Goal: Transaction & Acquisition: Purchase product/service

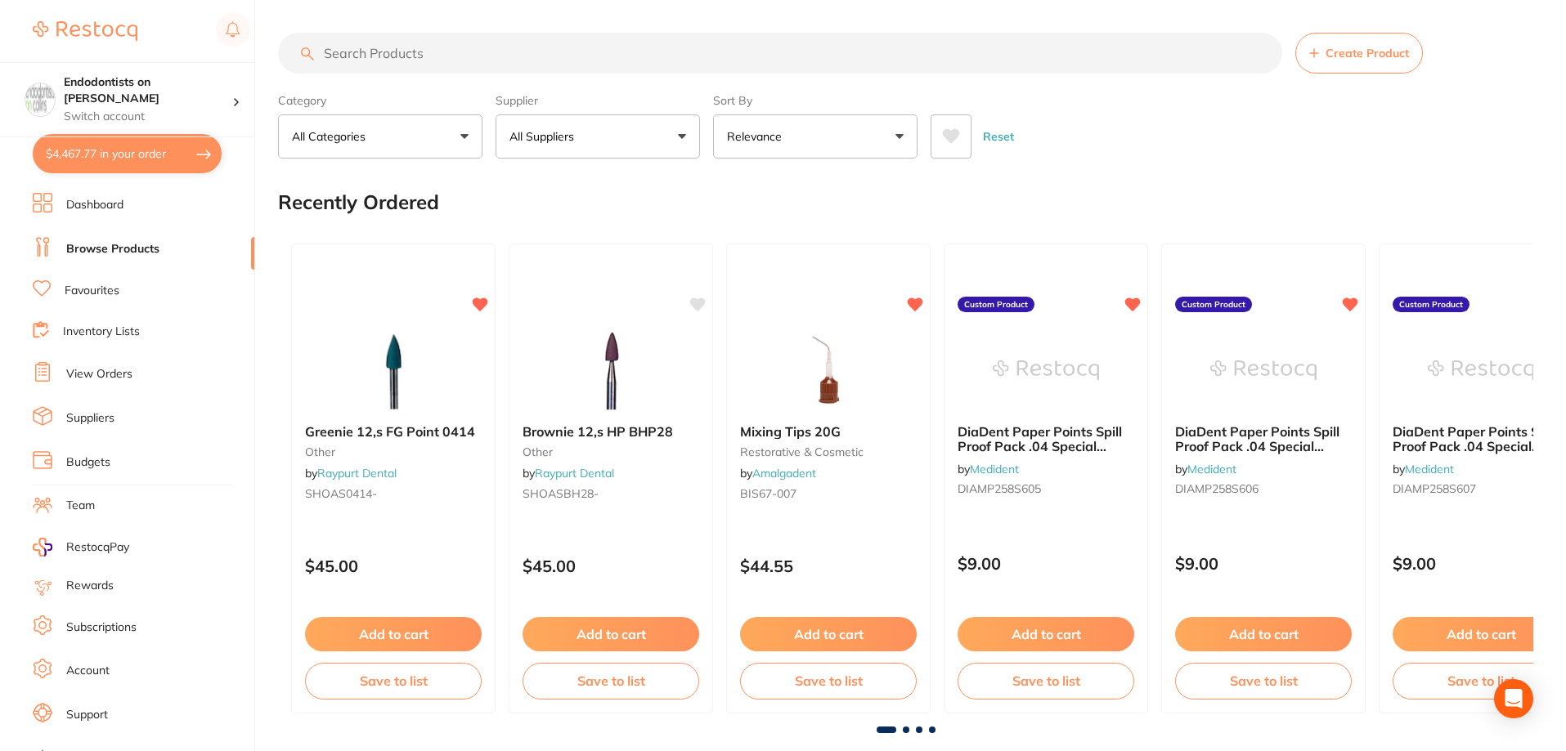
click at [100, 291] on link "Favourites" at bounding box center [92, 291] width 55 height 16
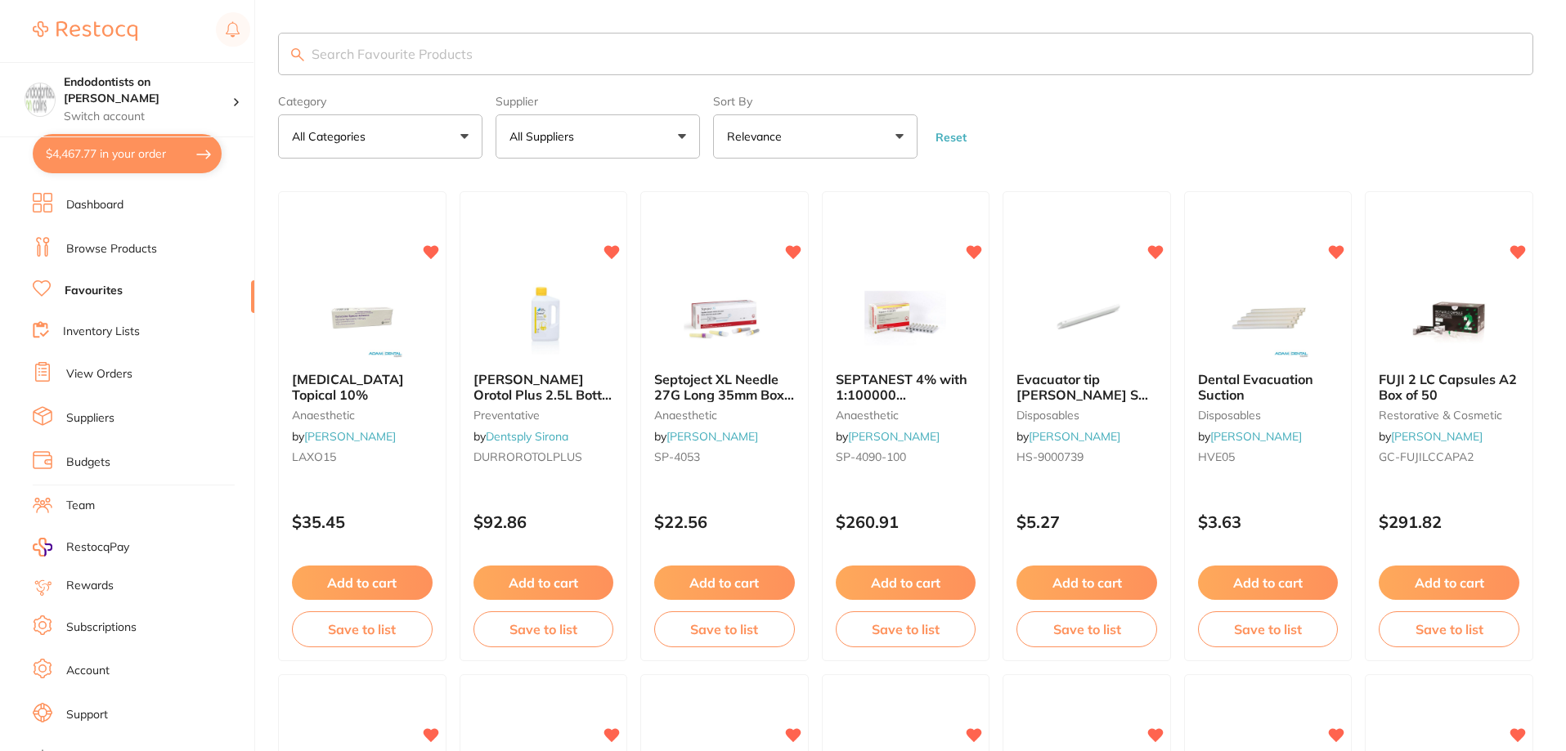
click at [393, 53] on input "search" at bounding box center [905, 54] width 1255 height 43
type input "edta"
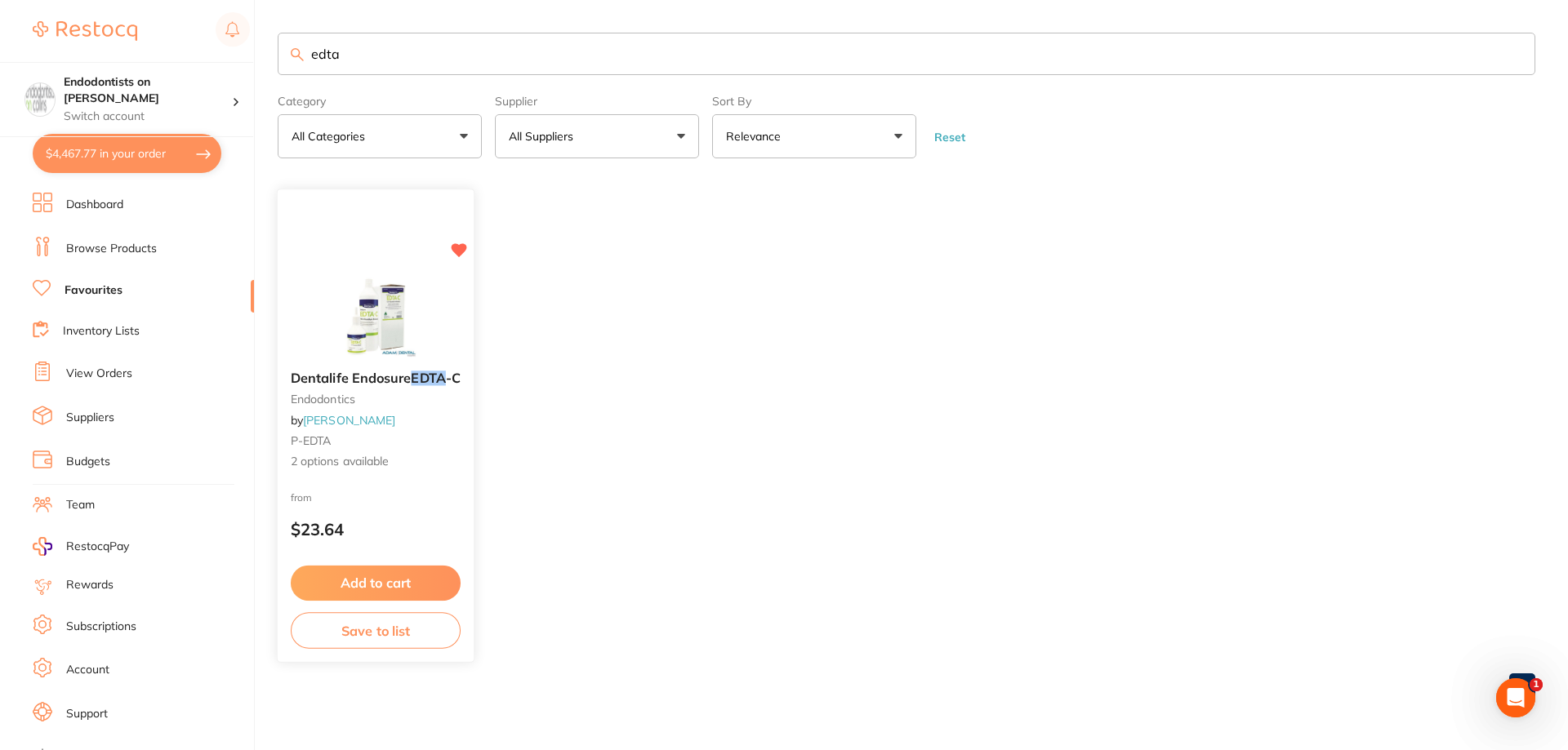
click at [408, 582] on button "Add to cart" at bounding box center [376, 583] width 170 height 35
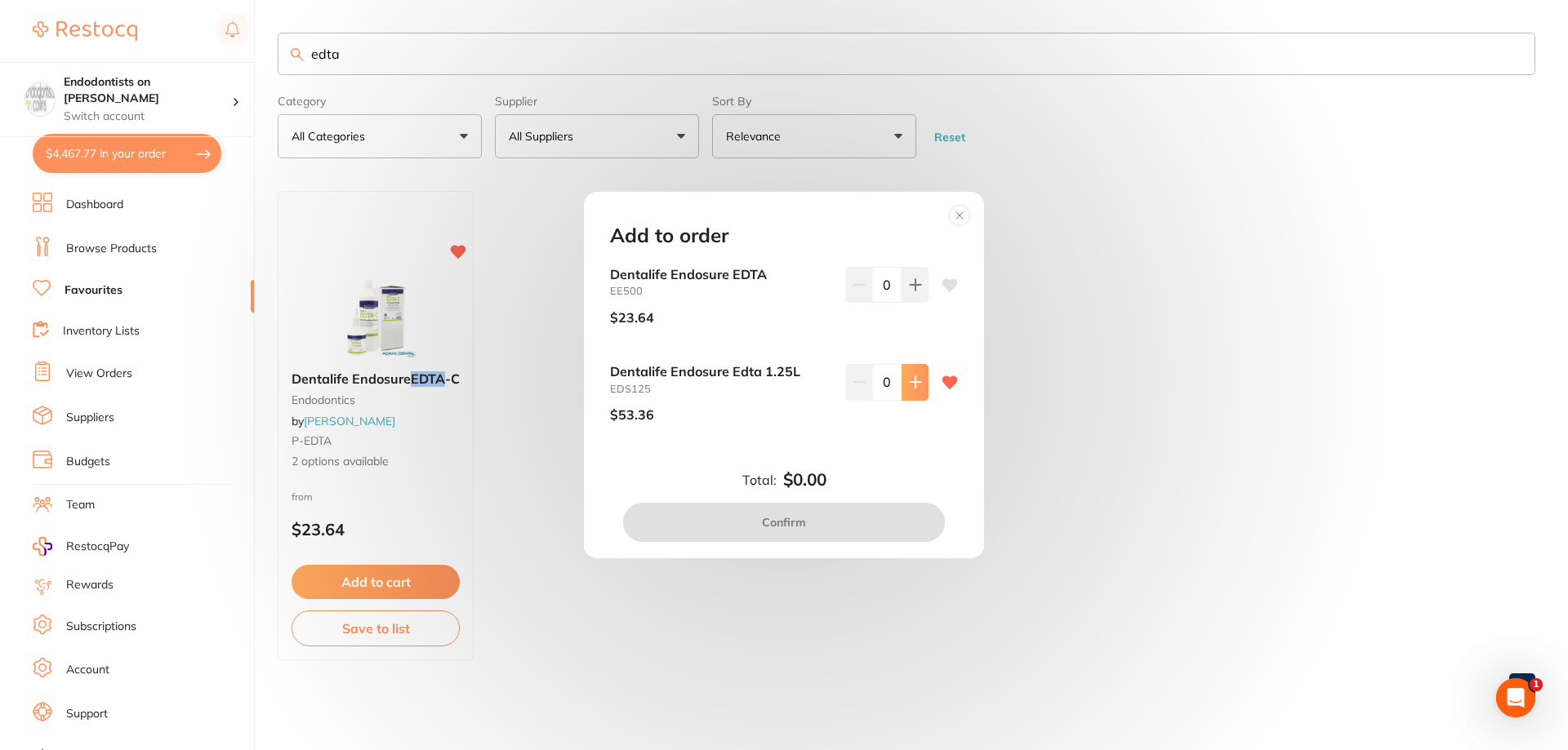
click at [912, 388] on icon at bounding box center [915, 381] width 13 height 13
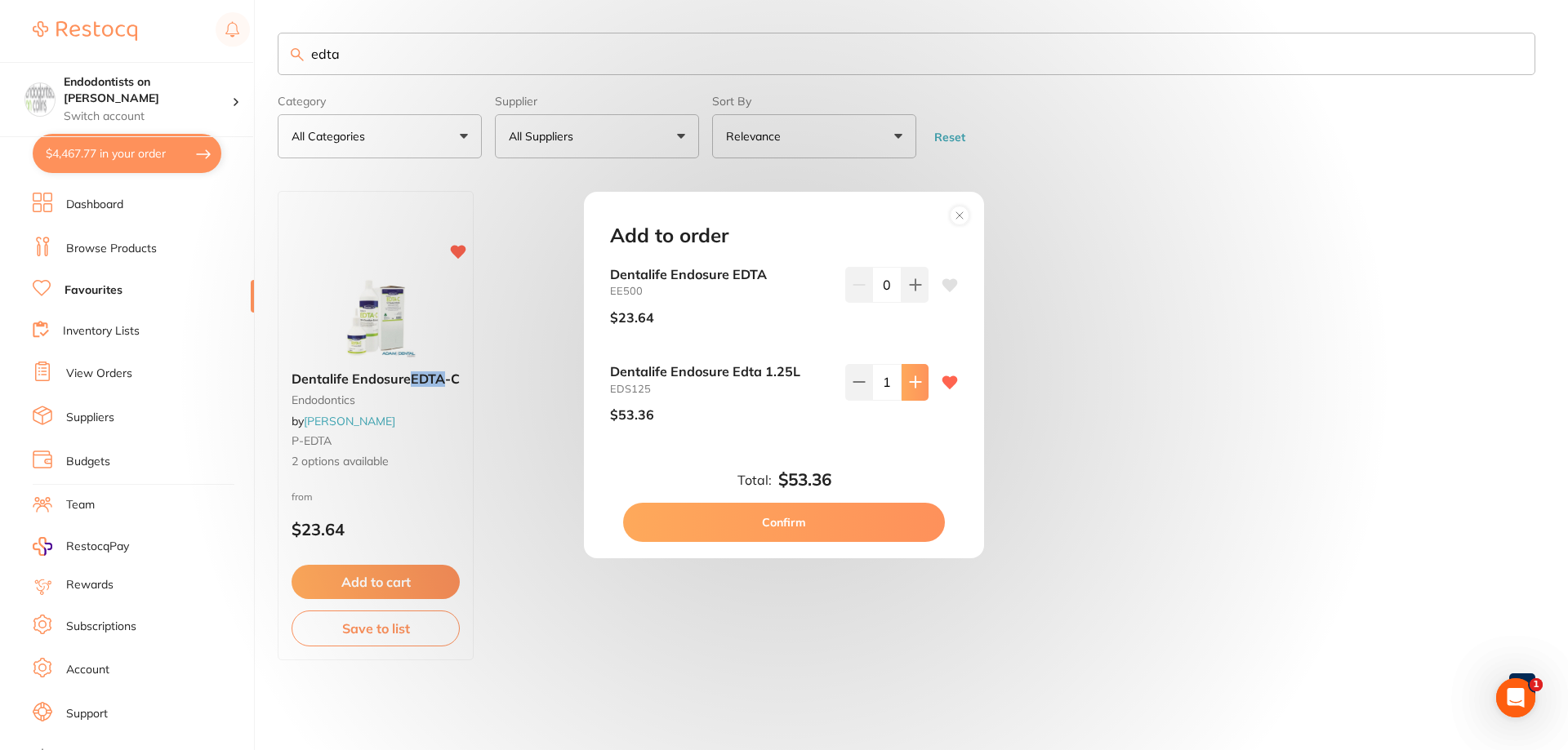
click at [915, 390] on button at bounding box center [915, 382] width 27 height 36
type input "4"
click at [856, 521] on button "Confirm" at bounding box center [784, 522] width 322 height 39
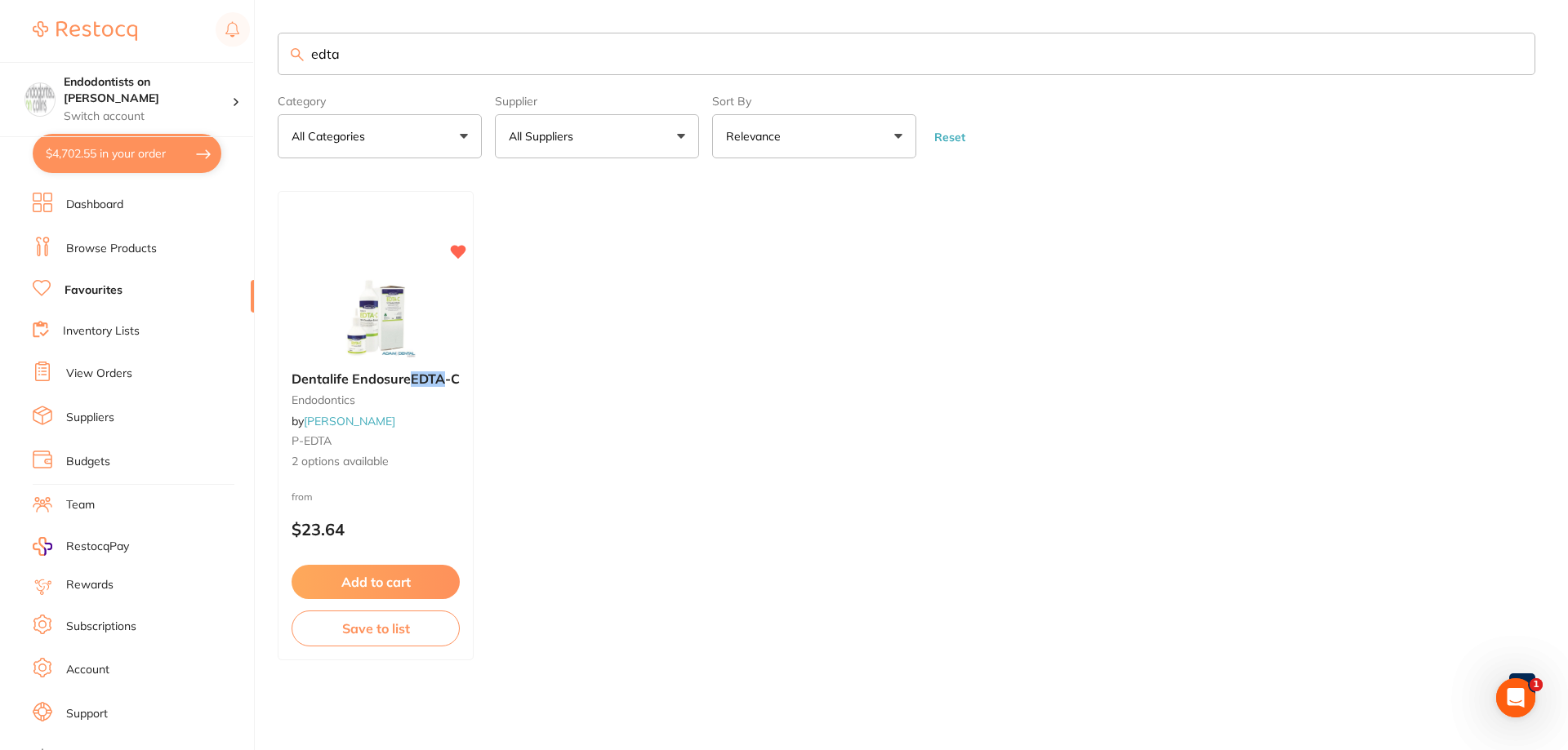
drag, startPoint x: 392, startPoint y: 58, endPoint x: 166, endPoint y: 47, distance: 226.3
click at [166, 47] on div "$4,702.55 Endodontists on Collins Switch account Endodontists on Collins $4,702…" at bounding box center [784, 375] width 1568 height 750
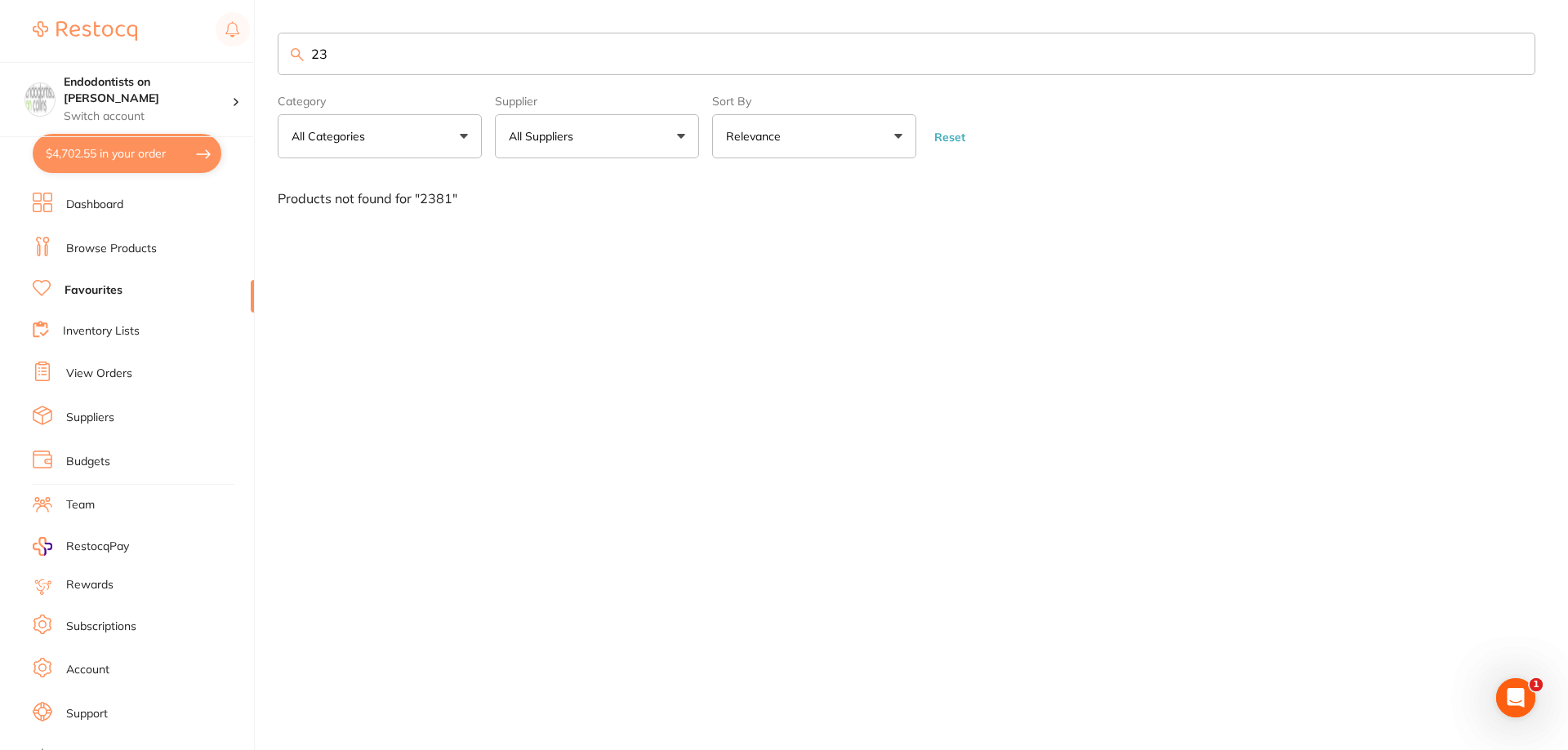
type input "2"
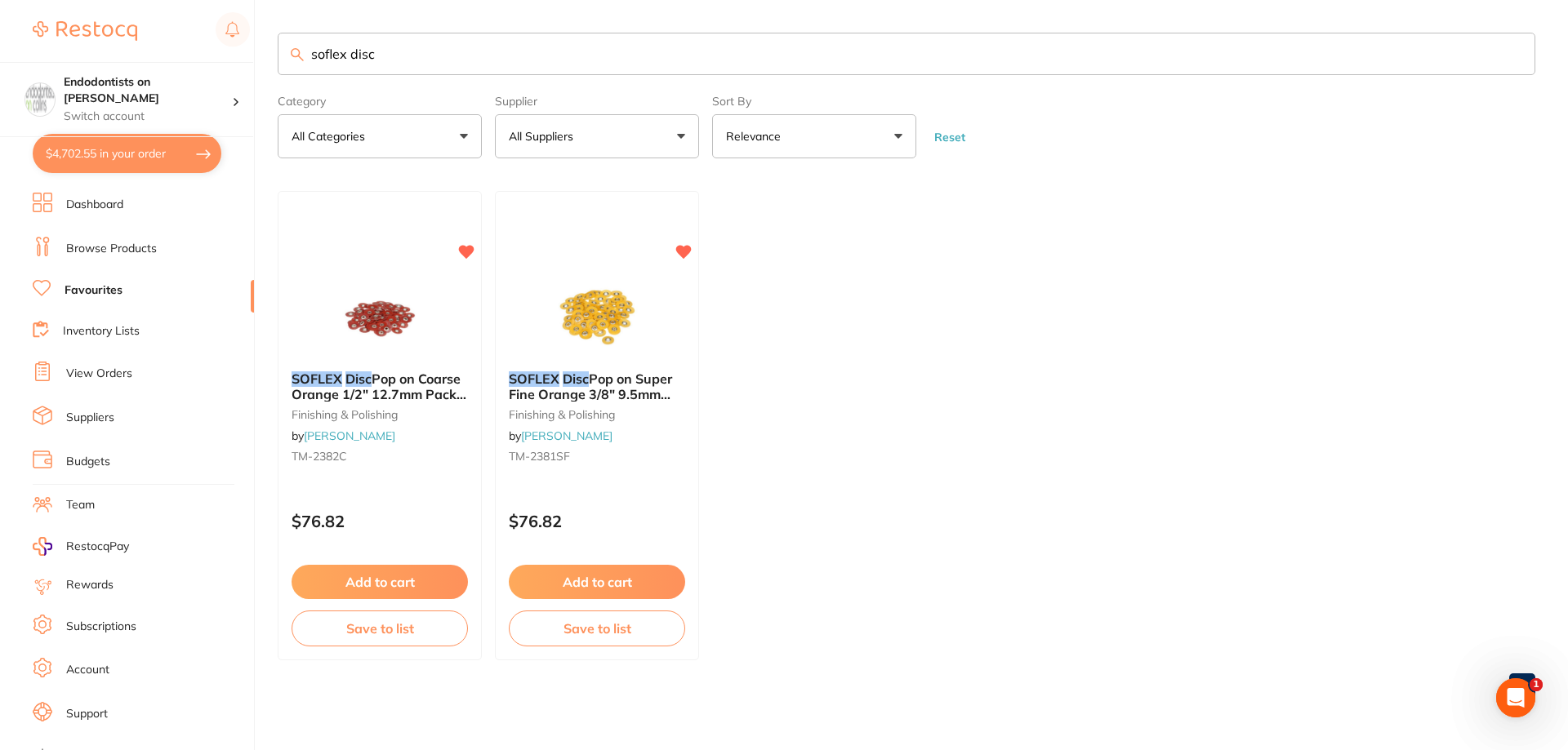
type input "soflex disc"
drag, startPoint x: 96, startPoint y: 325, endPoint x: 75, endPoint y: 453, distance: 129.7
click at [88, 378] on section "Endodontists on Collins Switch account Endodontists on Collins $4,702.55 in you…" at bounding box center [127, 375] width 255 height 750
click at [593, 575] on button "Add to cart" at bounding box center [597, 583] width 178 height 35
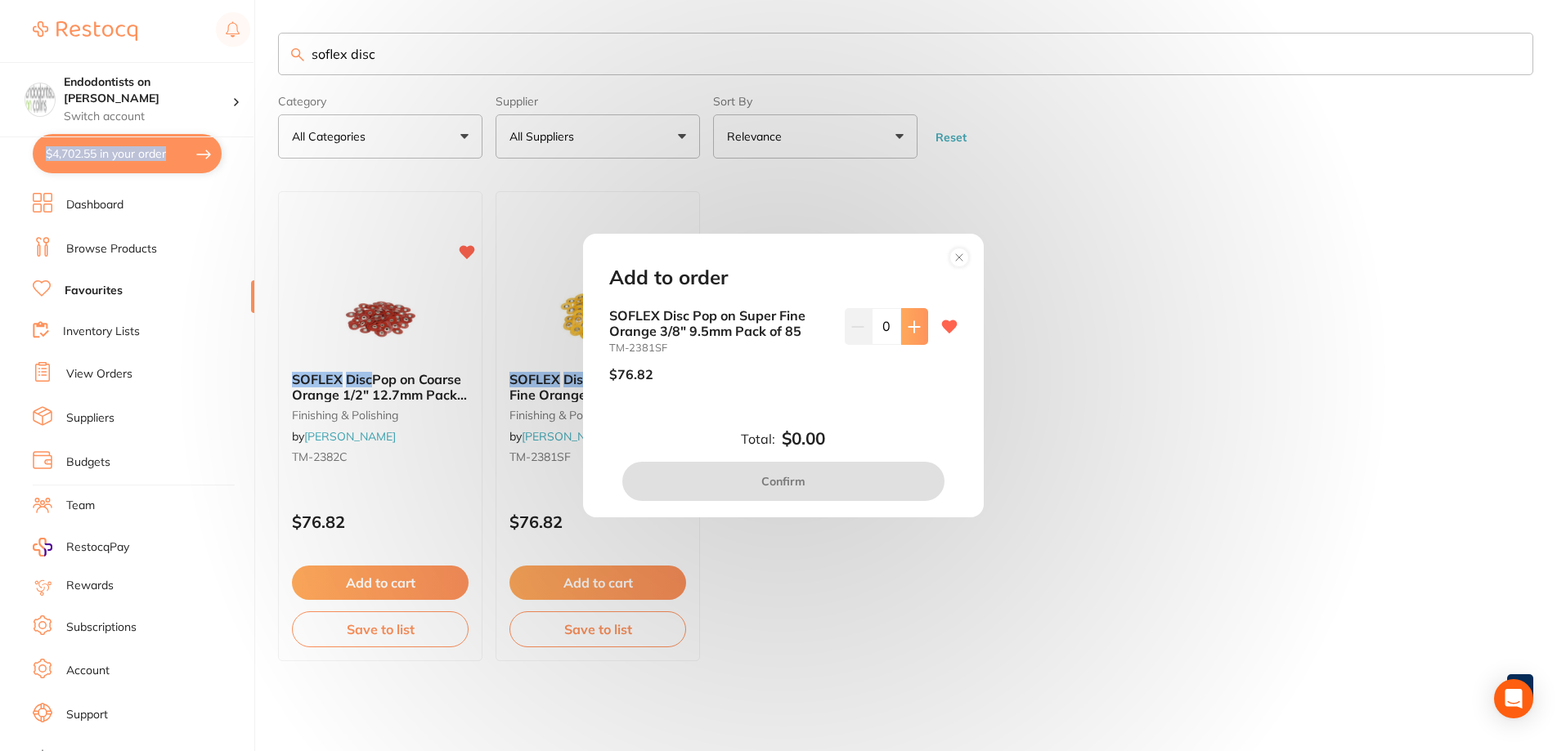
click at [922, 318] on button at bounding box center [914, 326] width 27 height 36
type input "1"
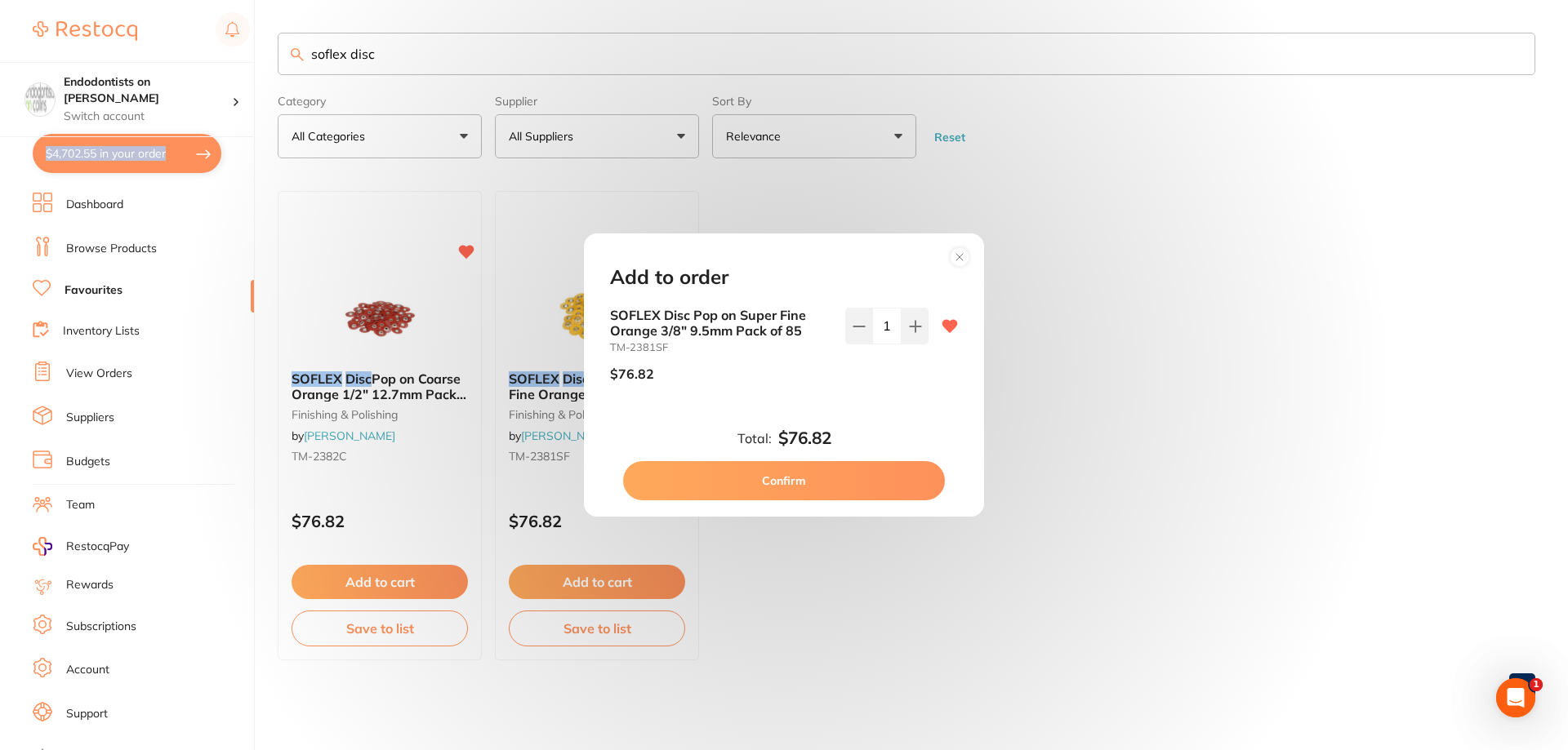
click at [808, 485] on button "Confirm" at bounding box center [784, 480] width 322 height 39
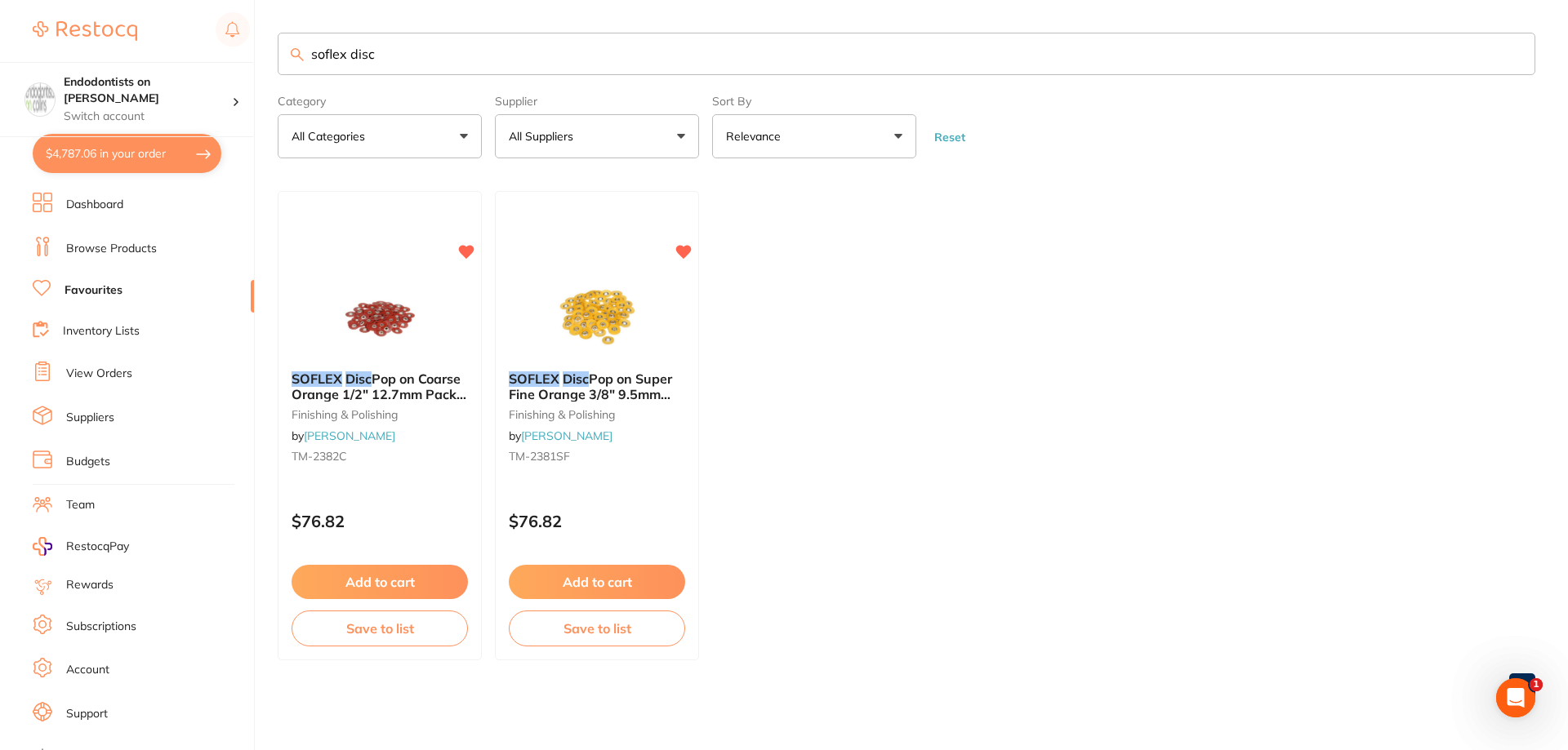
drag, startPoint x: 437, startPoint y: 50, endPoint x: 6, endPoint y: 29, distance: 431.5
click at [34, 47] on div "$4,787.06 Endodontists on Collins Switch account Endodontists on Collins $4,787…" at bounding box center [784, 375] width 1568 height 750
type input "bibs"
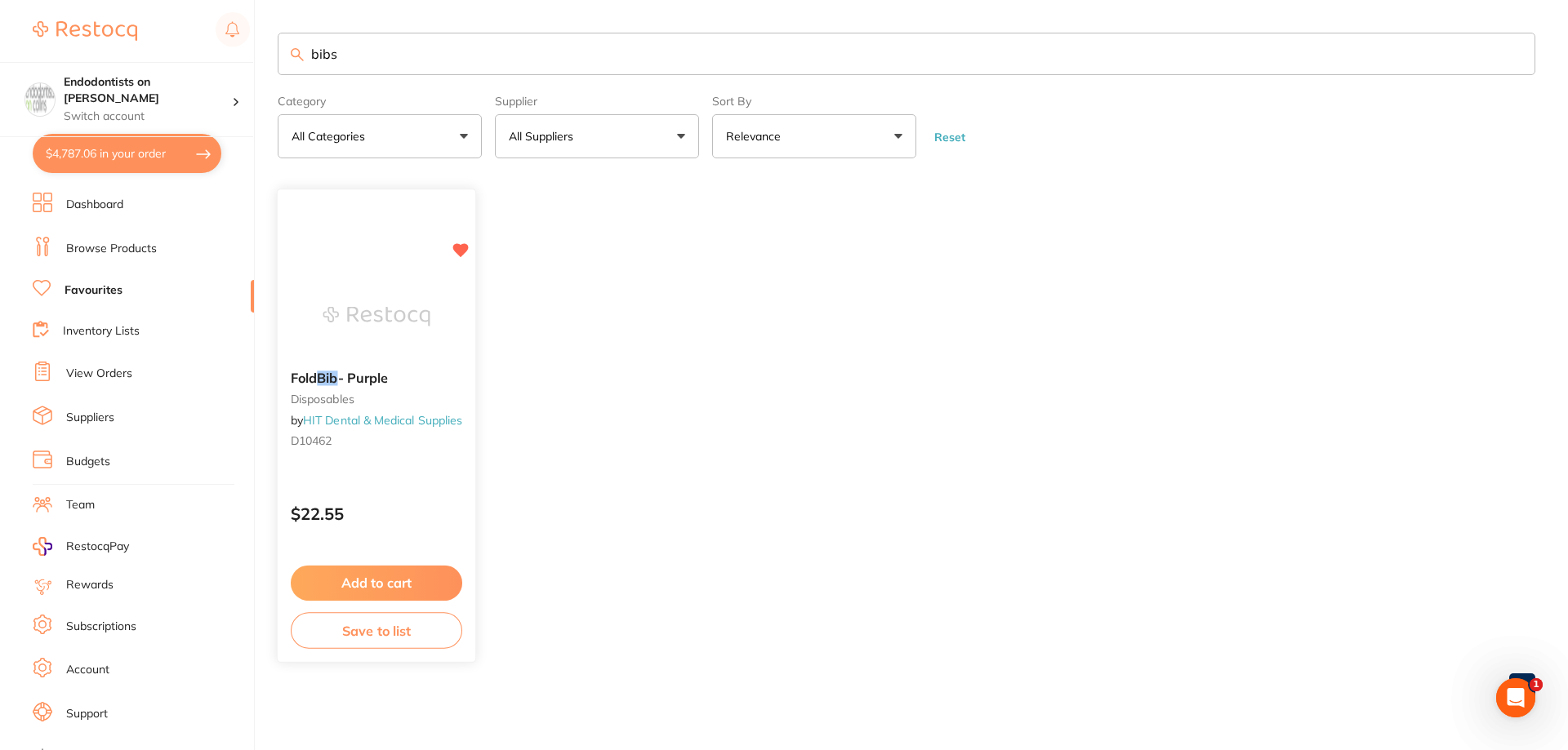
click at [419, 580] on button "Add to cart" at bounding box center [377, 583] width 172 height 35
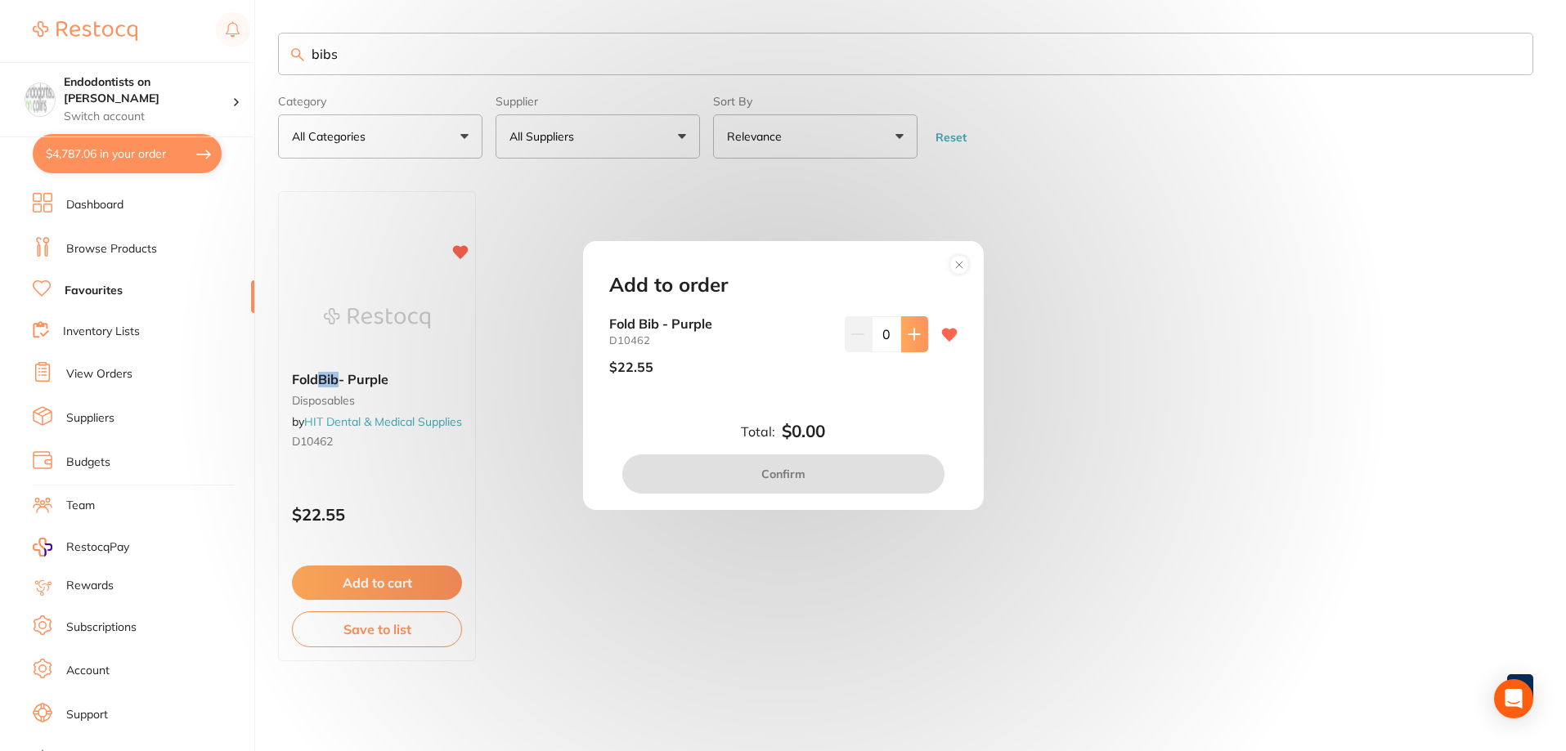
click at [904, 331] on button at bounding box center [914, 334] width 27 height 36
type input "1"
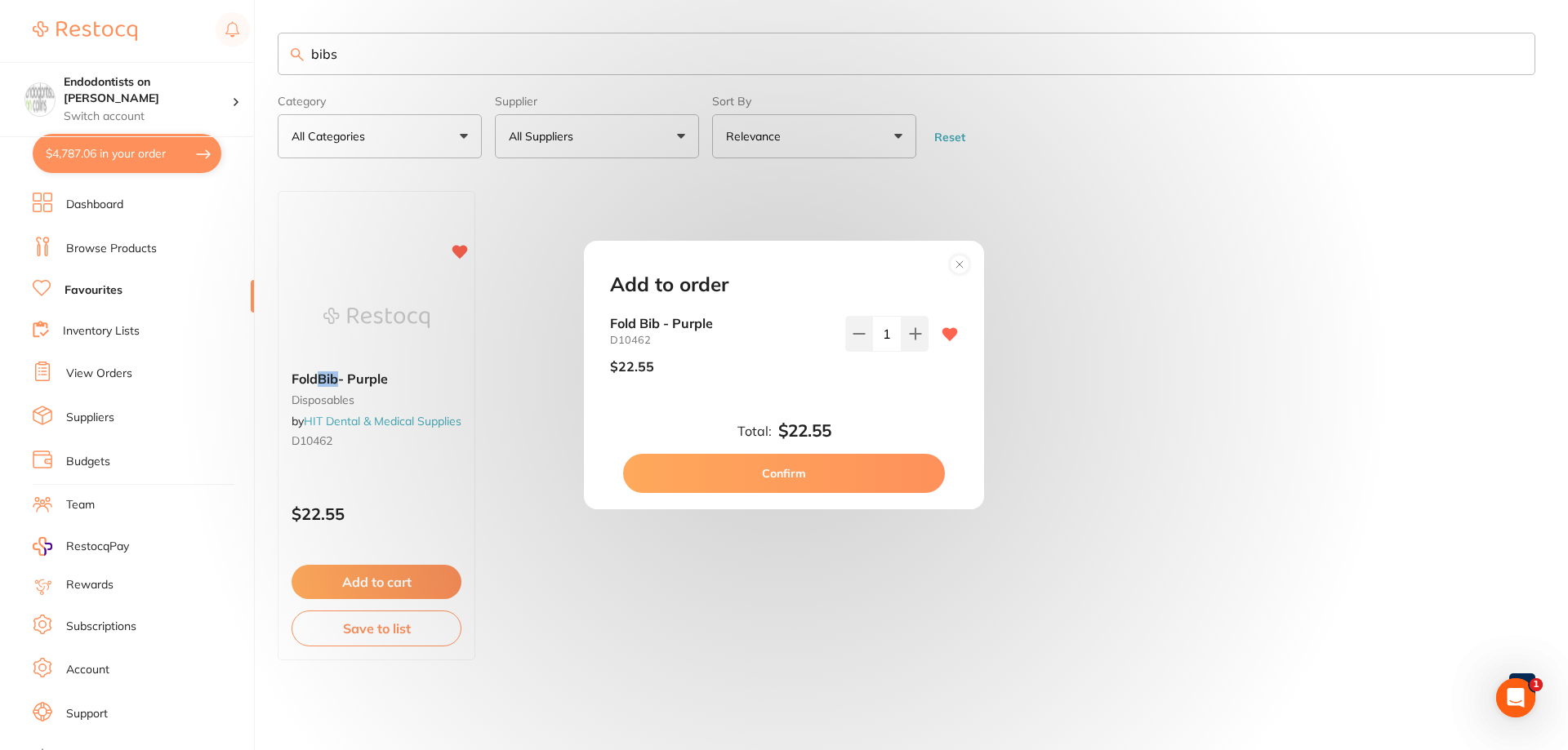
click at [856, 473] on button "Confirm" at bounding box center [784, 473] width 322 height 39
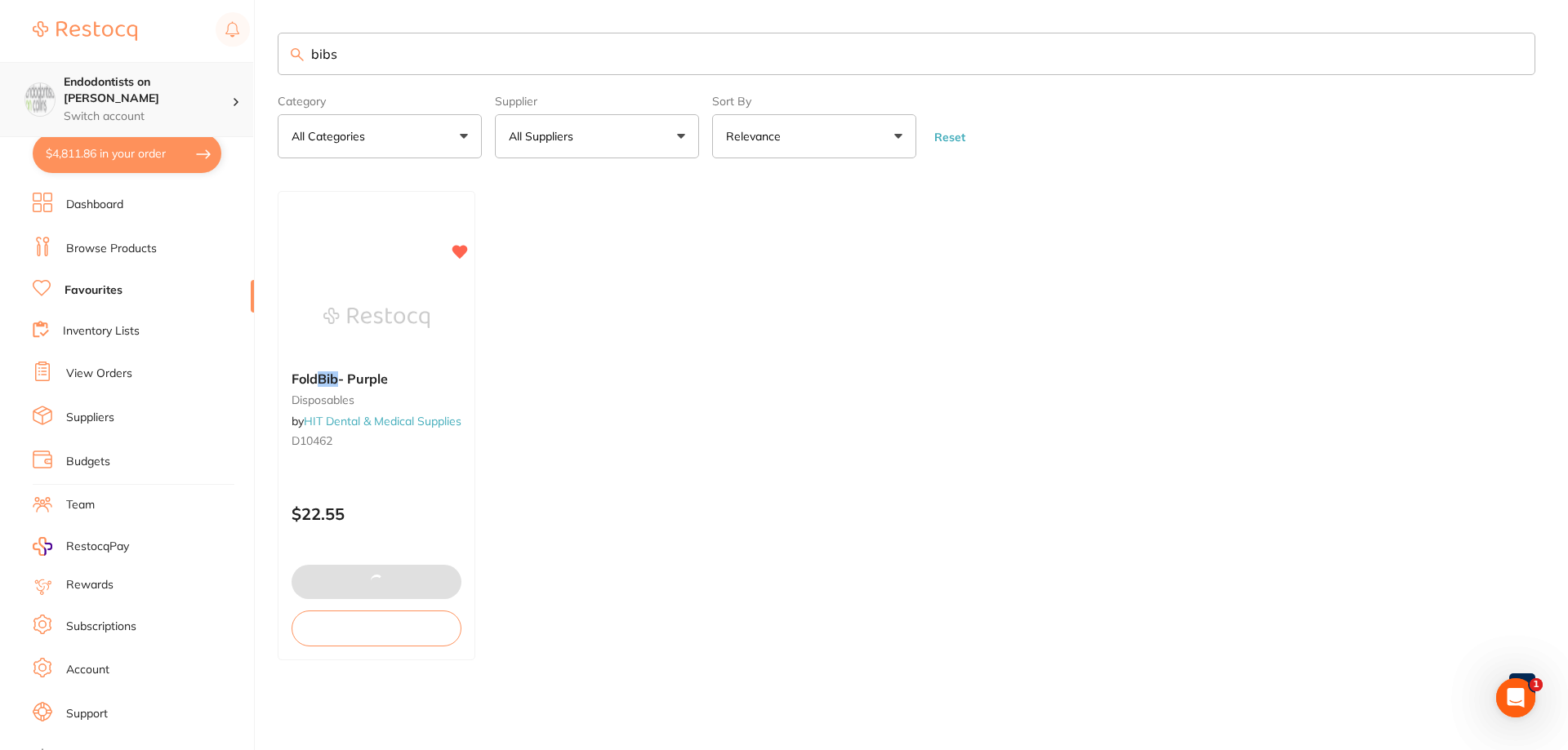
drag, startPoint x: 405, startPoint y: 61, endPoint x: 155, endPoint y: 48, distance: 250.3
click at [165, 66] on div "$4,811.86 Endodontists on Collins Switch account Endodontists on Collins $4,811…" at bounding box center [784, 375] width 1568 height 750
type input "fuji pink"
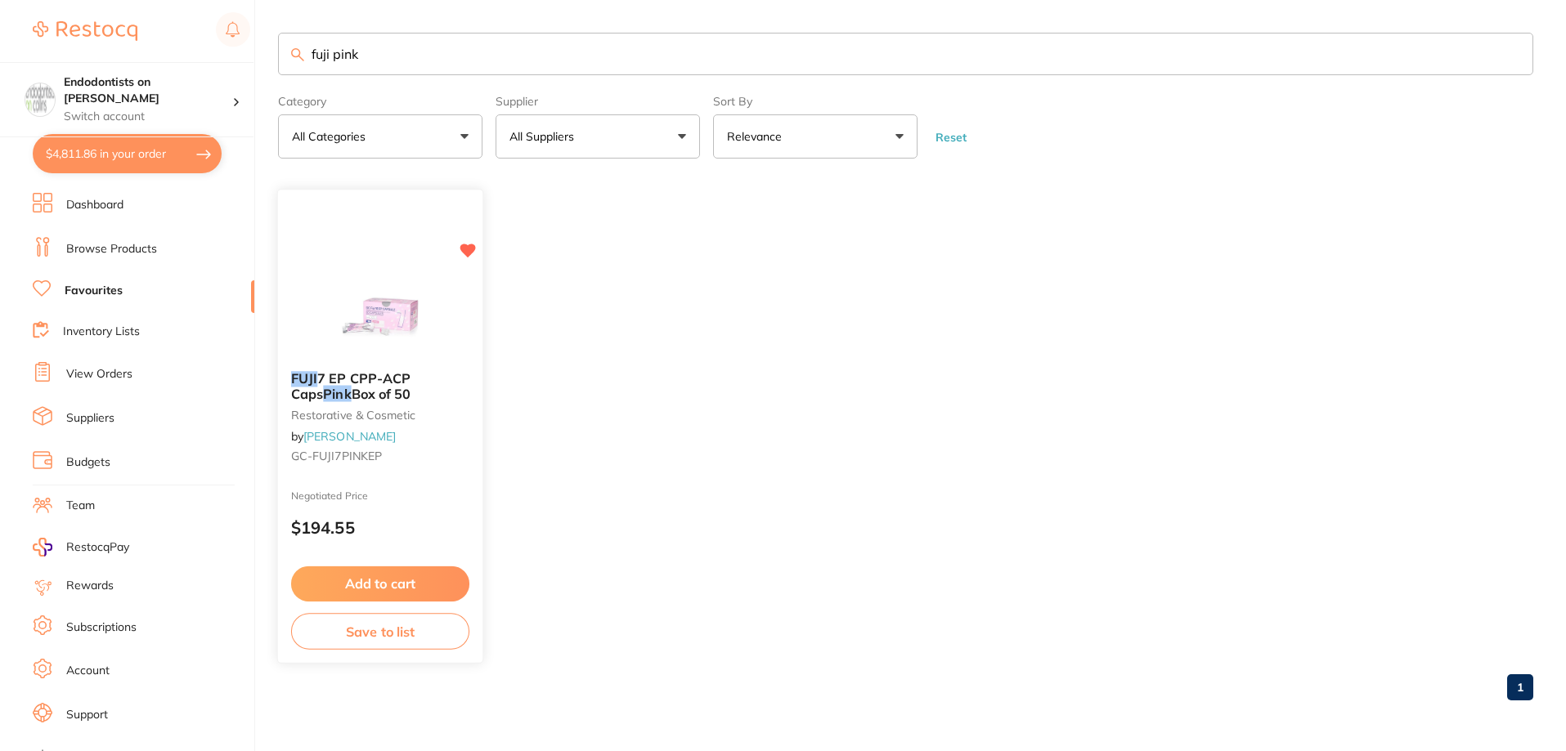
click at [410, 581] on button "Add to cart" at bounding box center [380, 584] width 178 height 35
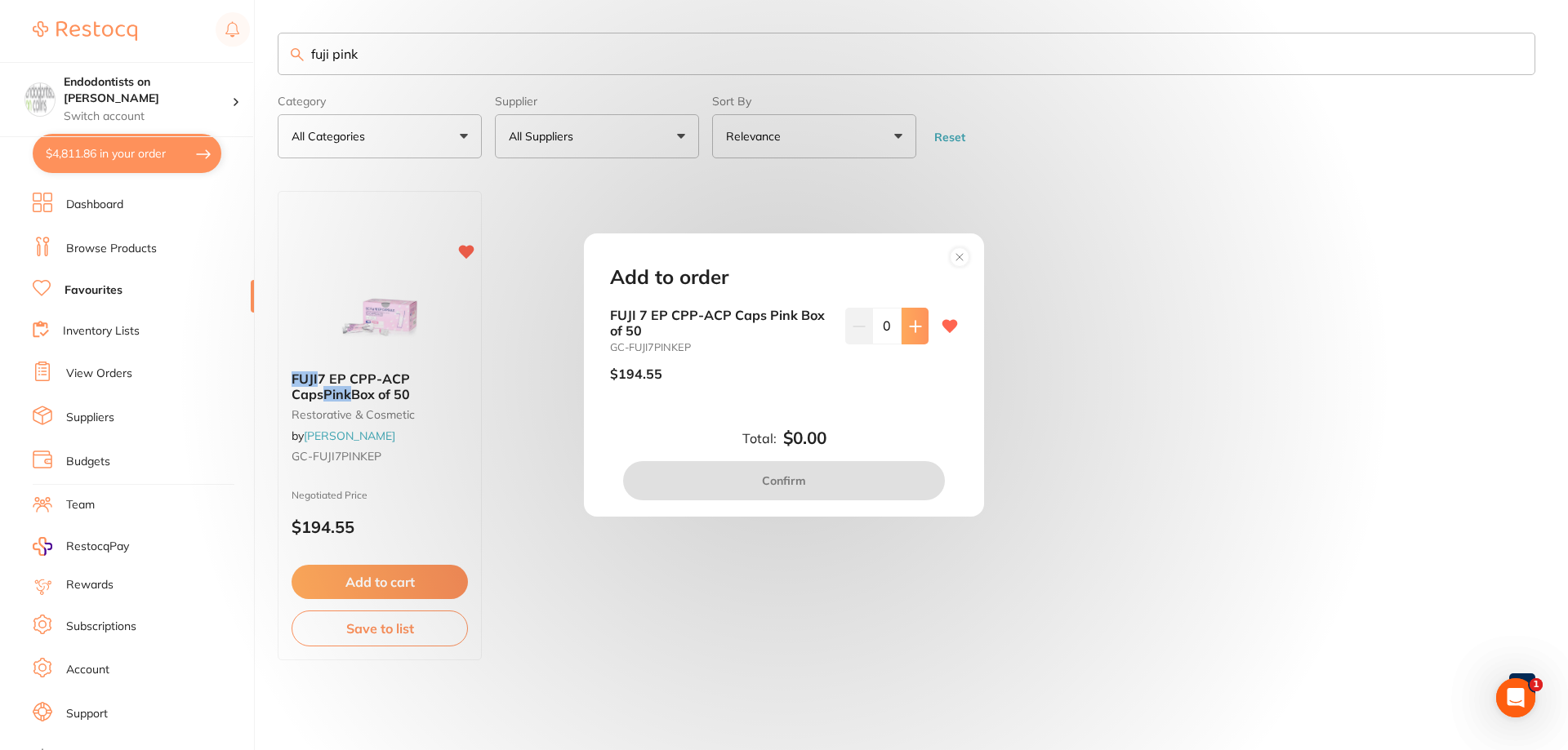
click at [909, 325] on icon at bounding box center [915, 327] width 13 height 13
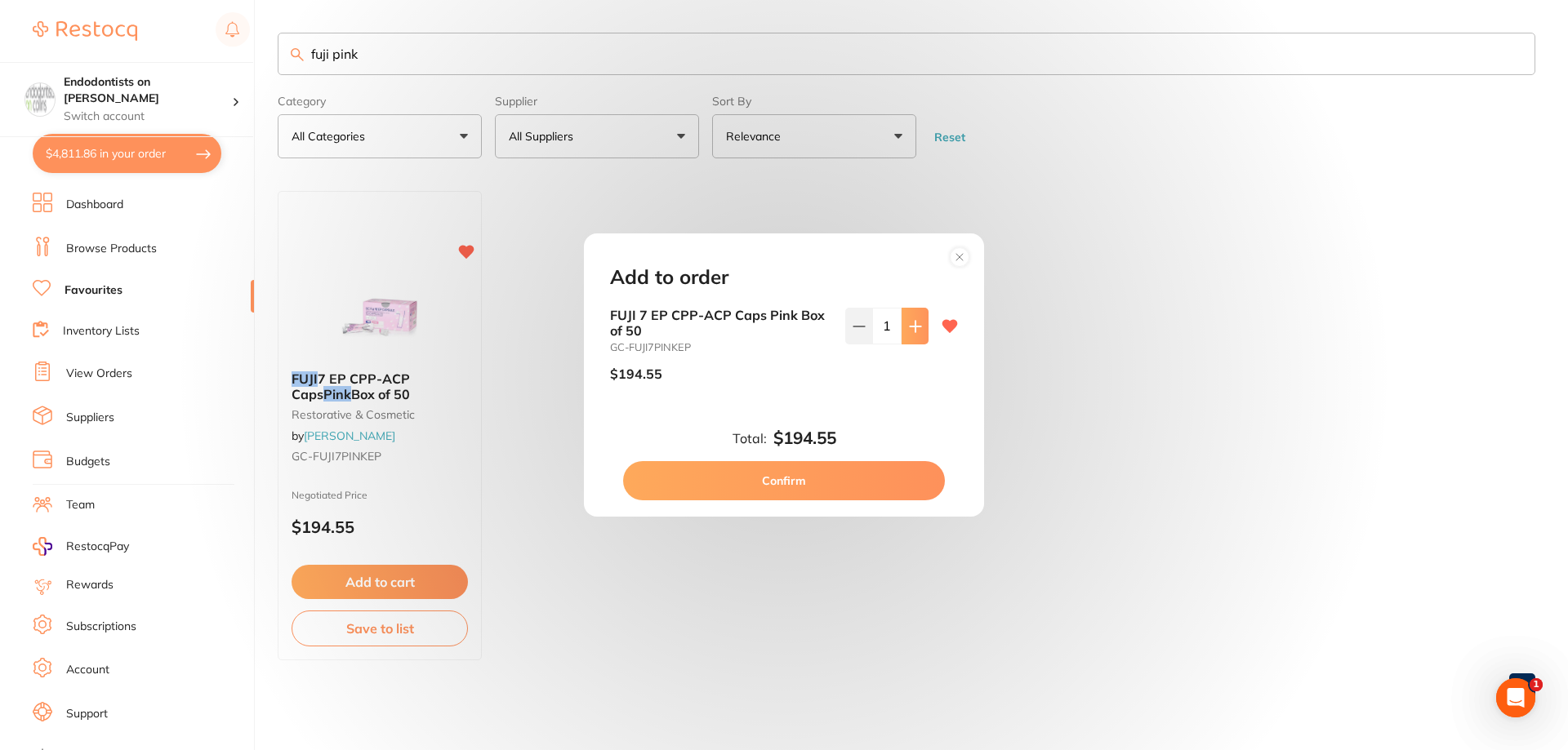
click at [909, 325] on icon at bounding box center [915, 327] width 13 height 13
type input "2"
click at [874, 482] on button "Confirm" at bounding box center [784, 480] width 322 height 39
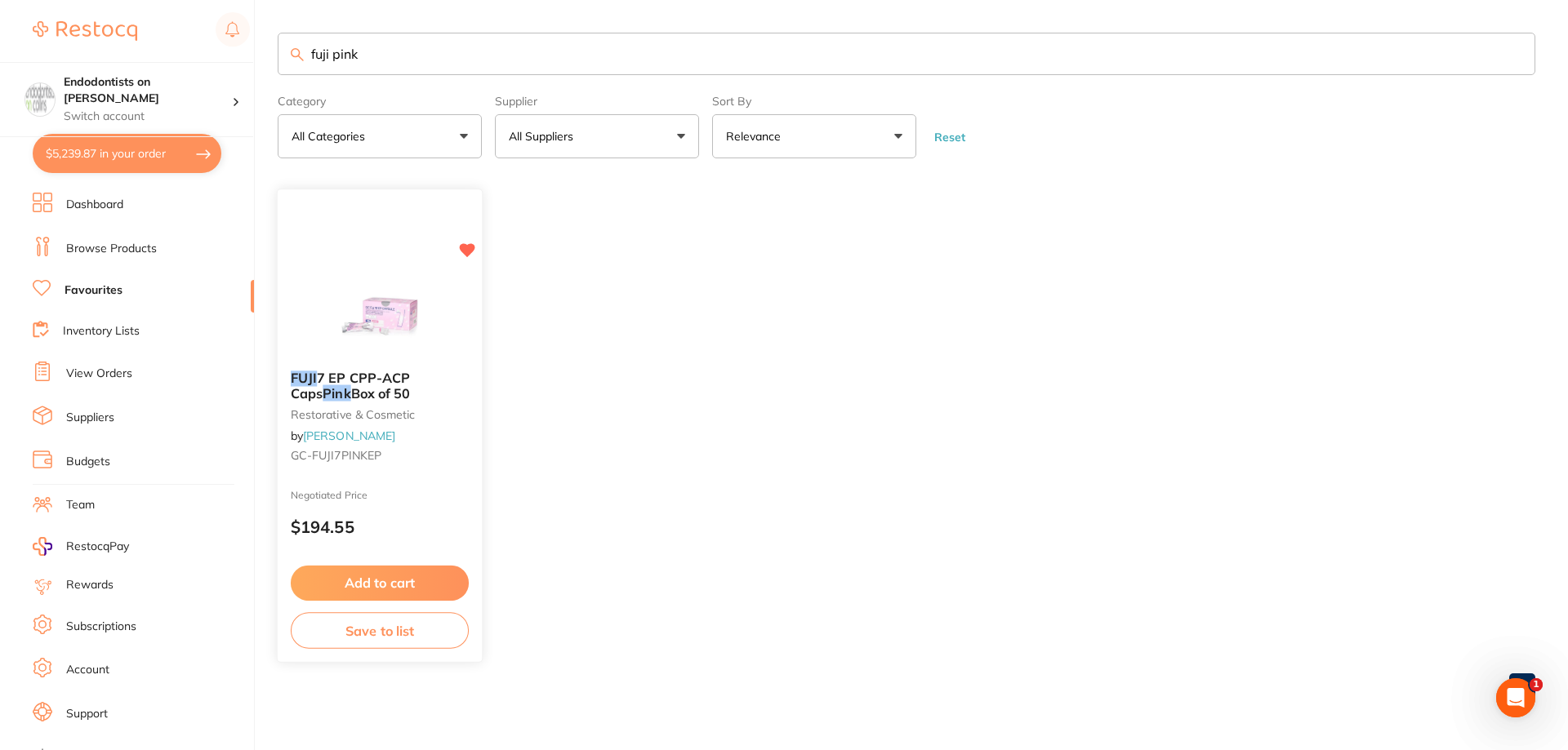
click at [381, 301] on img at bounding box center [379, 317] width 107 height 83
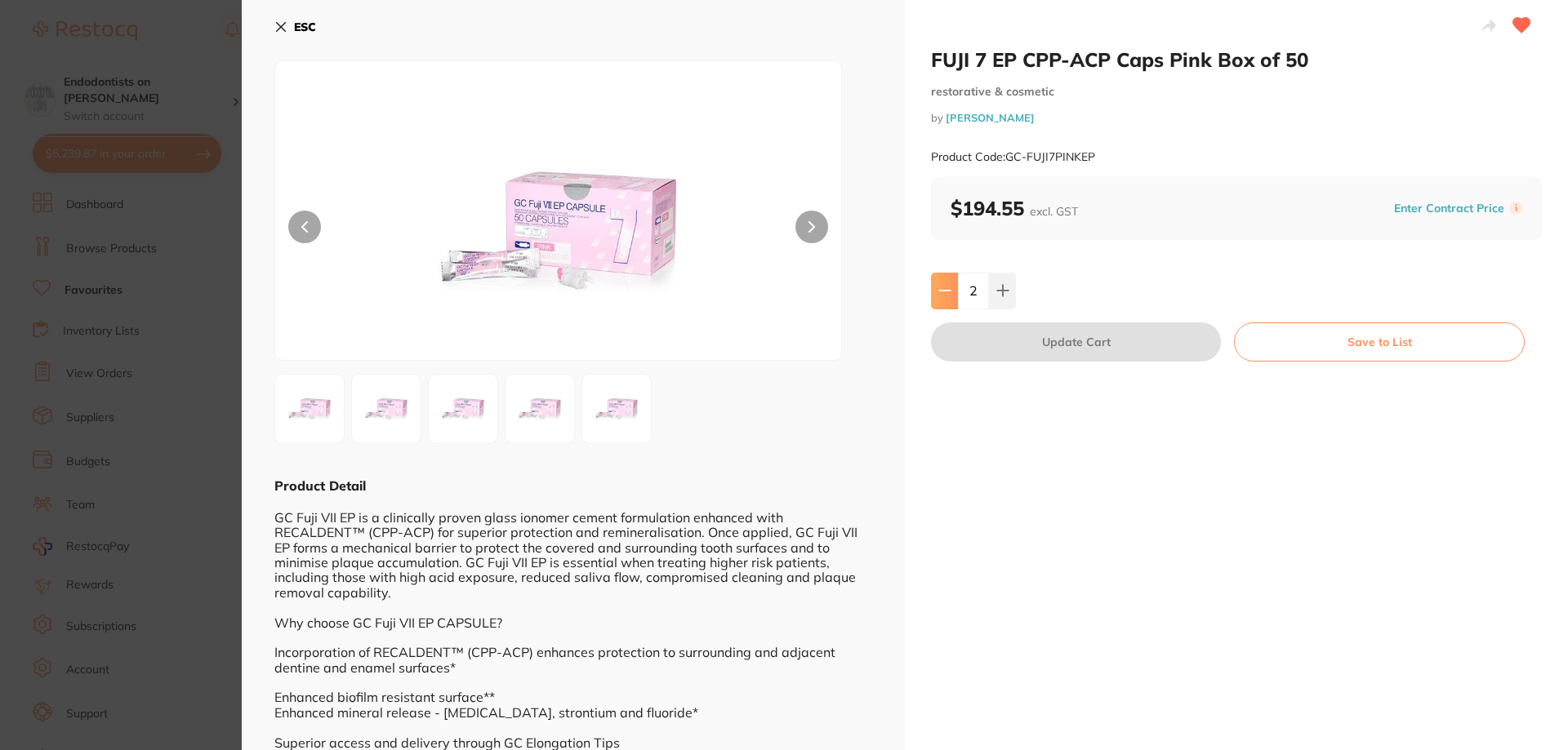
click at [947, 289] on icon at bounding box center [945, 291] width 13 height 13
type input "1"
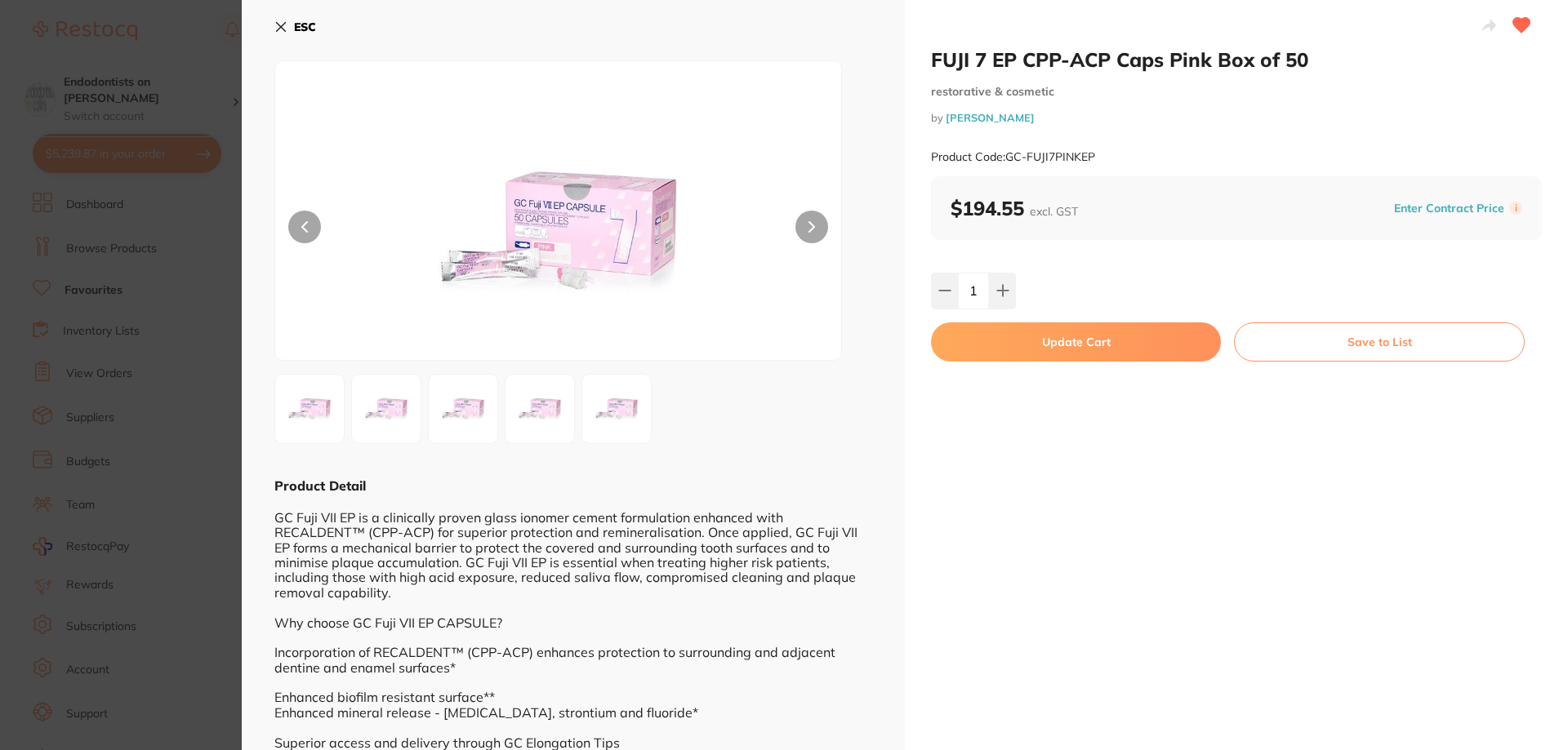
click at [1053, 346] on button "Update Cart" at bounding box center [1076, 342] width 290 height 39
type input "1"
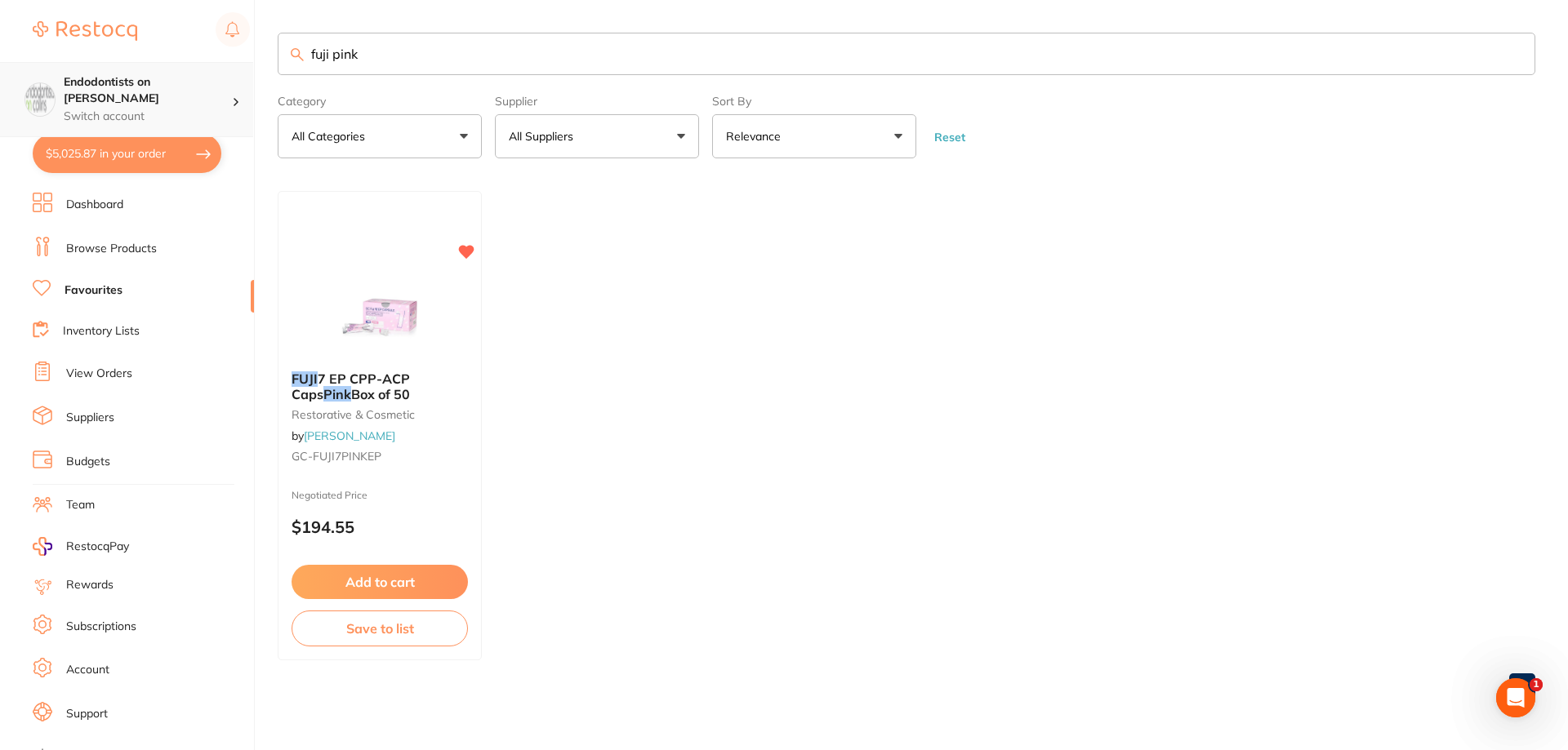
scroll to position [1, 0]
drag, startPoint x: 409, startPoint y: 67, endPoint x: 239, endPoint y: 63, distance: 170.0
click at [239, 63] on div "$5,025.87 Endodontists on Collins Switch account Endodontists on Collins $5,025…" at bounding box center [784, 375] width 1568 height 750
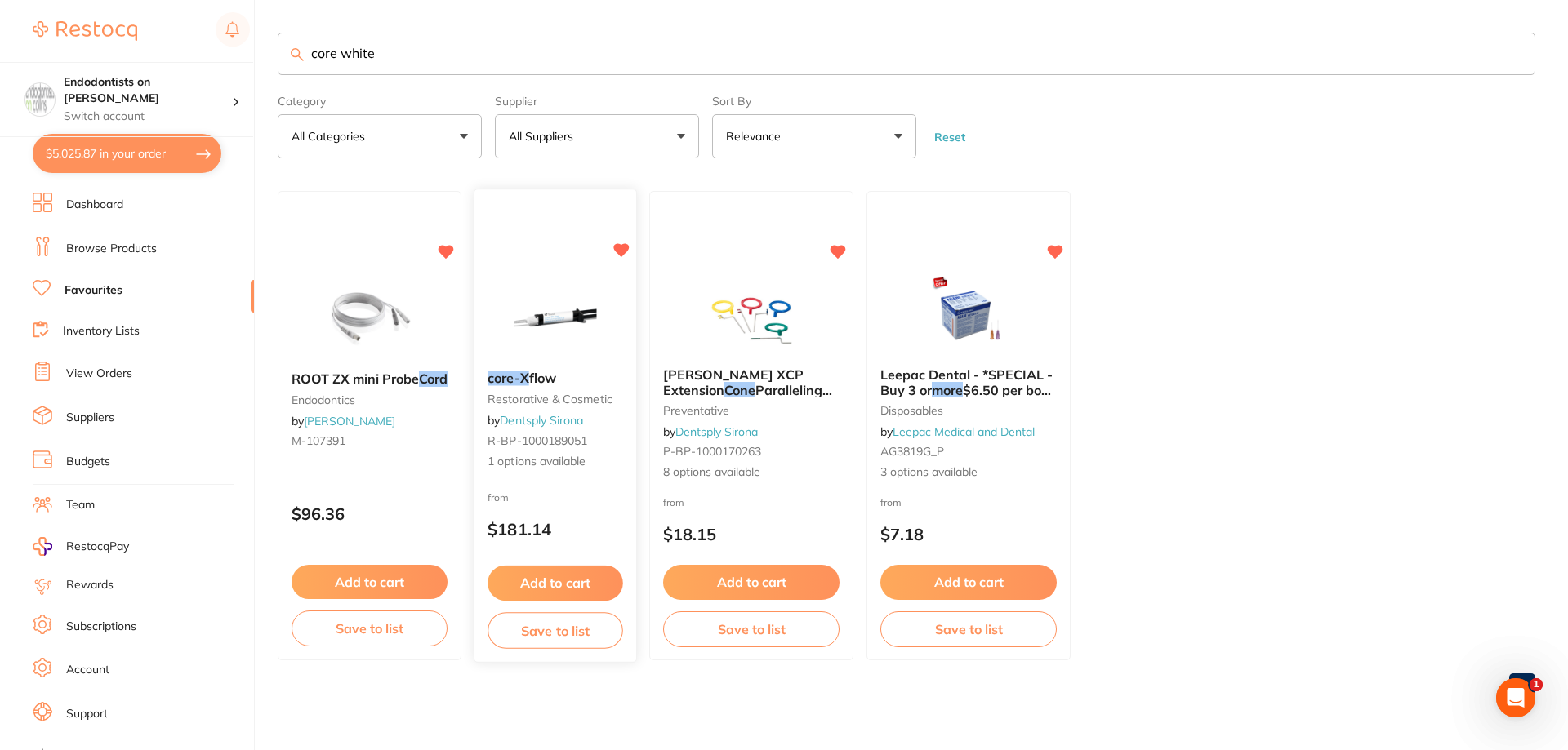
scroll to position [0, 0]
click at [567, 579] on button "Add to cart" at bounding box center [555, 583] width 136 height 35
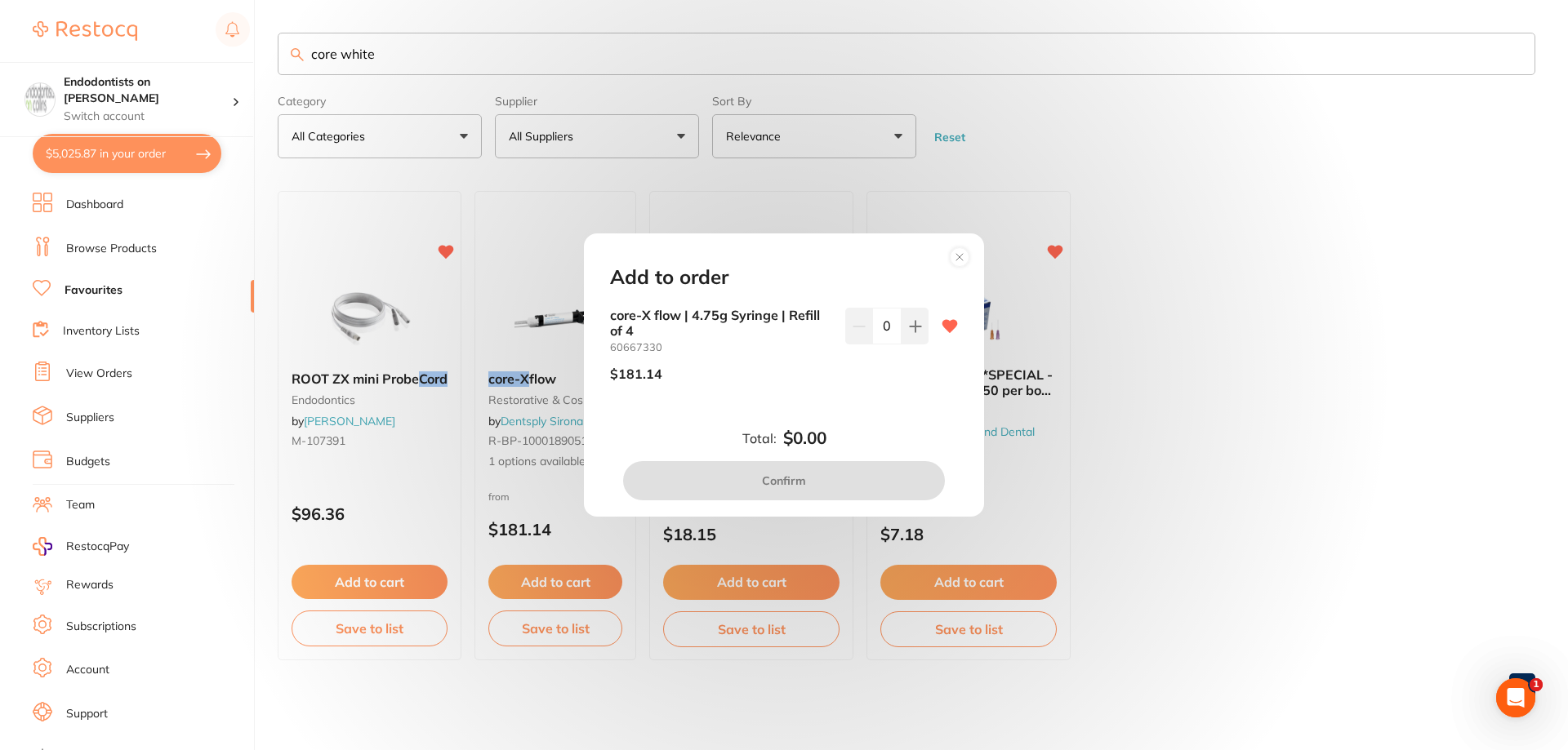
click at [1247, 511] on div "Add to order core-X flow | 4.75g Syringe | Refill of 4 60667330 $181.14 0 Total…" at bounding box center [784, 375] width 1568 height 750
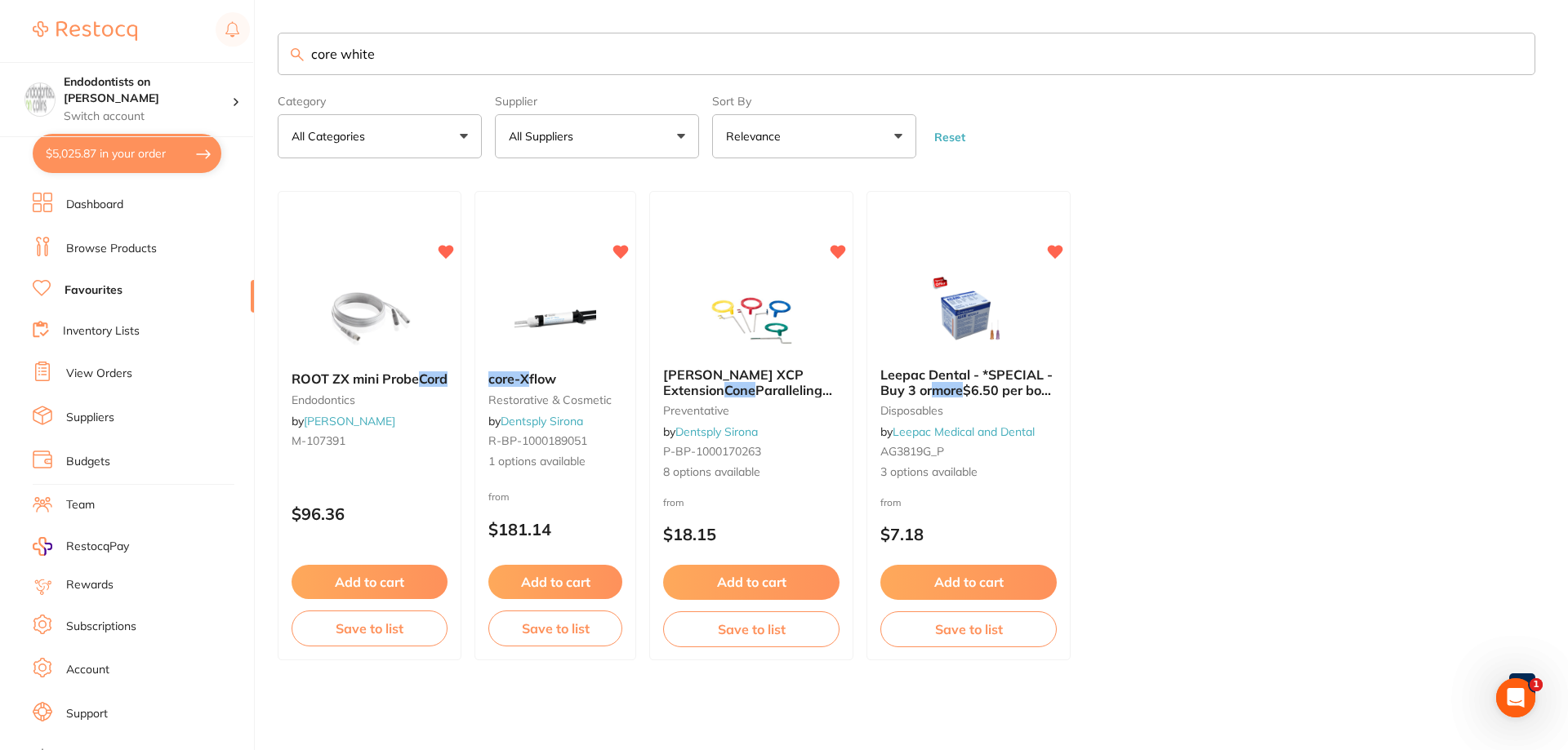
drag, startPoint x: 173, startPoint y: 61, endPoint x: 92, endPoint y: 58, distance: 81.1
click at [92, 58] on div "$5,025.87 Endodontists on Collins Switch account Endodontists on Collins $5,025…" at bounding box center [784, 375] width 1568 height 750
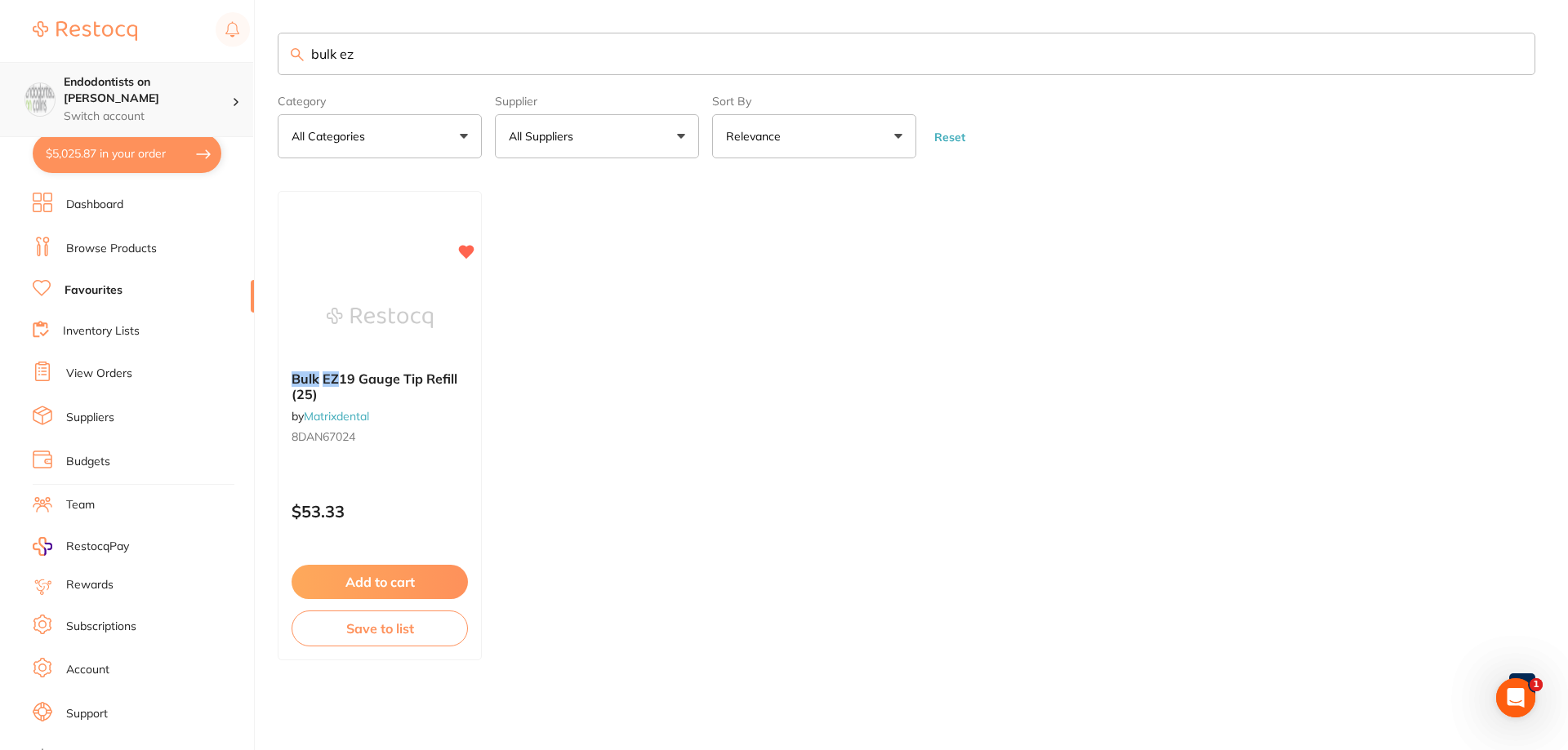
scroll to position [1, 0]
drag, startPoint x: 400, startPoint y: 66, endPoint x: 247, endPoint y: 68, distance: 153.0
click at [248, 68] on div "$5,025.87 Endodontists on Collins Switch account Endodontists on Collins $5,025…" at bounding box center [784, 375] width 1568 height 750
paste input "DAN03-022"
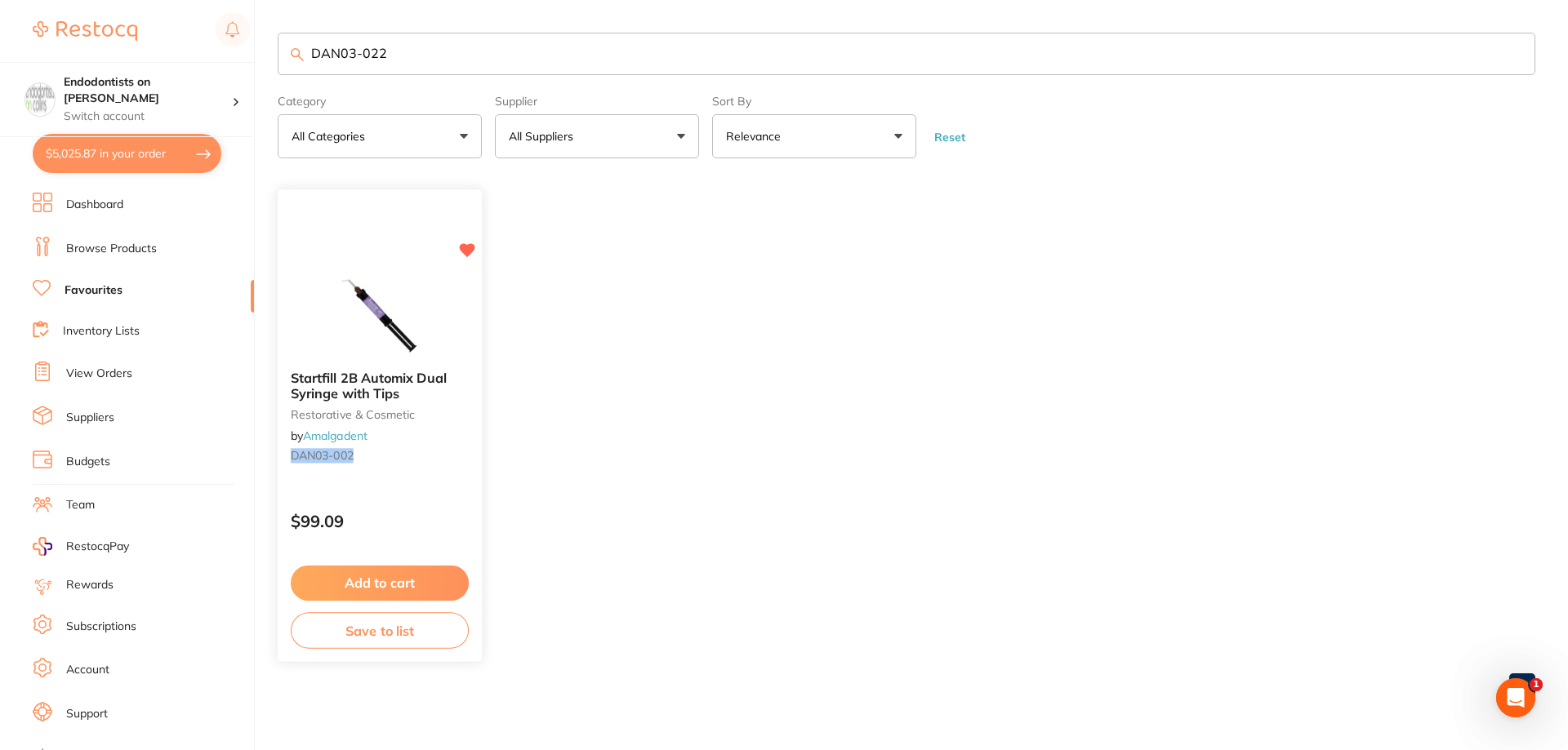
scroll to position [0, 0]
click at [392, 336] on img at bounding box center [379, 317] width 107 height 83
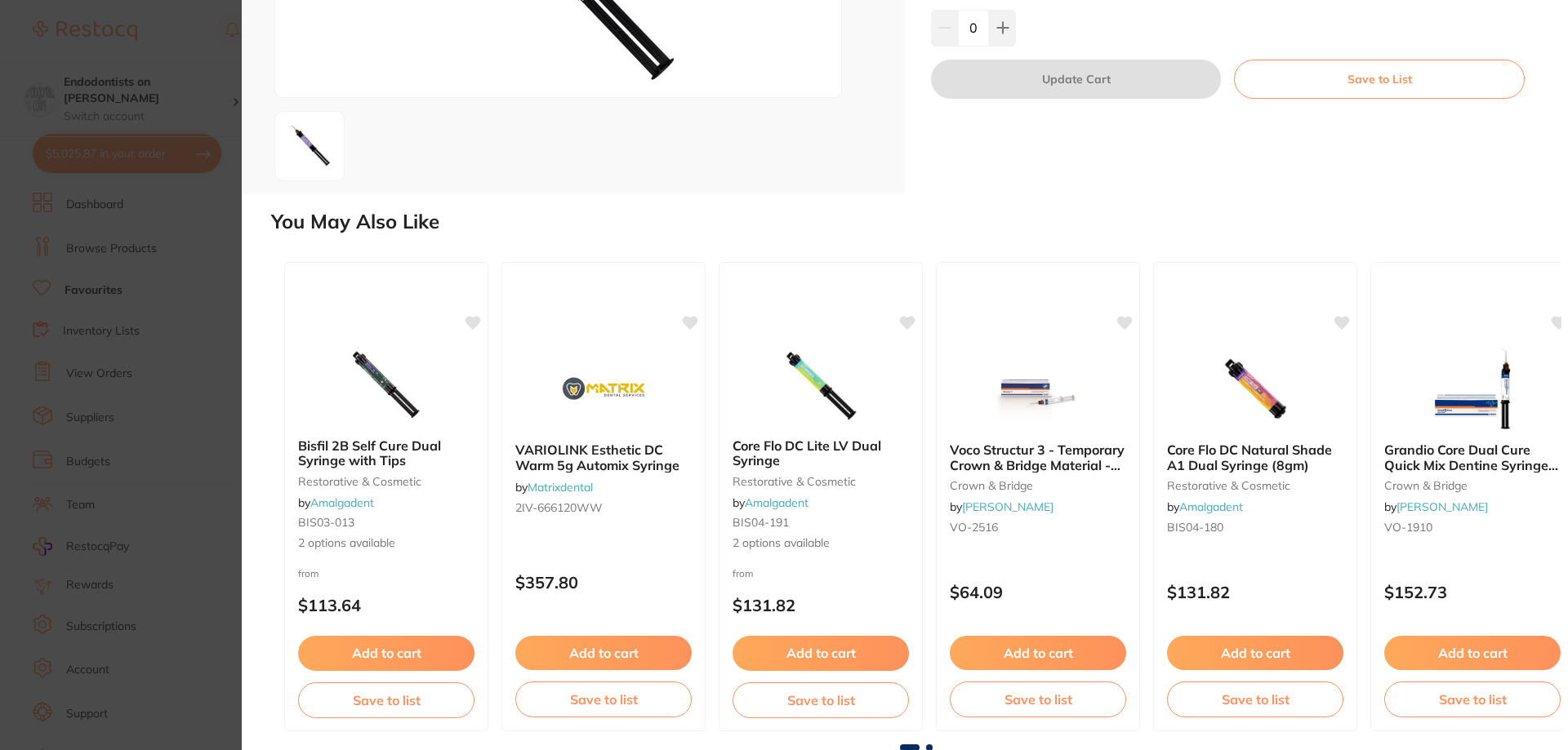
scroll to position [264, 0]
click at [928, 744] on span at bounding box center [929, 747] width 7 height 7
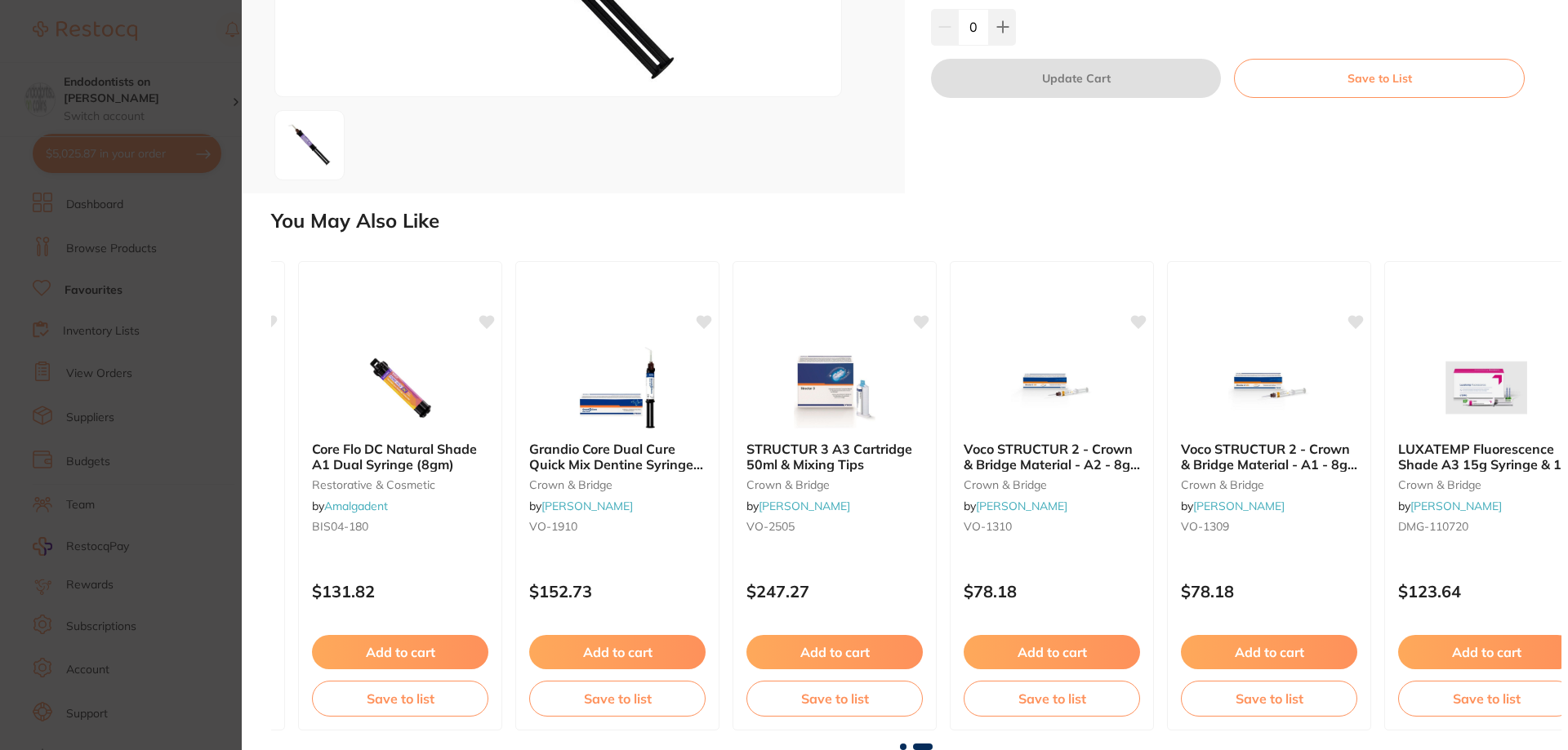
scroll to position [0, 899]
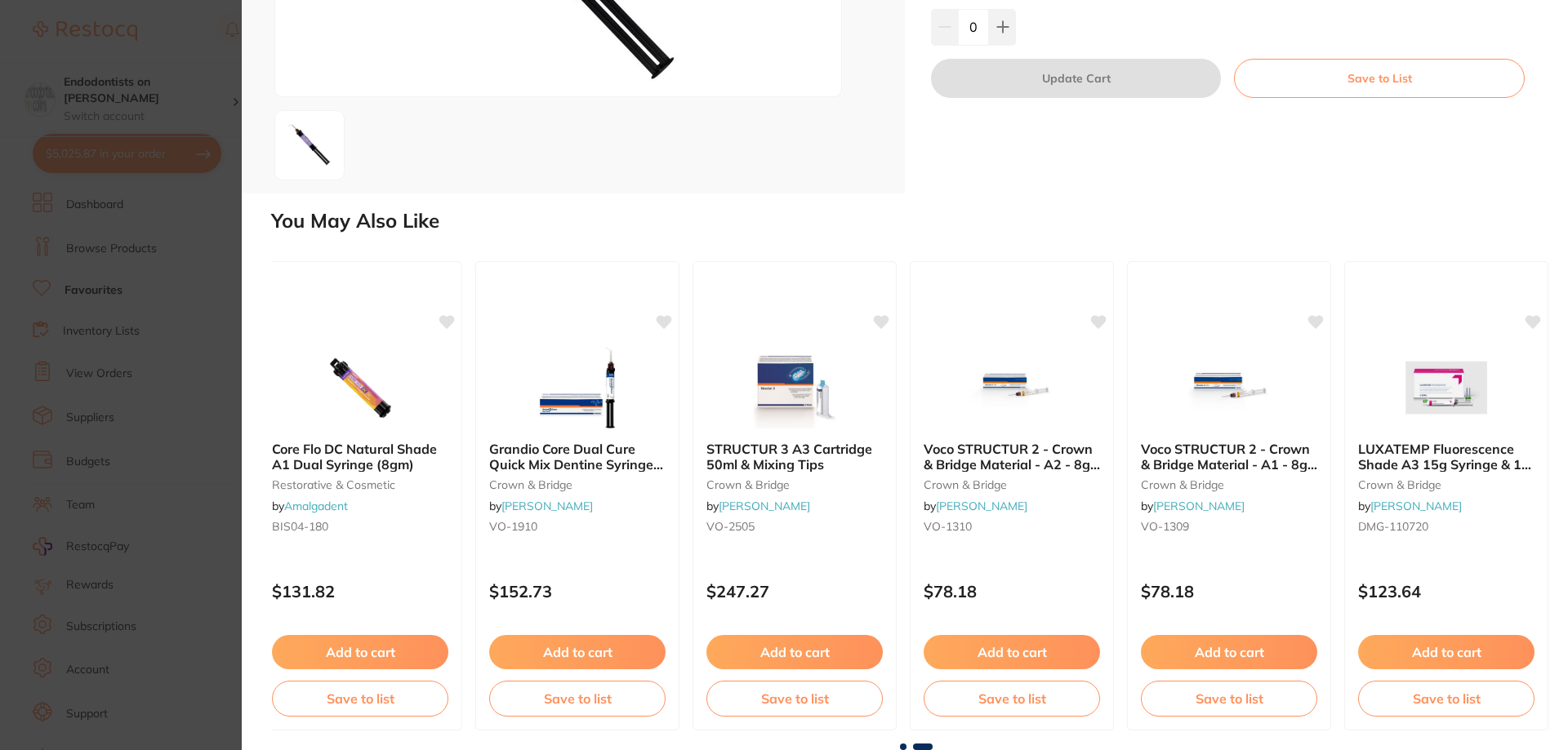
click at [167, 297] on section "Startfill 2B Automix Dual Syringe with Tips restorative & cosmetic by Amalgaden…" at bounding box center [784, 375] width 1568 height 750
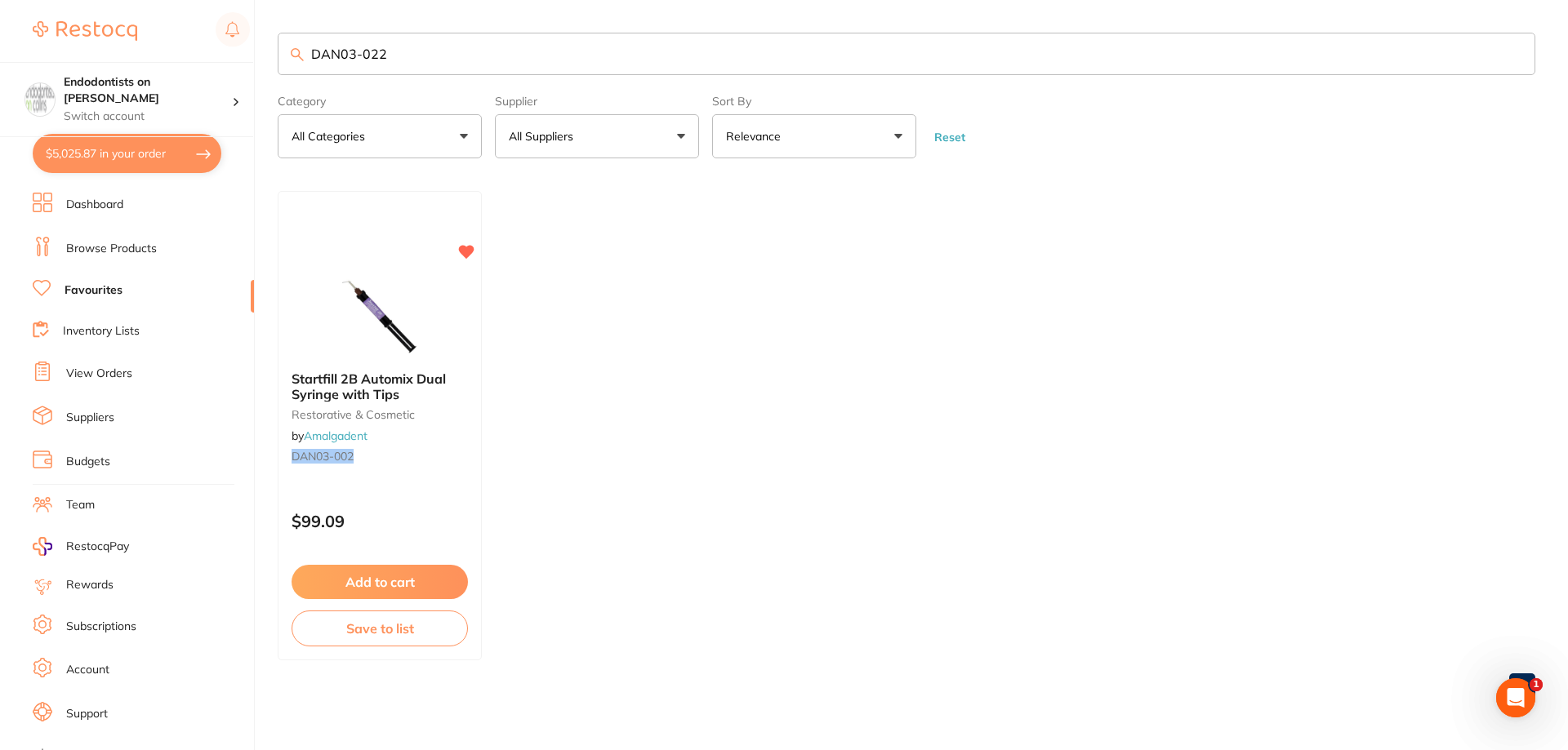
drag, startPoint x: 441, startPoint y: 49, endPoint x: 222, endPoint y: 52, distance: 219.0
click at [222, 52] on div "$5,025.87 Endodontists on Collins Switch account Endodontists on Collins $5,025…" at bounding box center [784, 375] width 1568 height 750
type input "protaper"
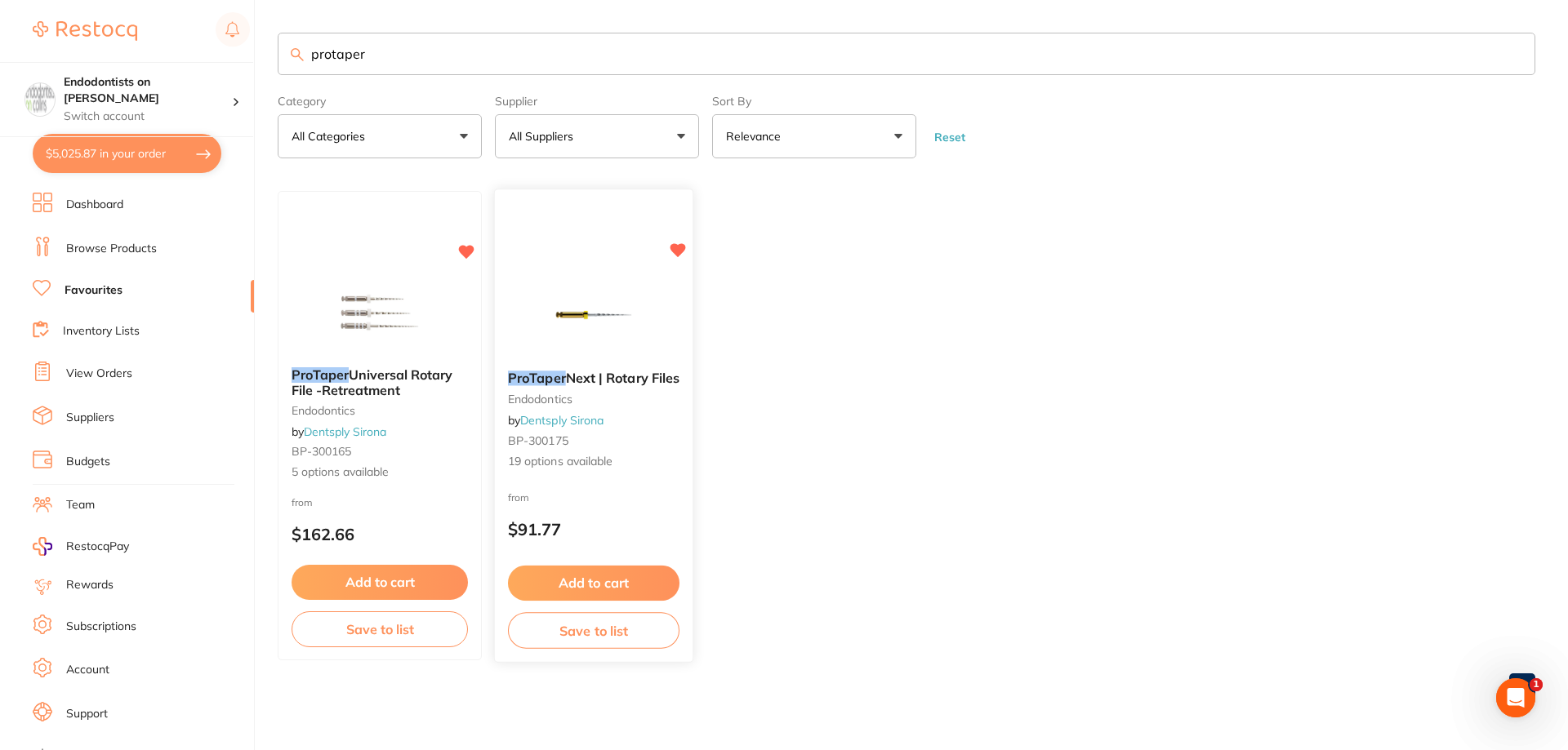
click at [598, 570] on button "Add to cart" at bounding box center [594, 583] width 172 height 35
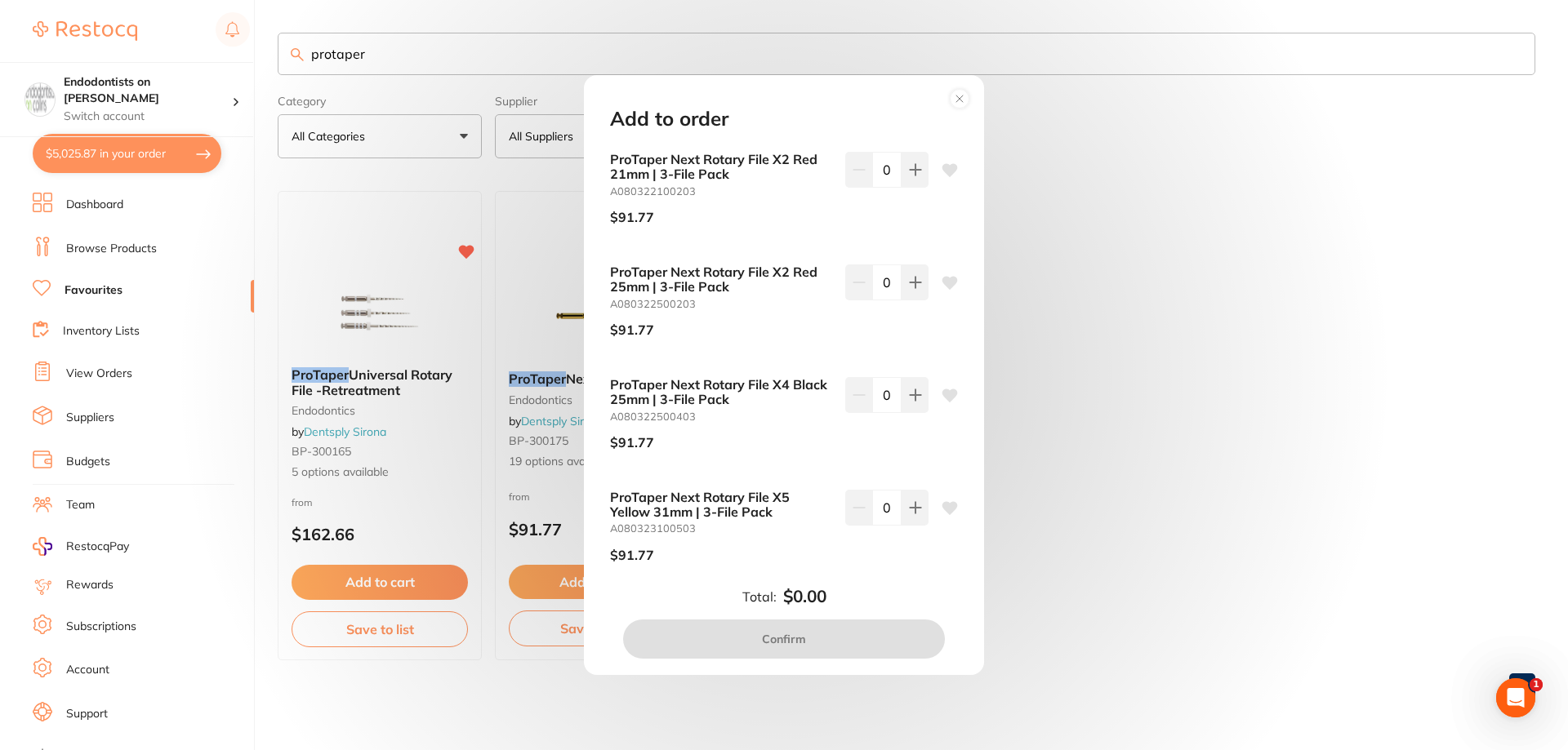
scroll to position [367, 0]
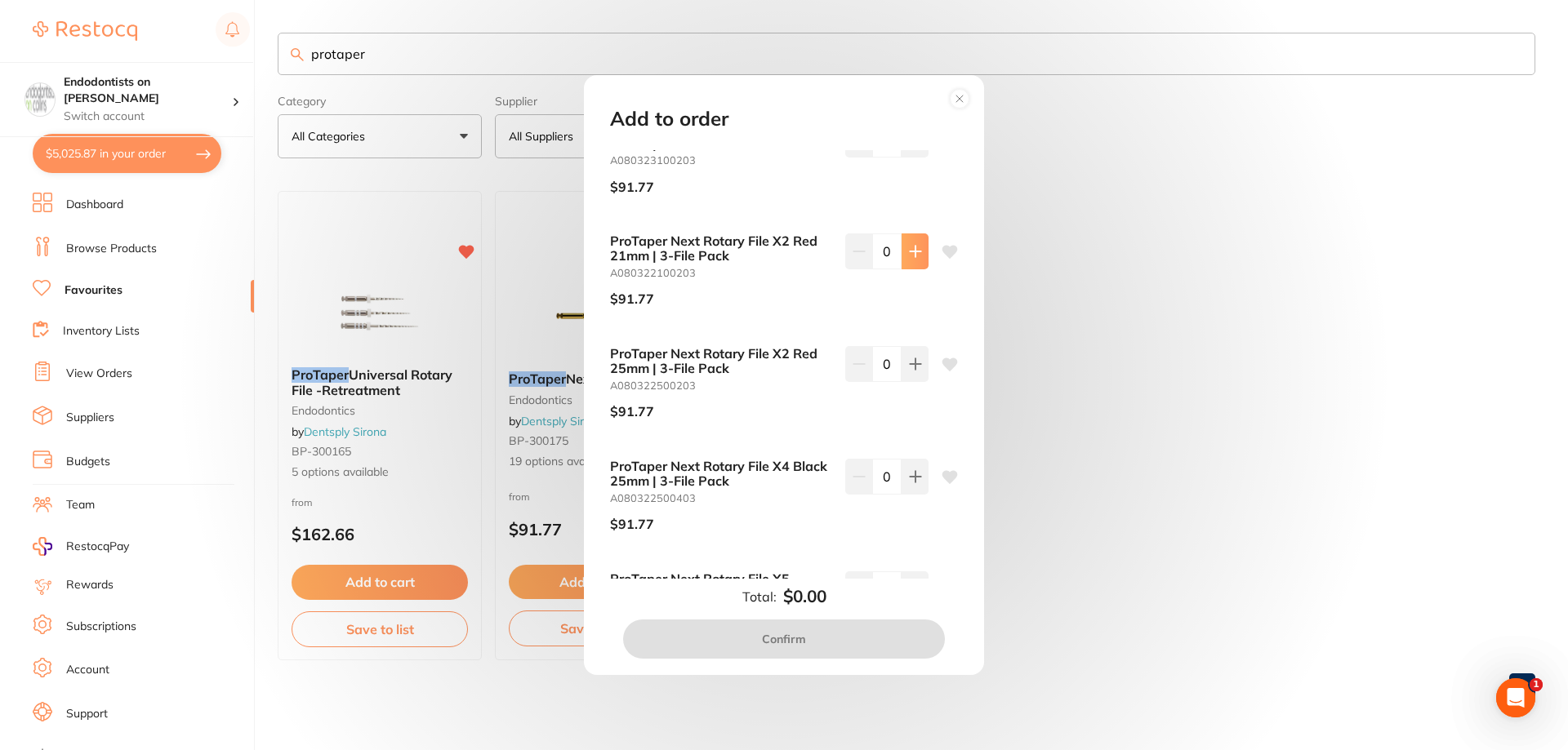
click at [909, 258] on icon at bounding box center [915, 251] width 13 height 13
type input "1"
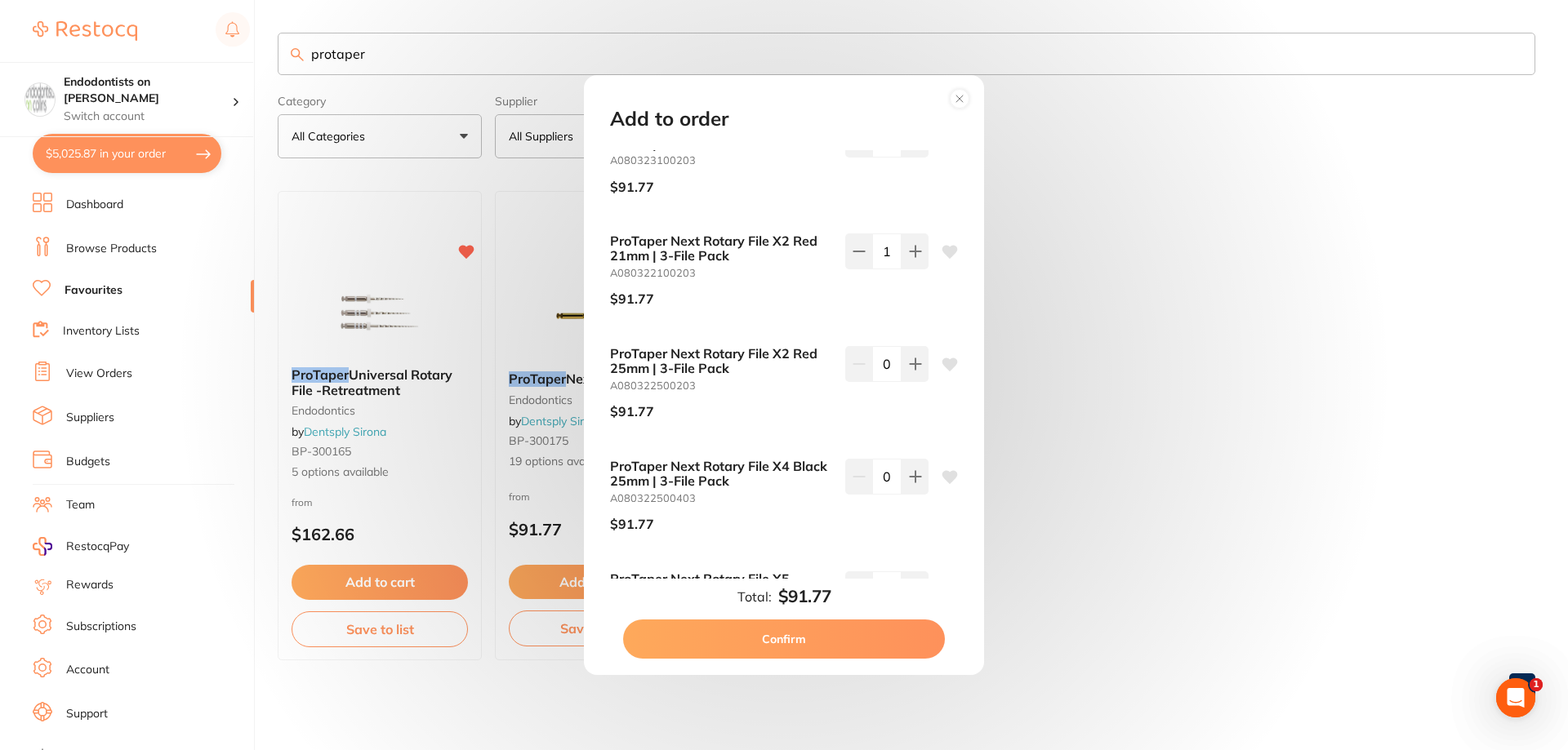
click at [943, 259] on icon at bounding box center [951, 252] width 16 height 13
click at [947, 259] on icon at bounding box center [951, 252] width 16 height 13
click at [817, 633] on button "Confirm" at bounding box center [784, 639] width 322 height 39
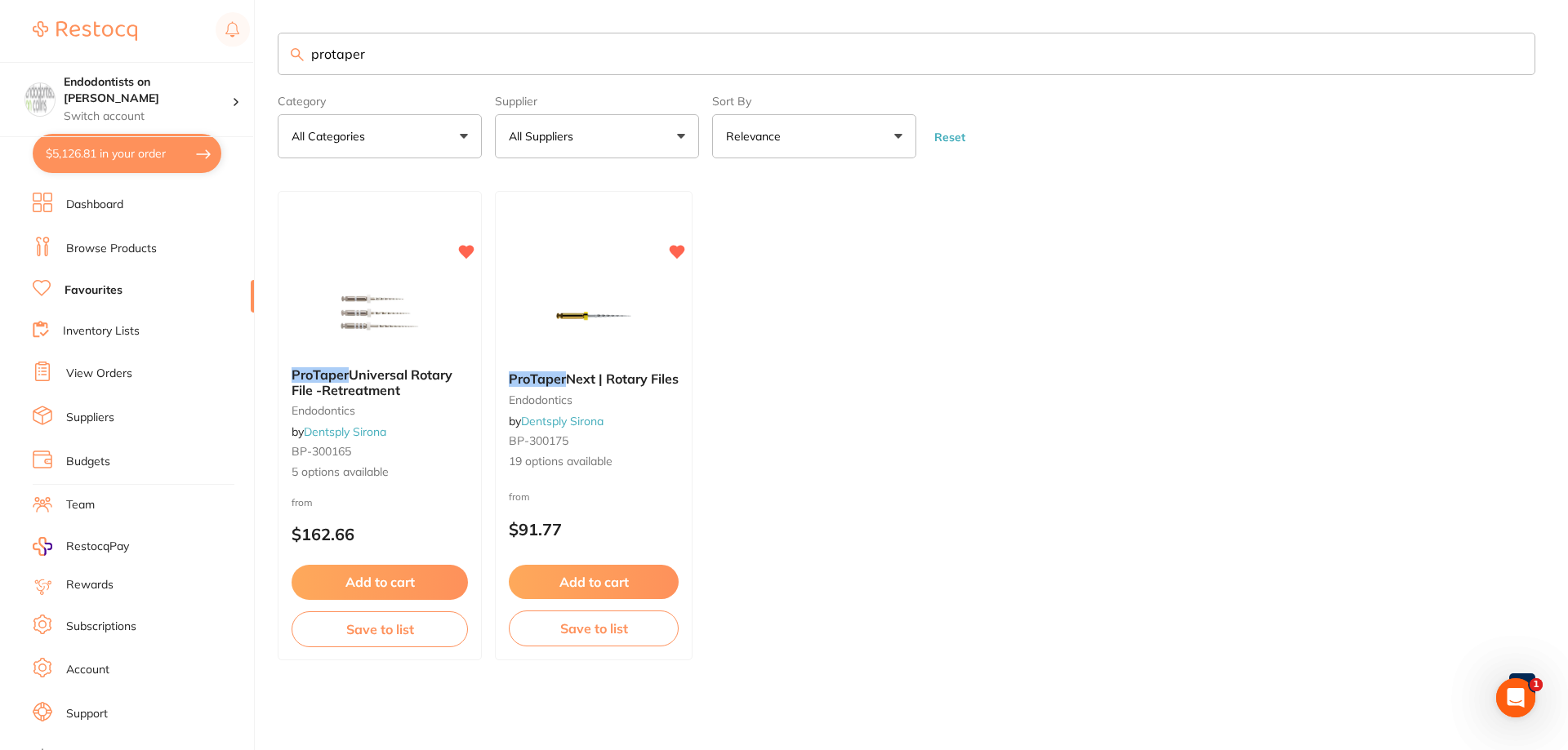
scroll to position [0, 0]
drag, startPoint x: 405, startPoint y: 63, endPoint x: 173, endPoint y: 44, distance: 232.8
click at [177, 48] on div "$5,126.81 Endodontists on Collins Switch account Endodontists on Collins $5,126…" at bounding box center [784, 375] width 1568 height 750
type input "836-012"
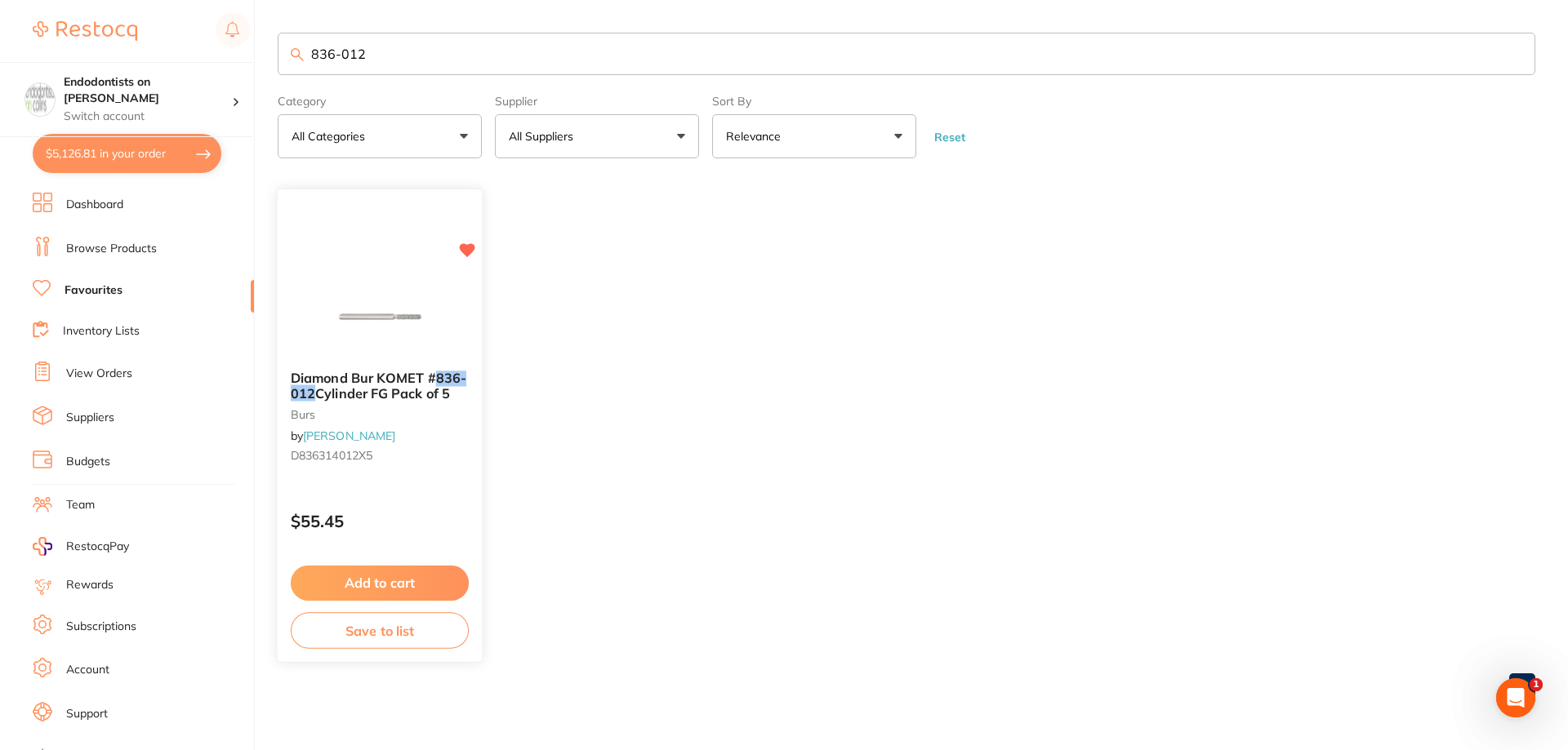
click at [392, 577] on button "Add to cart" at bounding box center [380, 583] width 178 height 35
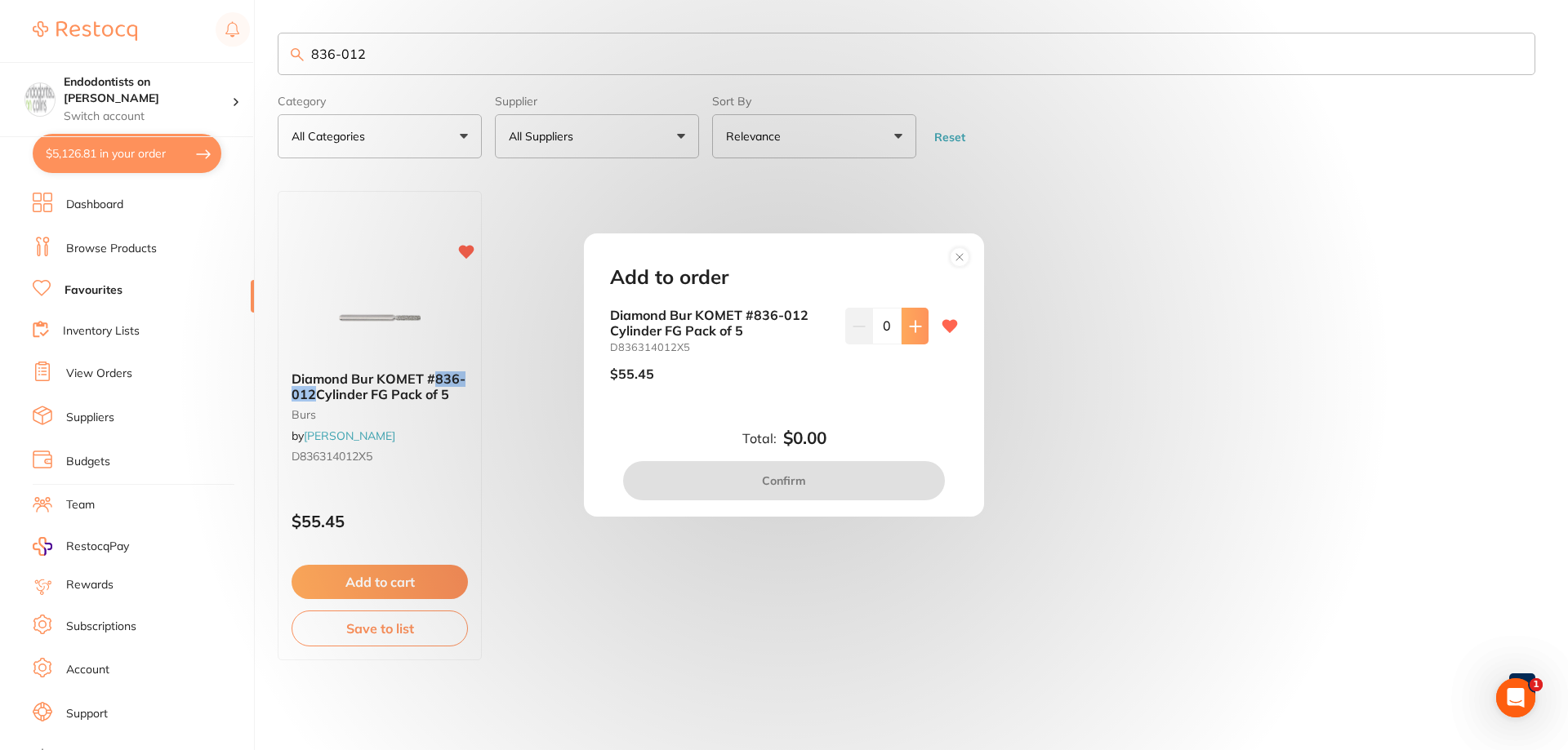
click at [907, 334] on button at bounding box center [915, 326] width 27 height 36
click at [912, 330] on icon at bounding box center [915, 327] width 13 height 13
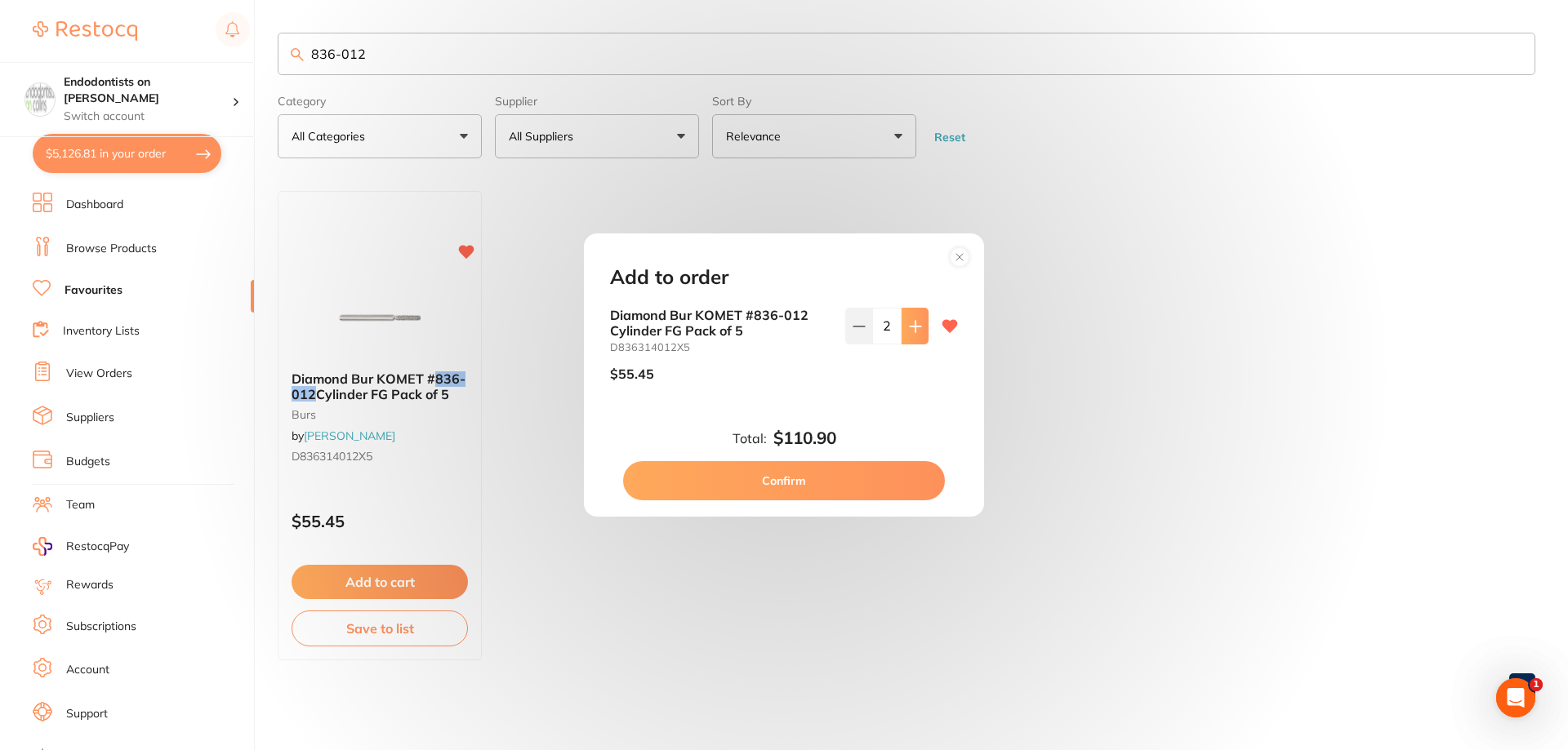
click at [912, 327] on icon at bounding box center [915, 326] width 11 height 11
type input "3"
click at [826, 479] on button "Confirm" at bounding box center [784, 480] width 322 height 39
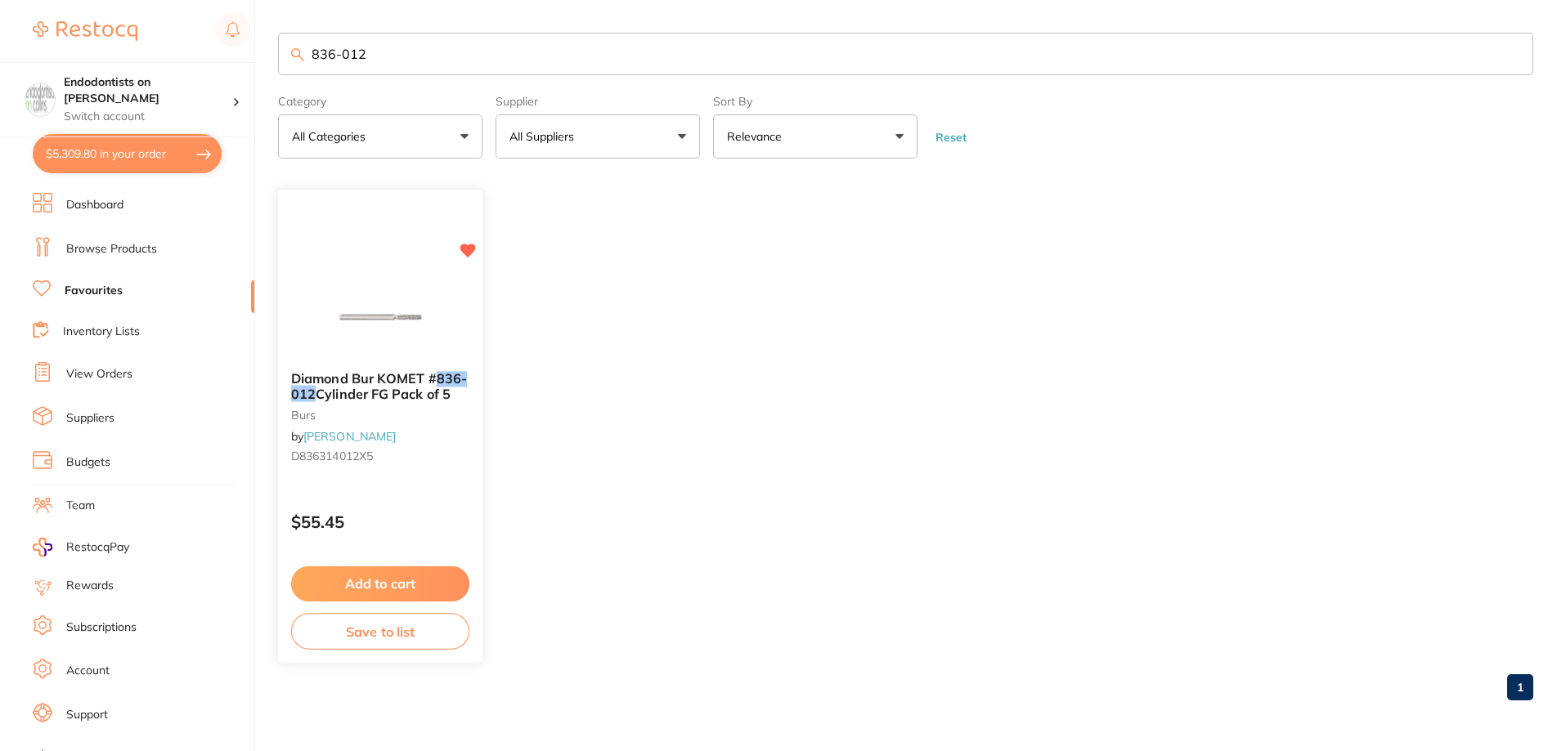
click at [359, 273] on div "Diamond Bur KOMET # 836-012 Cylinder FG Pack of 5 burs by Henry Schein Halas D8…" at bounding box center [380, 427] width 207 height 475
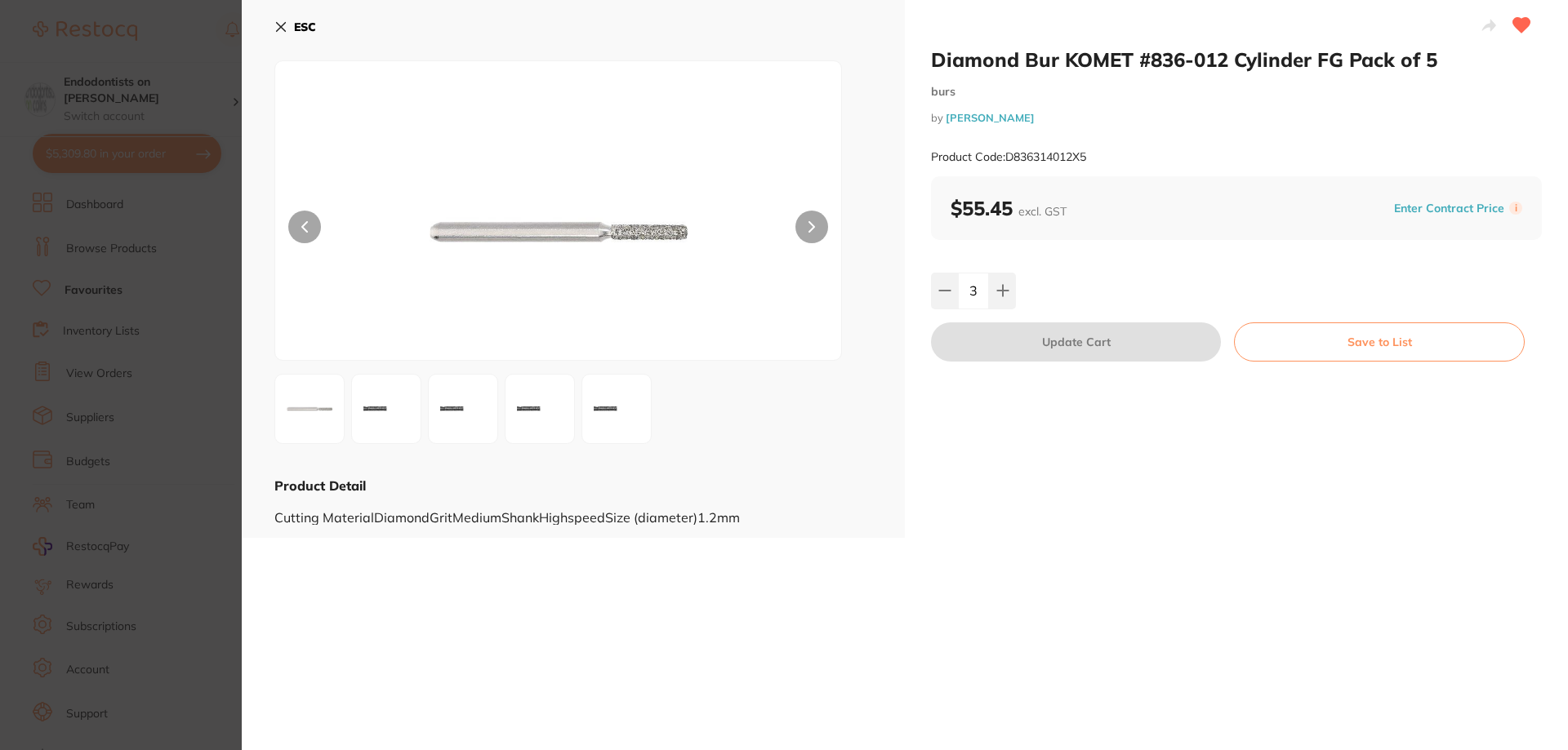
click at [1170, 490] on div "Diamond Bur KOMET #836-012 Cylinder FG Pack of 5 burs by Henry Schein Halas Pro…" at bounding box center [1236, 269] width 663 height 538
click at [287, 32] on icon at bounding box center [281, 26] width 13 height 13
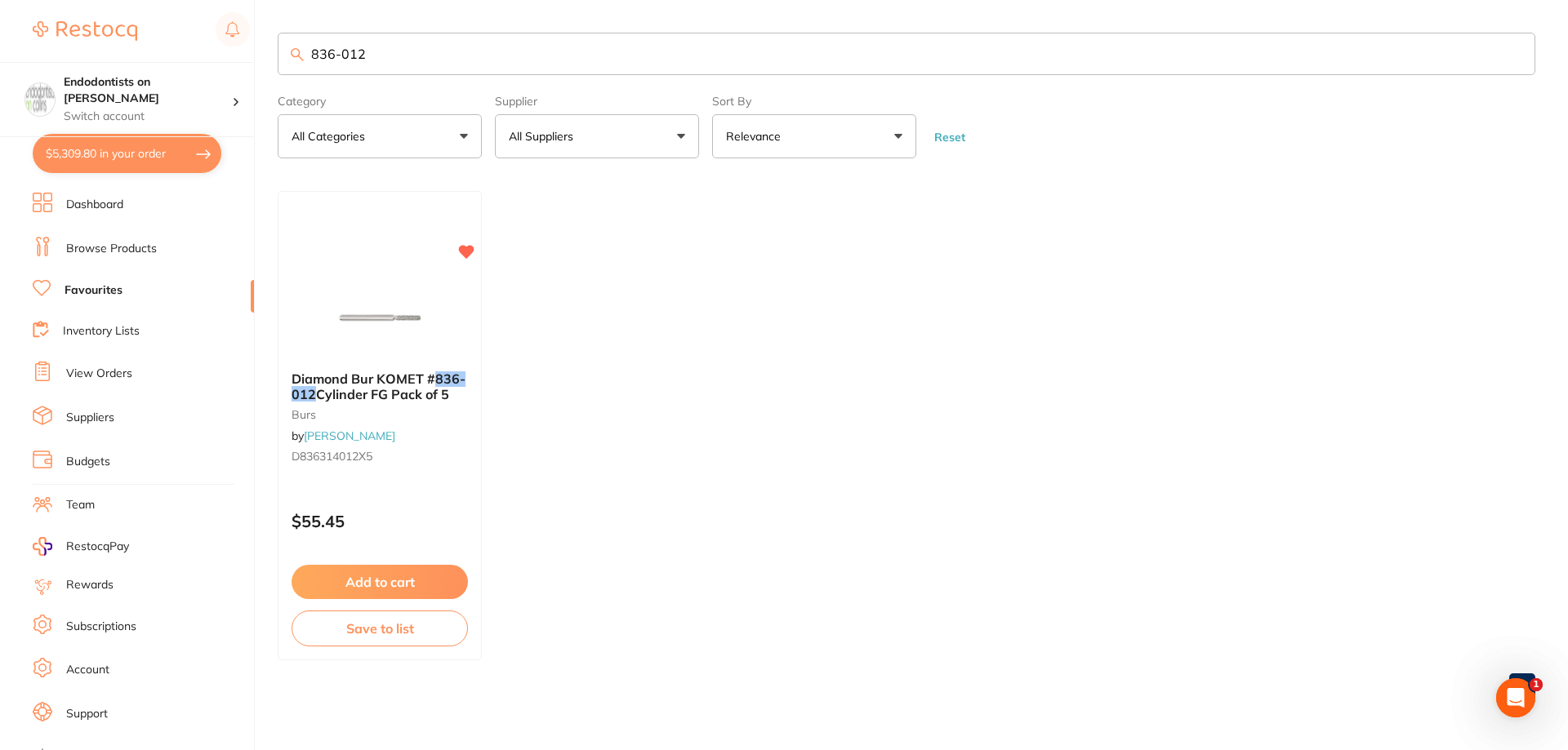
drag, startPoint x: 396, startPoint y: 54, endPoint x: 289, endPoint y: 54, distance: 107.0
click at [290, 54] on input "836-012" at bounding box center [906, 54] width 1257 height 43
paste input "ReadySteel K-File"
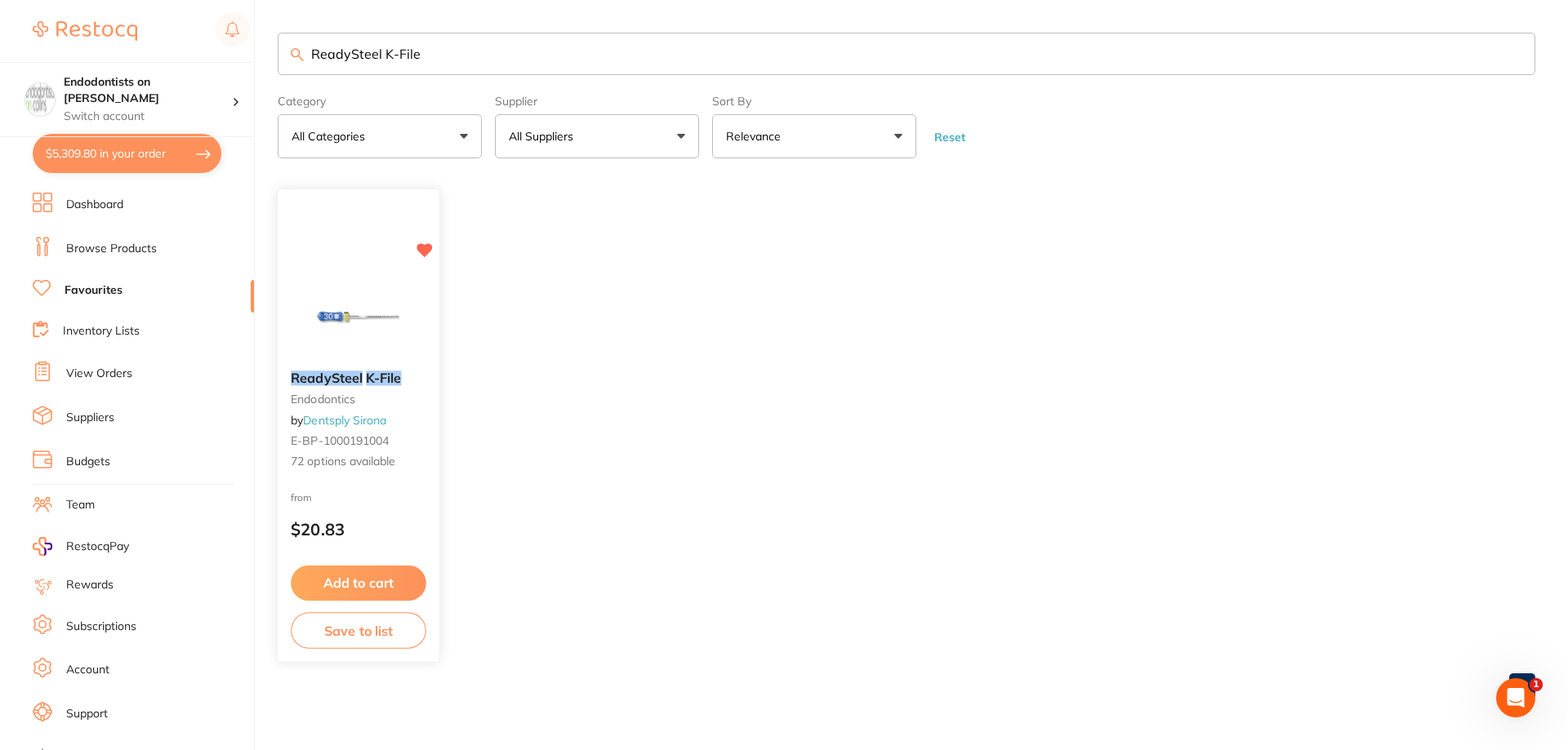
type input "ReadySteel K-File"
click at [382, 580] on button "Add to cart" at bounding box center [359, 583] width 136 height 35
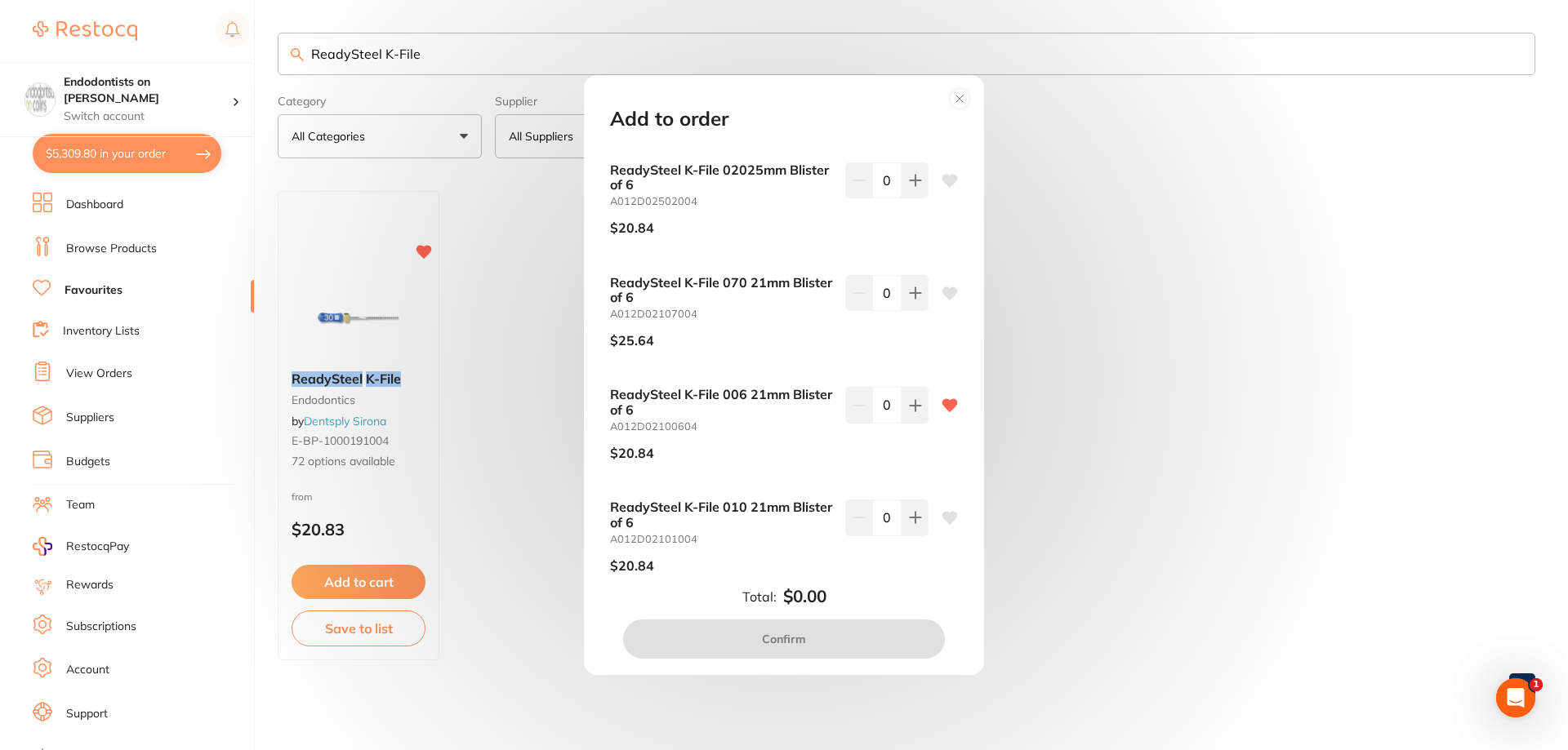
scroll to position [5308, 0]
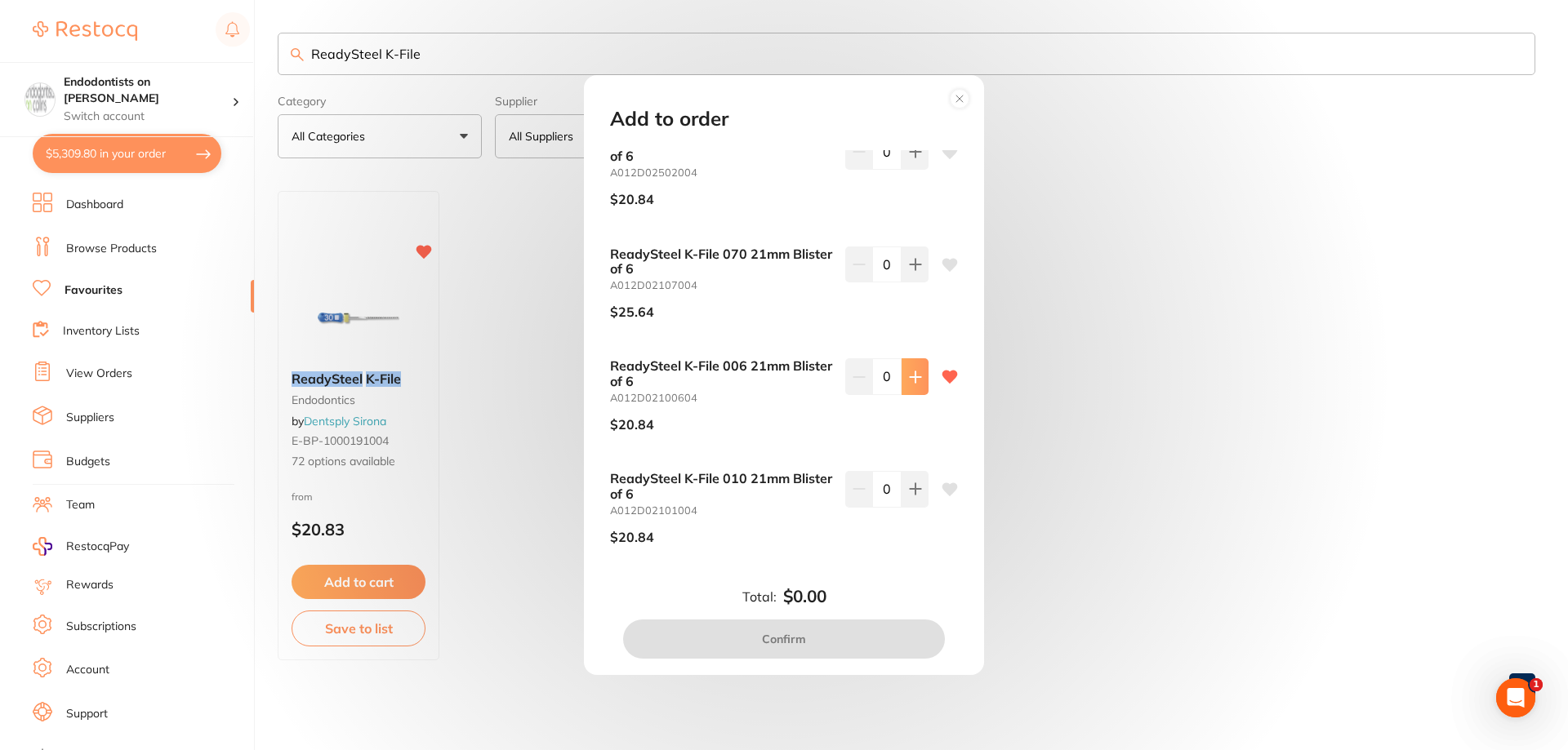
click at [907, 387] on button at bounding box center [915, 376] width 27 height 36
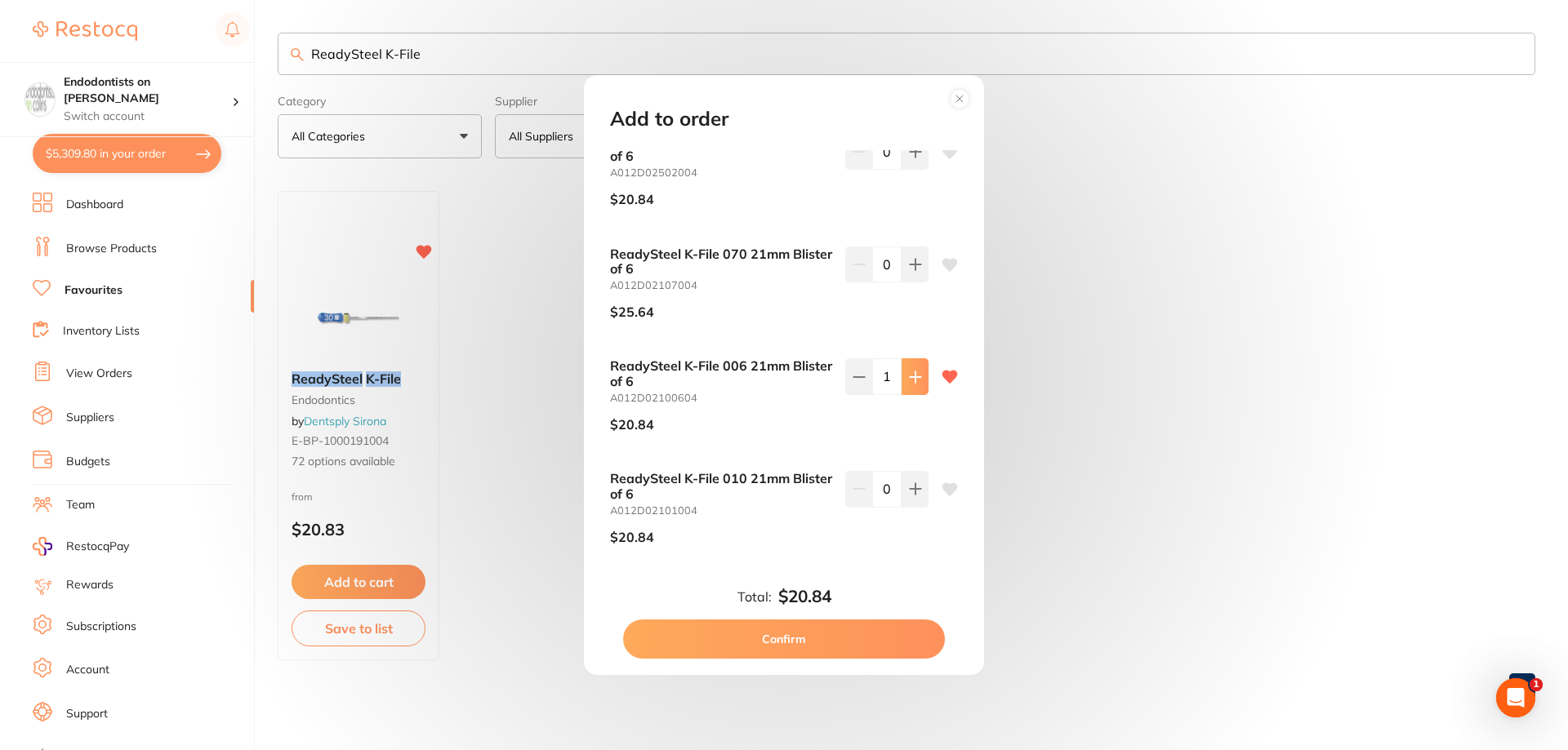
click at [907, 386] on button at bounding box center [915, 376] width 27 height 36
type input "5"
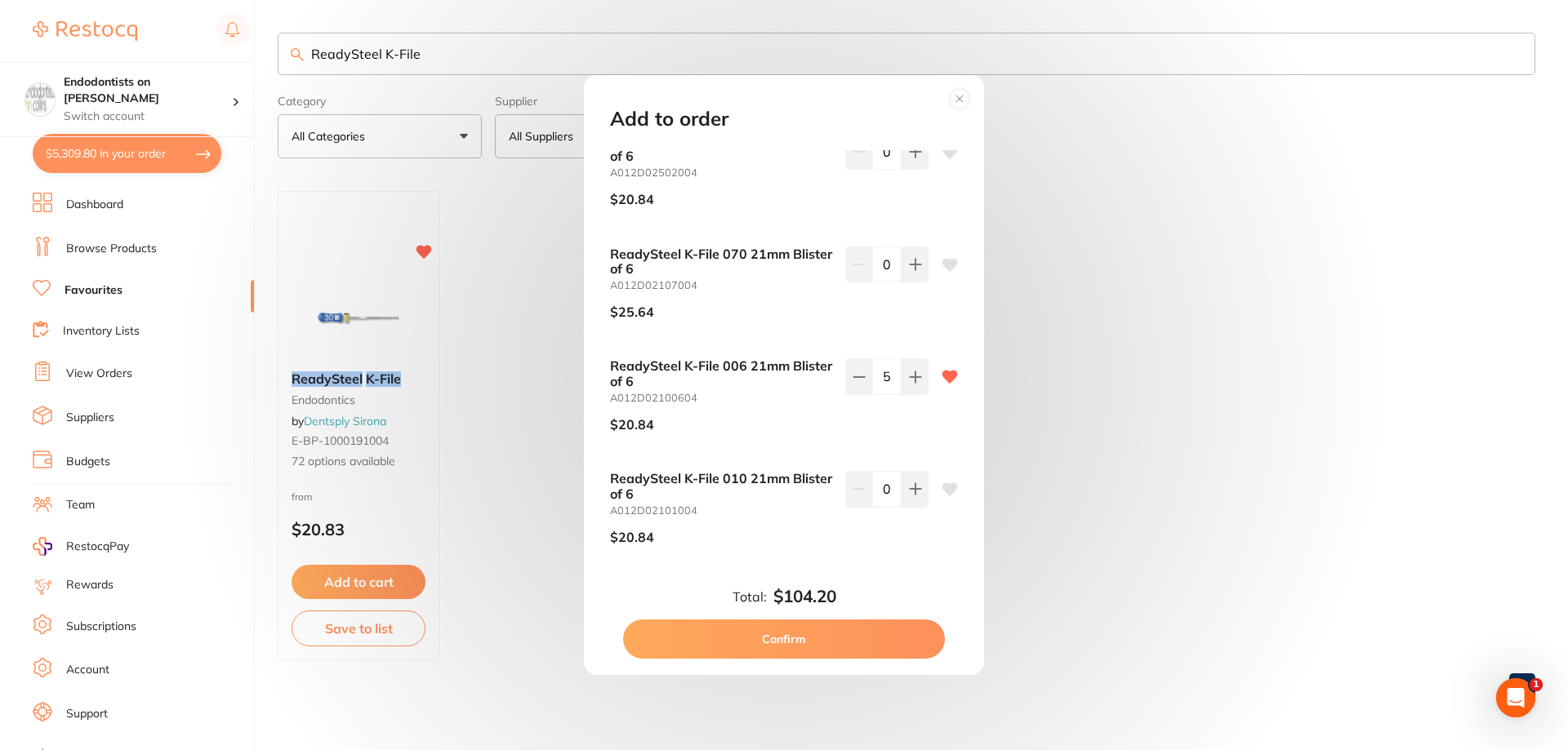
drag, startPoint x: 857, startPoint y: 638, endPoint x: 858, endPoint y: 627, distance: 11.0
click at [854, 638] on button "Confirm" at bounding box center [784, 639] width 322 height 39
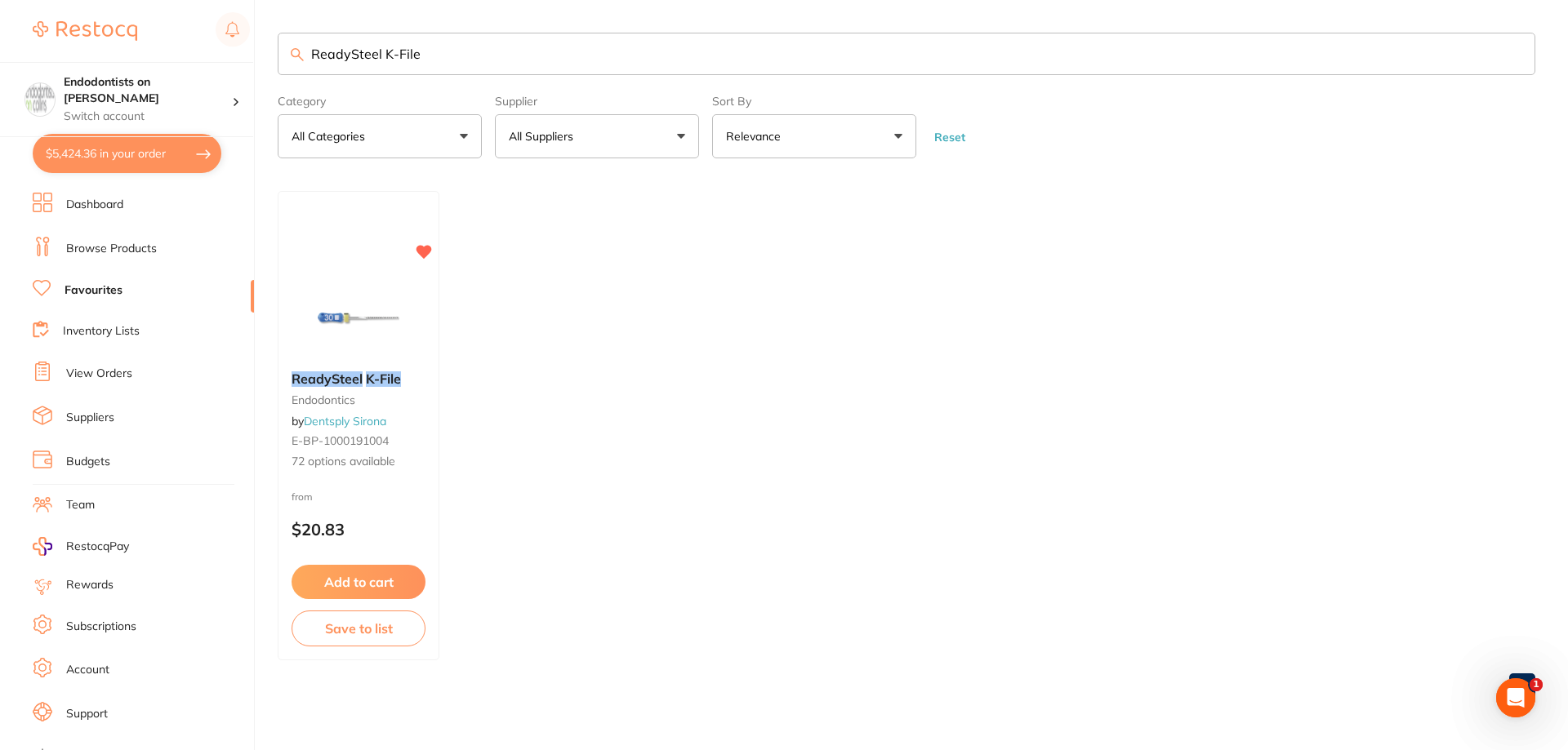
scroll to position [1, 0]
drag, startPoint x: 439, startPoint y: 51, endPoint x: 304, endPoint y: 70, distance: 136.3
click at [304, 70] on input "ReadySteel K-File" at bounding box center [906, 54] width 1257 height 43
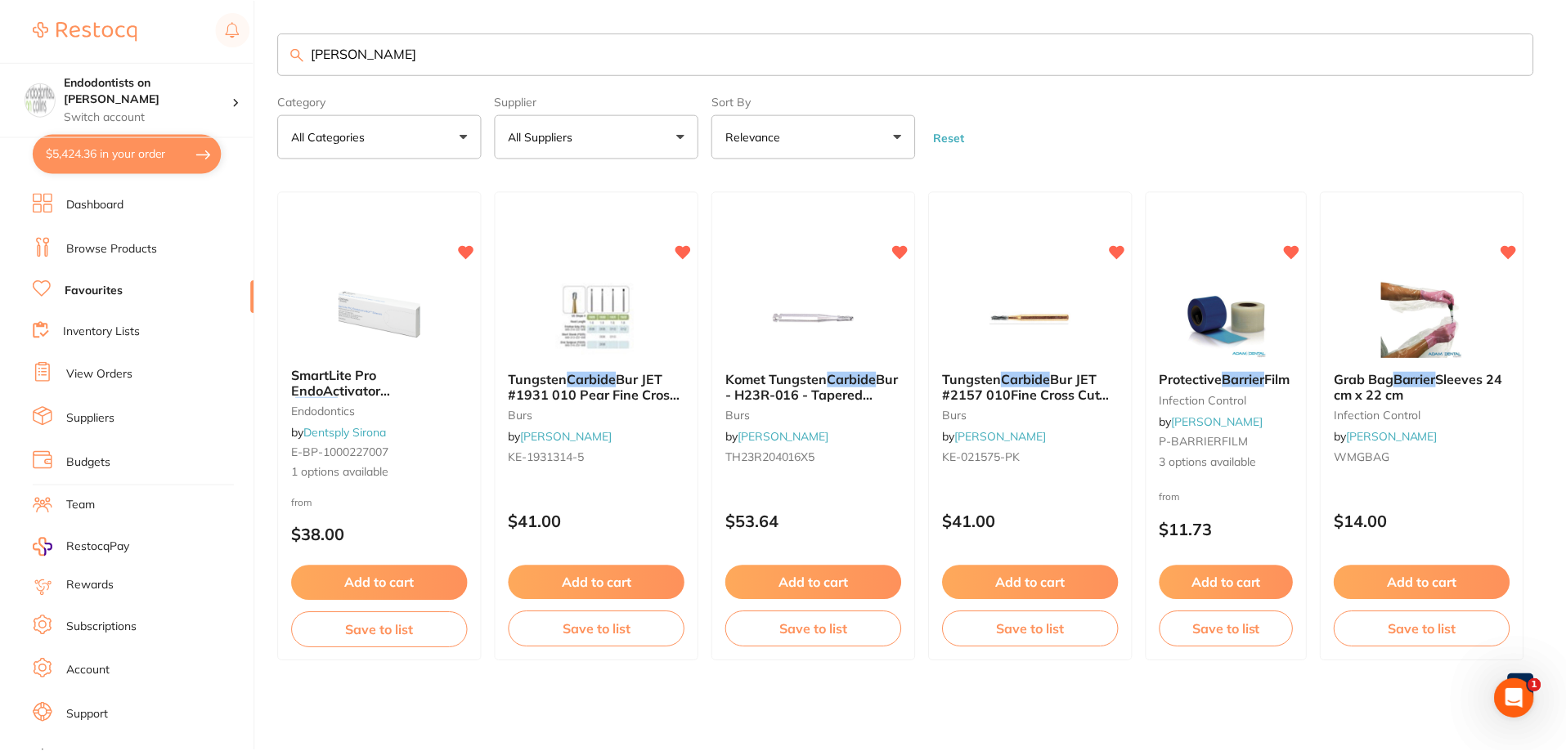
scroll to position [0, 0]
drag, startPoint x: 362, startPoint y: 51, endPoint x: 233, endPoint y: 51, distance: 129.2
click at [234, 51] on div "$5,424.36 Endodontists on Collins Switch account Endodontists on Collins $5,424…" at bounding box center [785, 375] width 1570 height 751
paste input "HS-9008249"
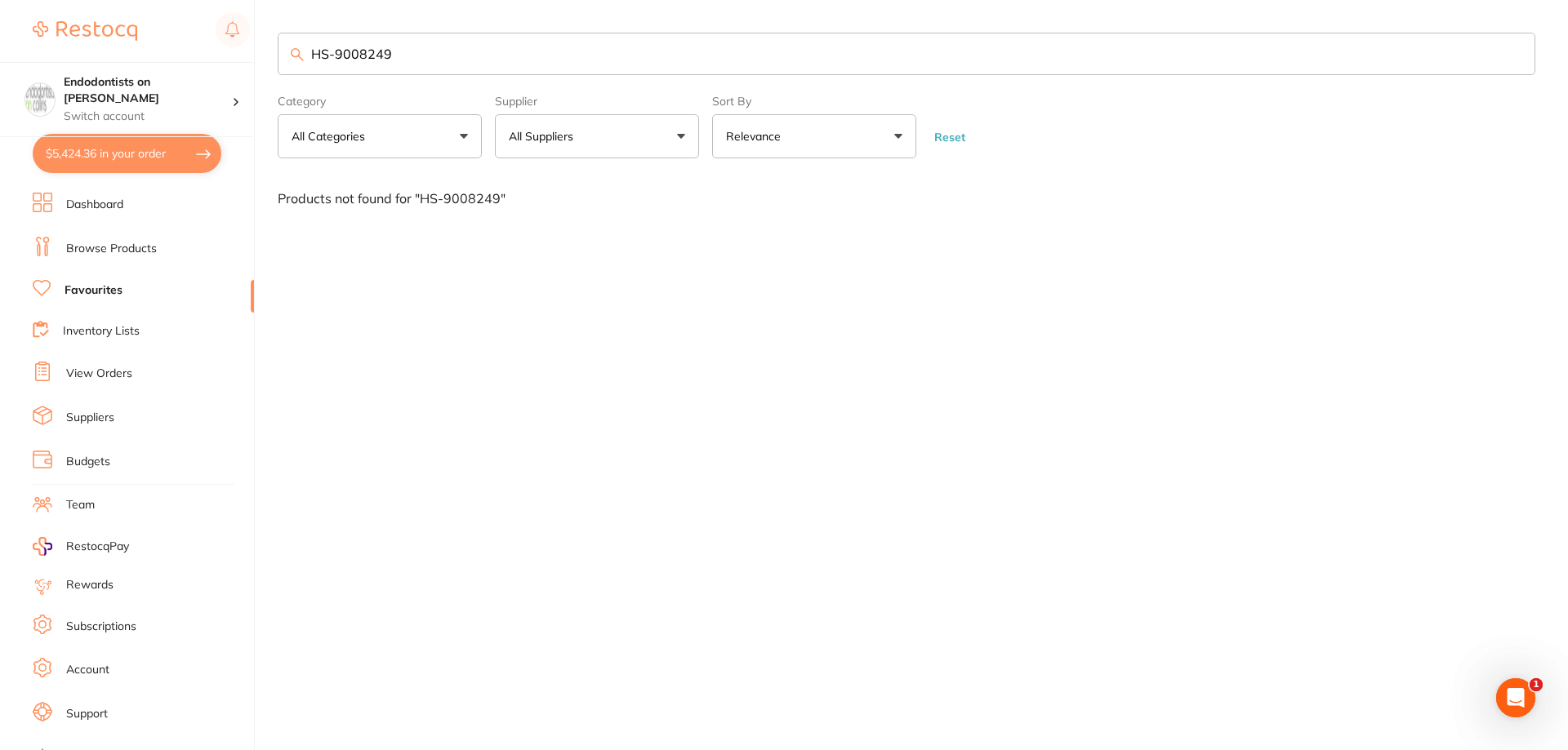
type input "HS-9008249"
drag, startPoint x: 87, startPoint y: 247, endPoint x: 168, endPoint y: 225, distance: 83.9
click at [90, 246] on link "Browse Products" at bounding box center [111, 249] width 91 height 16
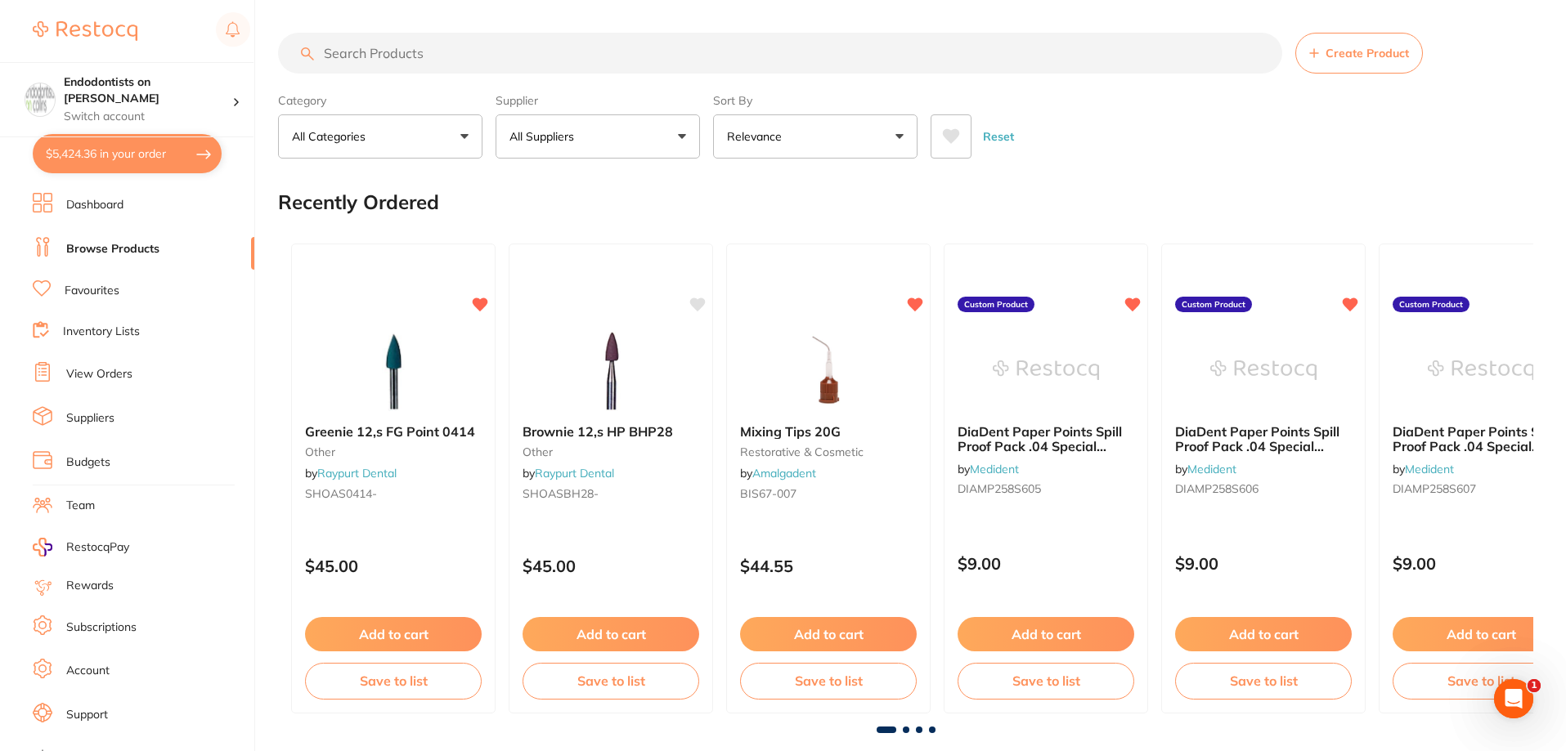
click at [374, 52] on input "search" at bounding box center [780, 53] width 1004 height 41
paste input "HS-9008249"
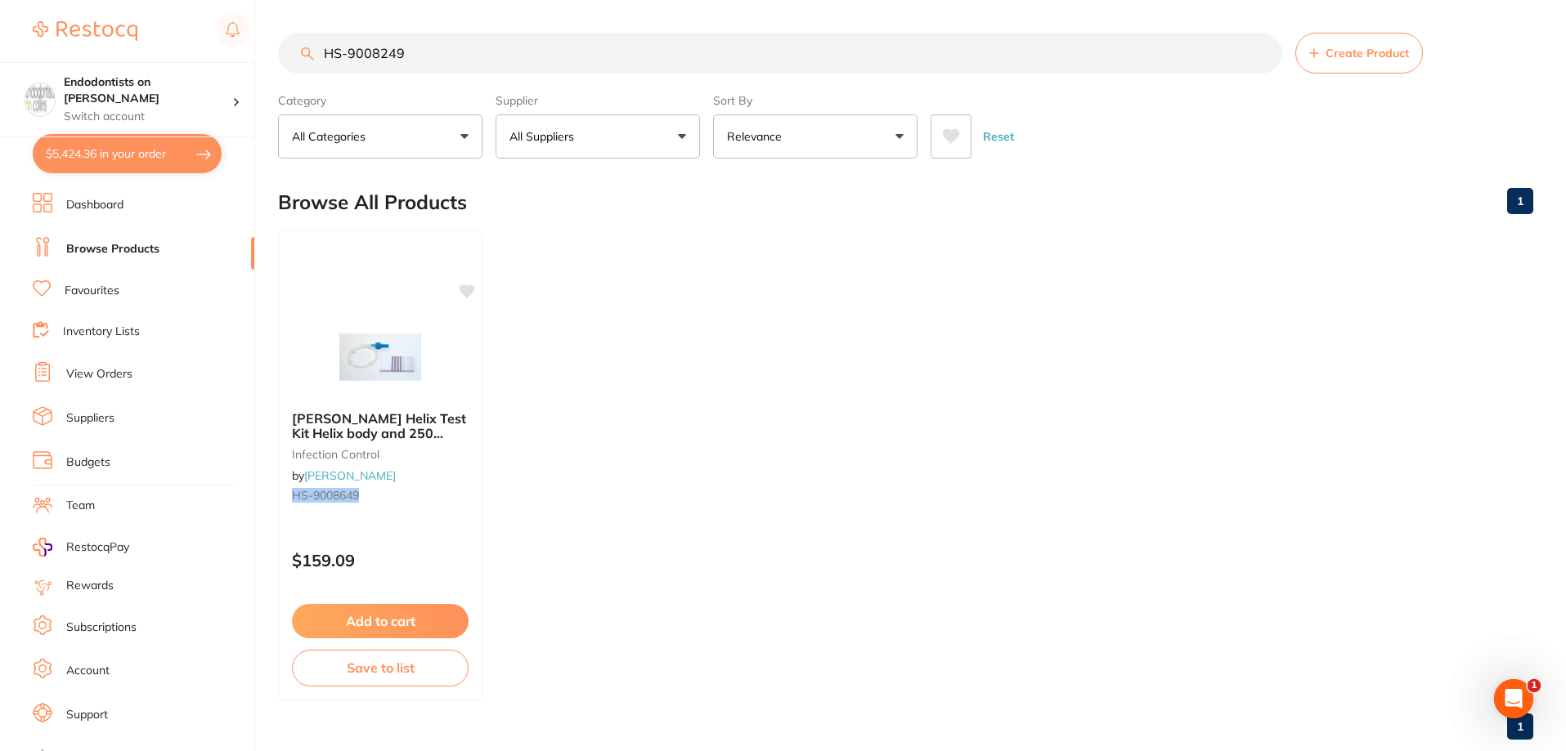
type input "HS-9008249"
drag, startPoint x: 428, startPoint y: 53, endPoint x: 266, endPoint y: 37, distance: 162.7
click at [278, 28] on main "HS-9008249 Create Product Category All Categories All Categories infection cont…" at bounding box center [922, 393] width 1288 height 786
click at [76, 288] on link "Favourites" at bounding box center [92, 291] width 55 height 16
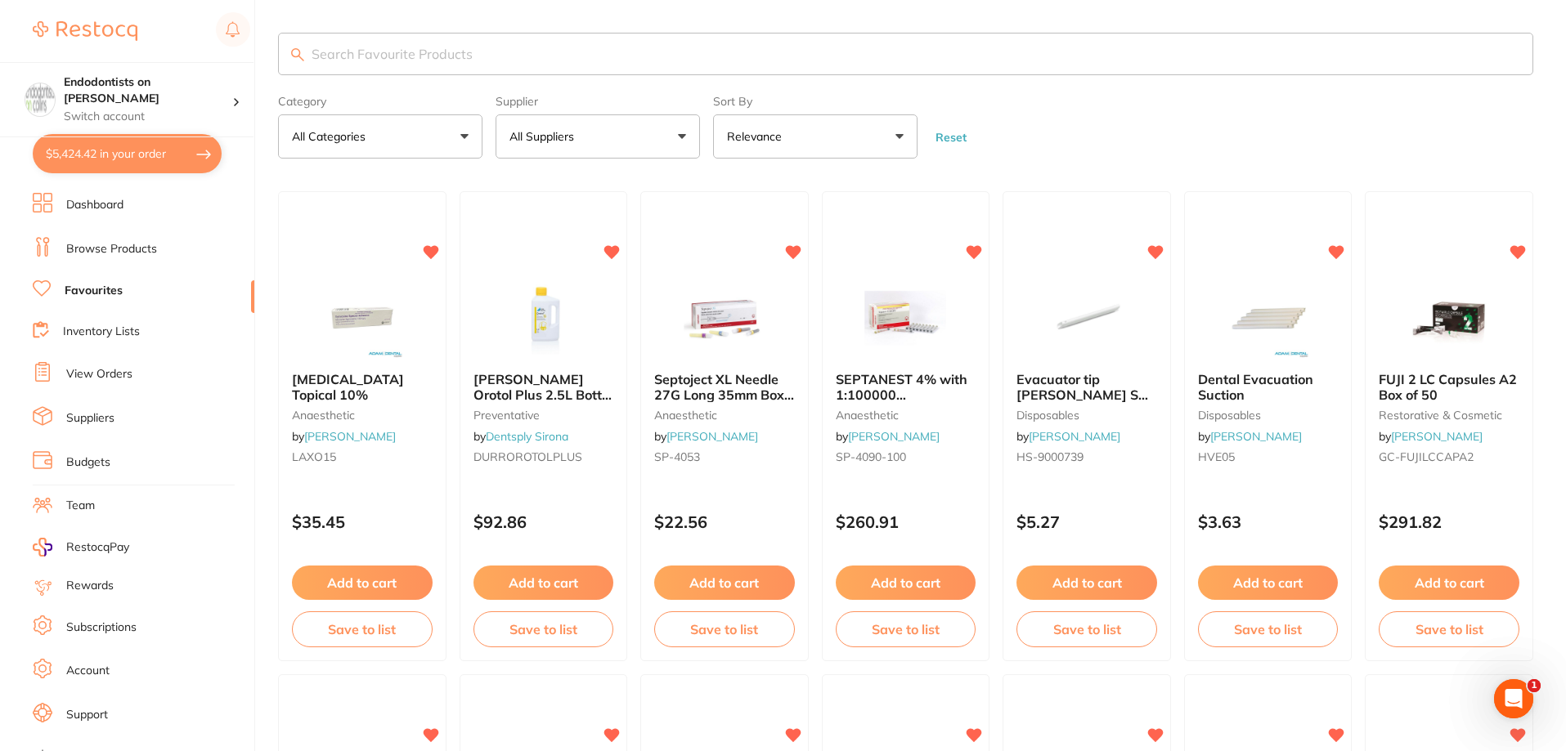
click at [401, 43] on input "search" at bounding box center [905, 54] width 1255 height 43
paste input "HS-9008249"
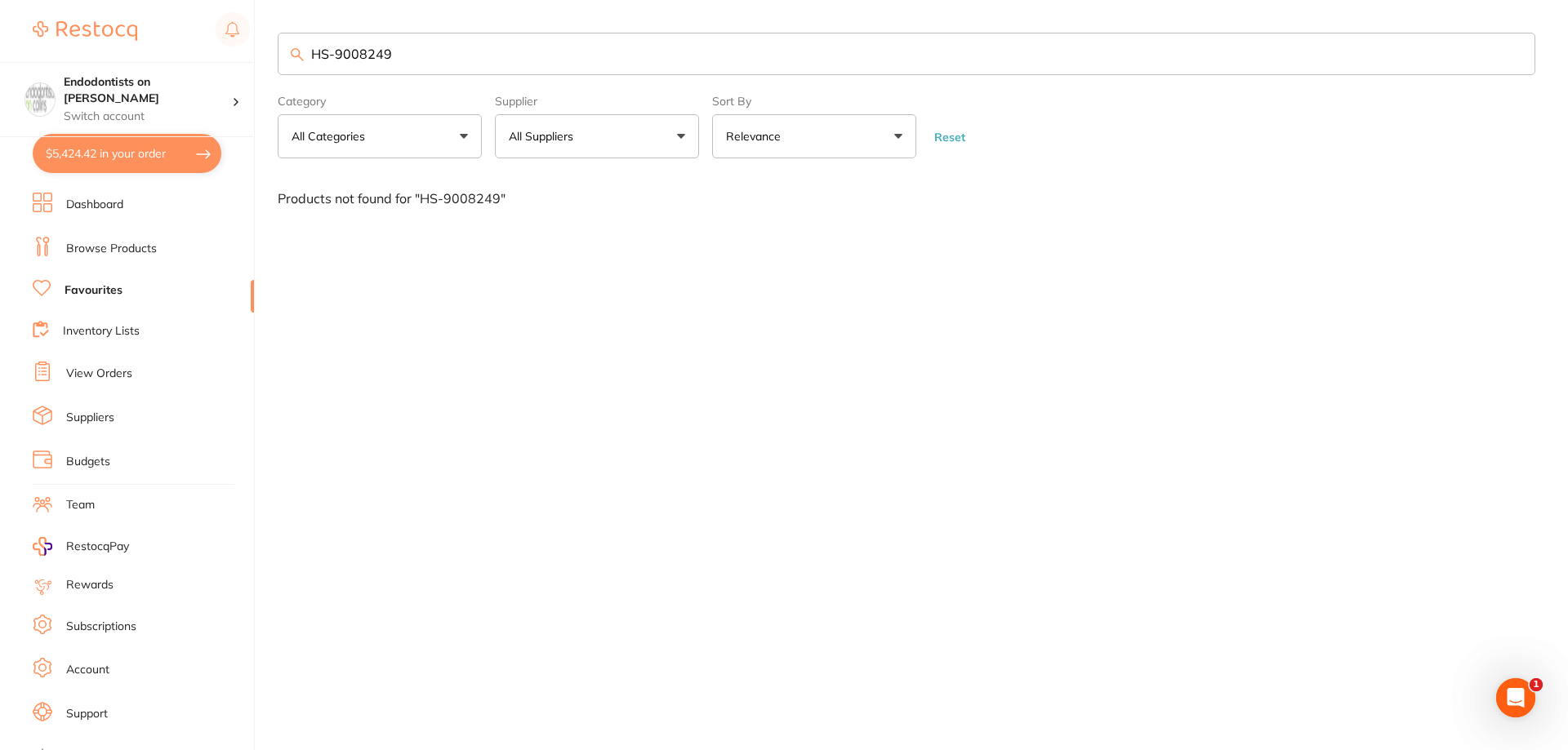
drag, startPoint x: 419, startPoint y: 46, endPoint x: 159, endPoint y: 56, distance: 260.2
click at [159, 56] on div "$5,424.42 Endodontists on Collins Switch account Endodontists on Collins $5,424…" at bounding box center [784, 375] width 1568 height 750
type input "bulk ez"
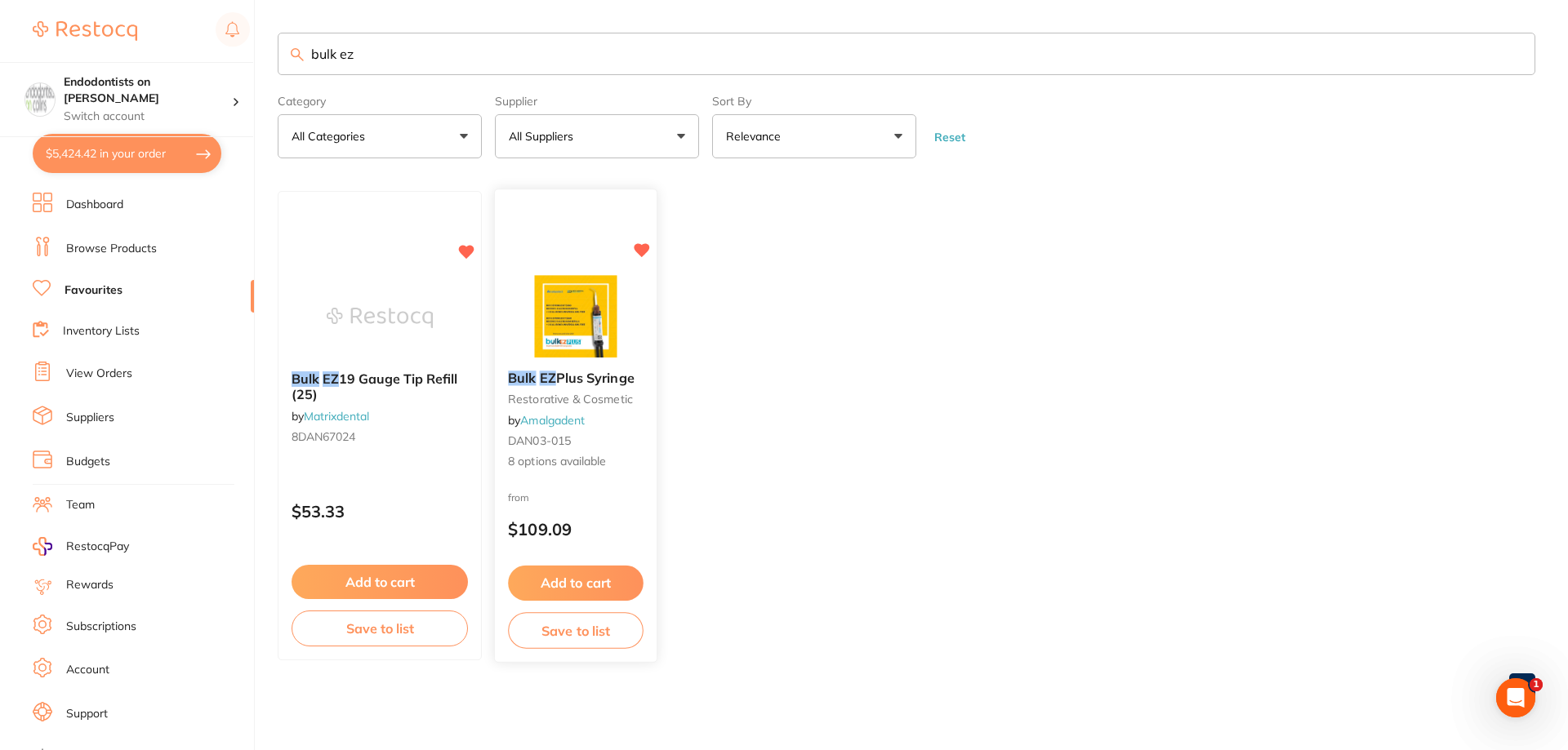
click at [576, 580] on button "Add to cart" at bounding box center [576, 583] width 136 height 35
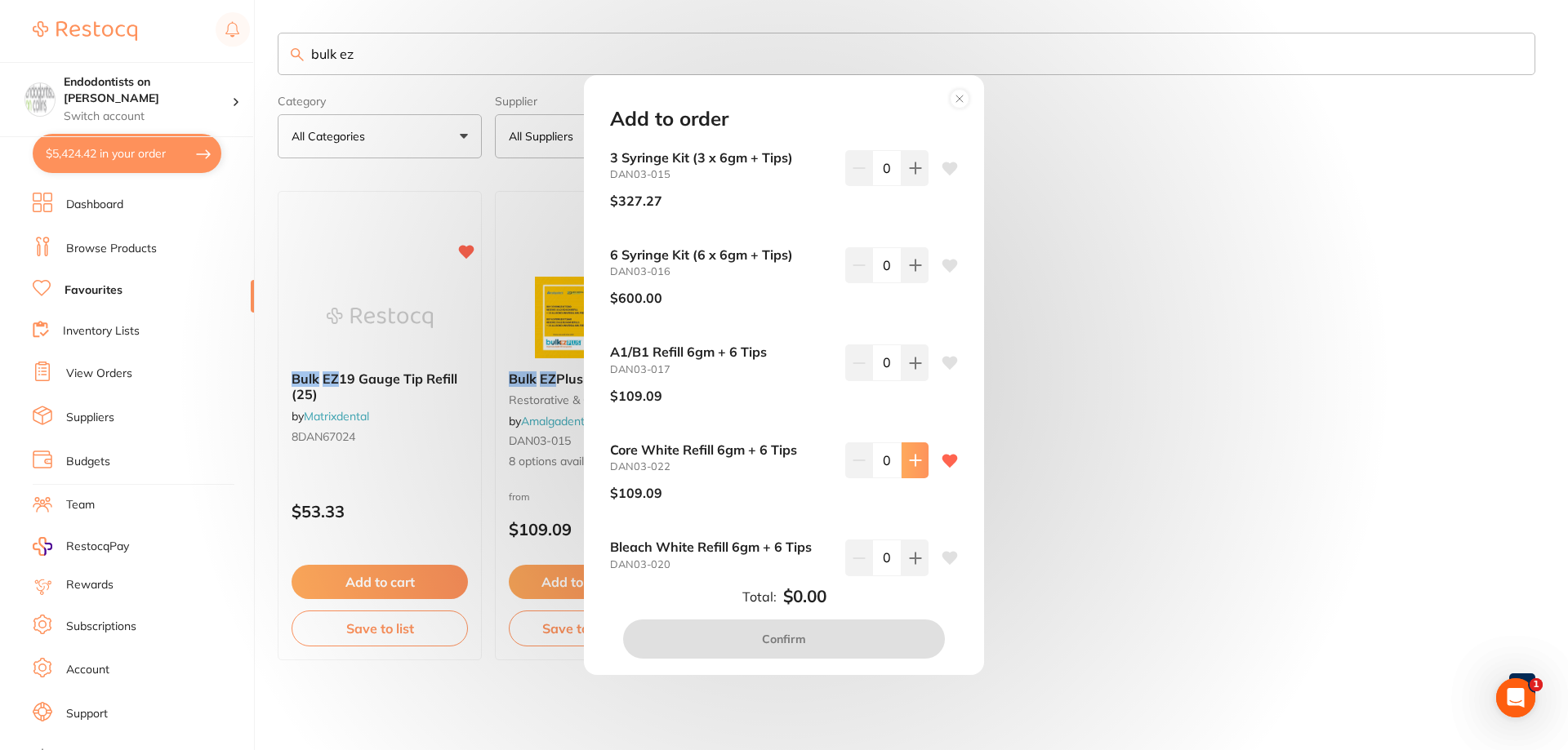
click at [912, 459] on icon at bounding box center [915, 459] width 11 height 11
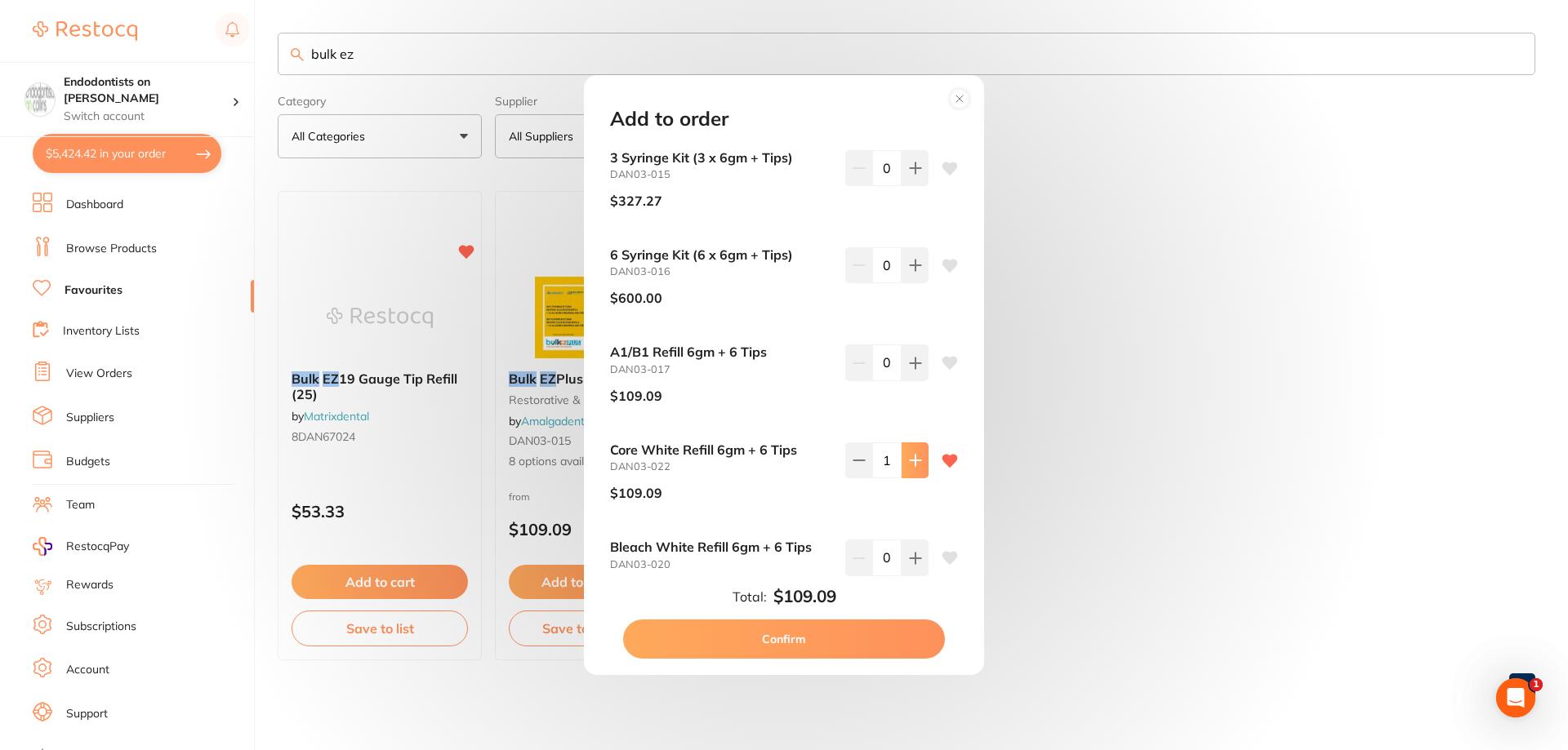
click at [910, 463] on icon at bounding box center [915, 460] width 13 height 13
type input "2"
click at [816, 638] on button "Confirm" at bounding box center [784, 639] width 322 height 39
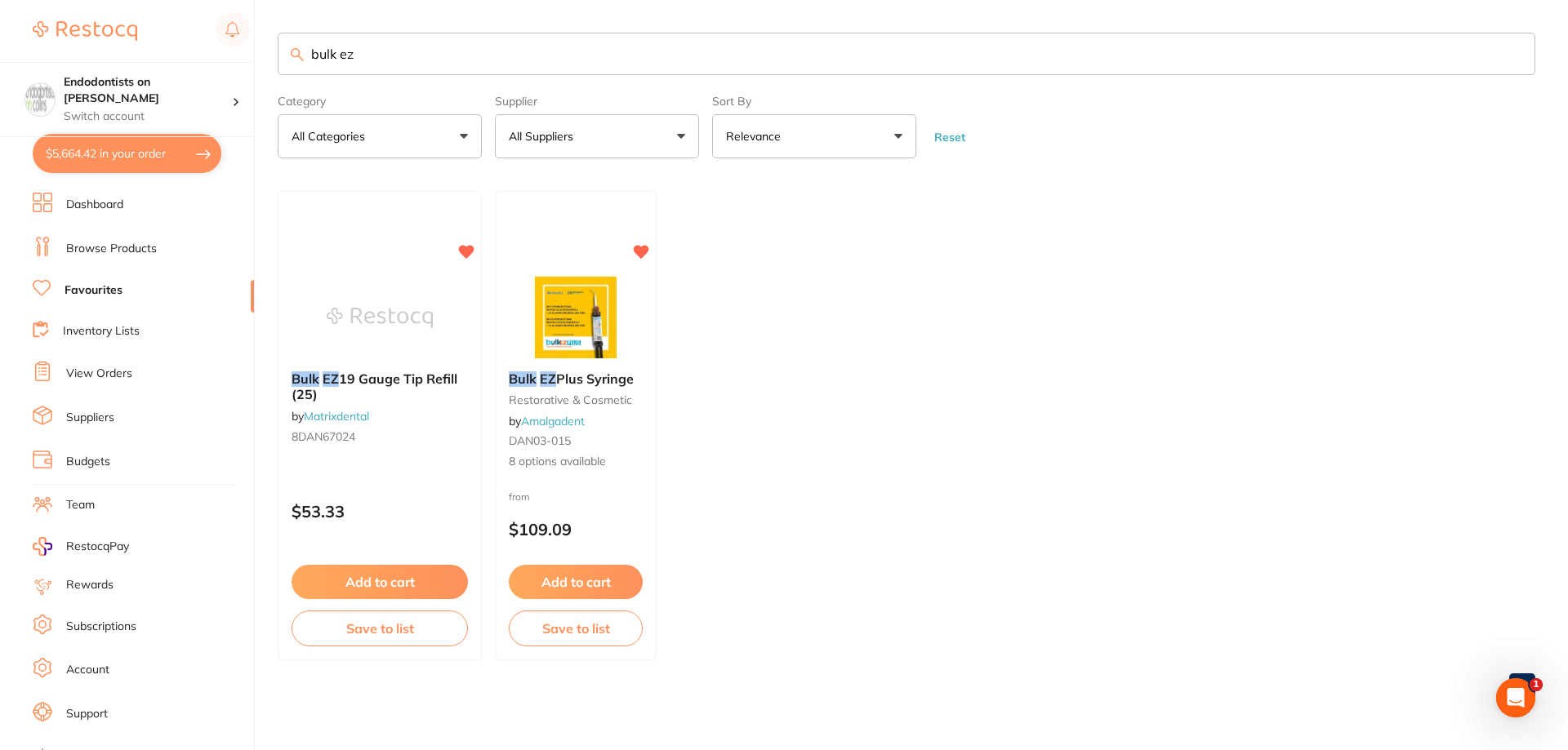
click at [91, 46] on div "$5,664.42 Endodontists on Collins Switch account Endodontists on Collins $5,664…" at bounding box center [784, 375] width 1568 height 750
type input "barb broach"
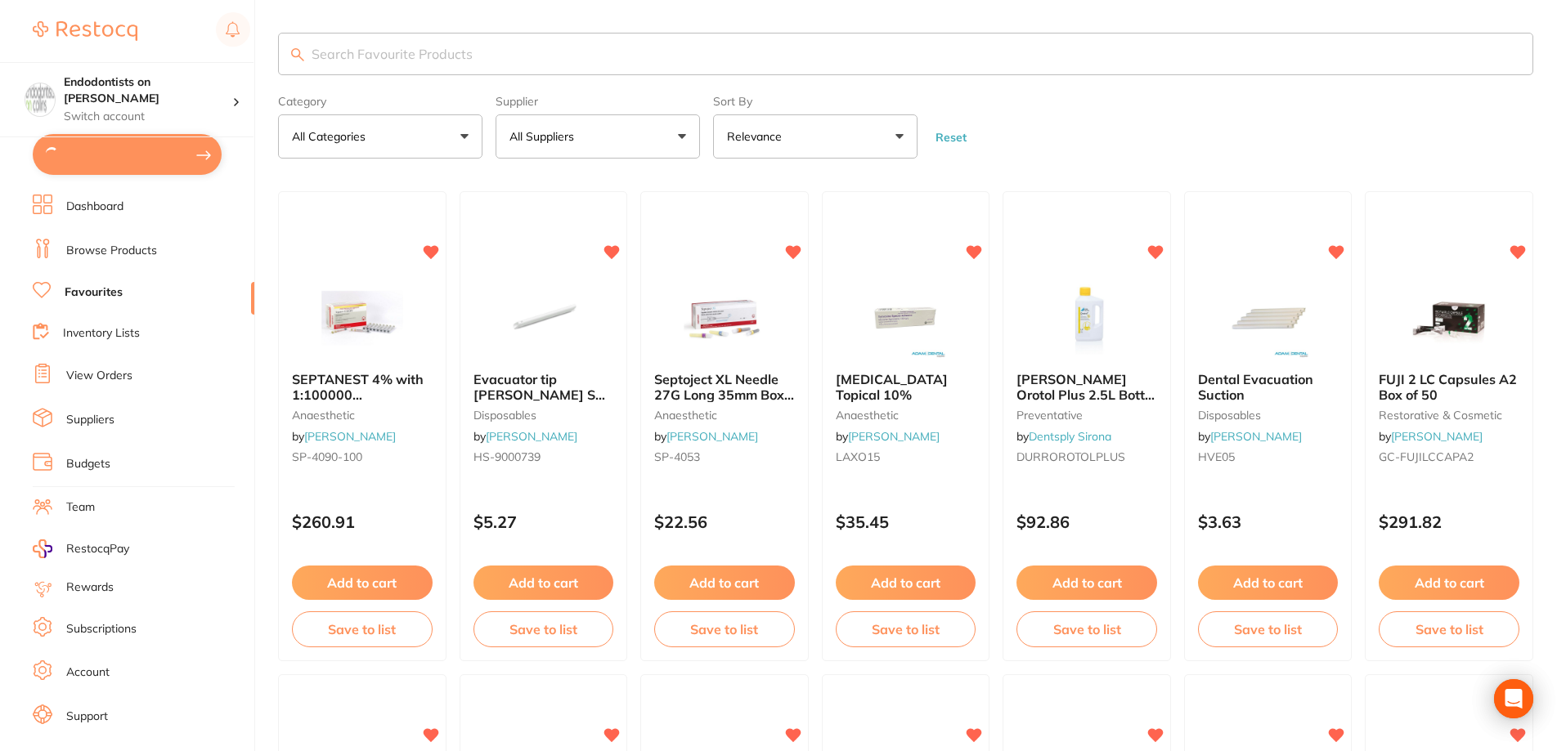
click at [366, 52] on input "search" at bounding box center [905, 54] width 1255 height 43
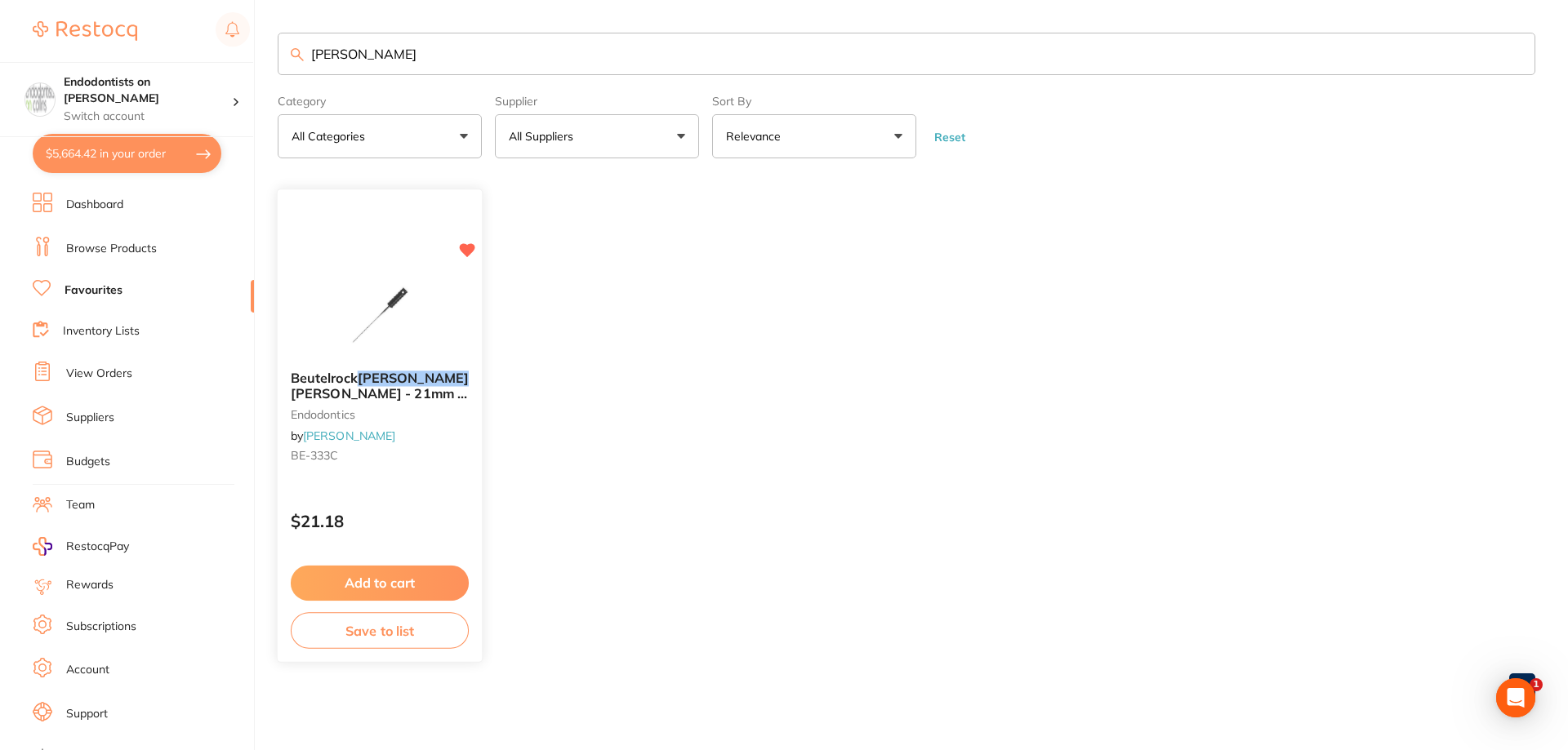
type input "barb"
click at [393, 589] on button "Add to cart" at bounding box center [380, 583] width 178 height 35
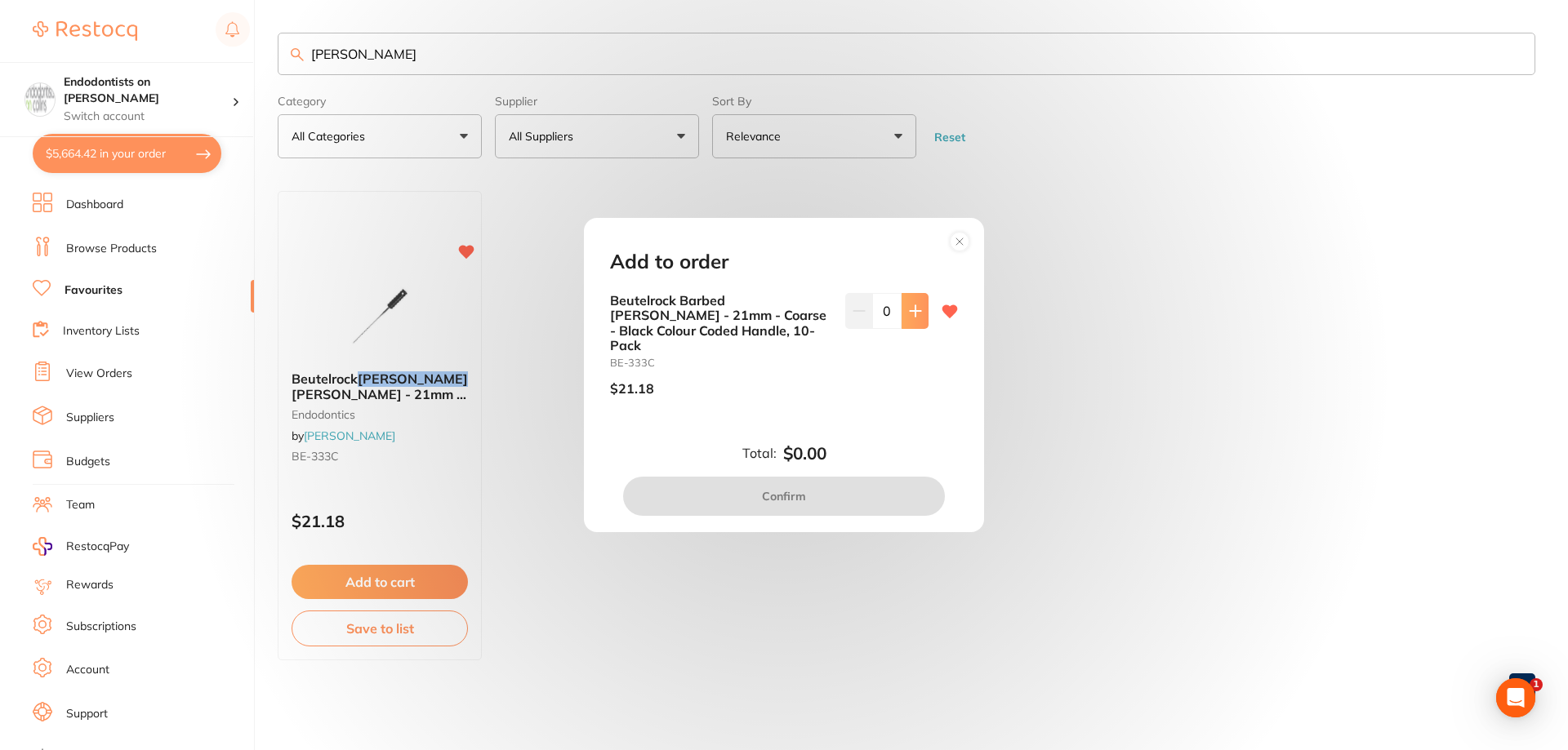
click at [911, 316] on icon at bounding box center [915, 311] width 11 height 11
type input "1"
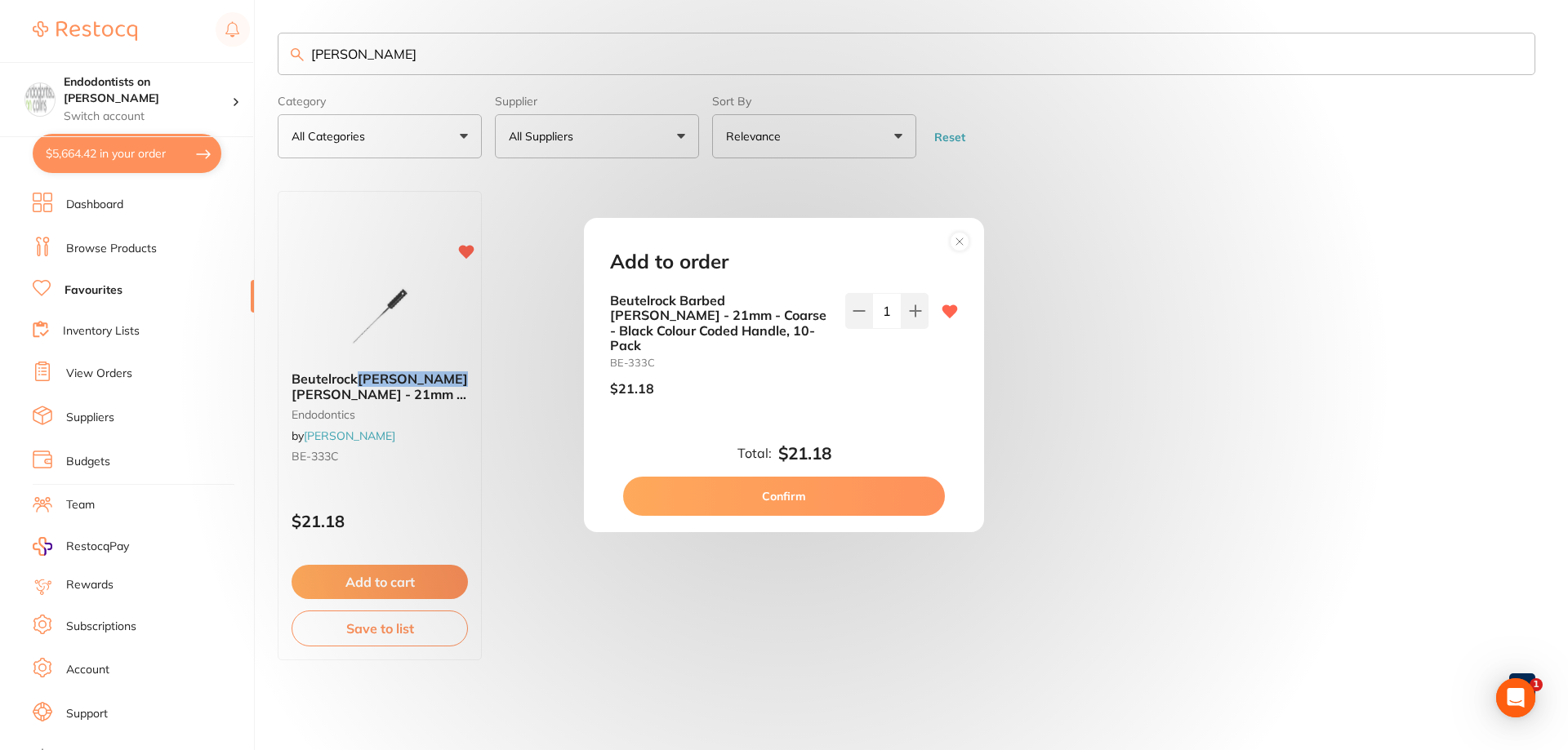
click at [849, 481] on button "Confirm" at bounding box center [784, 496] width 322 height 39
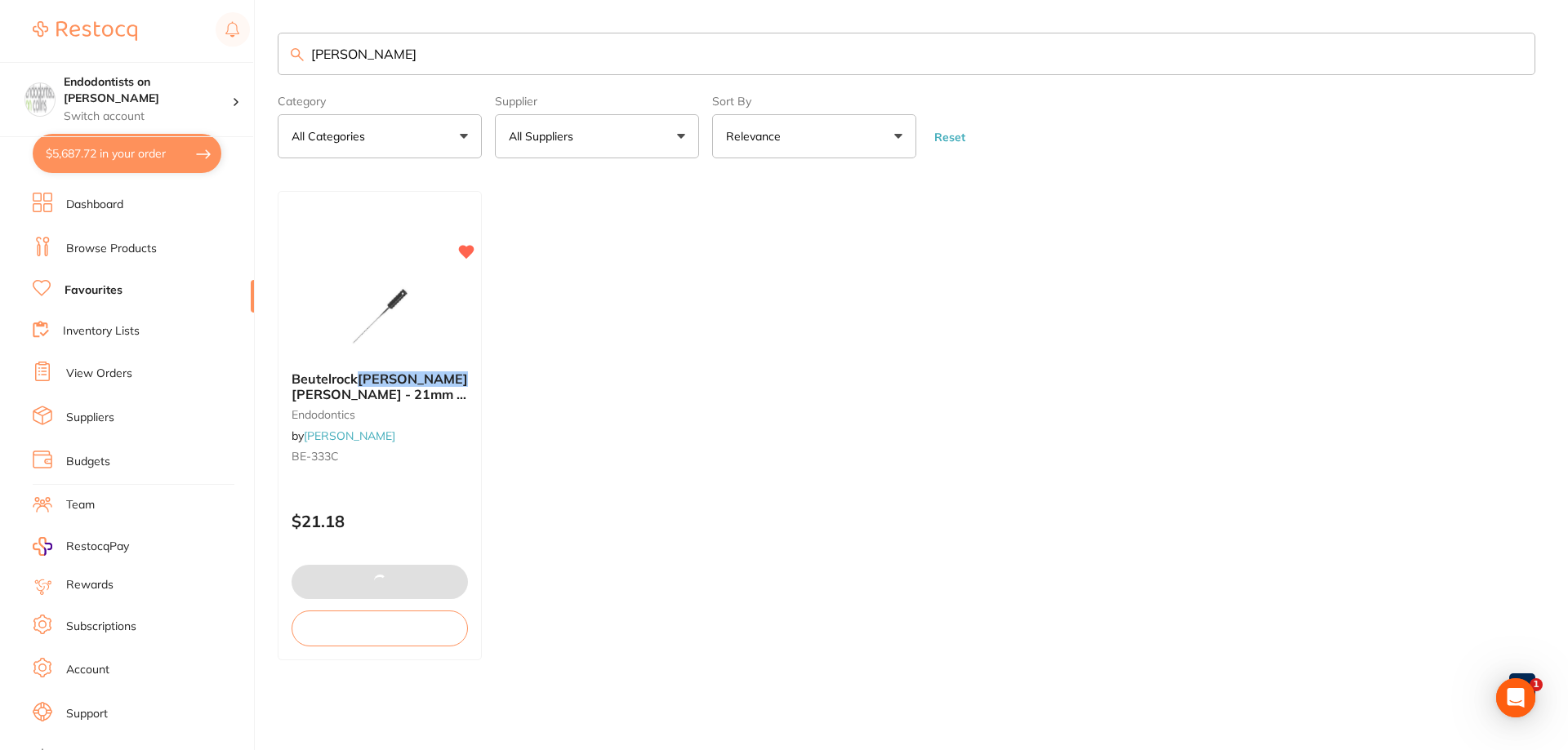
drag, startPoint x: 302, startPoint y: 61, endPoint x: 225, endPoint y: 34, distance: 81.6
click at [253, 46] on div "$5,687.72 Endodontists on Collins Switch account Endodontists on Collins $5,687…" at bounding box center [784, 375] width 1568 height 750
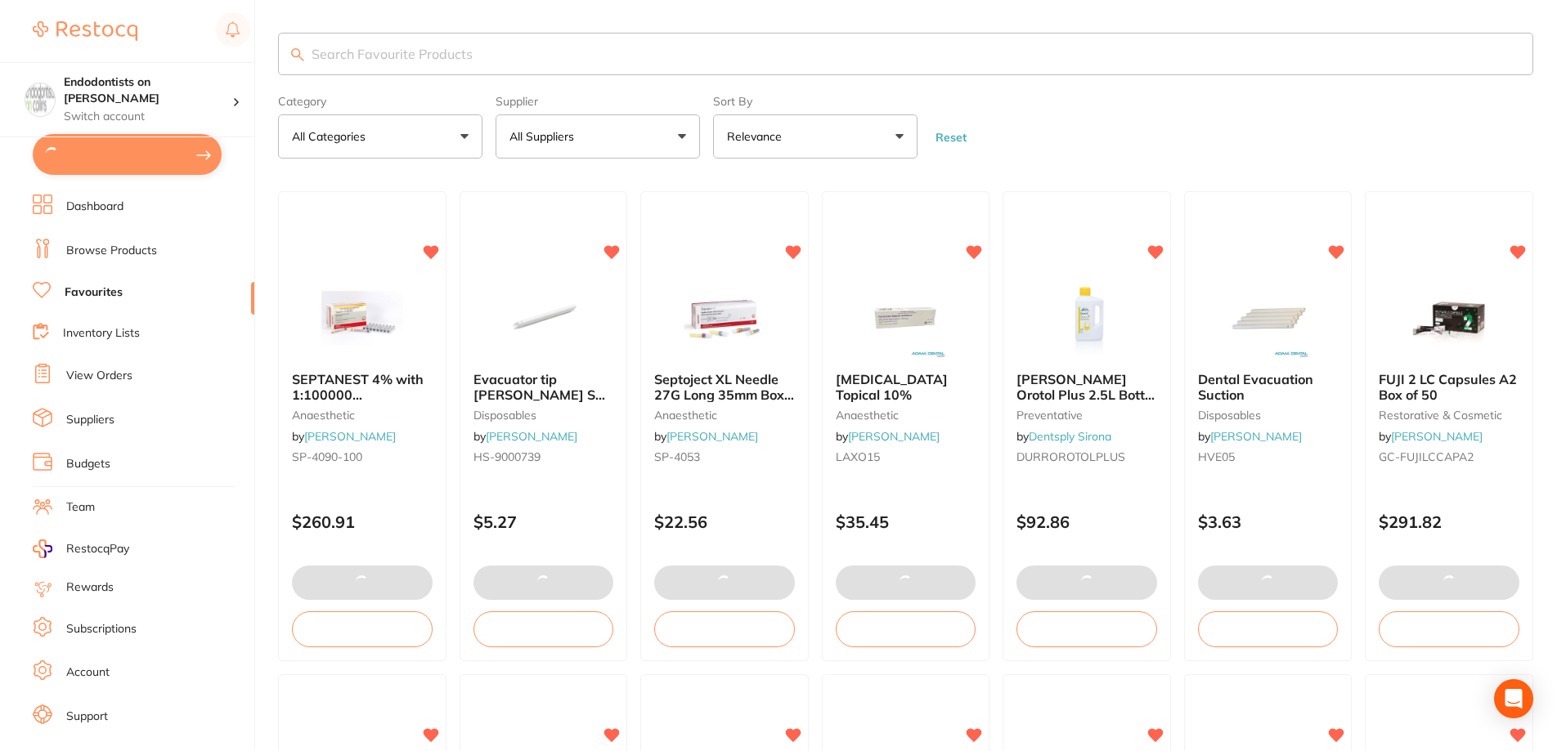
click at [346, 53] on input "search" at bounding box center [905, 54] width 1255 height 43
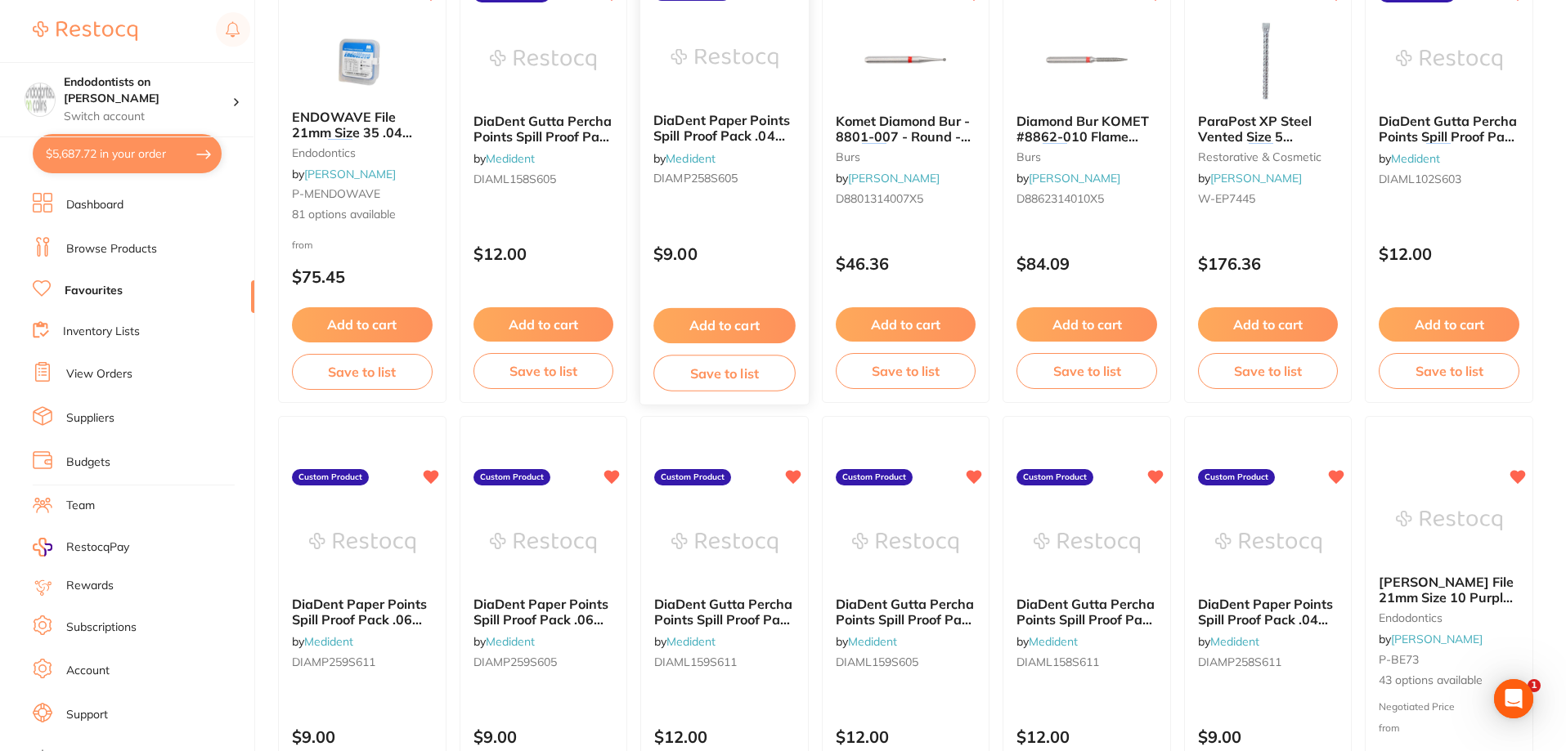
scroll to position [245, 0]
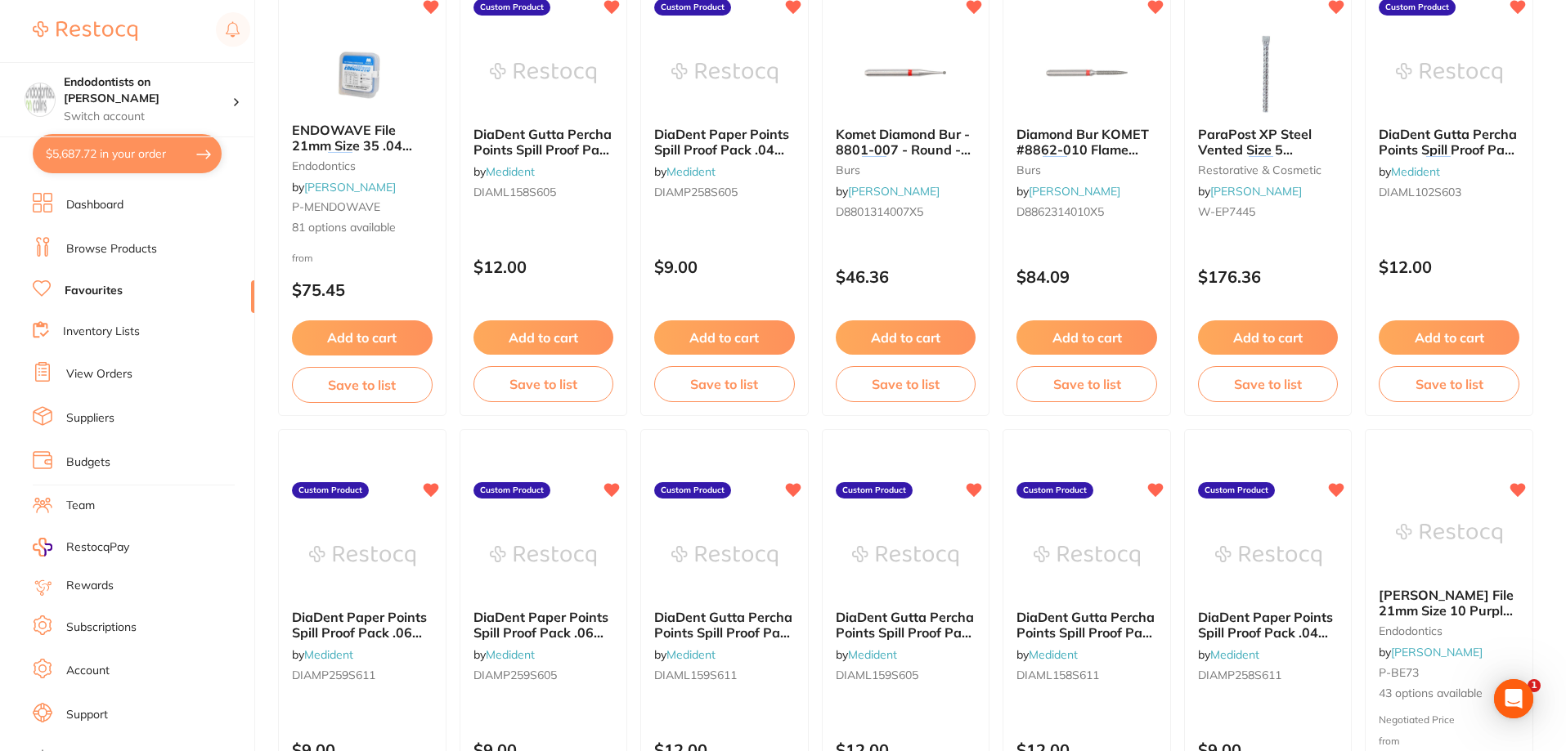
click at [1562, 19] on main "red barb Category All Categories All Categories articulating burs endodontics r…" at bounding box center [922, 611] width 1288 height 1713
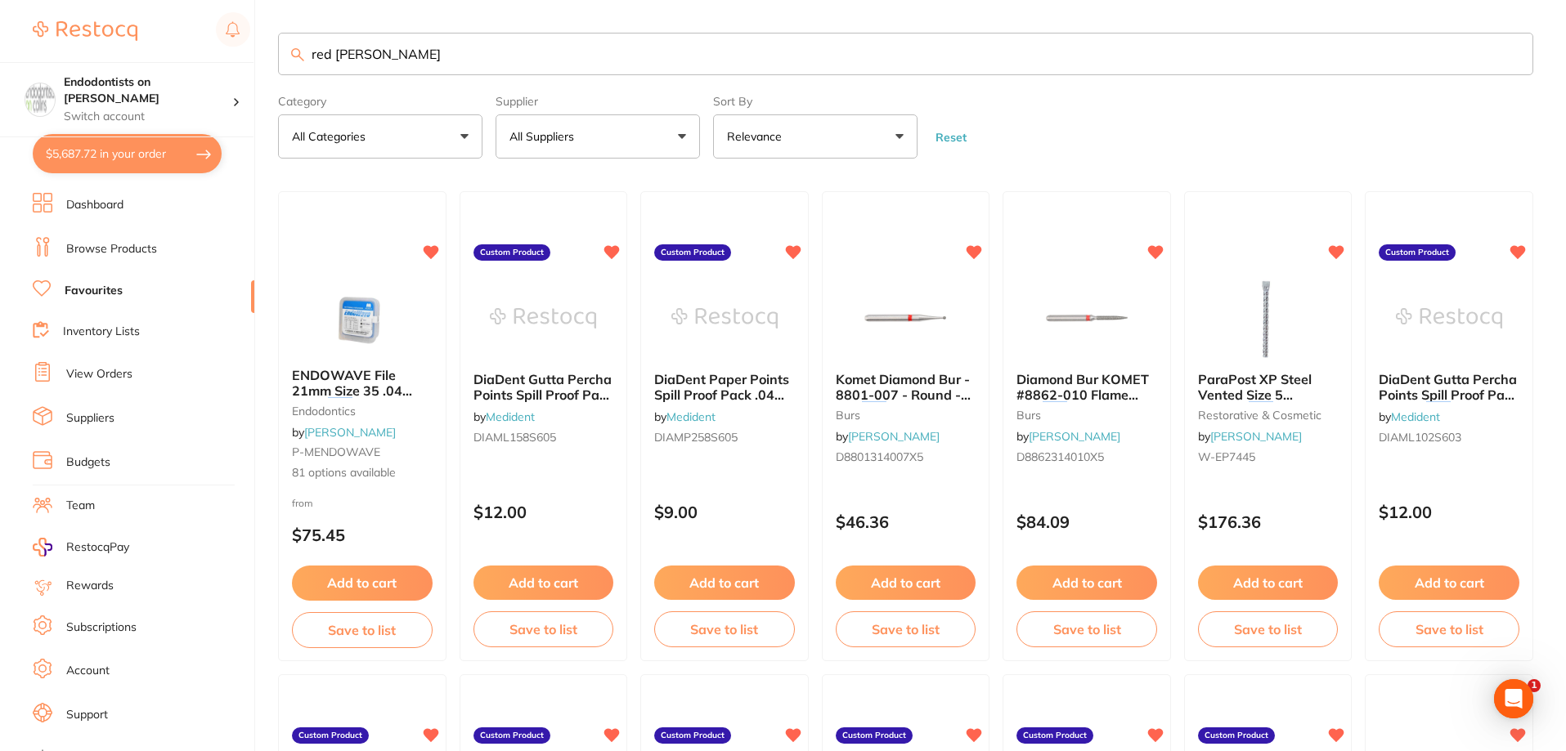
drag, startPoint x: 438, startPoint y: 44, endPoint x: 39, endPoint y: 37, distance: 399.1
click at [57, 50] on div "$5,687.72 Endodontists on Collins Switch account Endodontists on Collins $5,687…" at bounding box center [783, 375] width 1566 height 751
type input "barbed broach"
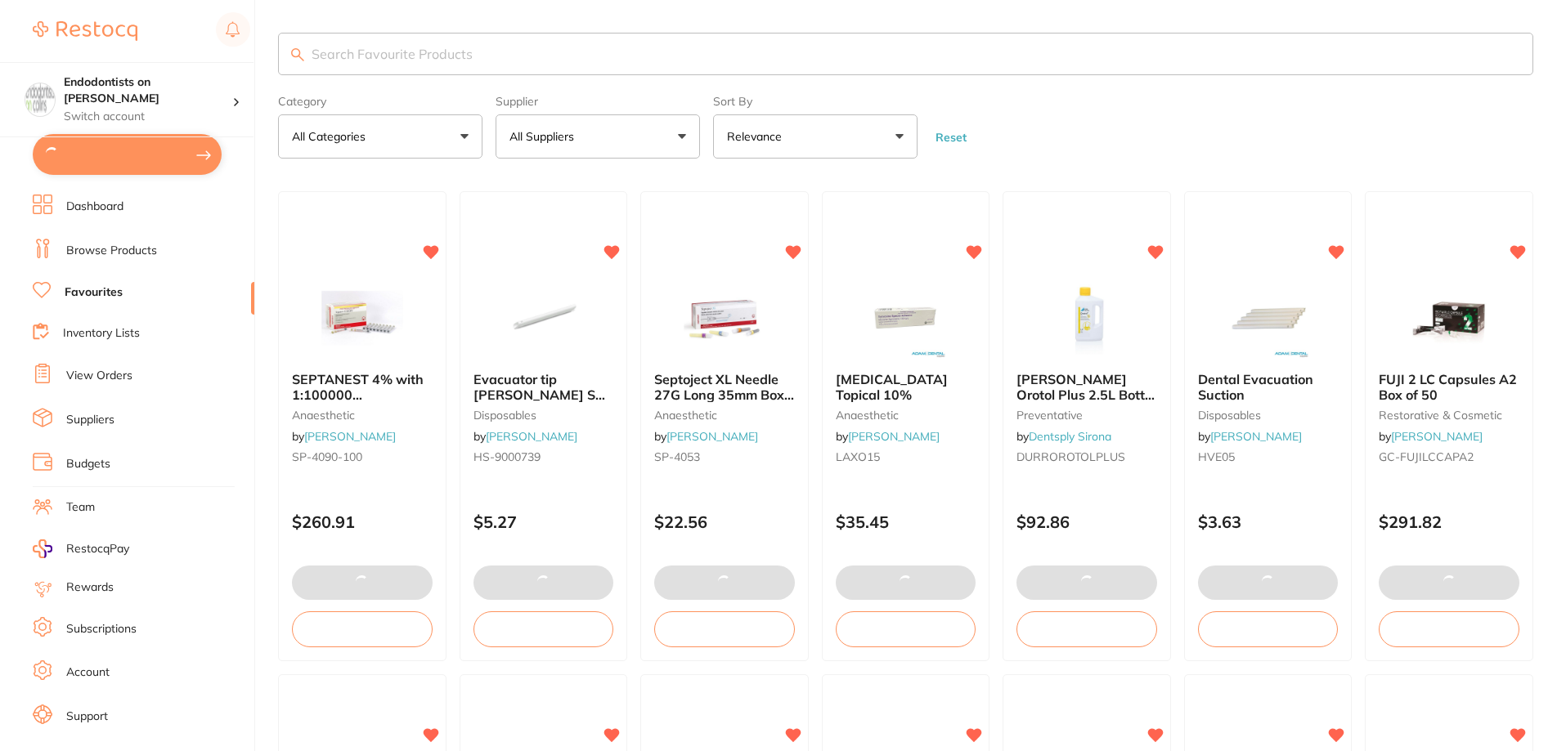
click at [391, 45] on input "search" at bounding box center [905, 54] width 1255 height 43
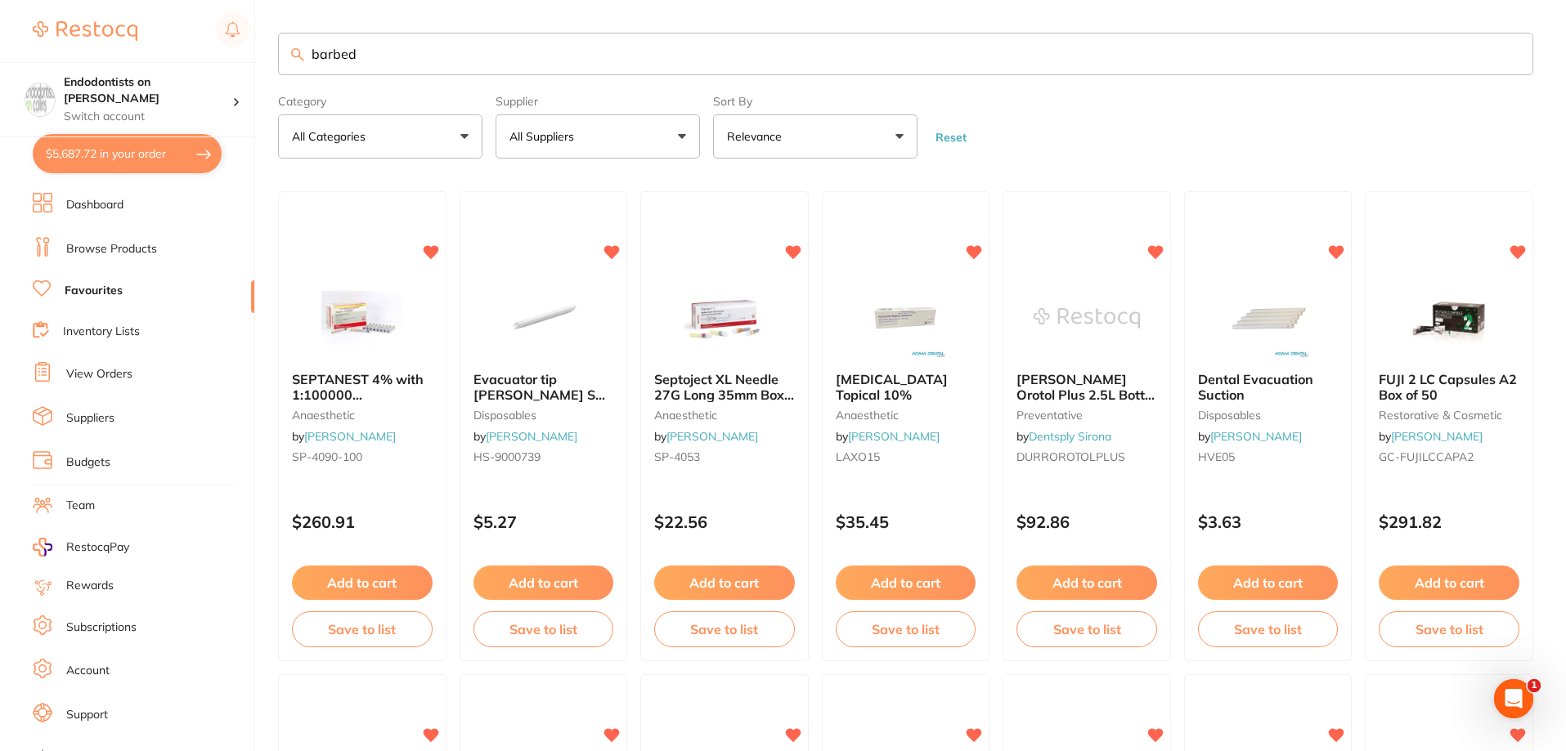
type input "barbed"
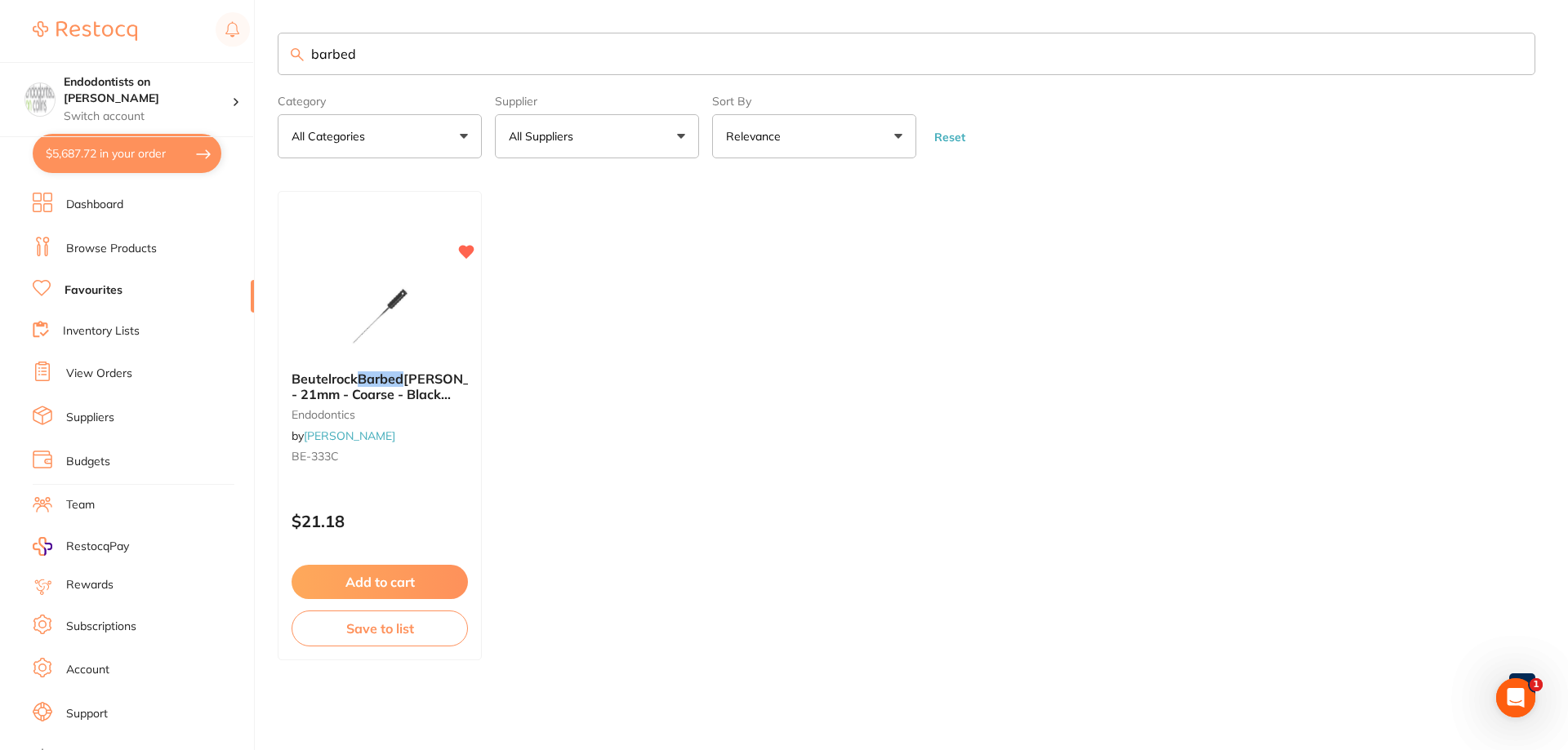
click at [799, 547] on ul "Beutelrock Barbed Broach - 21mm - Coarse - Black Colour Coded Handle, 10-Pack e…" at bounding box center [906, 425] width 1257 height 469
click at [146, 150] on button "$5,687.72 in your order" at bounding box center [127, 153] width 189 height 39
checkbox input "true"
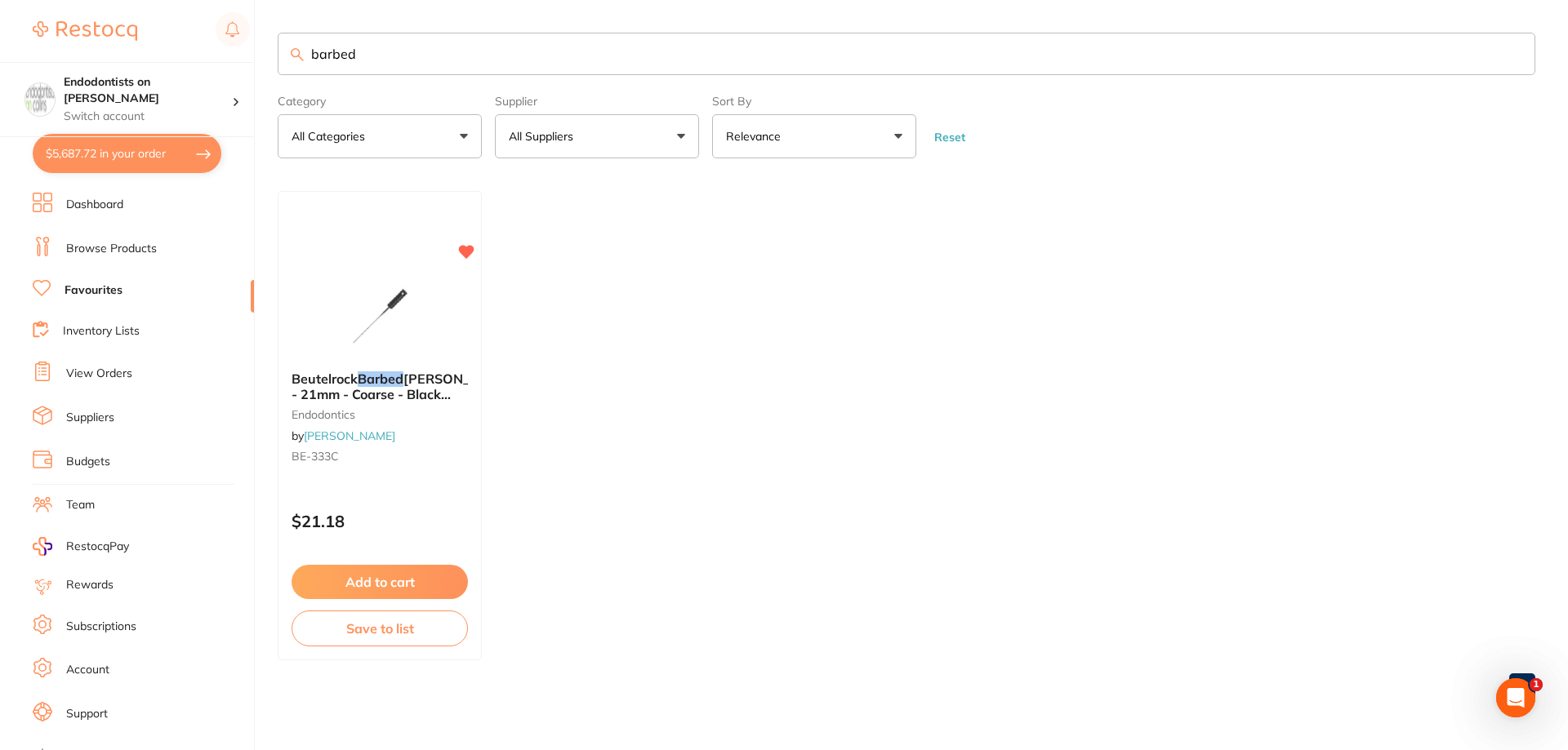
checkbox input "true"
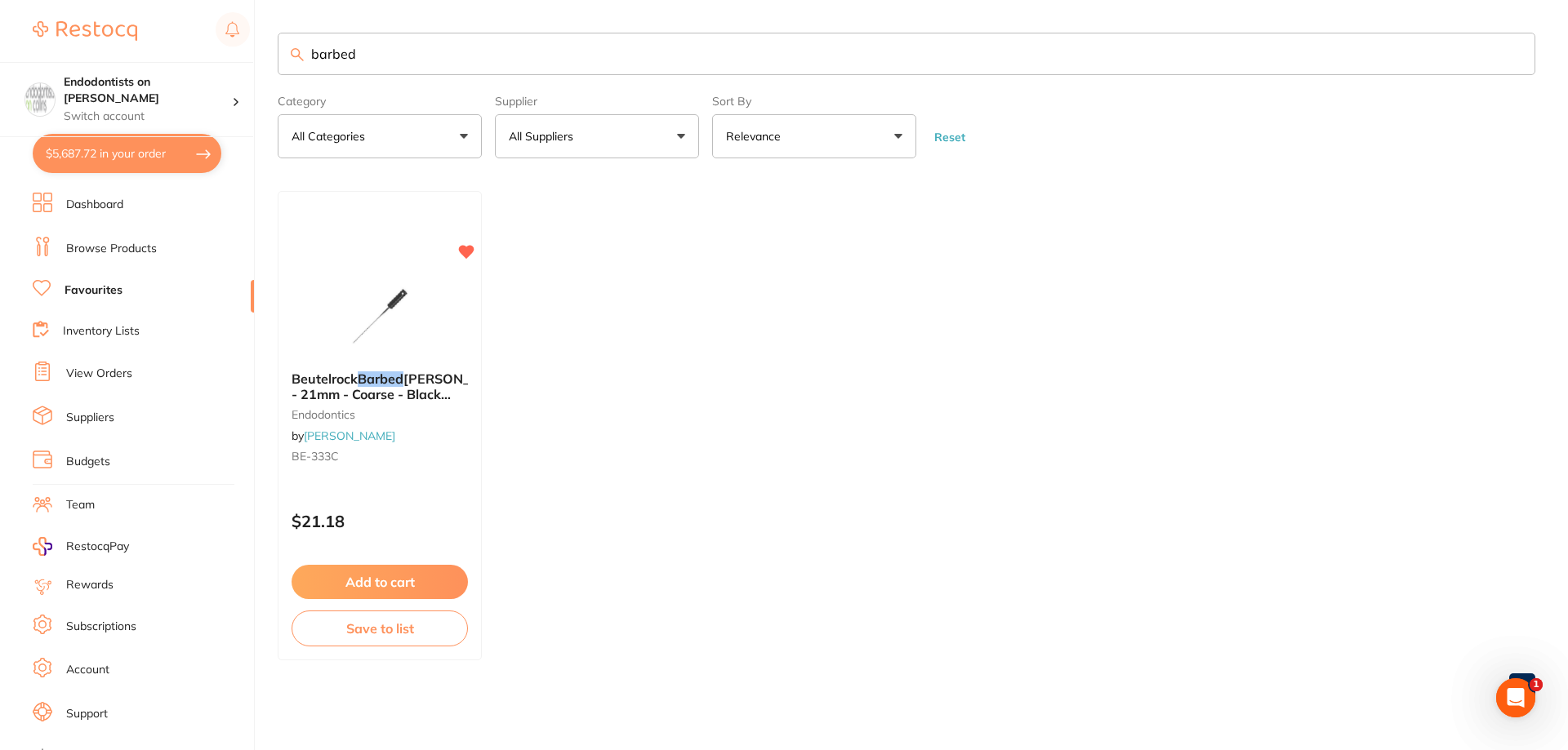
checkbox input "true"
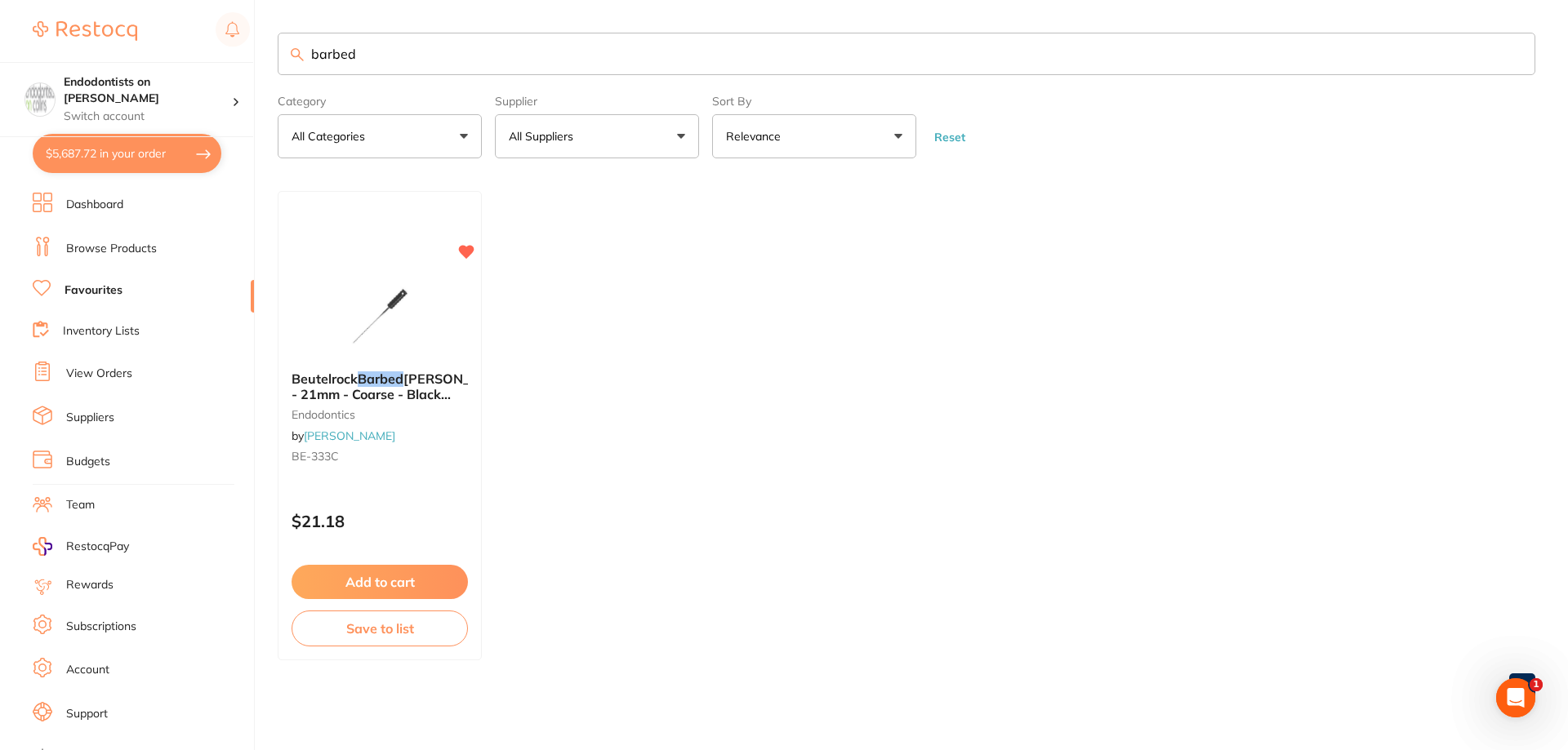
checkbox input "true"
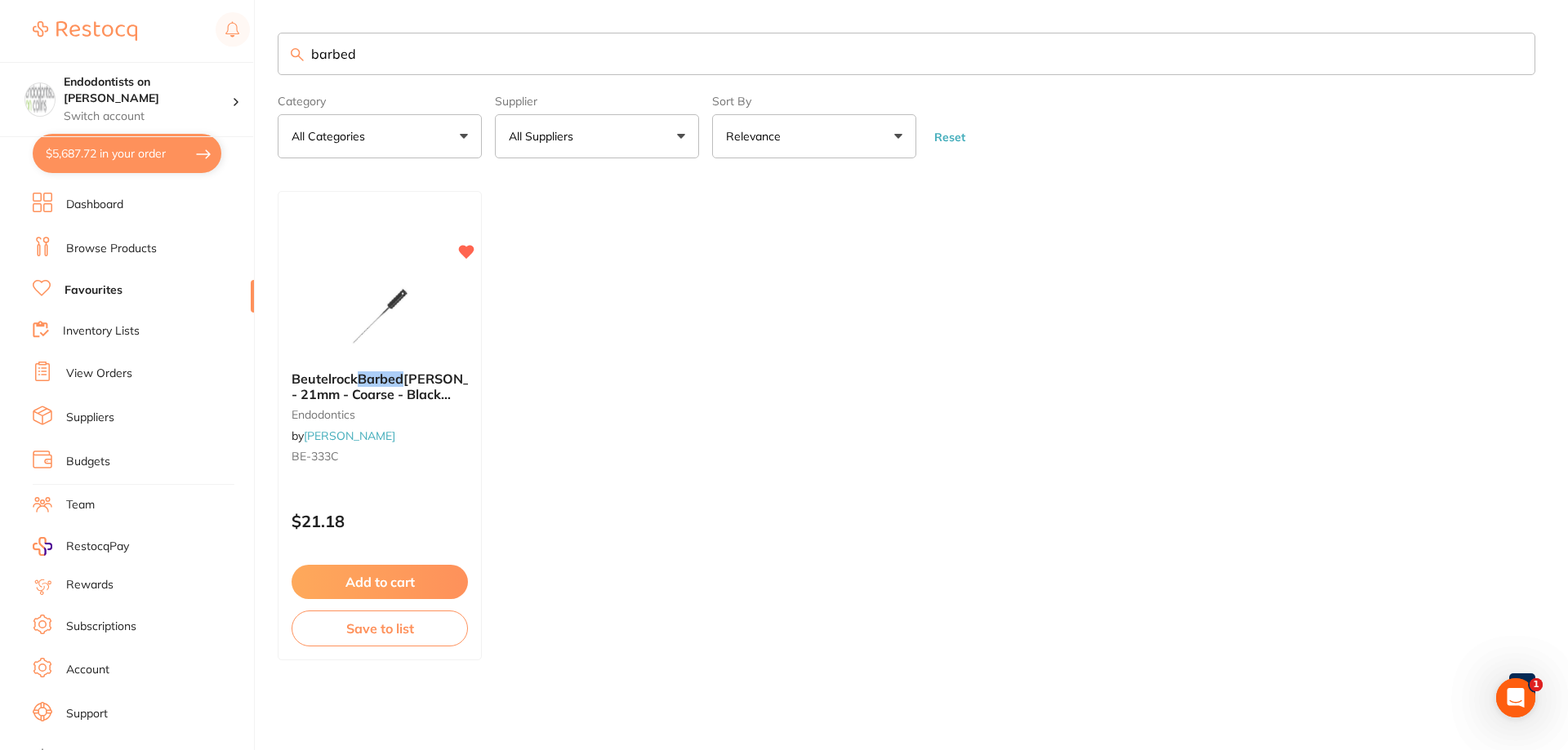
checkbox input "true"
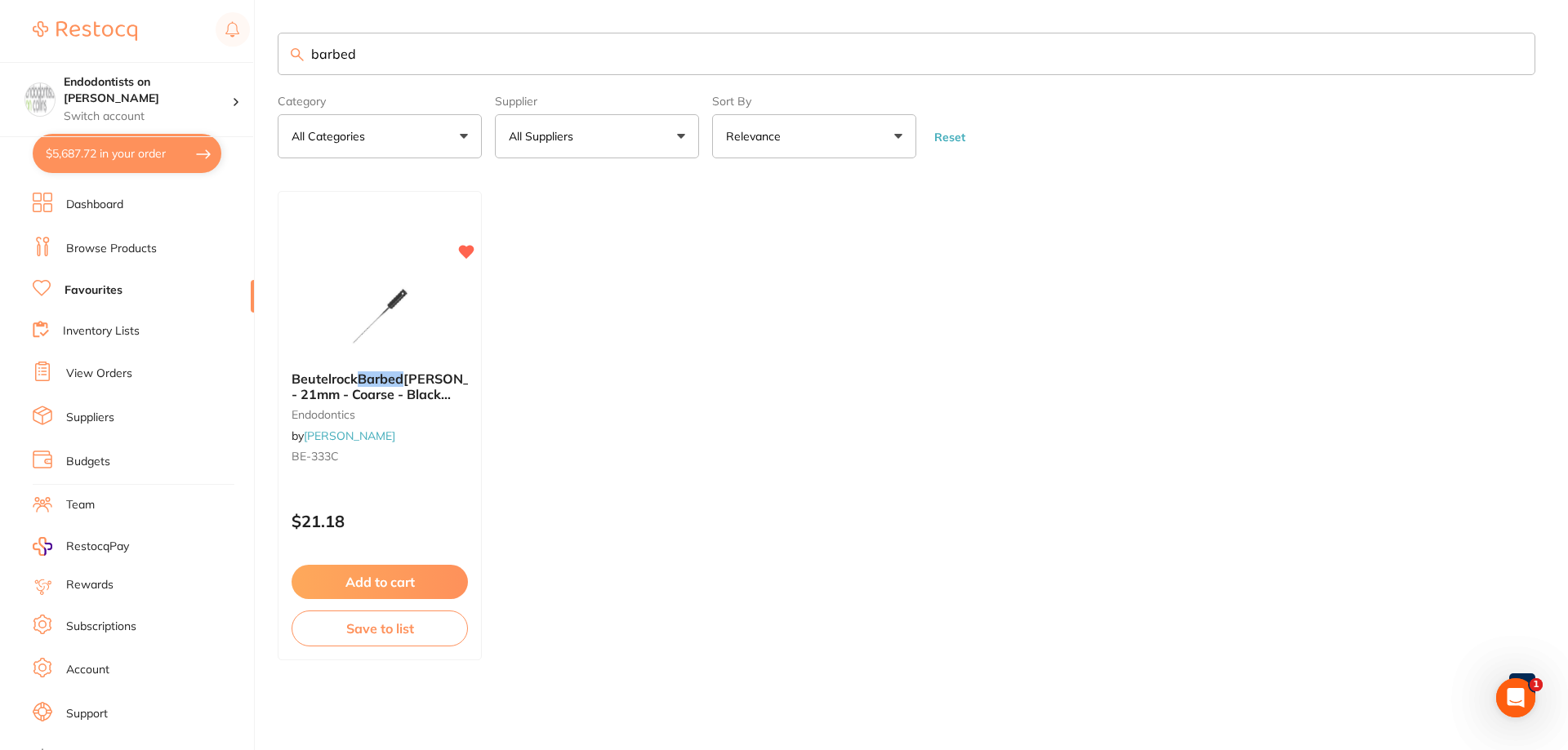
checkbox input "true"
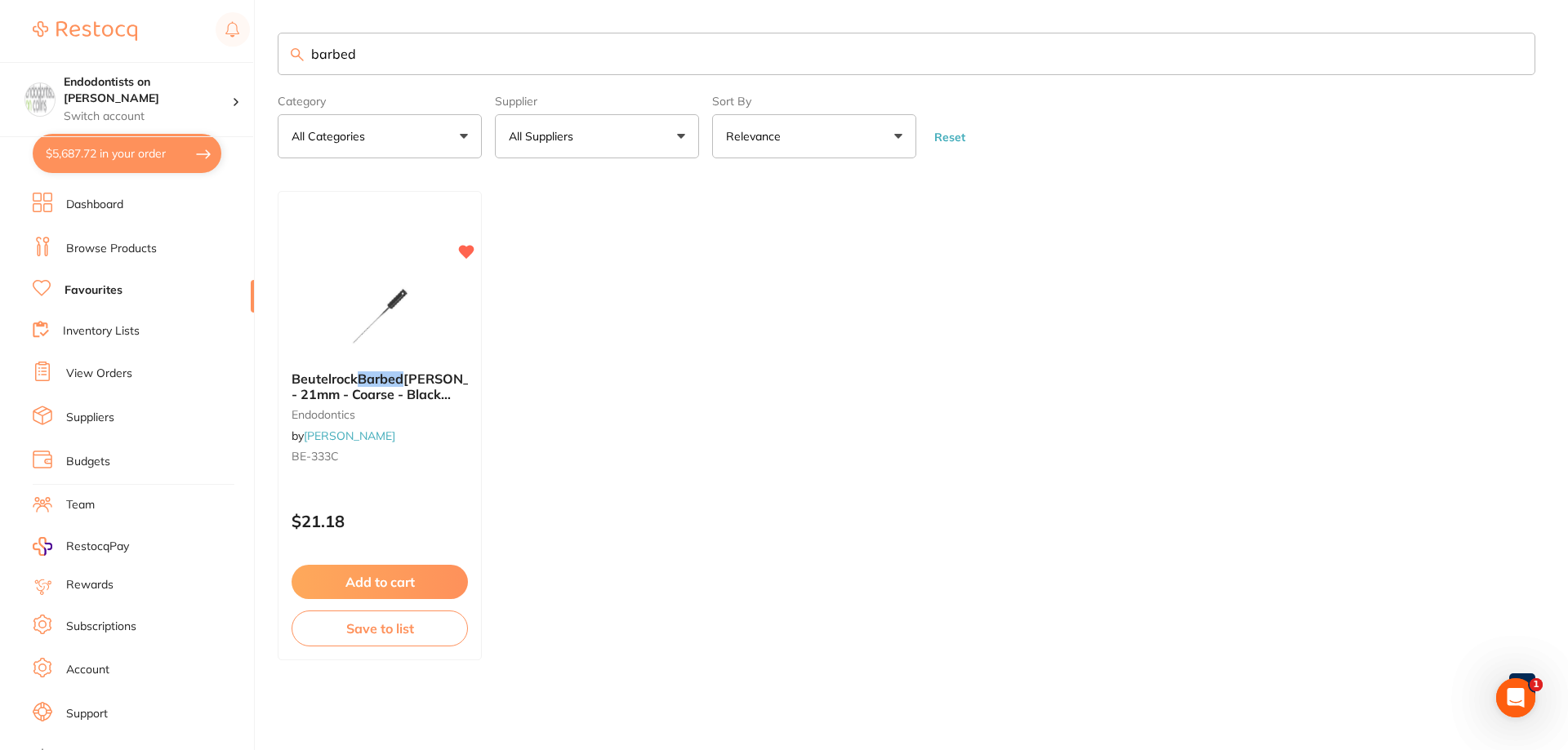
checkbox input "true"
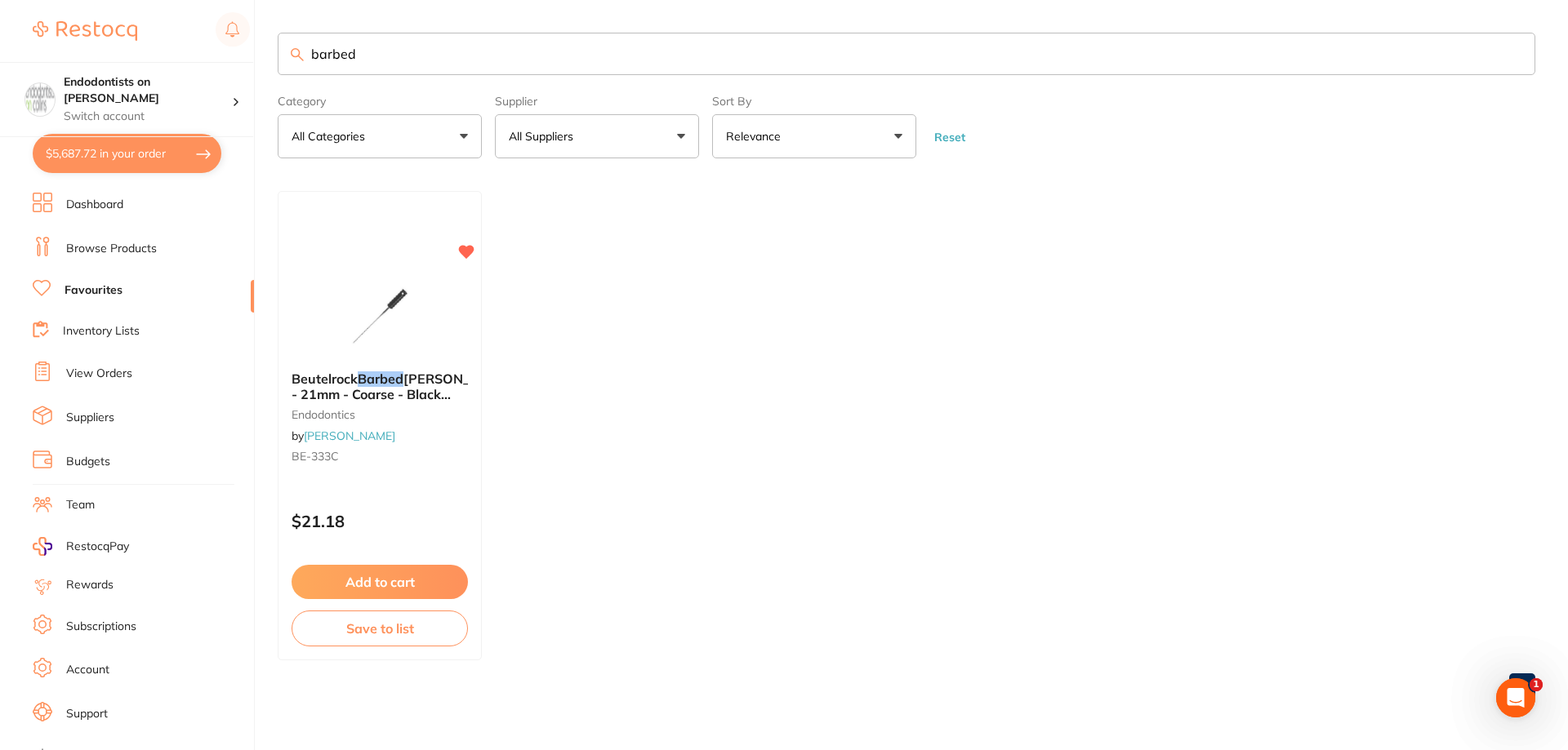
checkbox input "true"
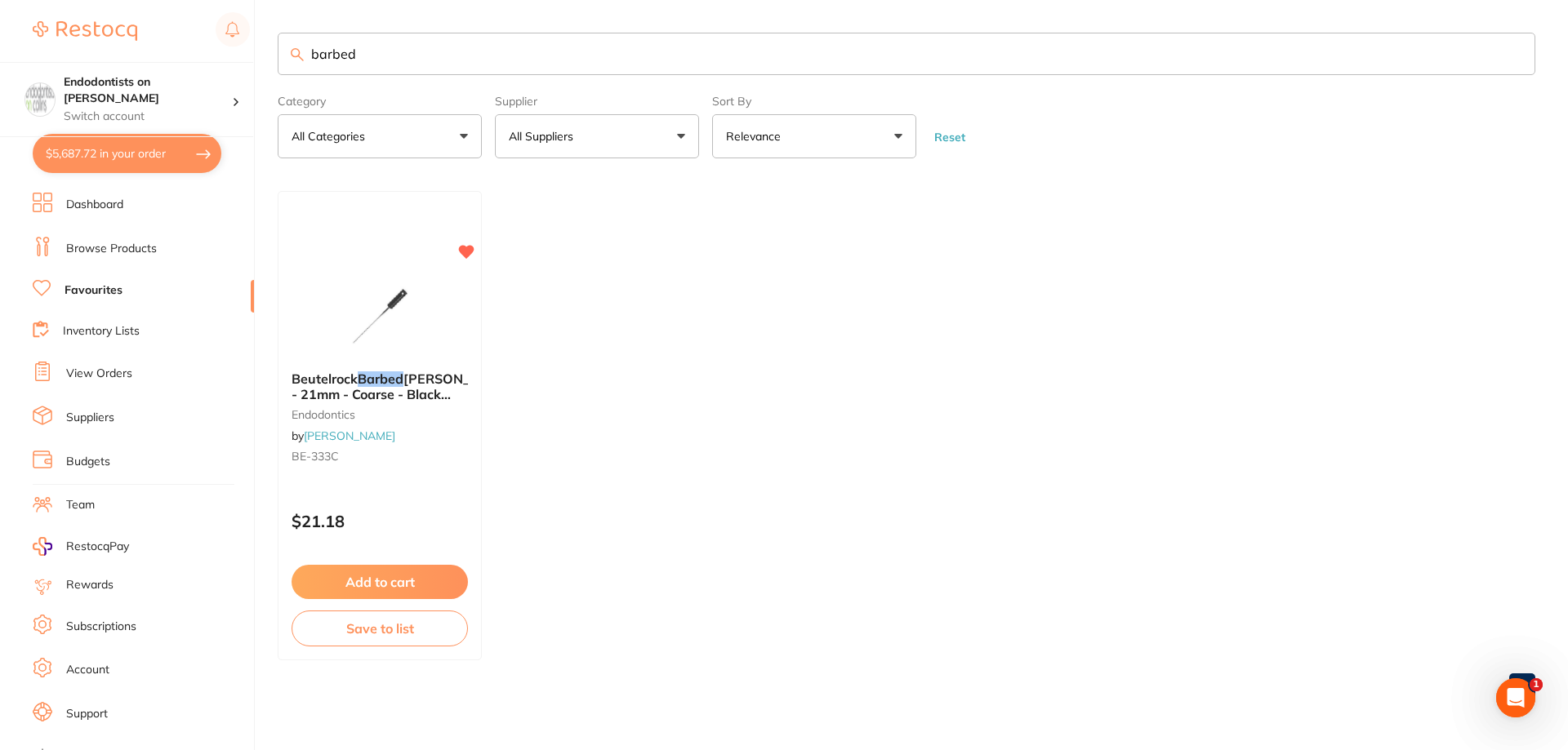
checkbox input "true"
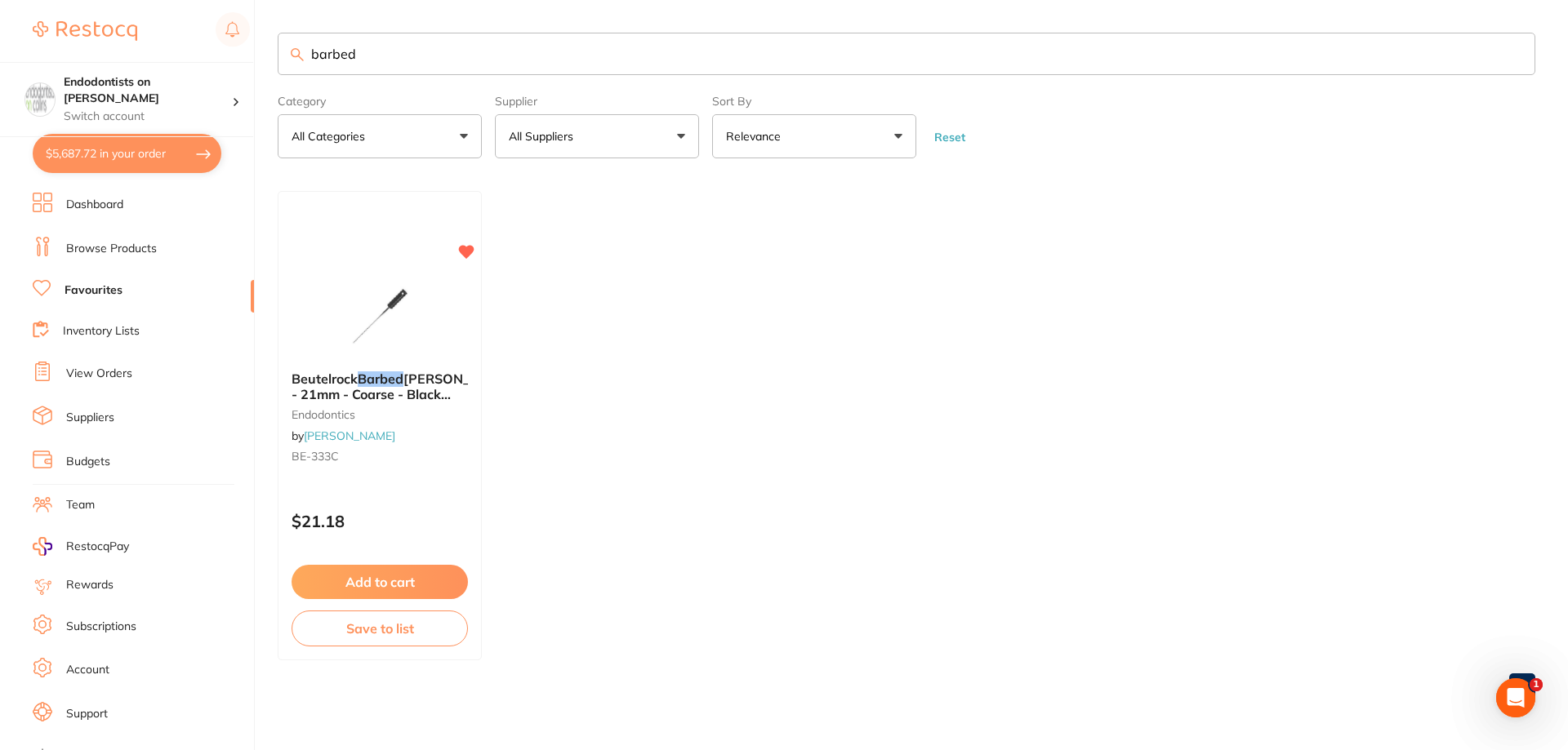
checkbox input "true"
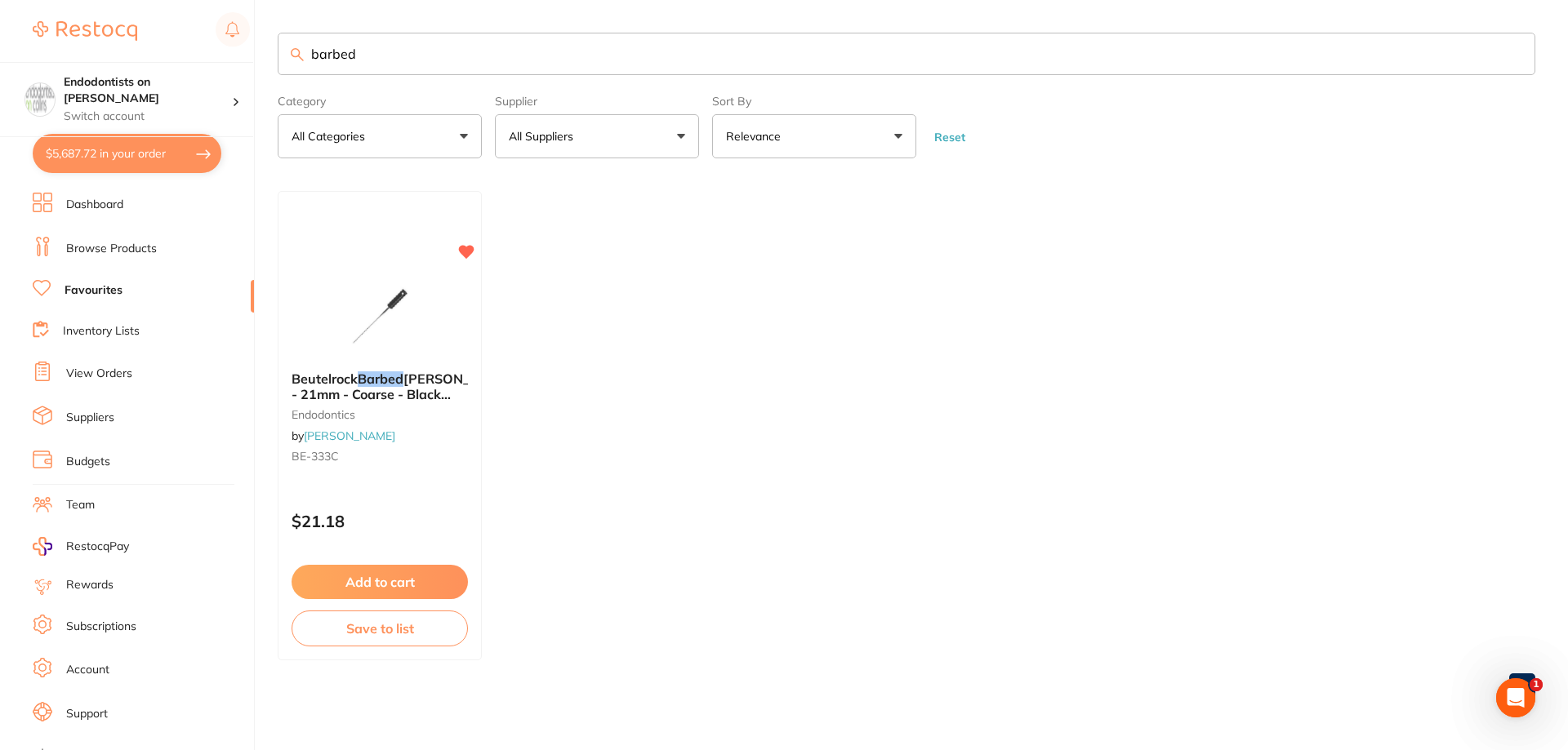
checkbox input "true"
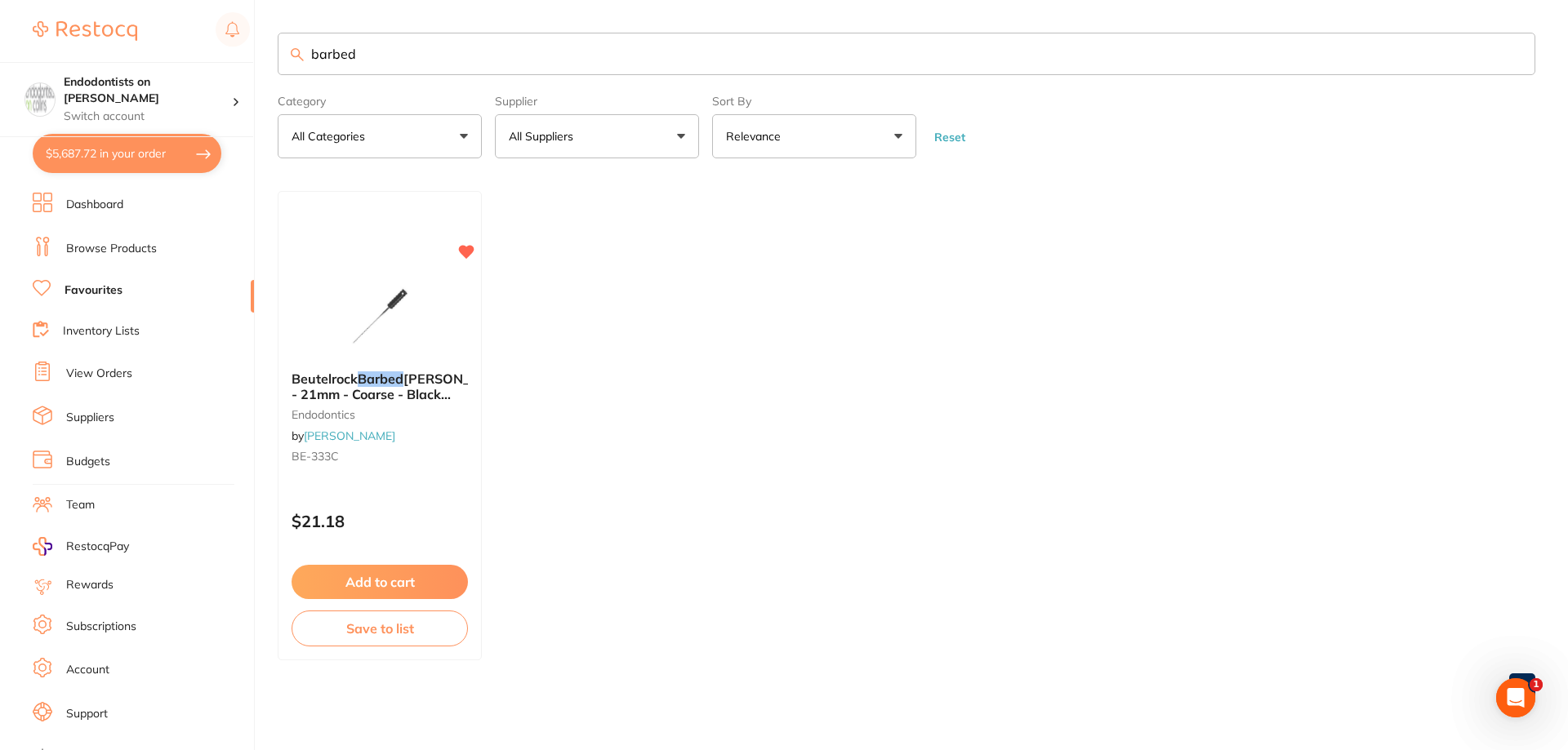
checkbox input "true"
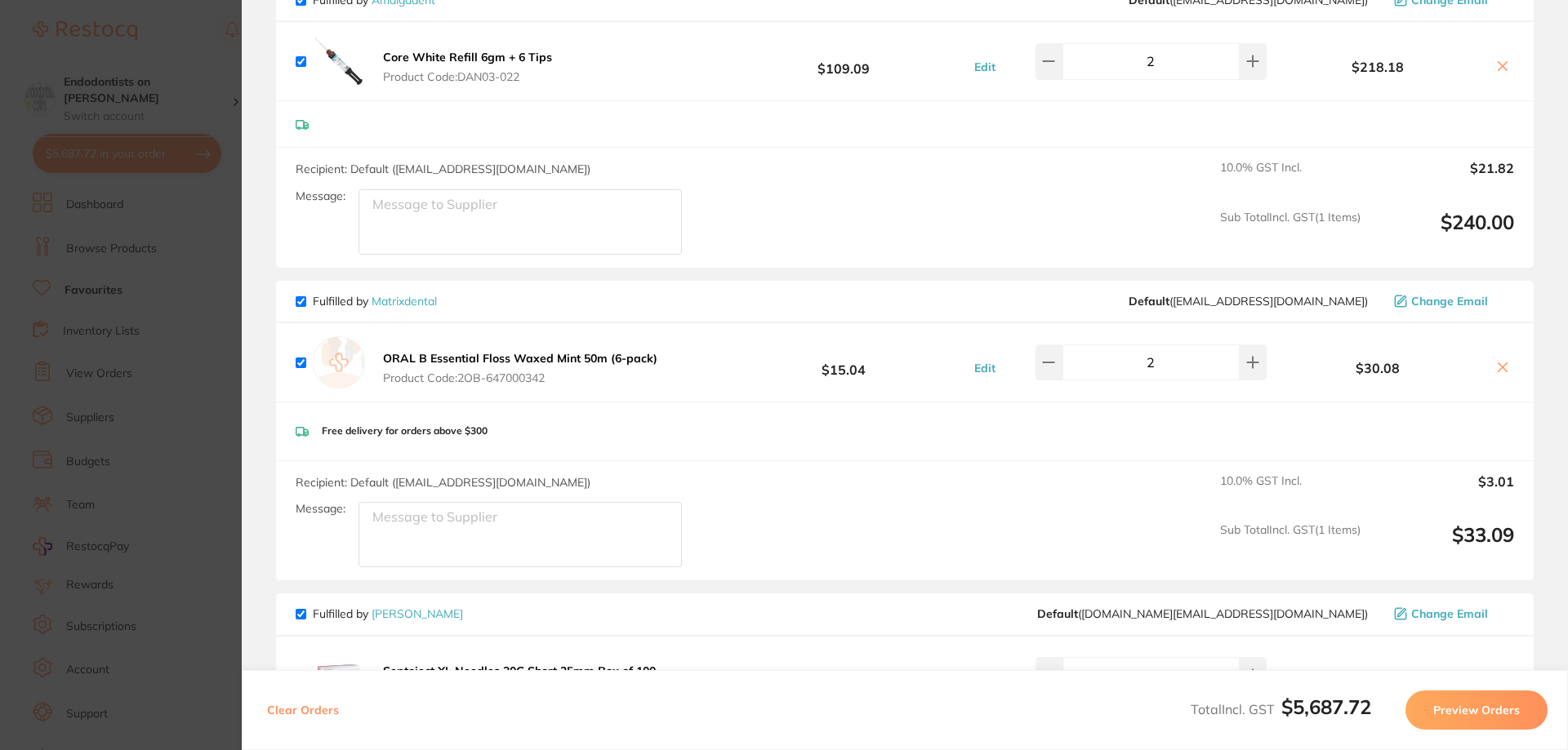
scroll to position [1959, 0]
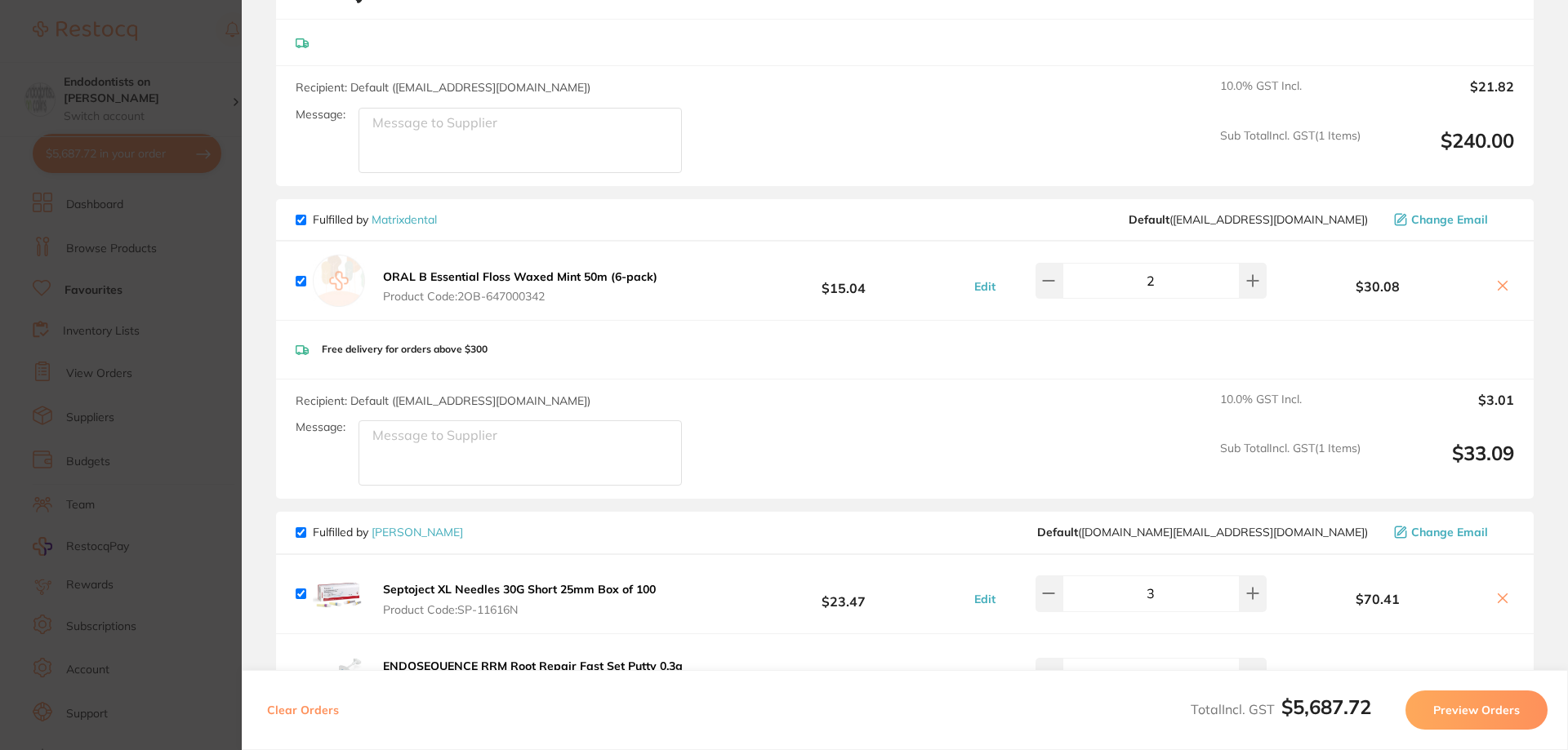
click at [1497, 282] on icon at bounding box center [1502, 286] width 13 height 13
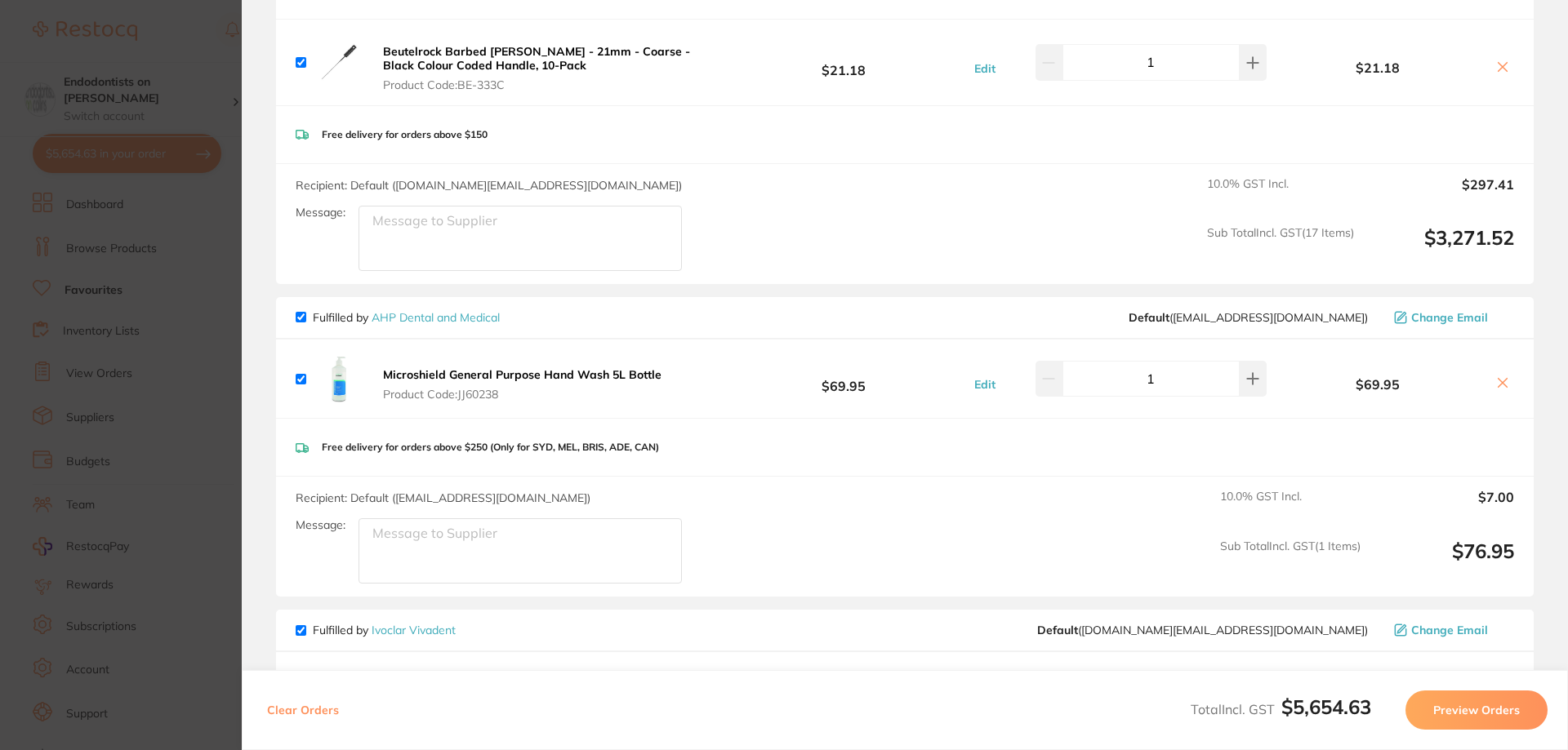
scroll to position [3511, 0]
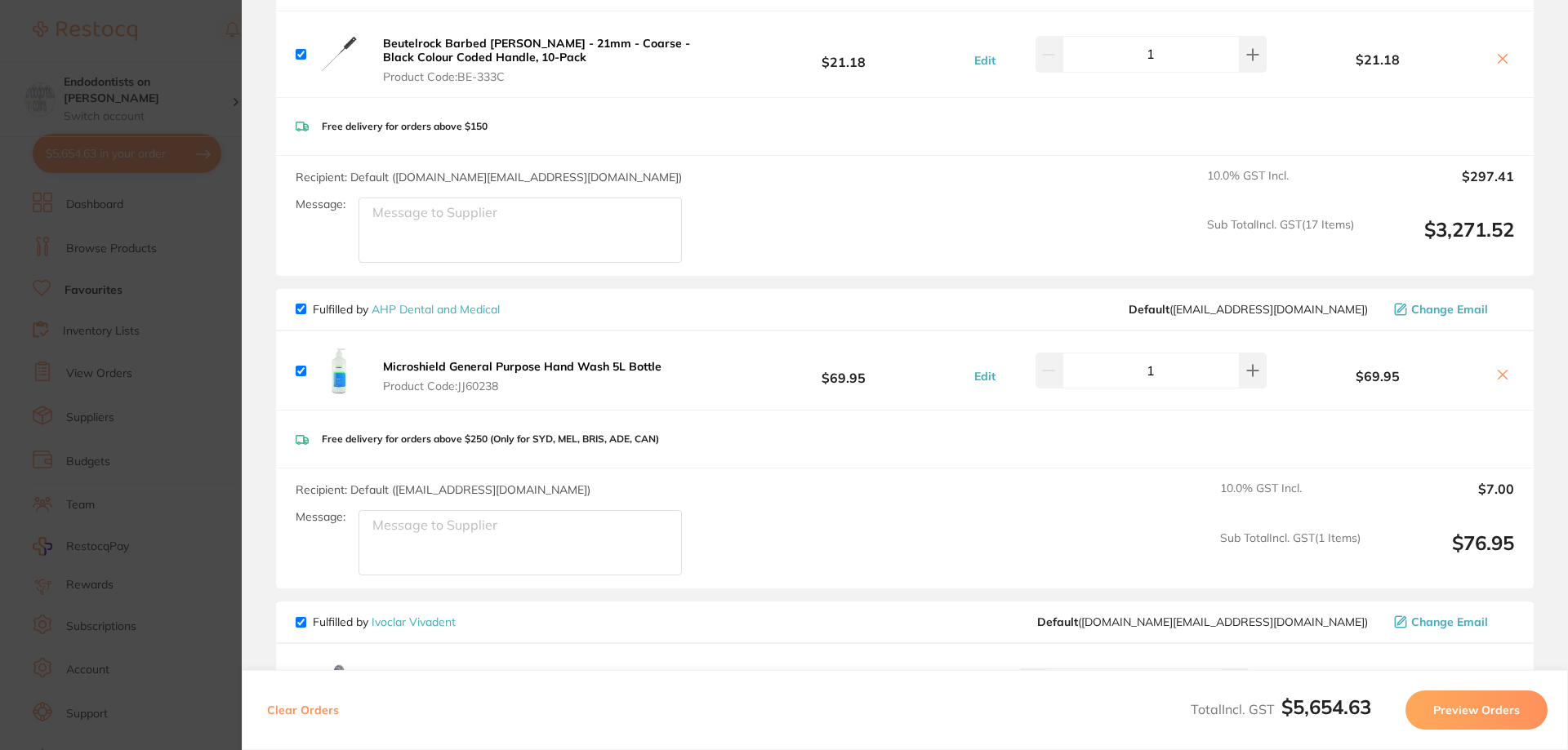
click at [1496, 369] on icon at bounding box center [1502, 375] width 13 height 13
checkbox input "false"
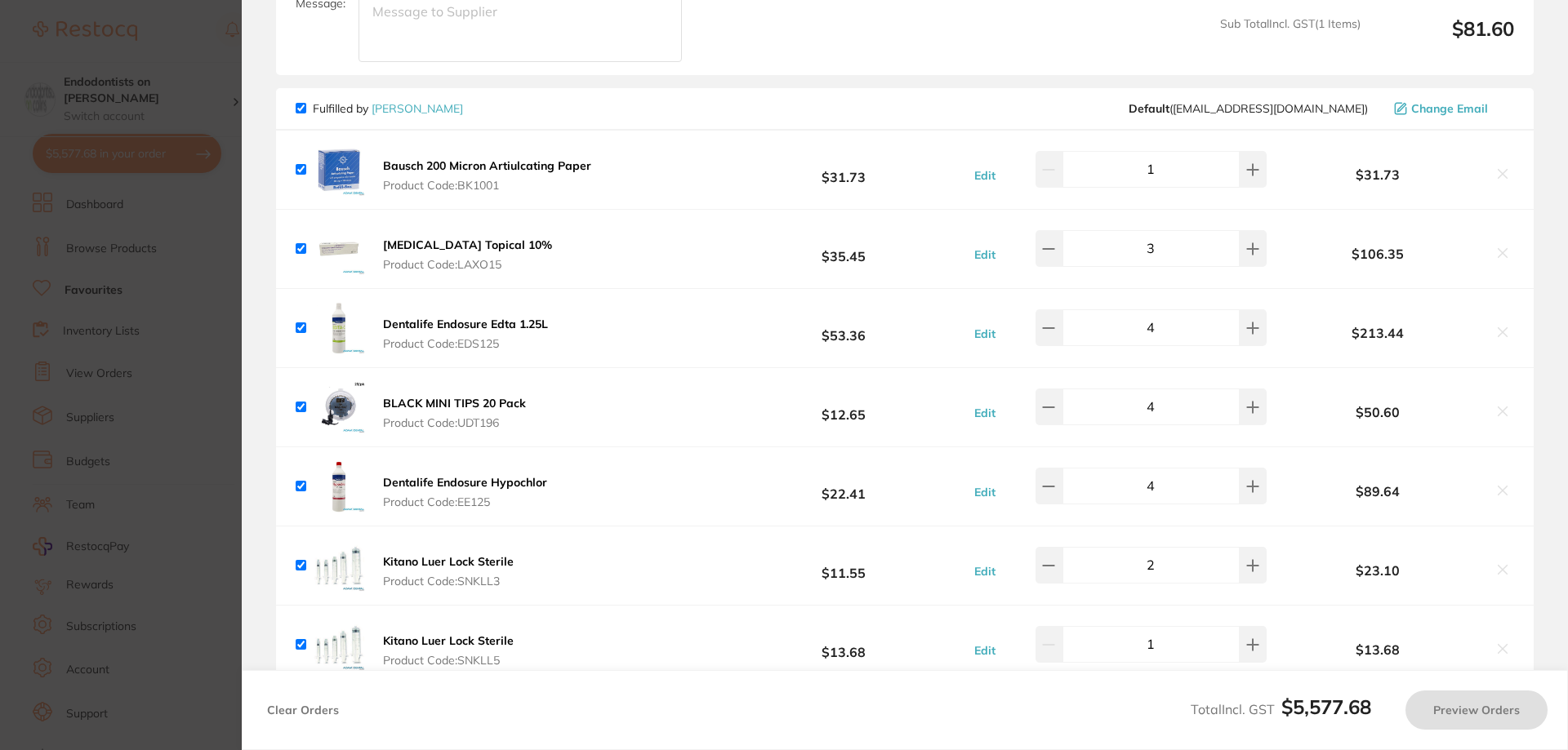
scroll to position [4083, 0]
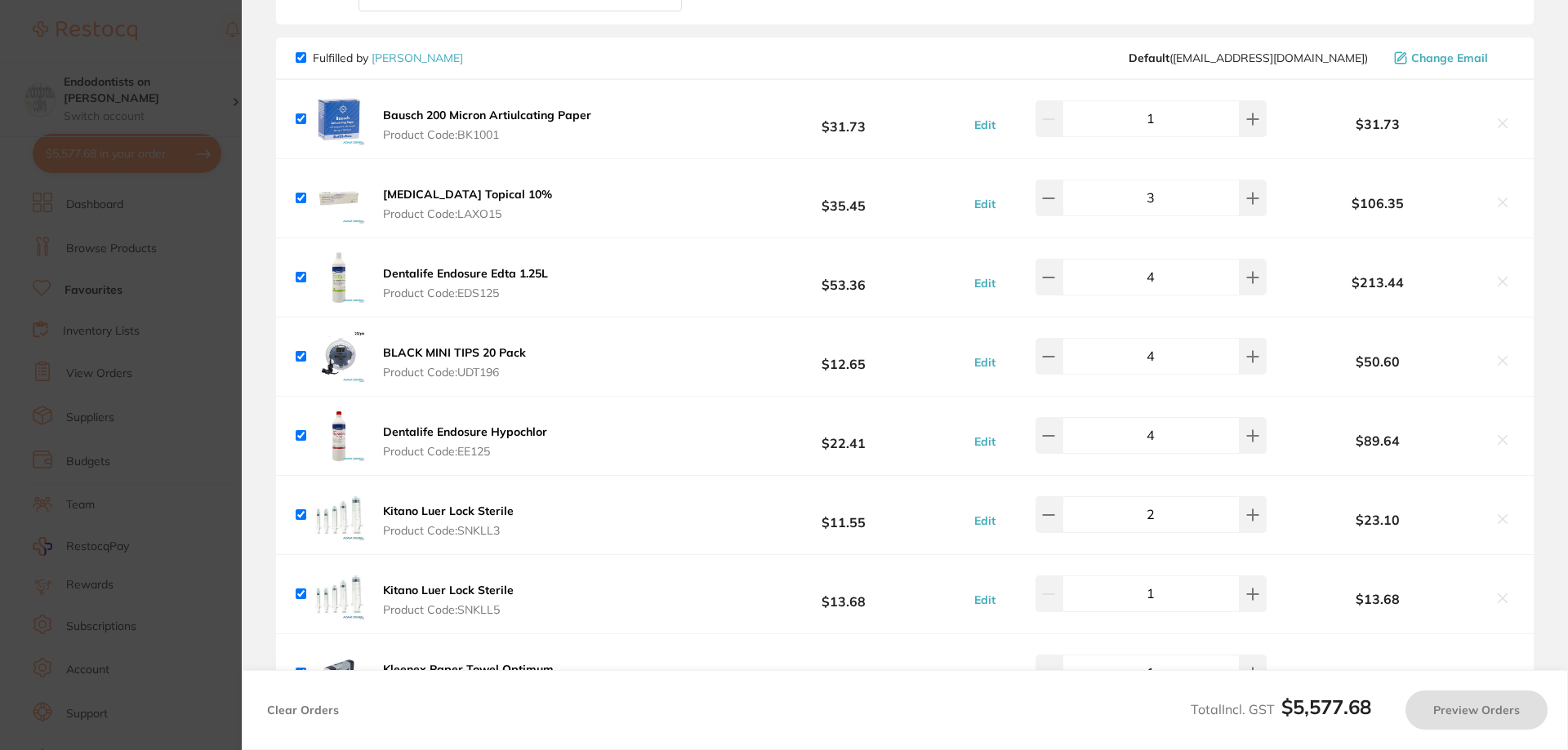
click at [192, 411] on section "Update RRP Set your pre negotiated price for this item. Item Agreed RRP (excl. …" at bounding box center [784, 375] width 1568 height 750
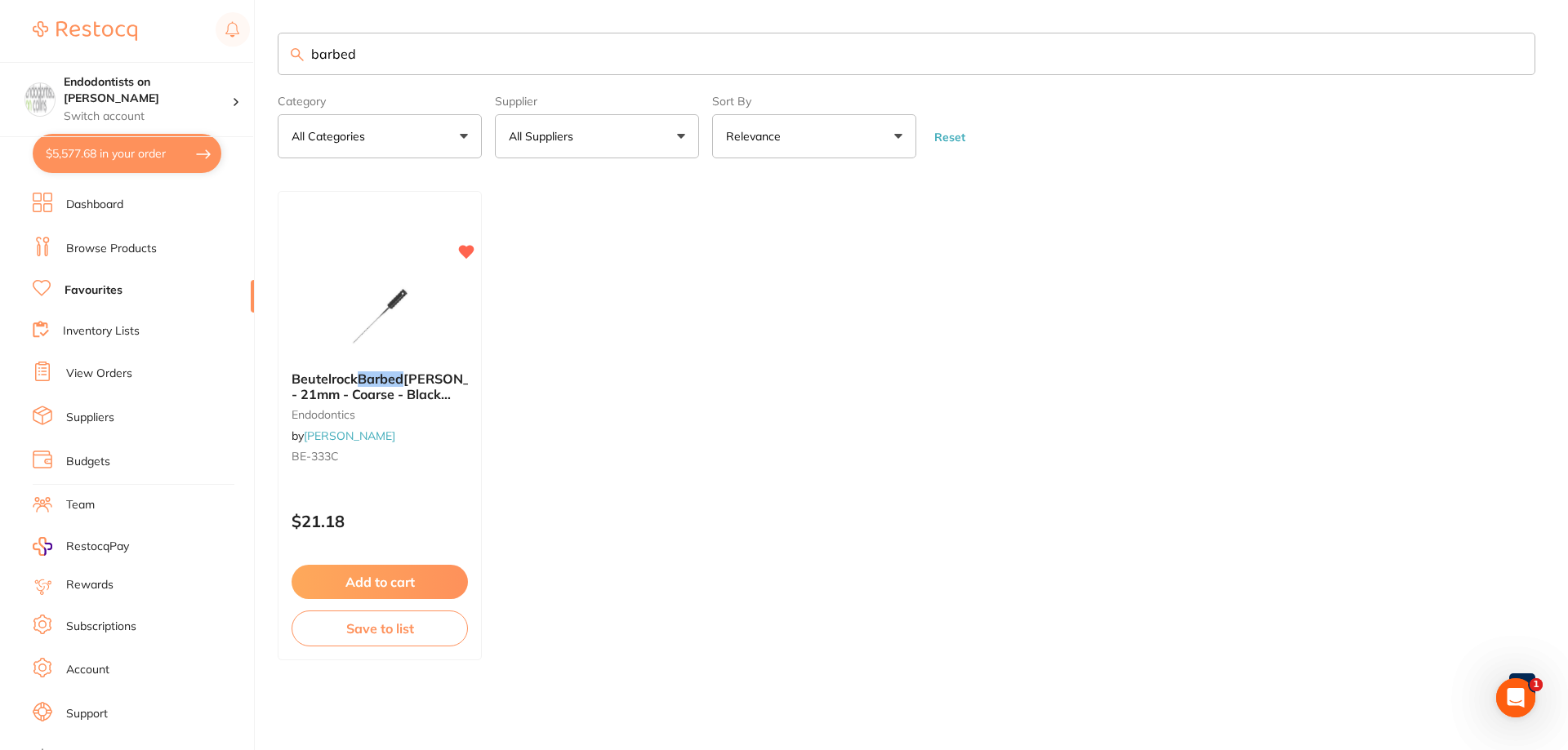
drag, startPoint x: 394, startPoint y: 52, endPoint x: 237, endPoint y: 58, distance: 157.1
click at [249, 59] on div "$5,577.68 Endodontists on Collins Switch account Endodontists on Collins $5,577…" at bounding box center [784, 375] width 1568 height 750
type input "microshield"
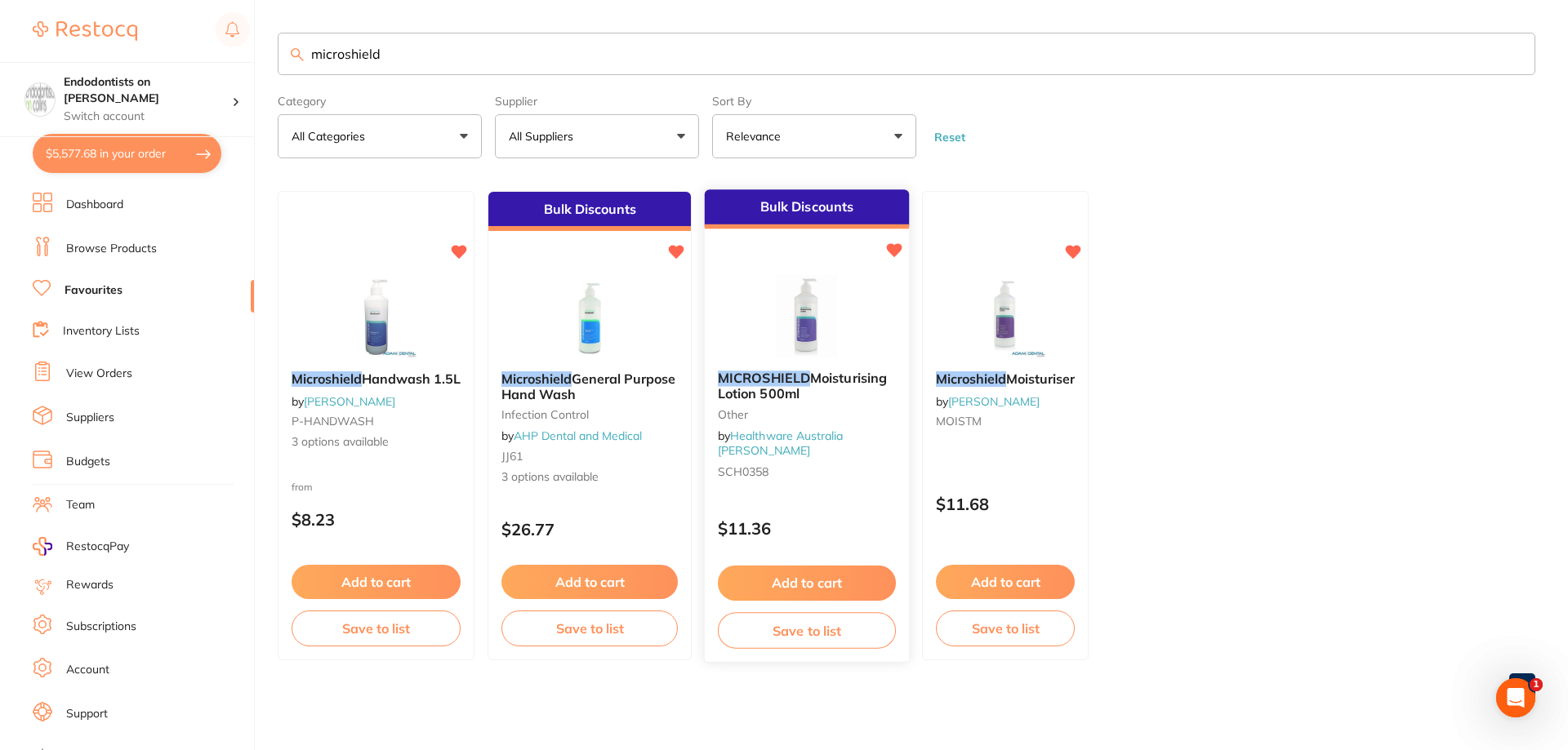
scroll to position [0, 0]
click at [407, 570] on button "Add to cart" at bounding box center [376, 583] width 171 height 35
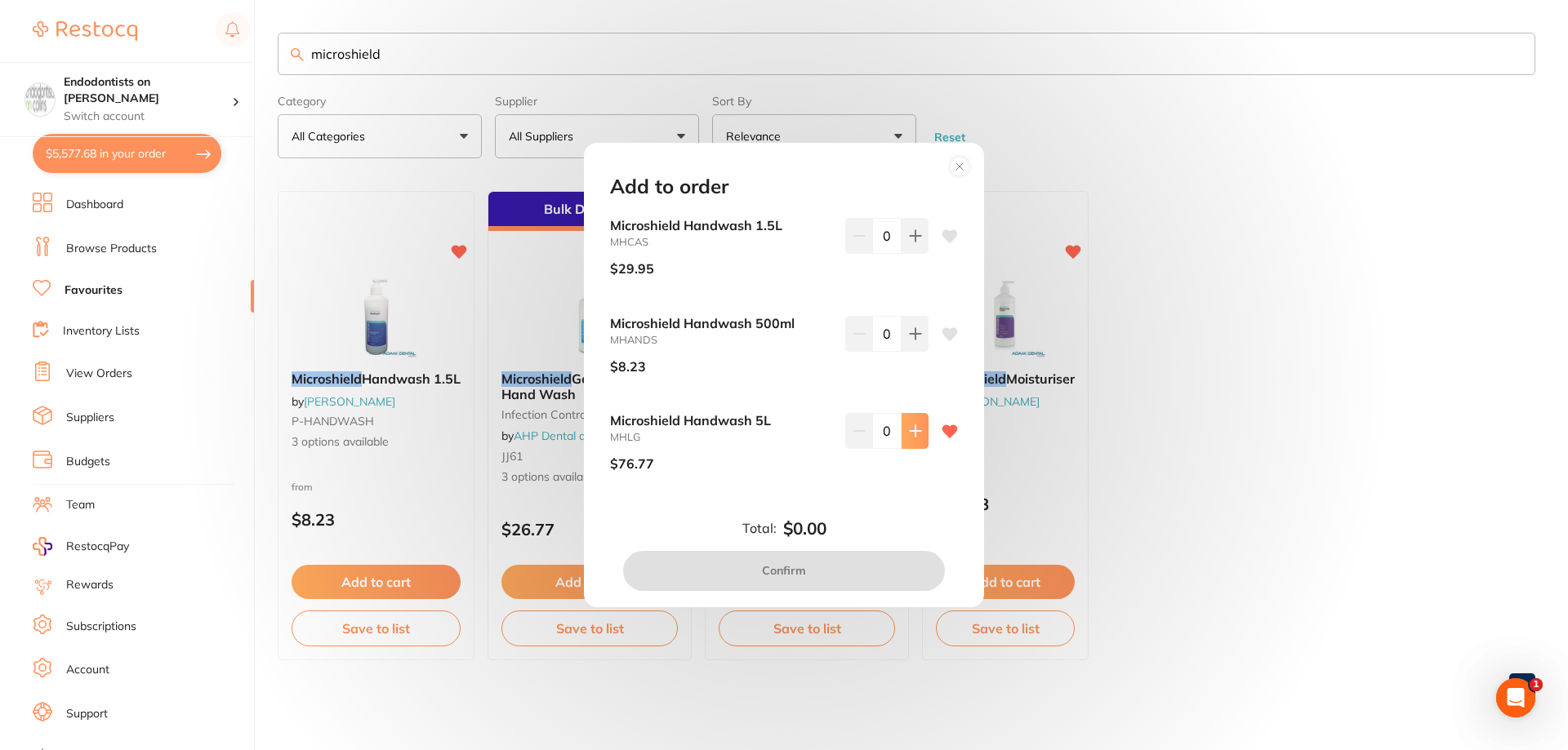
click at [914, 427] on icon at bounding box center [915, 430] width 13 height 13
type input "1"
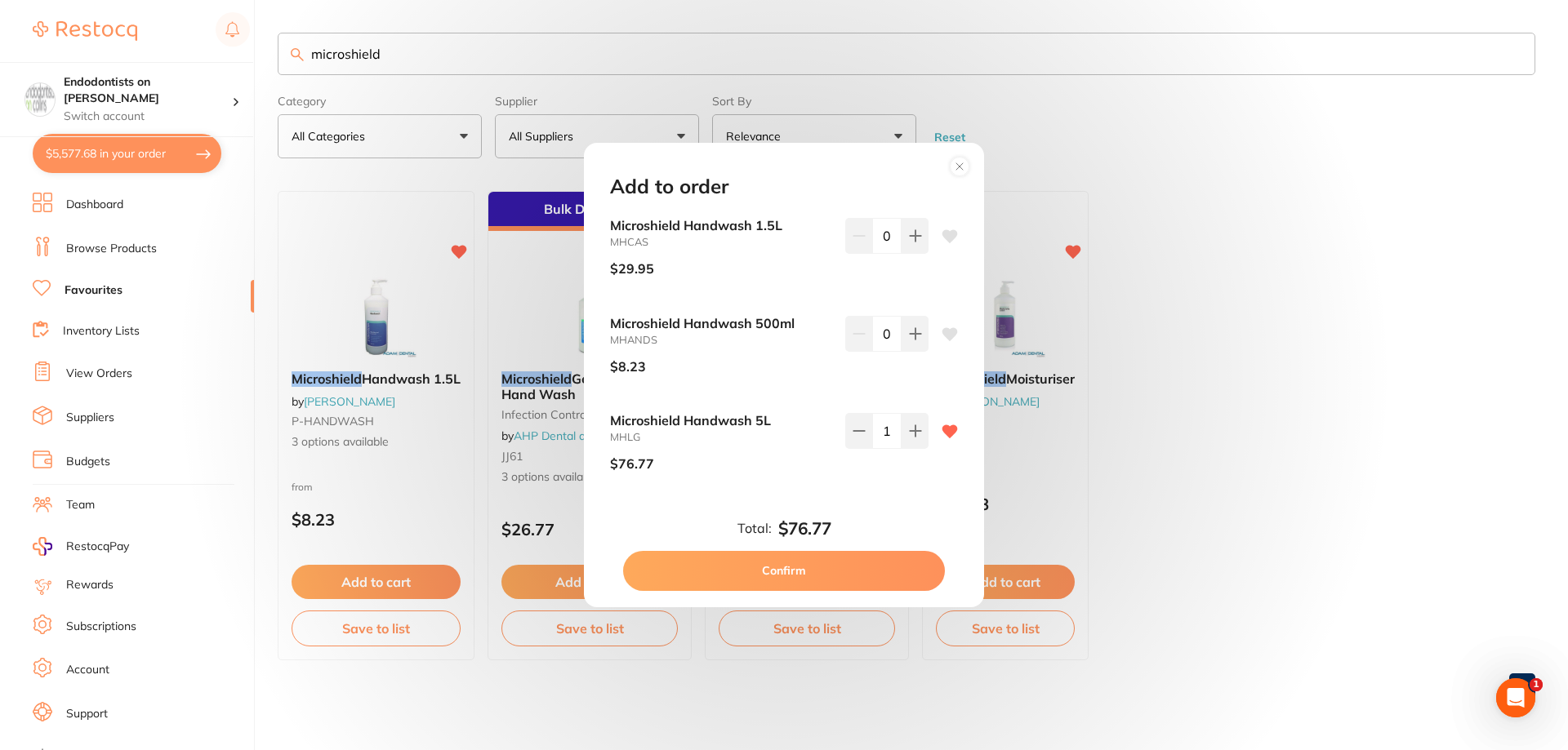
click at [830, 566] on button "Confirm" at bounding box center [784, 570] width 322 height 39
checkbox input "false"
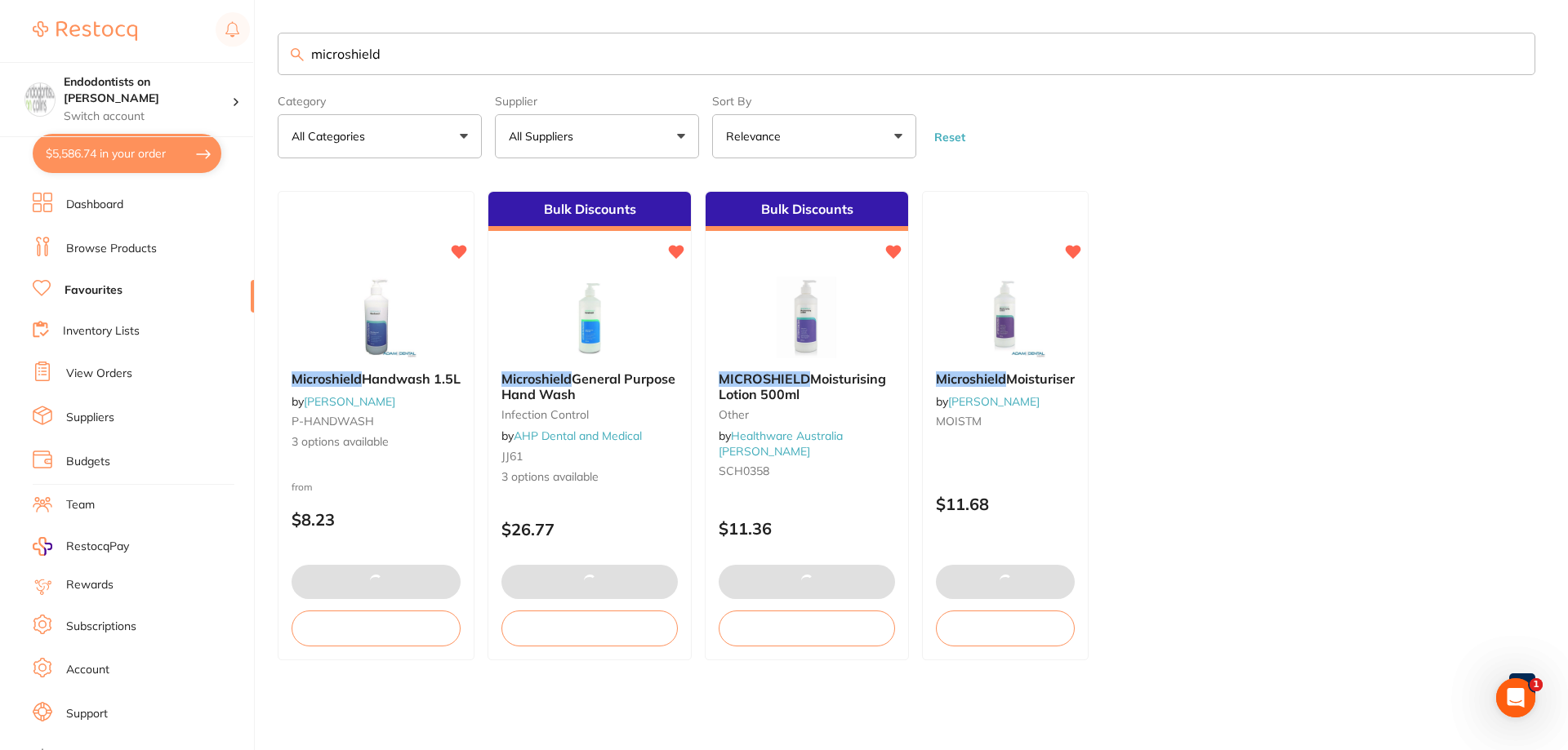
click at [114, 162] on button "$5,586.74 in your order" at bounding box center [127, 153] width 189 height 39
checkbox input "true"
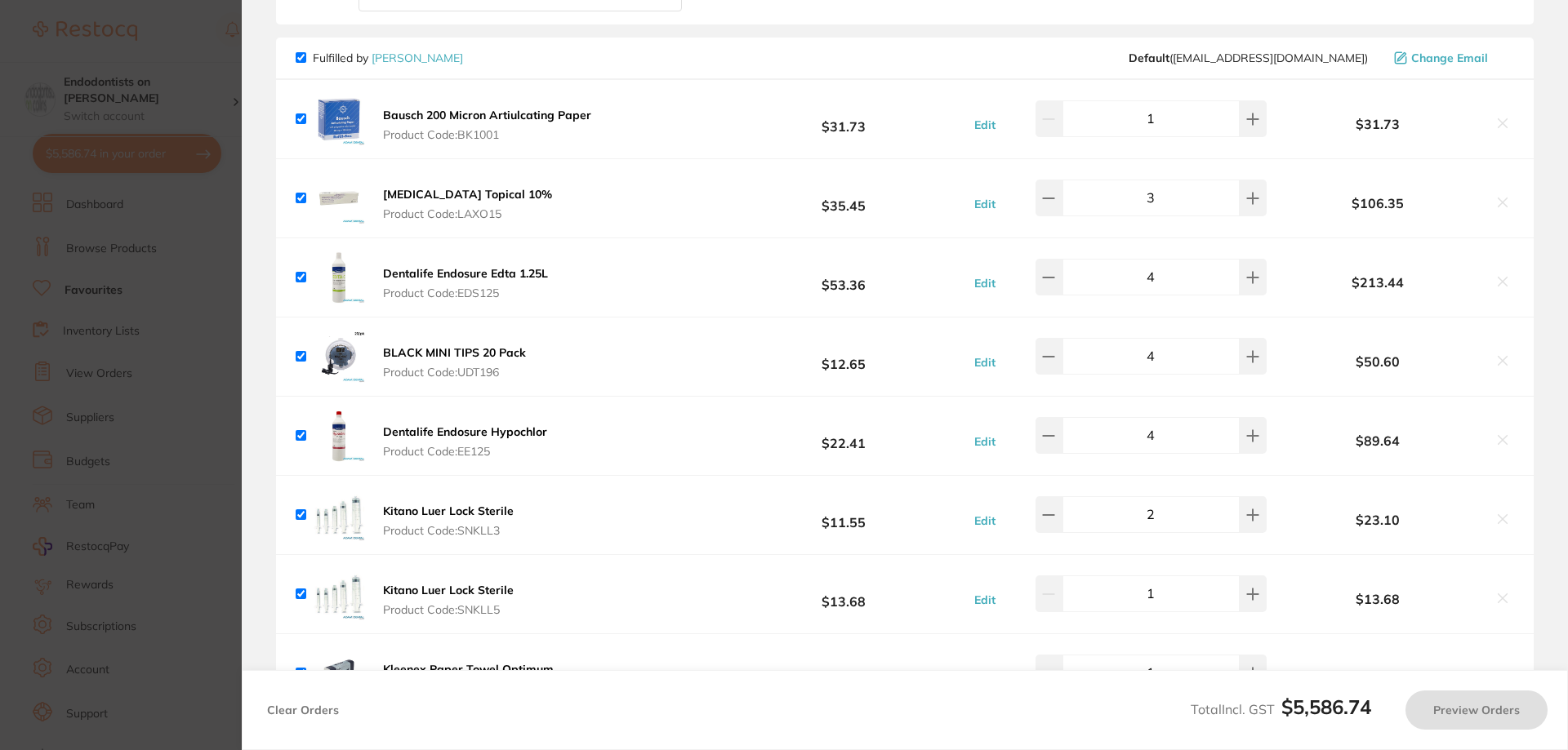
checkbox input "true"
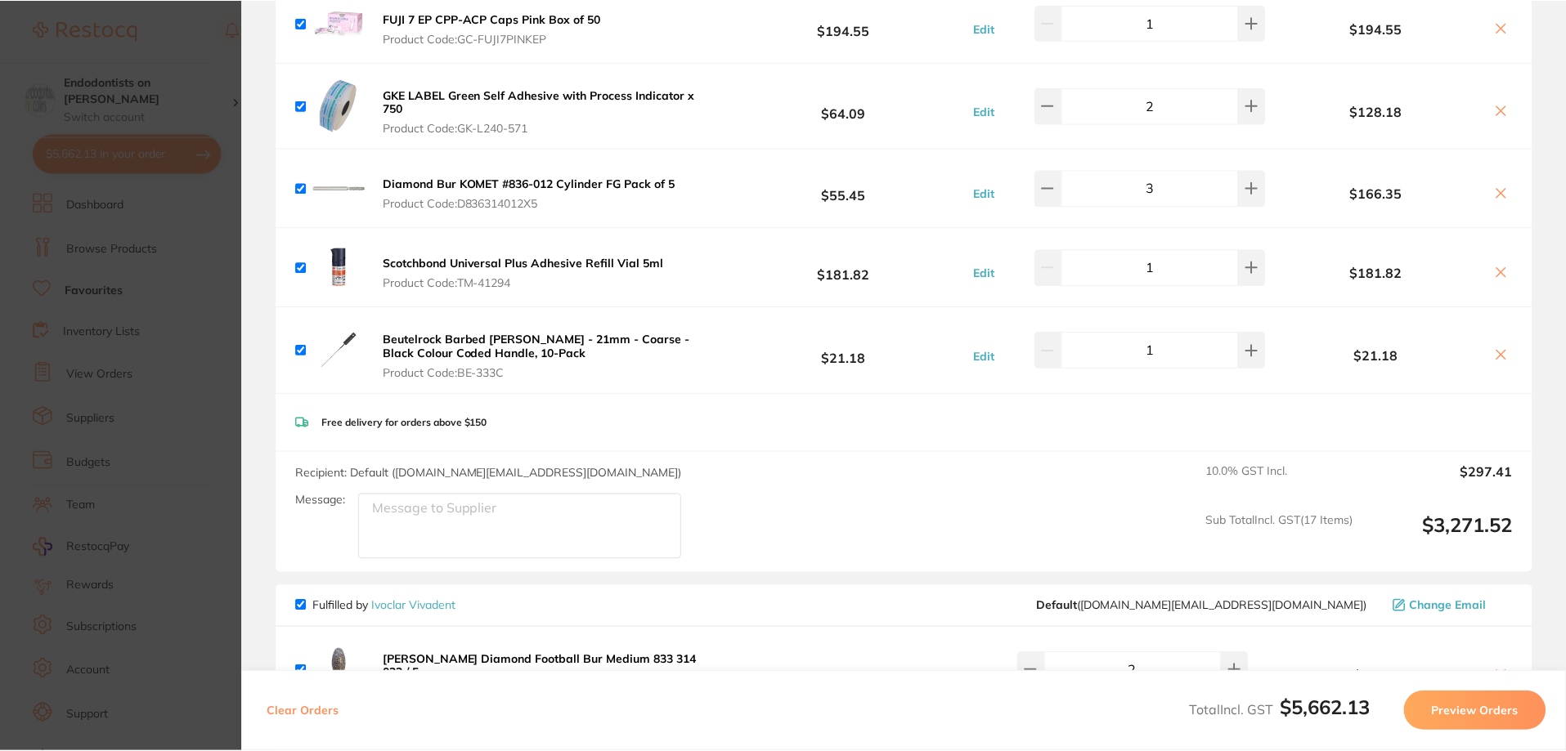
scroll to position [3191, 0]
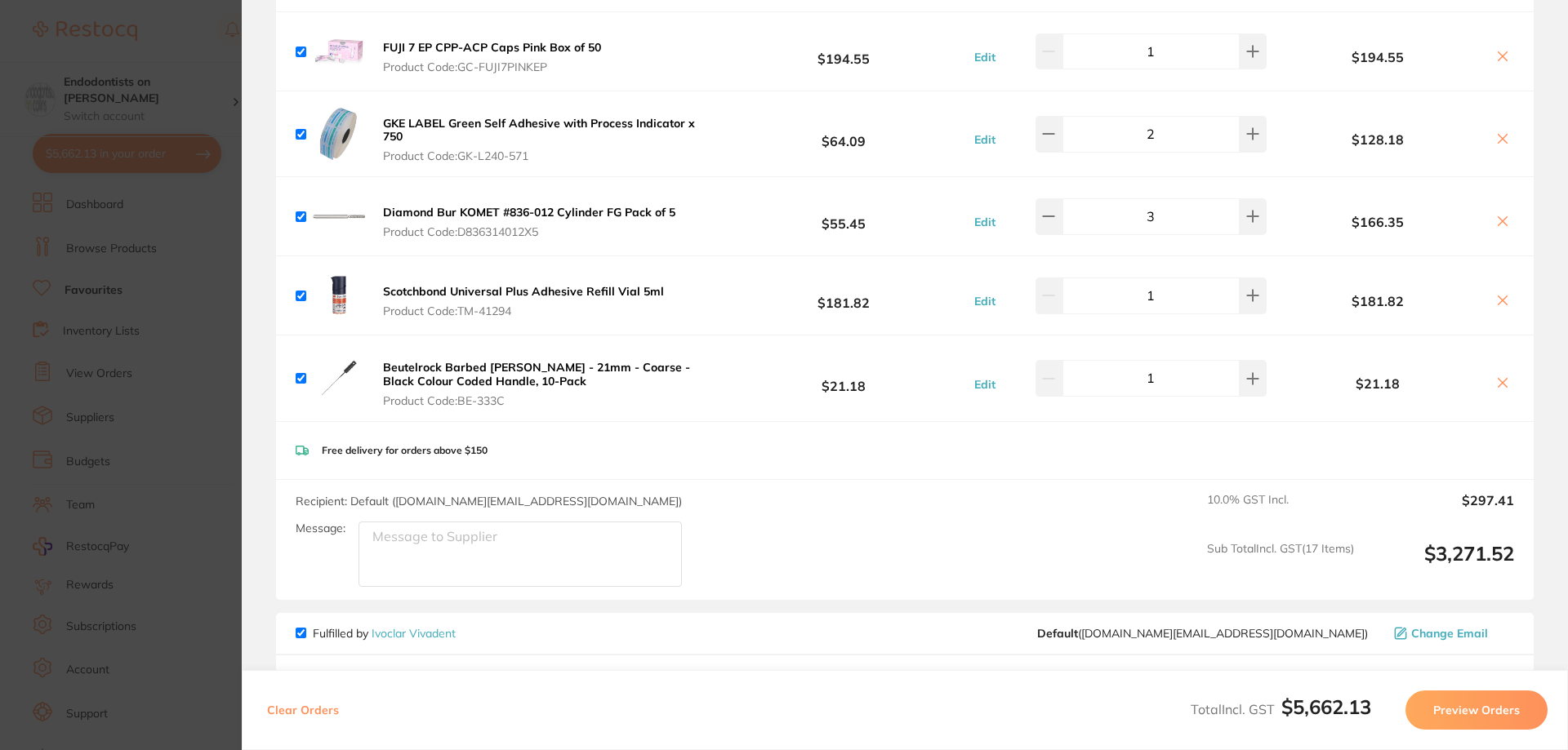
click at [136, 253] on section "Update RRP Set your pre negotiated price for this item. Item Agreed RRP (excl. …" at bounding box center [784, 375] width 1568 height 750
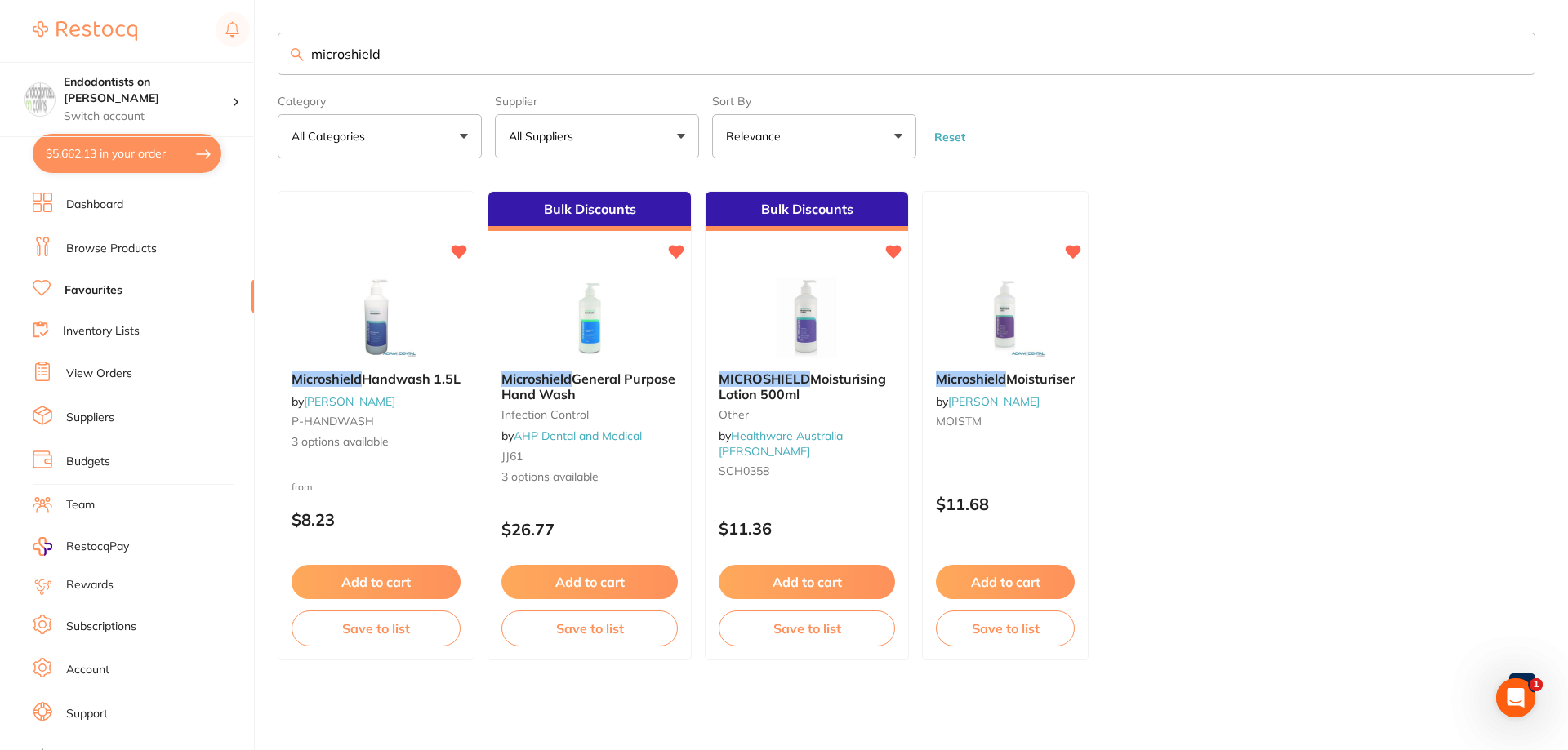
click at [133, 247] on link "Browse Products" at bounding box center [111, 249] width 91 height 16
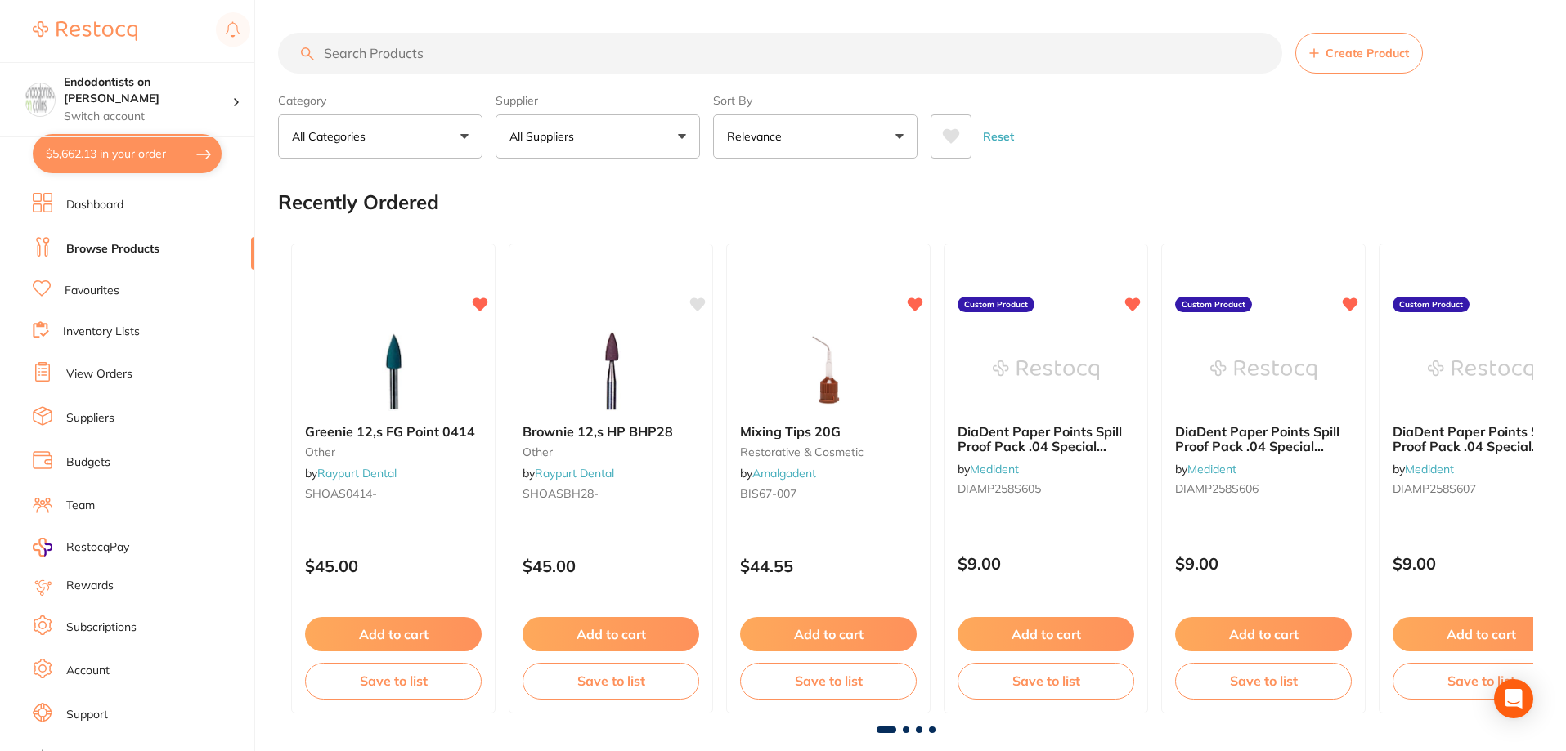
click at [119, 287] on link "Favourites" at bounding box center [92, 291] width 55 height 16
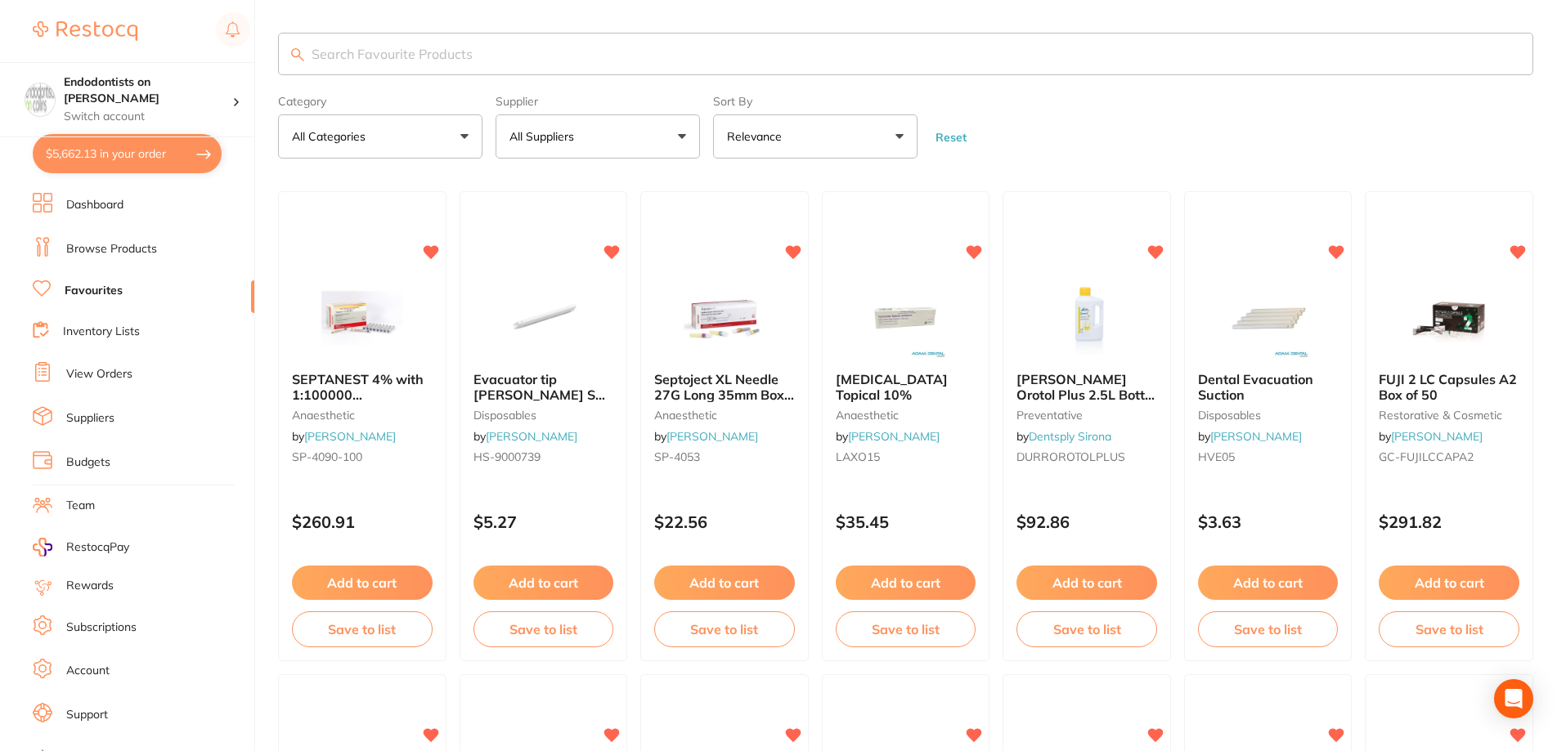
click at [366, 52] on input "search" at bounding box center [905, 54] width 1255 height 43
paste input "P-MBSN"
type input "P-MBSN"
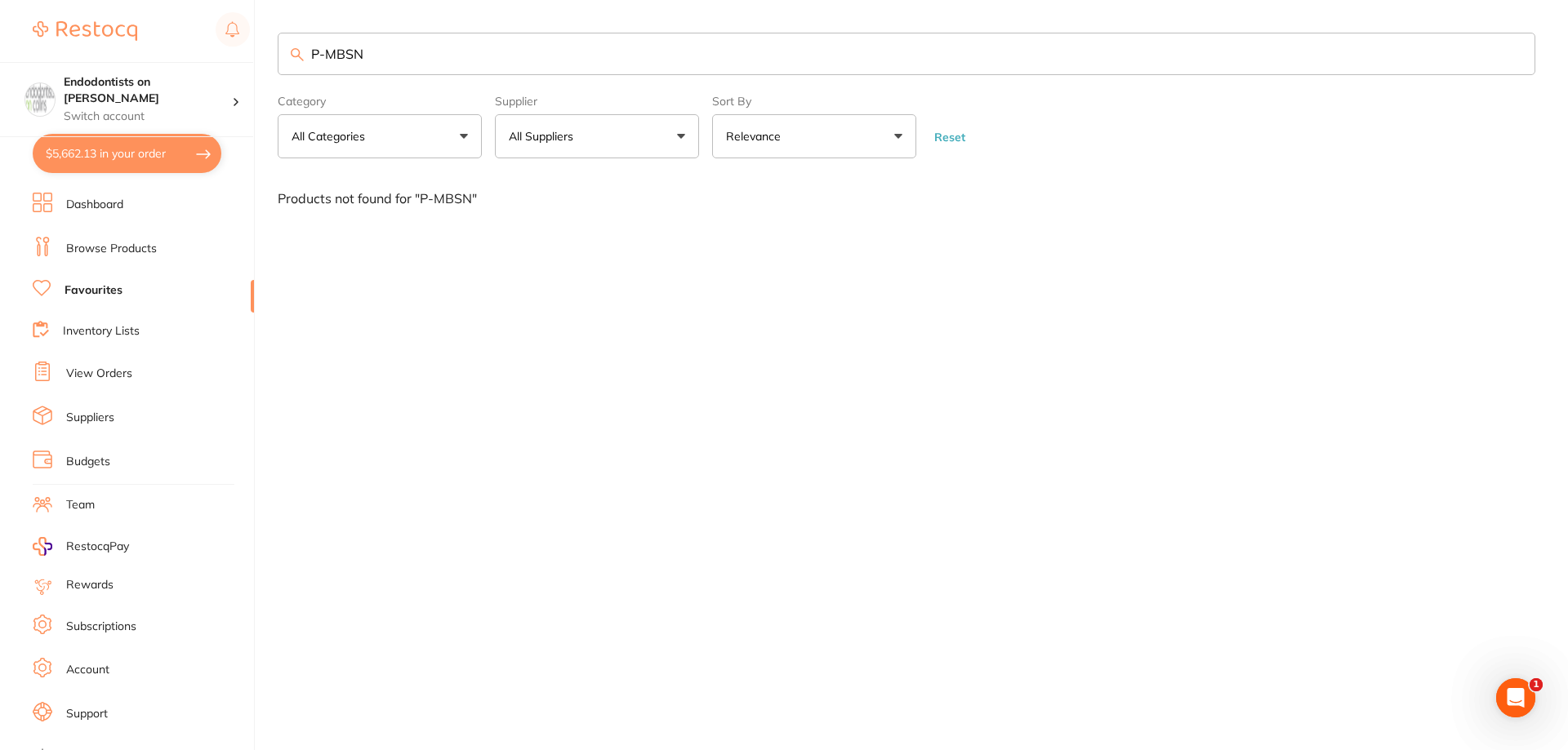
click at [137, 243] on link "Browse Products" at bounding box center [111, 249] width 91 height 16
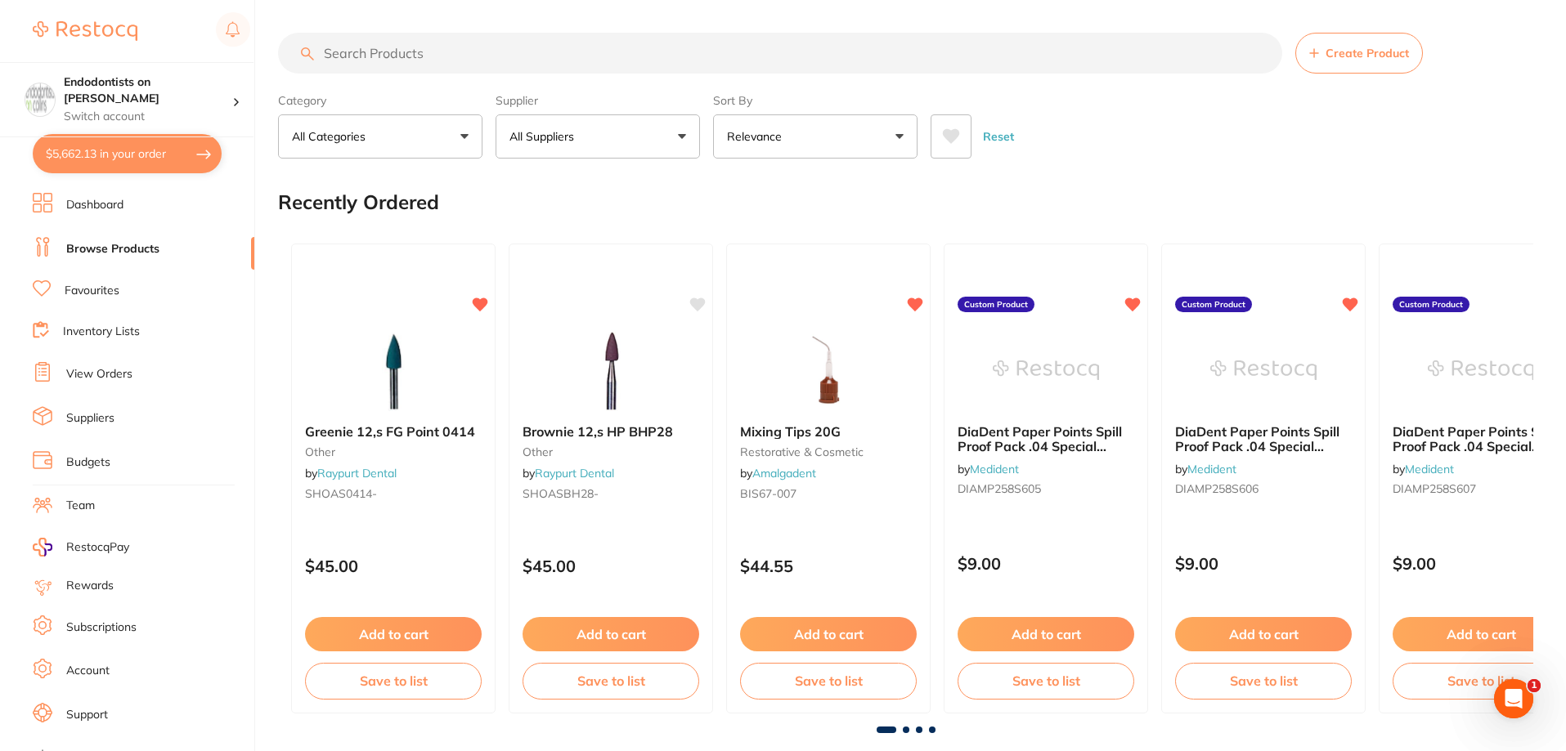
click at [352, 57] on input "search" at bounding box center [780, 53] width 1004 height 41
paste input "P-MBSN"
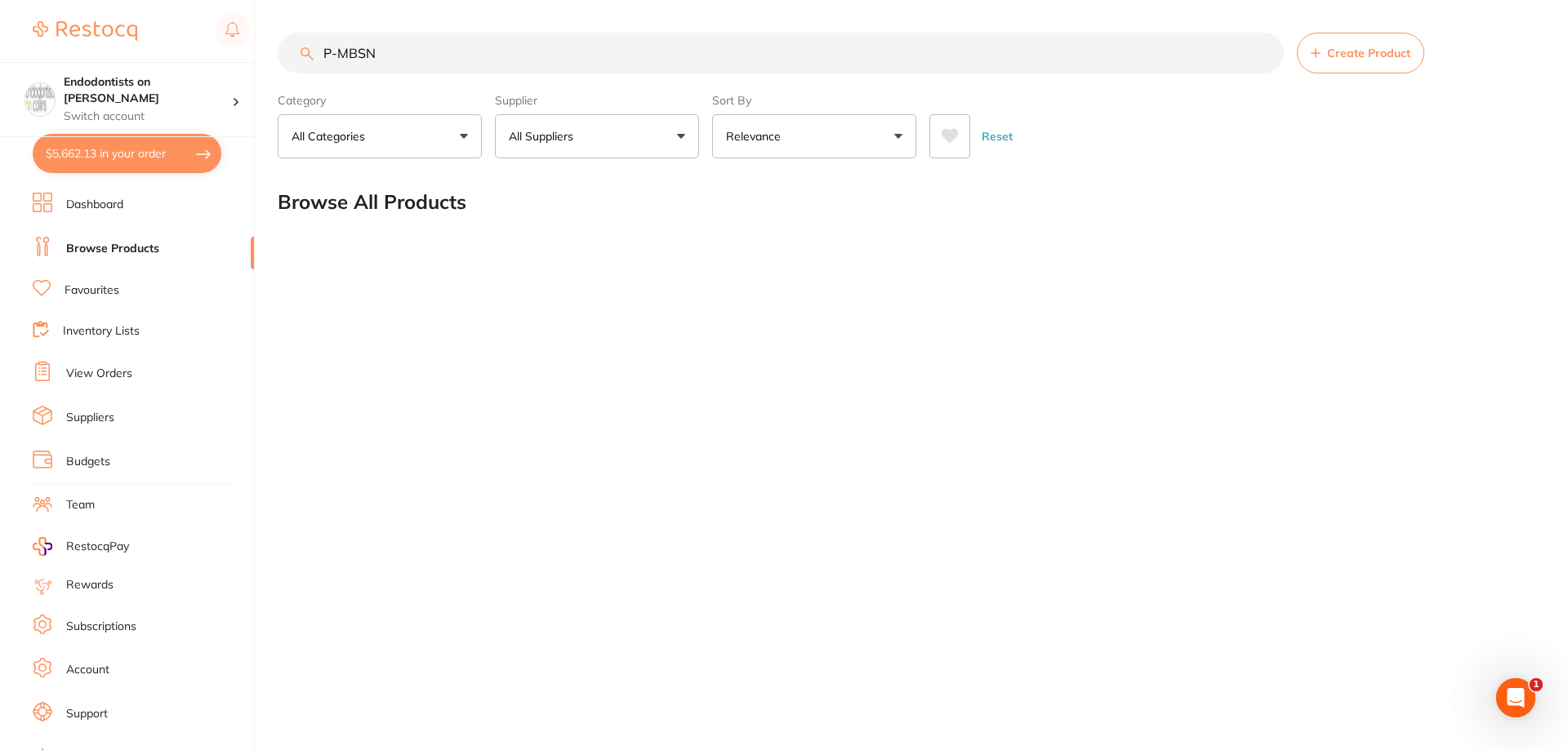
type input "P-MBSN"
drag, startPoint x: 403, startPoint y: 56, endPoint x: 298, endPoint y: 48, distance: 105.3
click at [298, 48] on input "P-MBSN" at bounding box center [780, 53] width 1006 height 41
click at [101, 283] on link "Favourites" at bounding box center [92, 291] width 55 height 16
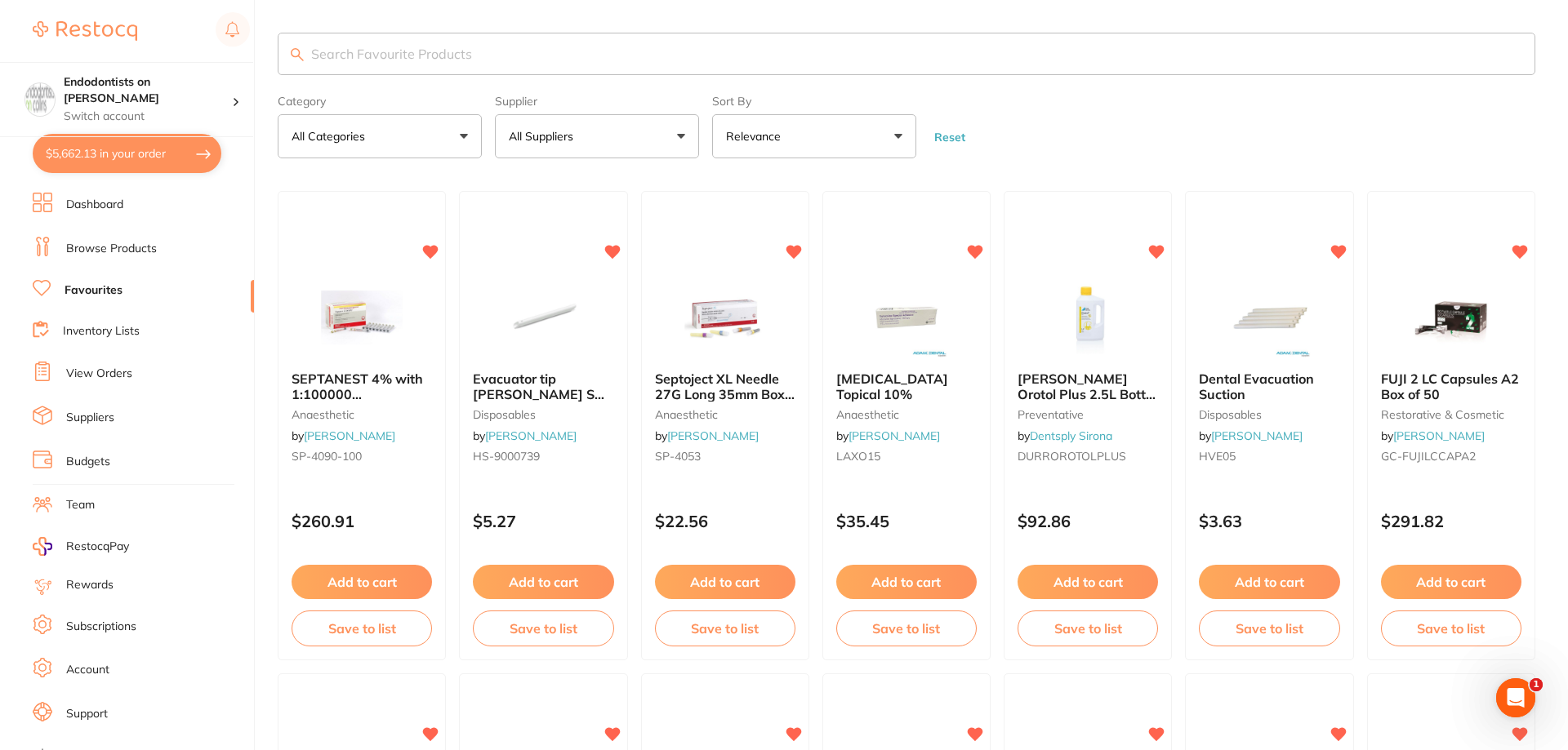
click at [356, 58] on input "search" at bounding box center [906, 54] width 1257 height 43
type input "barbed broach"
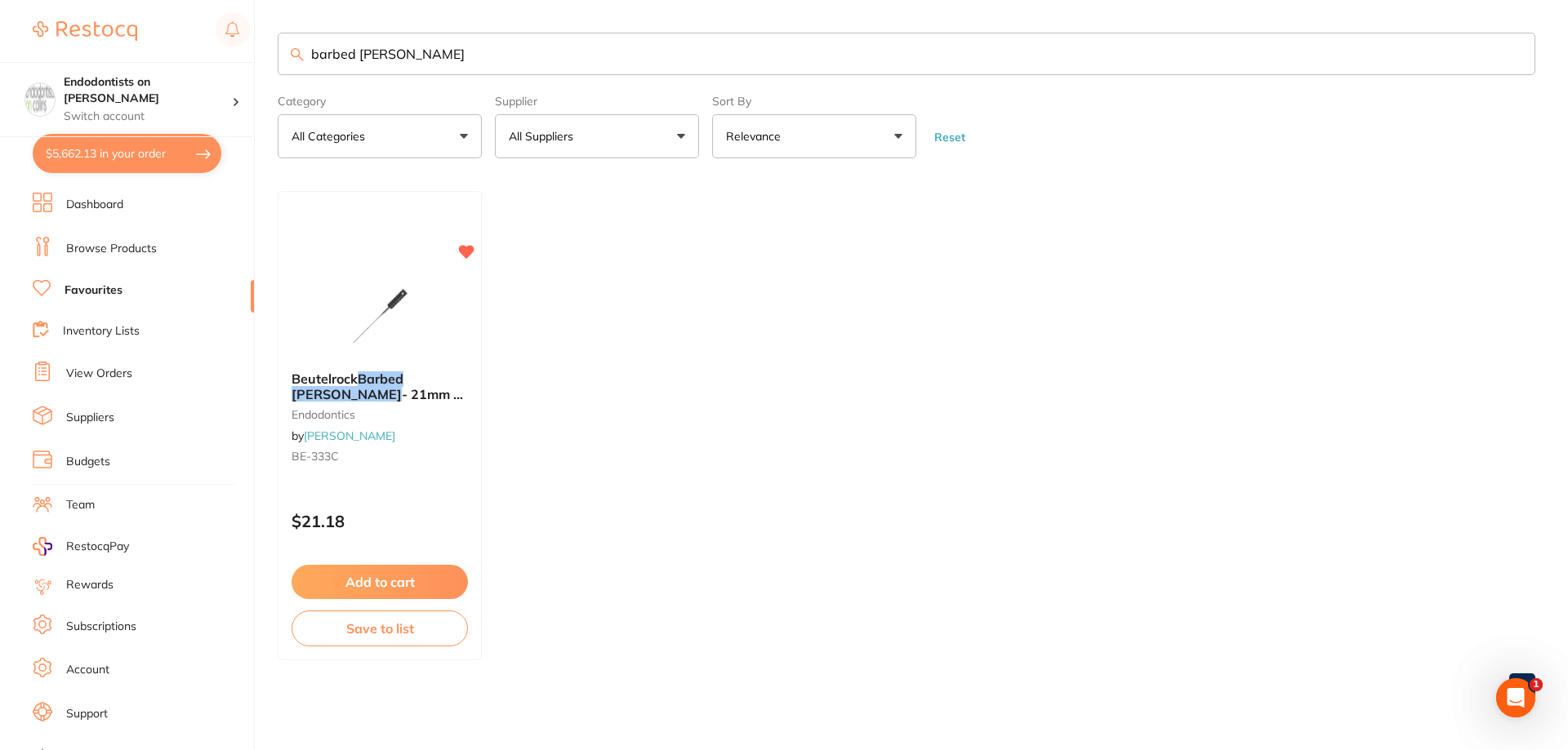
click at [718, 475] on ul "Beutelrock Barbed Broach - 21mm - Coarse - Black Colour Coded Handle, 10-Pack e…" at bounding box center [906, 425] width 1257 height 469
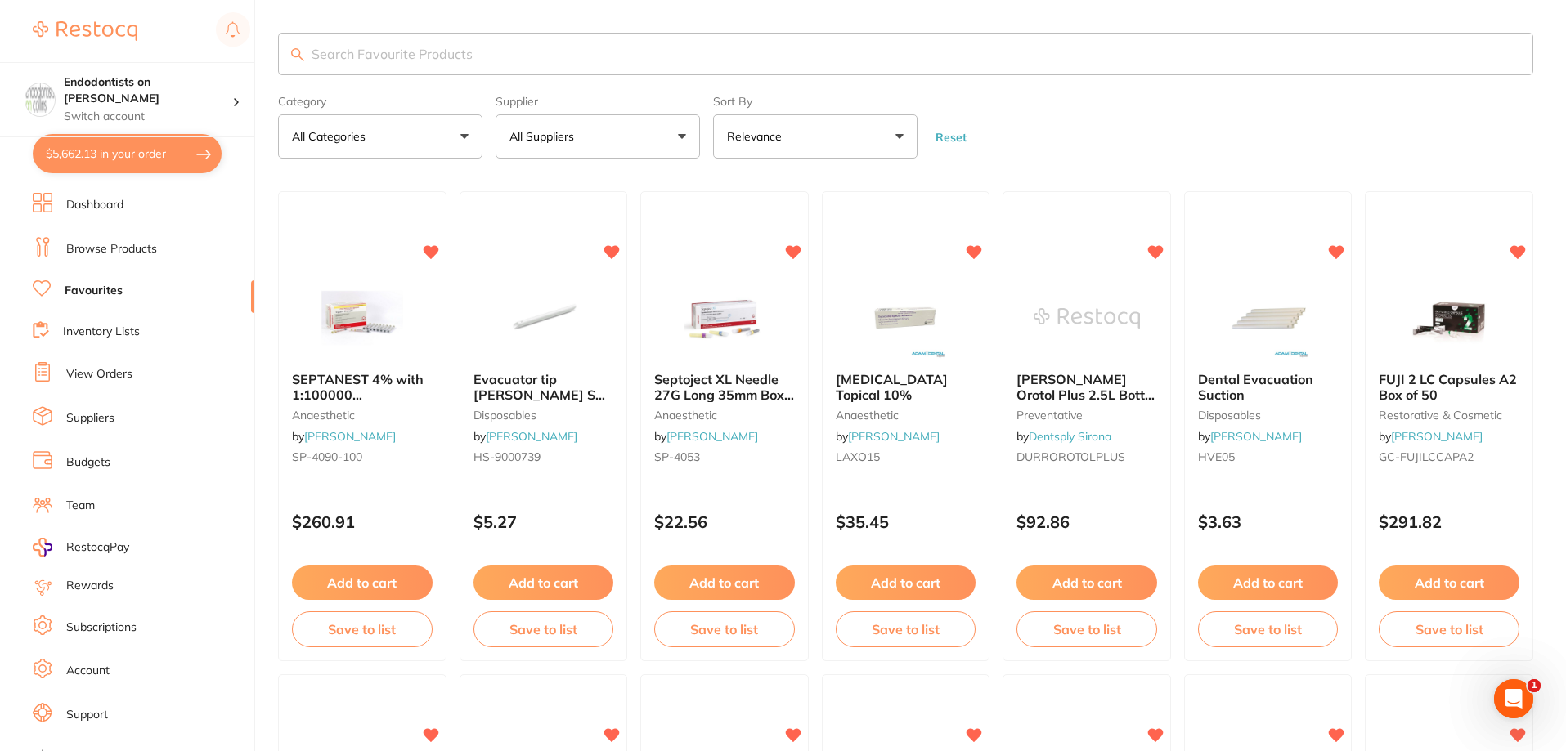
click at [388, 47] on input "search" at bounding box center [905, 54] width 1255 height 43
type input "[PERSON_NAME]"
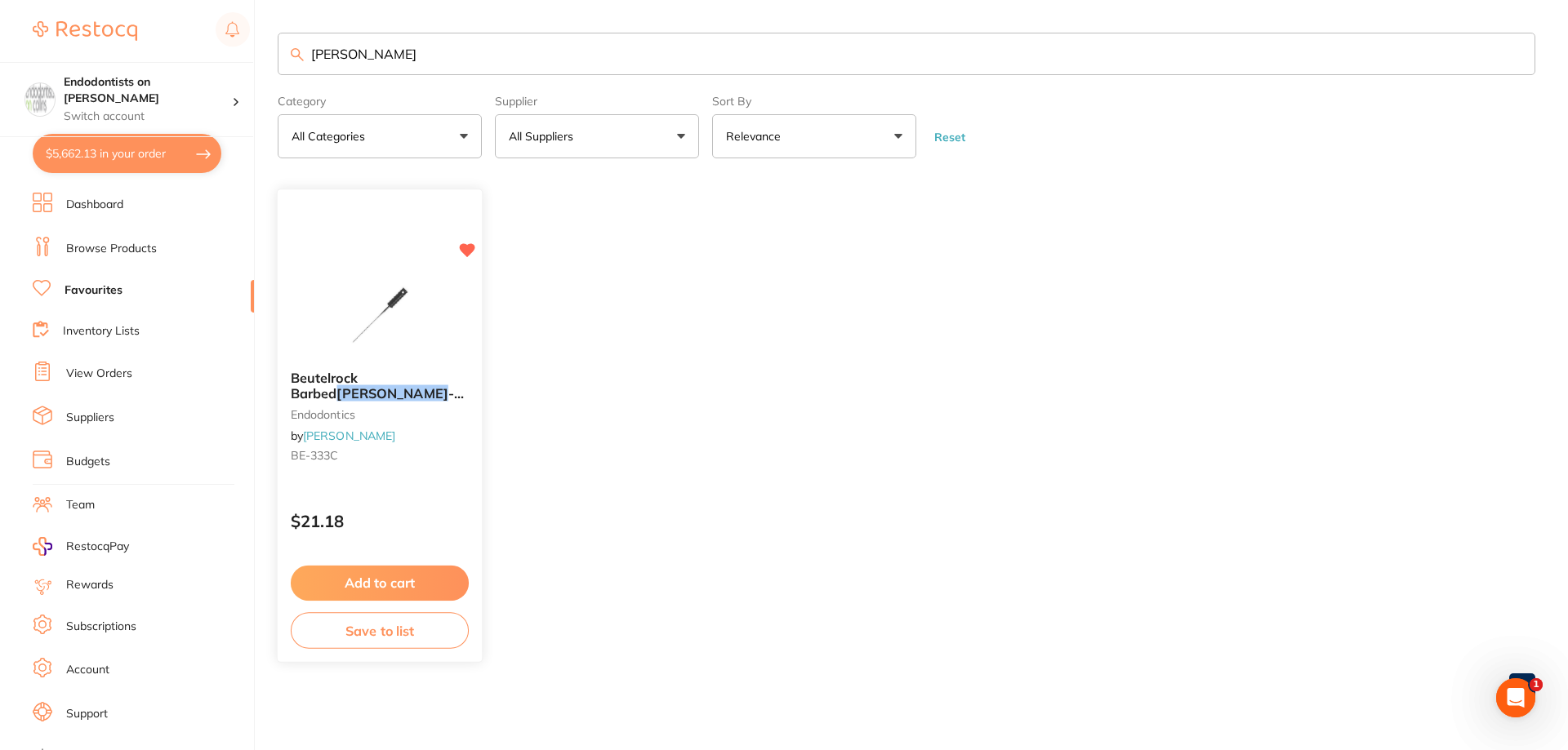
click at [372, 326] on img at bounding box center [379, 317] width 107 height 83
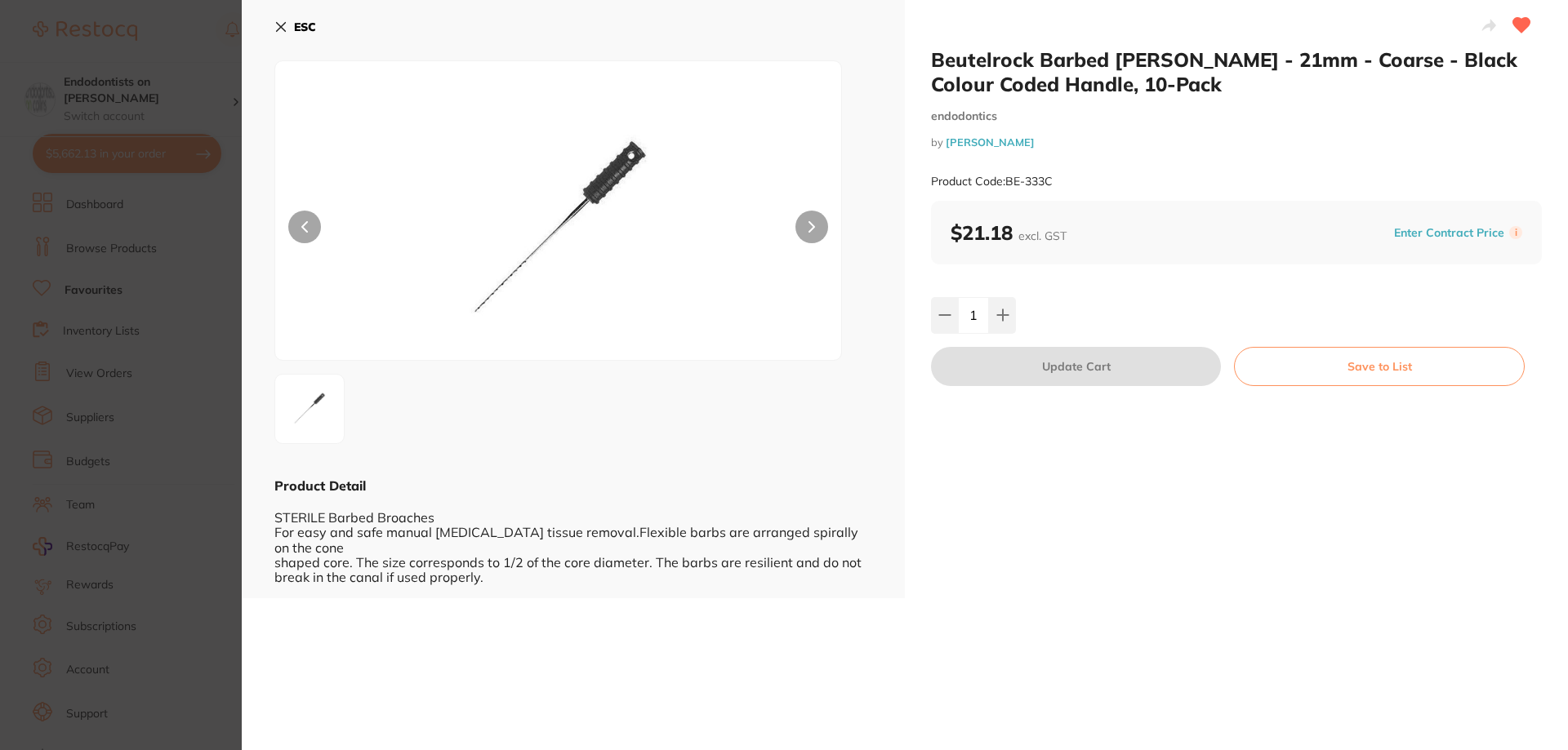
click at [233, 494] on section "Beutelrock Barbed Broach - 21mm - Coarse - Black Colour Coded Handle, 10-Pack e…" at bounding box center [784, 375] width 1568 height 750
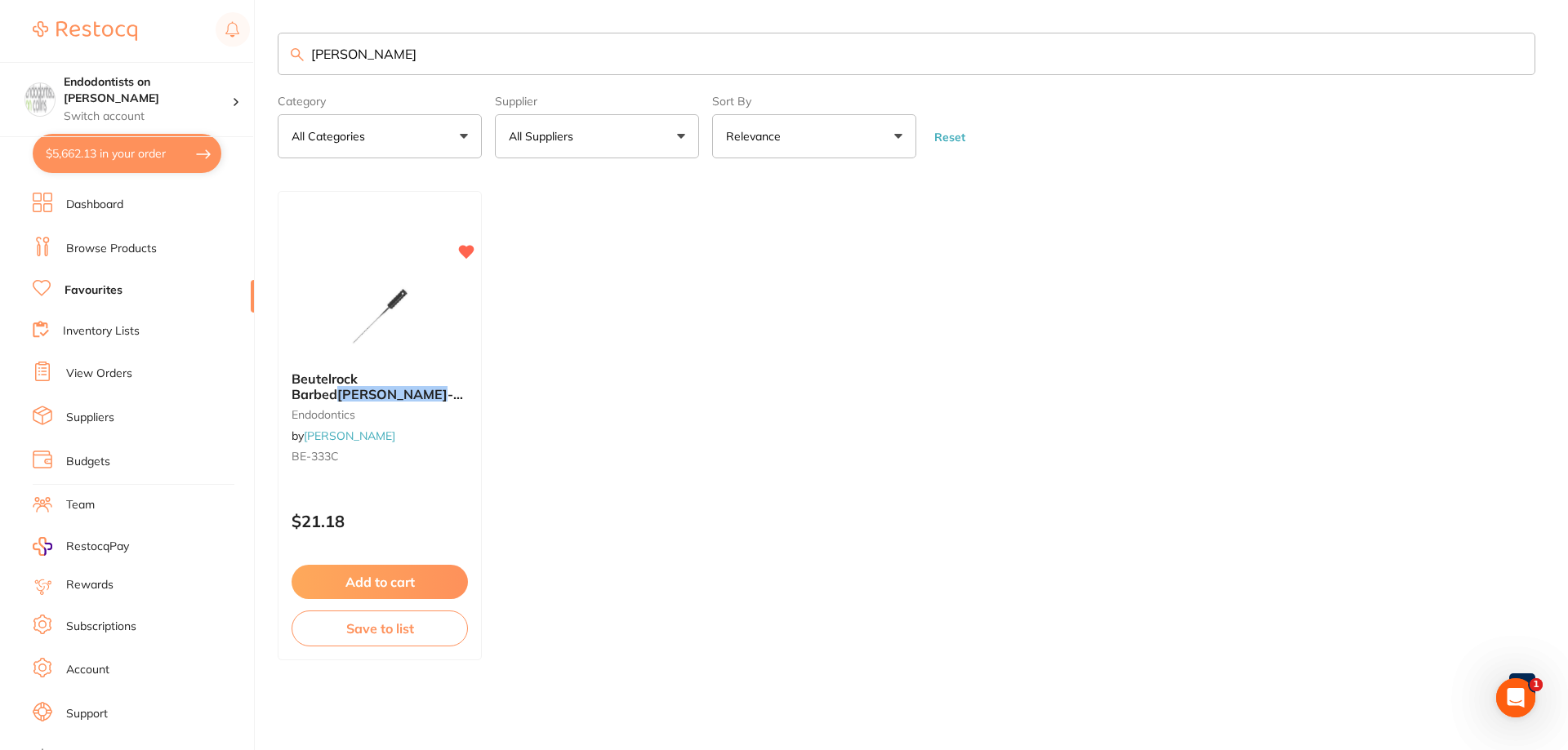
click at [105, 152] on button "$5,662.13 in your order" at bounding box center [127, 153] width 189 height 39
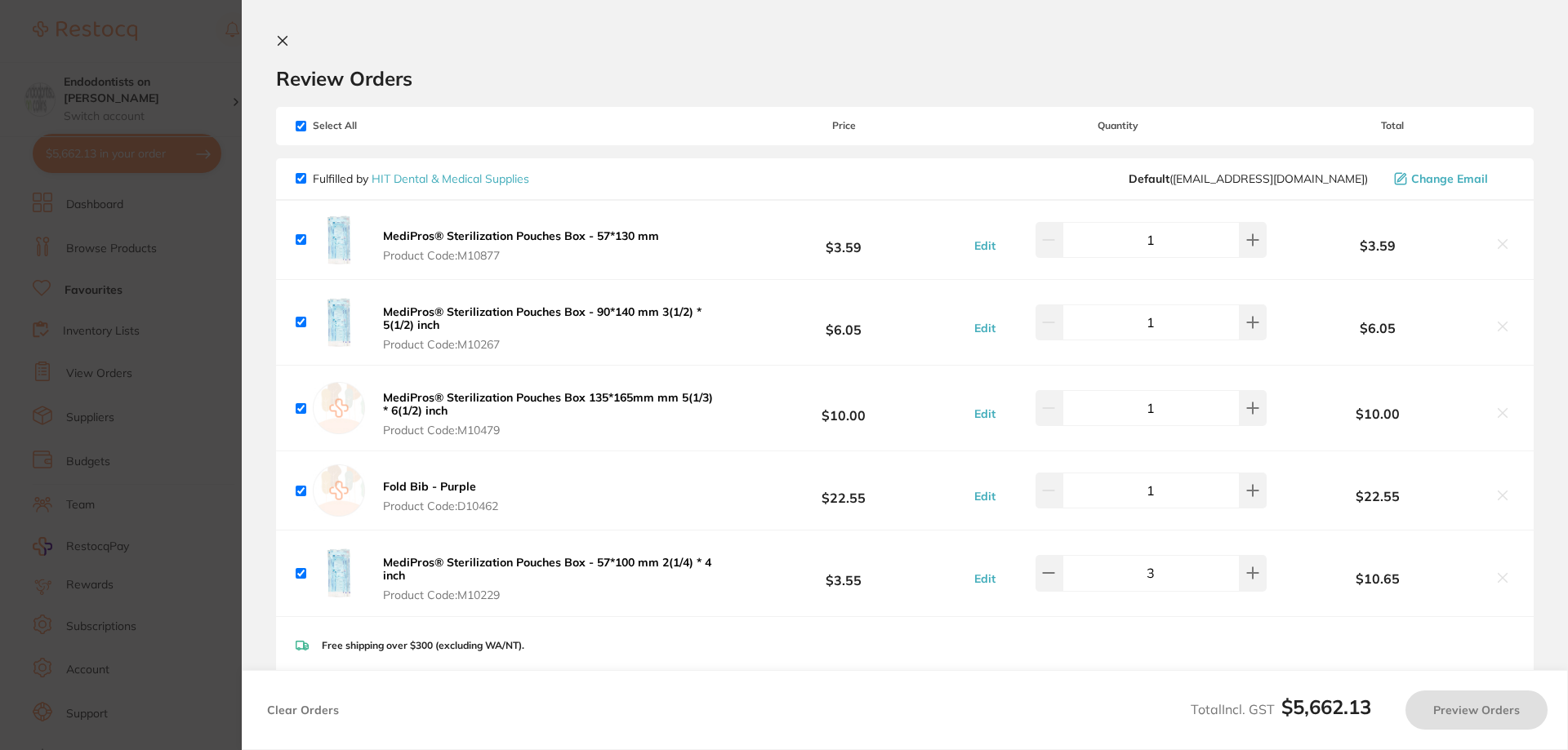
checkbox input "true"
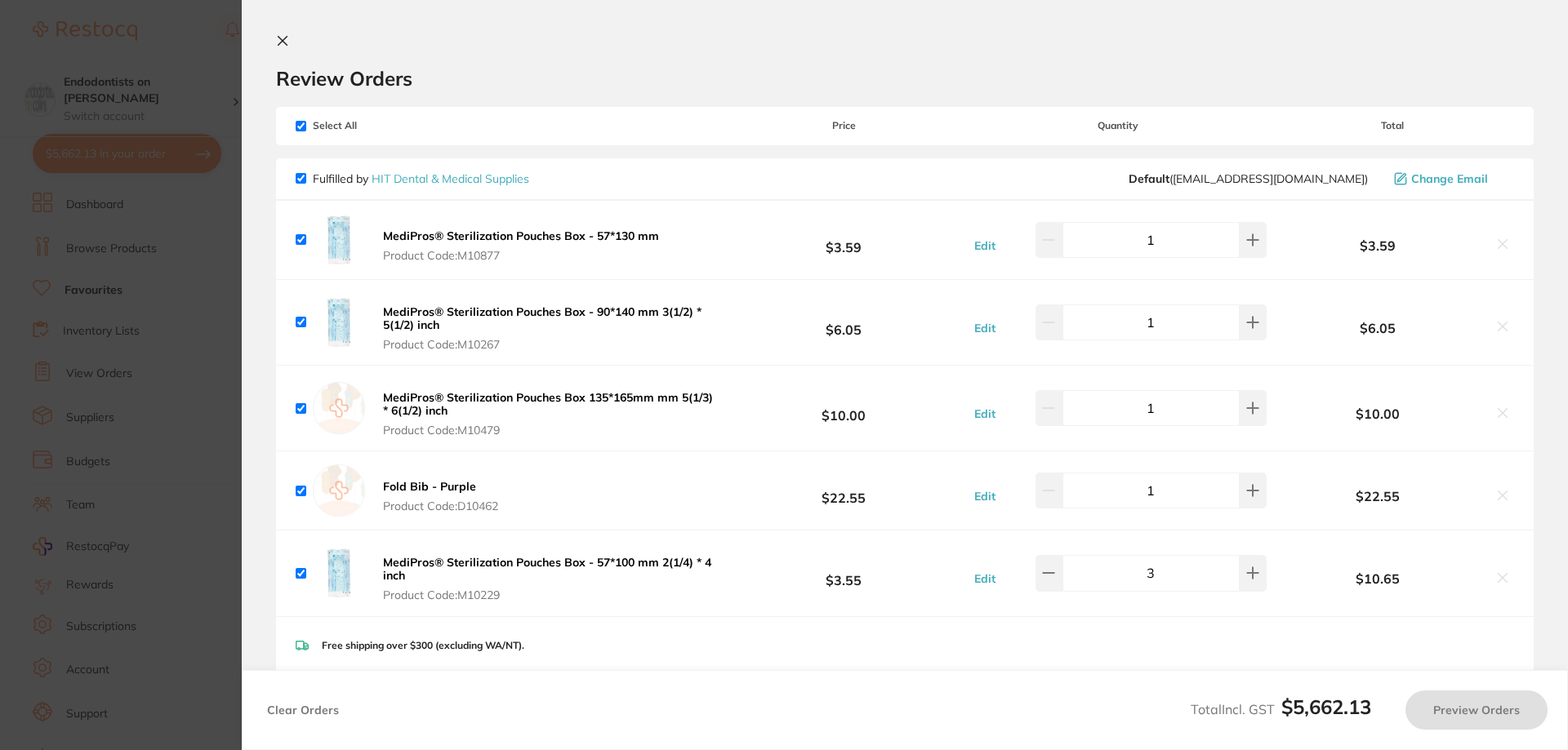
checkbox input "true"
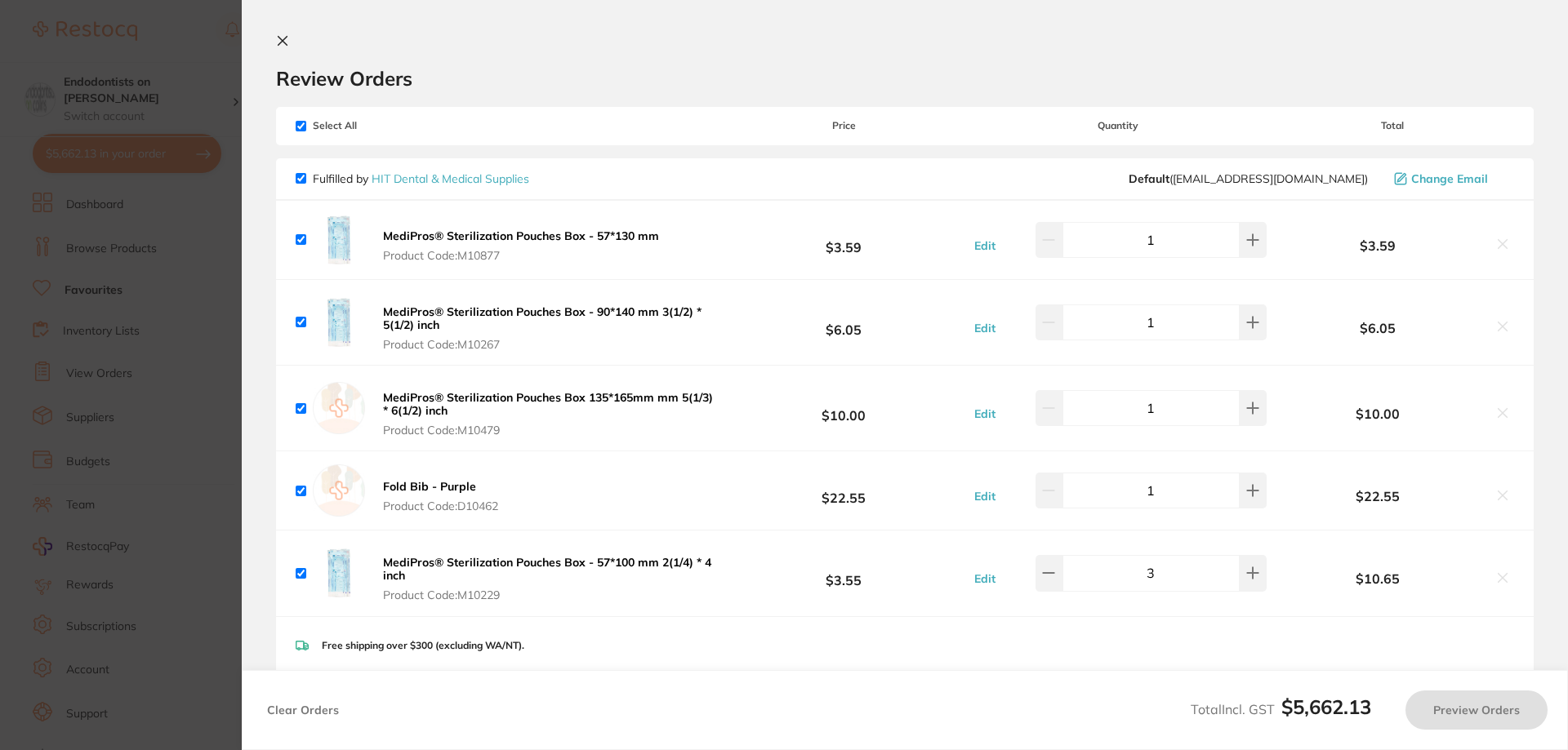
checkbox input "true"
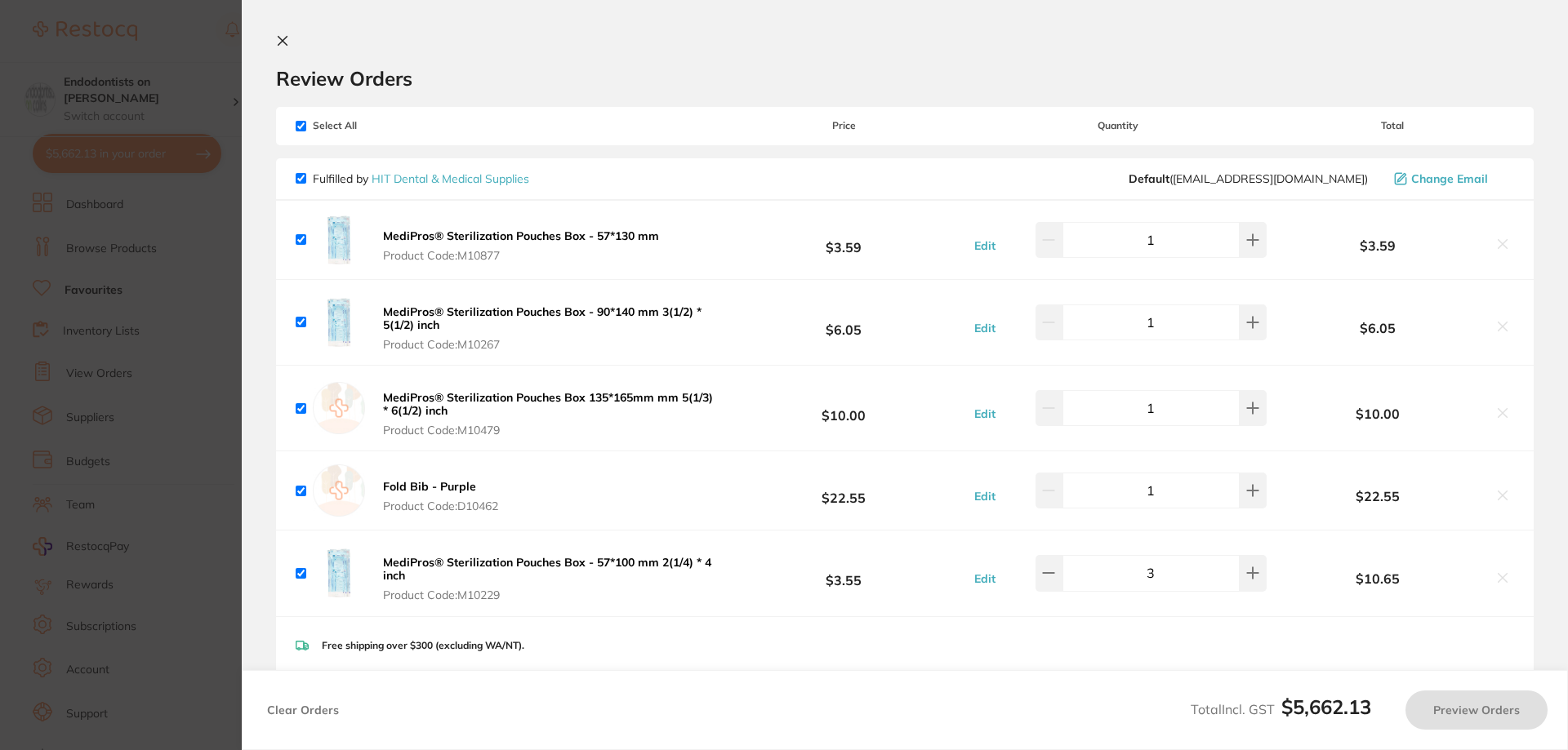
checkbox input "true"
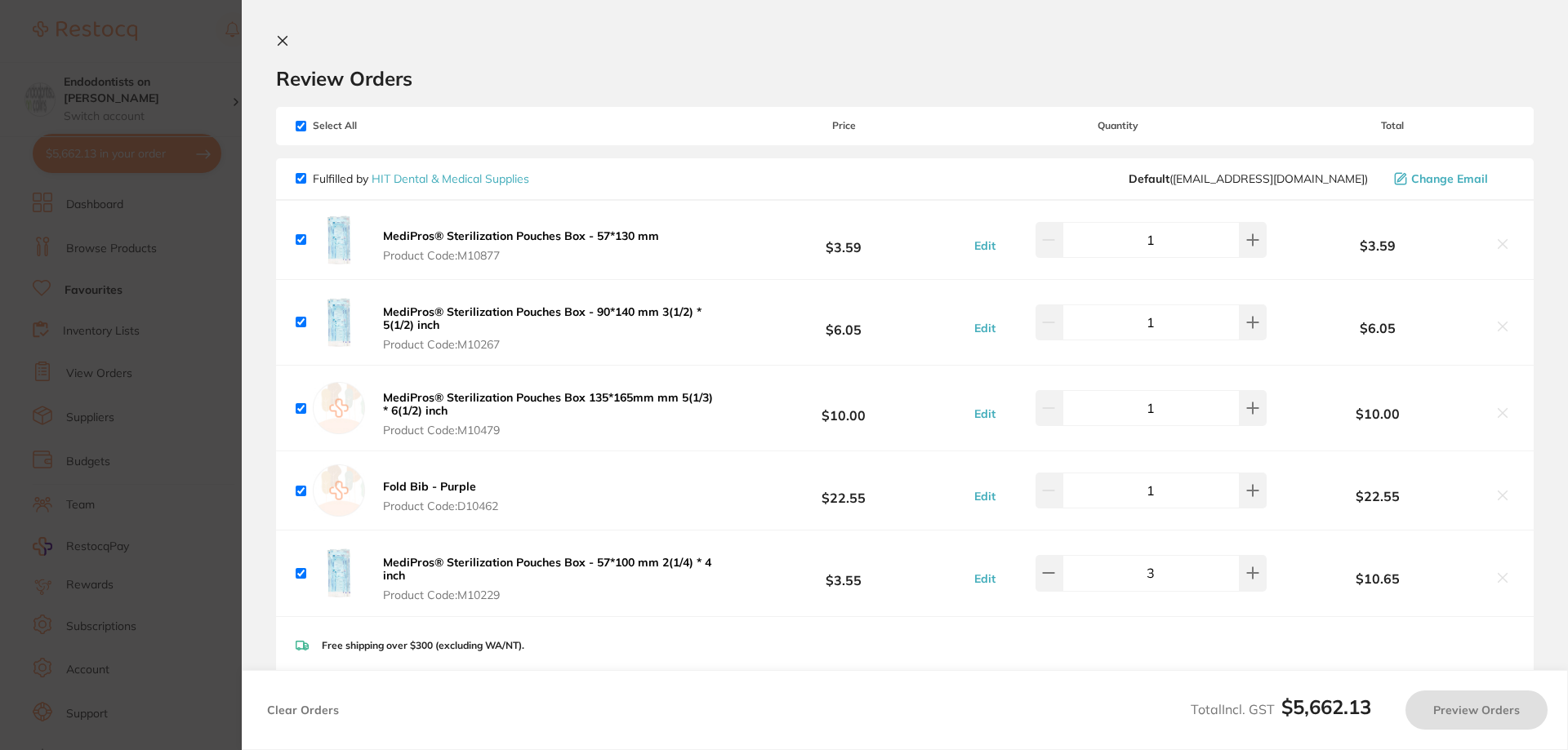
checkbox input "true"
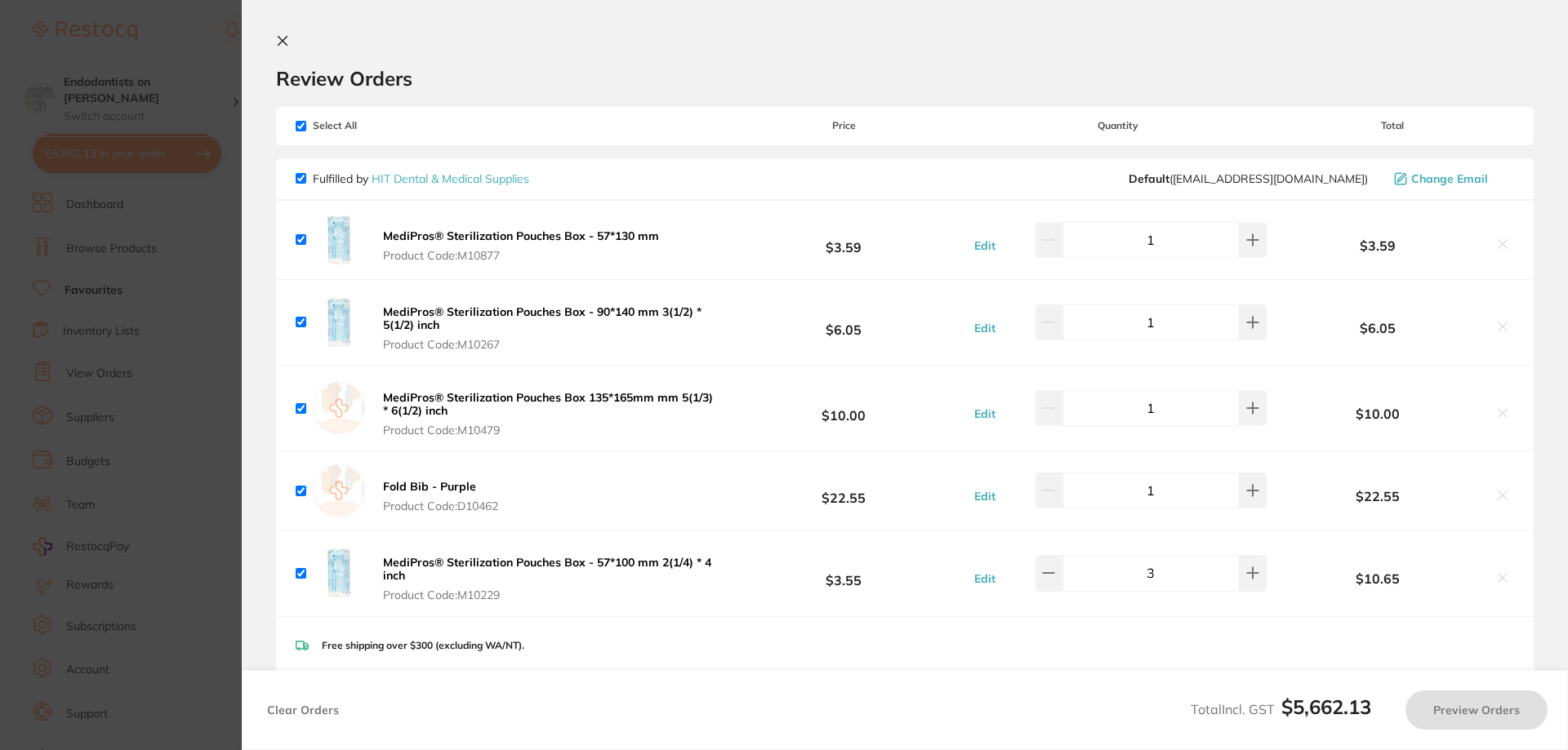
checkbox input "true"
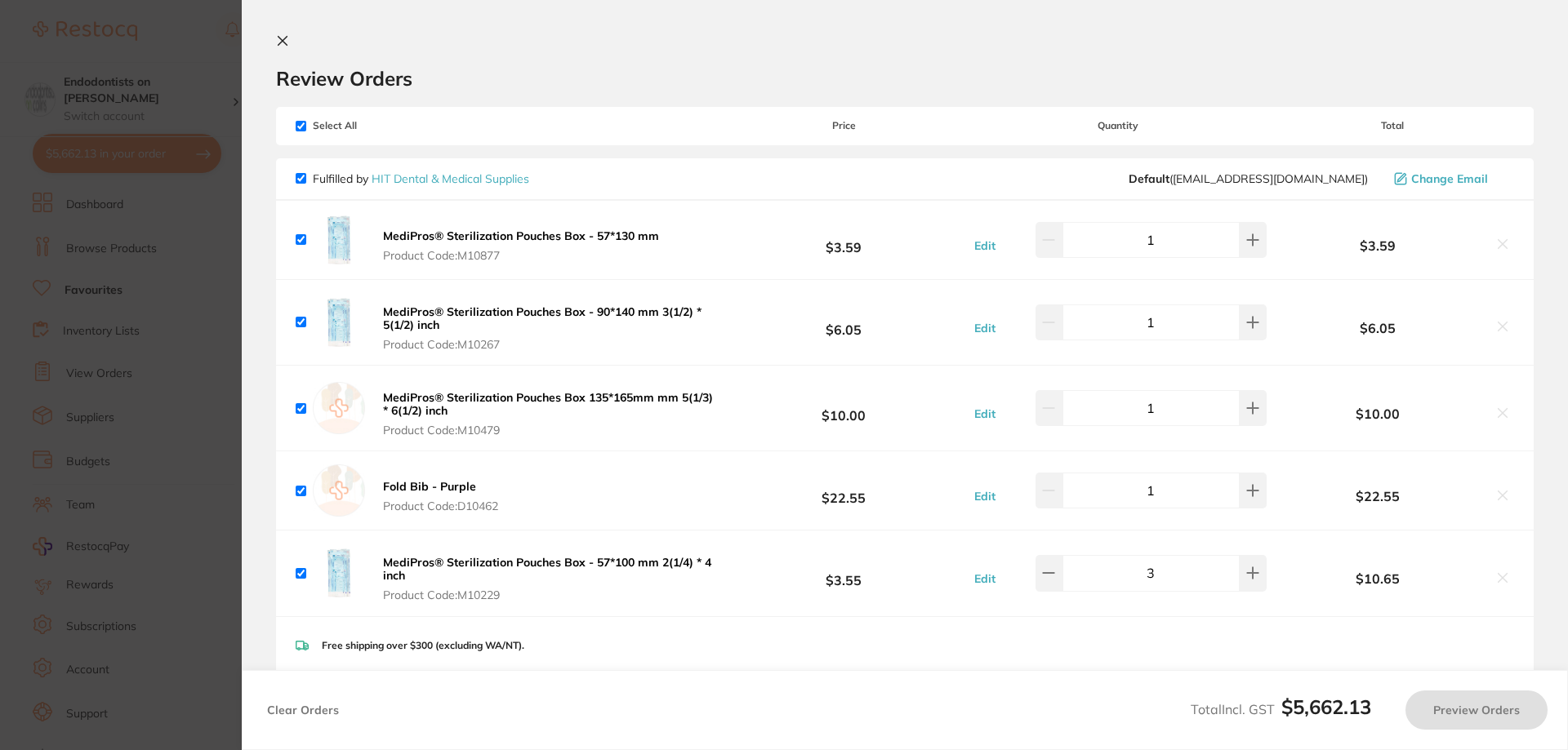
checkbox input "true"
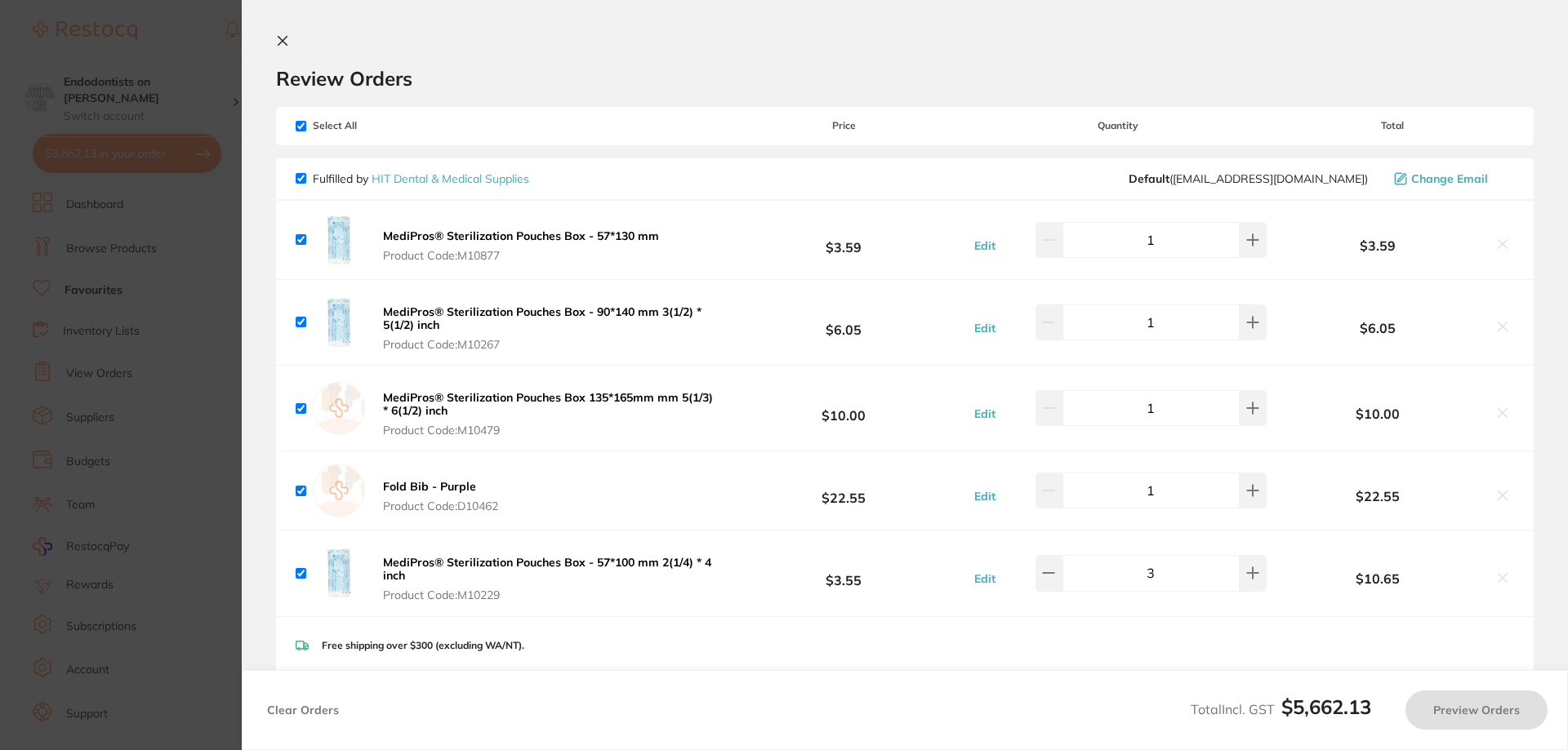
checkbox input "true"
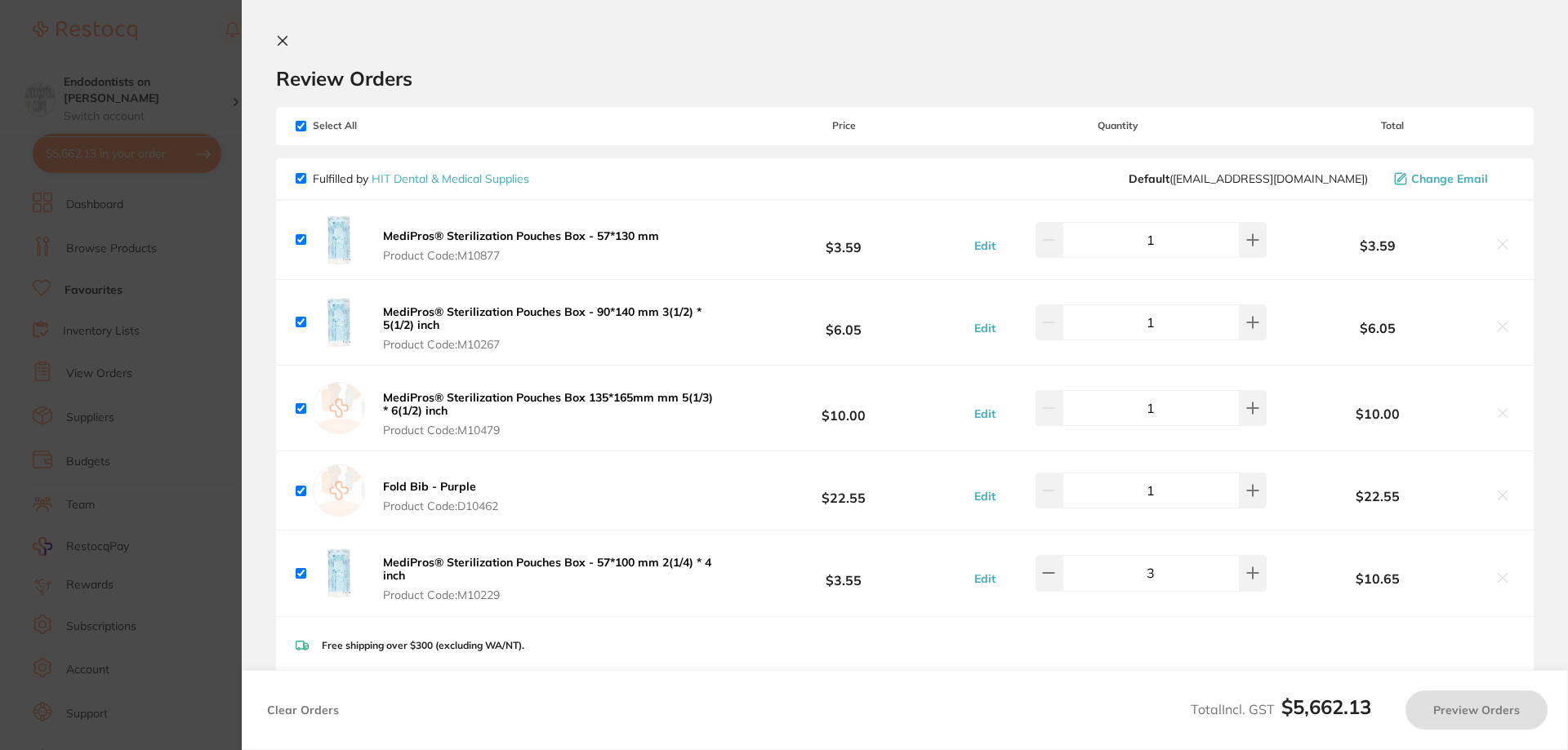
checkbox input "true"
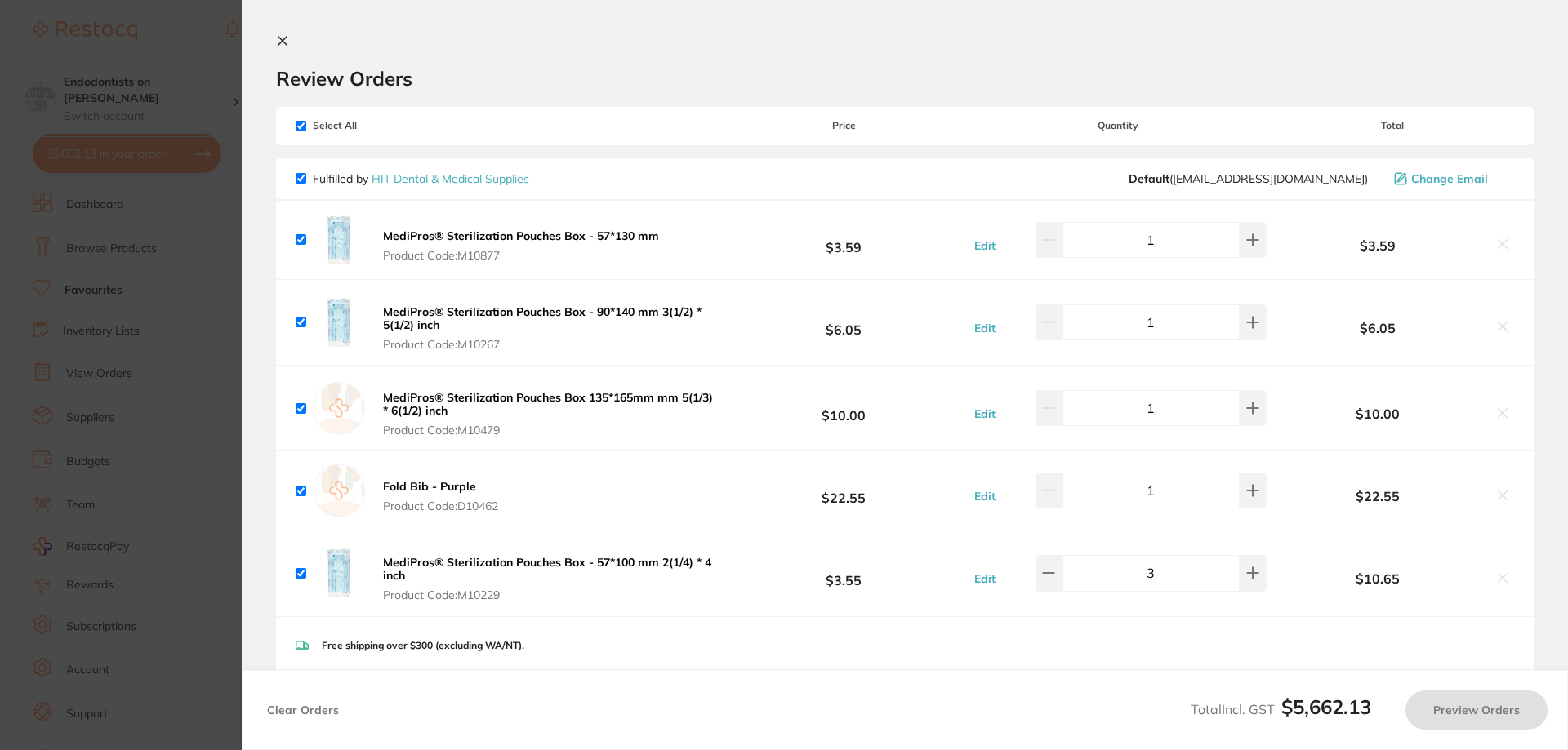
checkbox input "true"
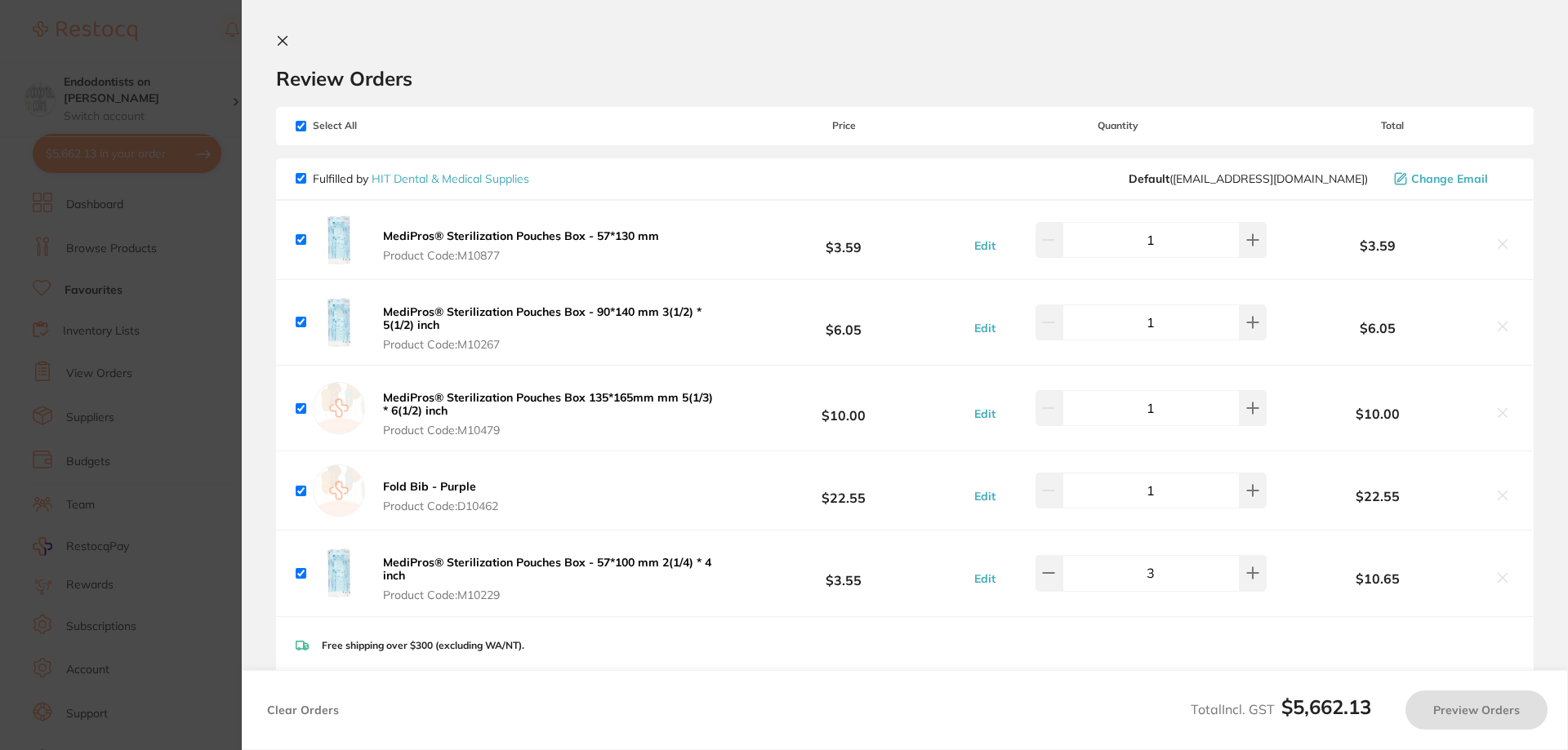
checkbox input "true"
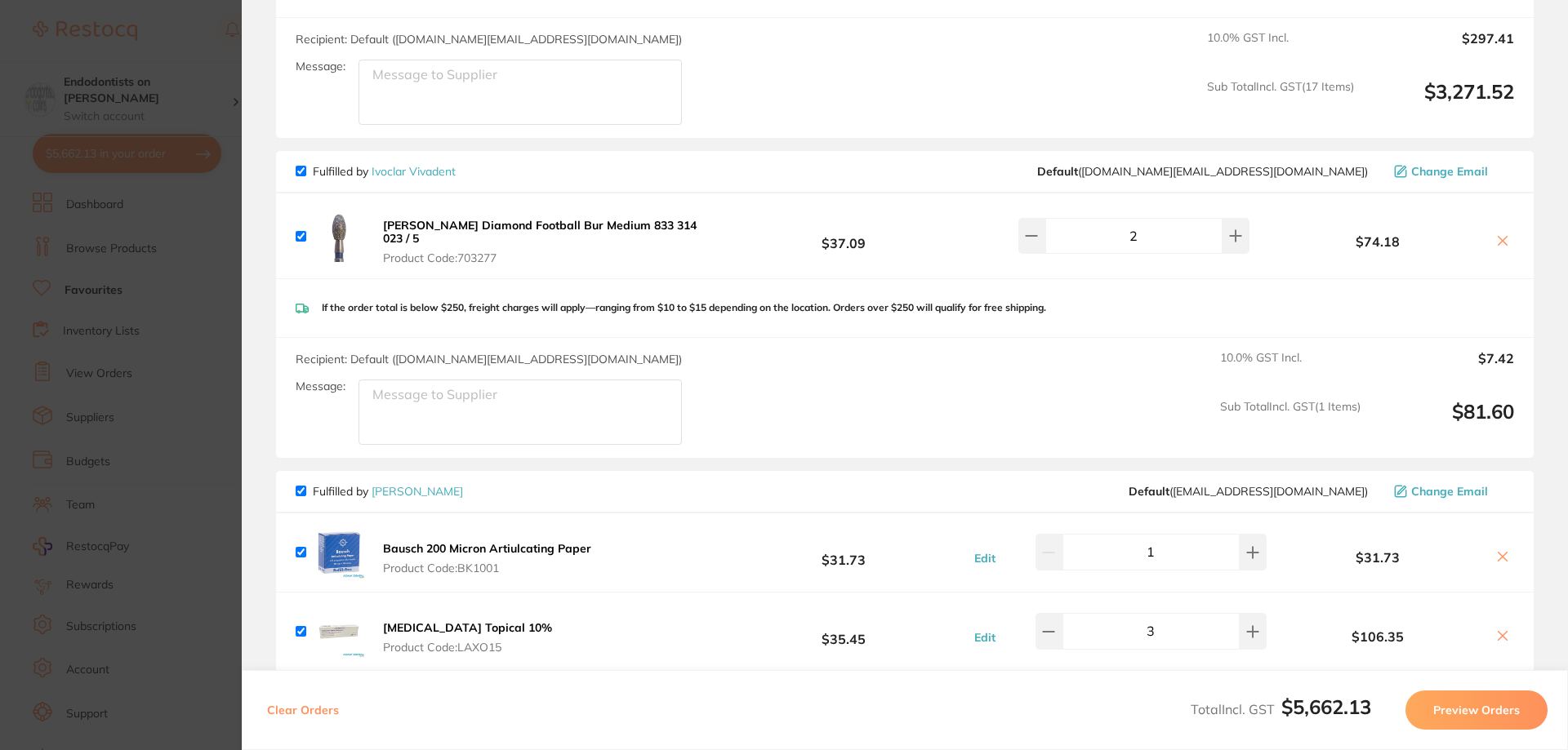
scroll to position [3675, 0]
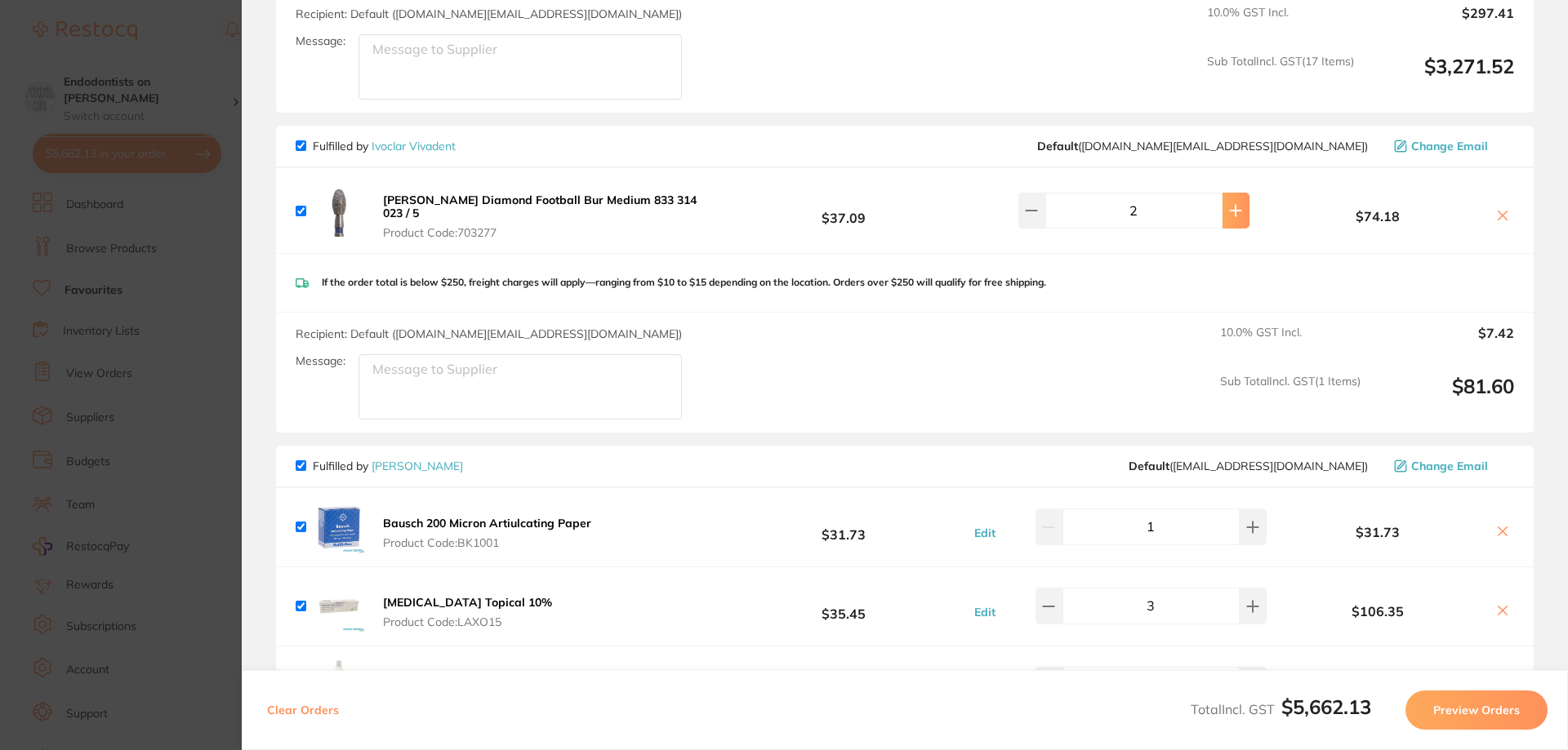
click at [1229, 201] on button at bounding box center [1235, 211] width 27 height 36
type input "3"
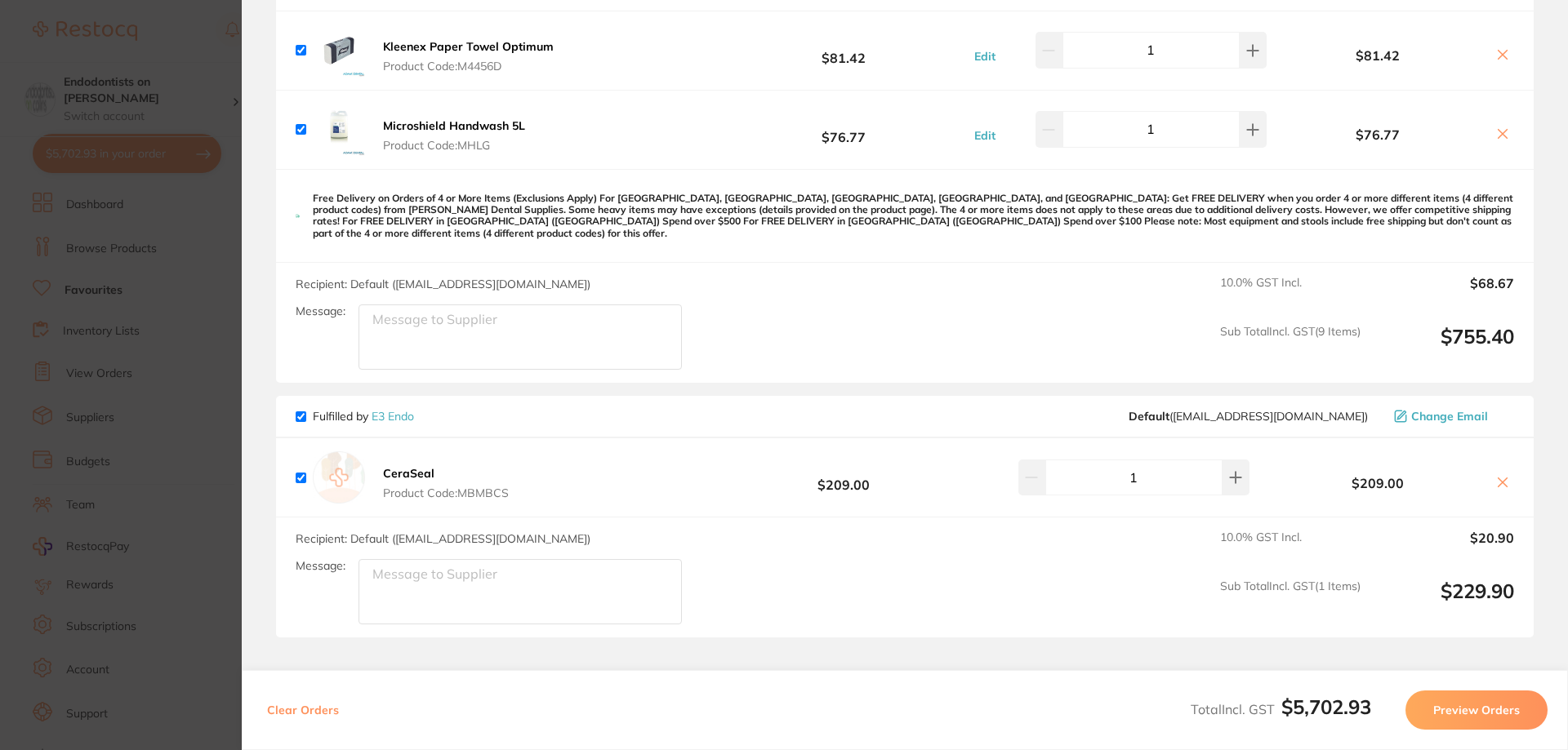
scroll to position [4821, 0]
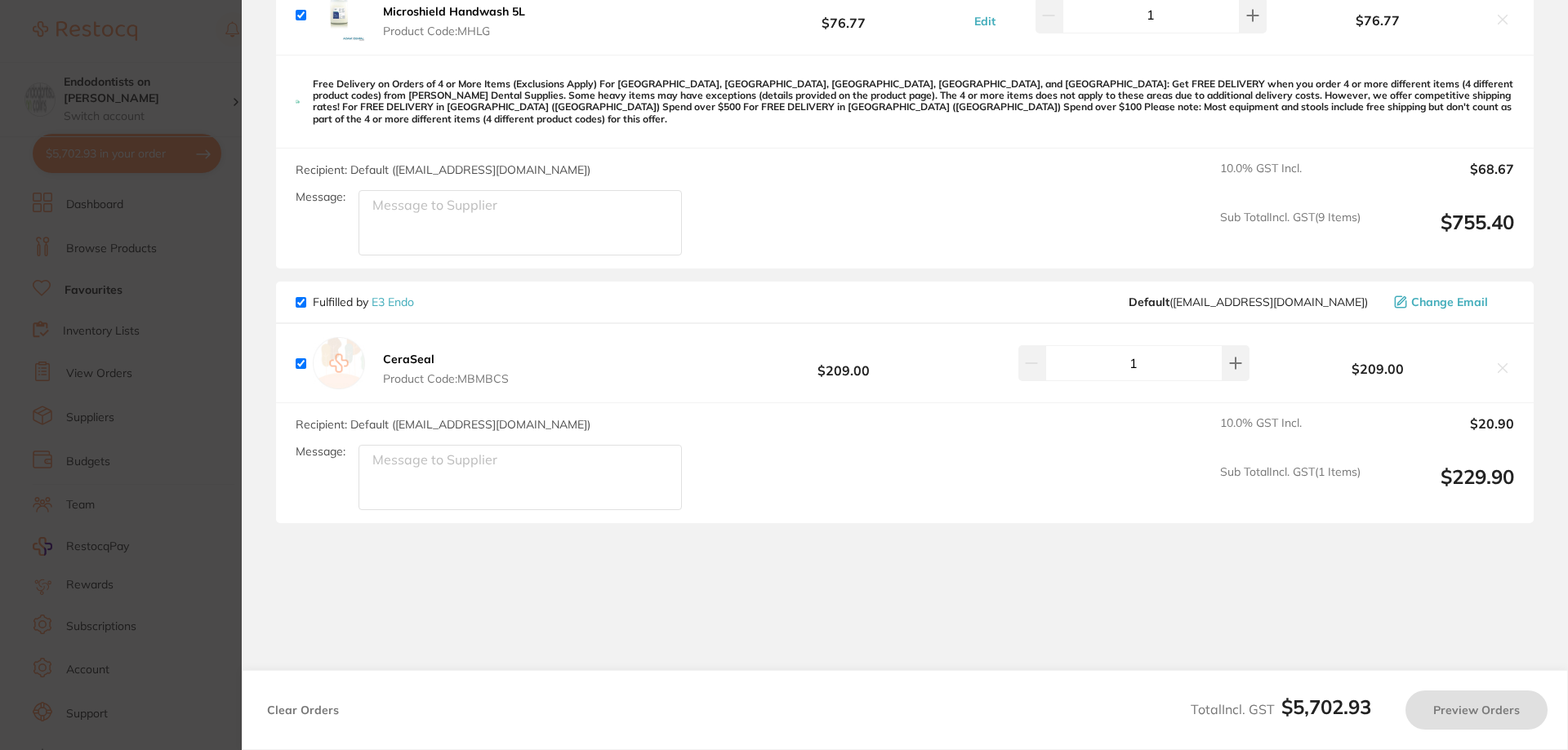
click at [1314, 660] on section "Review Orders Your orders are being processed and we will notify you once we ha…" at bounding box center [905, 375] width 1326 height 750
click at [1480, 713] on button "Preview Orders" at bounding box center [1476, 710] width 142 height 39
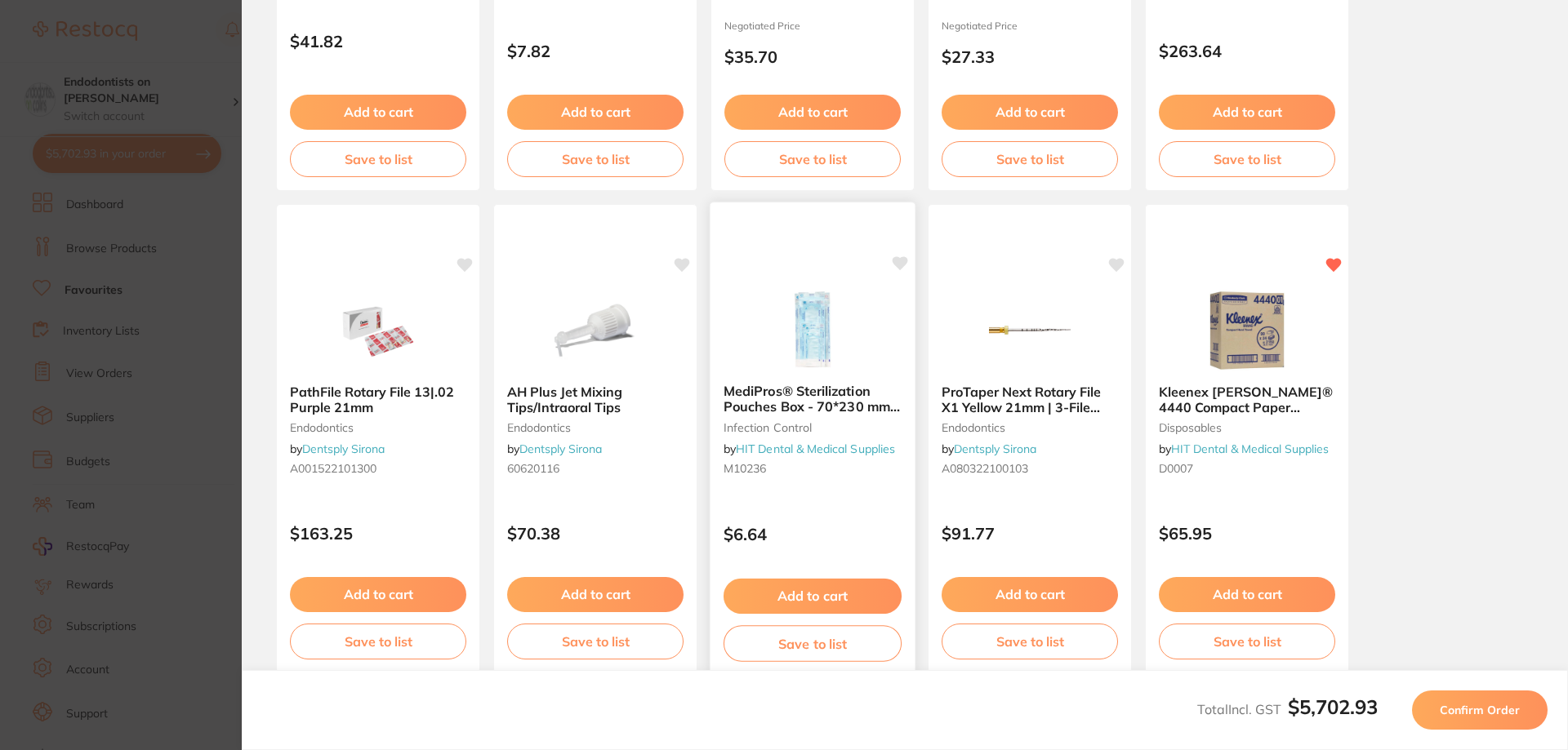
scroll to position [456, 0]
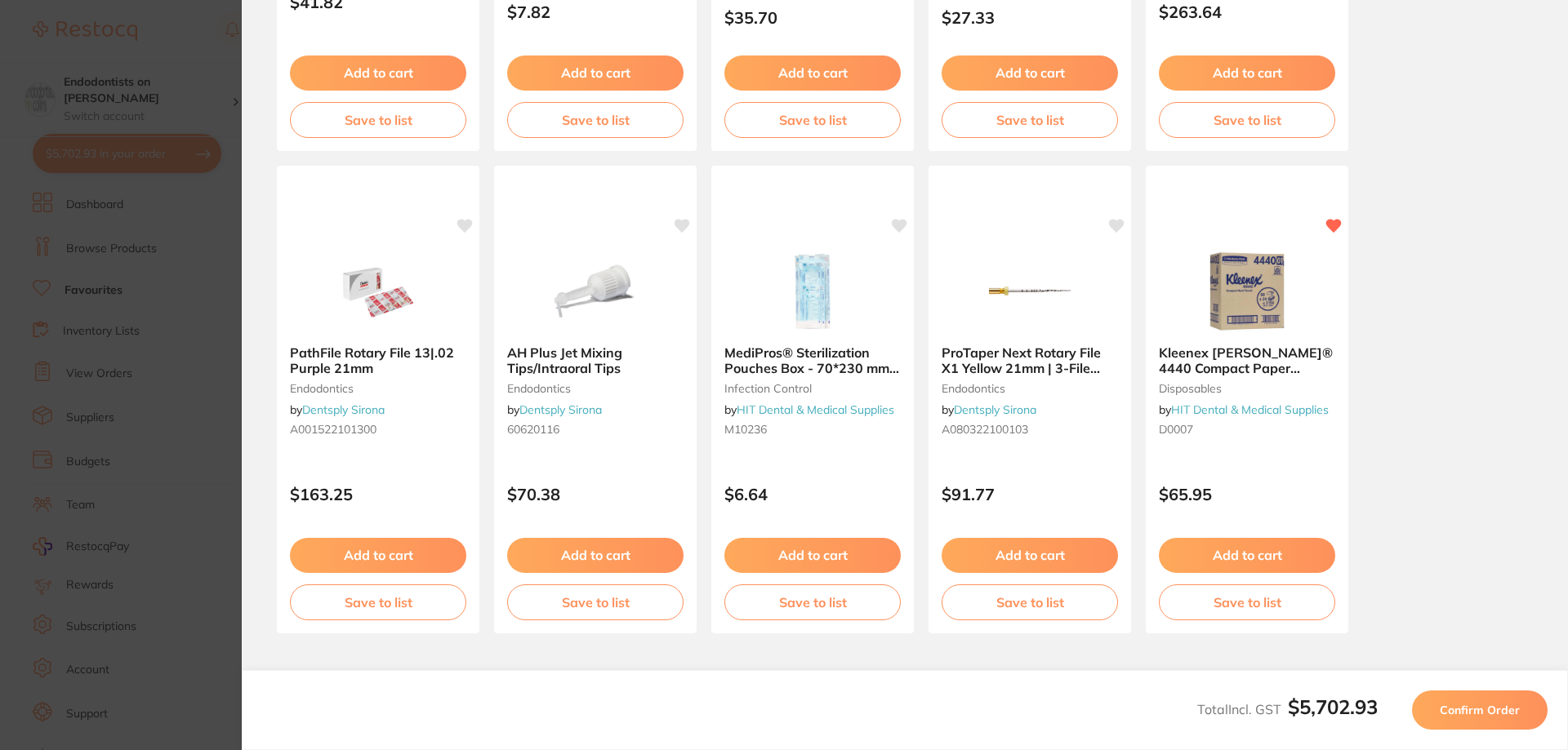
click at [201, 302] on section "Update RRP Set your pre negotiated price for this item. Item Agreed RRP (excl. …" at bounding box center [784, 375] width 1568 height 750
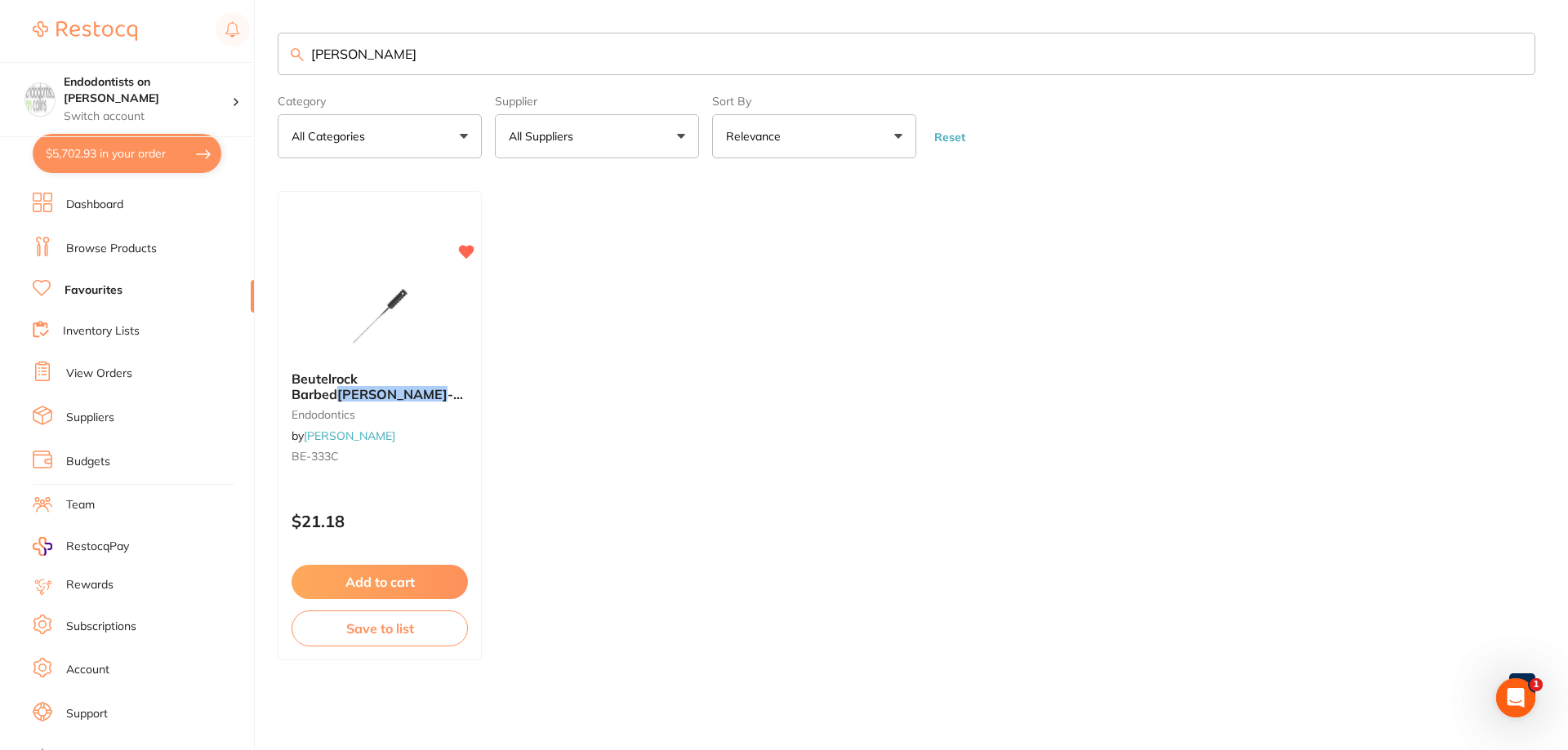
scroll to position [0, 0]
click at [271, 56] on div "$5,702.93 Endodontists on Collins Switch account Endodontists on Collins $5,702…" at bounding box center [784, 375] width 1568 height 750
paste input "P-MBSN"
type input "P-MBSN"
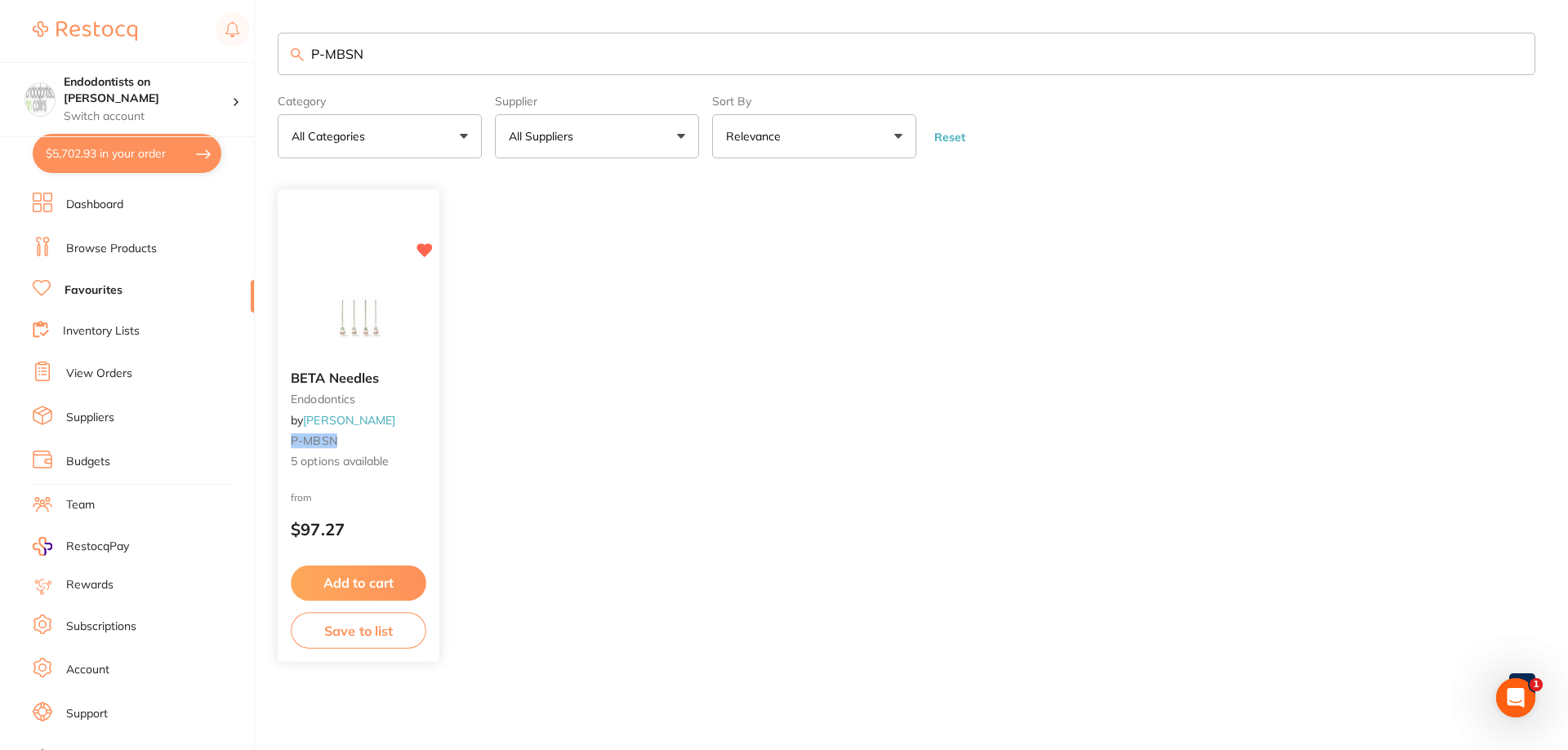
click at [377, 580] on button "Add to cart" at bounding box center [359, 583] width 136 height 35
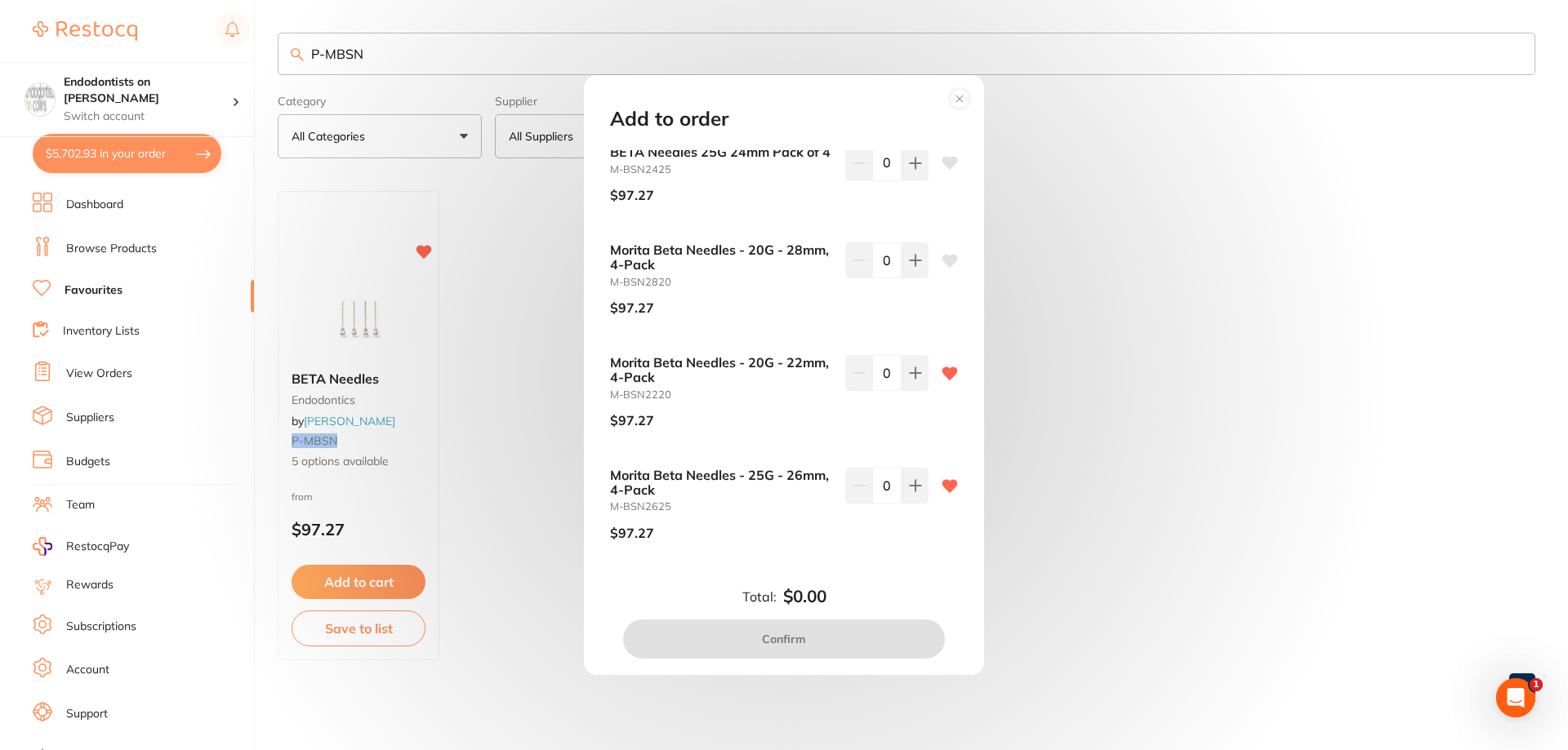
scroll to position [133, 0]
click at [920, 494] on button at bounding box center [915, 485] width 27 height 36
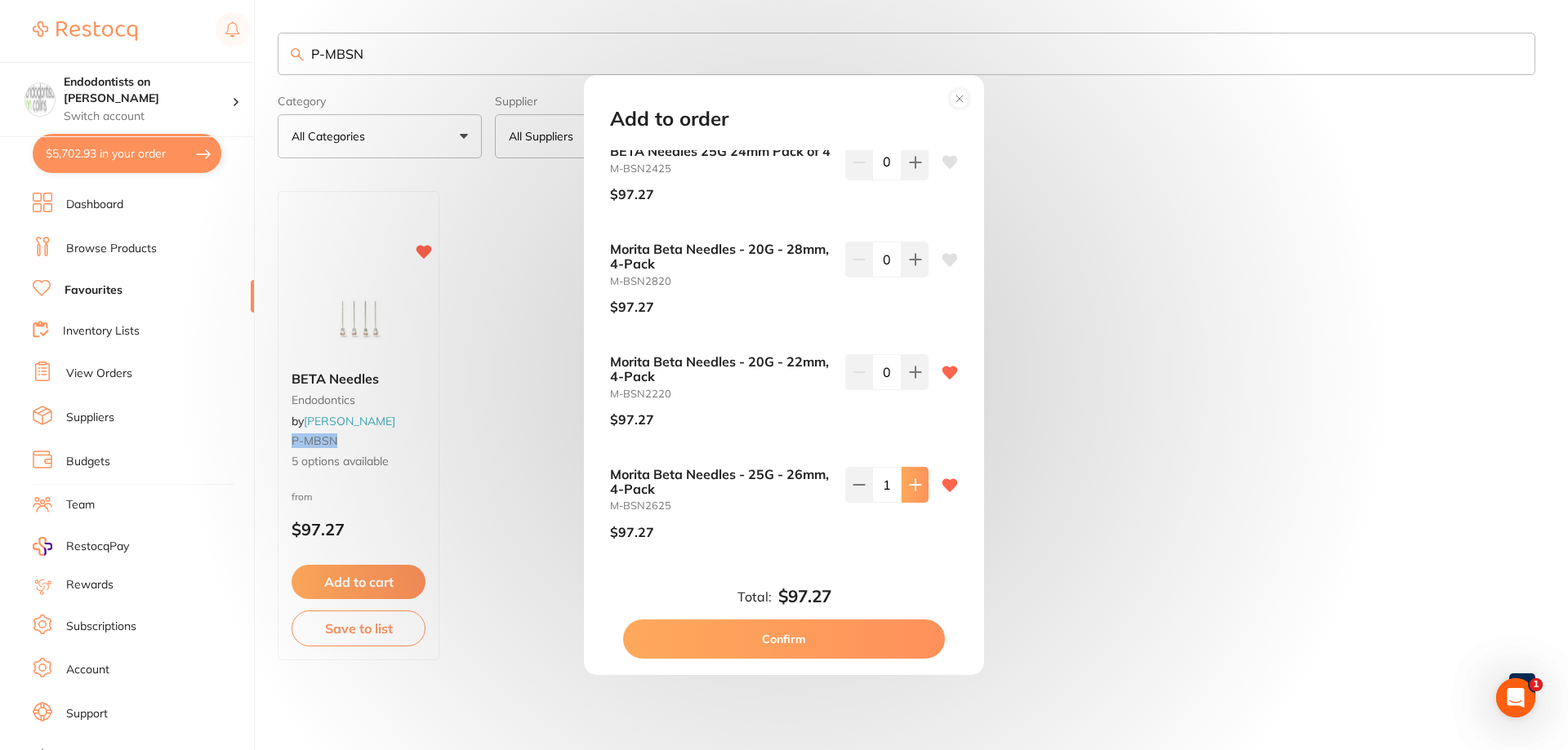
click at [914, 492] on button at bounding box center [915, 485] width 27 height 36
type input "5"
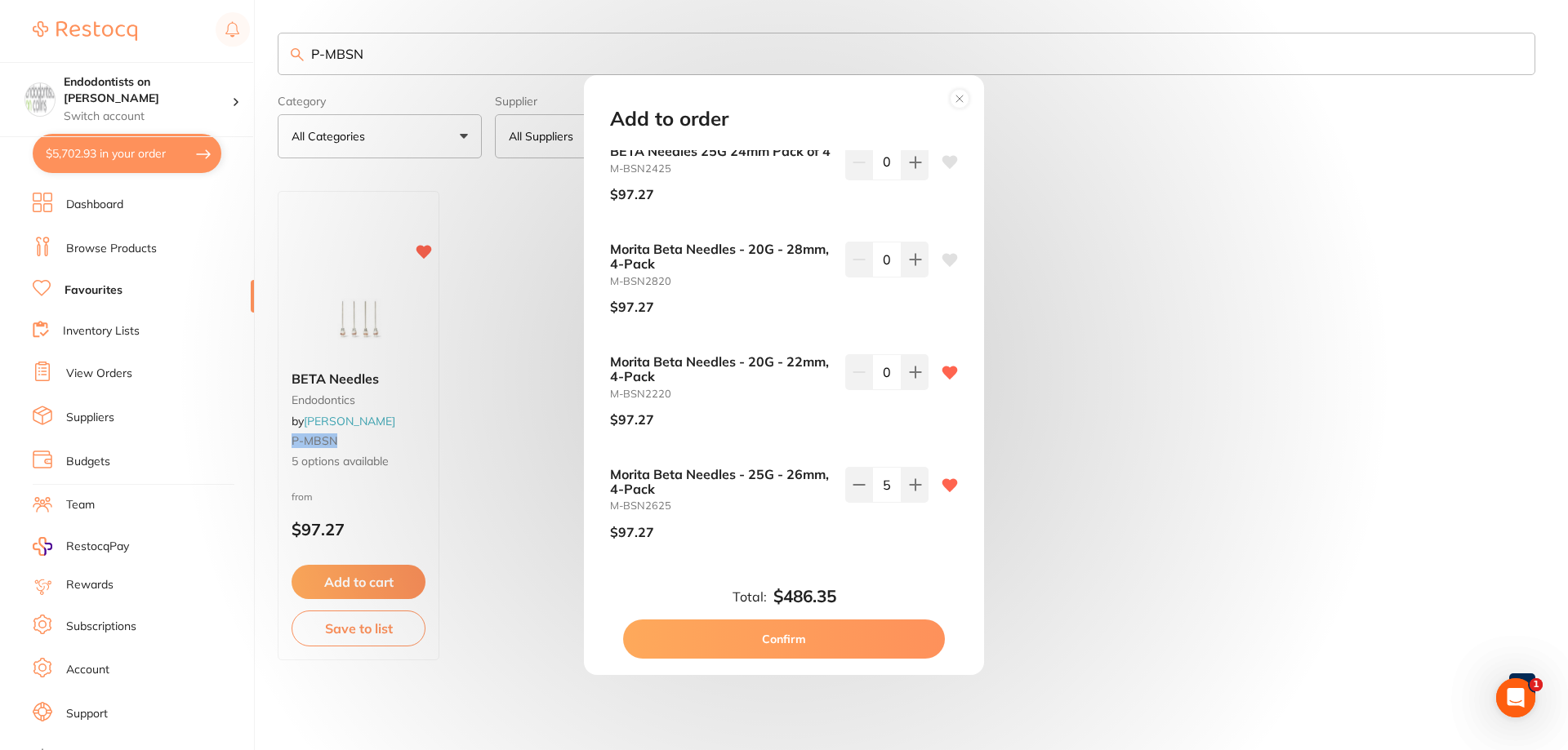
click at [846, 635] on button "Confirm" at bounding box center [784, 639] width 322 height 39
checkbox input "false"
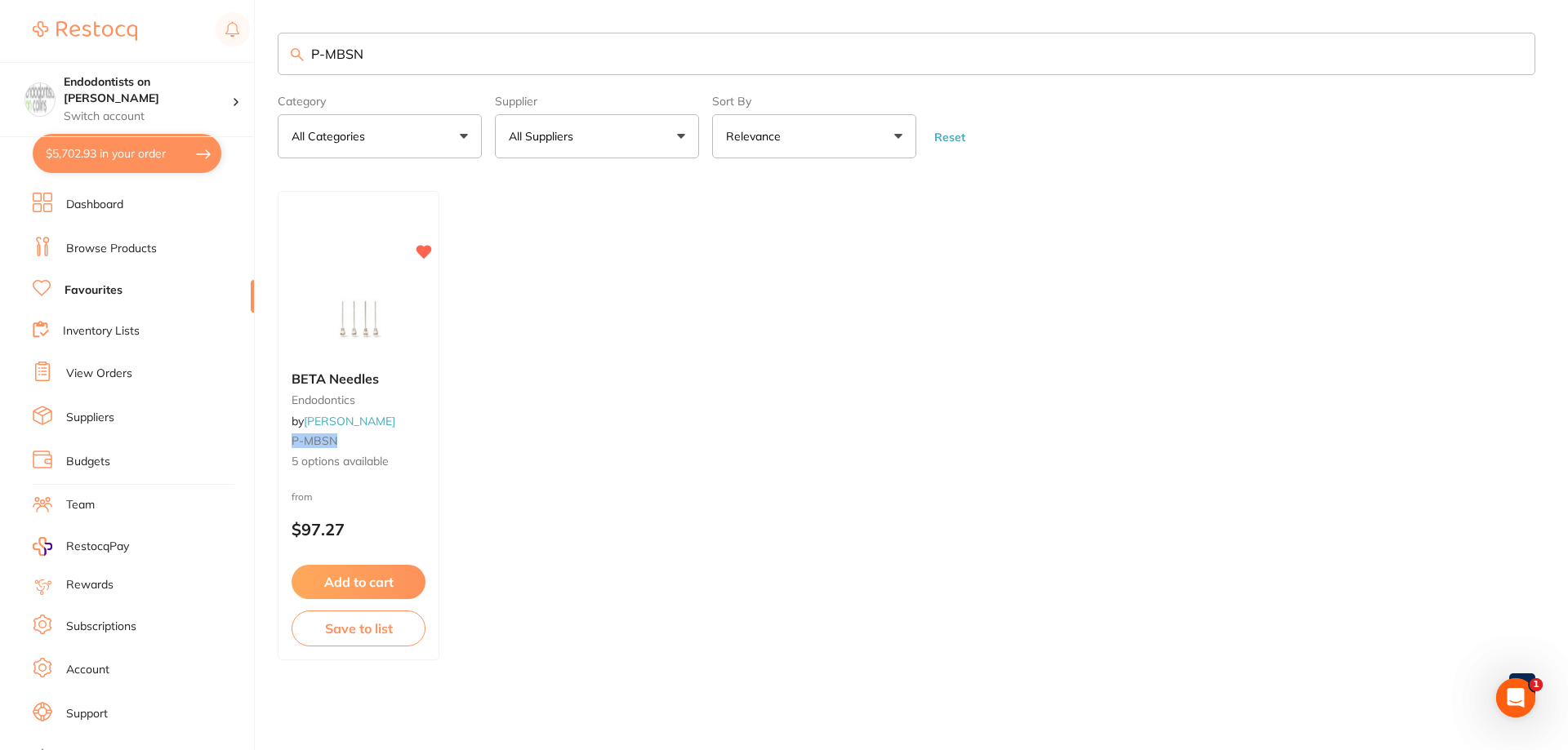
scroll to position [0, 0]
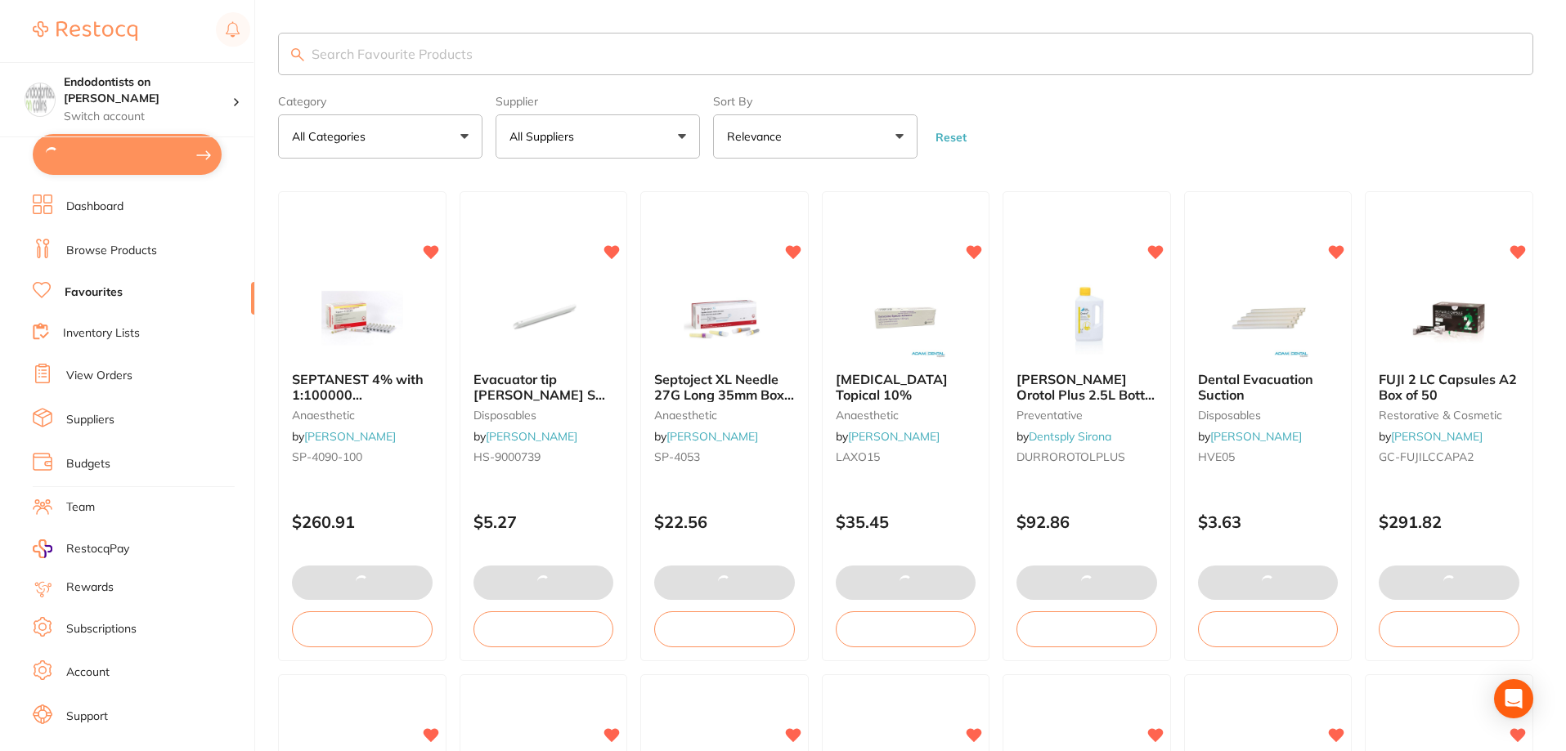
click at [347, 64] on input "search" at bounding box center [905, 54] width 1255 height 43
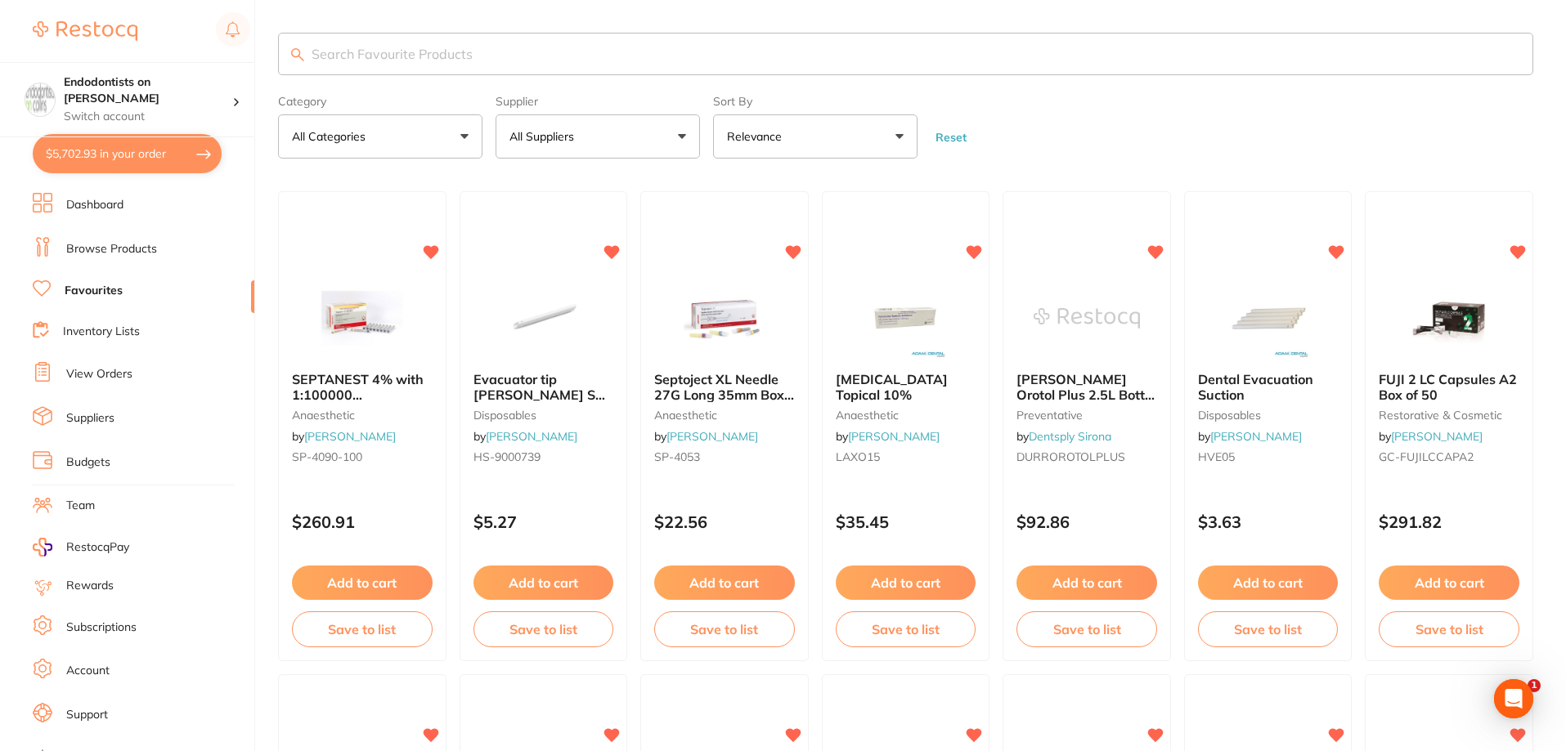
paste input "P-MBSN"
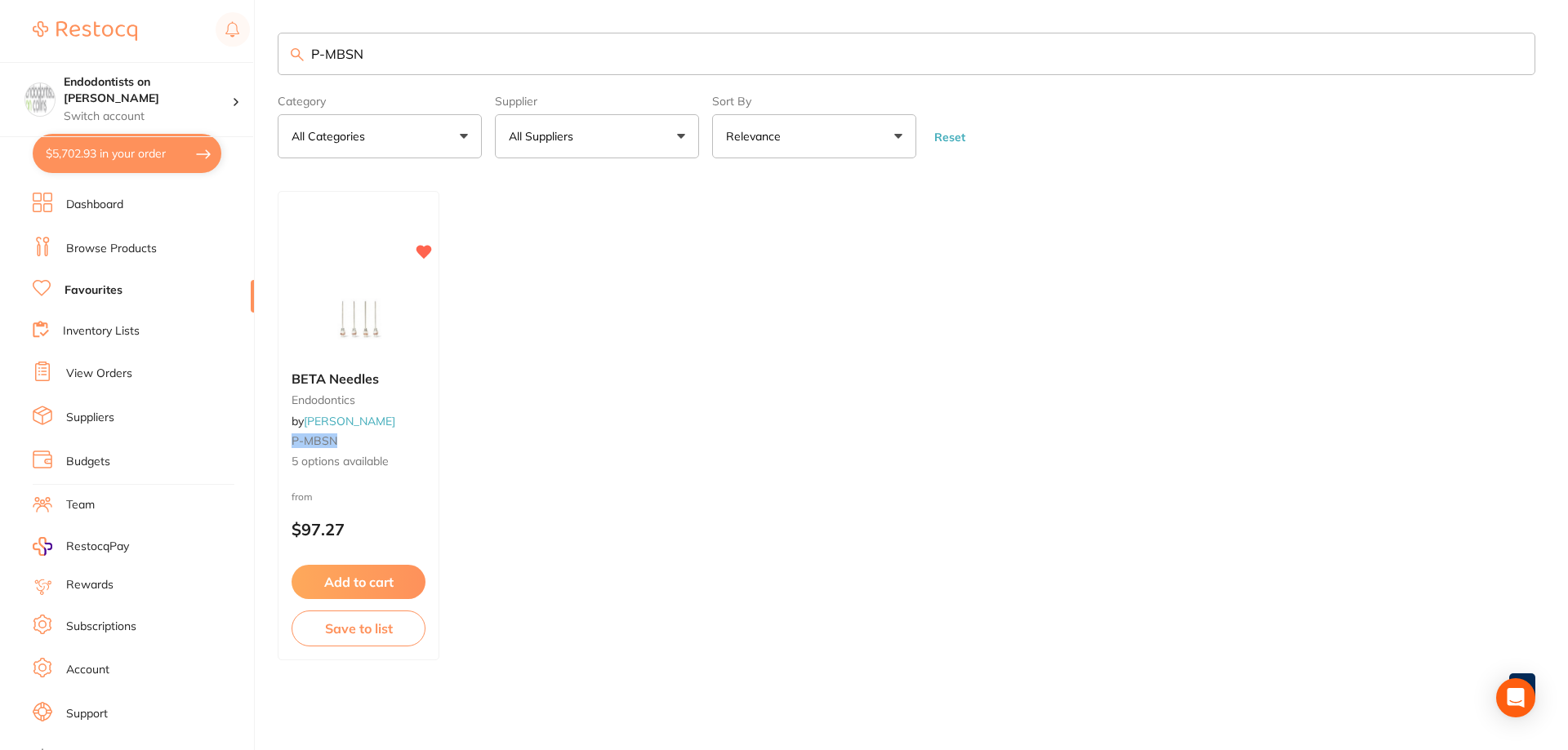
click at [366, 338] on img at bounding box center [359, 318] width 106 height 82
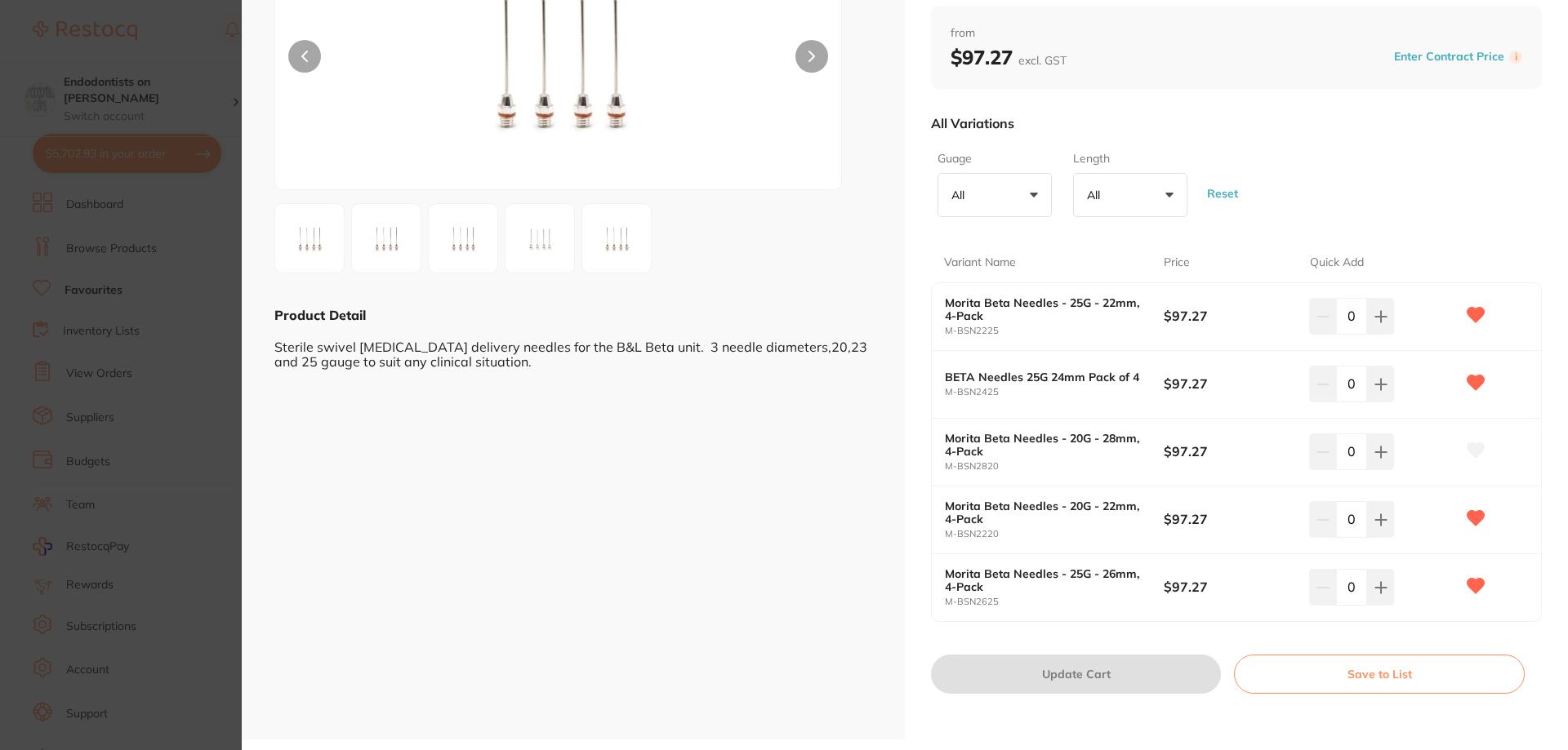
scroll to position [173, 0]
drag, startPoint x: 213, startPoint y: 341, endPoint x: 231, endPoint y: 270, distance: 73.2
click at [214, 341] on section "BETA Needles endodontics by [PERSON_NAME] Product Code: P-MBSN ESC Product Deta…" at bounding box center [784, 375] width 1568 height 750
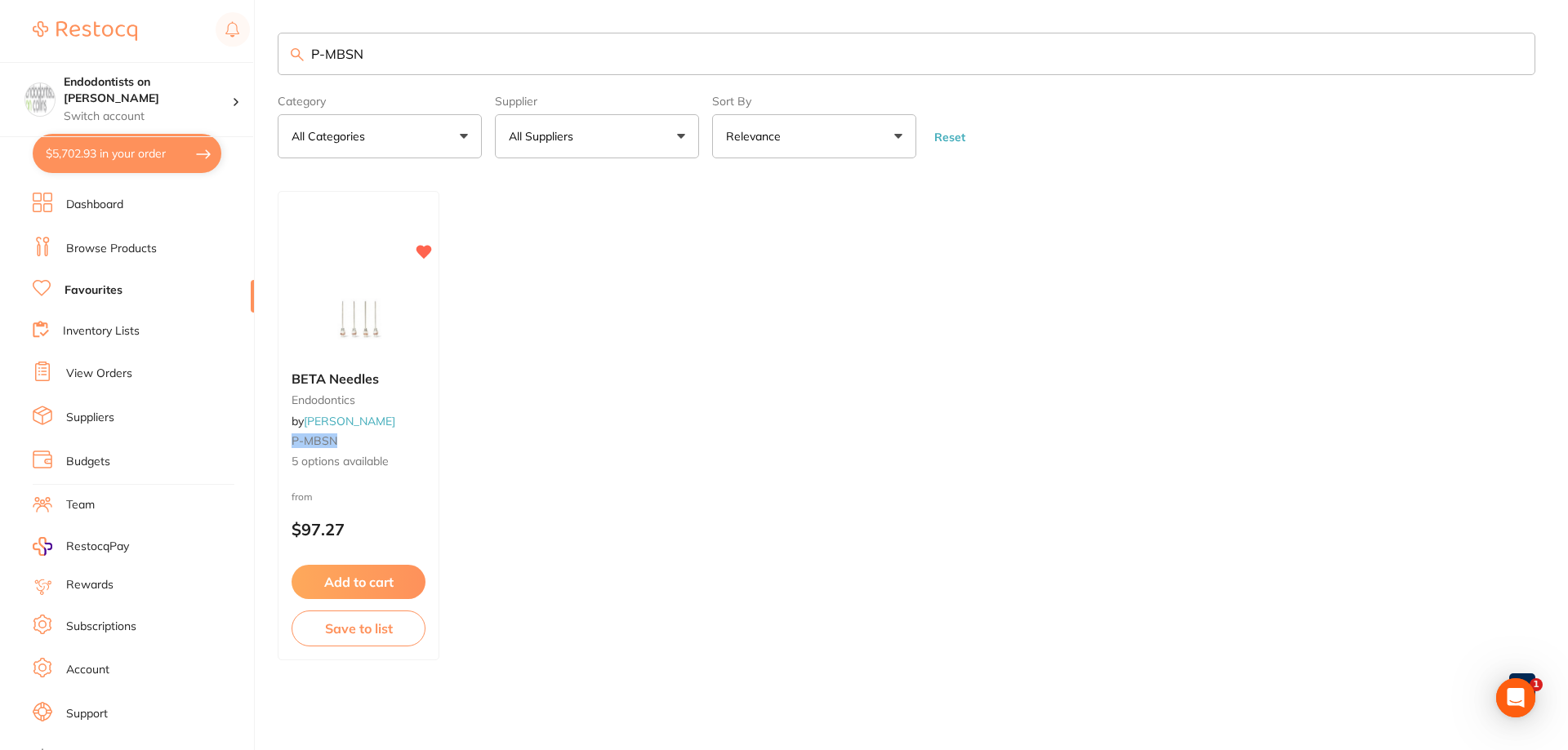
drag, startPoint x: 321, startPoint y: 53, endPoint x: 244, endPoint y: 52, distance: 77.0
click at [244, 52] on div "$5,702.93 Endodontists on [PERSON_NAME] Switch account Endodontists on [PERSON_…" at bounding box center [784, 375] width 1568 height 750
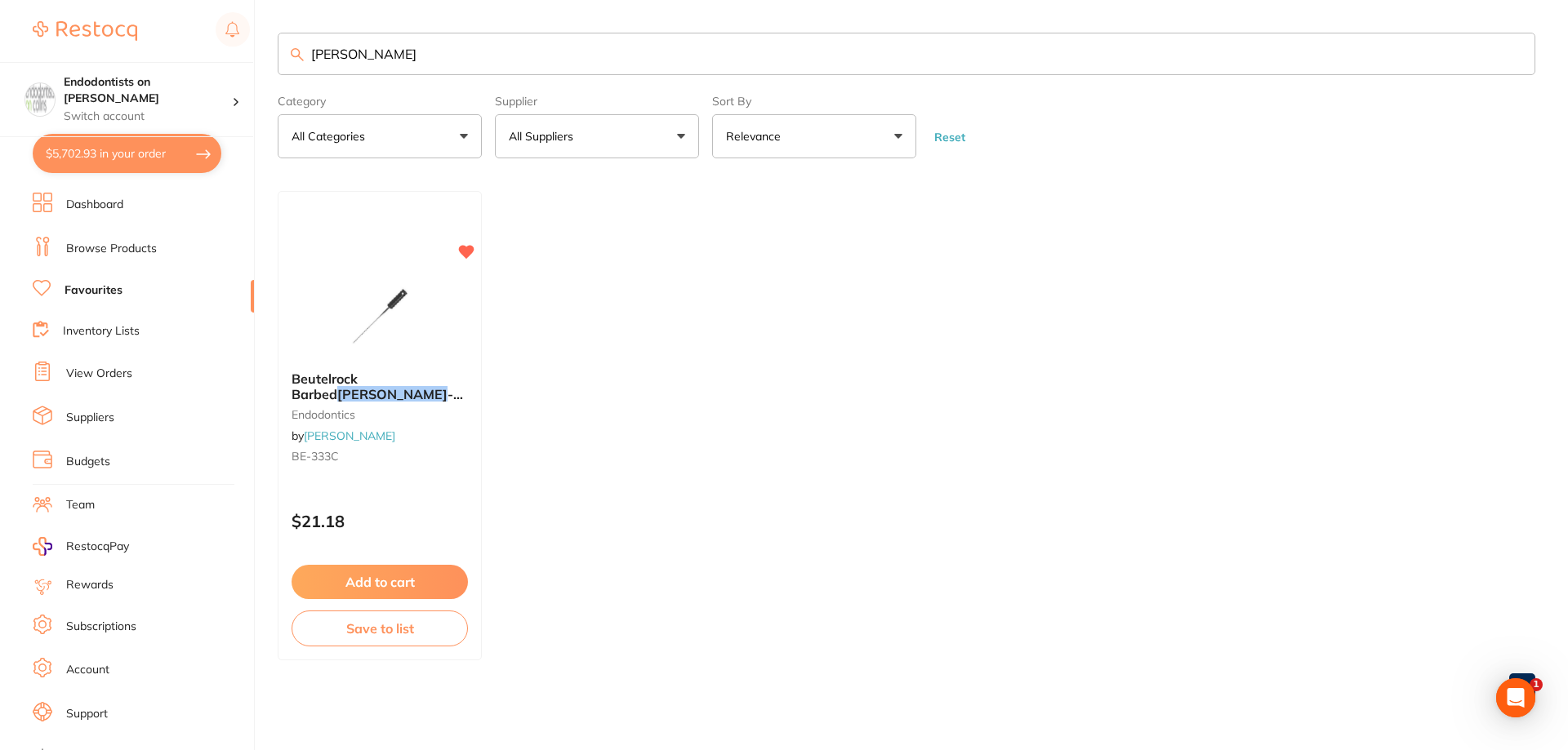
click at [768, 425] on ul "Beutelrock Barbed [PERSON_NAME] - 21mm - Coarse - Black Colour Coded Handle, 10…" at bounding box center [906, 425] width 1257 height 469
drag, startPoint x: 441, startPoint y: 50, endPoint x: 180, endPoint y: 37, distance: 261.3
click at [185, 37] on div "$5,702.93 Endodontists on [PERSON_NAME] Switch account Endodontists on [PERSON_…" at bounding box center [784, 375] width 1568 height 750
paste input "HS-9008249"
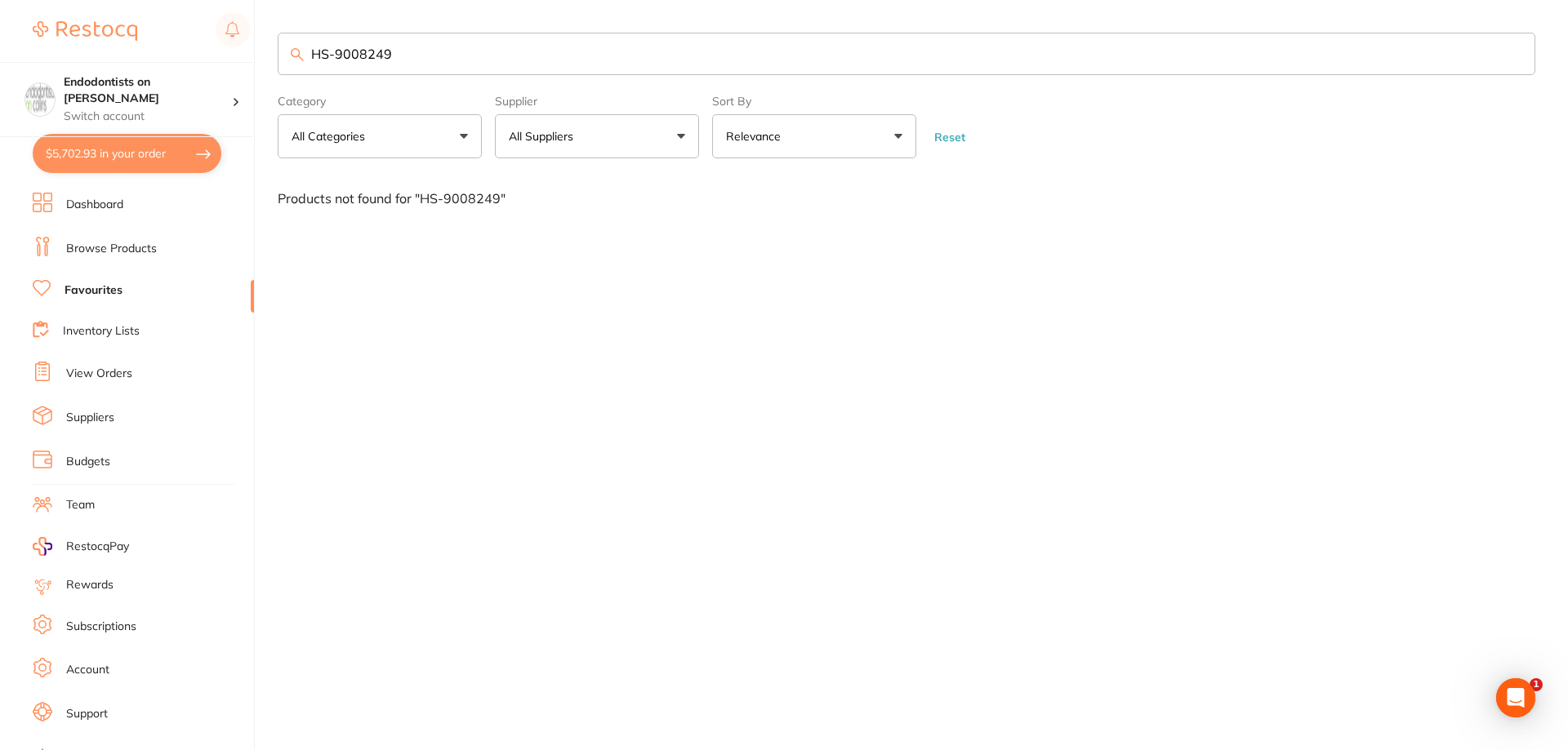
type input "HS-9008249"
click at [130, 248] on link "Browse Products" at bounding box center [111, 249] width 91 height 16
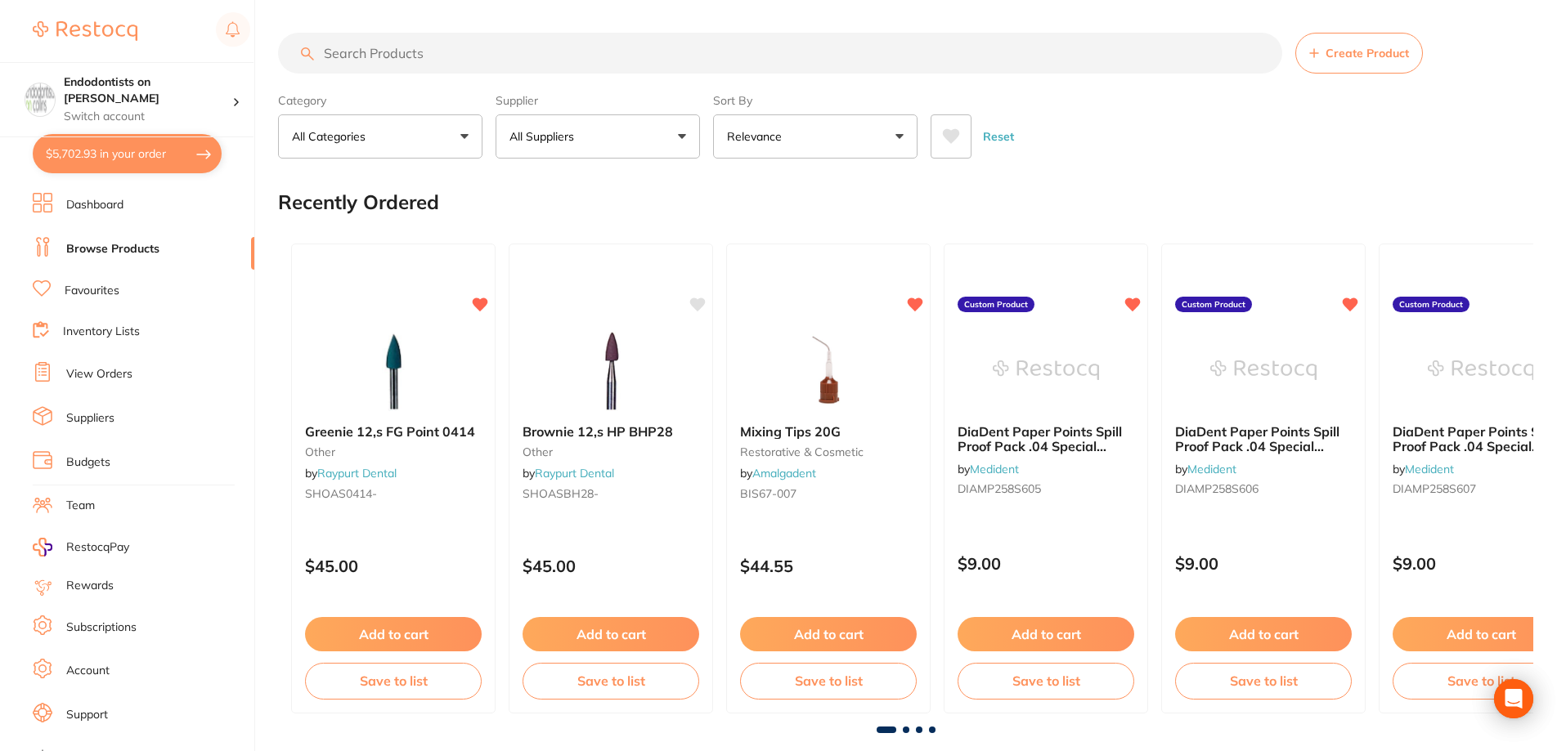
click at [357, 56] on input "search" at bounding box center [780, 53] width 1004 height 41
paste input "HS-9008249"
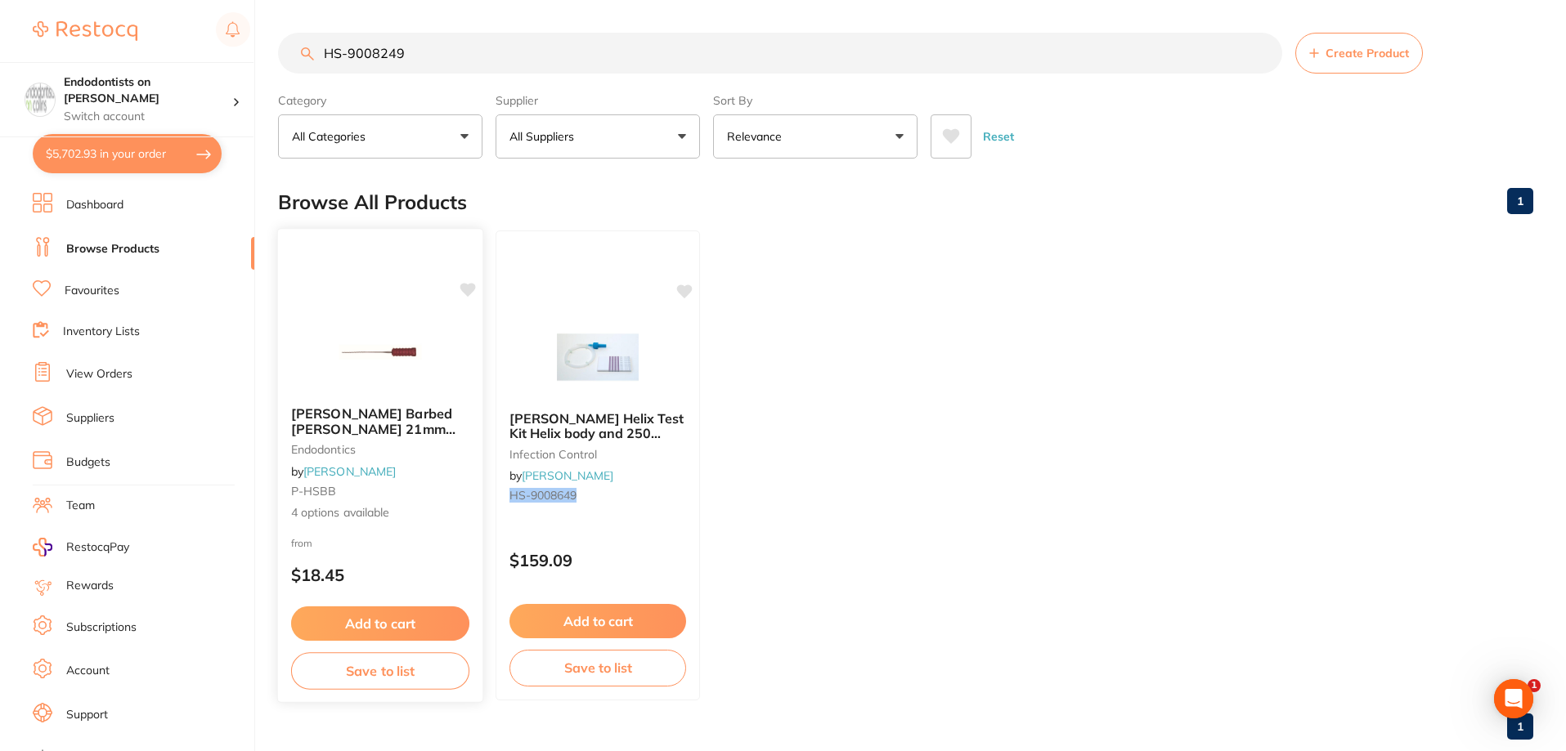
type input "HS-9008249"
click at [467, 287] on icon at bounding box center [468, 290] width 16 height 14
click at [417, 615] on button "Add to cart" at bounding box center [380, 624] width 178 height 35
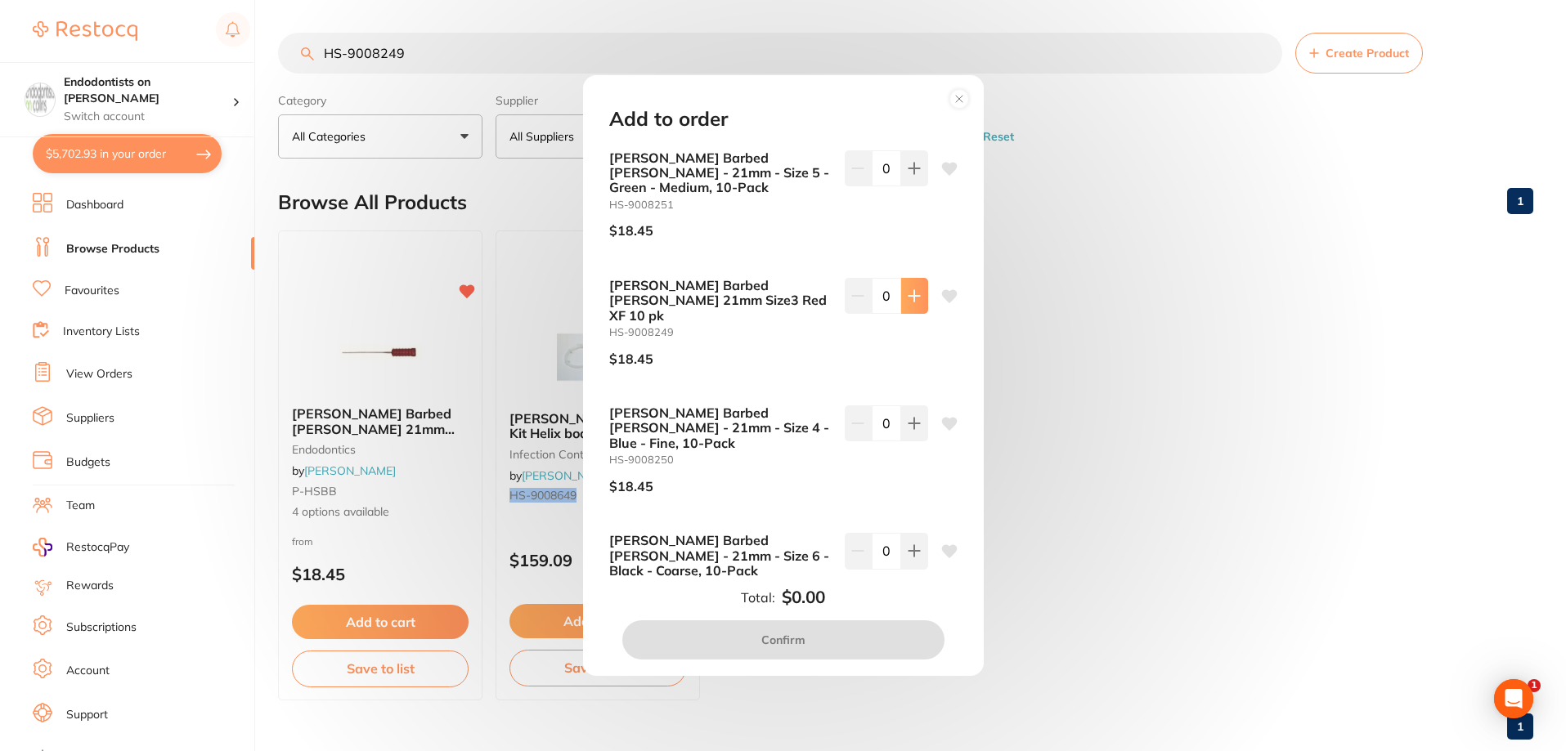
click at [911, 296] on icon at bounding box center [913, 295] width 11 height 11
type input "1"
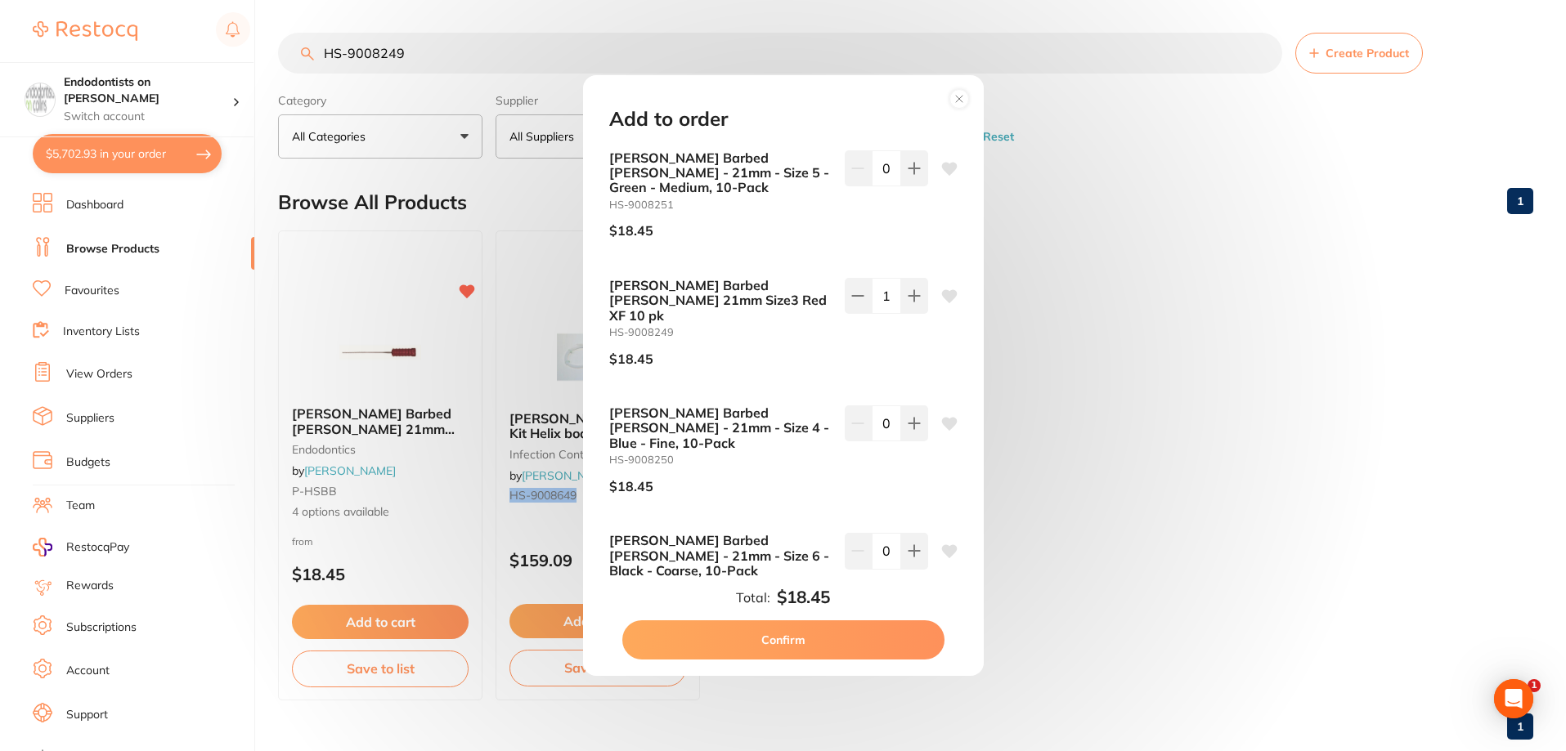
click at [941, 303] on icon at bounding box center [949, 297] width 16 height 16
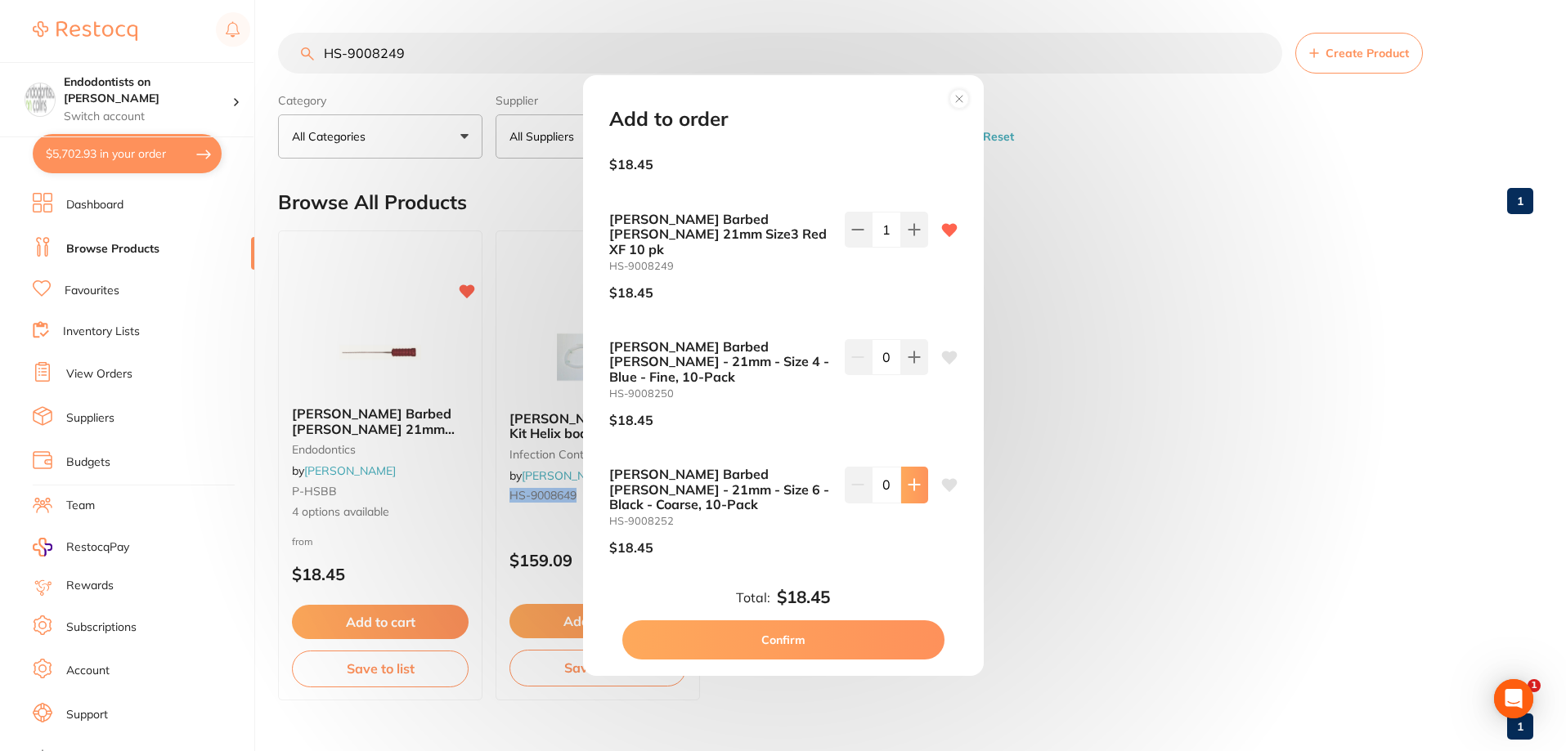
click at [916, 478] on icon at bounding box center [914, 484] width 13 height 13
type input "1"
click at [941, 478] on icon at bounding box center [949, 486] width 16 height 16
click at [866, 642] on button "Confirm" at bounding box center [783, 640] width 322 height 39
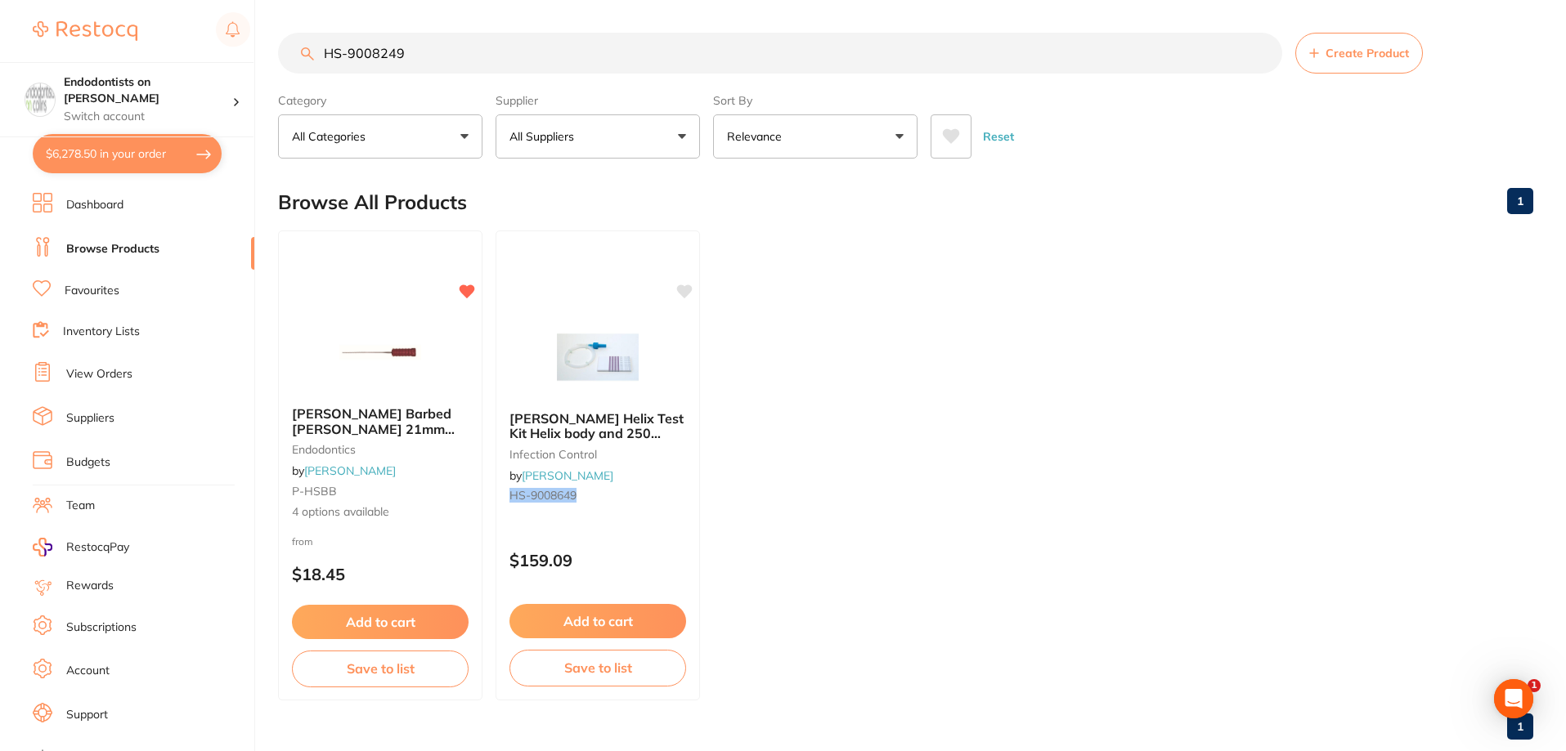
drag, startPoint x: 388, startPoint y: 56, endPoint x: 271, endPoint y: 52, distance: 117.0
click at [271, 52] on div "$6,278.50 Endodontists on [PERSON_NAME] Switch account Endodontists on [PERSON_…" at bounding box center [783, 375] width 1566 height 751
paste input "P-MBSN"
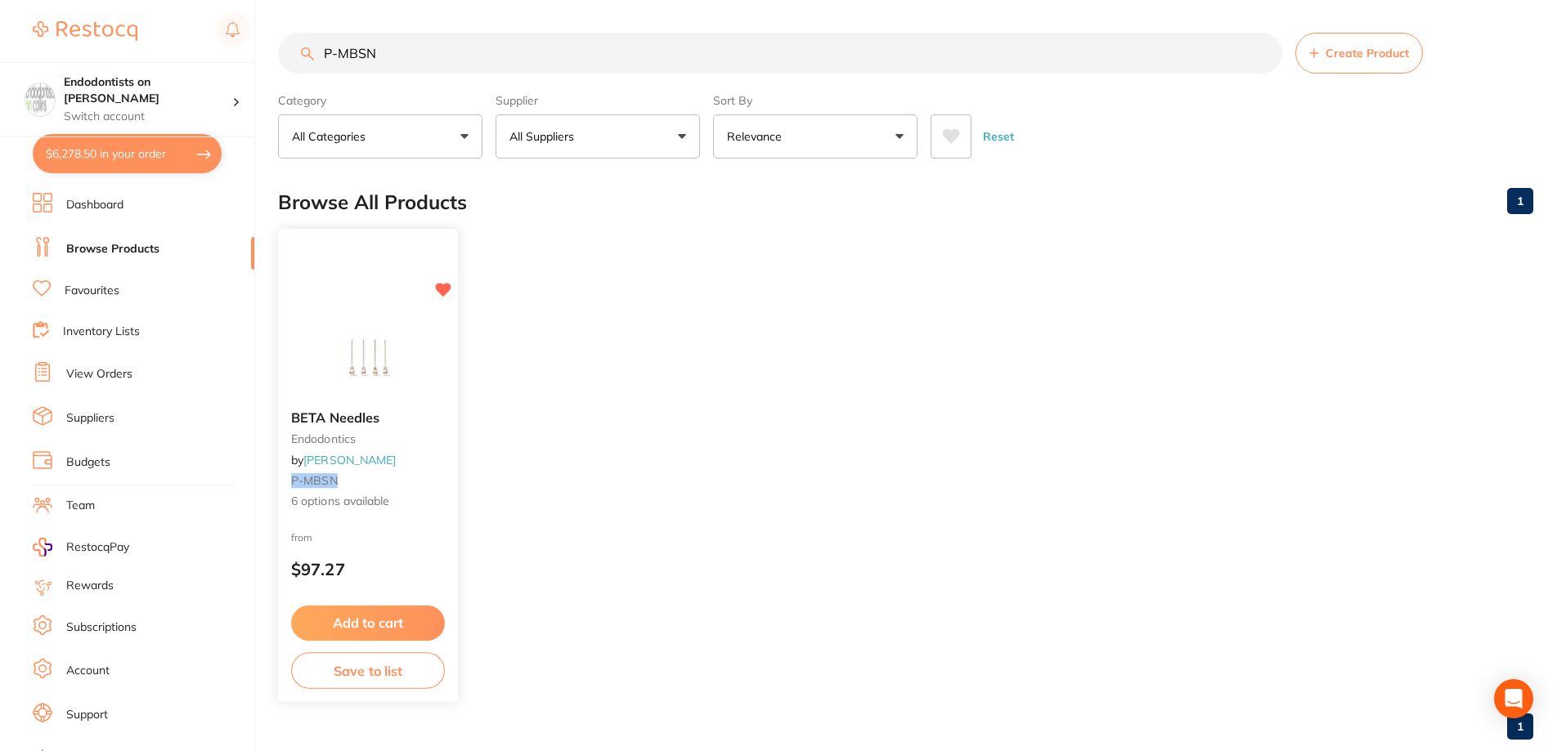
type input "P-MBSN"
click at [372, 615] on button "Add to cart" at bounding box center [368, 623] width 154 height 35
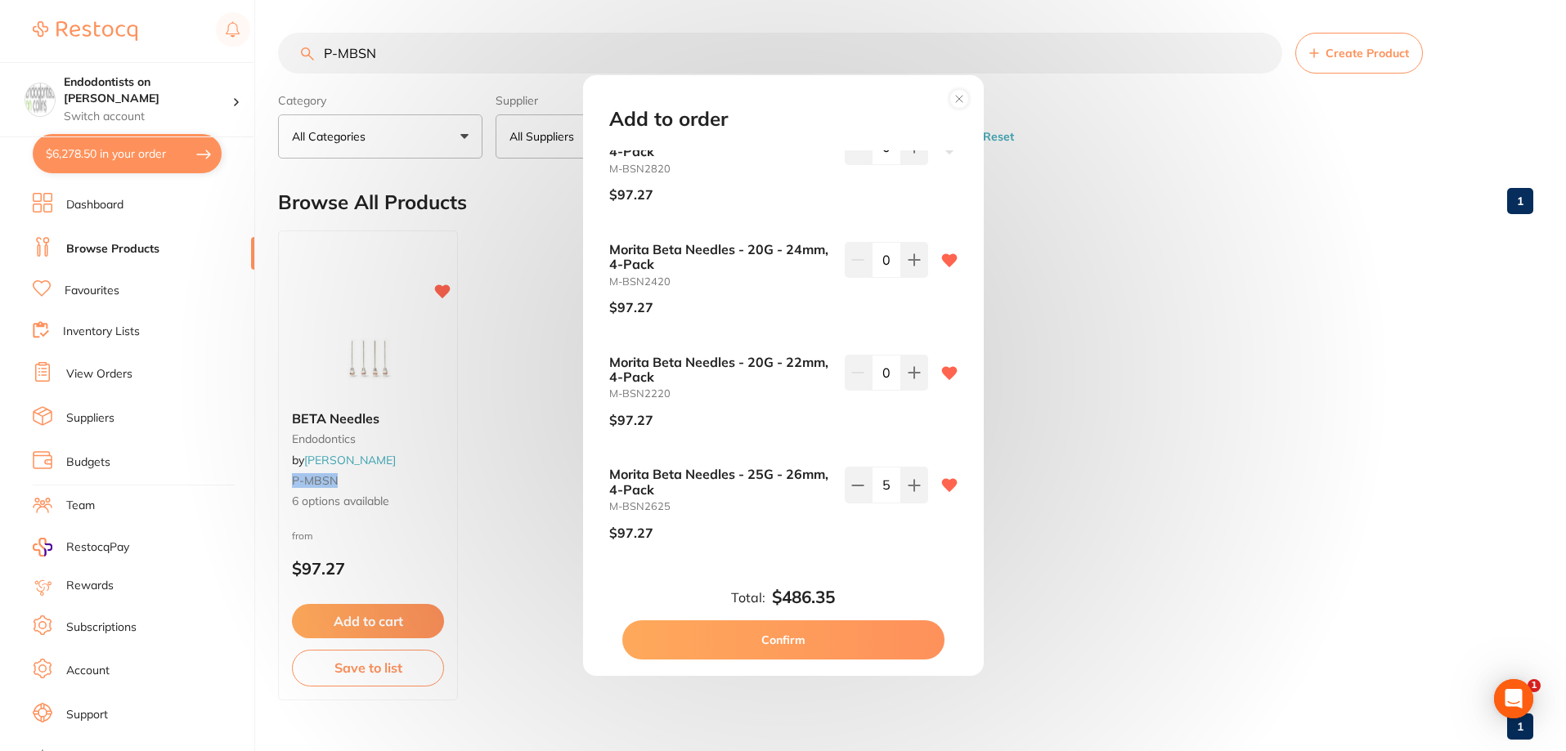
scroll to position [246, 0]
click at [1141, 451] on div "Add to order Morita Beta Needles - 25G - 22mm, 4-Pack M-BSN2225 $97.27 0 BETA N…" at bounding box center [783, 375] width 1566 height 751
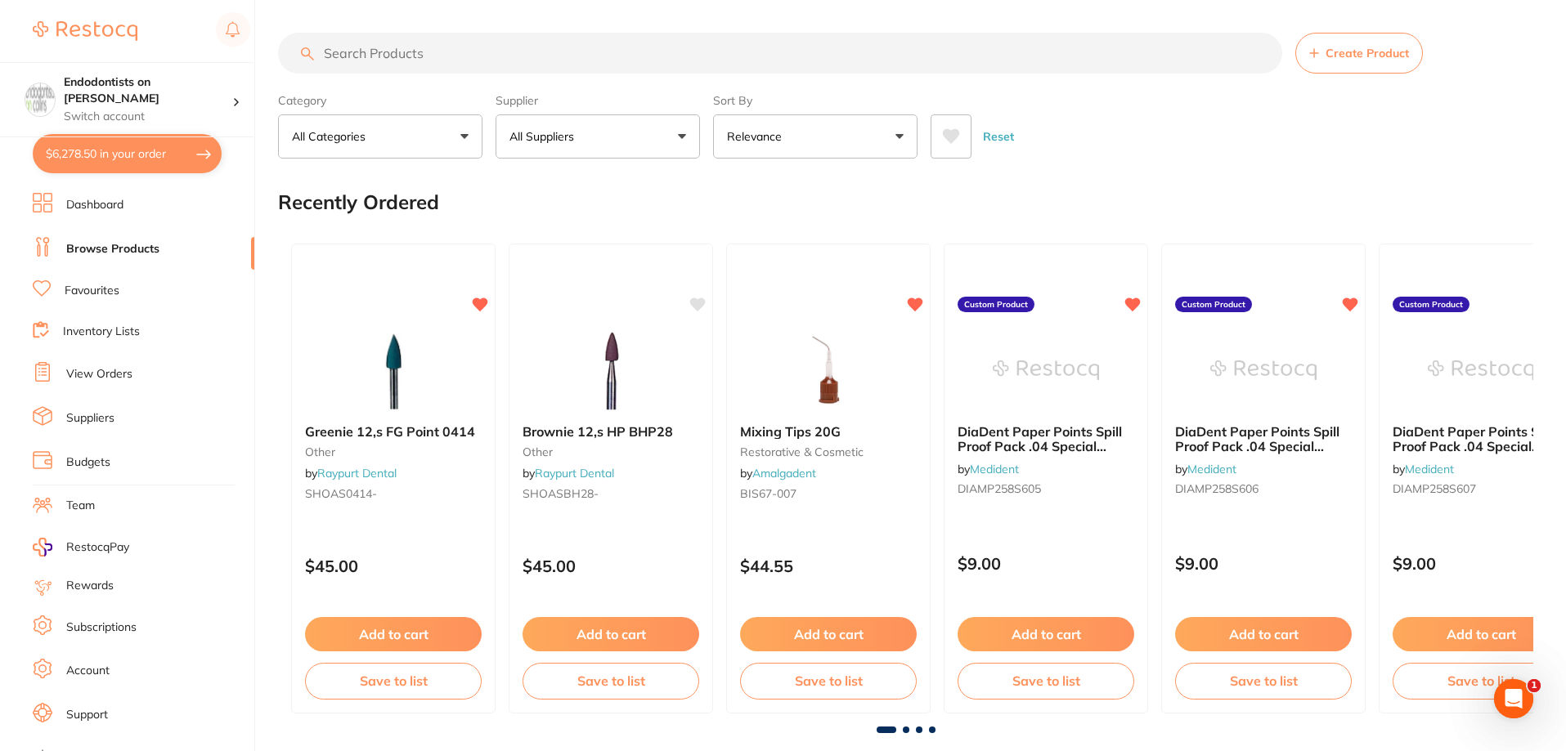
click at [451, 55] on input "search" at bounding box center [780, 53] width 1004 height 41
click at [128, 155] on button "$6,278.50 in your order" at bounding box center [127, 153] width 189 height 39
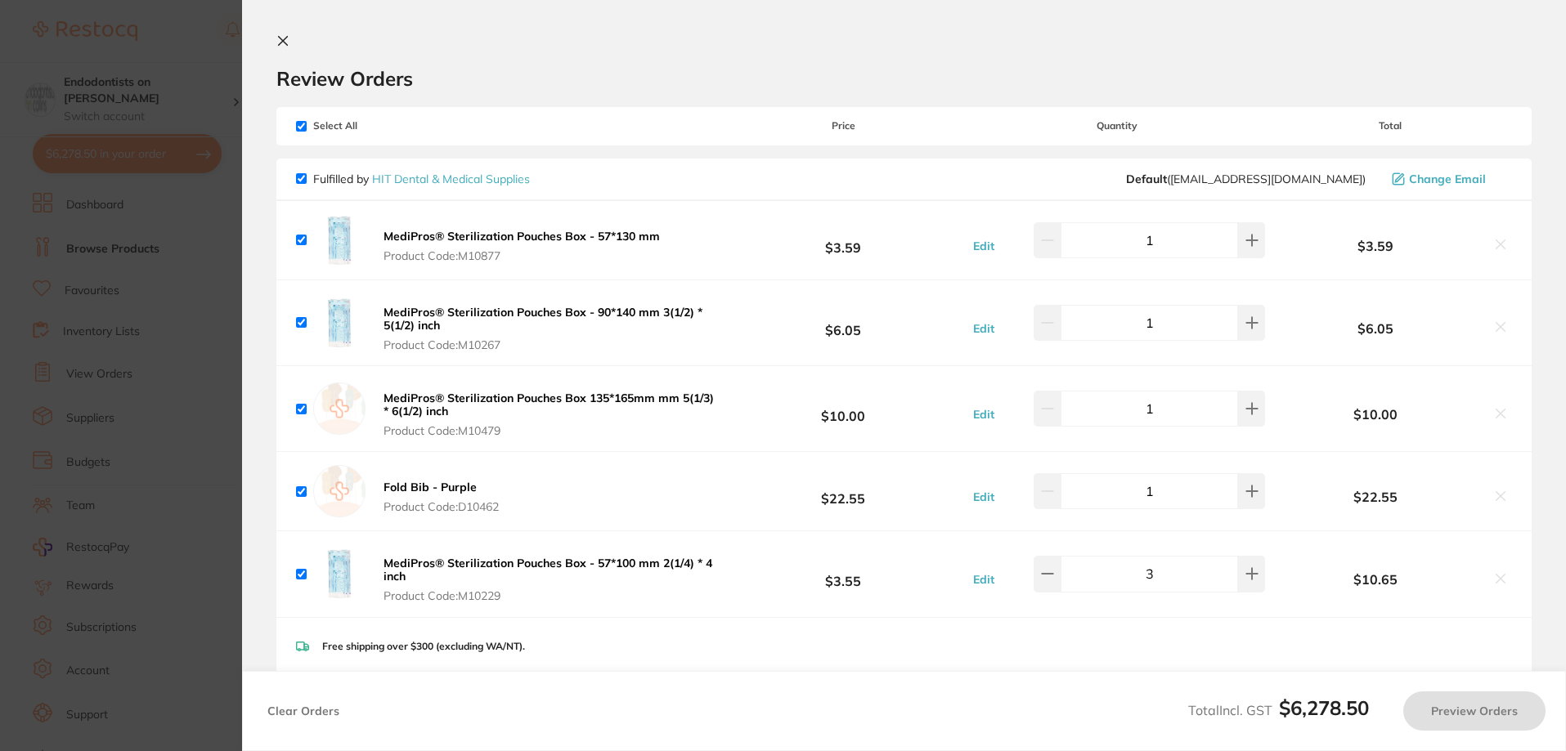
checkbox input "true"
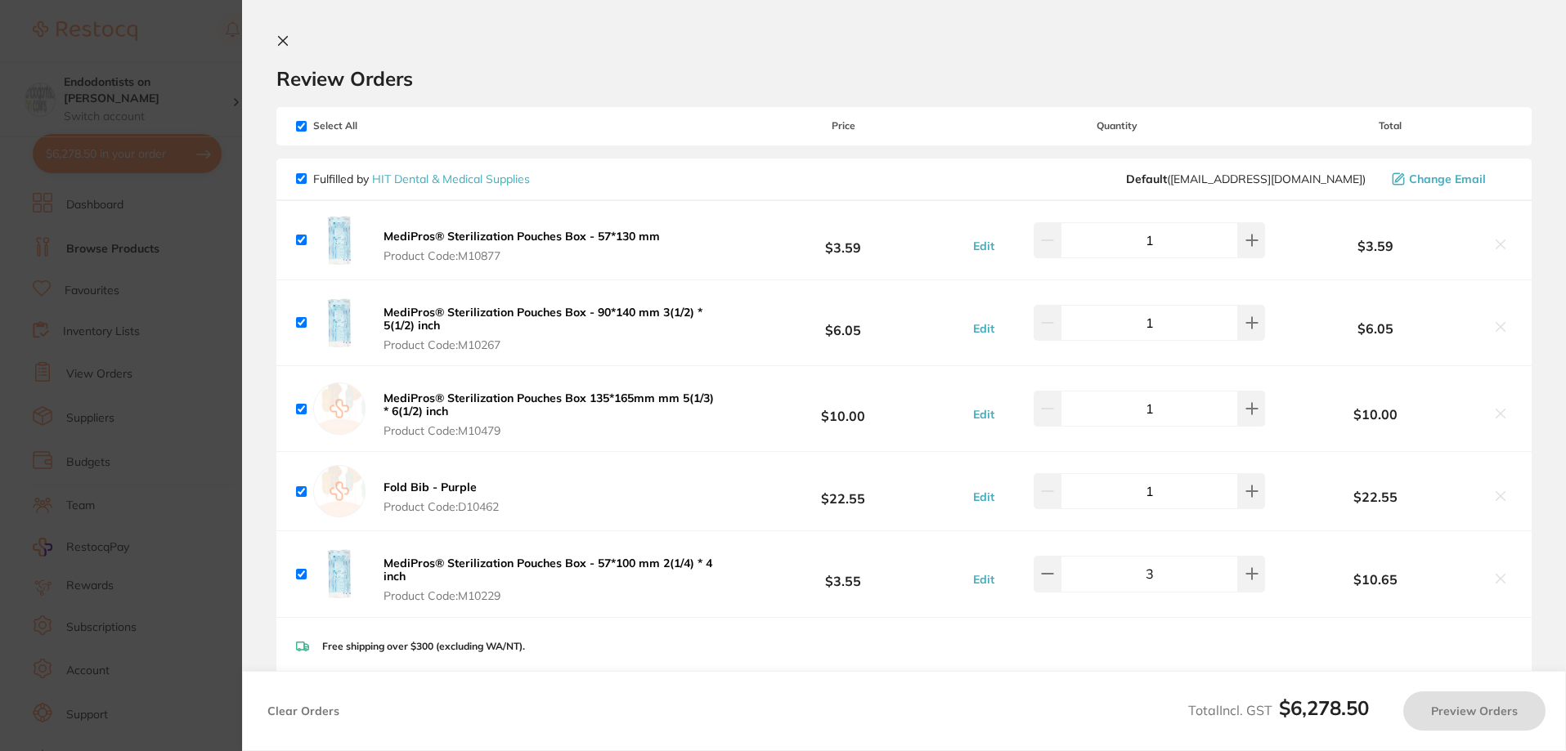
checkbox input "true"
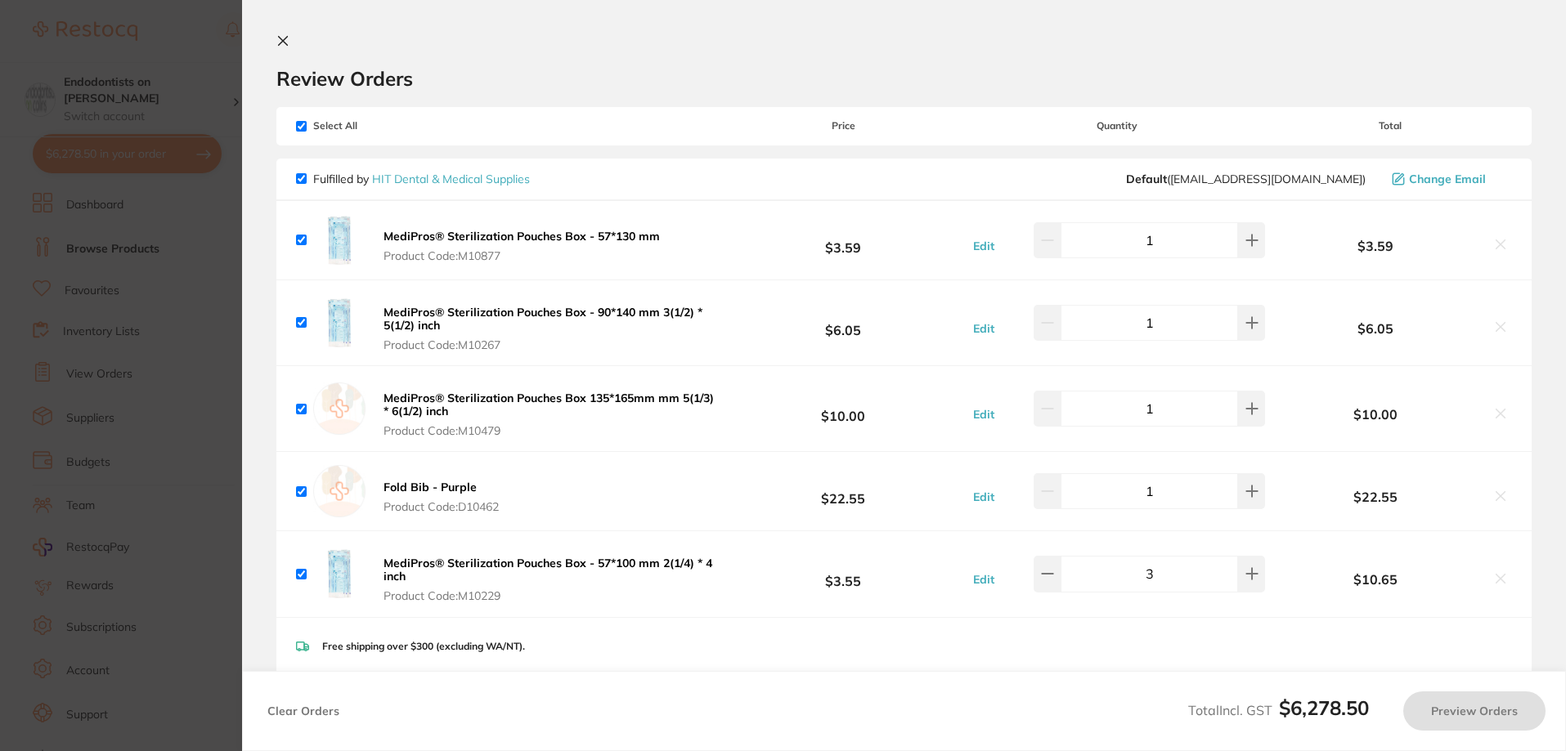
checkbox input "true"
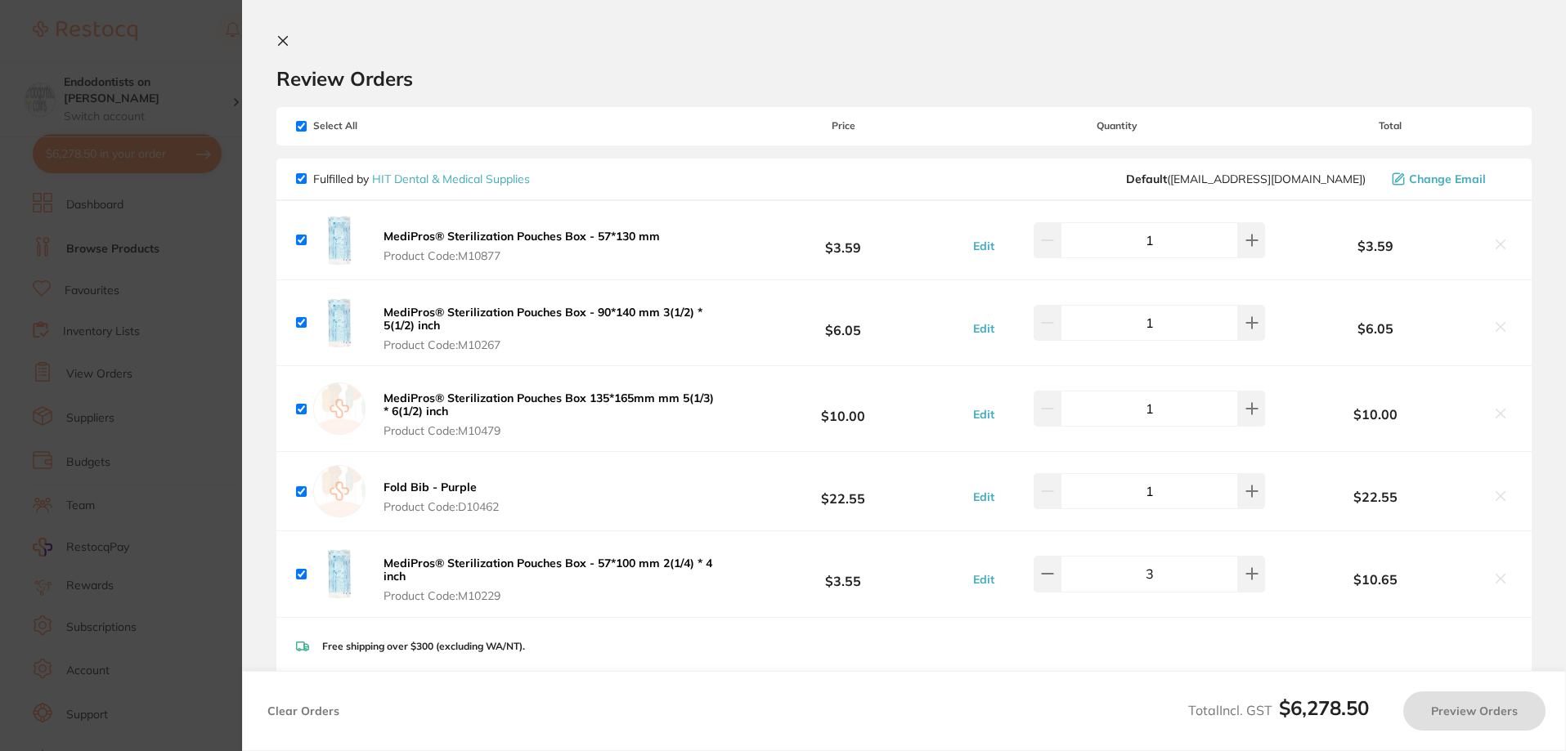
checkbox input "true"
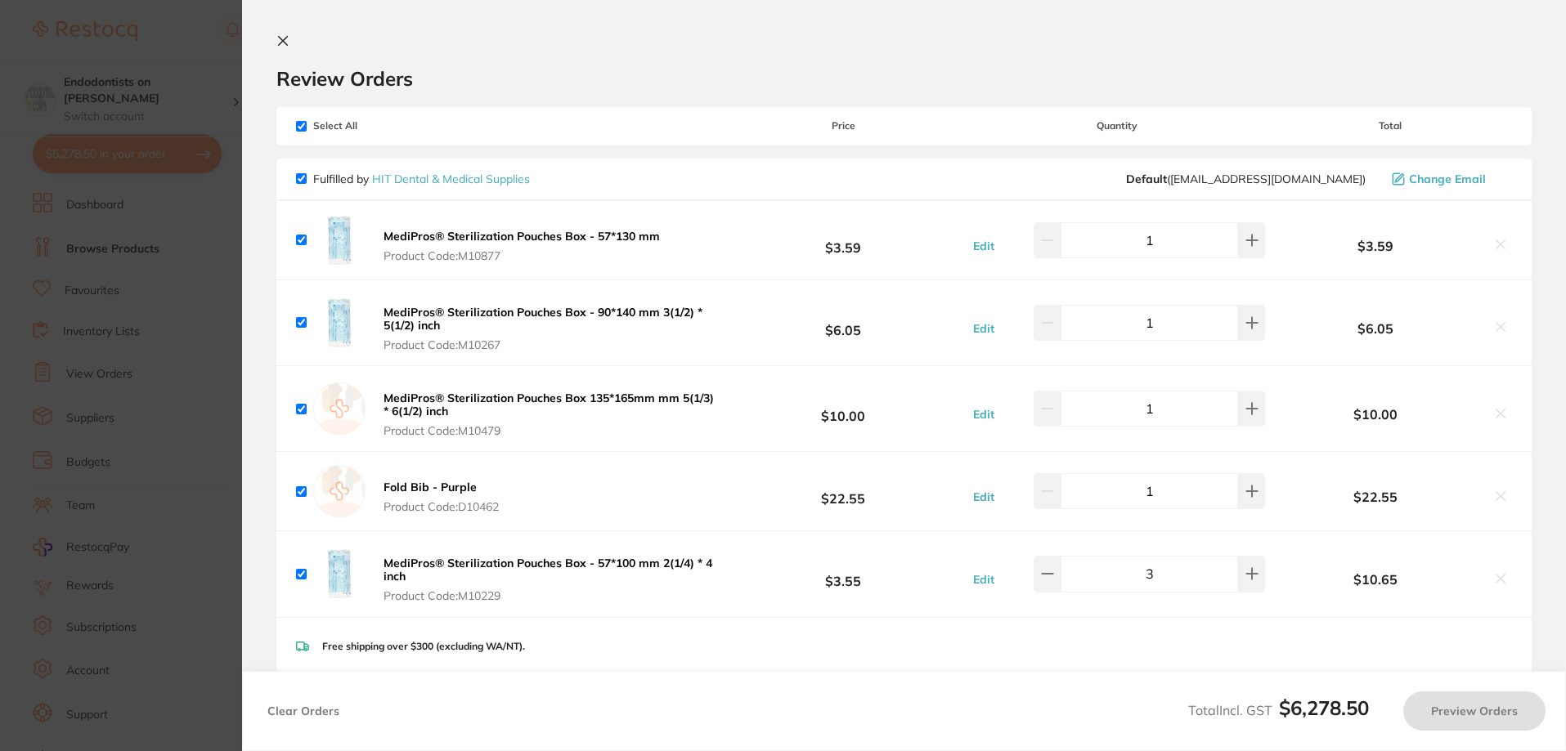
checkbox input "true"
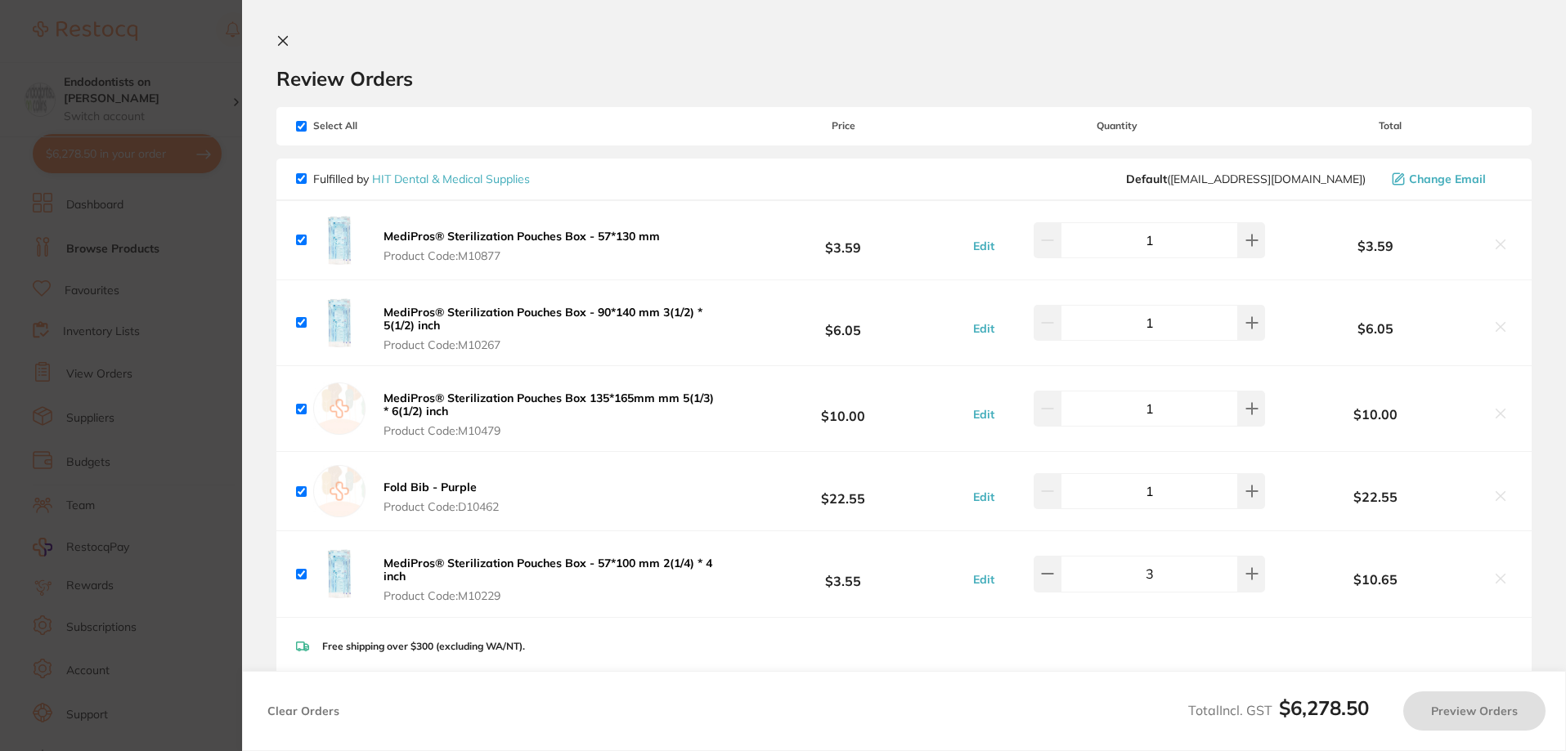
checkbox input "true"
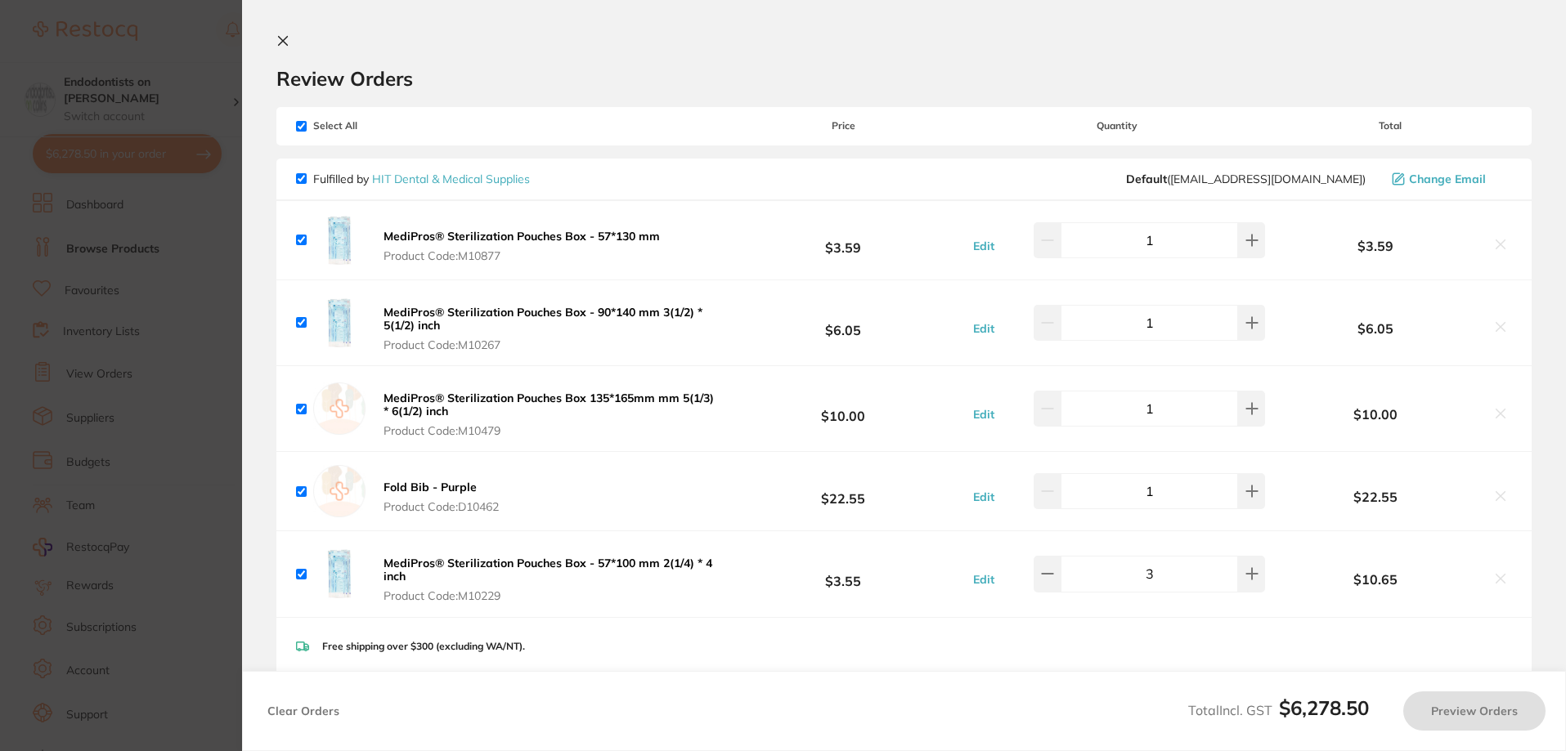
checkbox input "true"
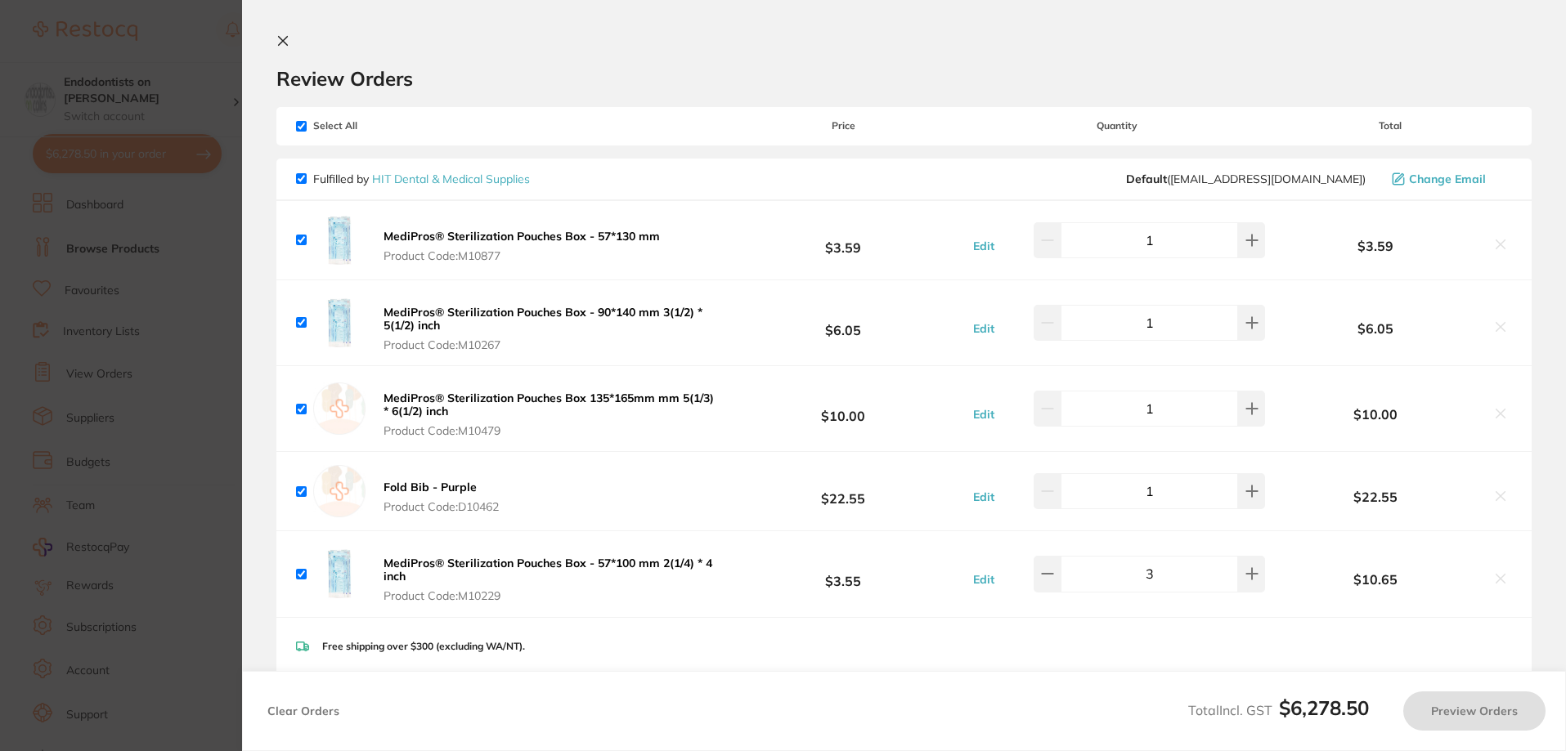
checkbox input "true"
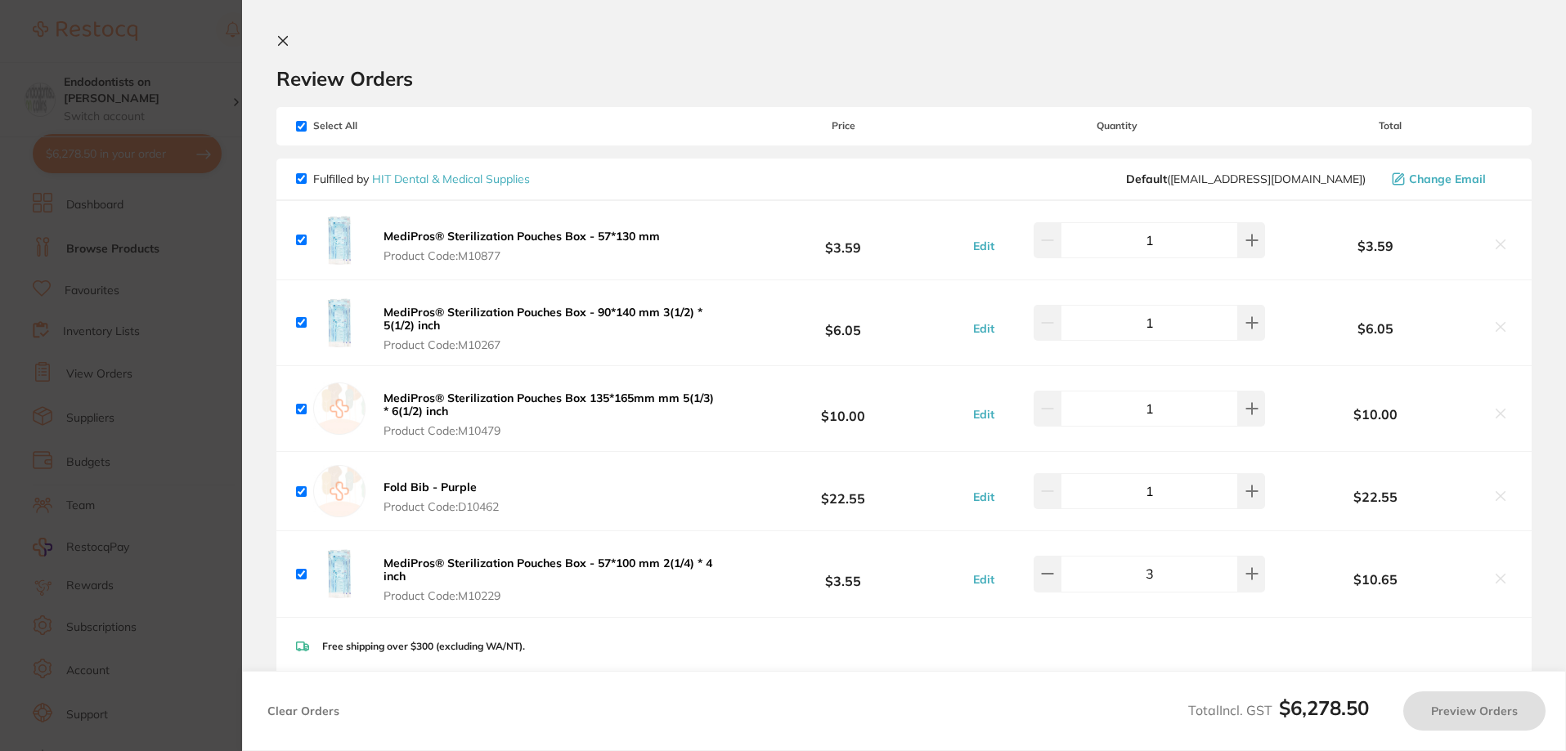
checkbox input "true"
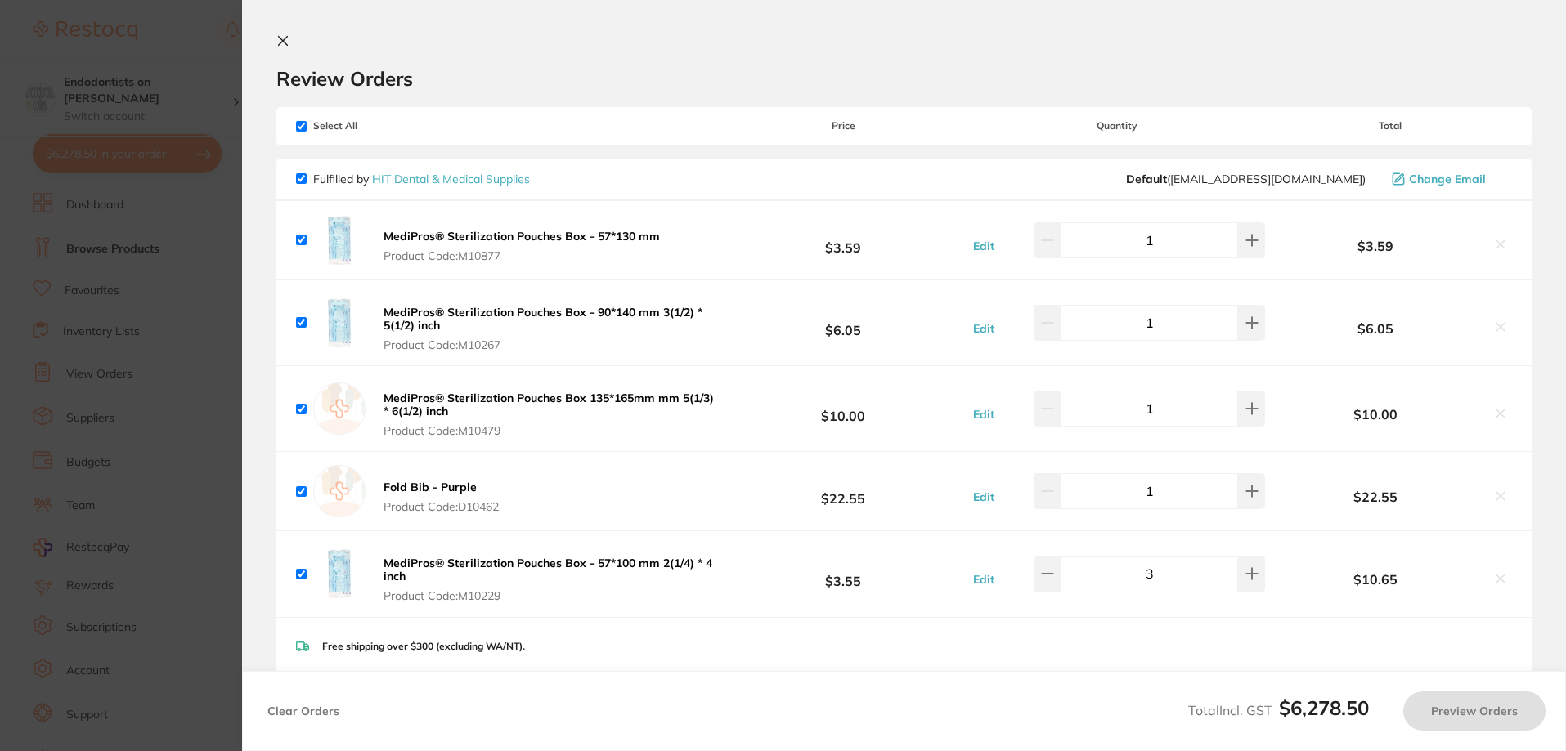
checkbox input "true"
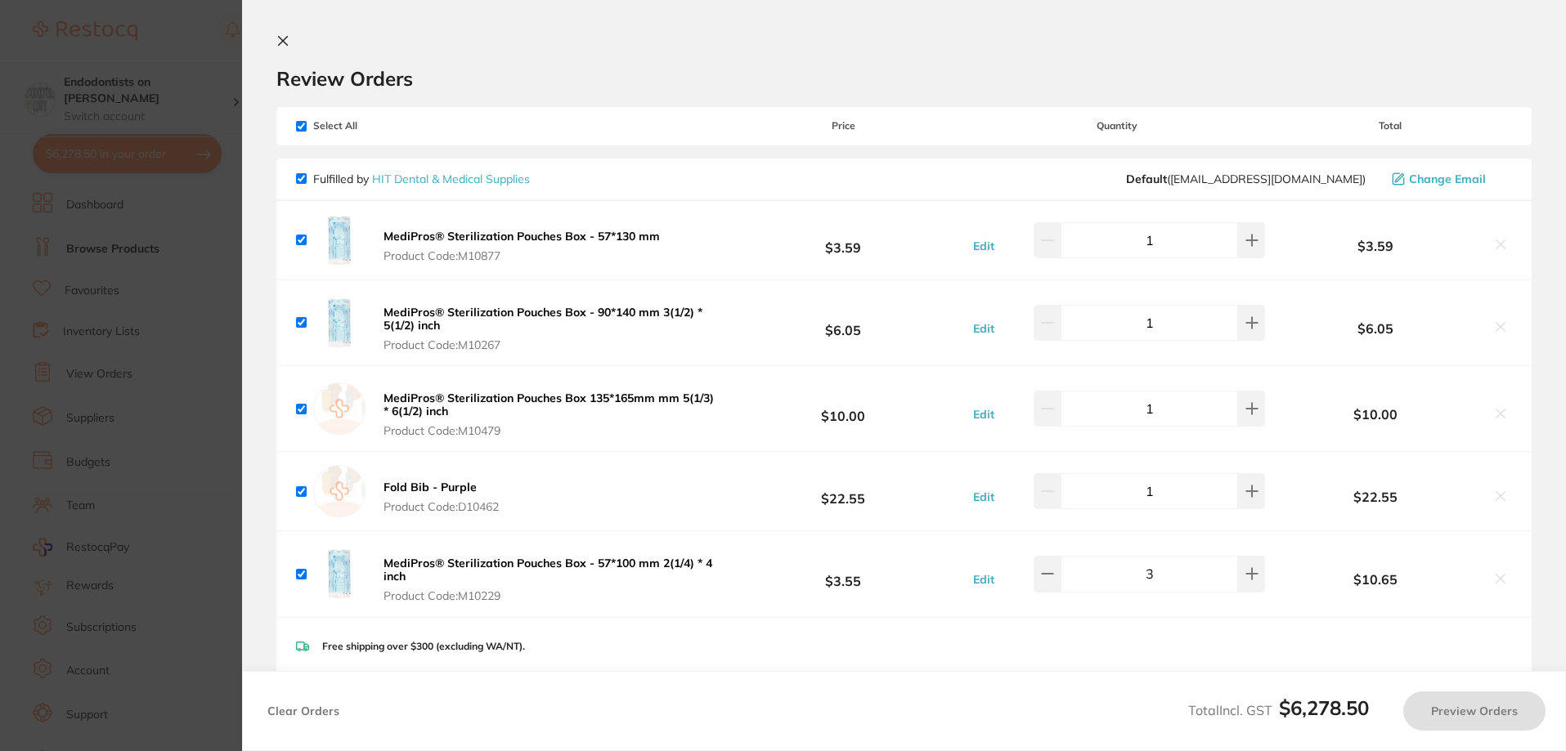
checkbox input "true"
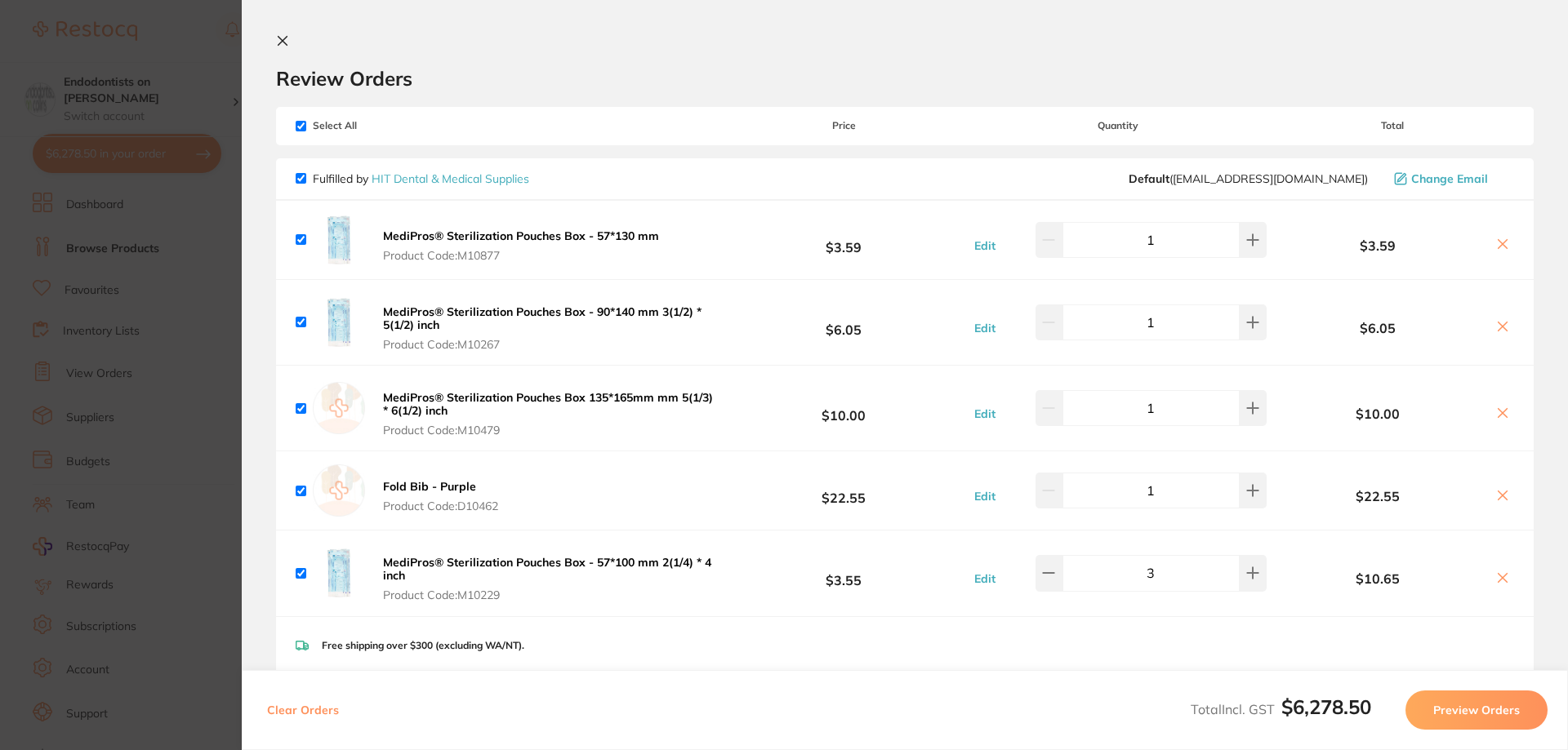
click at [159, 276] on section "Update RRP Set your pre negotiated price for this item. Item Agreed RRP (excl. …" at bounding box center [784, 375] width 1568 height 750
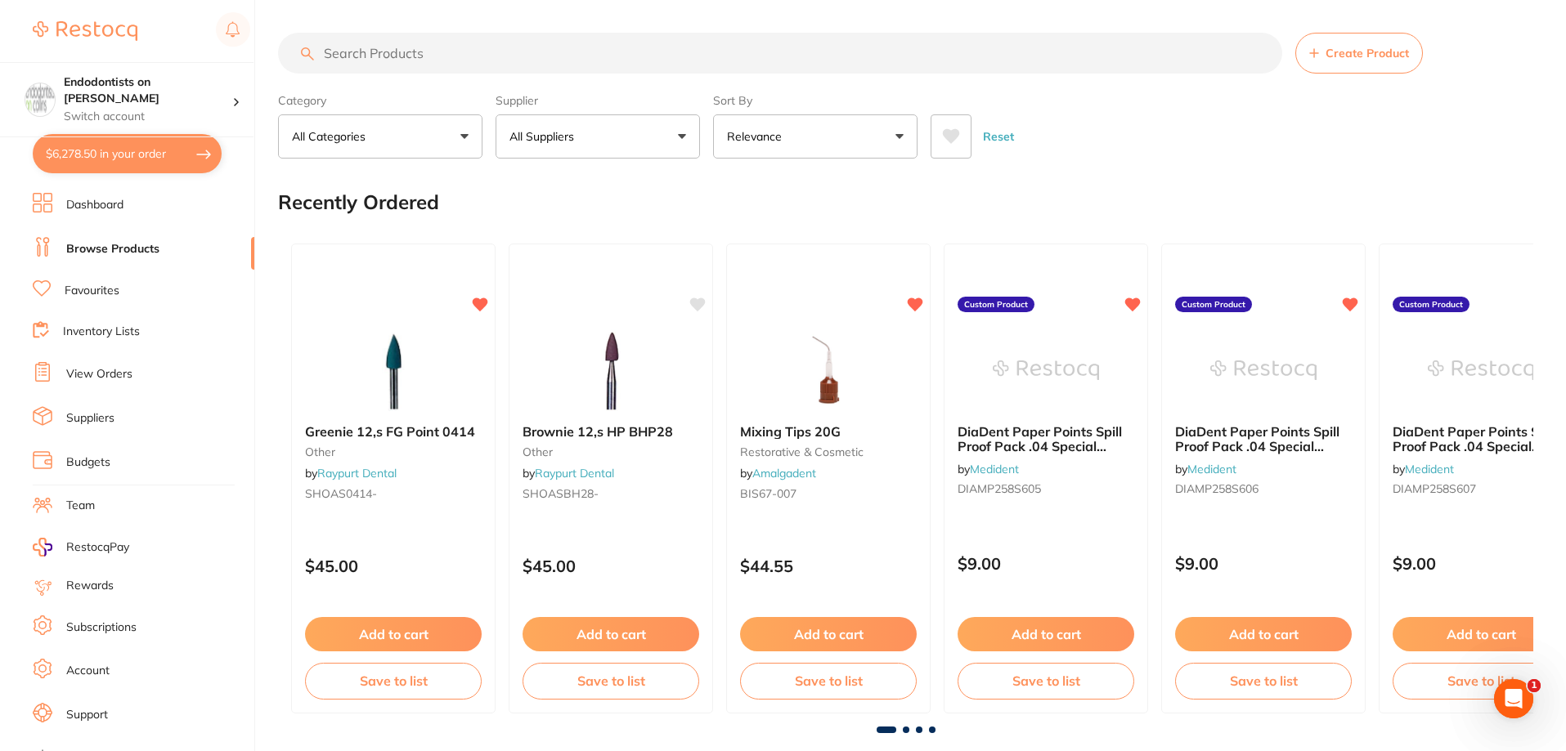
click at [88, 292] on link "Favourites" at bounding box center [92, 291] width 55 height 16
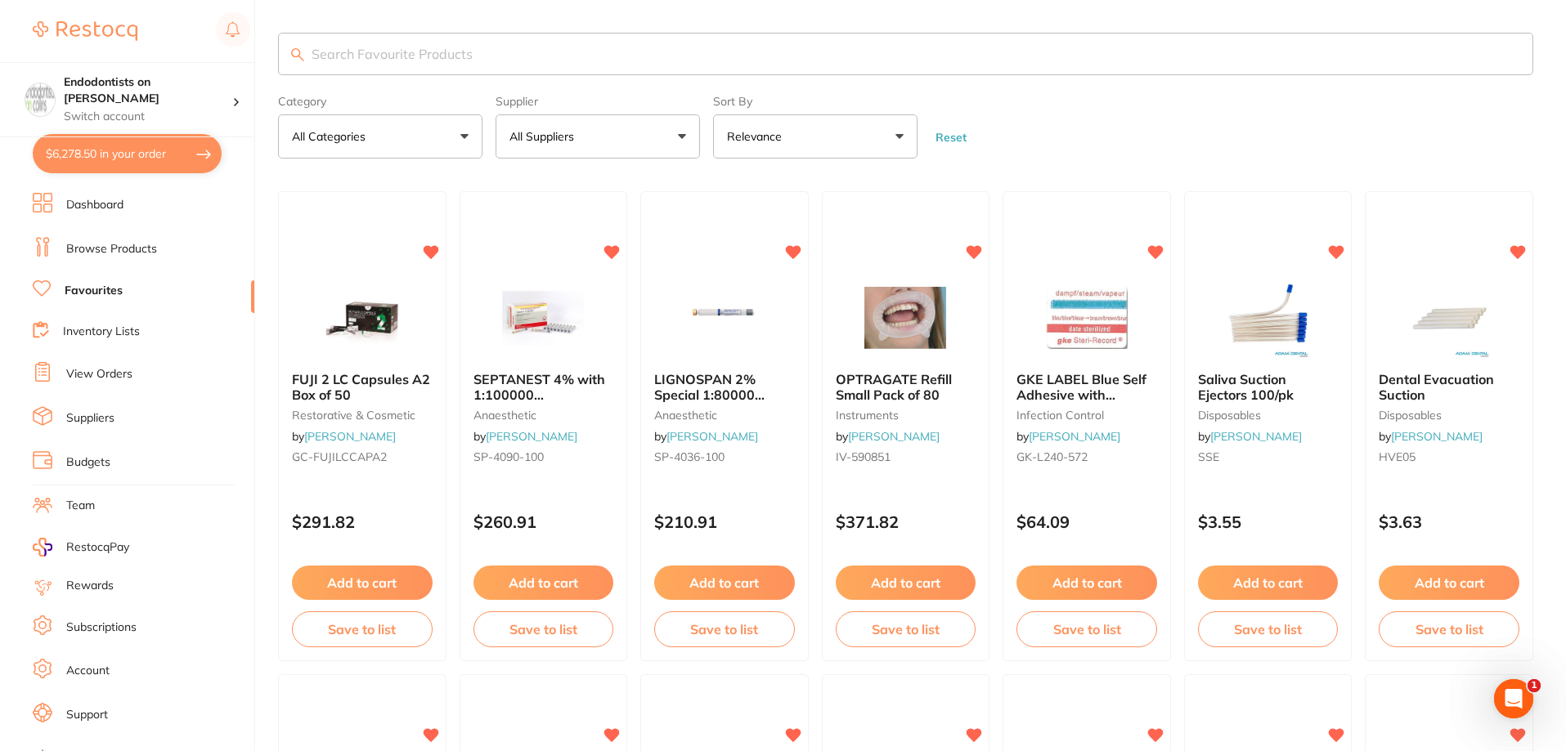
click at [369, 56] on input "search" at bounding box center [905, 54] width 1255 height 43
type input "beta"
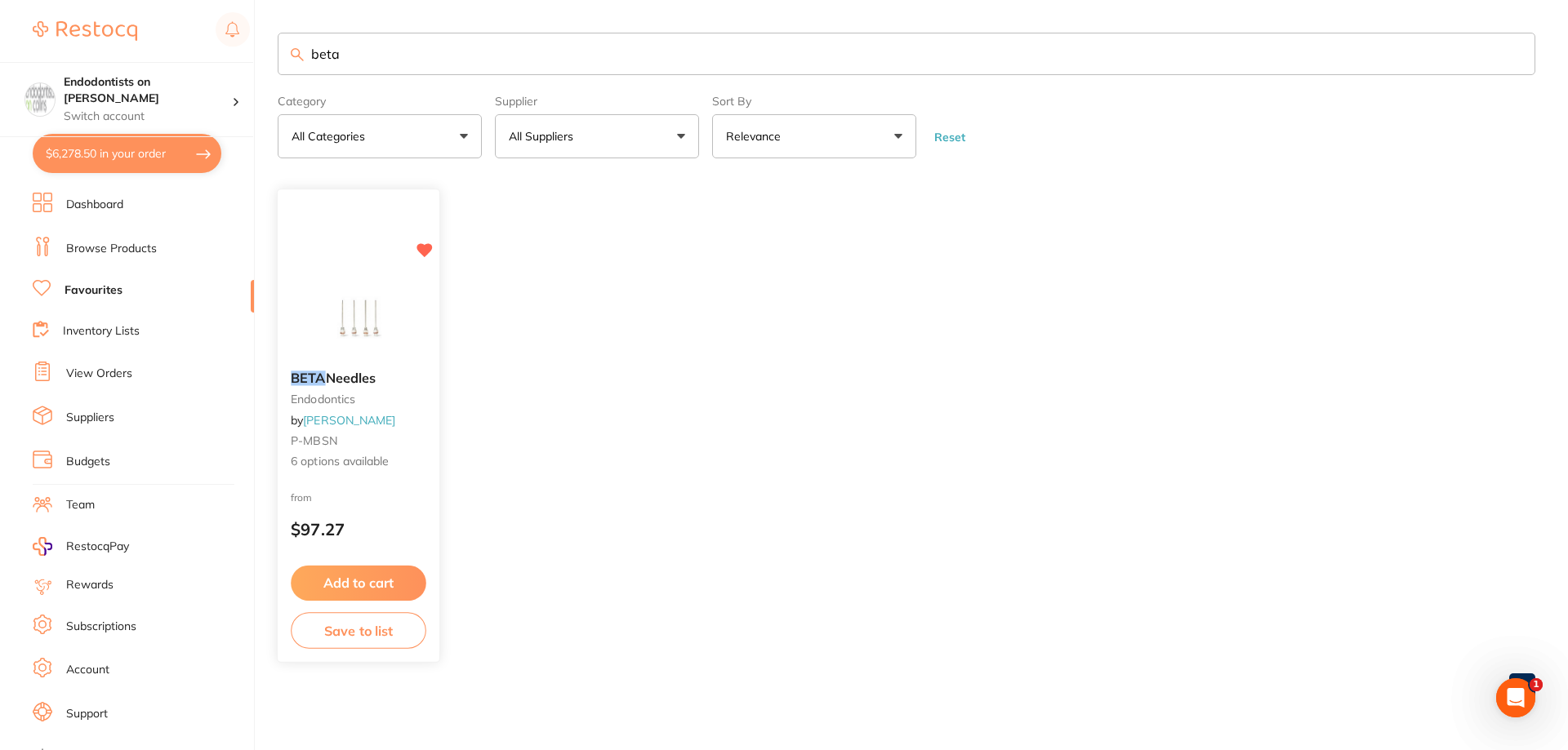
click at [374, 581] on button "Add to cart" at bounding box center [359, 583] width 136 height 35
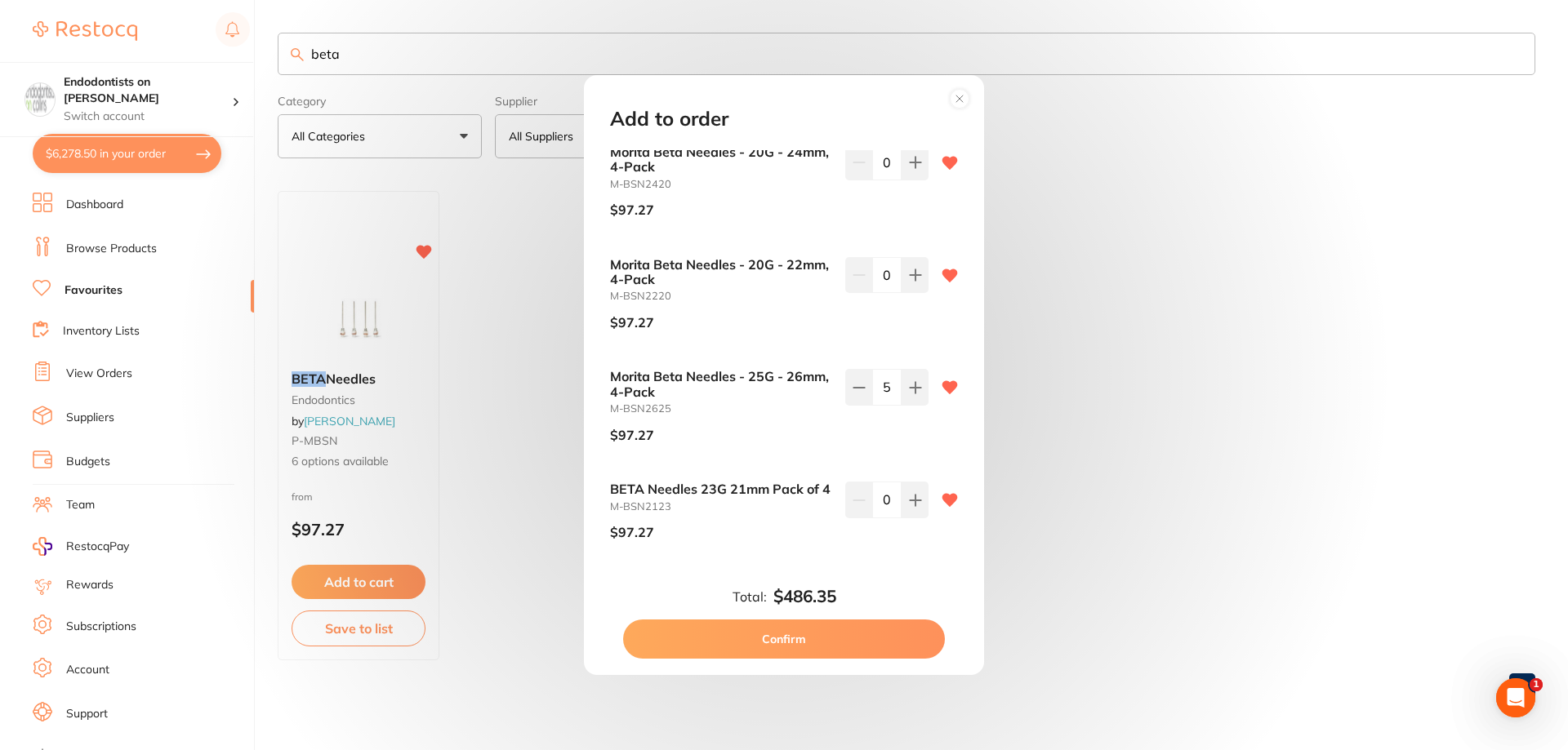
scroll to position [359, 0]
click at [1198, 493] on div "Add to order Morita Beta Needles - 25G - 22mm, 4-Pack M-BSN2225 $97.27 0 BETA N…" at bounding box center [784, 375] width 1568 height 750
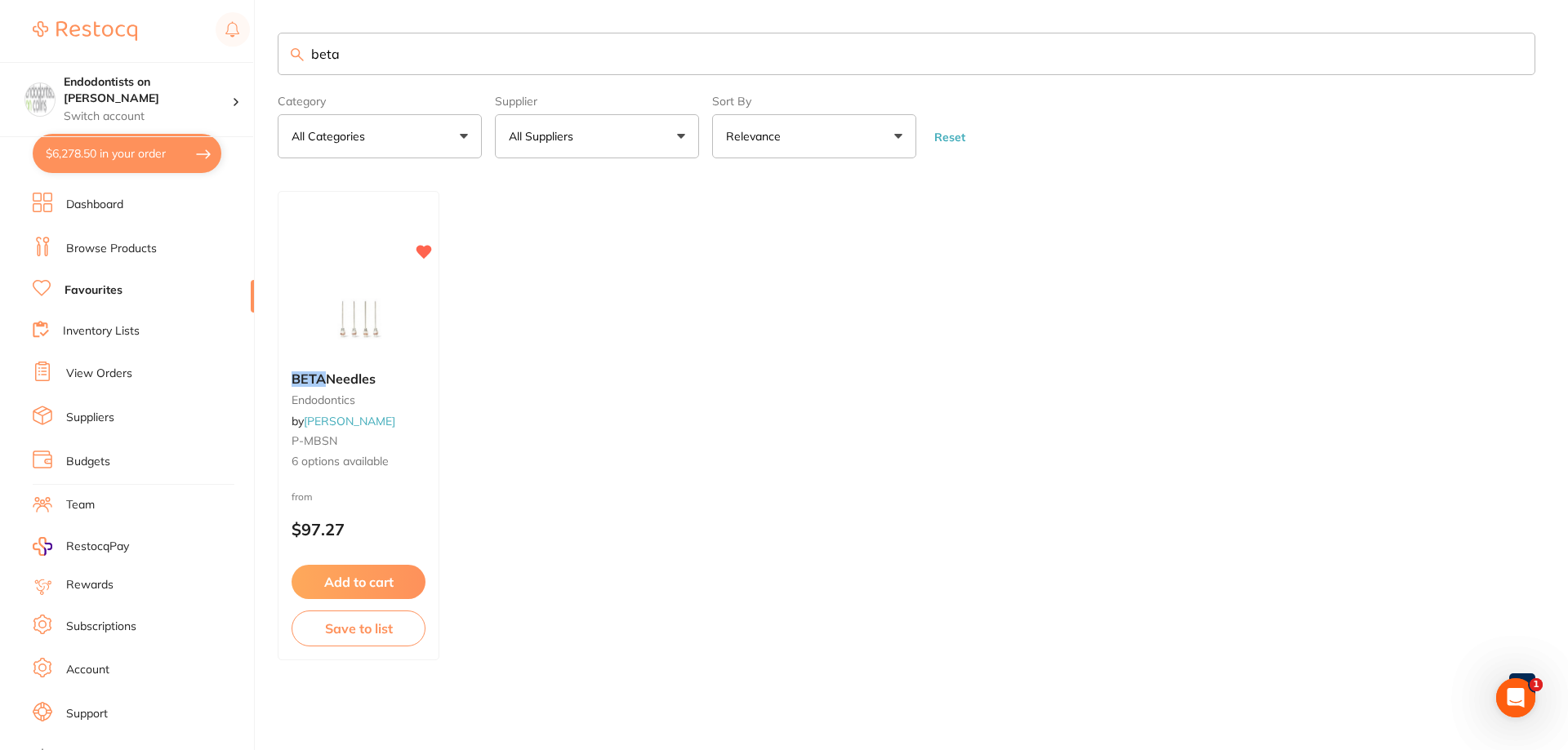
scroll to position [0, 0]
click at [347, 347] on img at bounding box center [358, 317] width 107 height 83
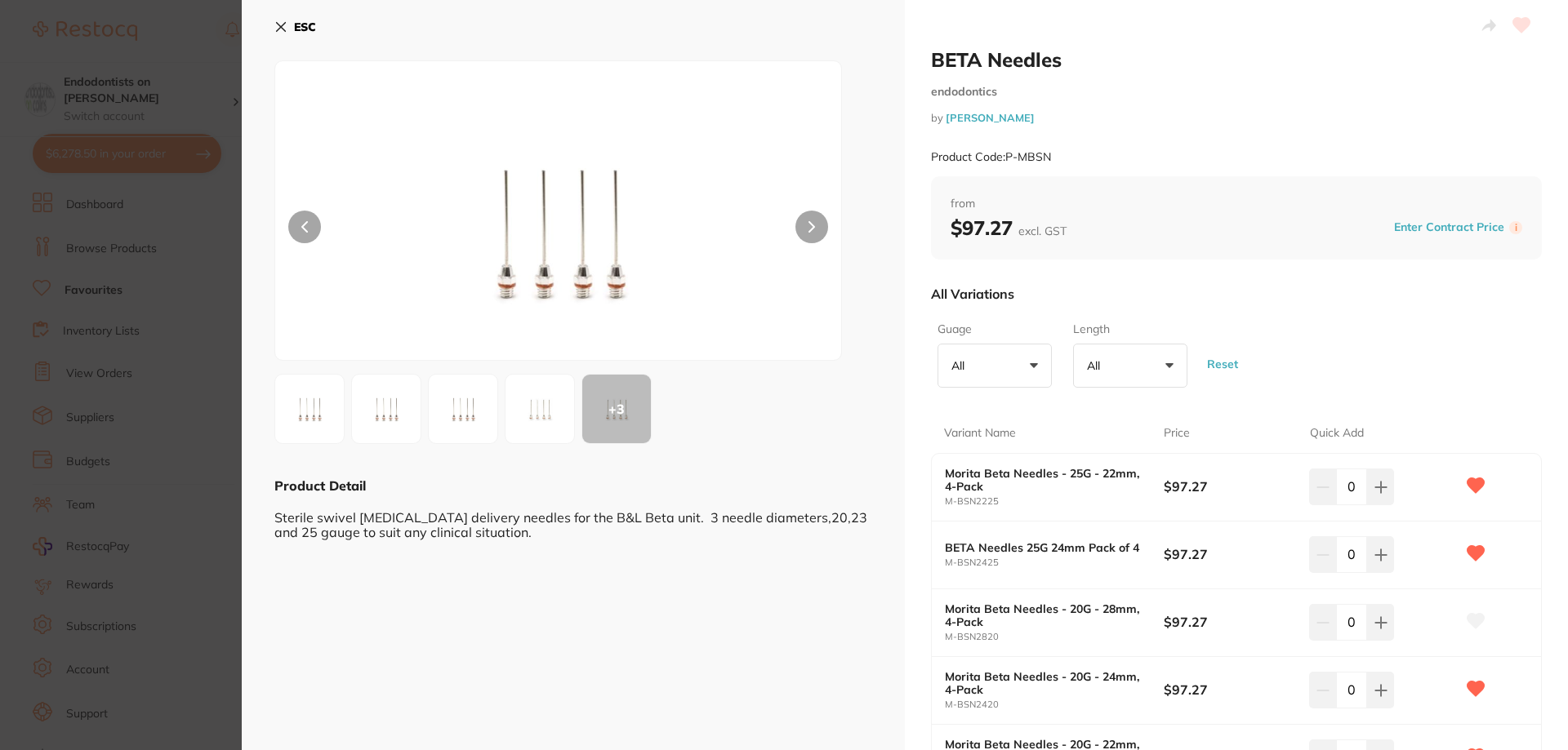
click at [1008, 358] on button "All +0" at bounding box center [995, 366] width 114 height 44
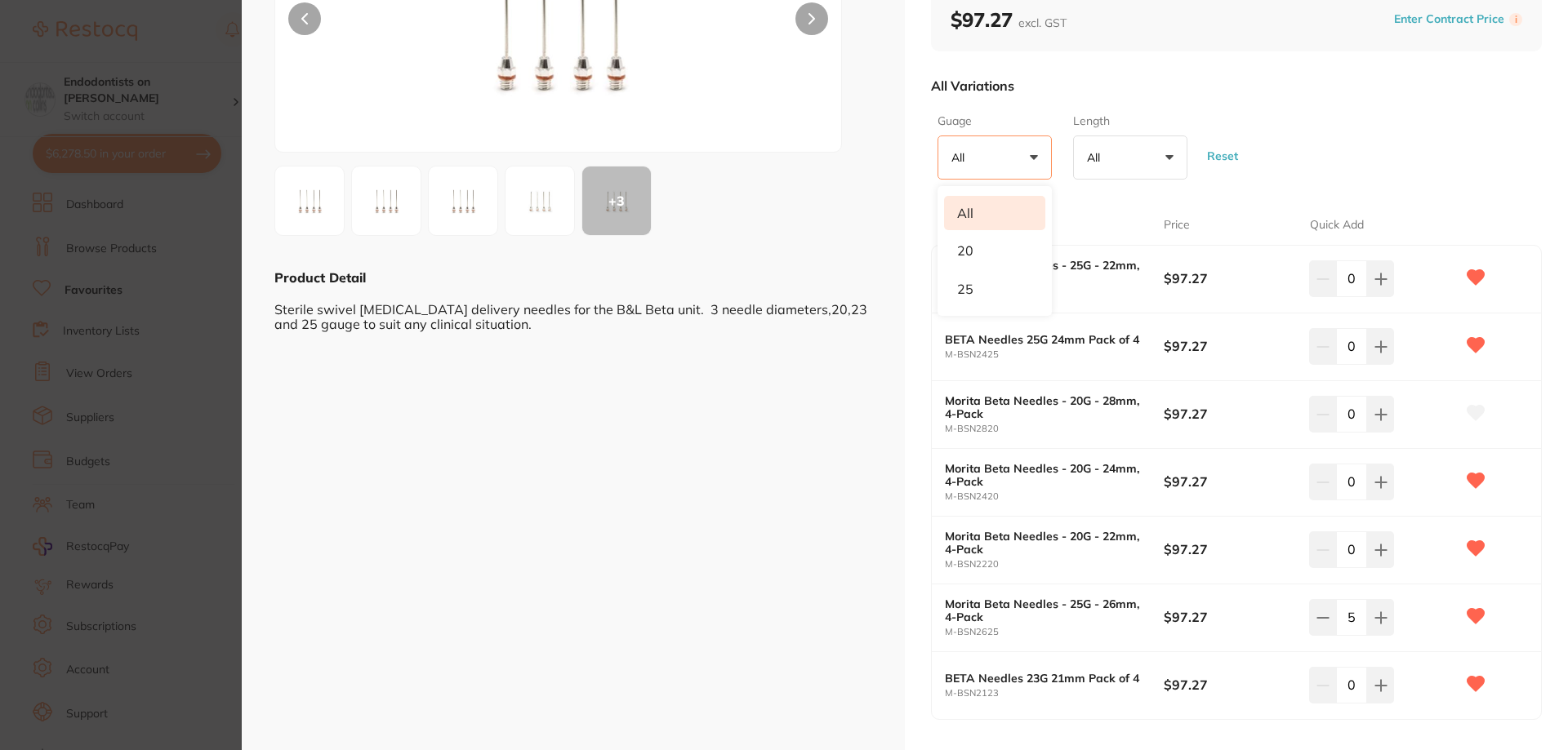
scroll to position [308, 0]
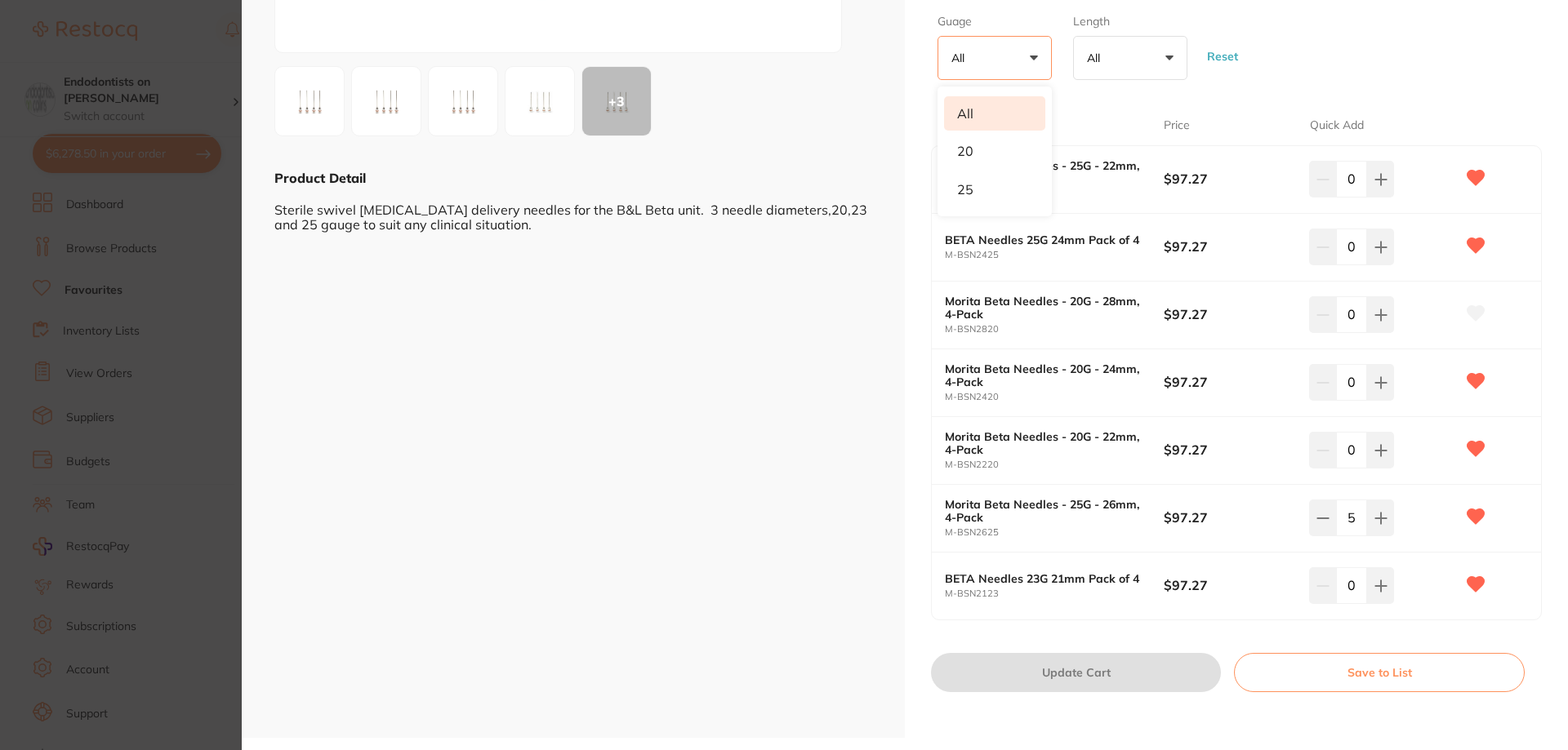
click at [829, 604] on div "ESC + 3 Product Detail Sterile swivel obturation delivery needles for the B&L B…" at bounding box center [573, 215] width 663 height 1046
click at [175, 180] on section "BETA Needles endodontics by Henry Schein Halas Product Code: P-MBSN ESC + 3 Pro…" at bounding box center [784, 375] width 1568 height 750
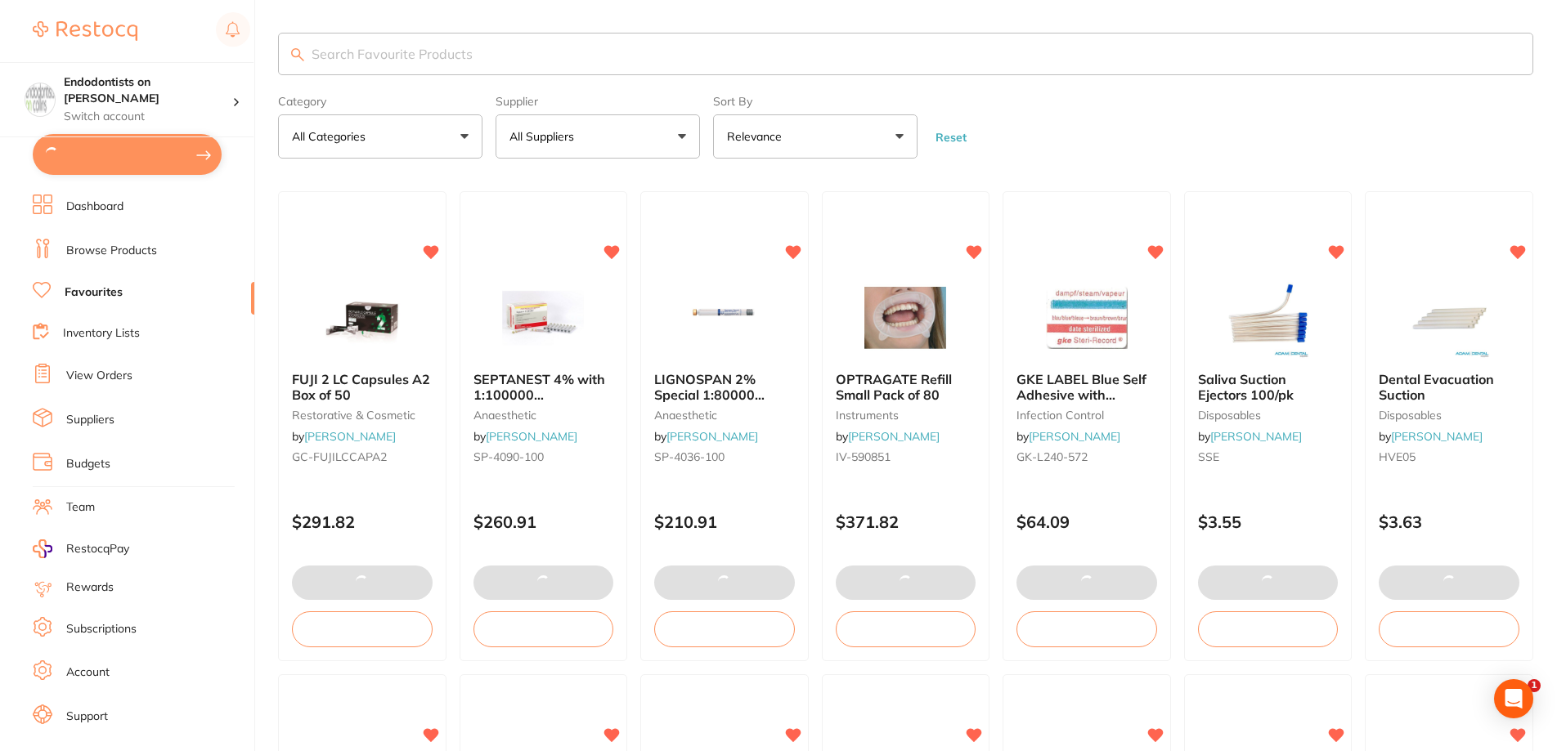
click at [343, 47] on input "search" at bounding box center [905, 54] width 1255 height 43
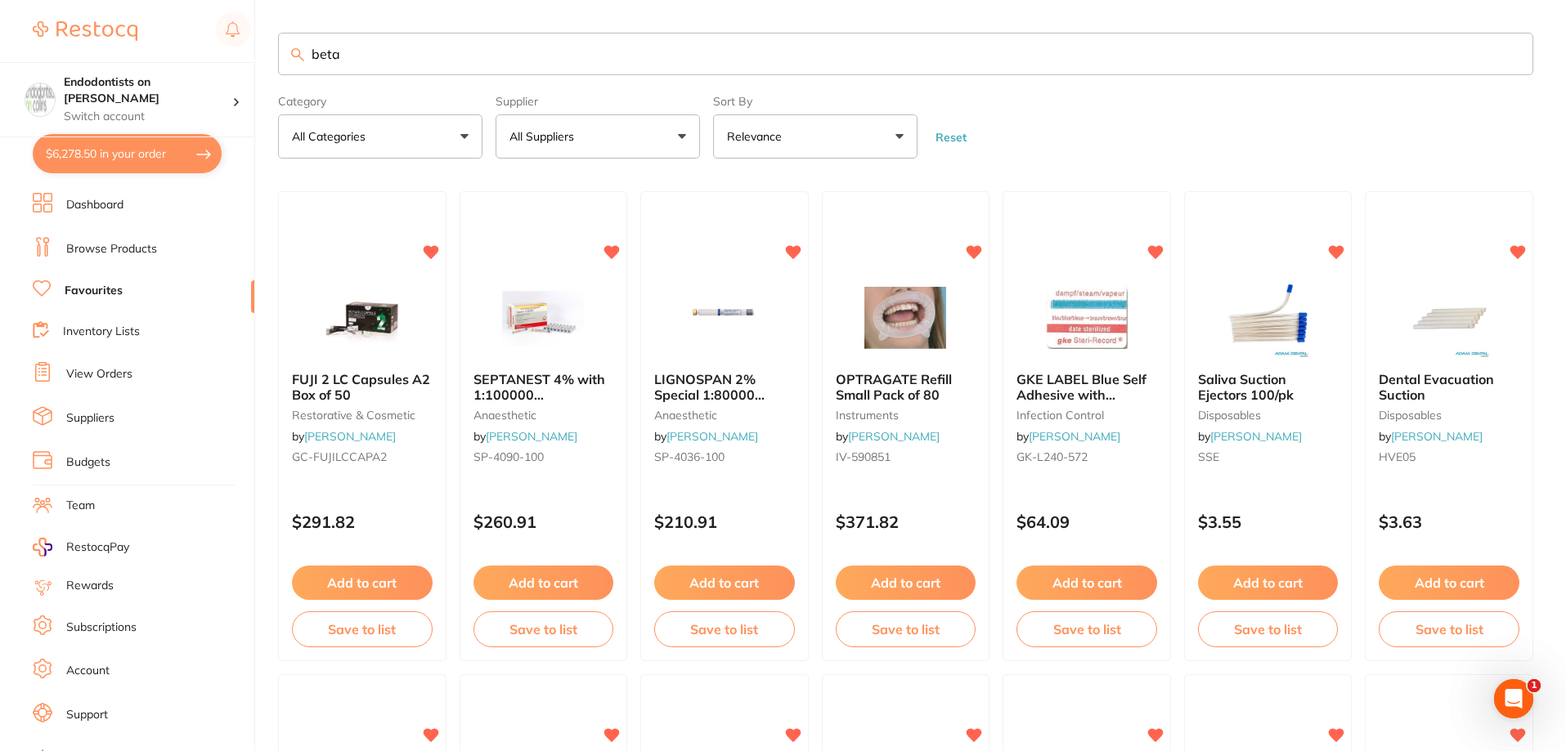
type input "beta"
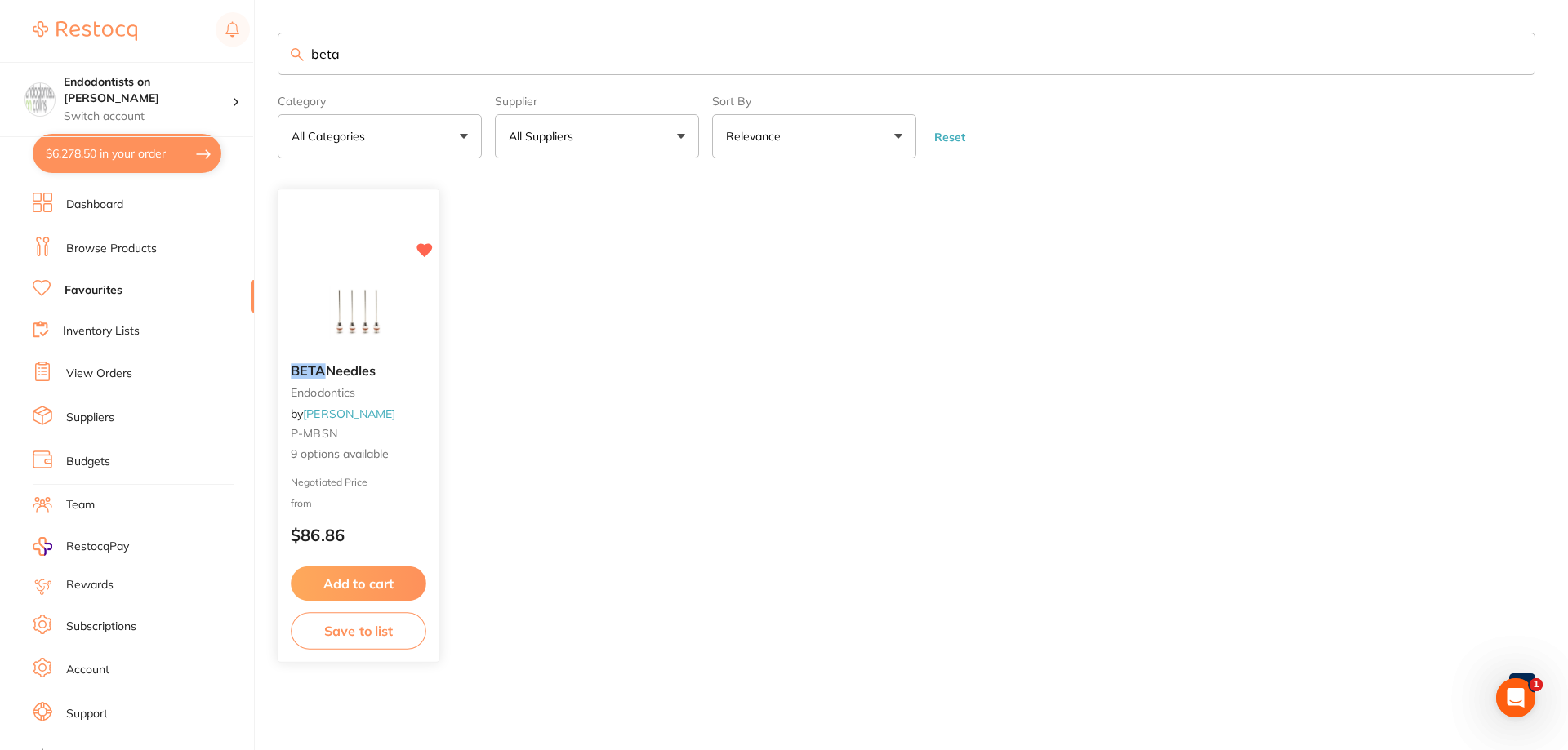
click at [336, 334] on img at bounding box center [358, 310] width 107 height 83
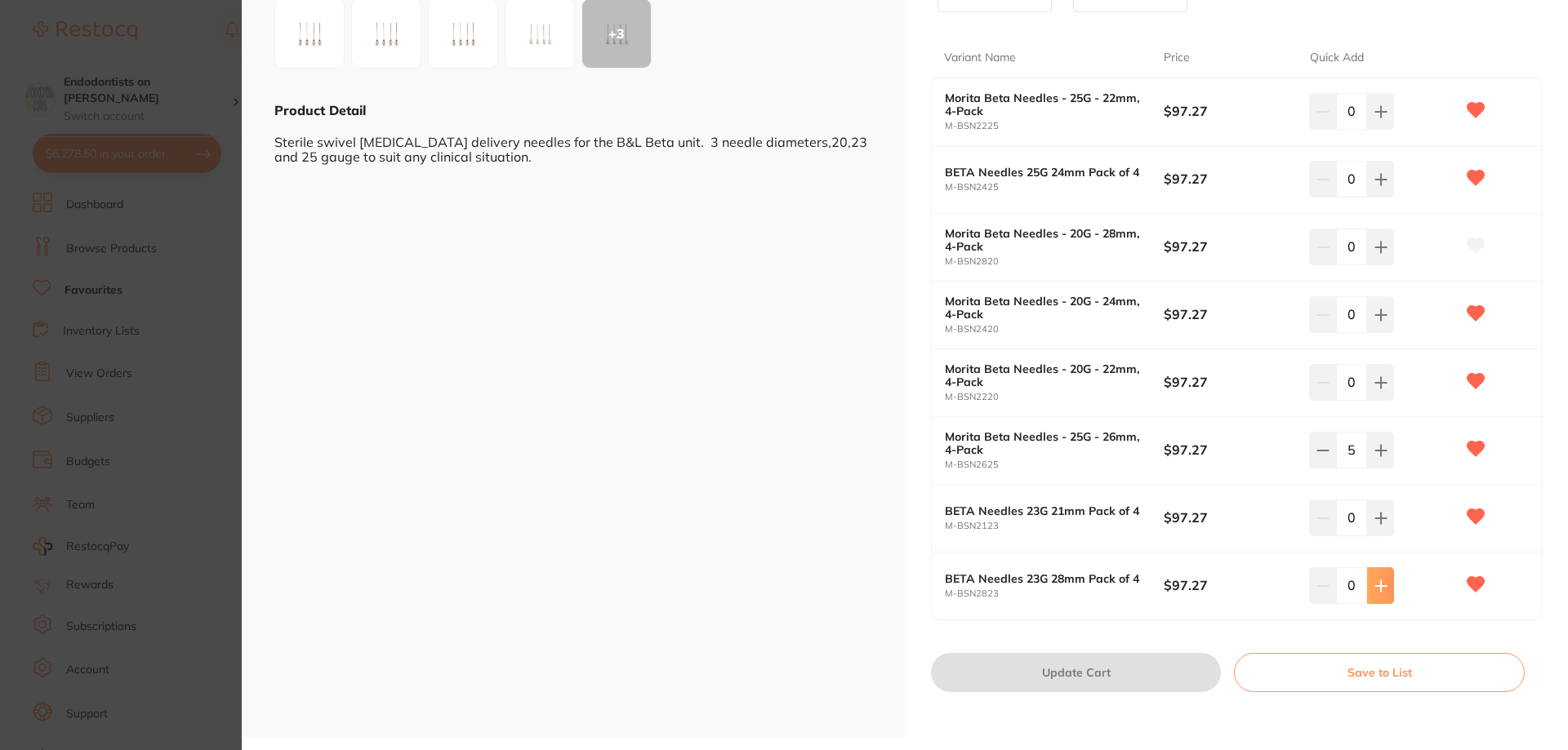
click at [1382, 597] on button at bounding box center [1380, 585] width 27 height 36
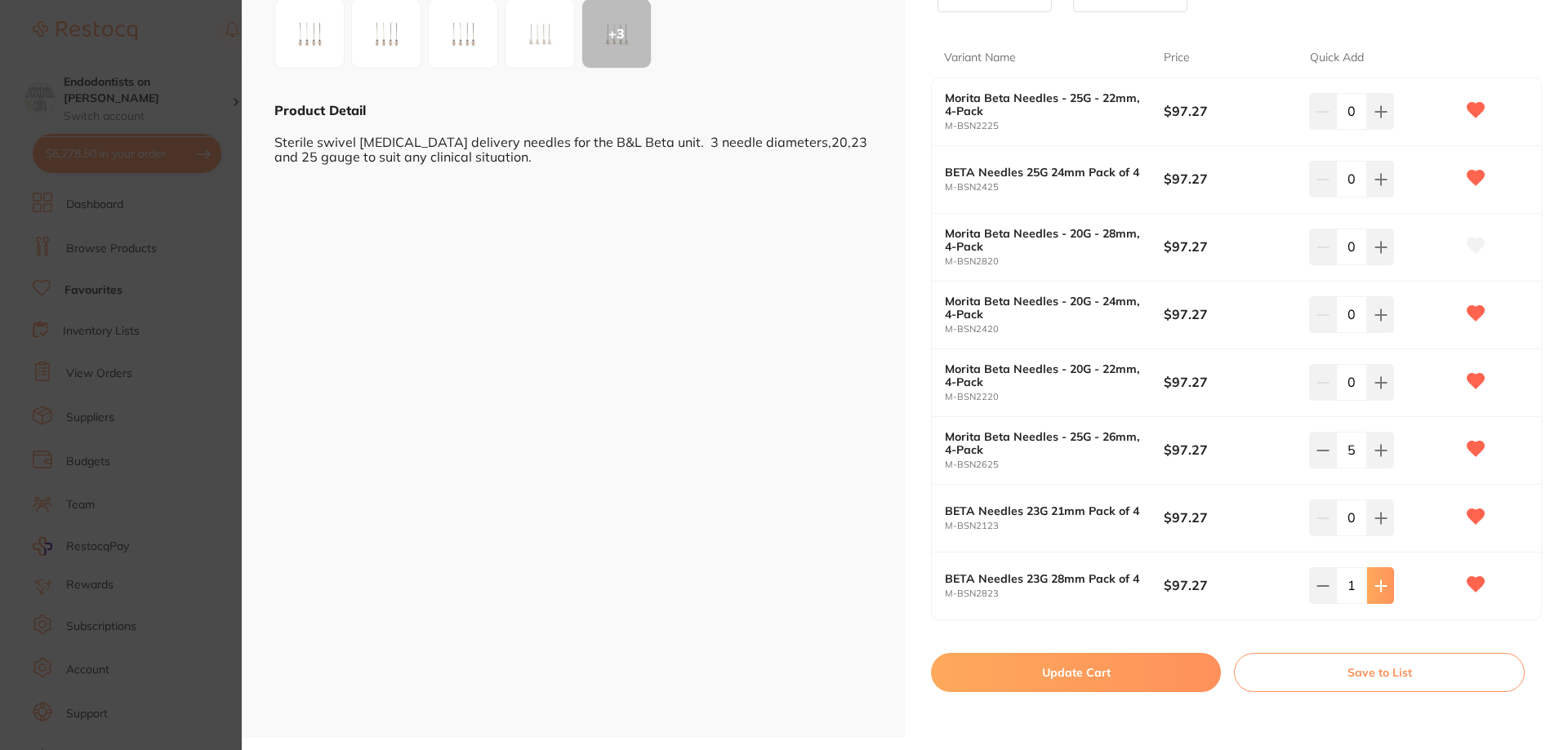
click at [1382, 597] on button at bounding box center [1380, 585] width 27 height 36
type input "2"
click at [1124, 676] on button "Update Cart" at bounding box center [1076, 672] width 290 height 39
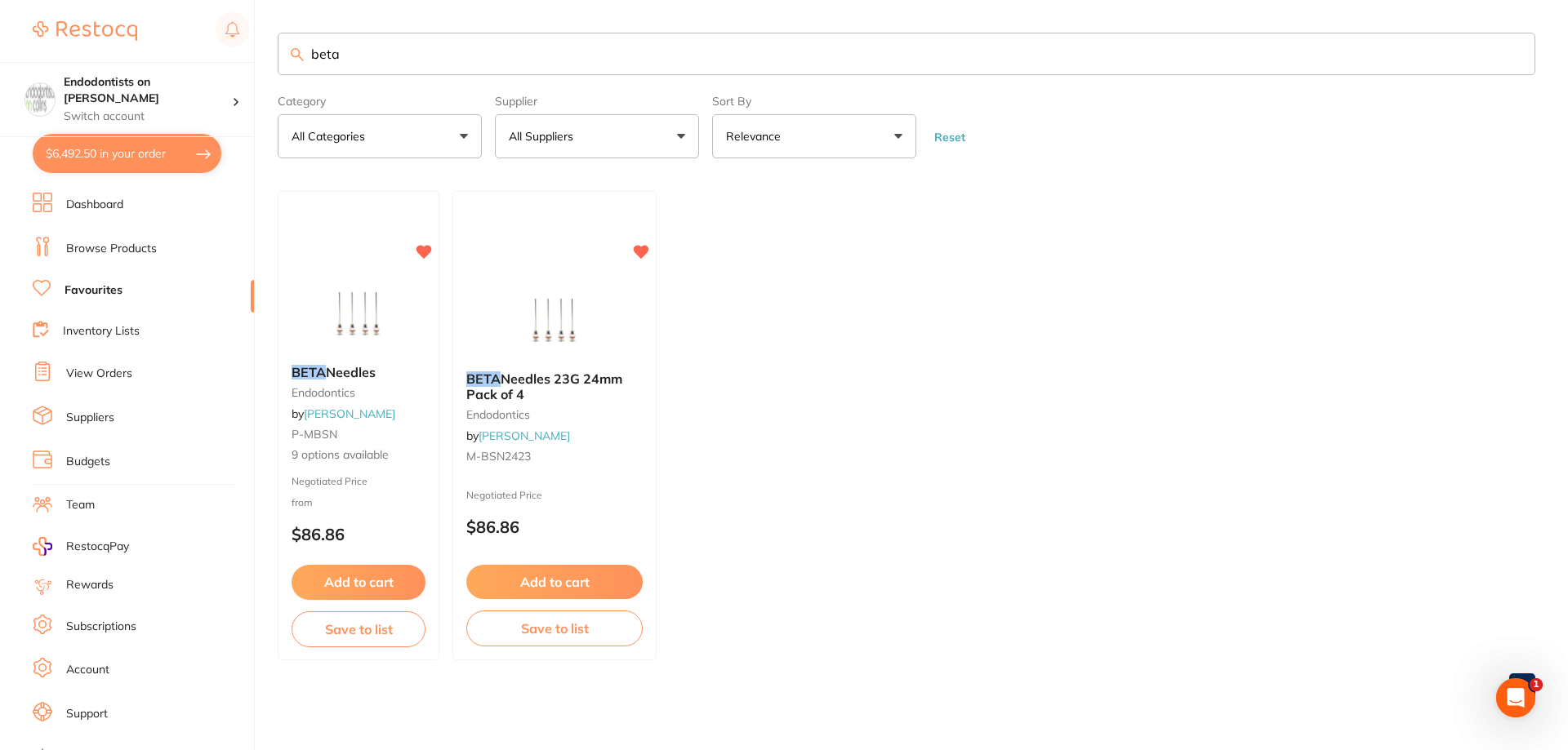
click at [144, 156] on button "$6,492.50 in your order" at bounding box center [127, 153] width 189 height 39
checkbox input "true"
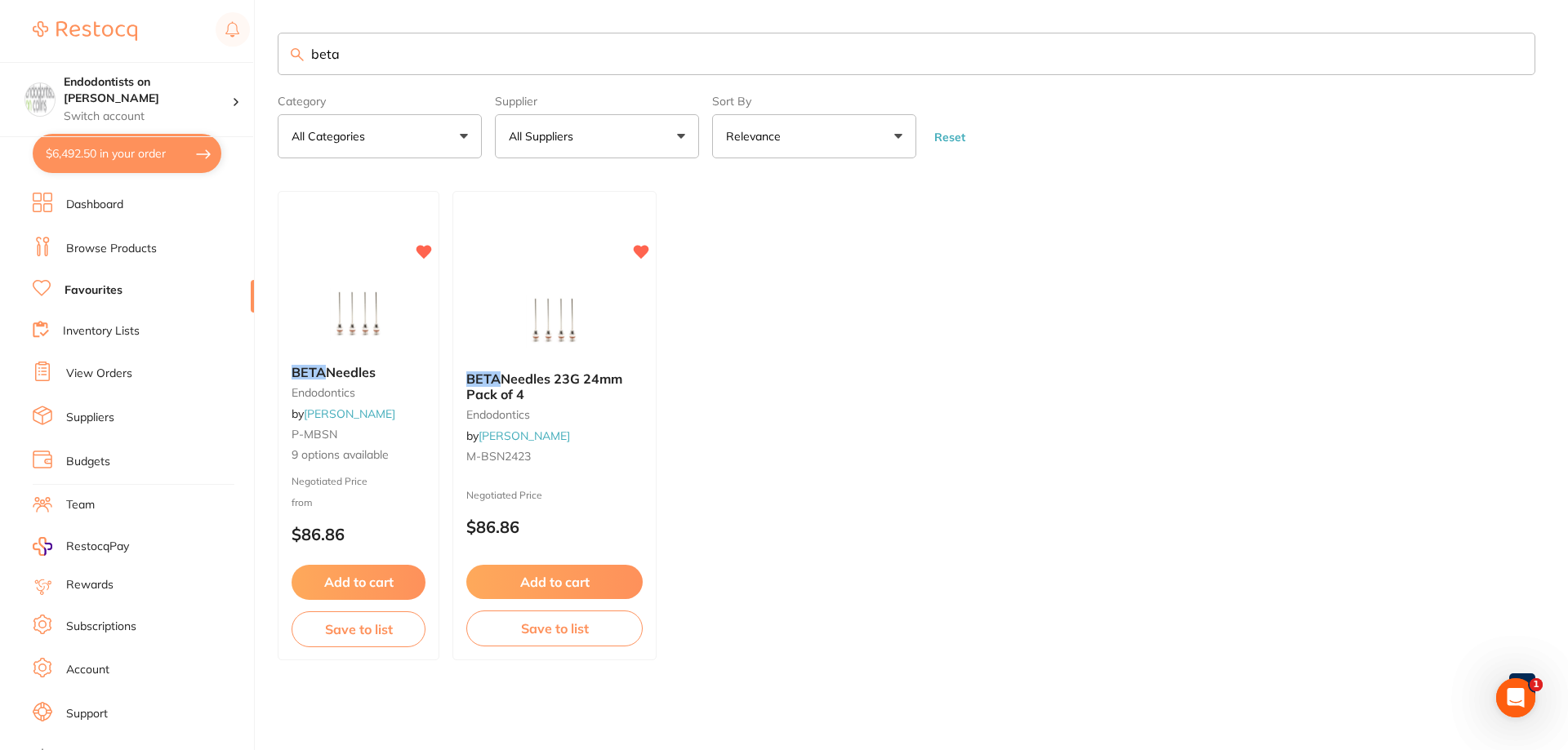
checkbox input "true"
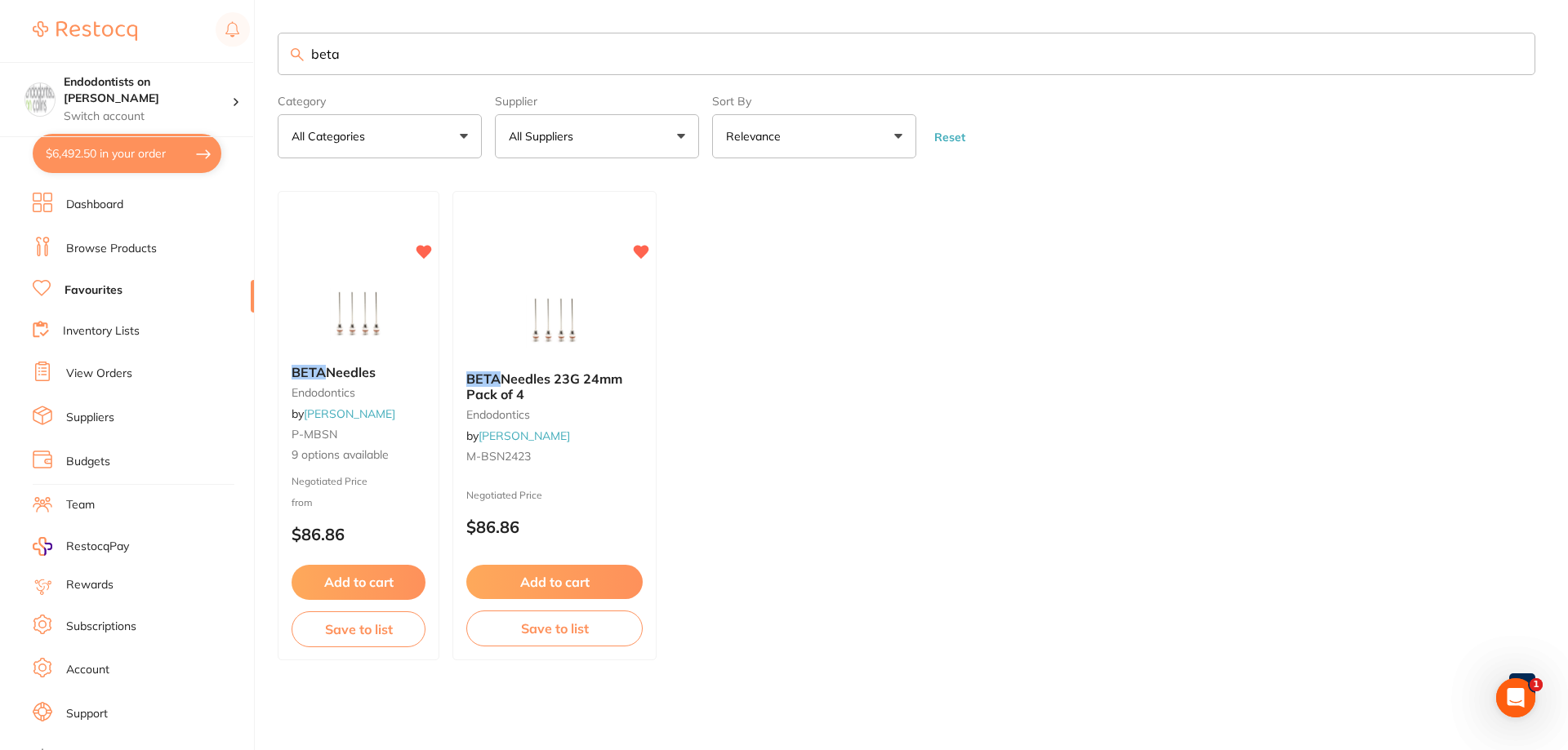
checkbox input "true"
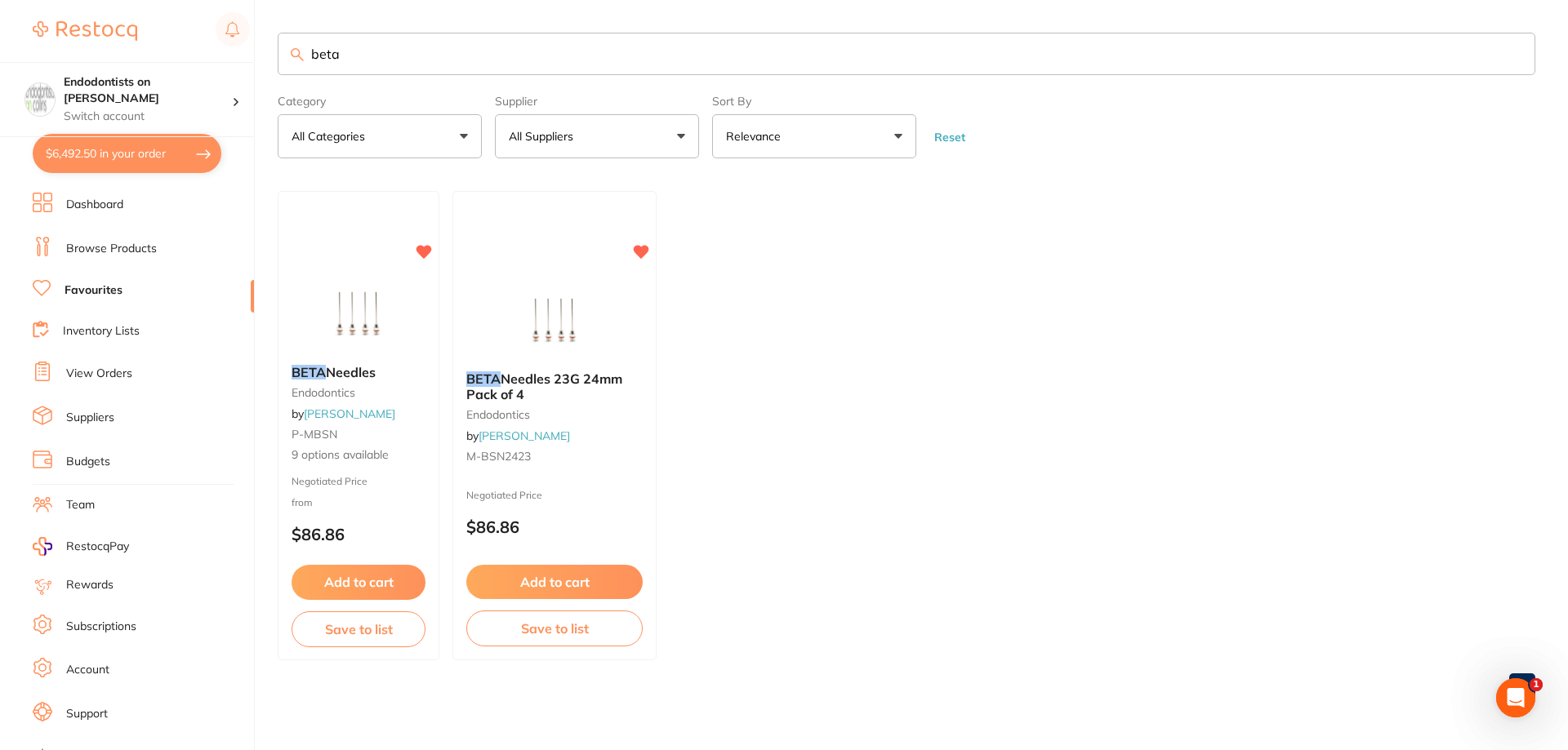
checkbox input "true"
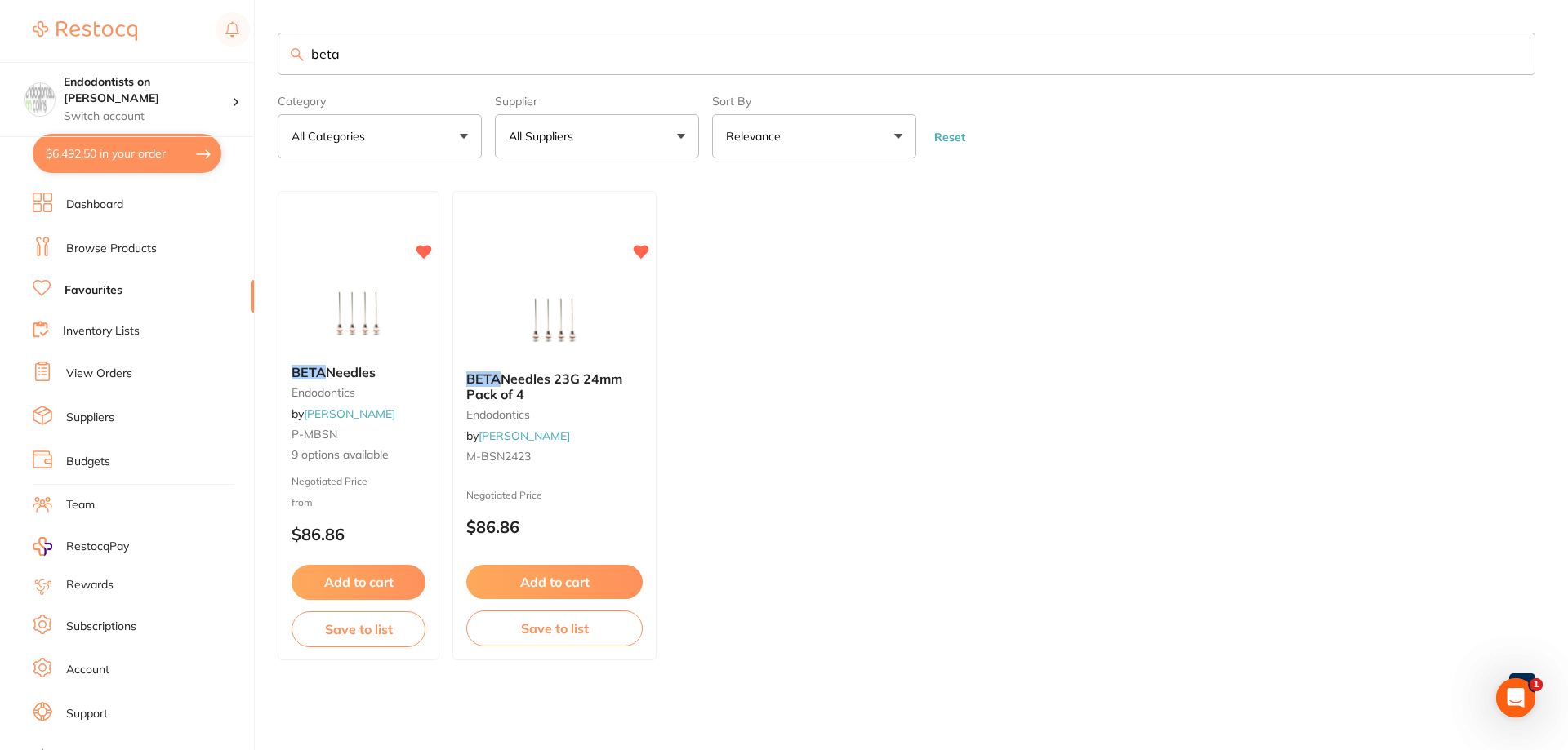
checkbox input "true"
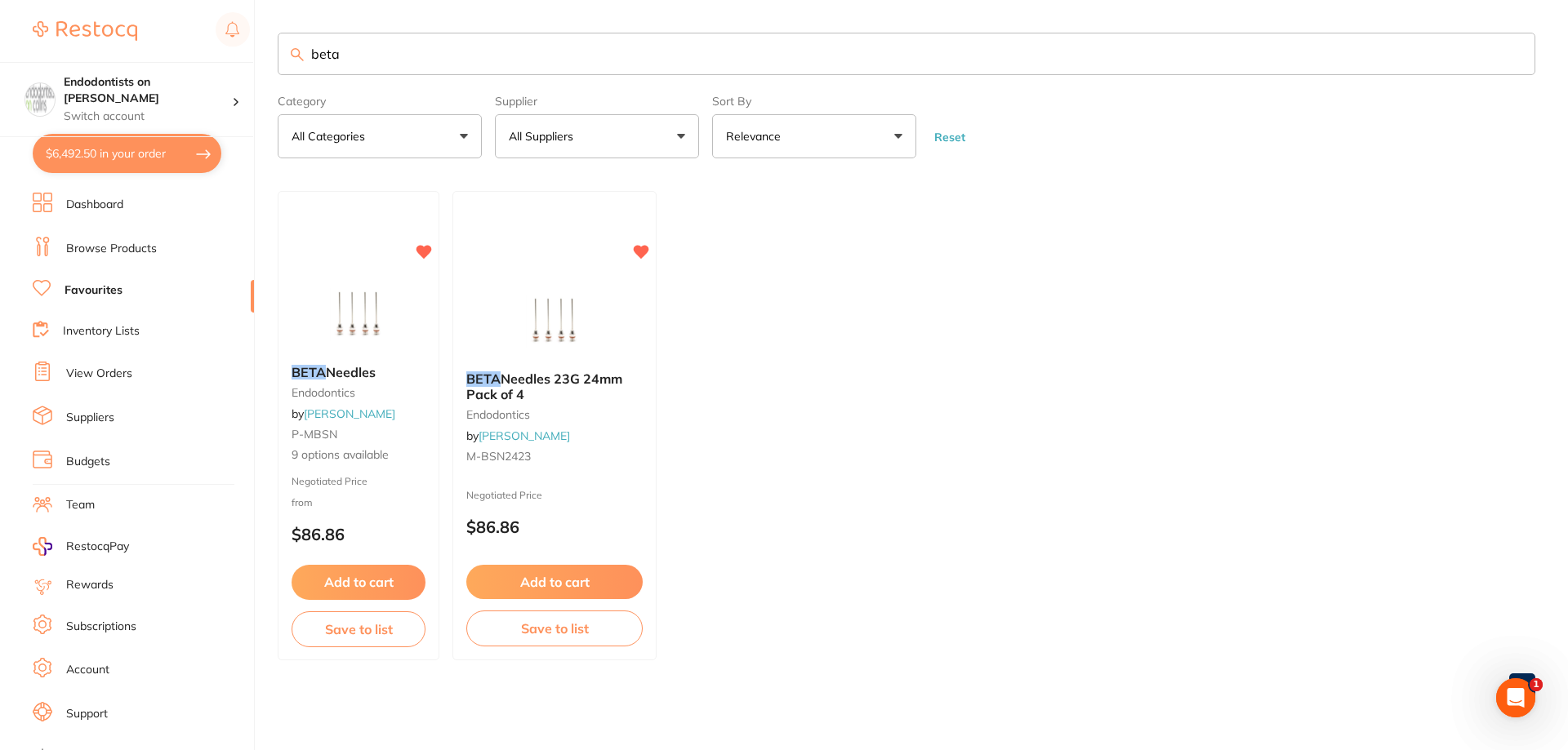
checkbox input "true"
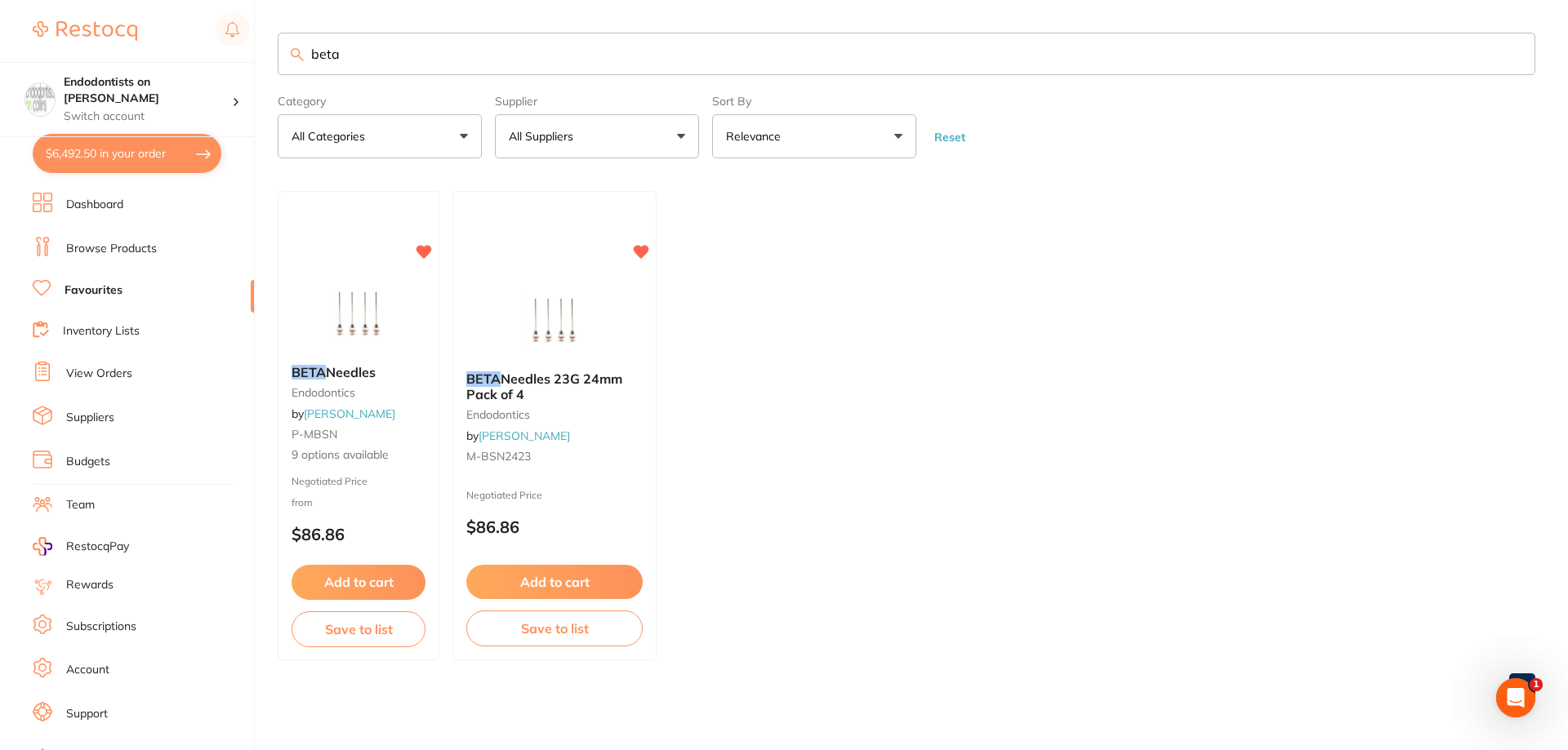
checkbox input "true"
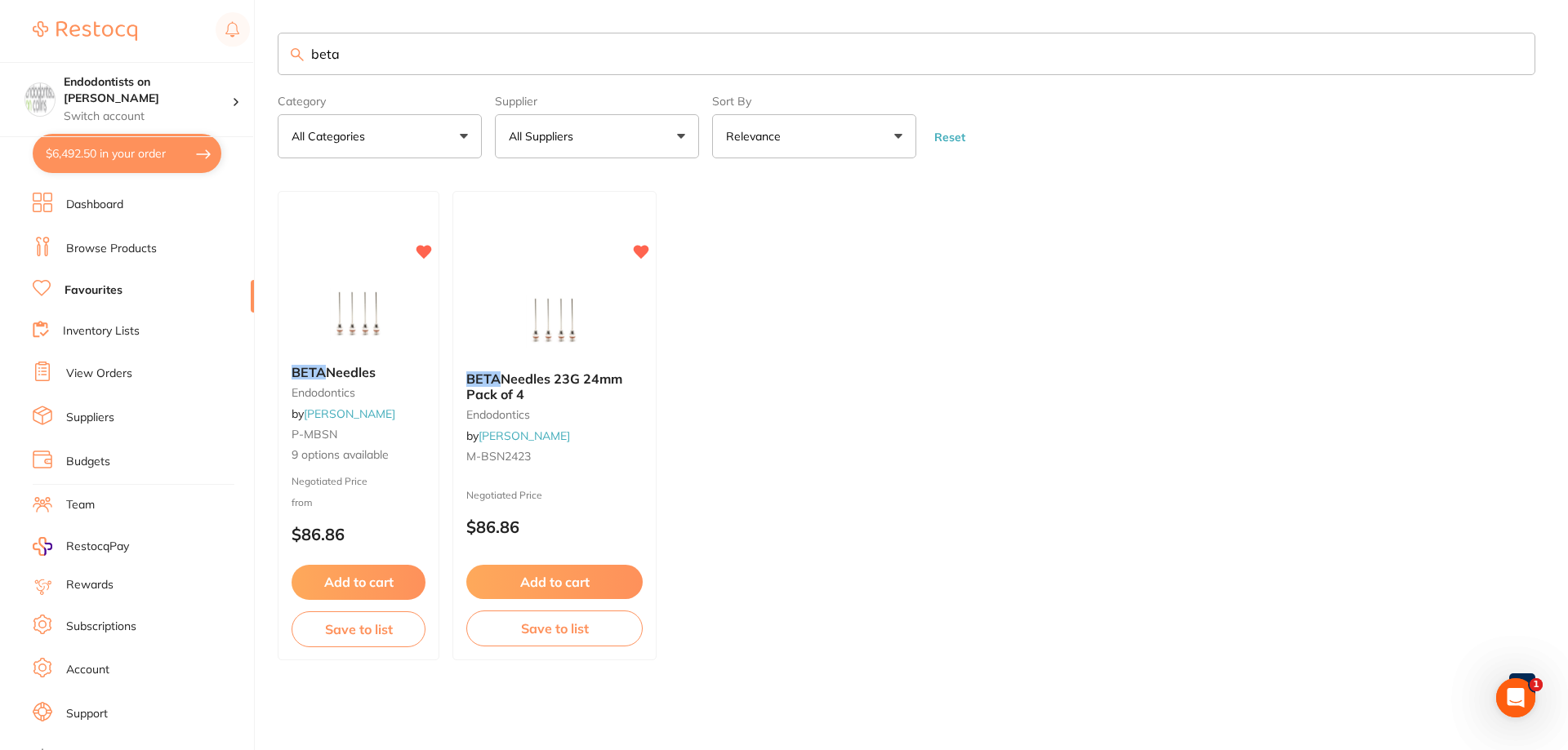
checkbox input "true"
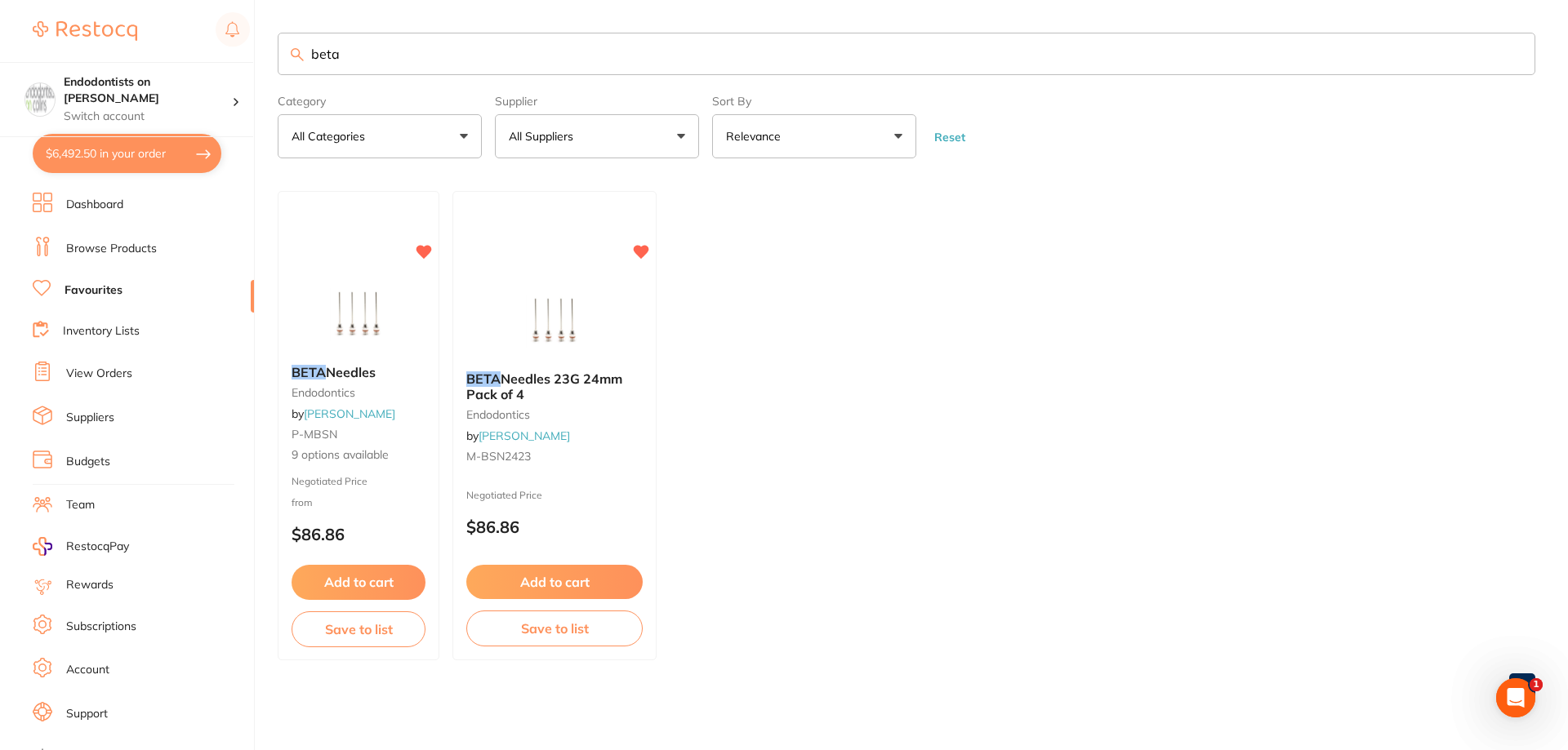
checkbox input "true"
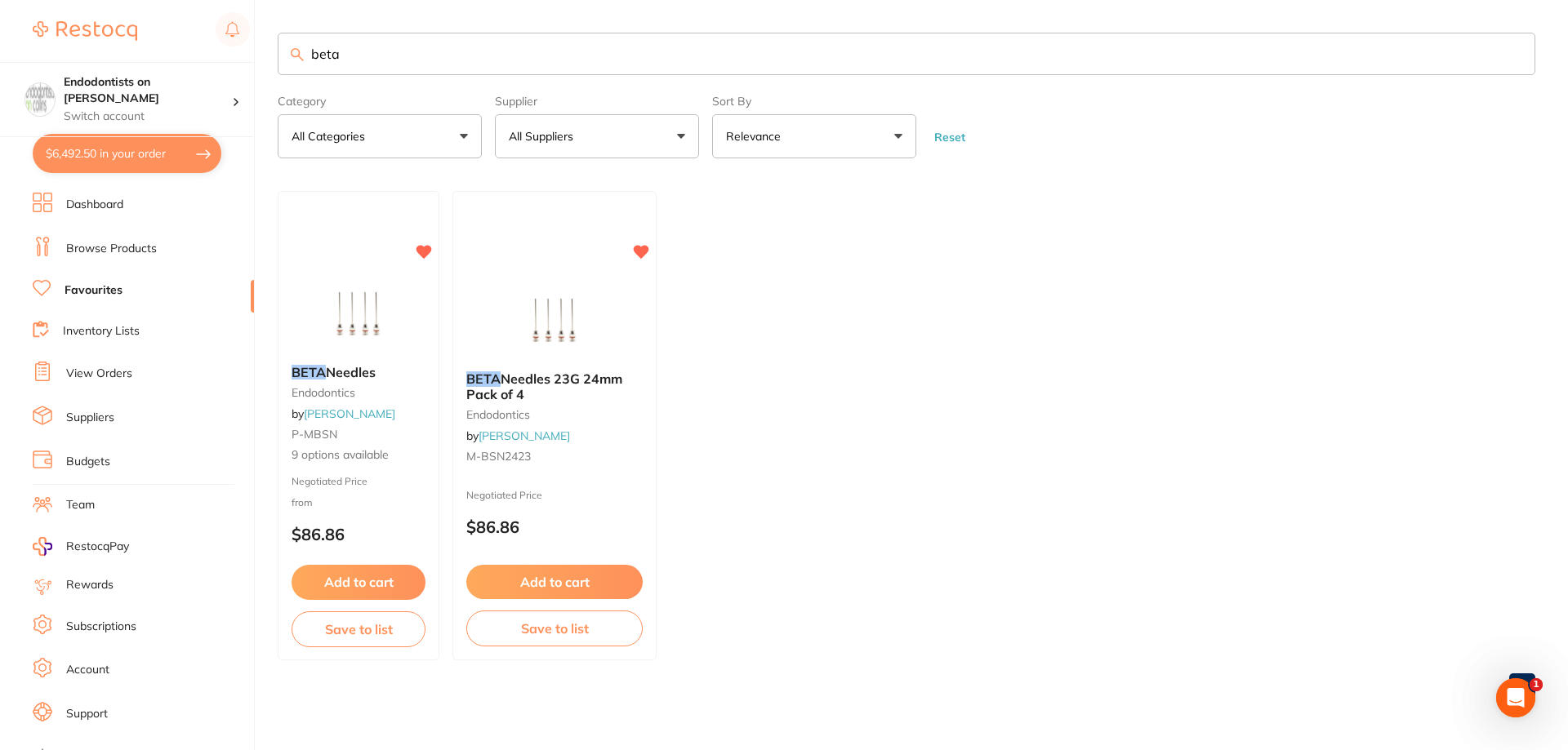
checkbox input "true"
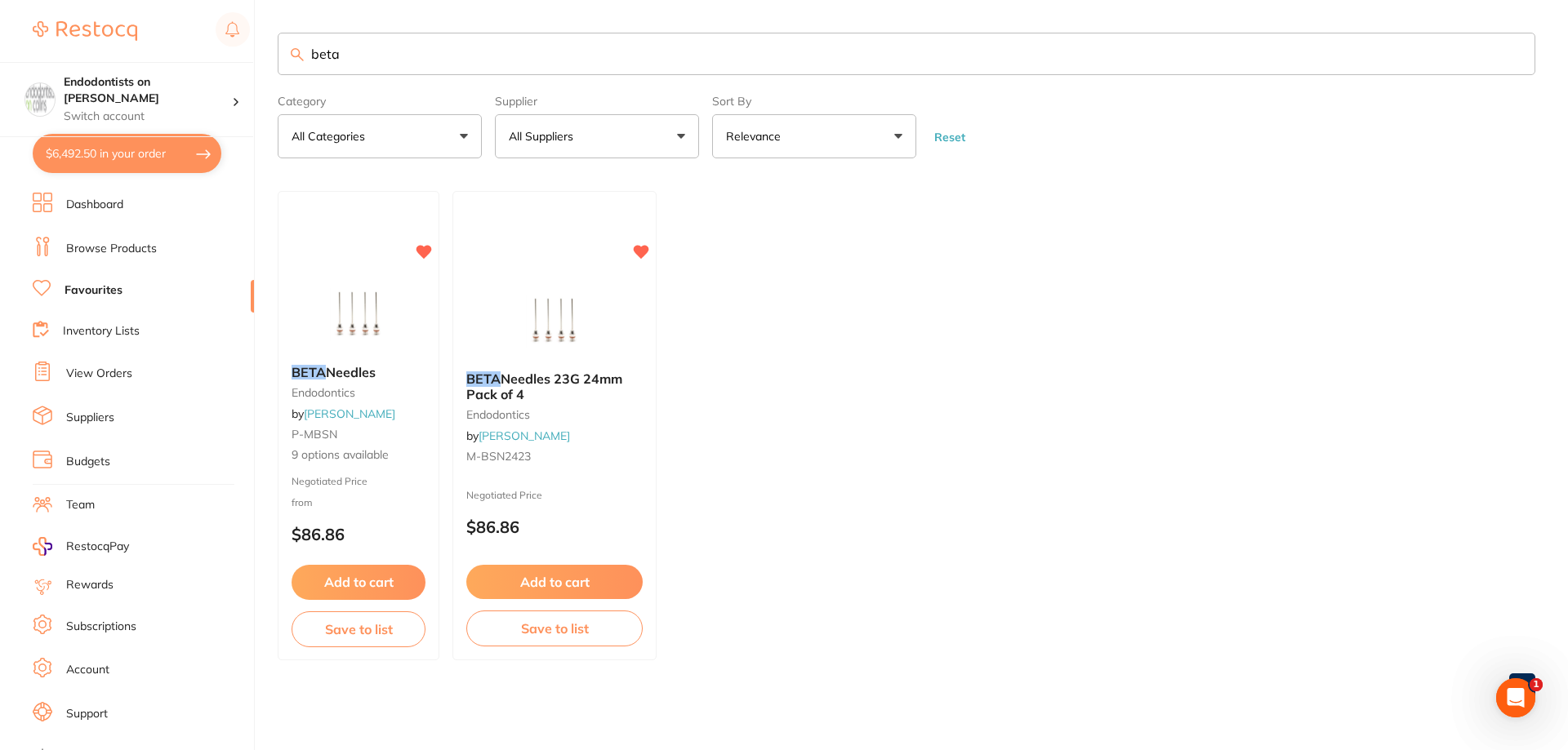
checkbox input "true"
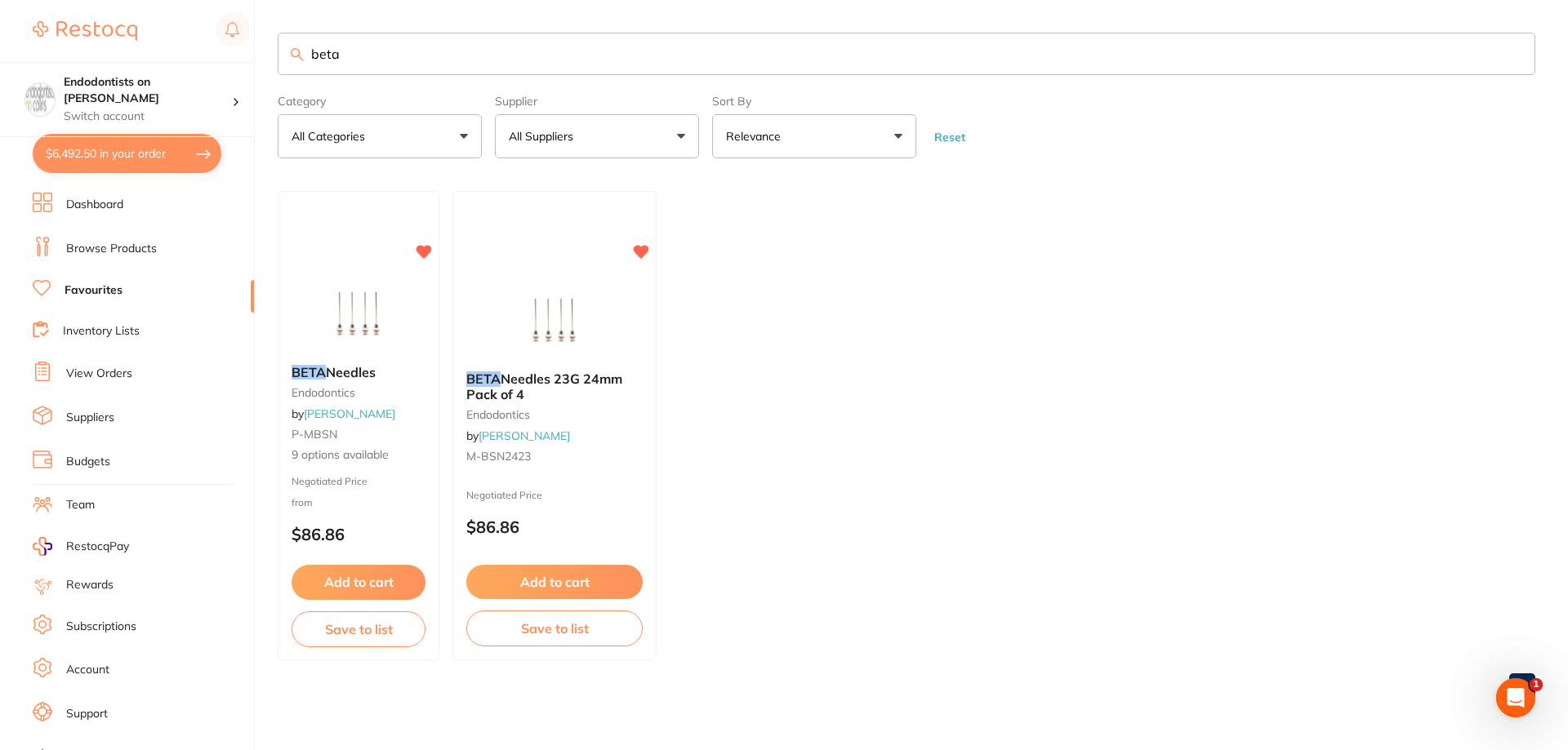
checkbox input "true"
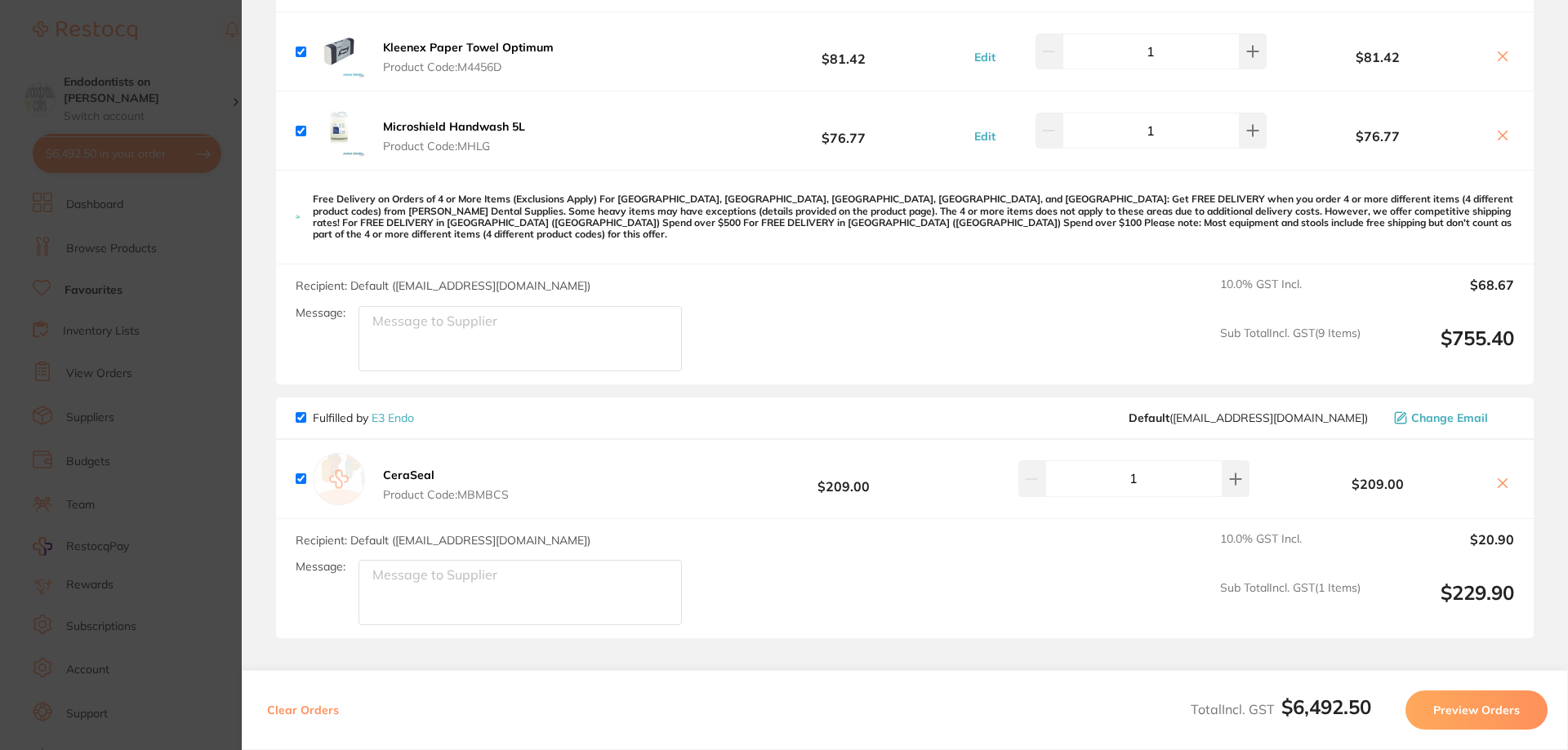
scroll to position [5144, 0]
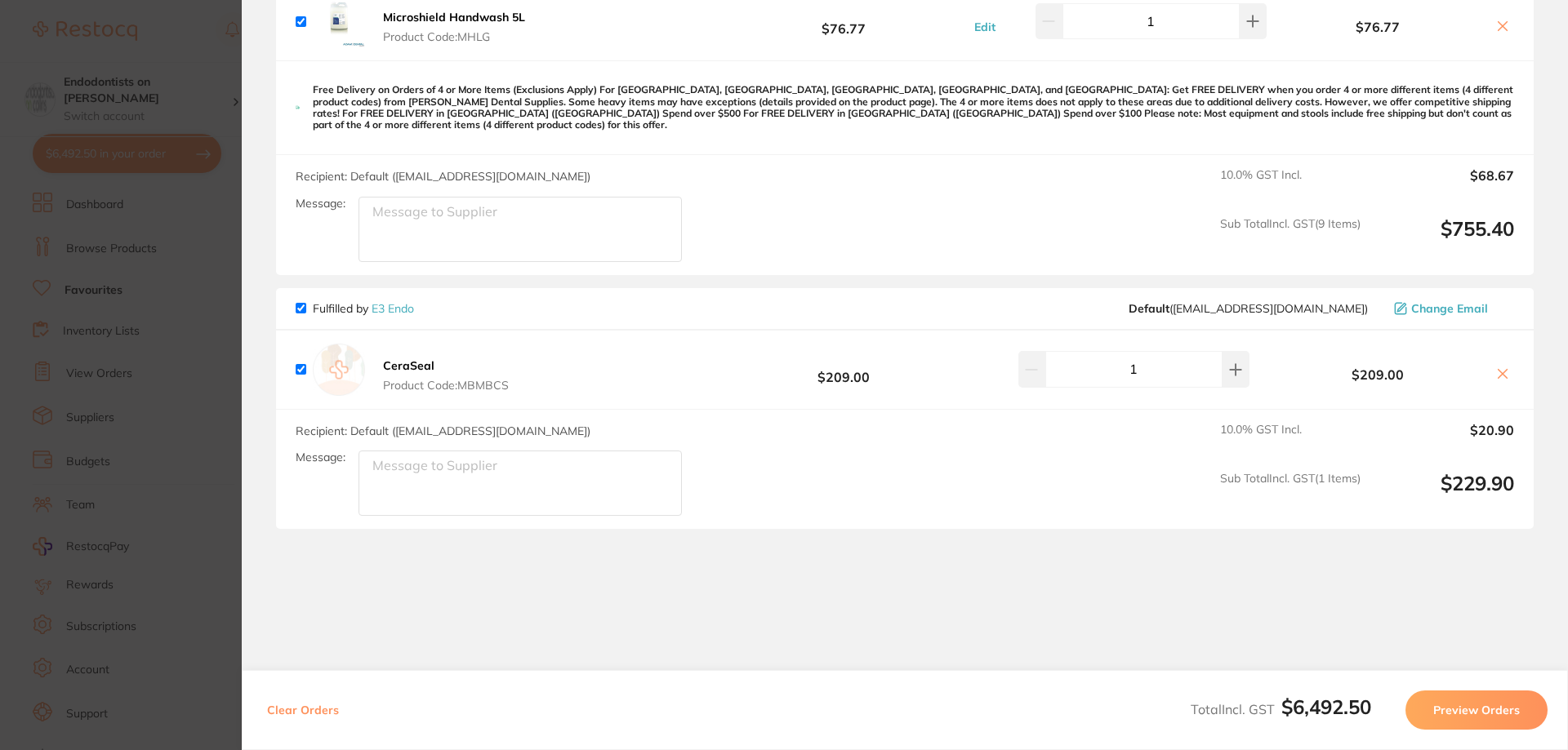
click at [1450, 712] on button "Preview Orders" at bounding box center [1476, 710] width 142 height 39
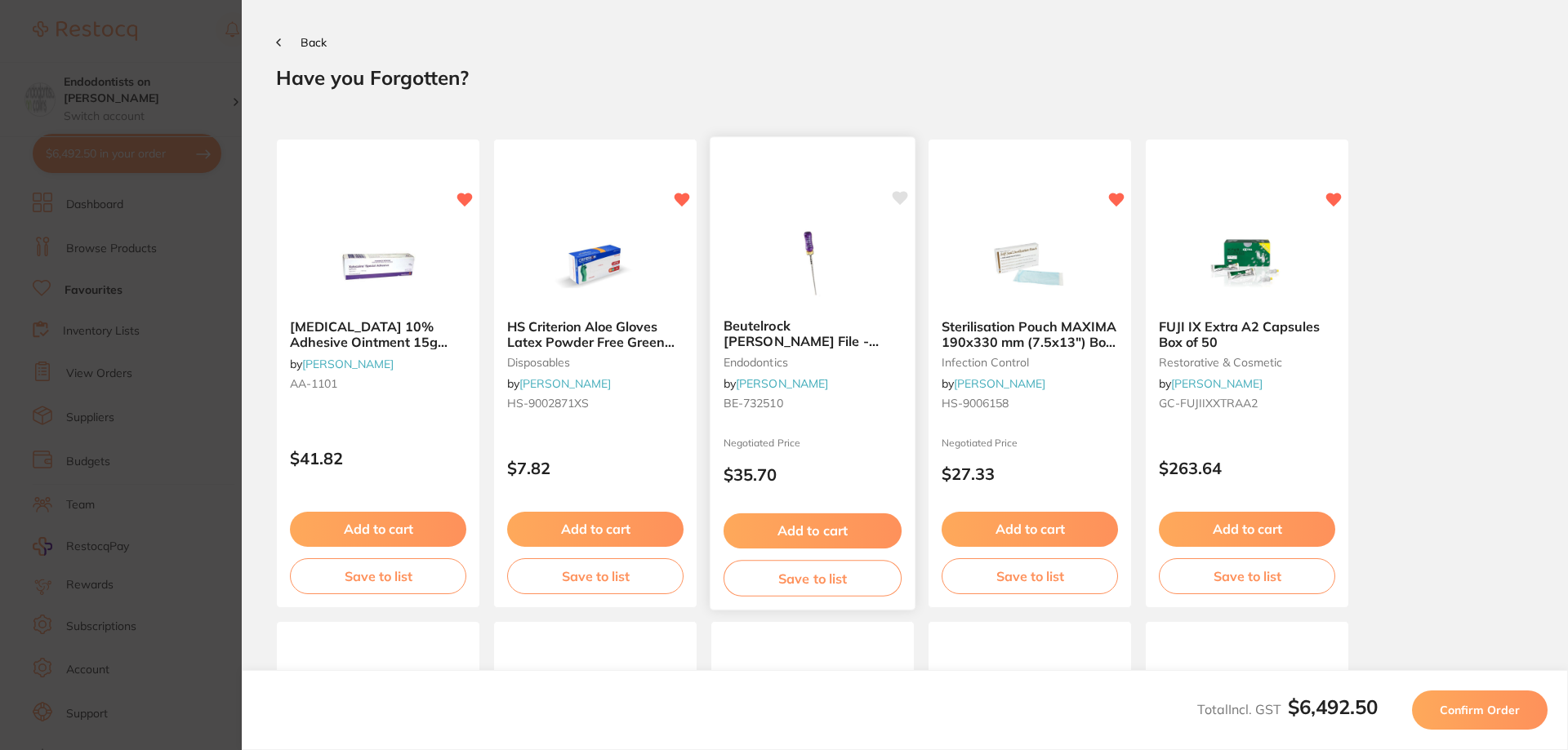
scroll to position [0, 0]
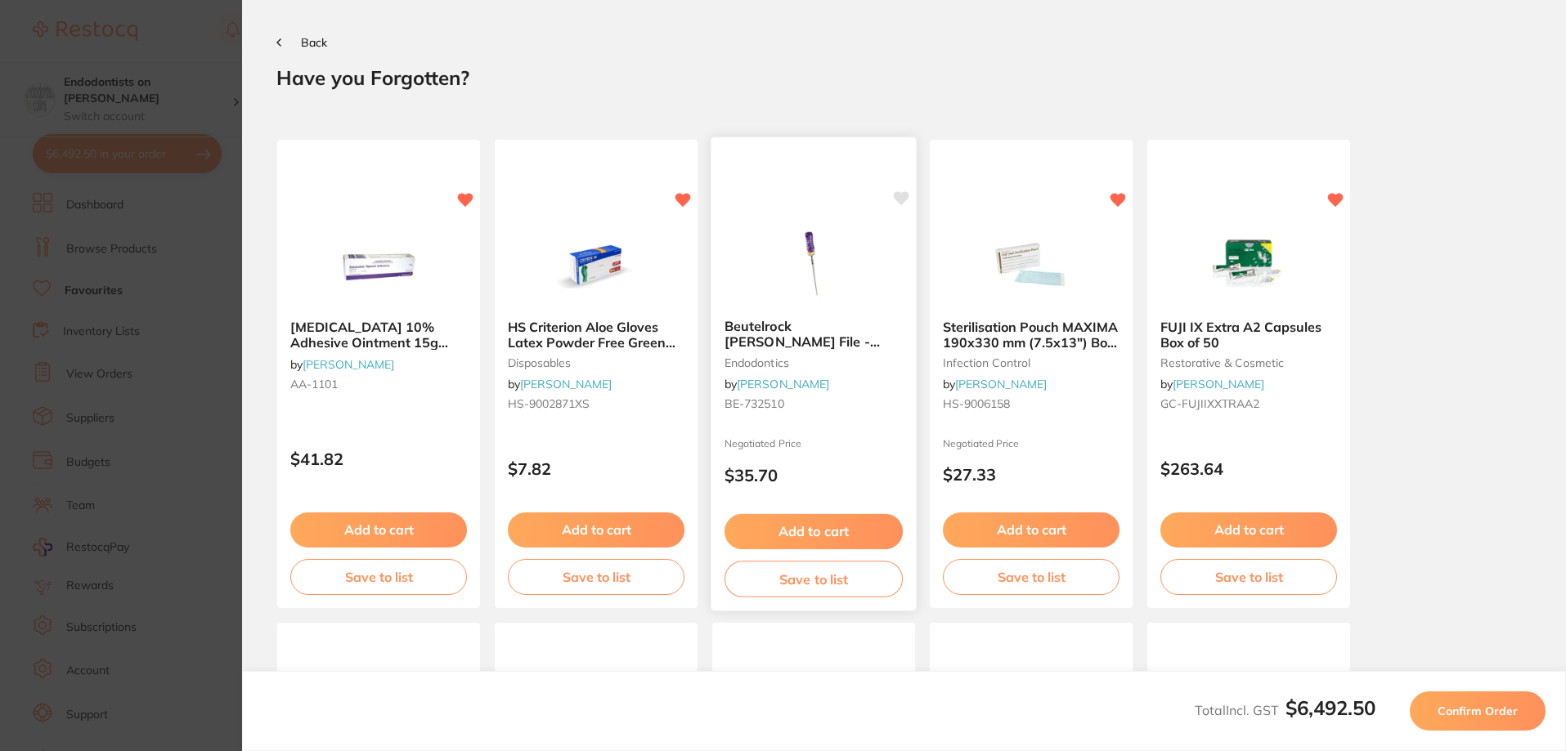
click at [900, 195] on icon at bounding box center [902, 199] width 16 height 14
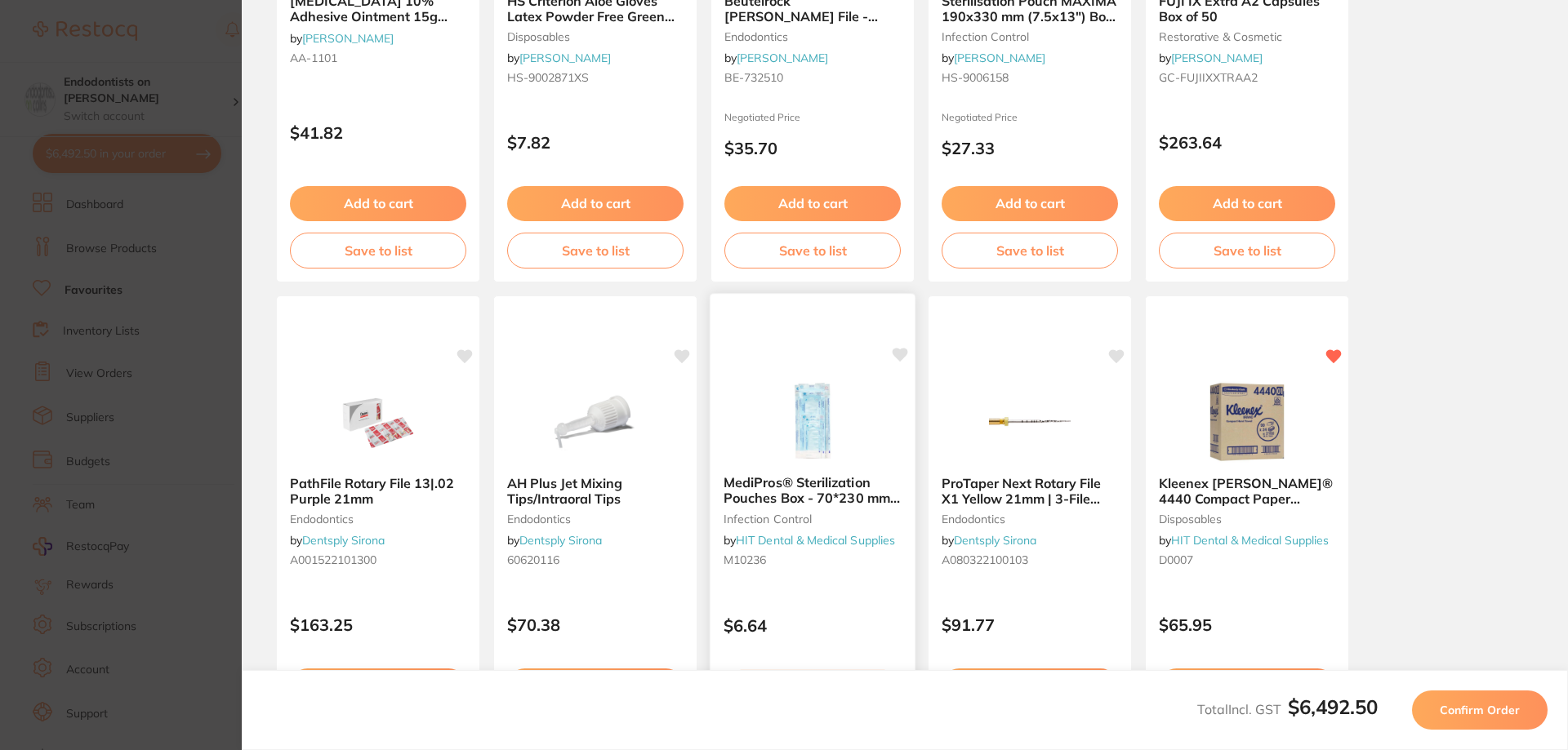
scroll to position [327, 0]
drag, startPoint x: 460, startPoint y: 354, endPoint x: 564, endPoint y: 361, distance: 104.2
click at [461, 354] on icon at bounding box center [465, 356] width 16 height 13
click at [684, 356] on icon at bounding box center [683, 355] width 16 height 14
drag, startPoint x: 903, startPoint y: 348, endPoint x: 939, endPoint y: 358, distance: 37.4
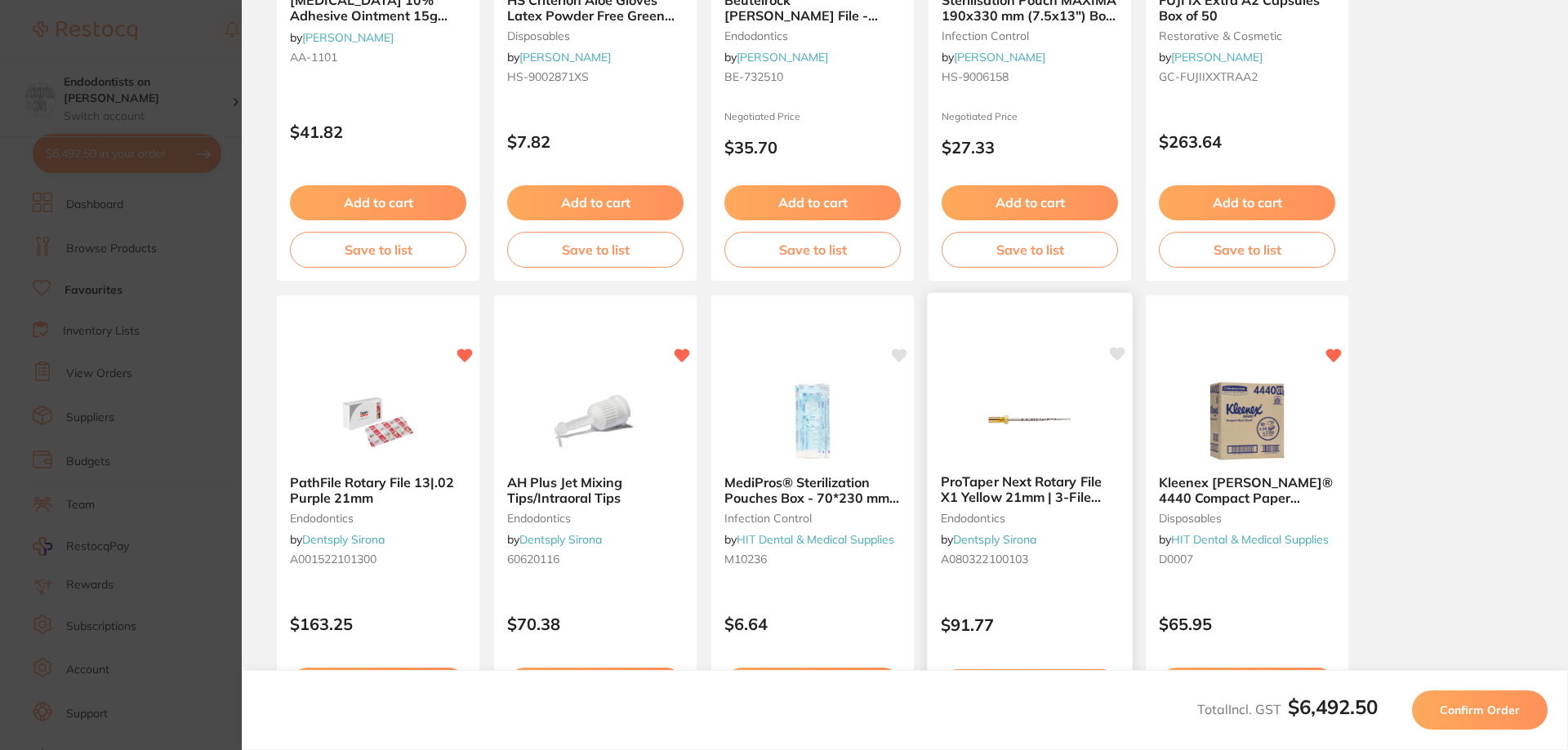
click at [903, 351] on icon at bounding box center [900, 356] width 16 height 13
click at [1118, 357] on icon at bounding box center [1118, 355] width 16 height 14
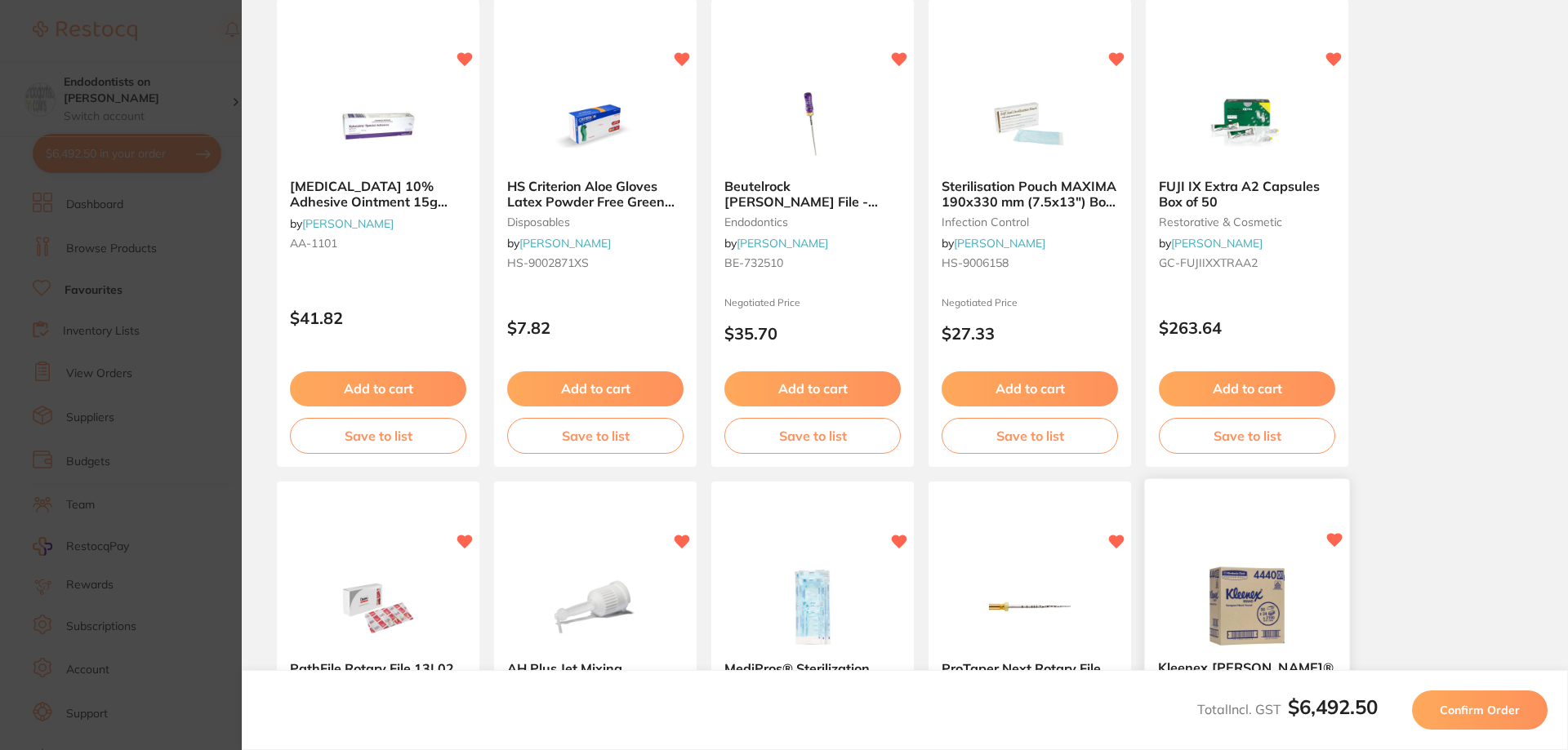
scroll to position [130, 0]
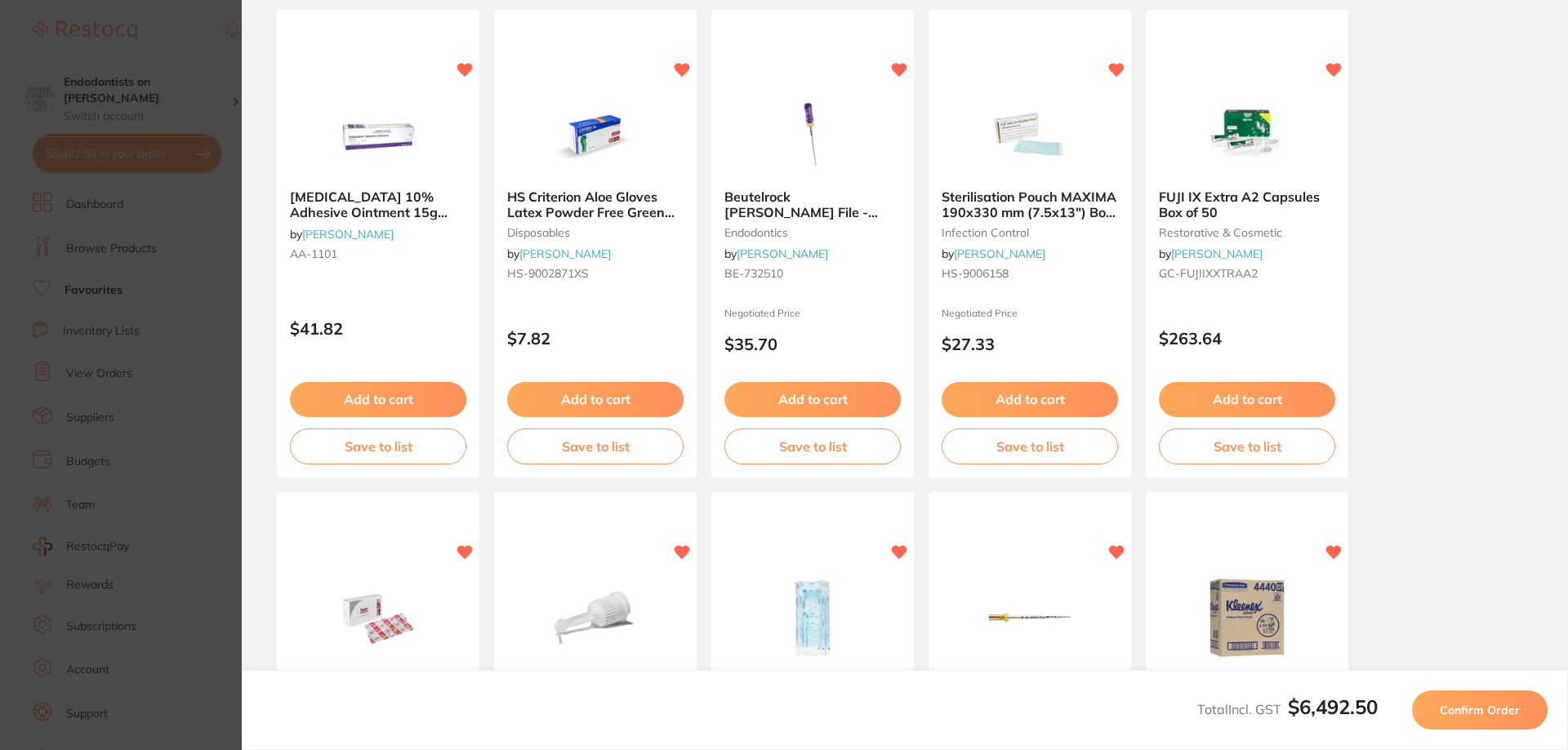
click at [1460, 714] on span "Confirm Order" at bounding box center [1480, 710] width 80 height 15
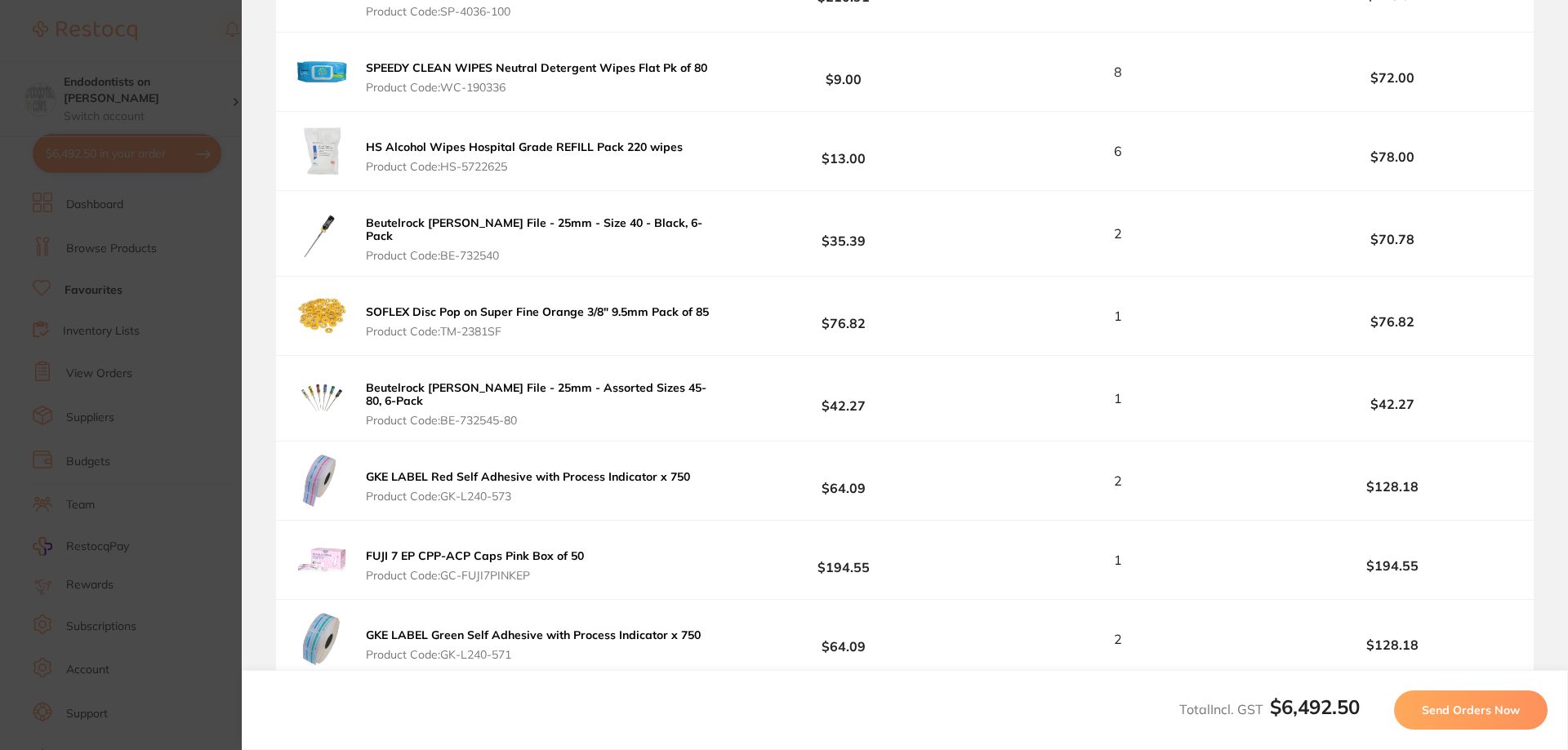
scroll to position [2940, 0]
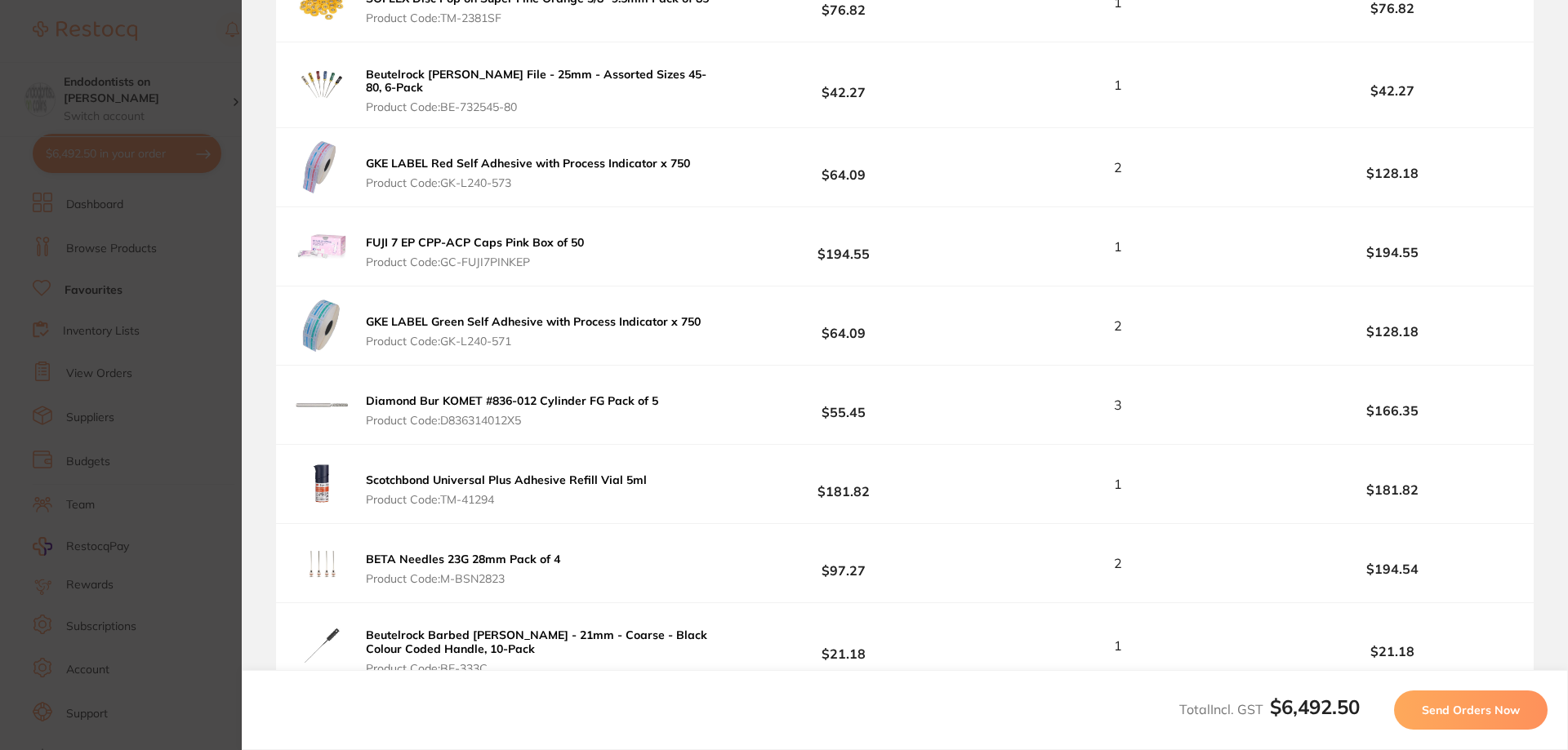
click at [1440, 709] on span "Send Orders Now" at bounding box center [1471, 710] width 98 height 15
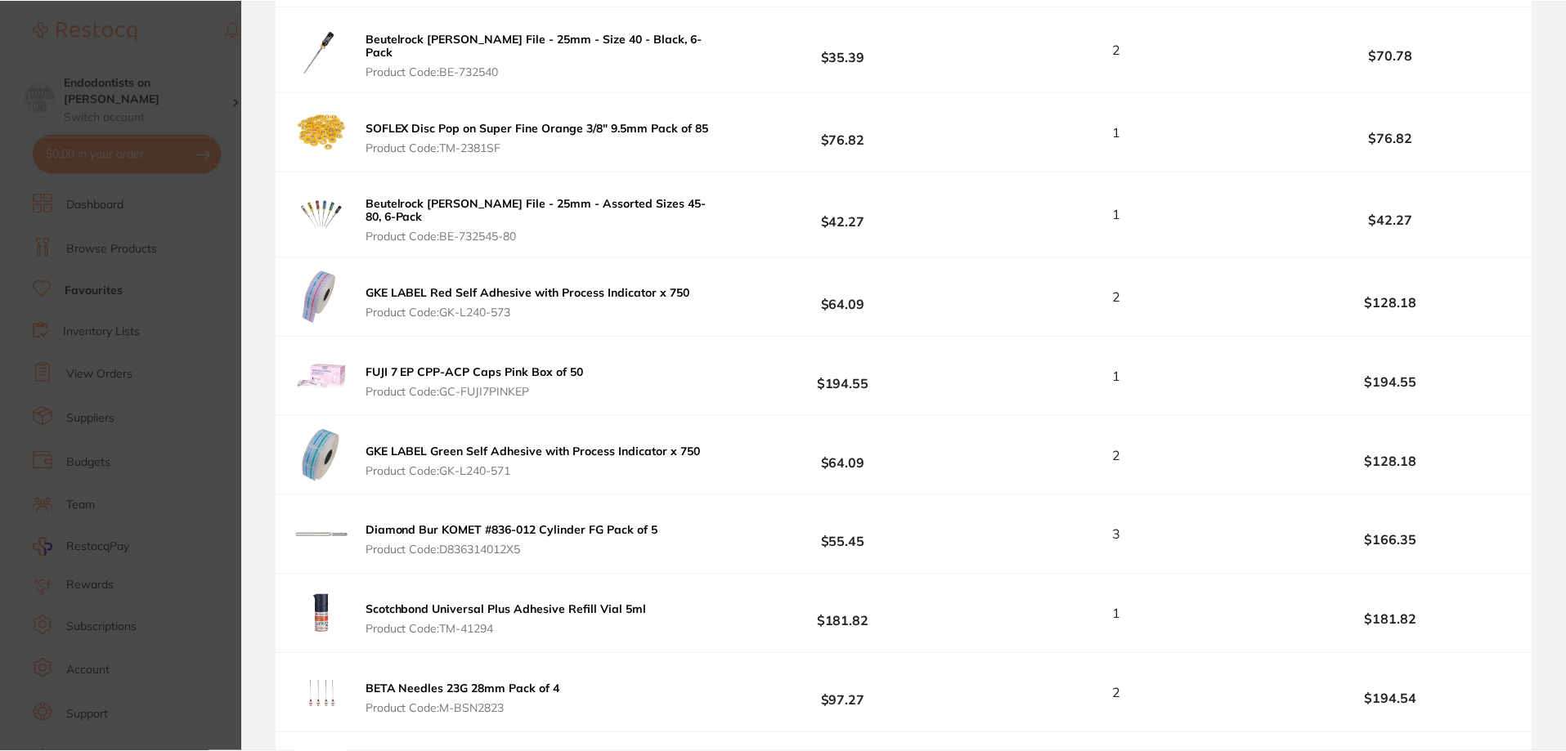
scroll to position [3381, 0]
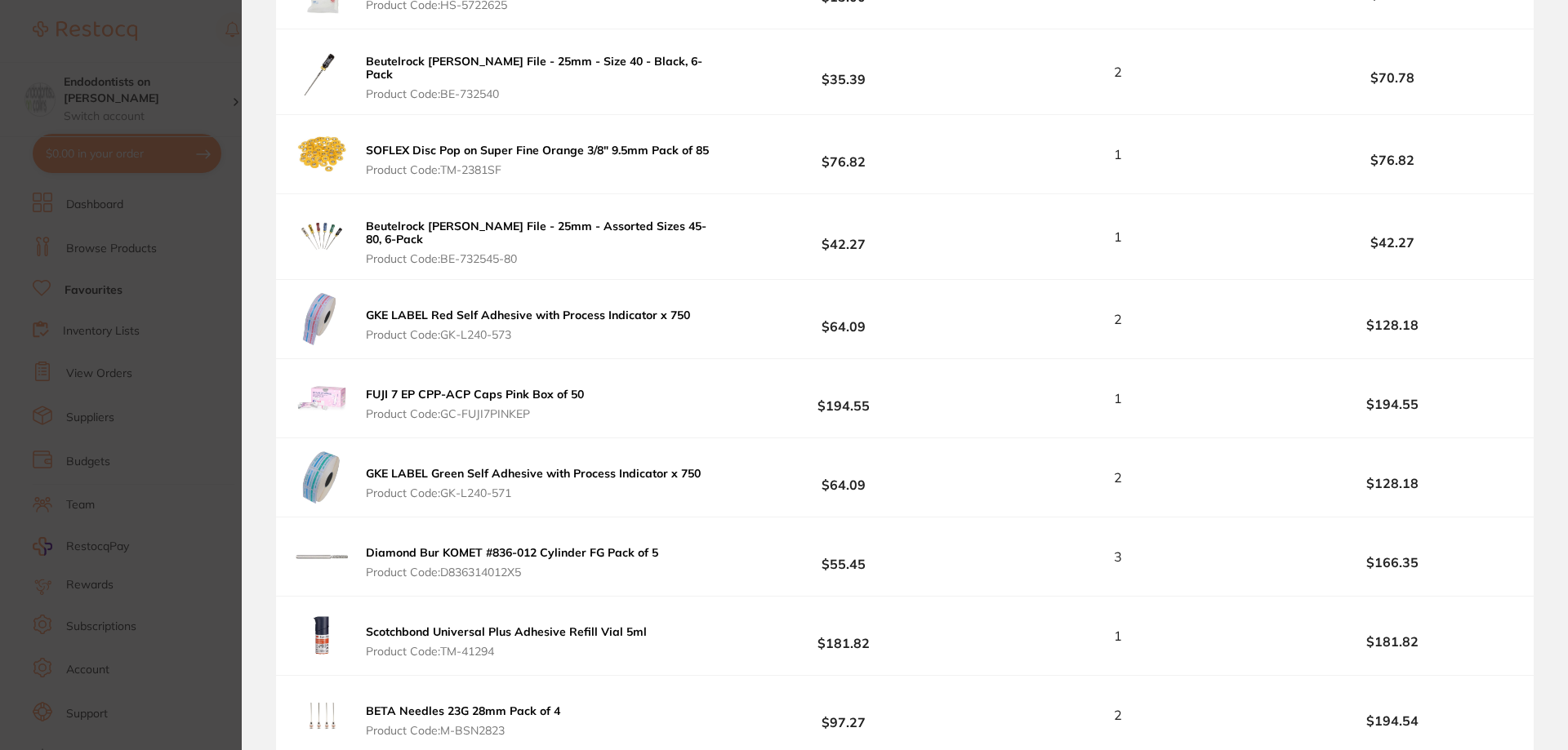
click at [198, 414] on section "Update RRP Set your pre negotiated price for this item. Item Agreed RRP (excl. …" at bounding box center [784, 375] width 1568 height 750
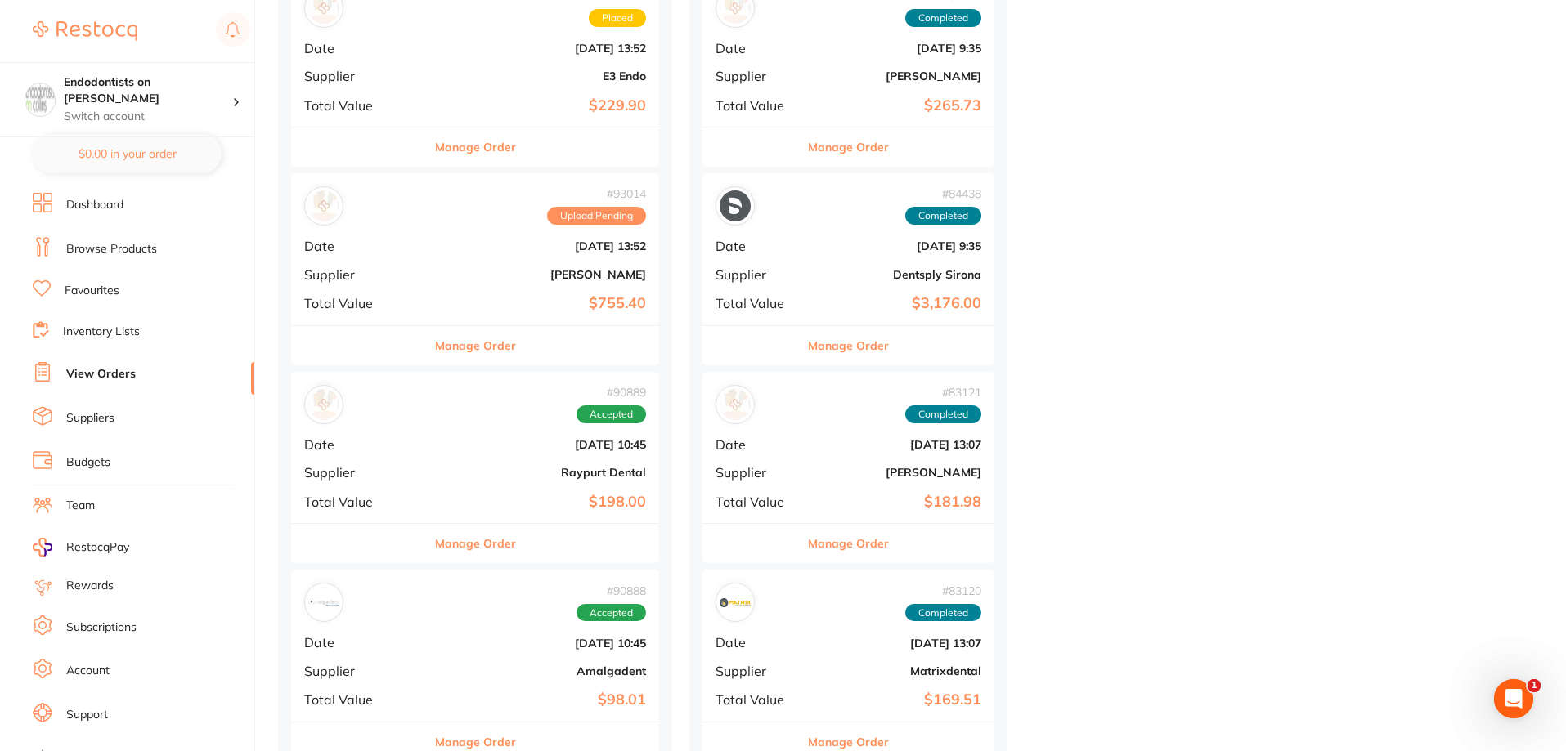
scroll to position [1472, 0]
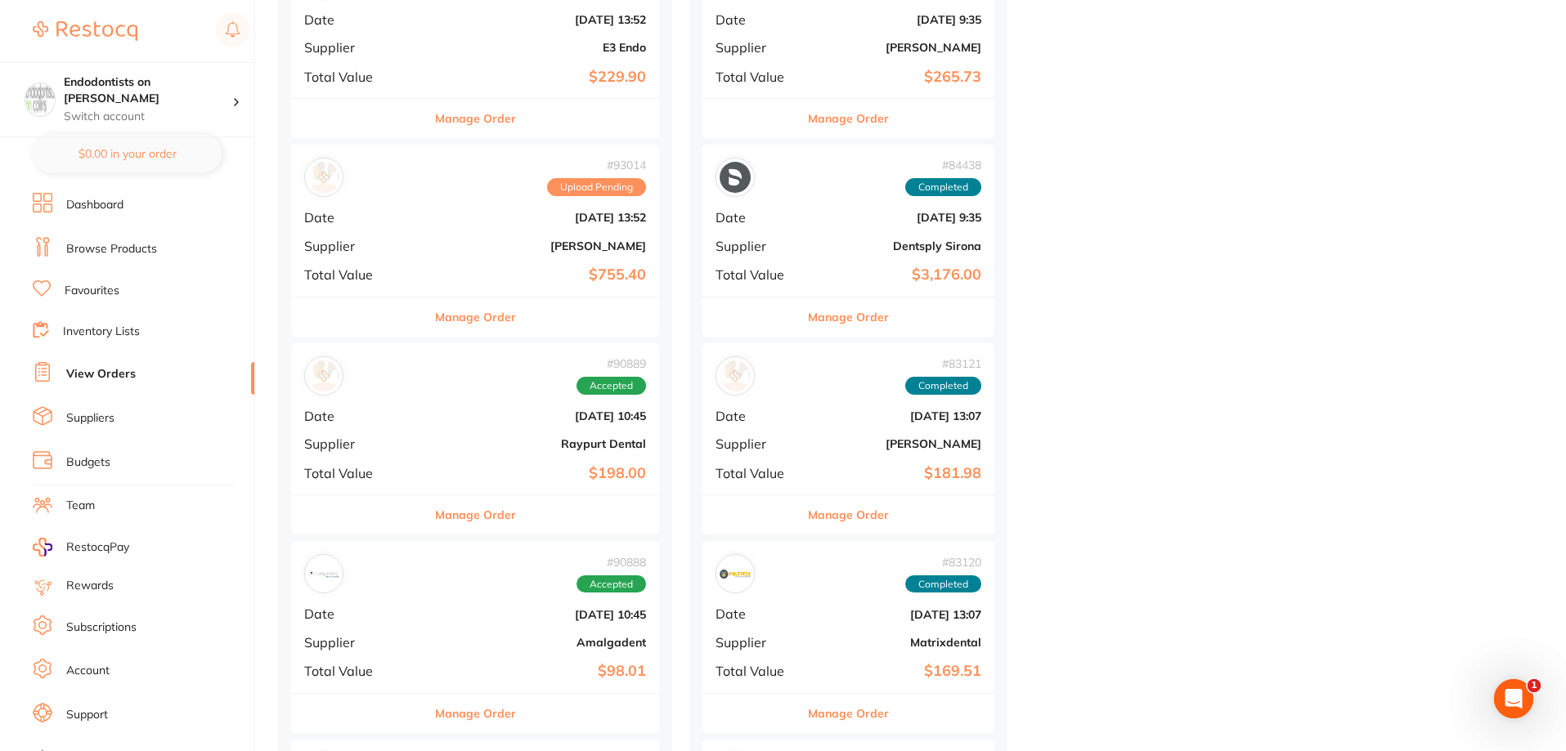
click at [512, 426] on div "# 90889 Accepted Date Aug 21 2025, 10:45 Supplier Raypurt Dental Total Value $1…" at bounding box center [475, 418] width 368 height 151
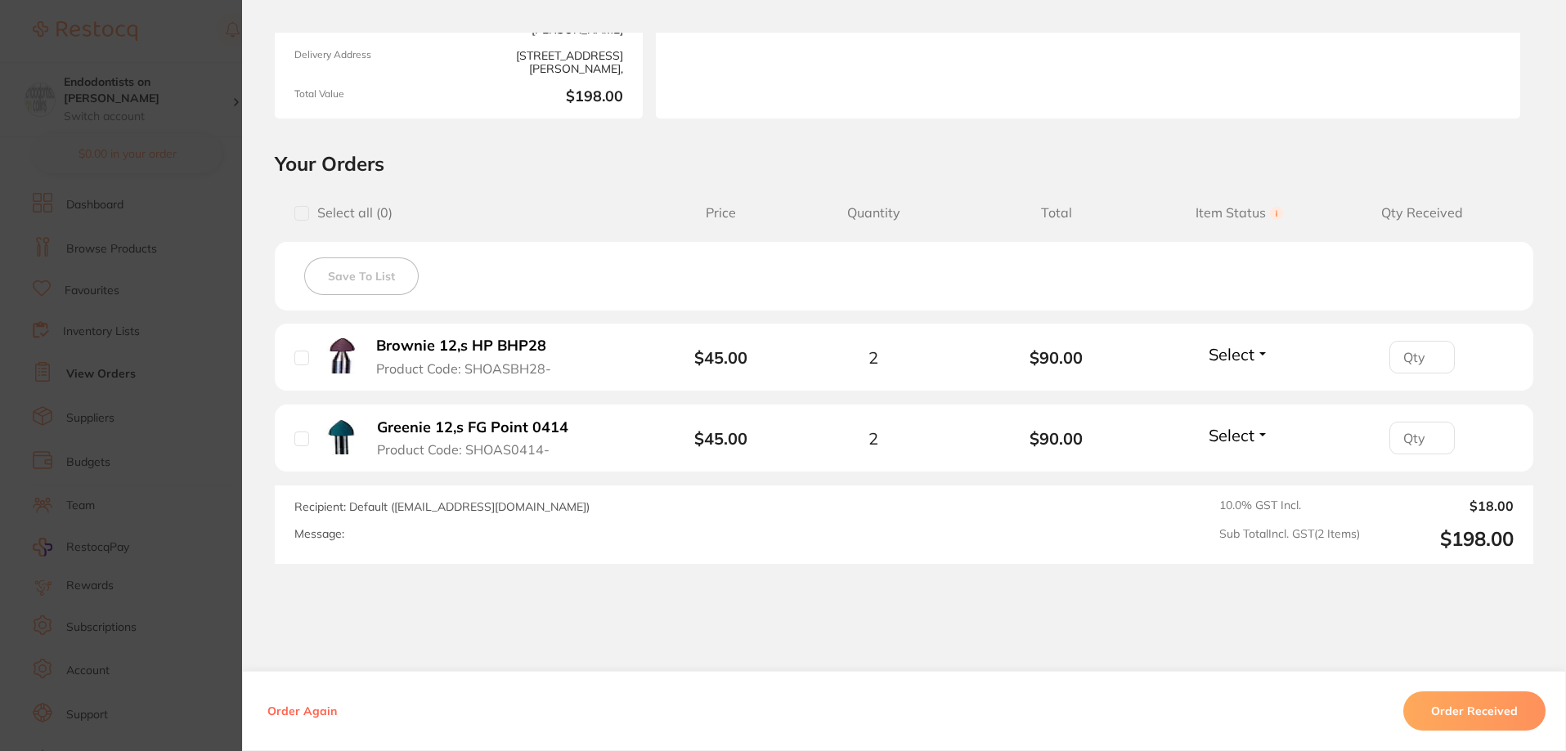
scroll to position [306, 0]
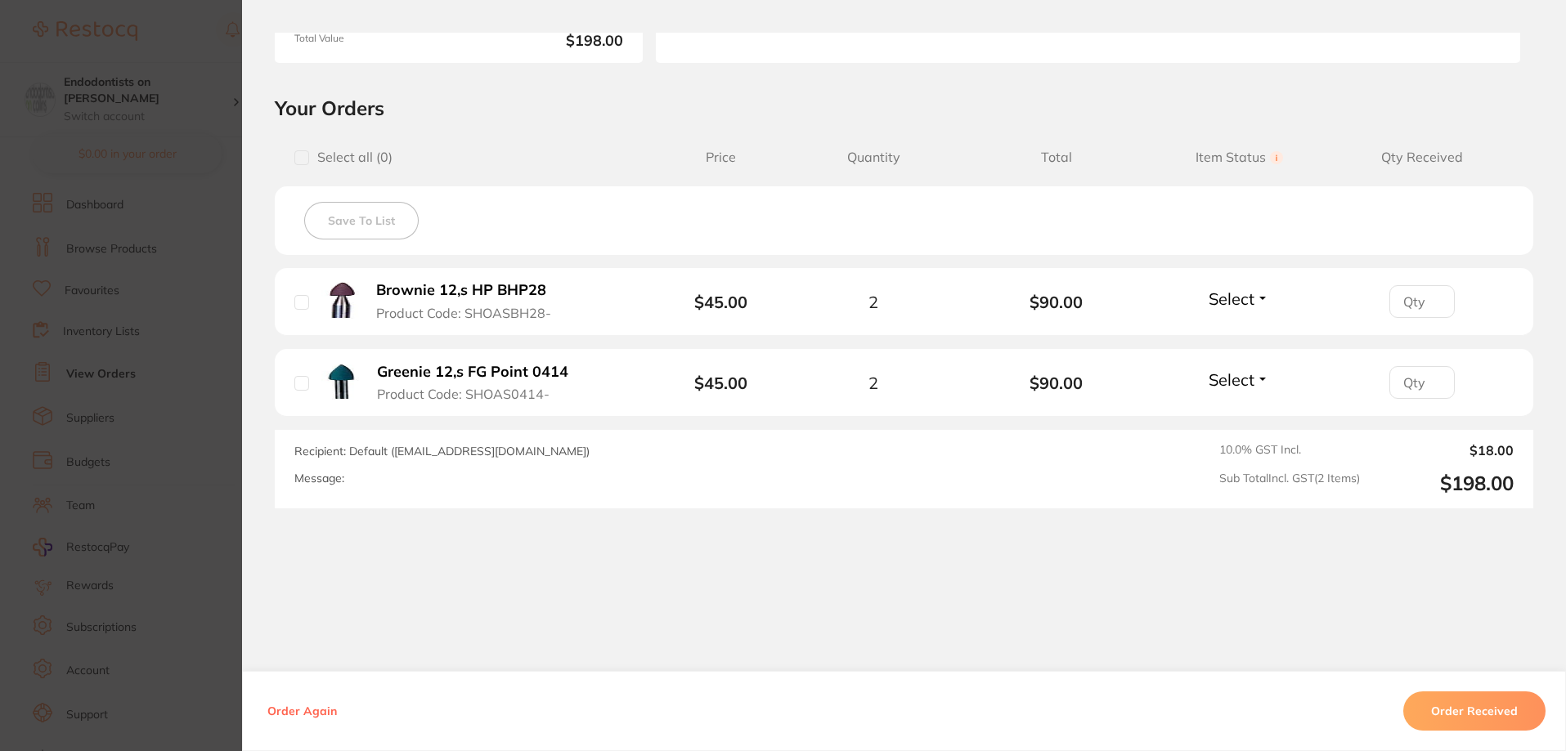
click at [150, 632] on section "Order ID: Restocq- 90889 Order Information Accepted Order Order Date Aug 21 202…" at bounding box center [783, 375] width 1566 height 751
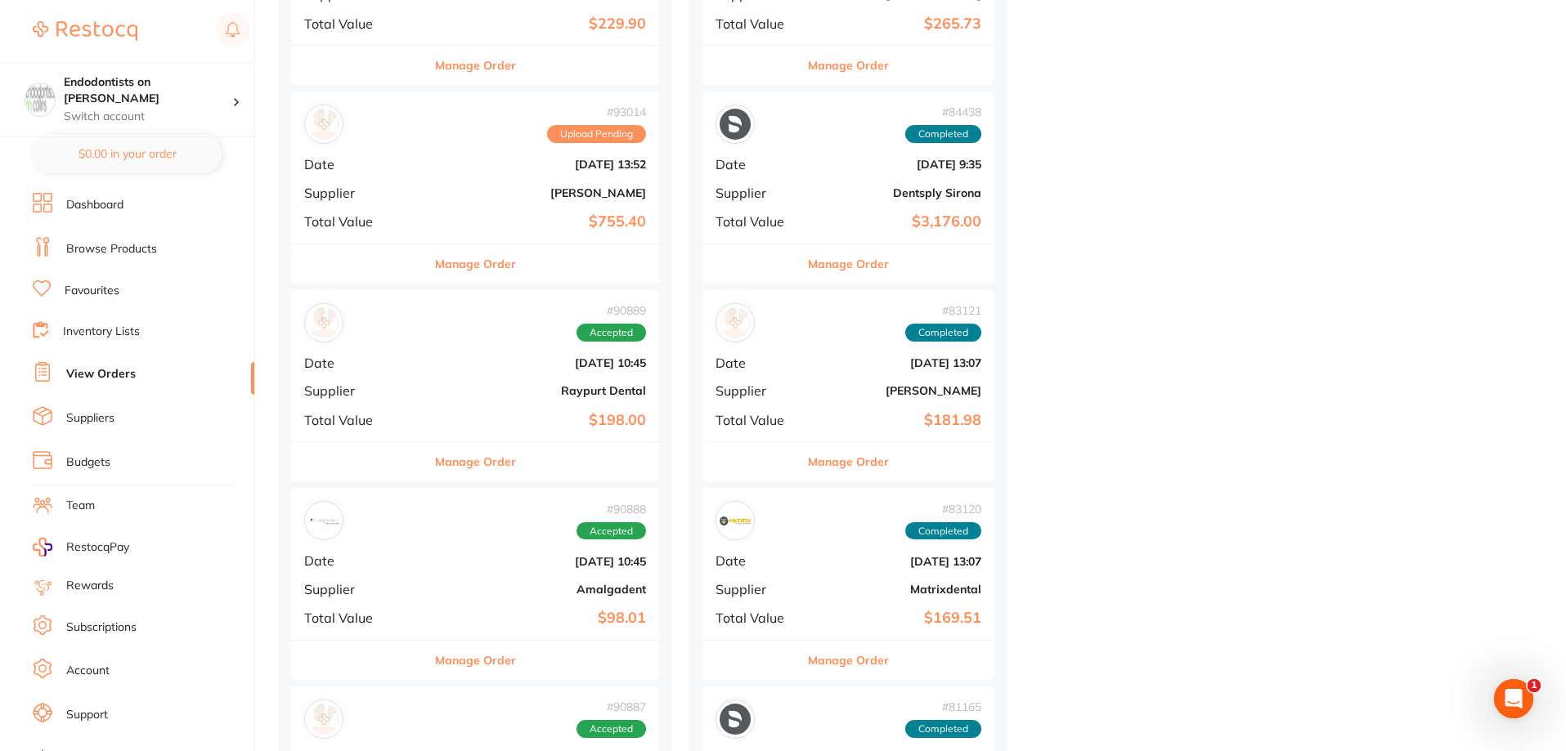
scroll to position [1554, 0]
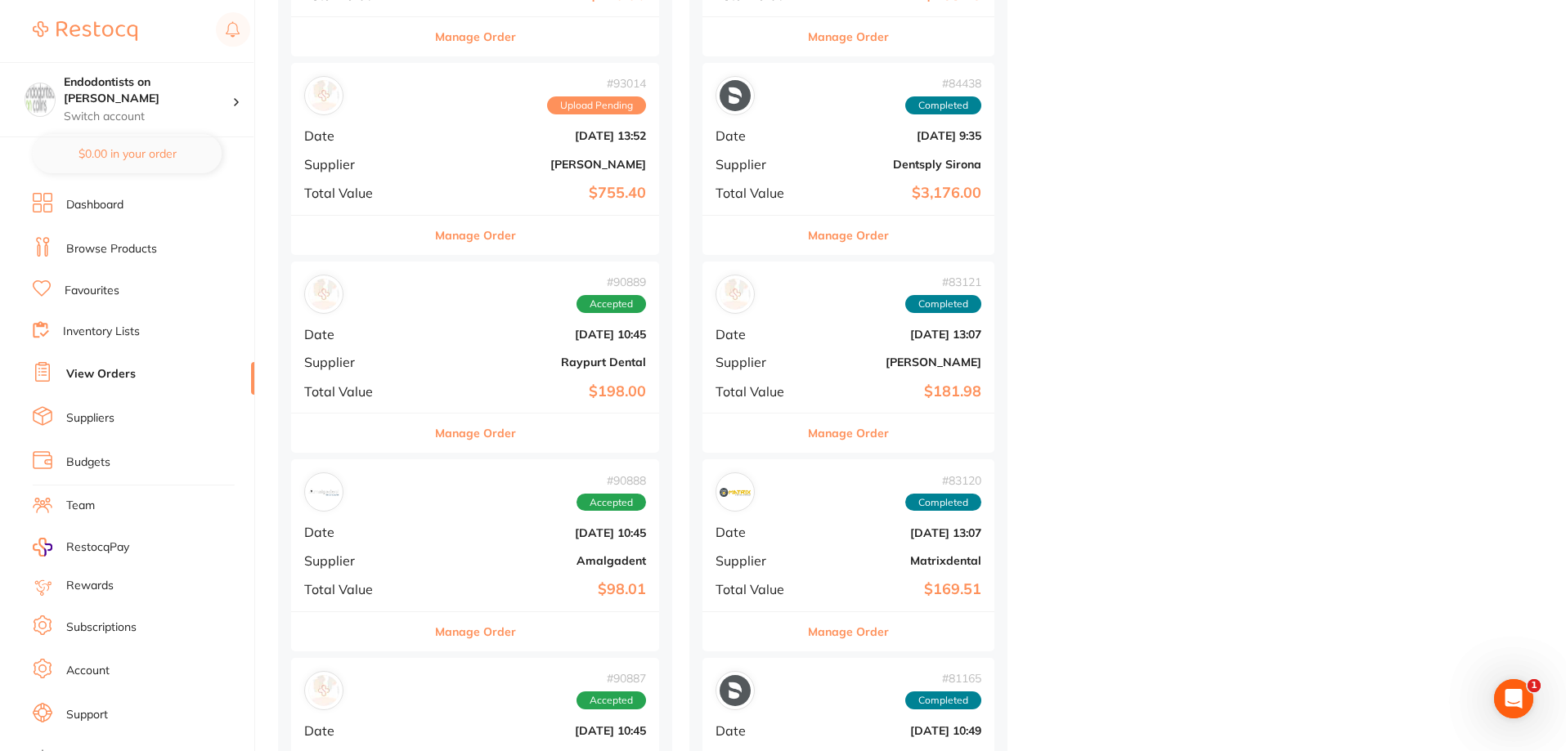
click at [502, 600] on div "# 90888 Accepted Date Aug 21 2025, 10:45 Supplier Amalgadent Total Value $98.01" at bounding box center [475, 535] width 368 height 151
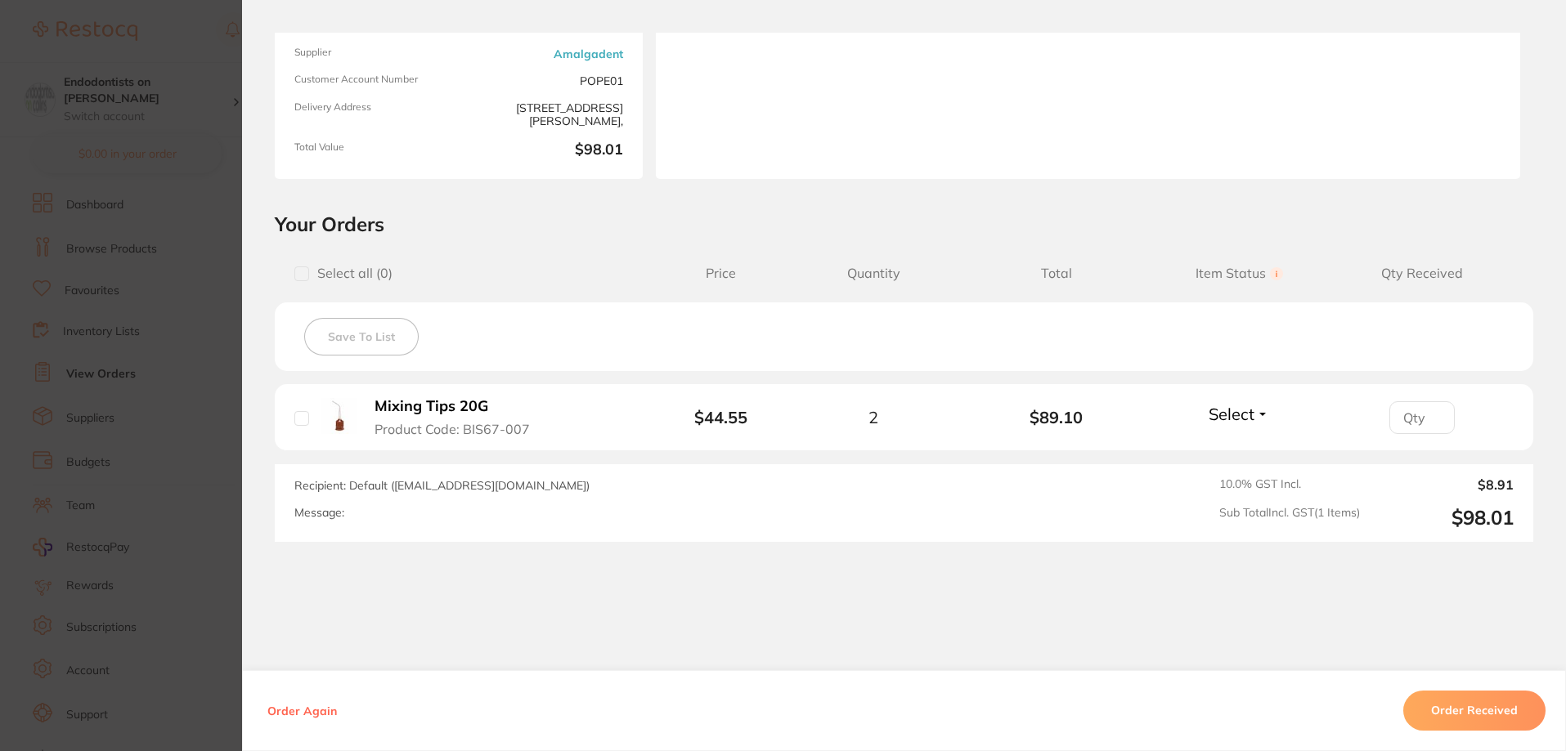
scroll to position [225, 0]
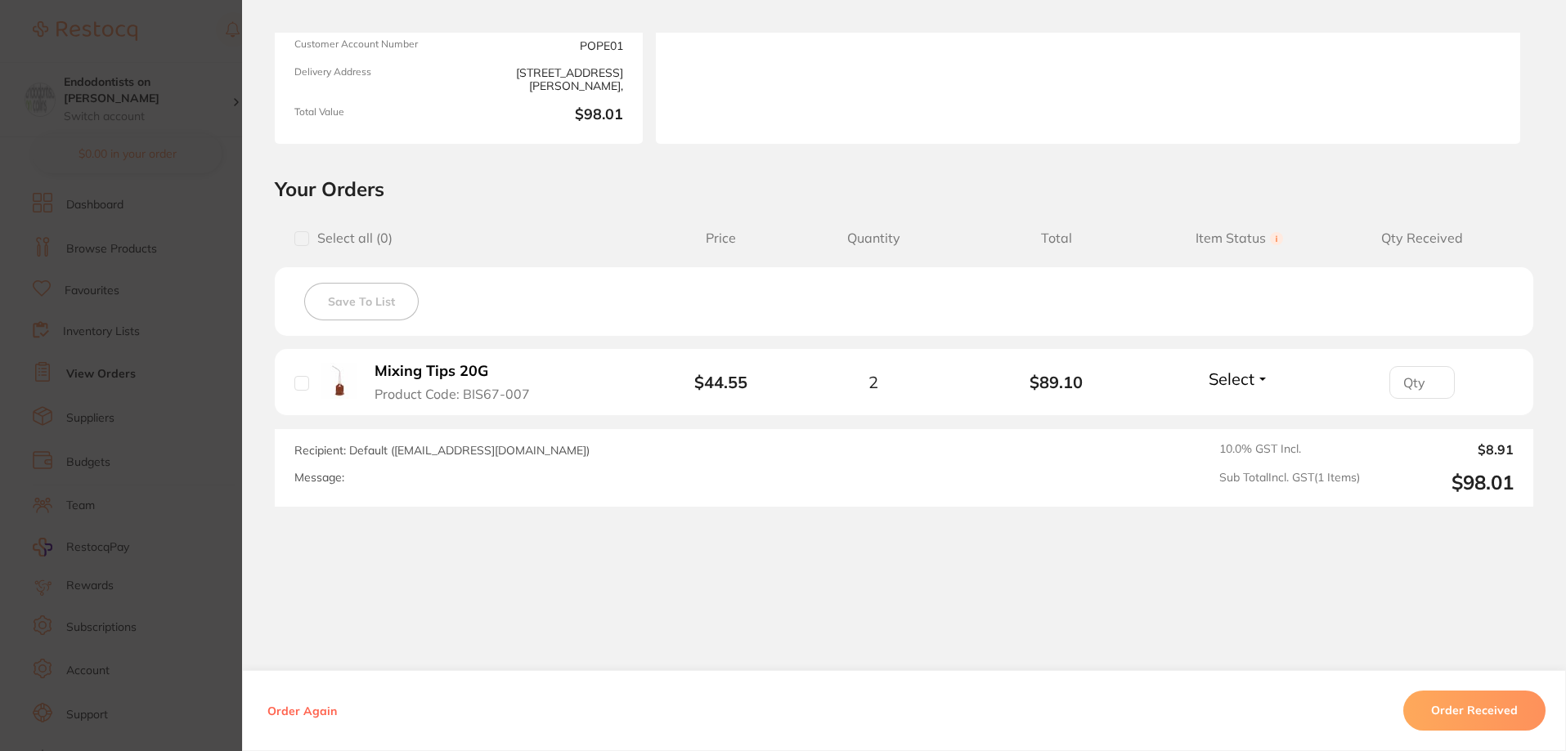
click at [1483, 714] on button "Order Received" at bounding box center [1474, 710] width 142 height 39
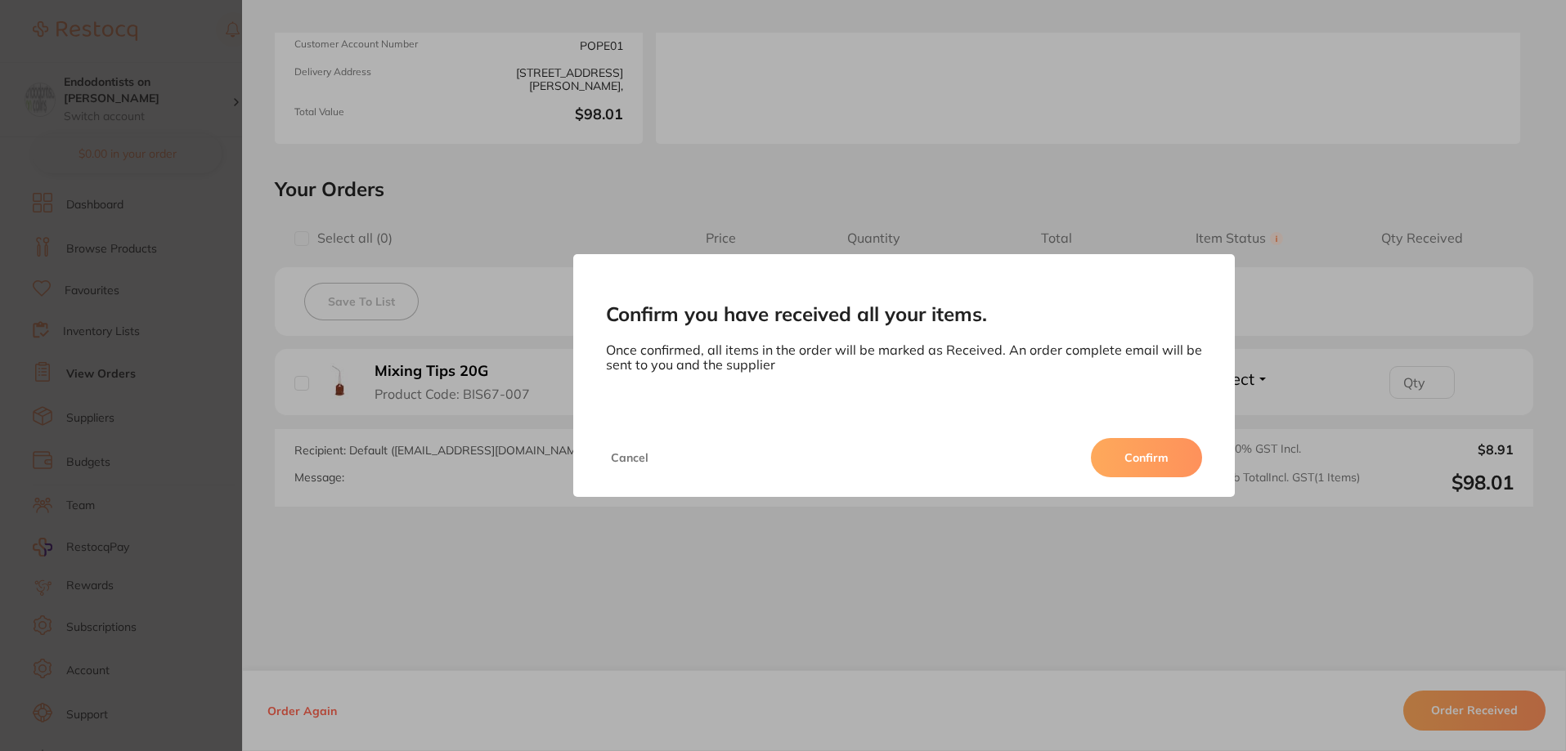
click at [1156, 458] on button "Confirm" at bounding box center [1146, 457] width 111 height 39
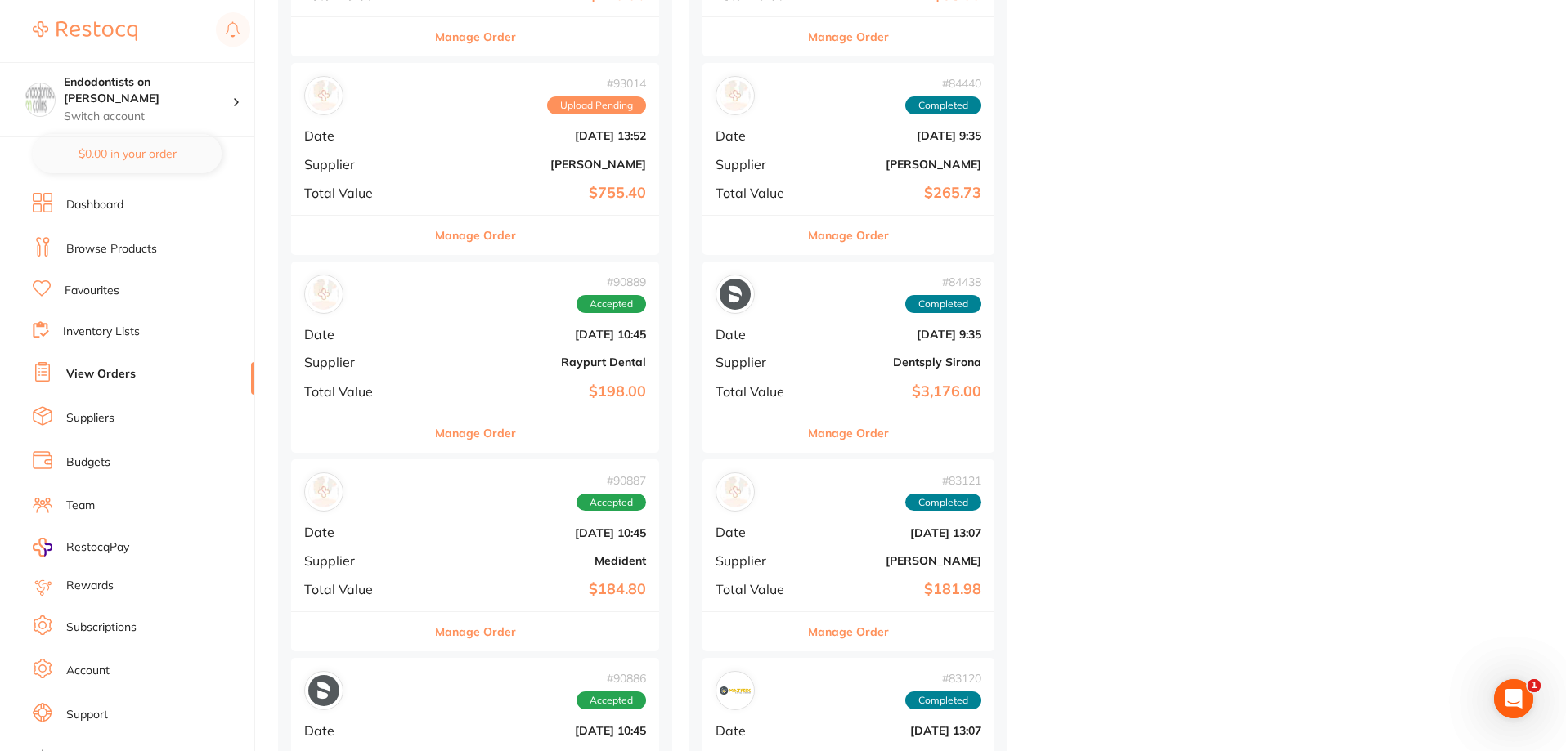
click at [473, 544] on div "# 90887 Accepted Date Aug 21 2025, 10:45 Supplier Medident Total Value $184.80" at bounding box center [475, 535] width 368 height 151
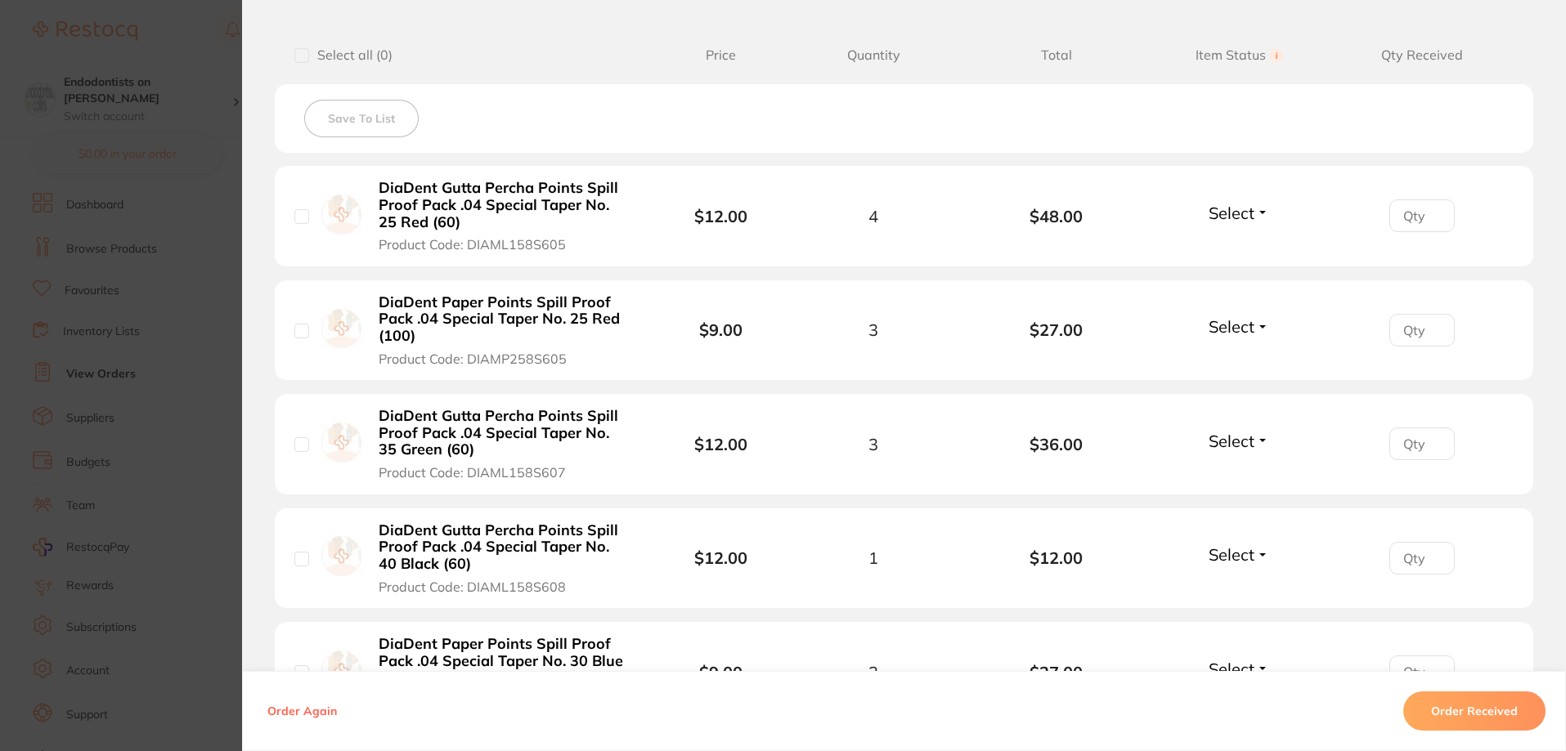
scroll to position [409, 0]
click at [1460, 706] on button "Order Received" at bounding box center [1474, 711] width 142 height 39
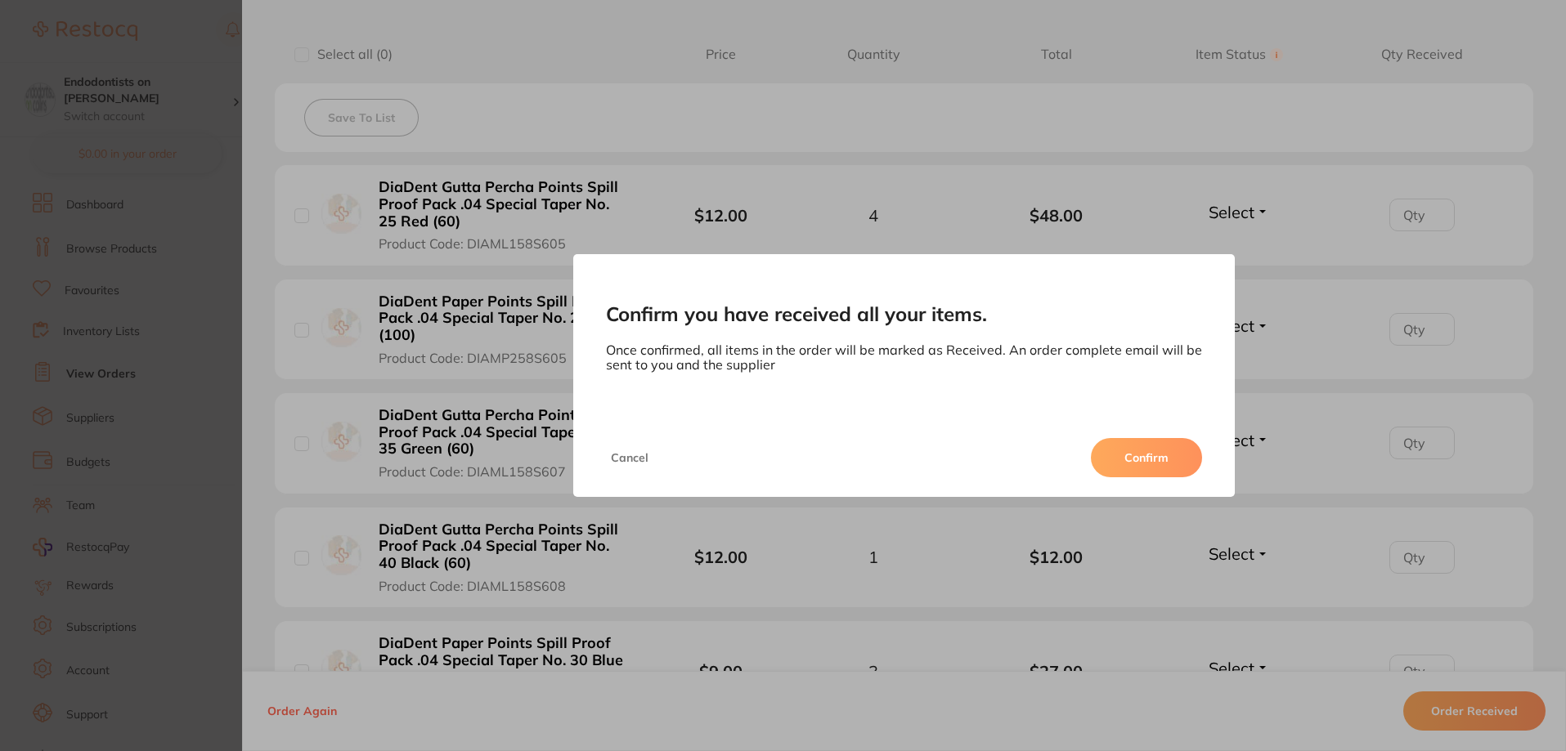
click at [1146, 458] on button "Confirm" at bounding box center [1146, 457] width 111 height 39
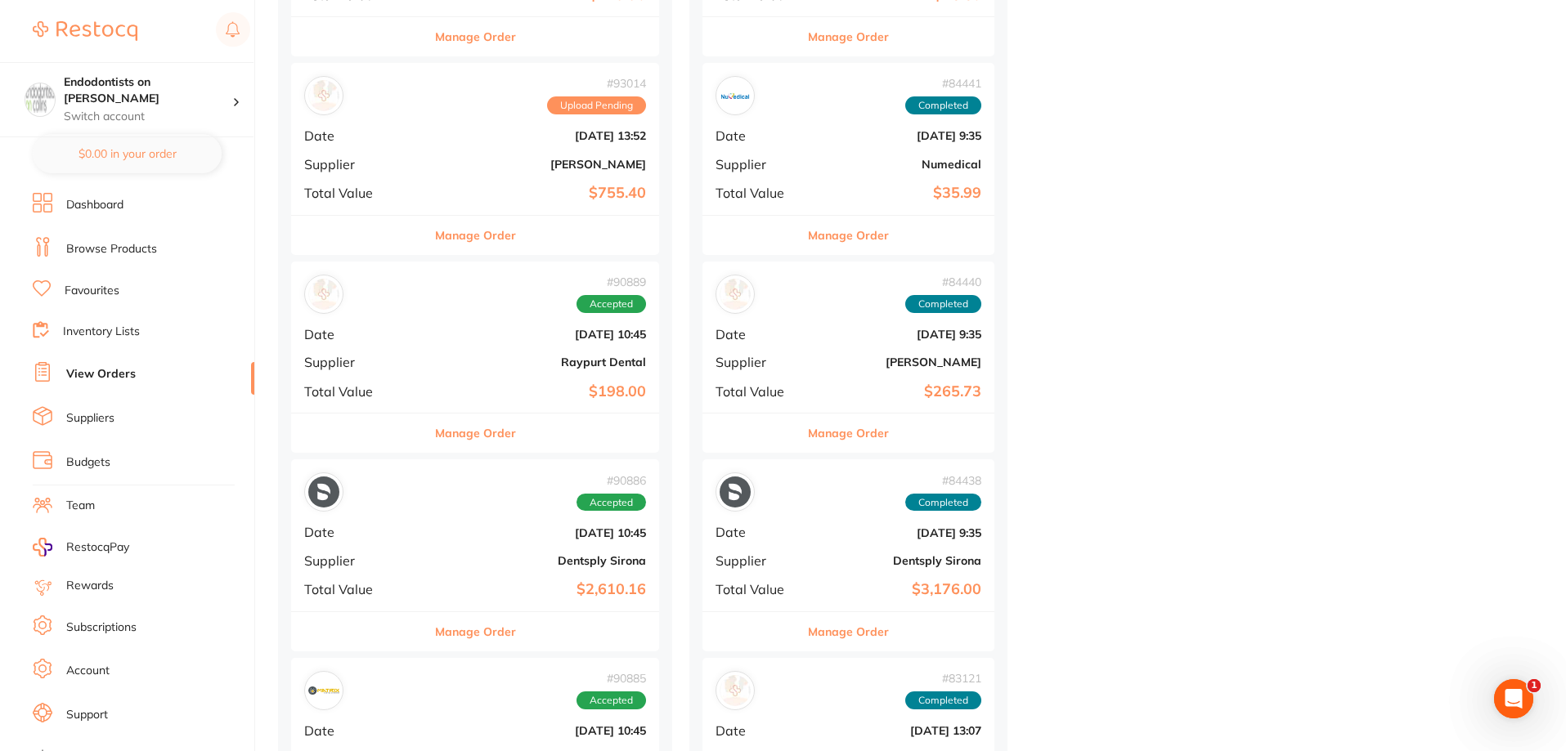
click at [469, 536] on b "[DATE] 10:45" at bounding box center [536, 533] width 219 height 13
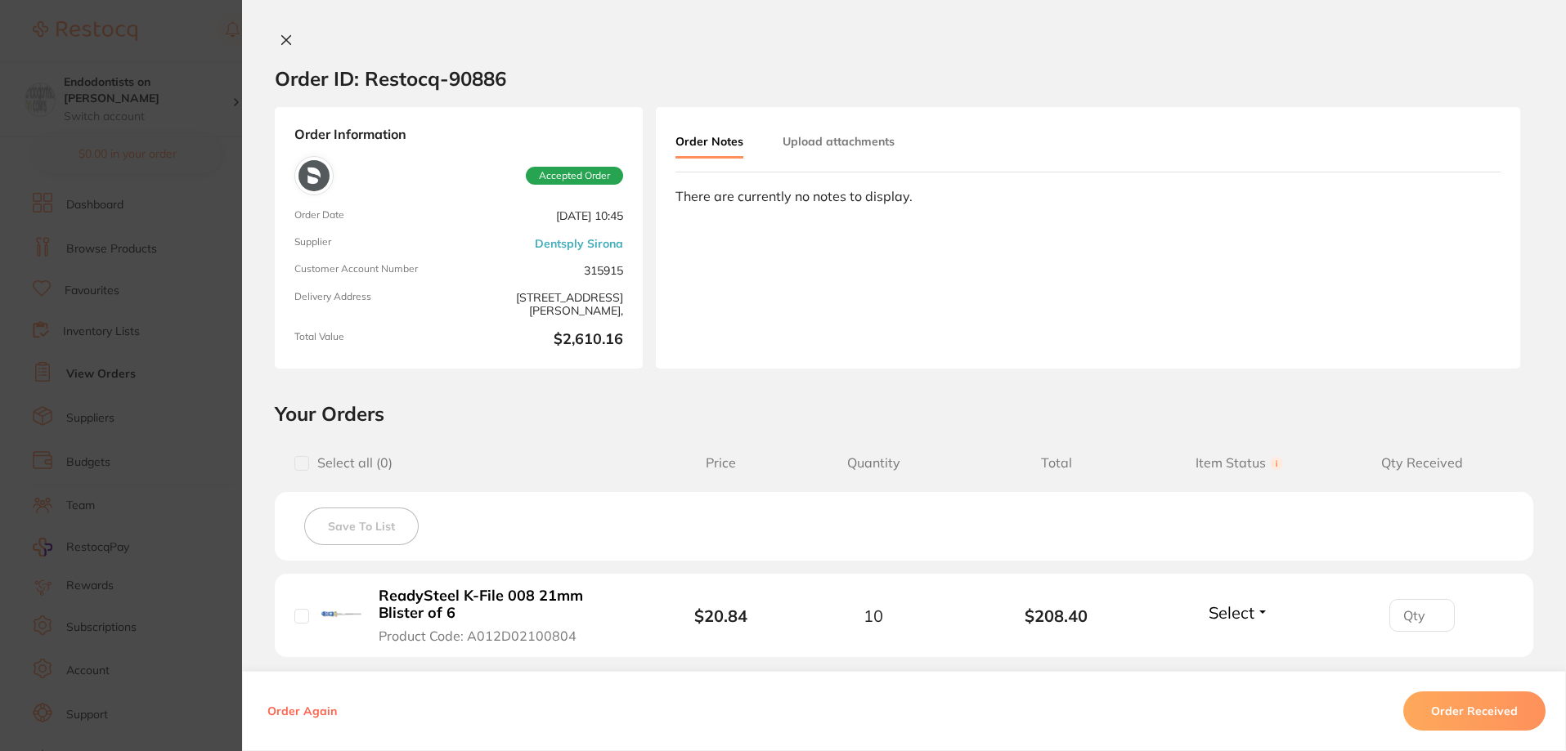
click at [1454, 713] on button "Order Received" at bounding box center [1474, 711] width 142 height 39
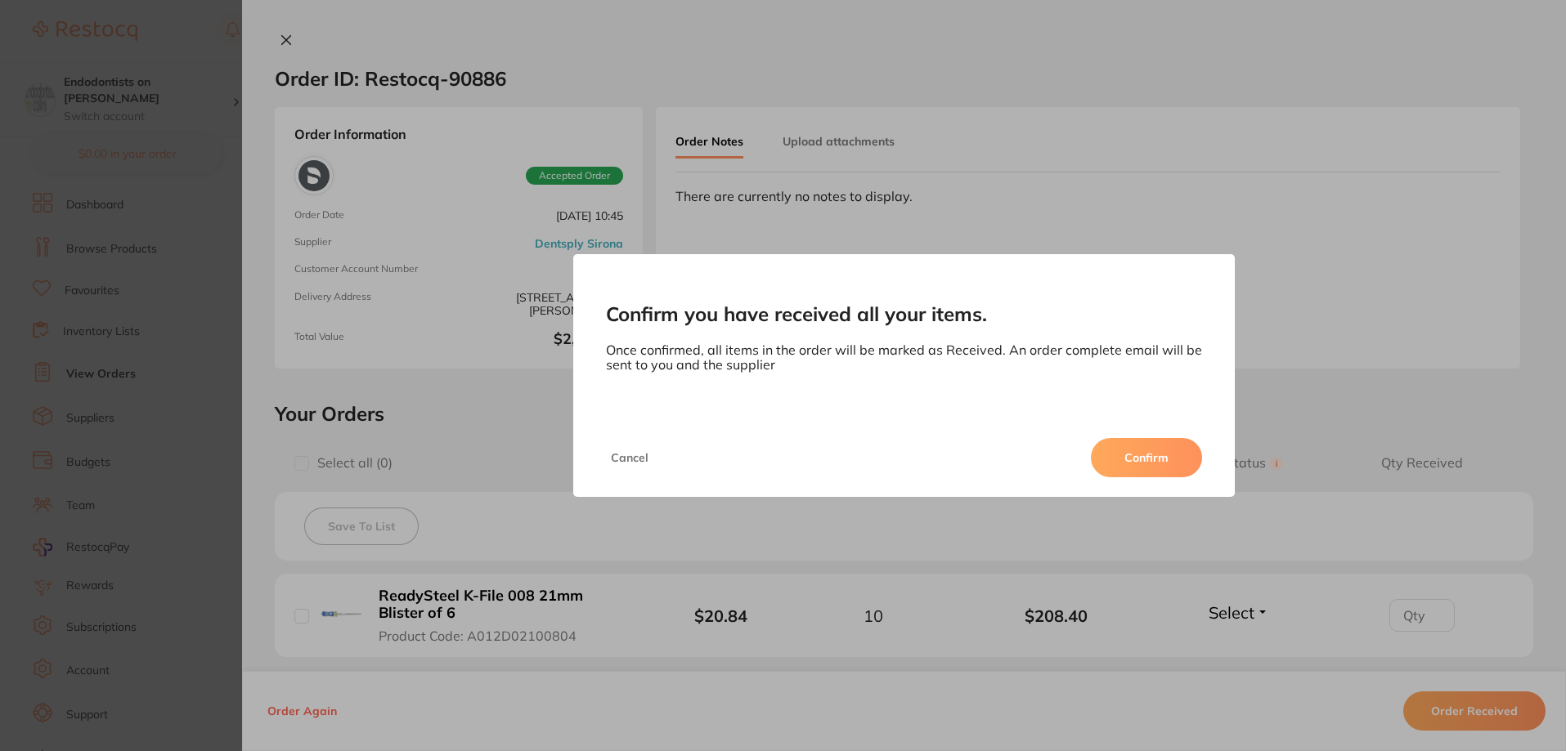
drag, startPoint x: 1167, startPoint y: 438, endPoint x: 1171, endPoint y: 454, distance: 16.1
click at [1166, 445] on button "Confirm" at bounding box center [1146, 457] width 111 height 39
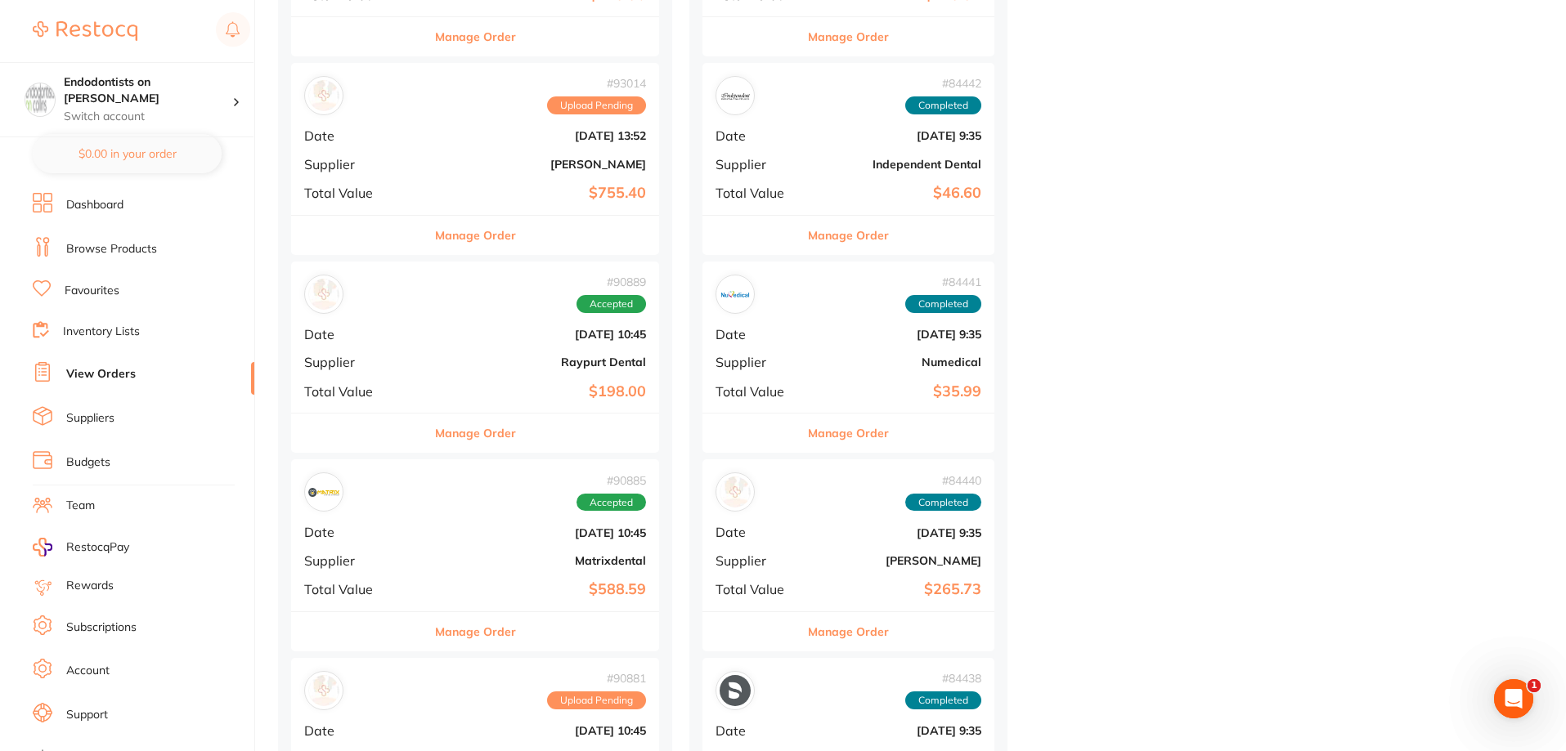
click at [488, 533] on b "[DATE] 10:45" at bounding box center [536, 533] width 219 height 13
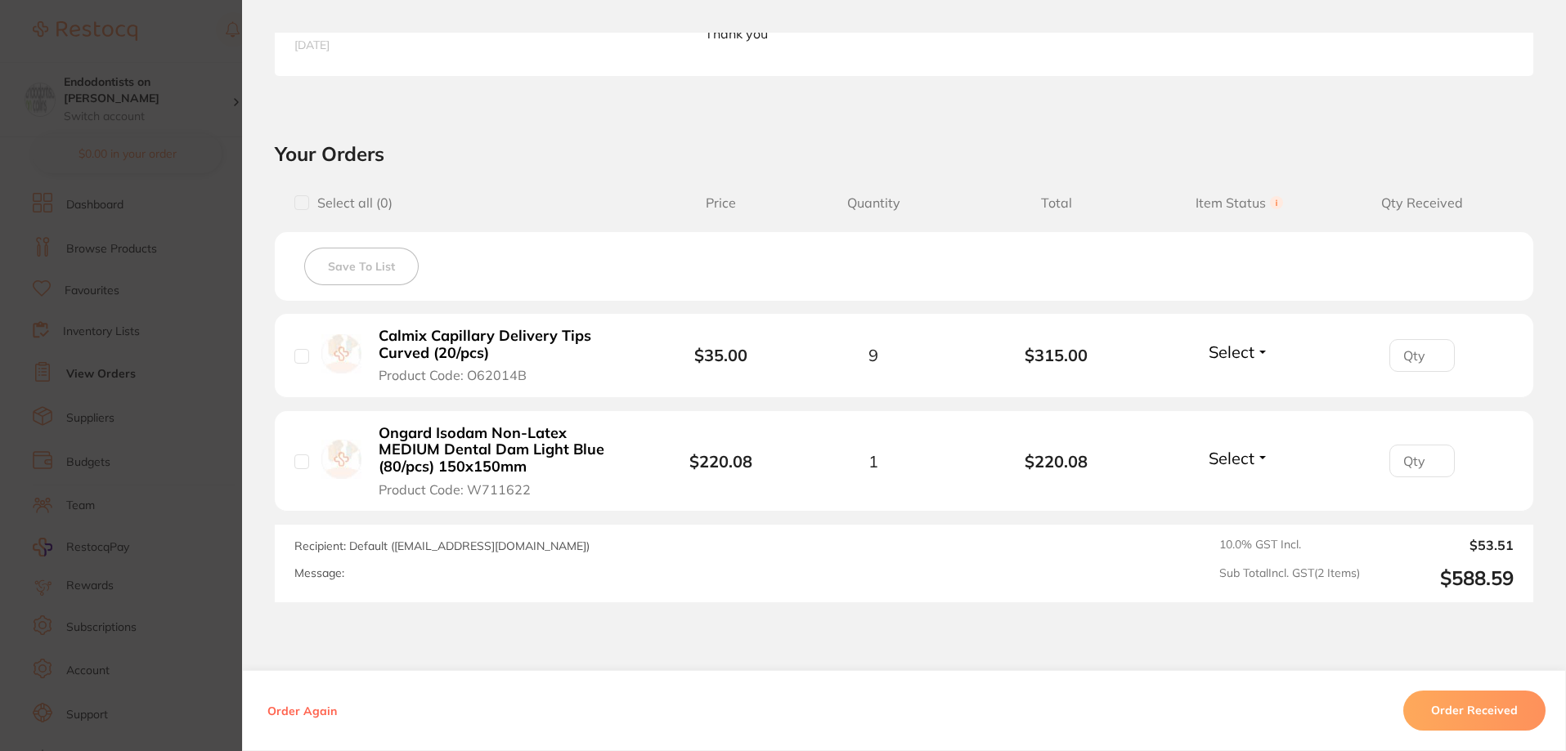
scroll to position [491, 0]
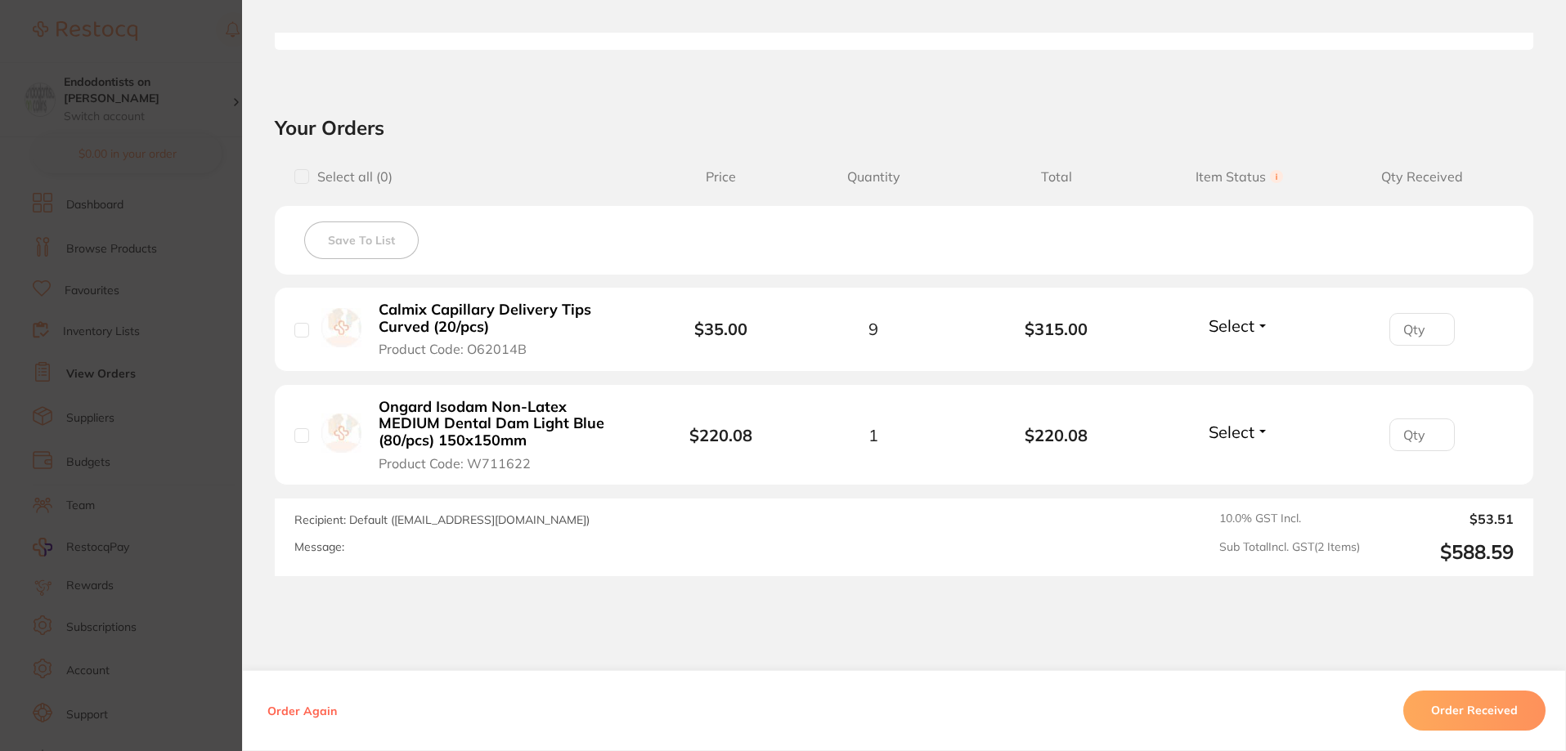
click at [1460, 712] on button "Order Received" at bounding box center [1474, 711] width 142 height 39
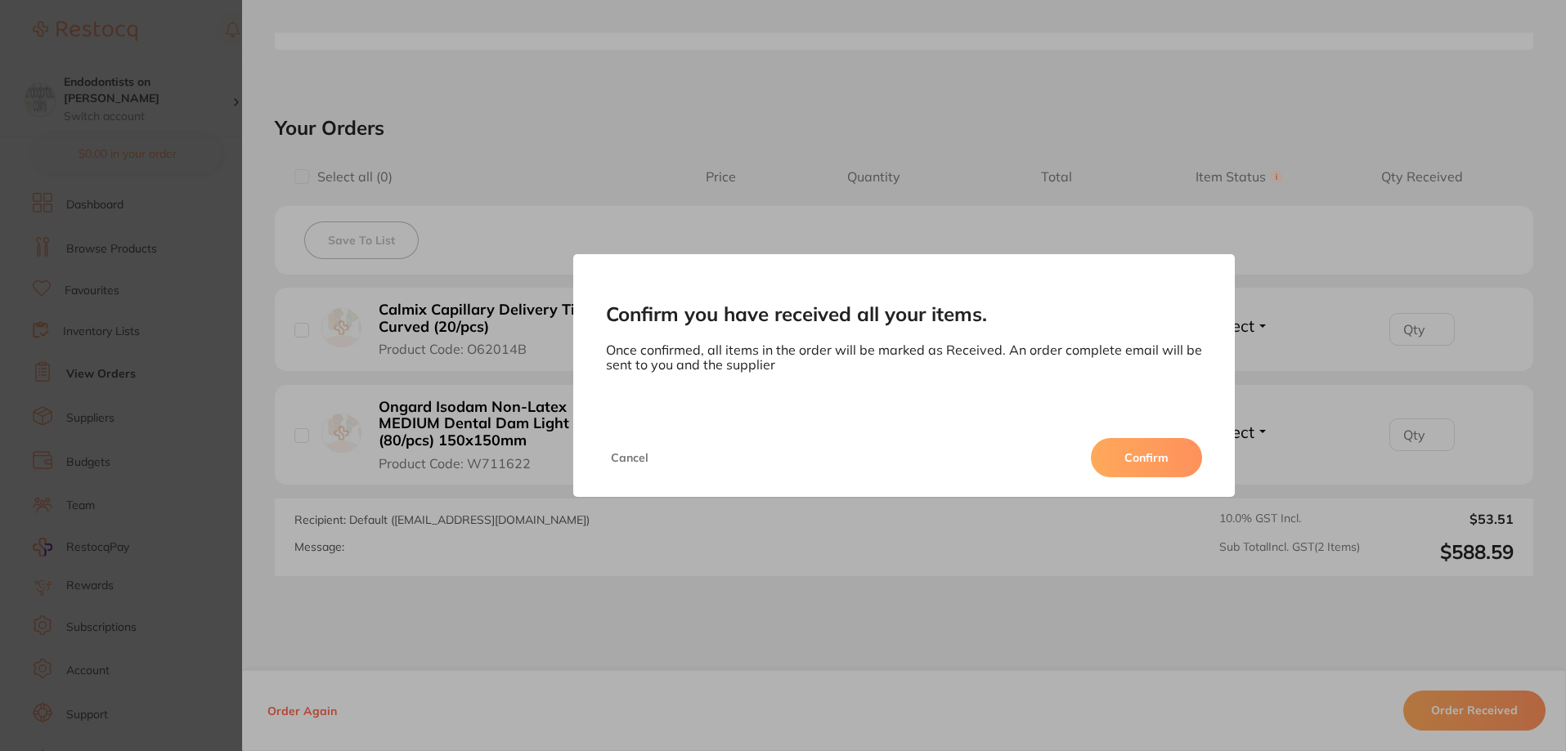
click at [1120, 456] on button "Confirm" at bounding box center [1146, 457] width 111 height 39
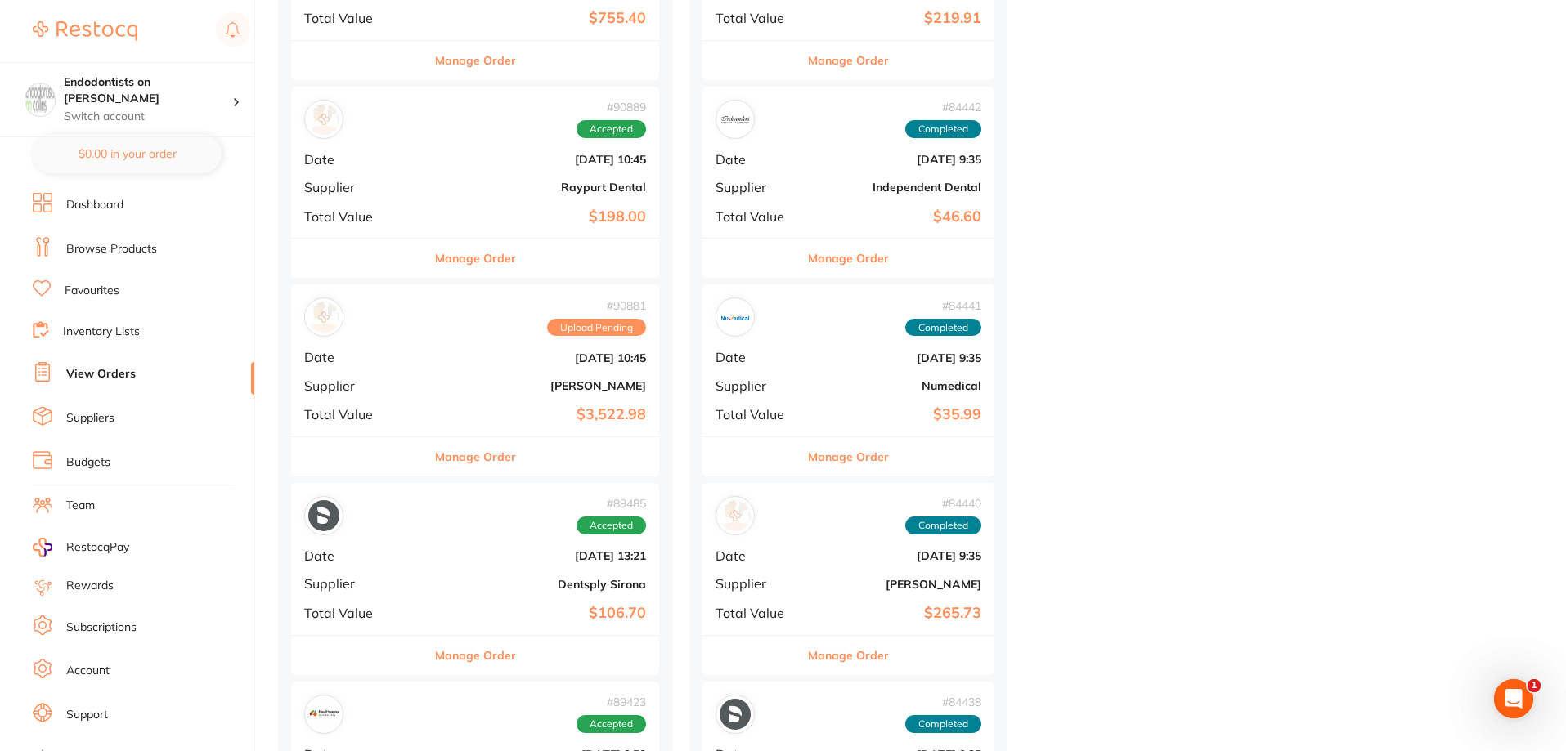
scroll to position [1881, 0]
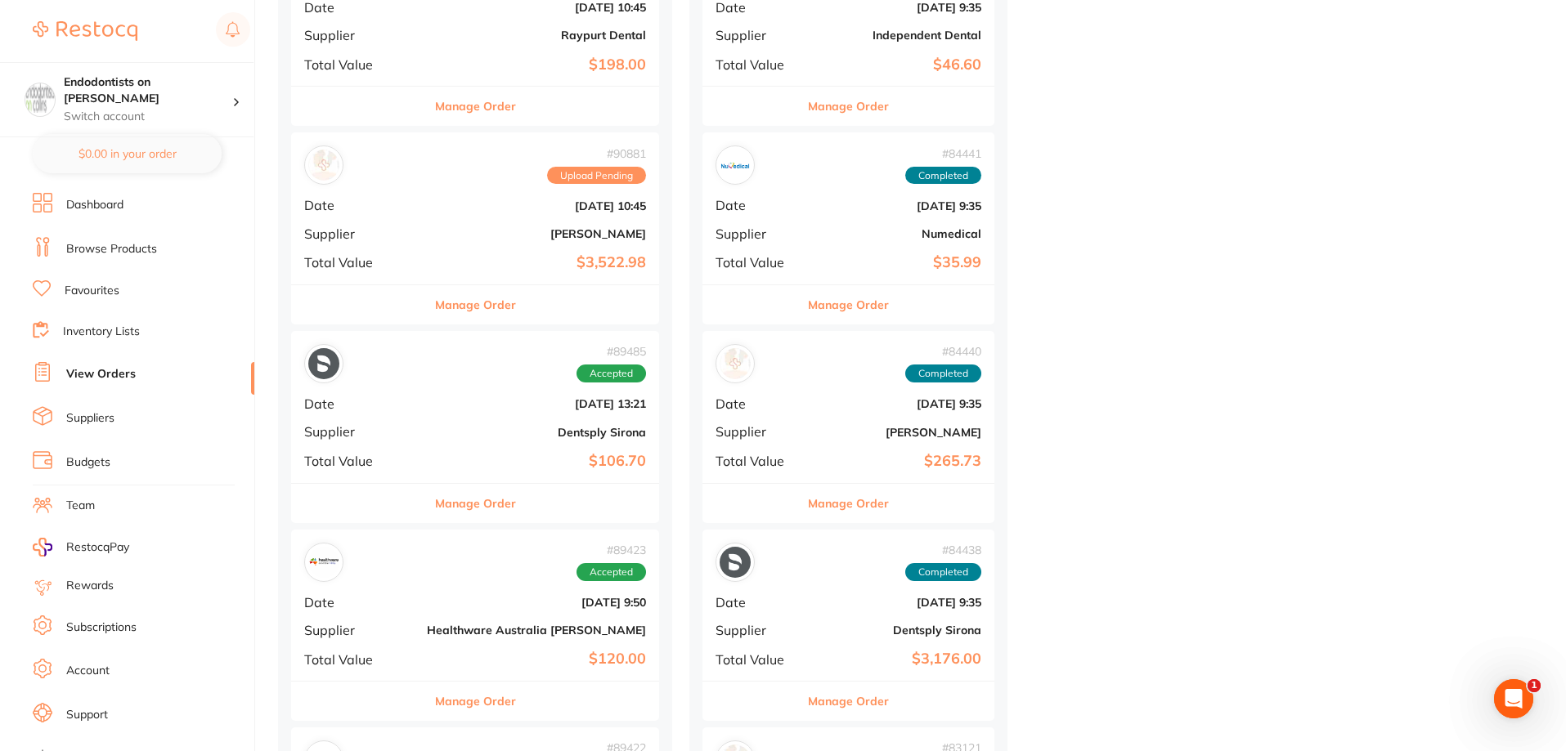
click at [478, 455] on b "$106.70" at bounding box center [536, 461] width 219 height 17
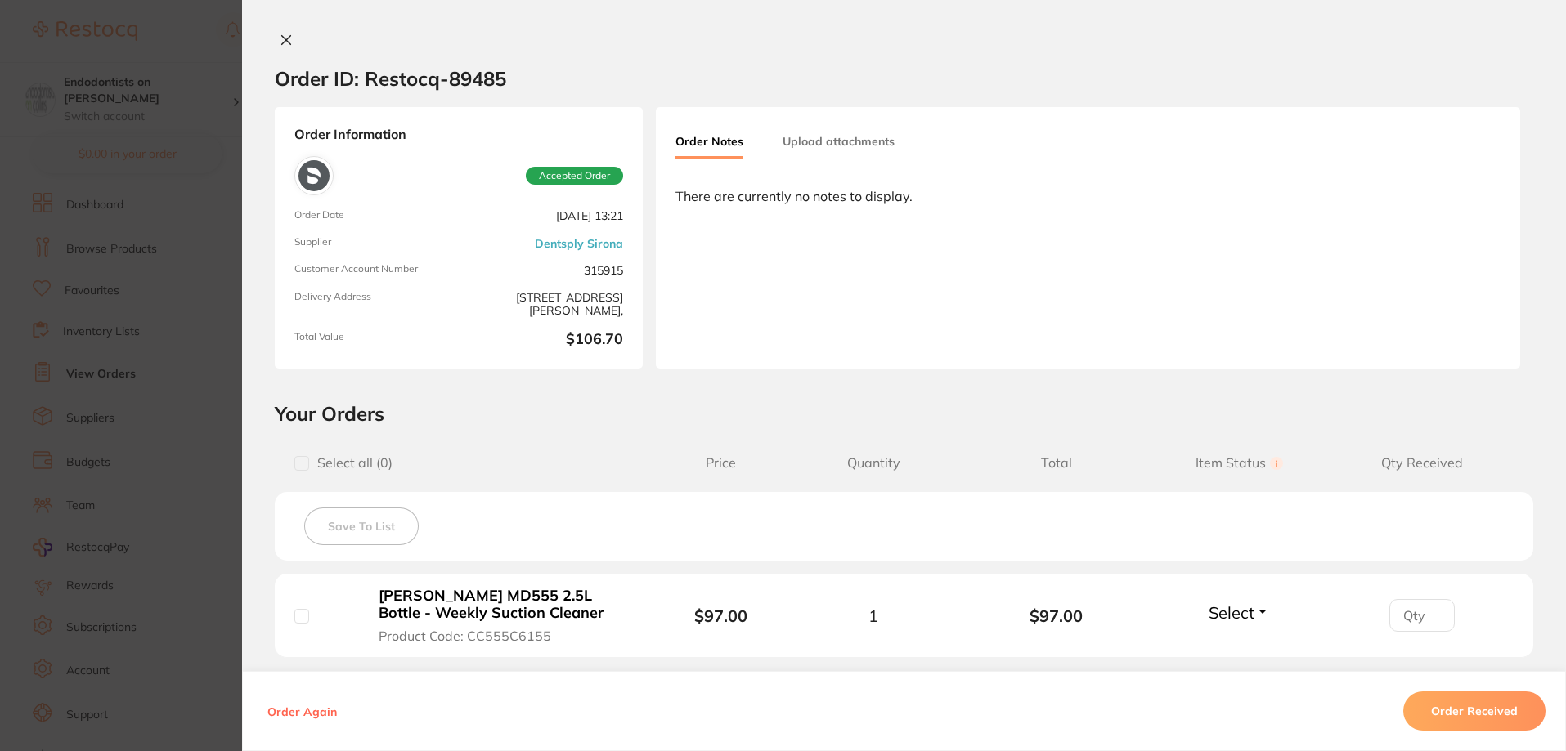
click at [1475, 706] on button "Order Received" at bounding box center [1474, 711] width 142 height 39
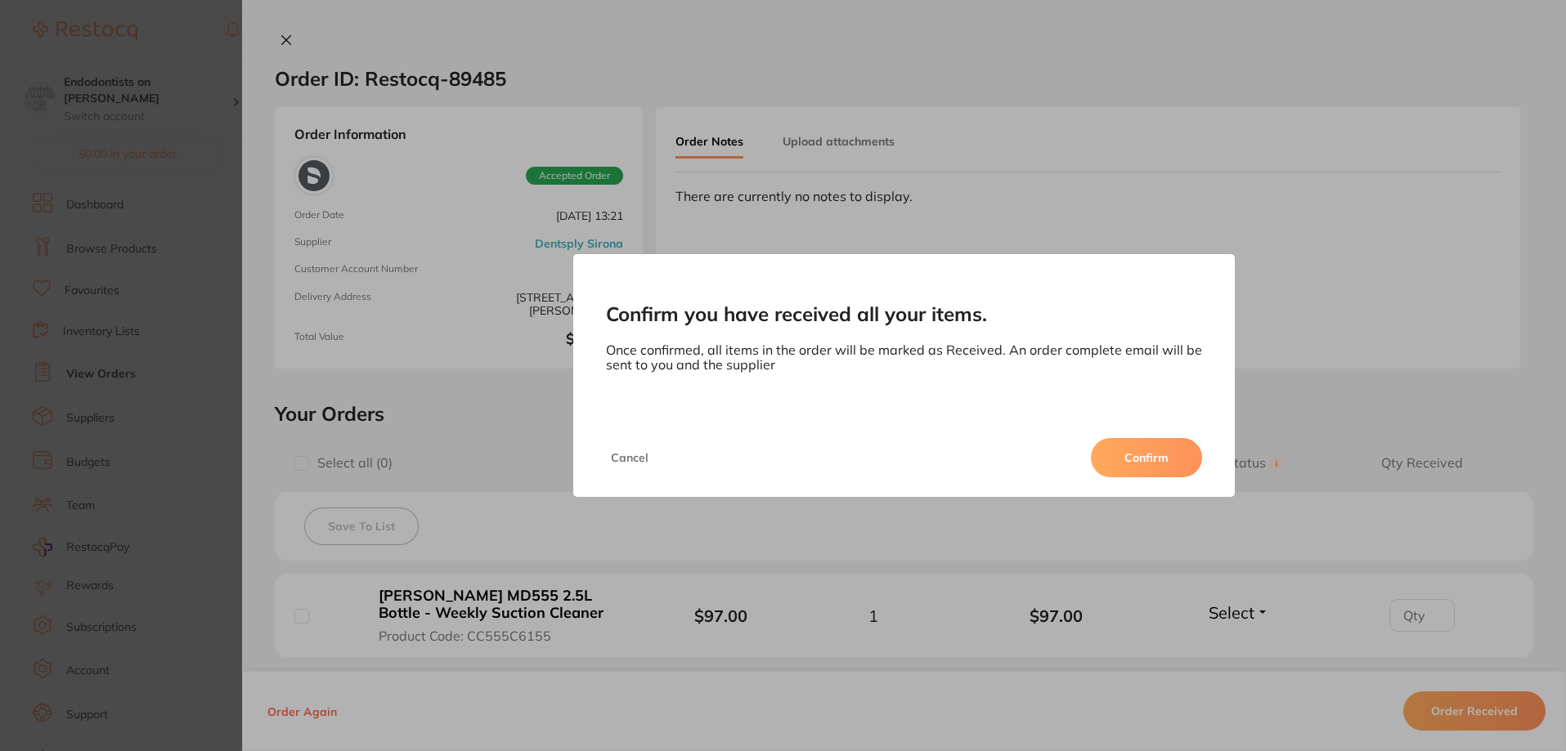
click at [1146, 460] on button "Confirm" at bounding box center [1146, 457] width 111 height 39
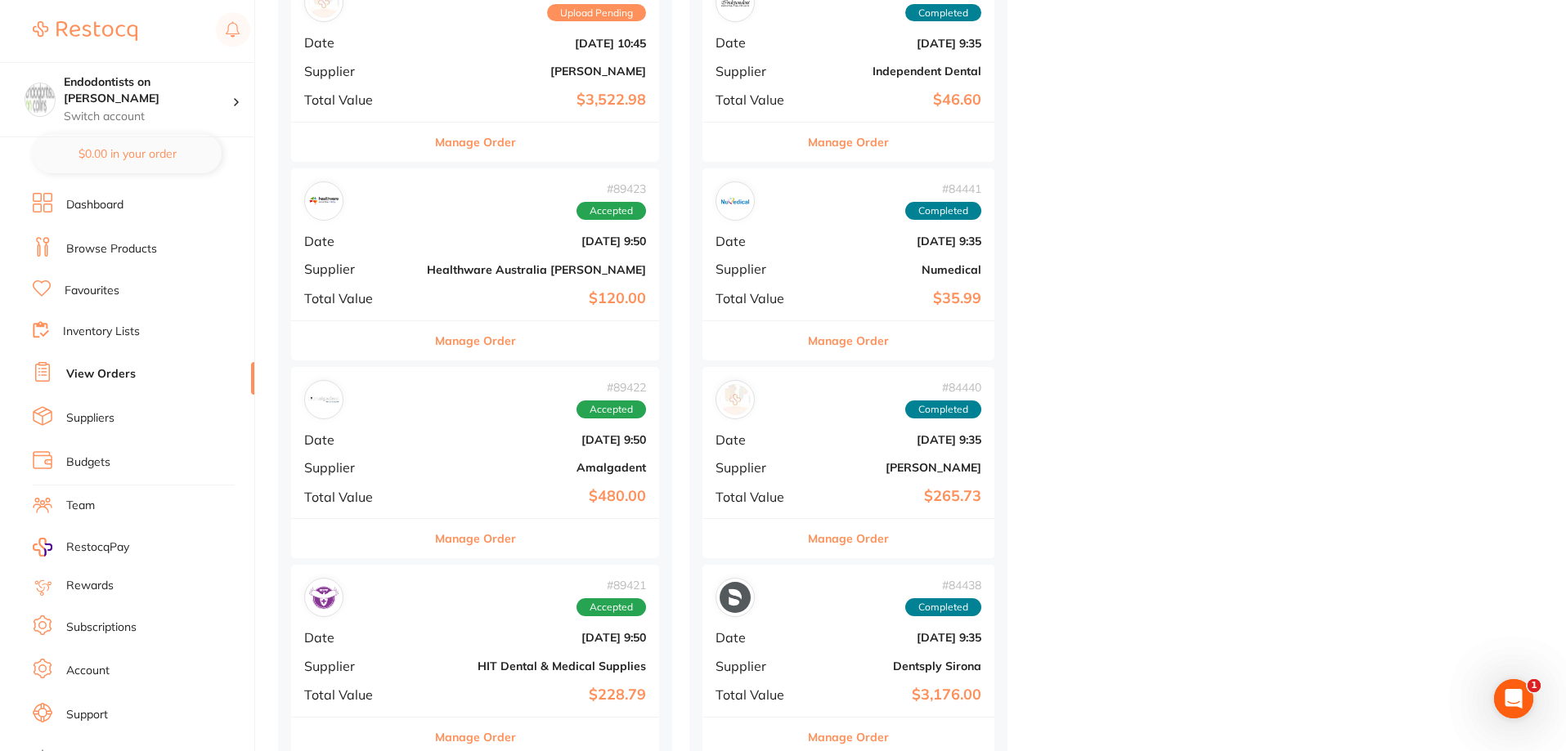
scroll to position [2044, 0]
click at [487, 286] on div "# 89423 Accepted Date Aug 7 2025, 9:50 Supplier Healthware Australia Ridley Tot…" at bounding box center [475, 243] width 368 height 151
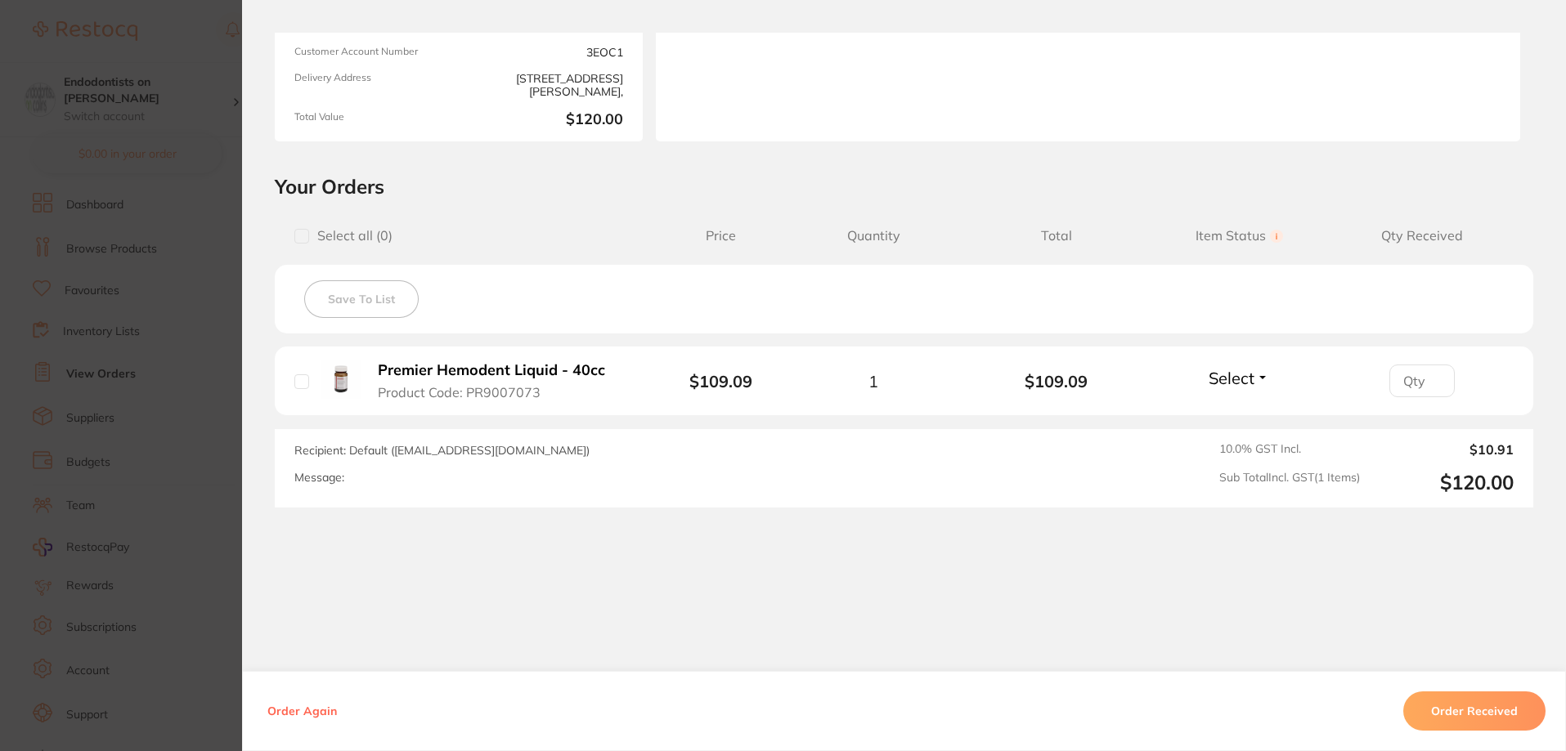
click at [1468, 726] on button "Order Received" at bounding box center [1474, 711] width 142 height 39
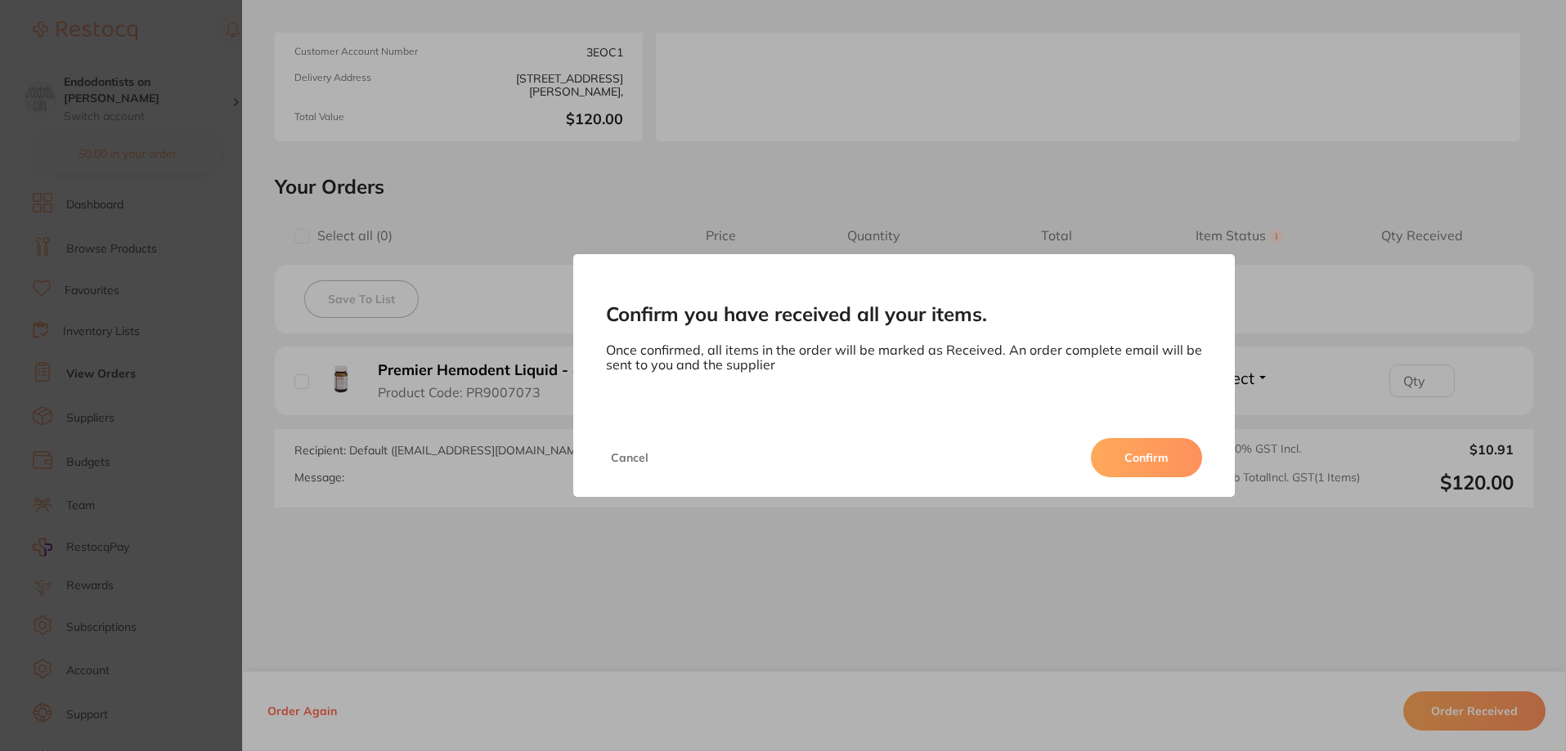
click at [1114, 447] on button "Confirm" at bounding box center [1146, 457] width 111 height 39
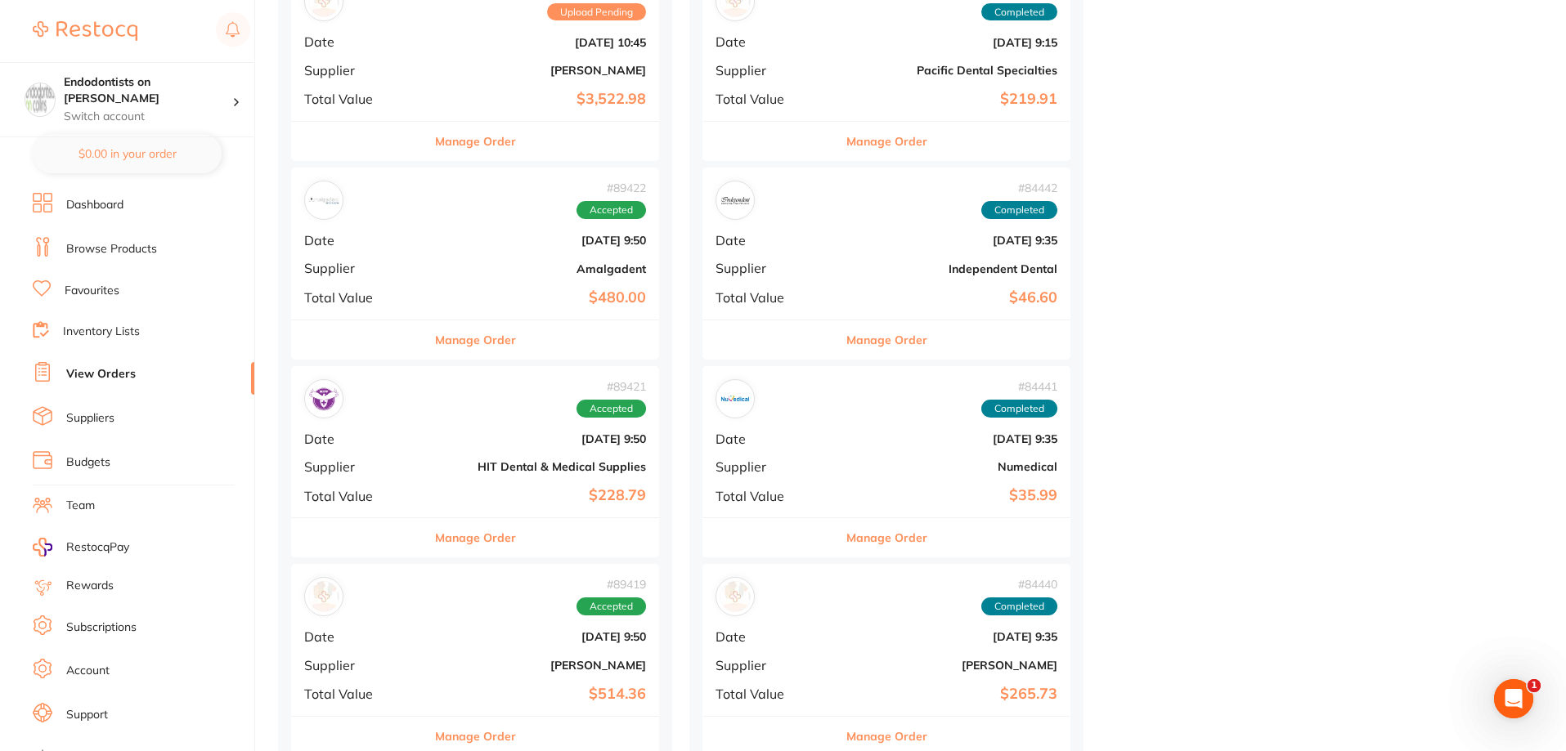
click at [460, 479] on div "# 89421 Accepted Date Aug 7 2025, 9:50 Supplier HIT Dental & Medical Supplies T…" at bounding box center [475, 441] width 368 height 151
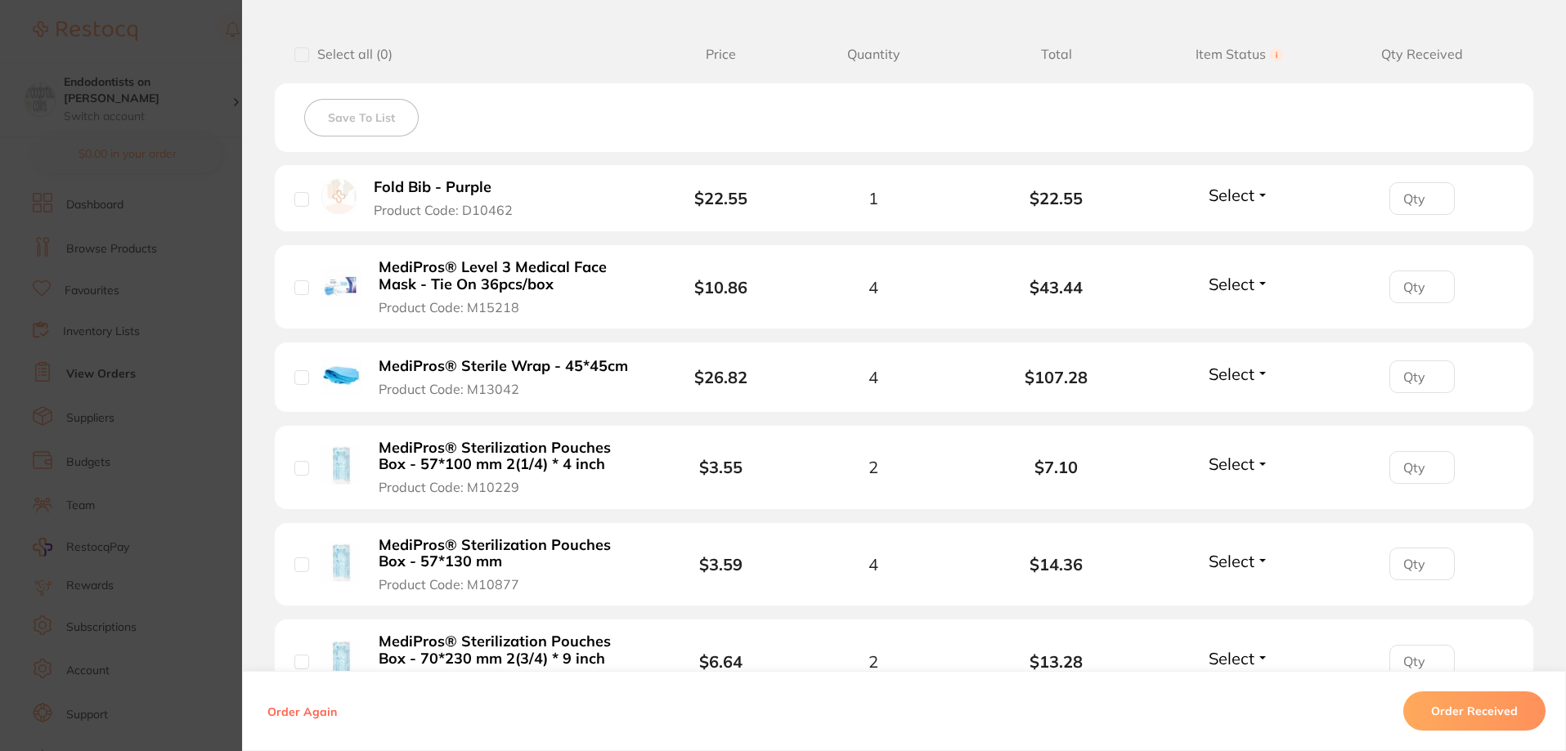
click at [1465, 709] on button "Order Received" at bounding box center [1474, 711] width 142 height 39
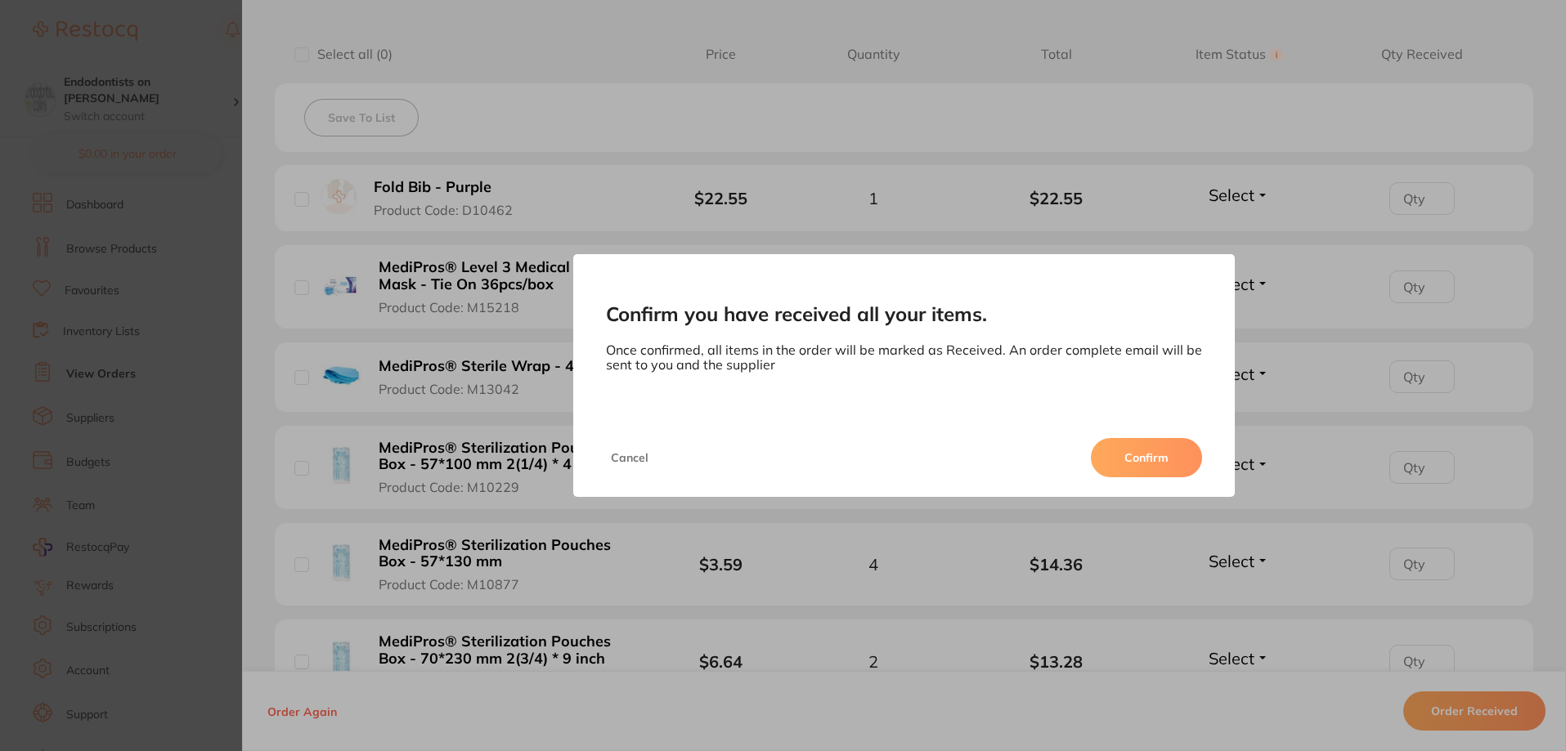
click at [1140, 464] on button "Confirm" at bounding box center [1146, 457] width 111 height 39
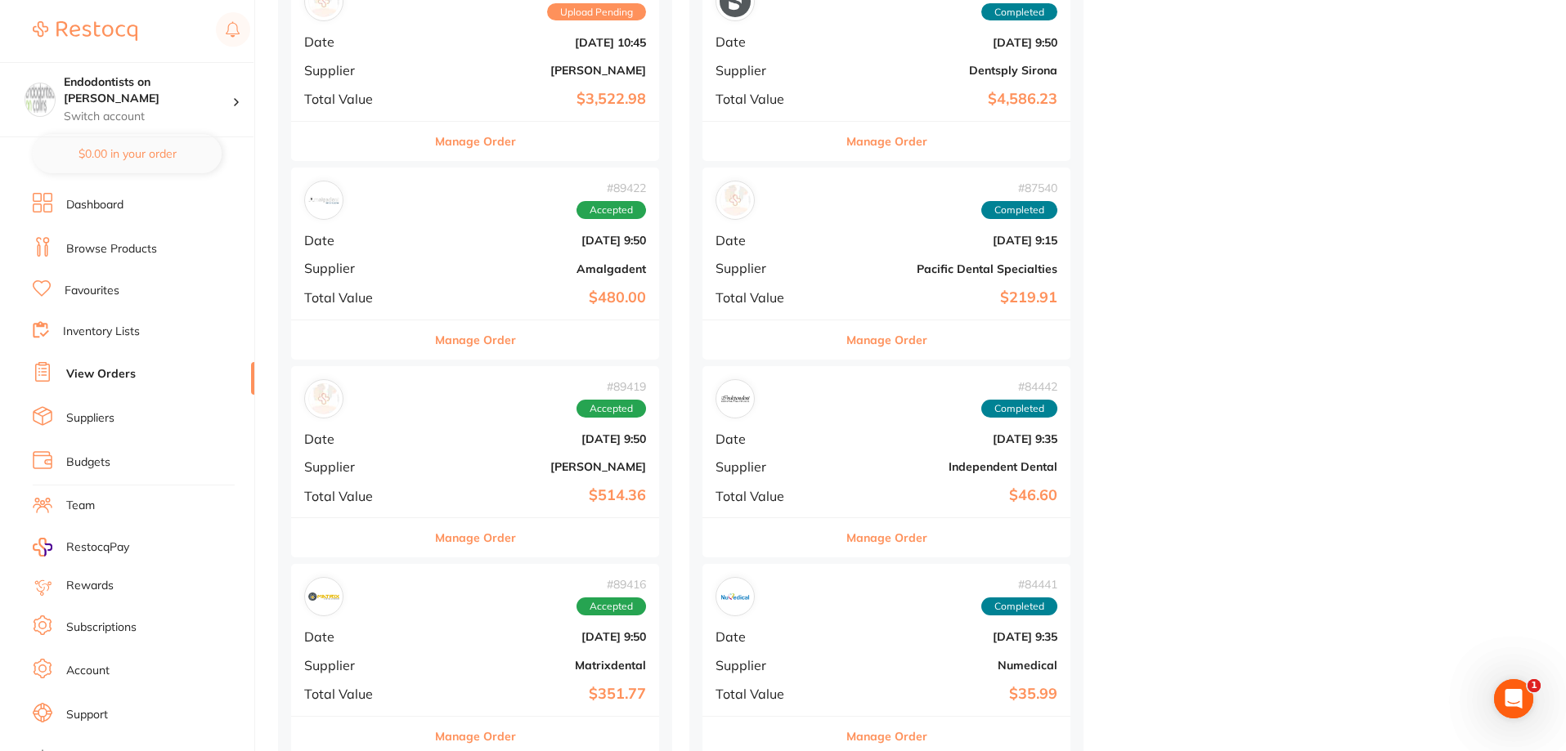
click at [478, 482] on div "# 89419 Accepted Date Aug 7 2025, 9:50 Supplier Adam Dental Total Value $514.36" at bounding box center [475, 441] width 368 height 151
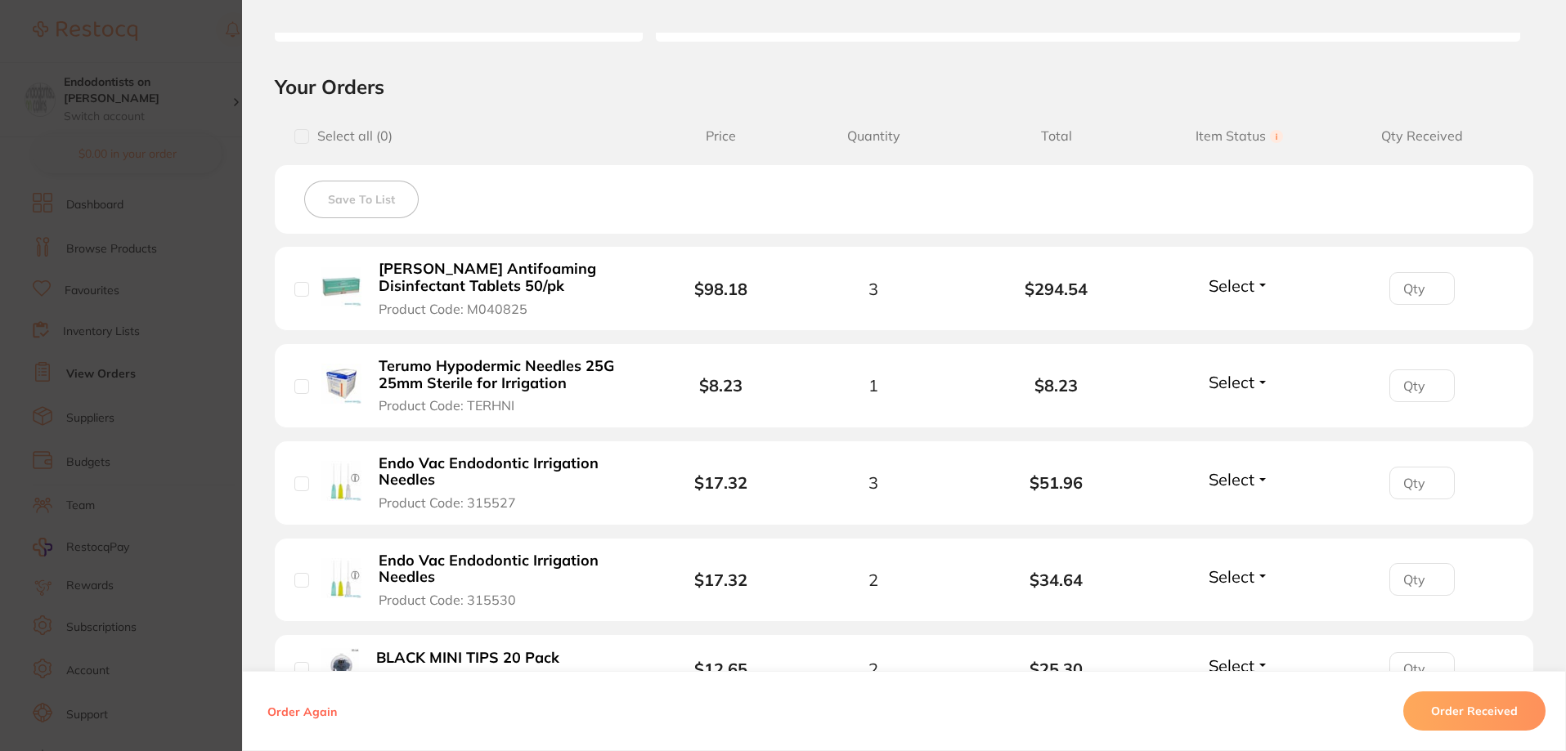
click at [1426, 711] on button "Order Received" at bounding box center [1474, 711] width 142 height 39
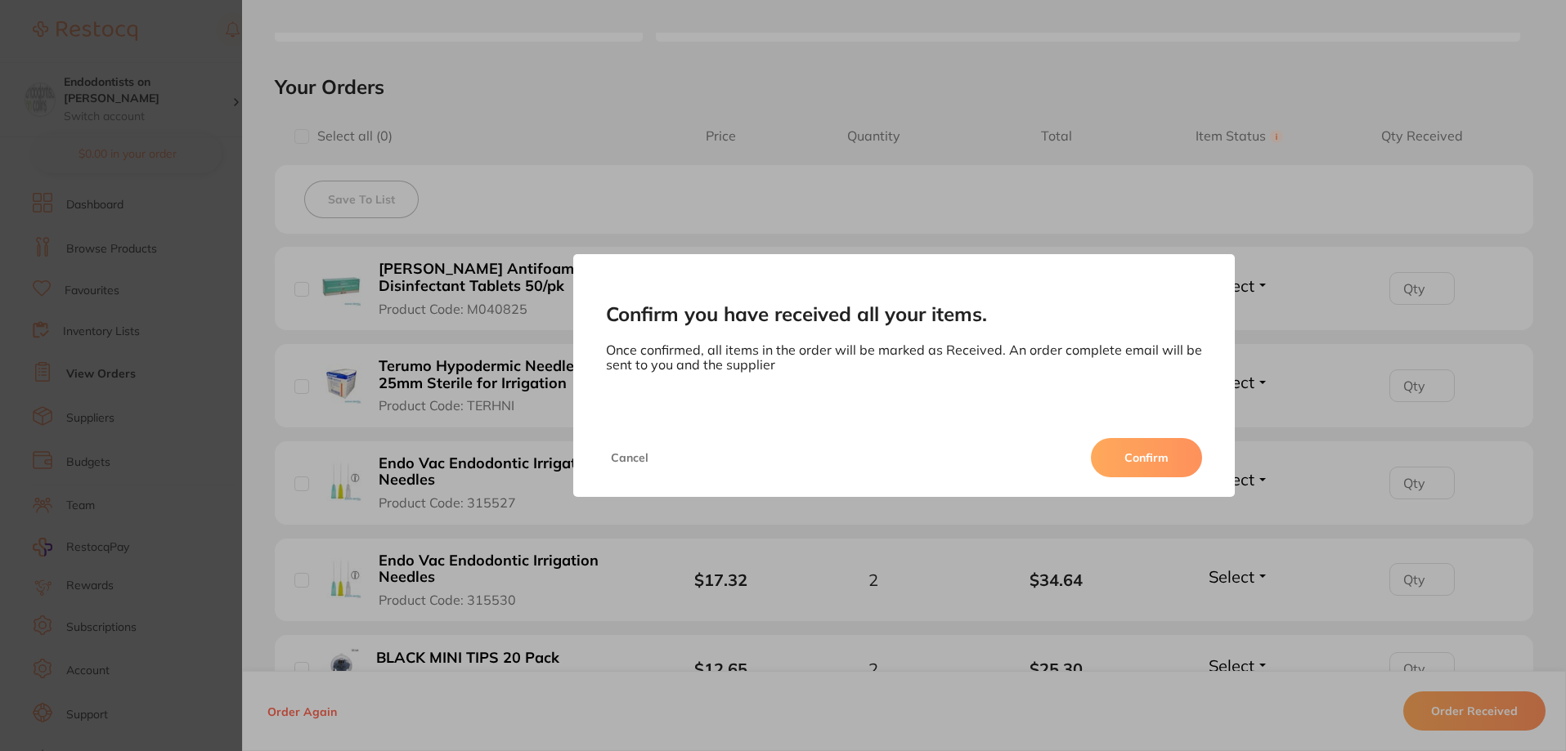
click at [1146, 451] on button "Confirm" at bounding box center [1146, 457] width 111 height 39
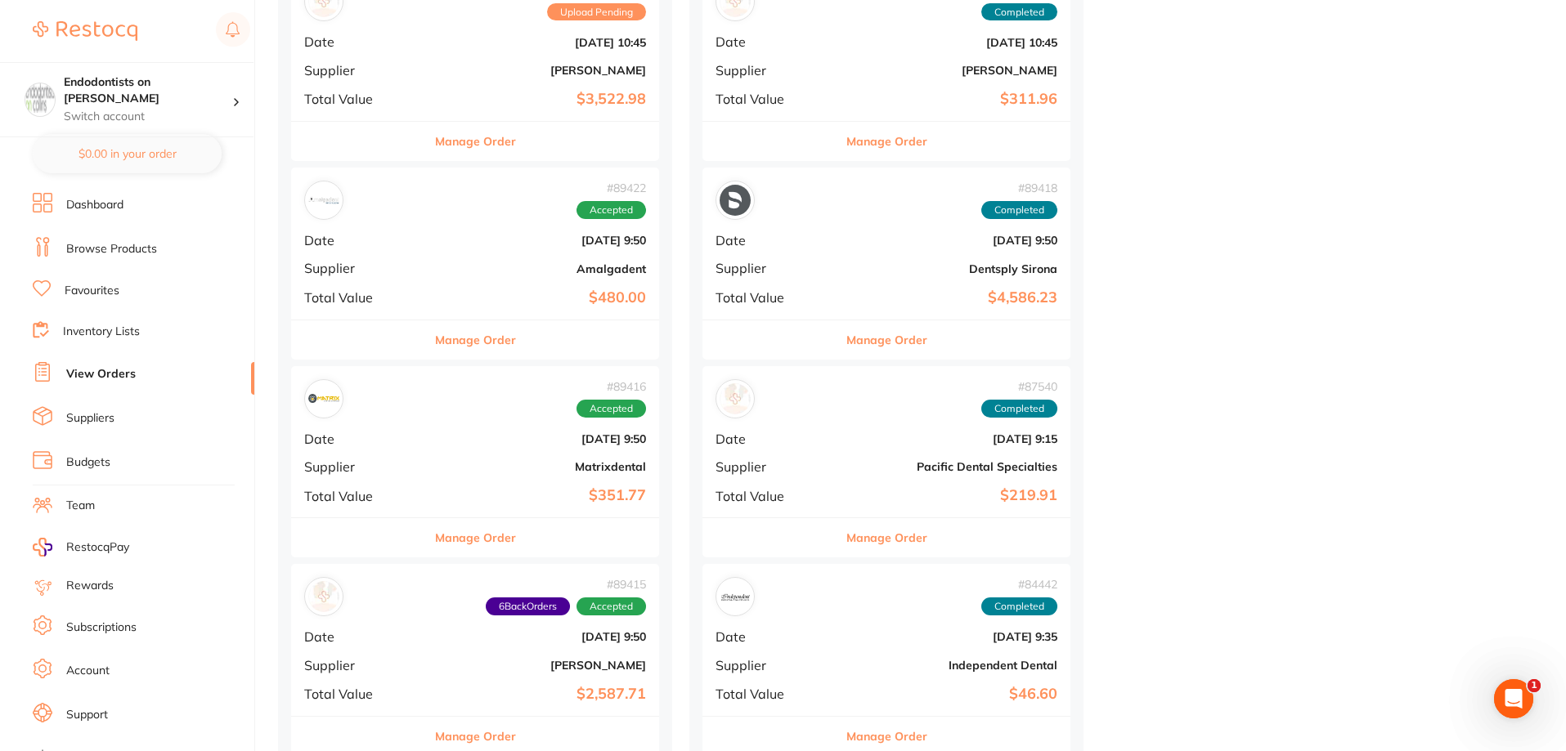
click at [448, 457] on div "# 89416 Accepted Date Aug 7 2025, 9:50 Supplier Matrixdental Total Value $351.77" at bounding box center [475, 441] width 368 height 151
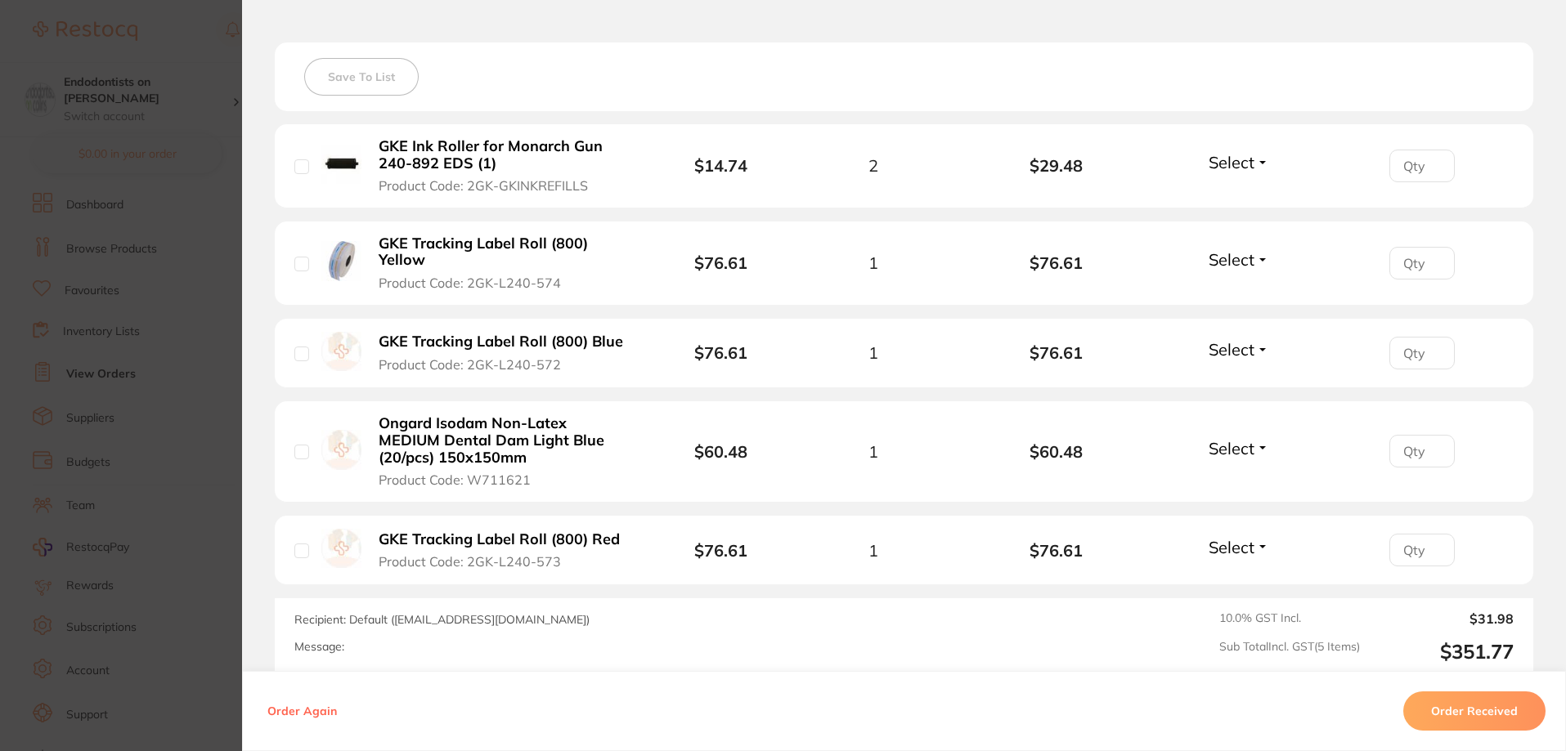
drag, startPoint x: 1446, startPoint y: 715, endPoint x: 1370, endPoint y: 684, distance: 81.1
click at [1443, 715] on button "Order Received" at bounding box center [1474, 711] width 142 height 39
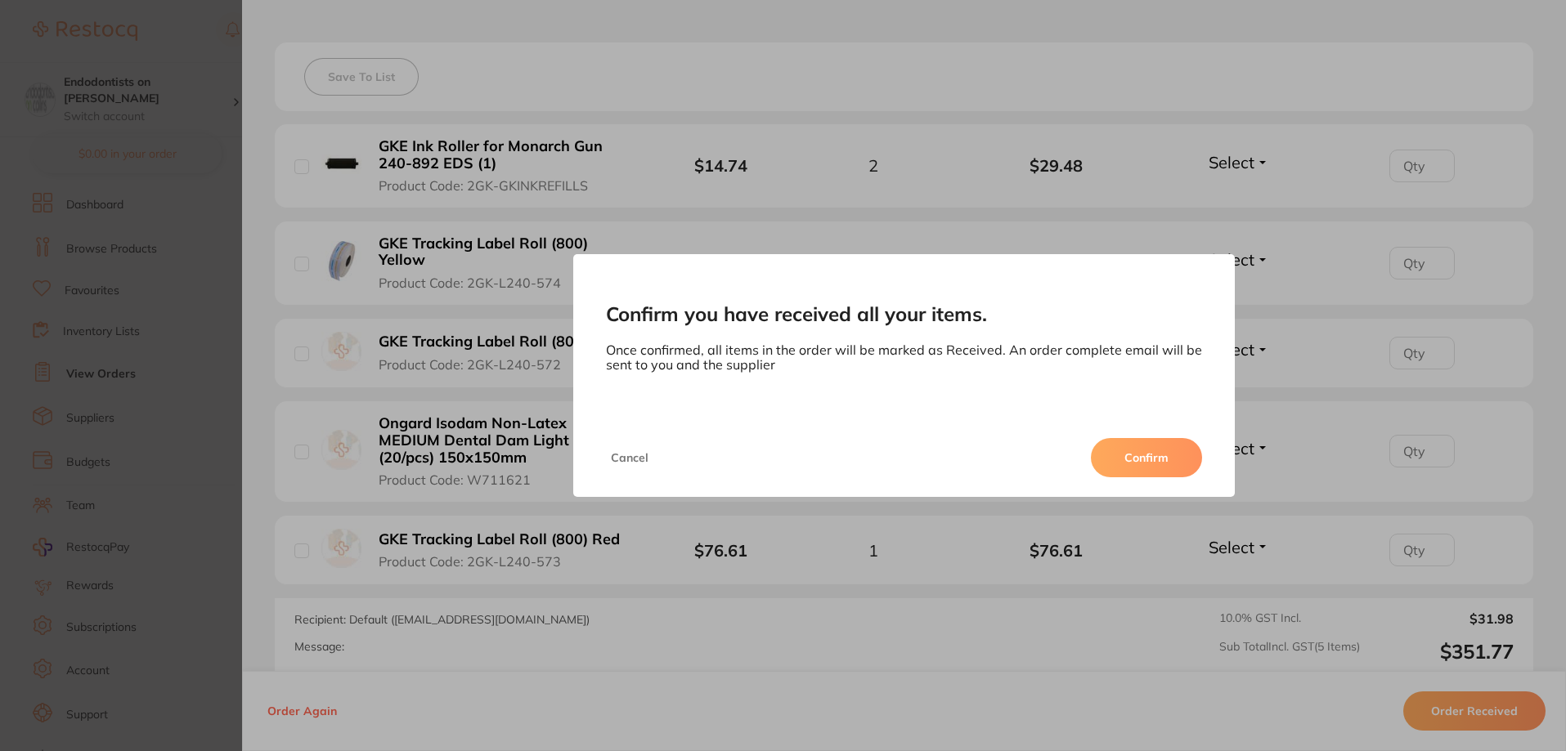
click at [1139, 460] on button "Confirm" at bounding box center [1146, 457] width 111 height 39
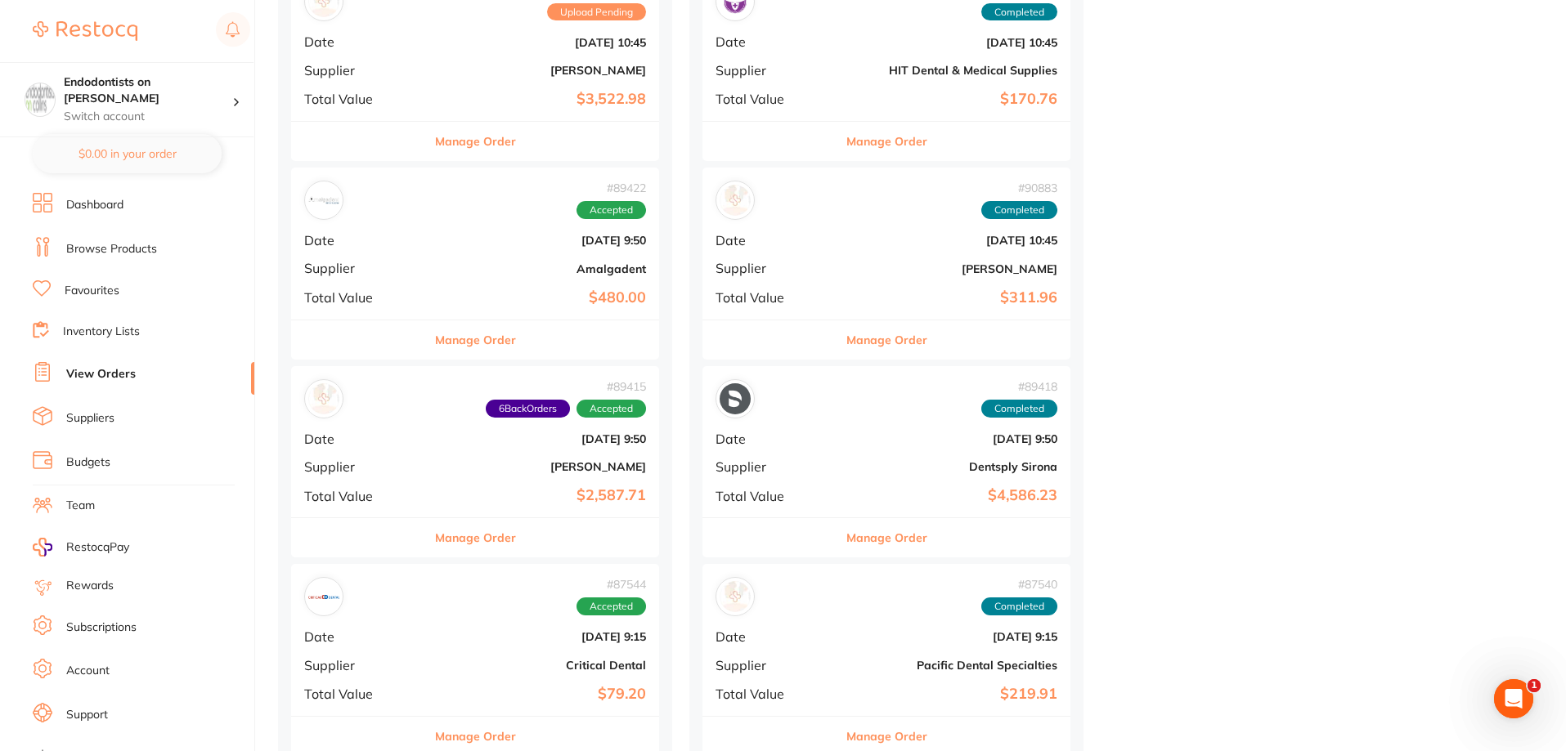
drag, startPoint x: 468, startPoint y: 297, endPoint x: 470, endPoint y: 311, distance: 14.1
click at [516, 294] on b "$480.00" at bounding box center [536, 297] width 219 height 17
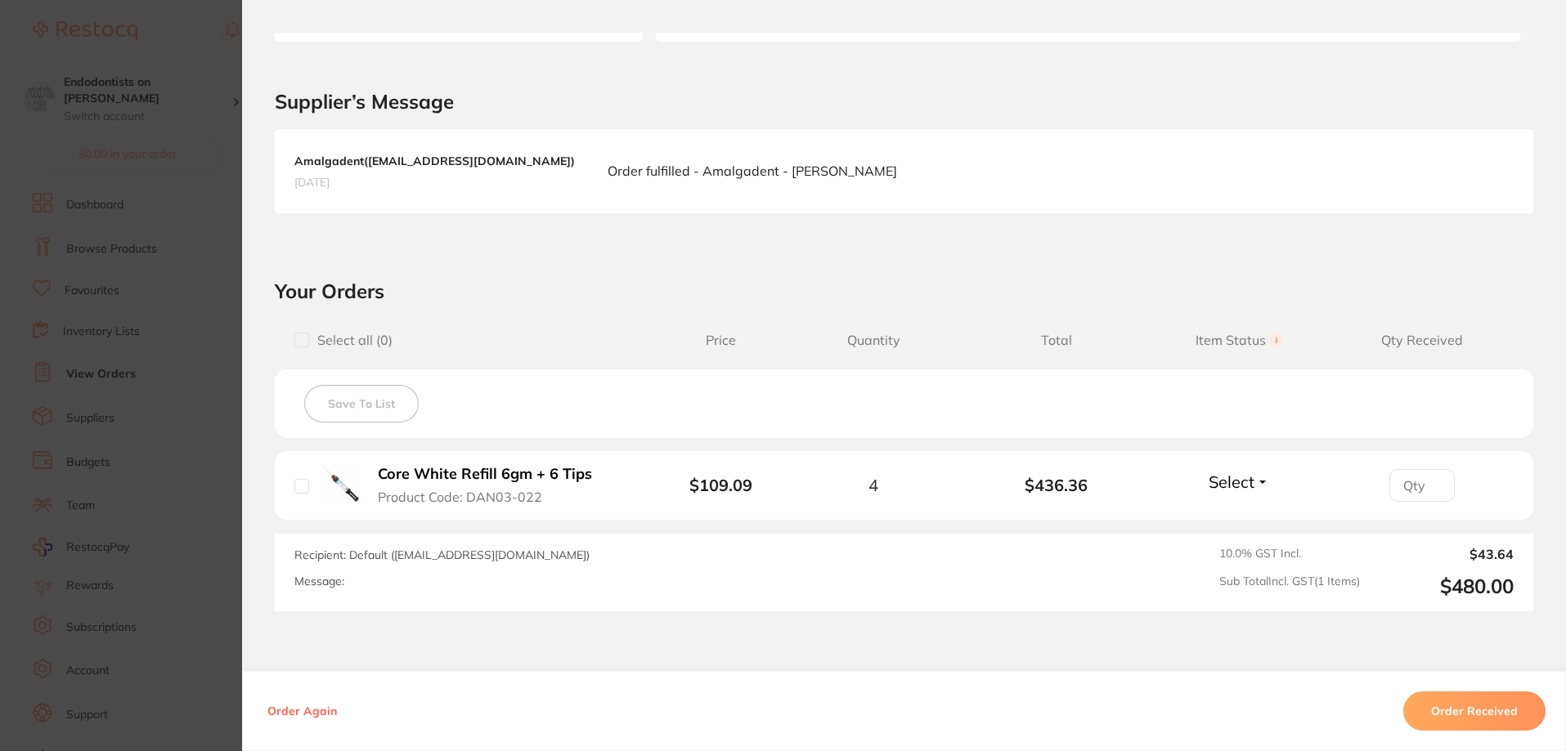
click at [1503, 713] on button "Order Received" at bounding box center [1474, 711] width 142 height 39
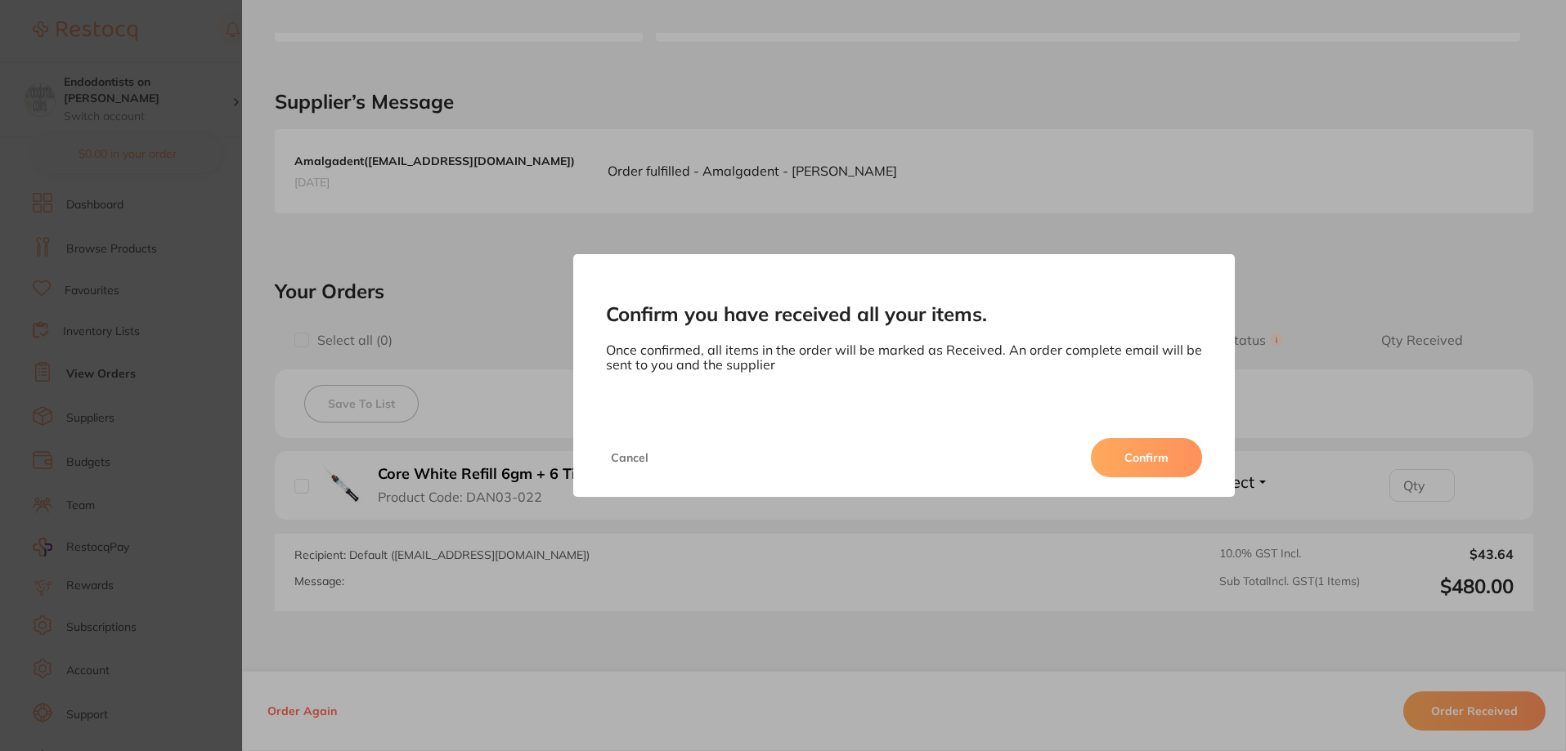
drag, startPoint x: 1147, startPoint y: 451, endPoint x: 1080, endPoint y: 461, distance: 67.8
click at [1147, 452] on button "Confirm" at bounding box center [1146, 457] width 111 height 39
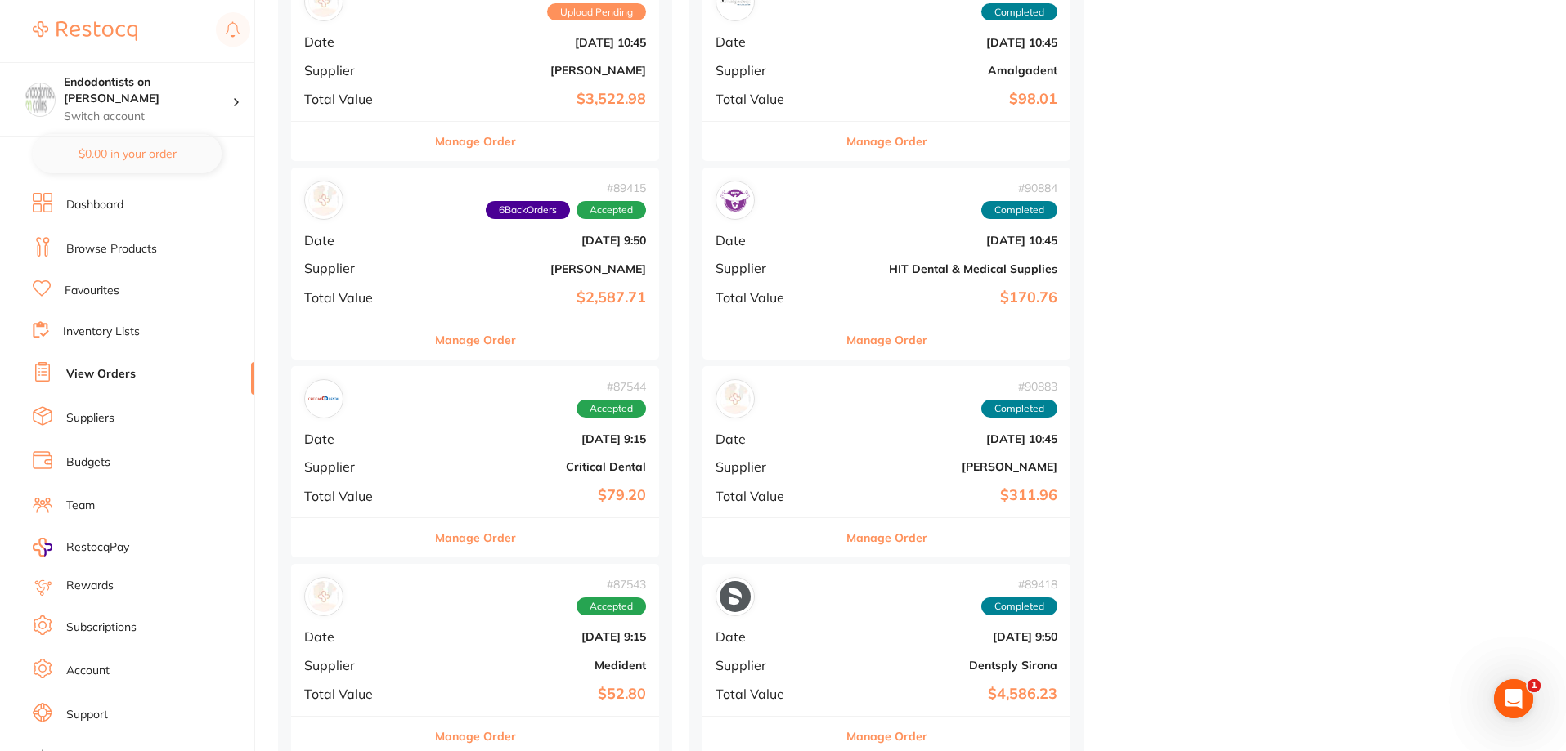
click at [486, 298] on b "$2,587.71" at bounding box center [536, 297] width 219 height 17
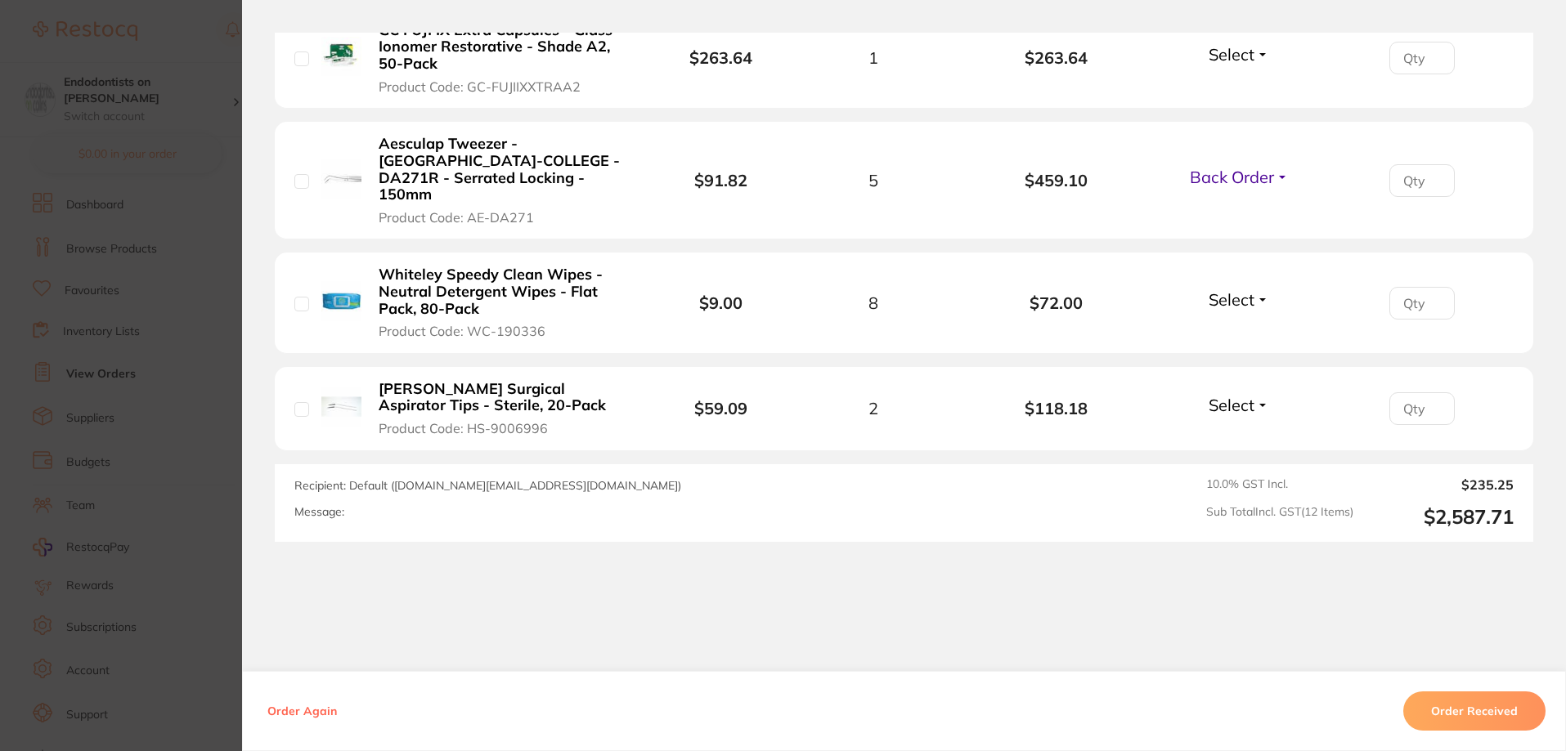
click at [1442, 705] on button "Order Received" at bounding box center [1474, 711] width 142 height 39
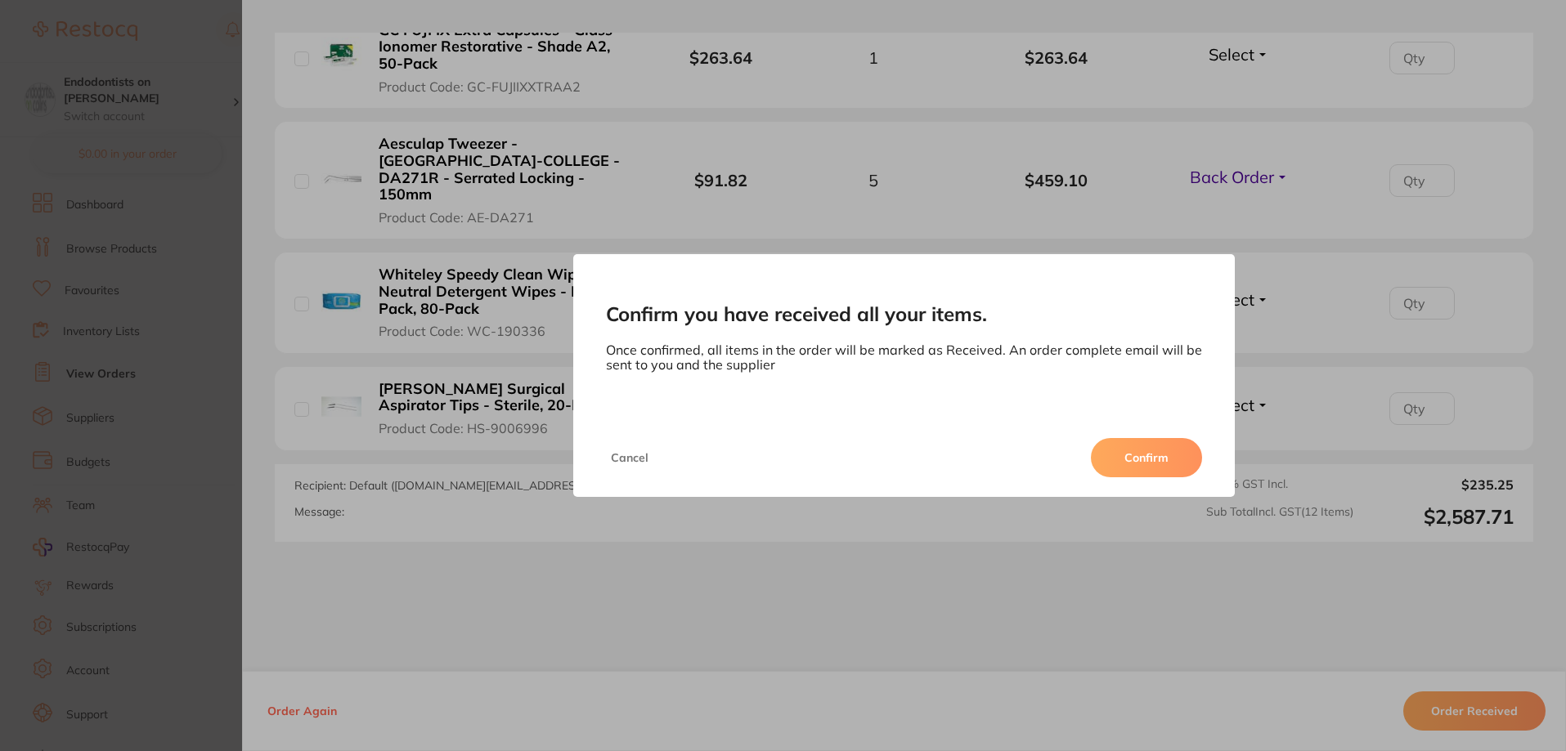
click at [1142, 461] on button "Confirm" at bounding box center [1146, 457] width 111 height 39
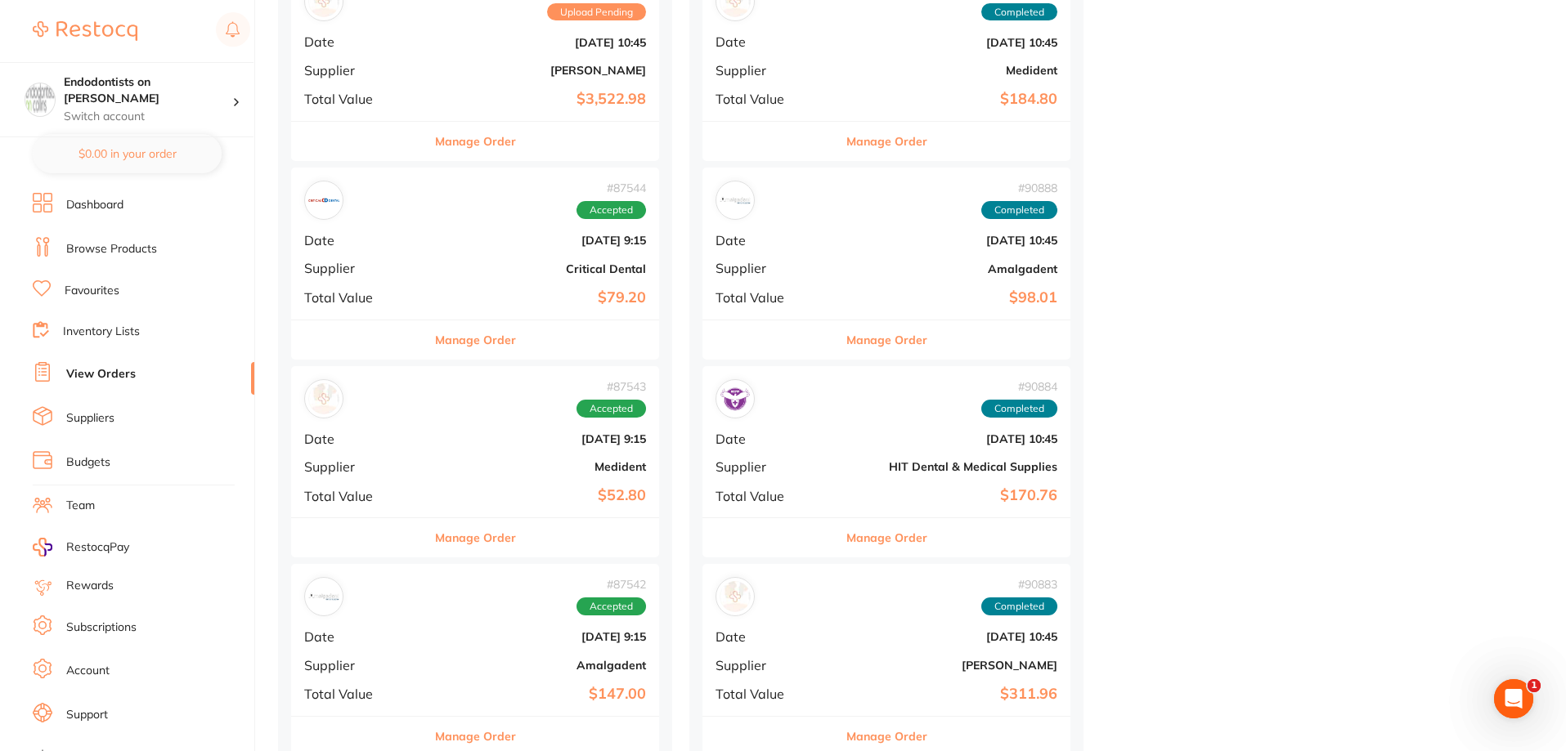
click at [470, 298] on b "$79.20" at bounding box center [536, 297] width 219 height 17
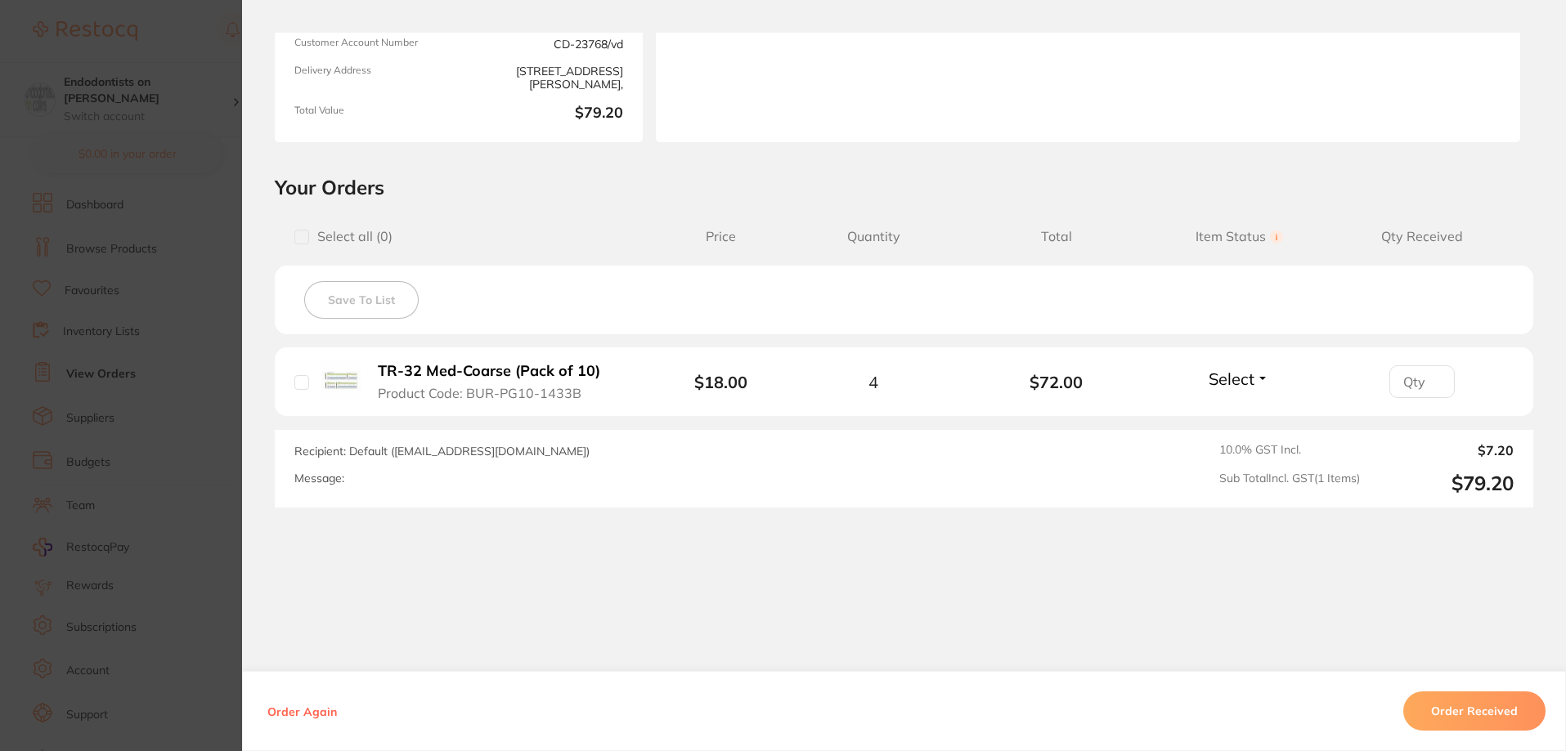
click at [1452, 704] on button "Order Received" at bounding box center [1474, 711] width 142 height 39
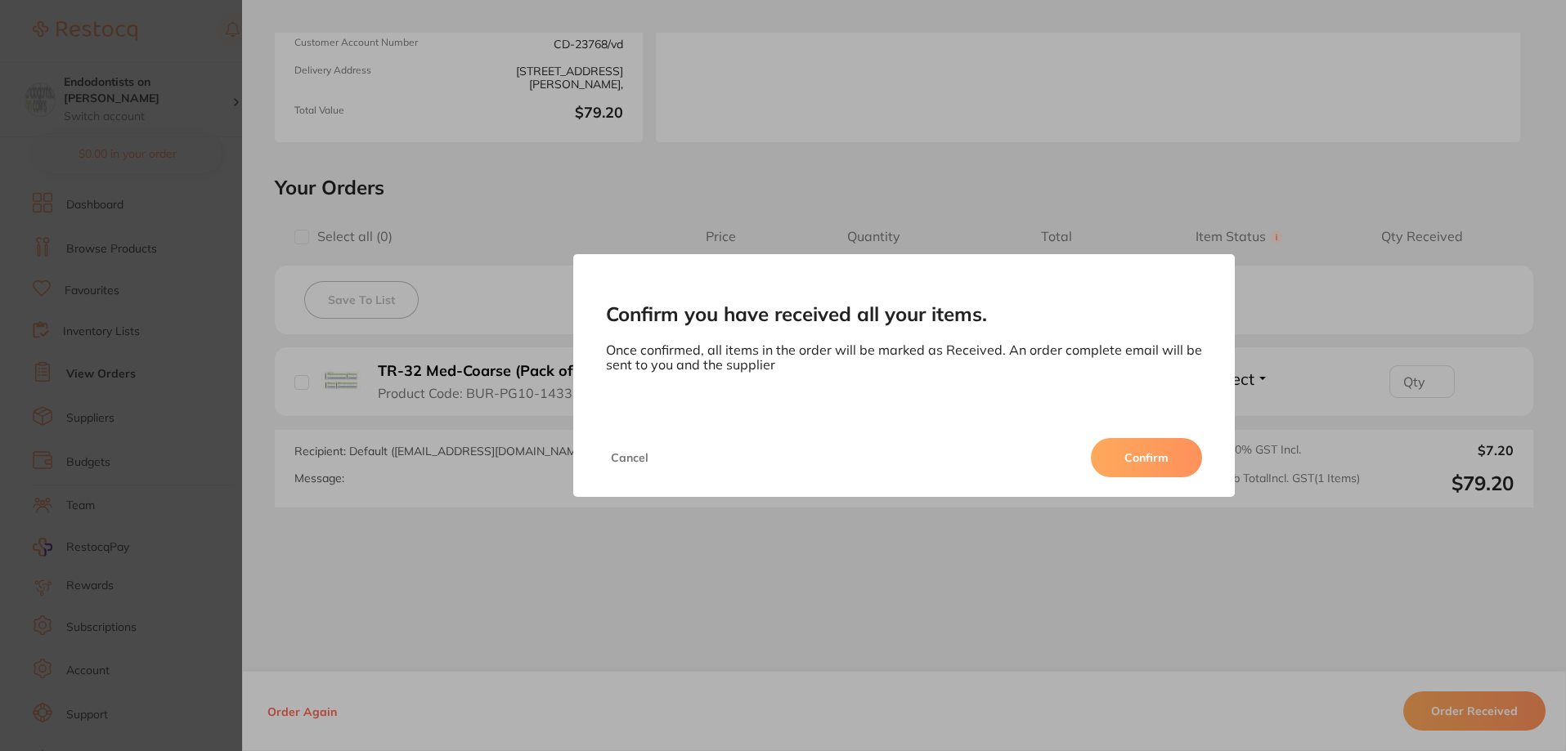
click at [1147, 451] on button "Confirm" at bounding box center [1146, 457] width 111 height 39
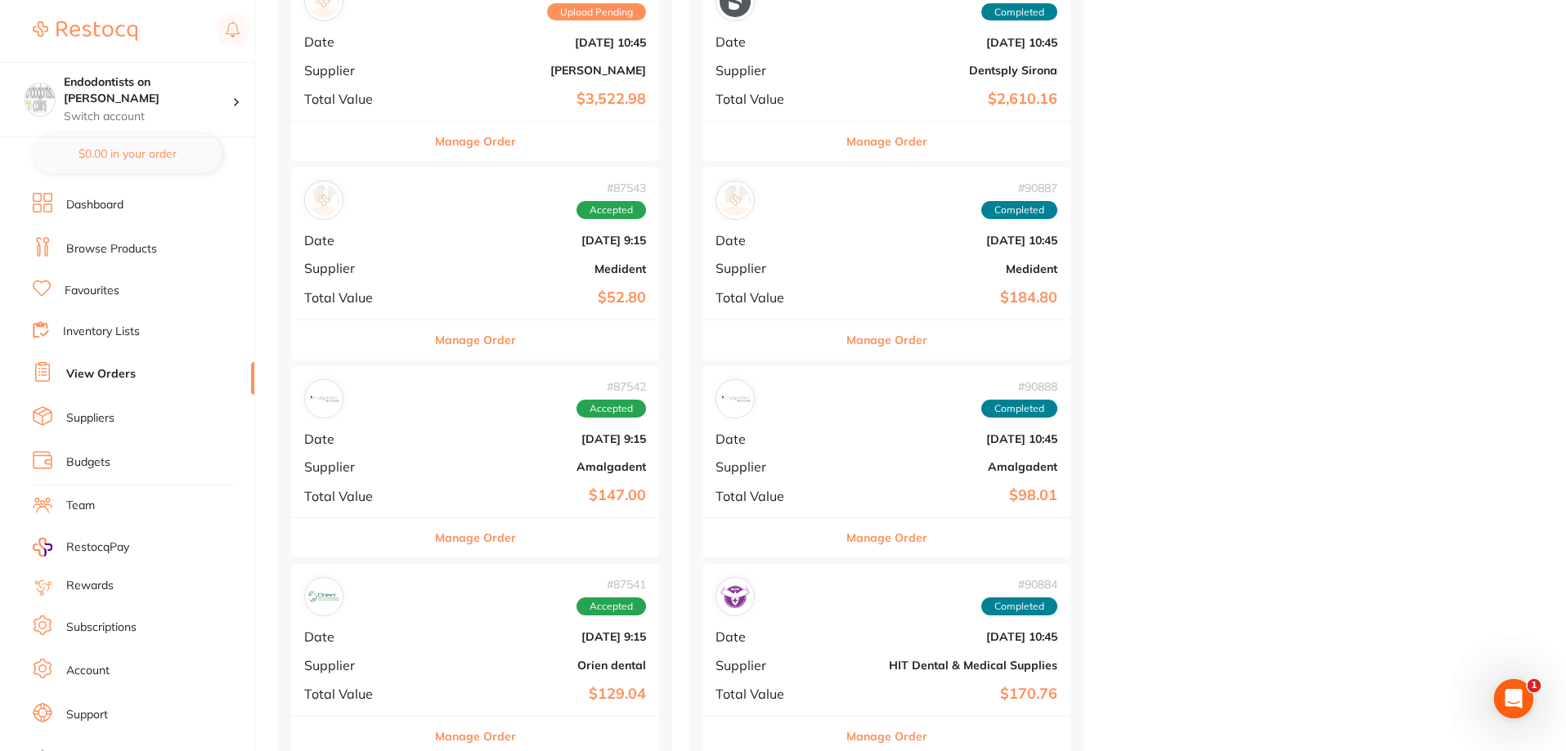
click at [428, 276] on div "# 87543 Accepted Date Jul 25 2025, 9:15 Supplier Medident Total Value $52.80" at bounding box center [475, 243] width 368 height 151
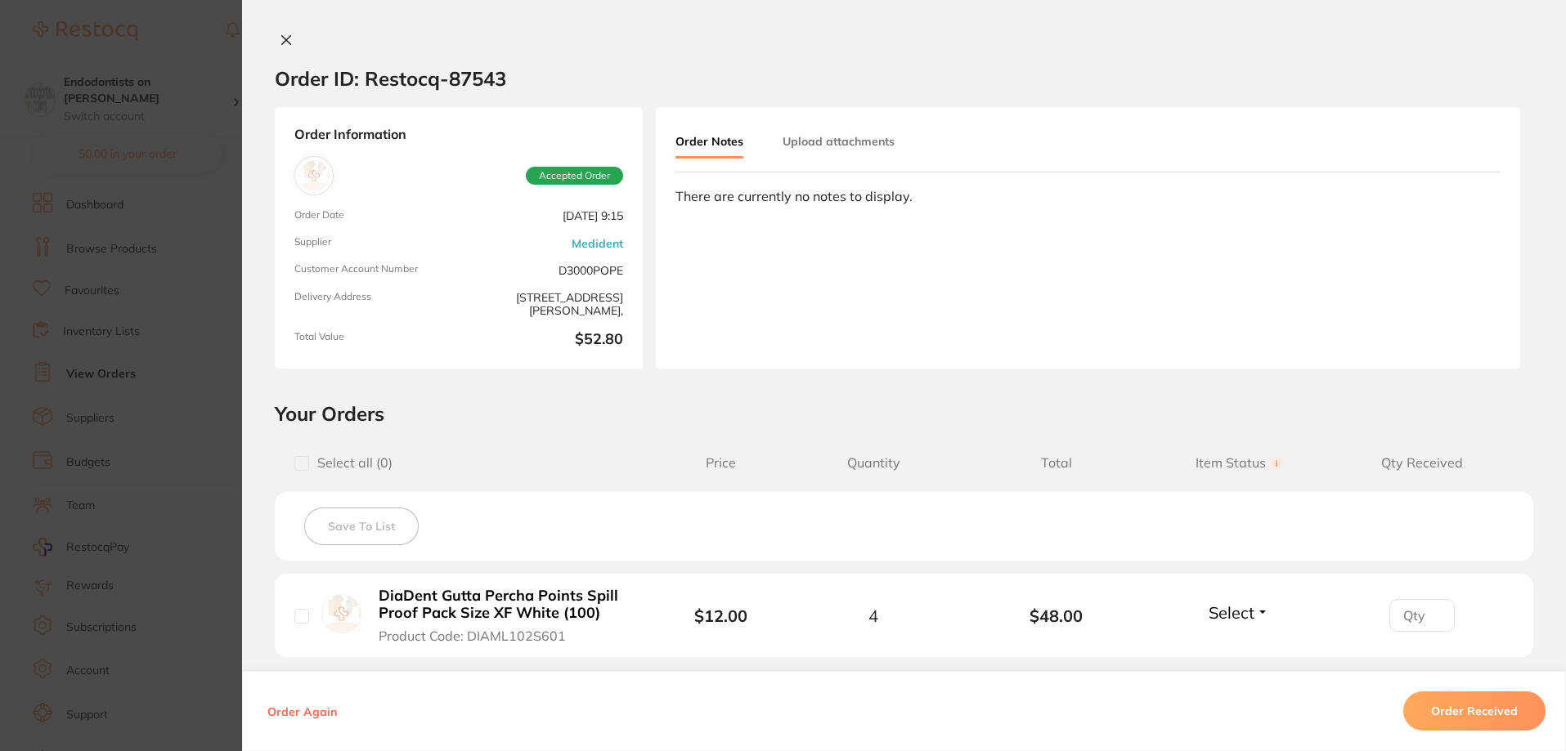
click at [1488, 705] on button "Order Received" at bounding box center [1474, 711] width 142 height 39
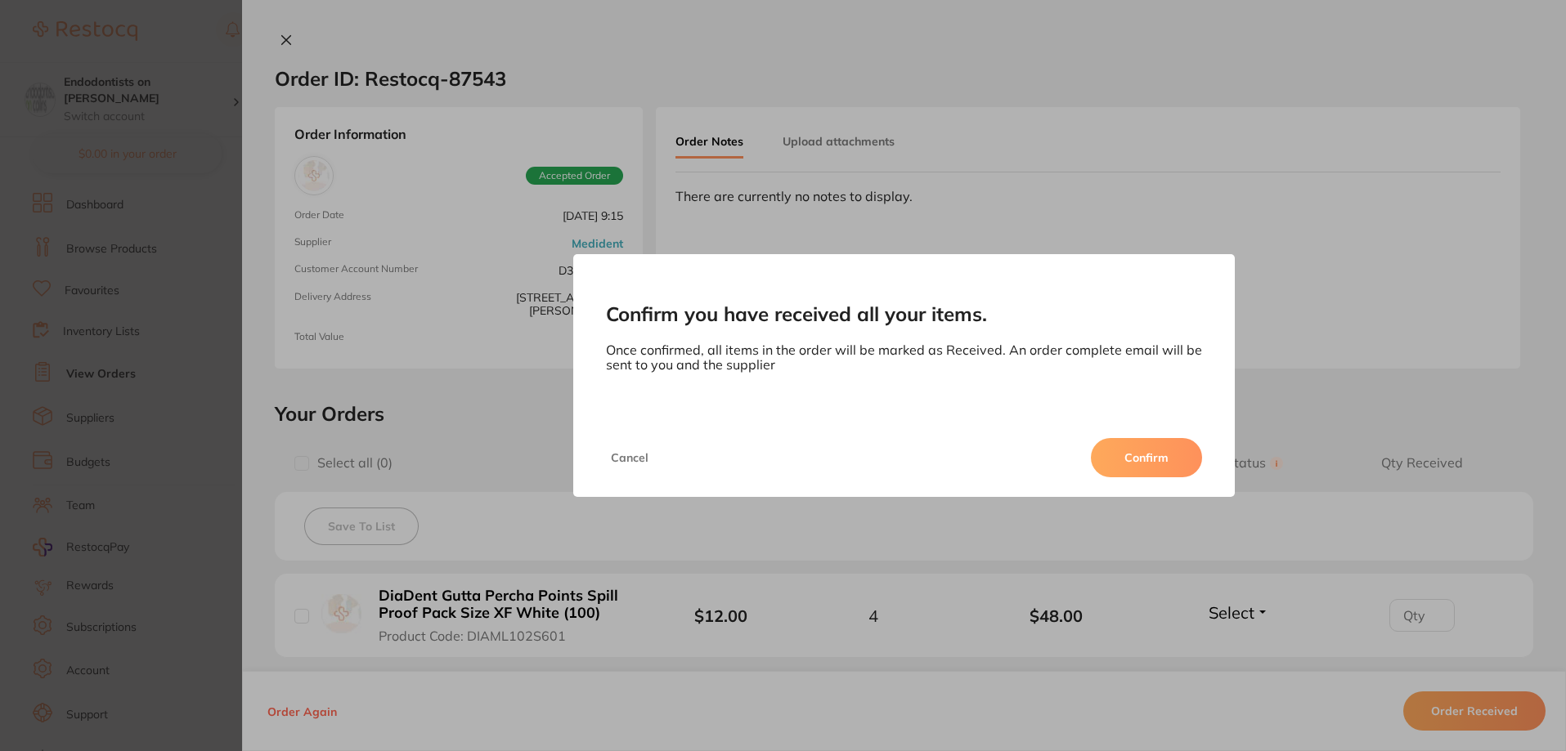
click at [1157, 454] on button "Confirm" at bounding box center [1146, 457] width 111 height 39
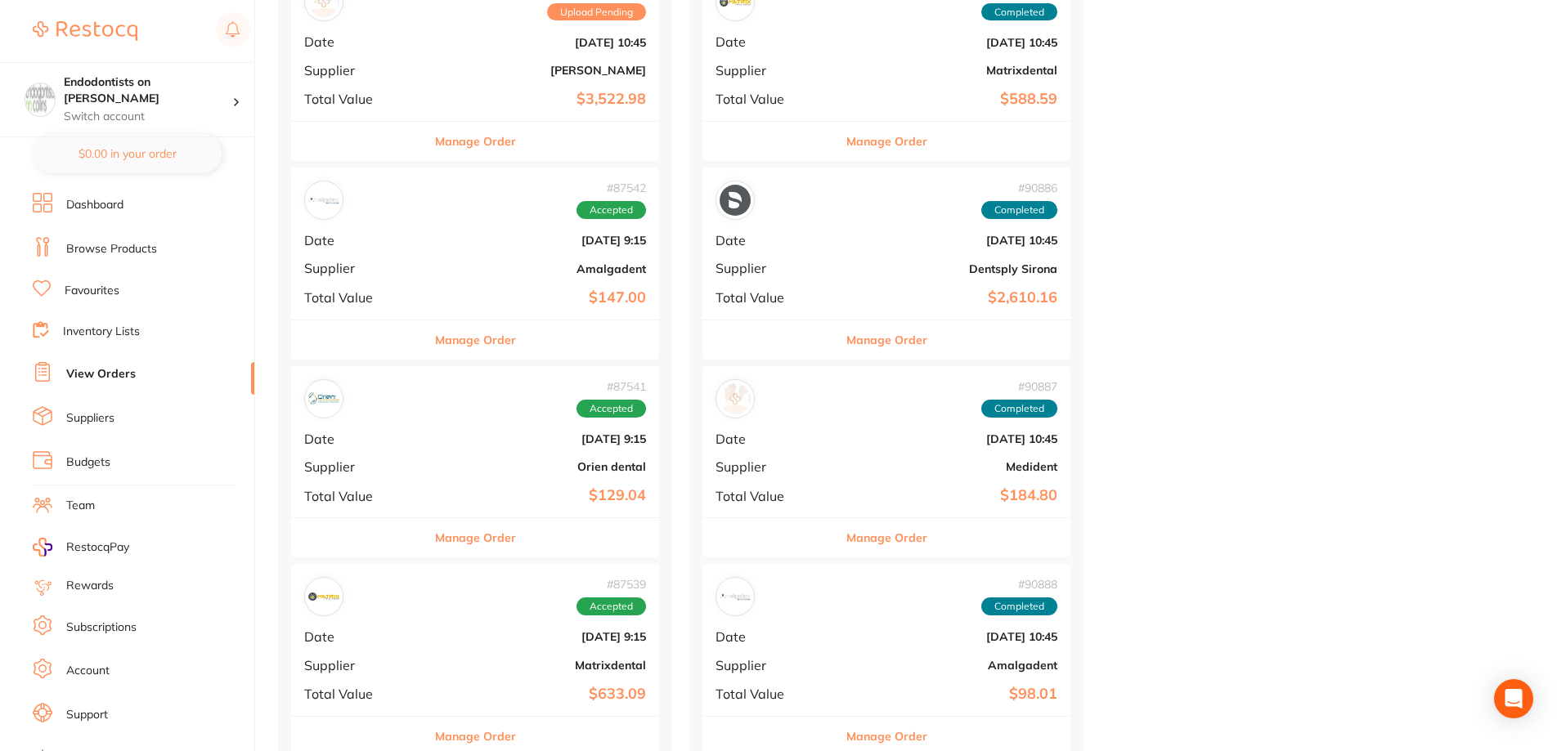
click at [488, 284] on div "# 87542 Accepted Date Jul 25 2025, 9:15 Supplier Amalgadent Total Value $147.00" at bounding box center [475, 243] width 368 height 151
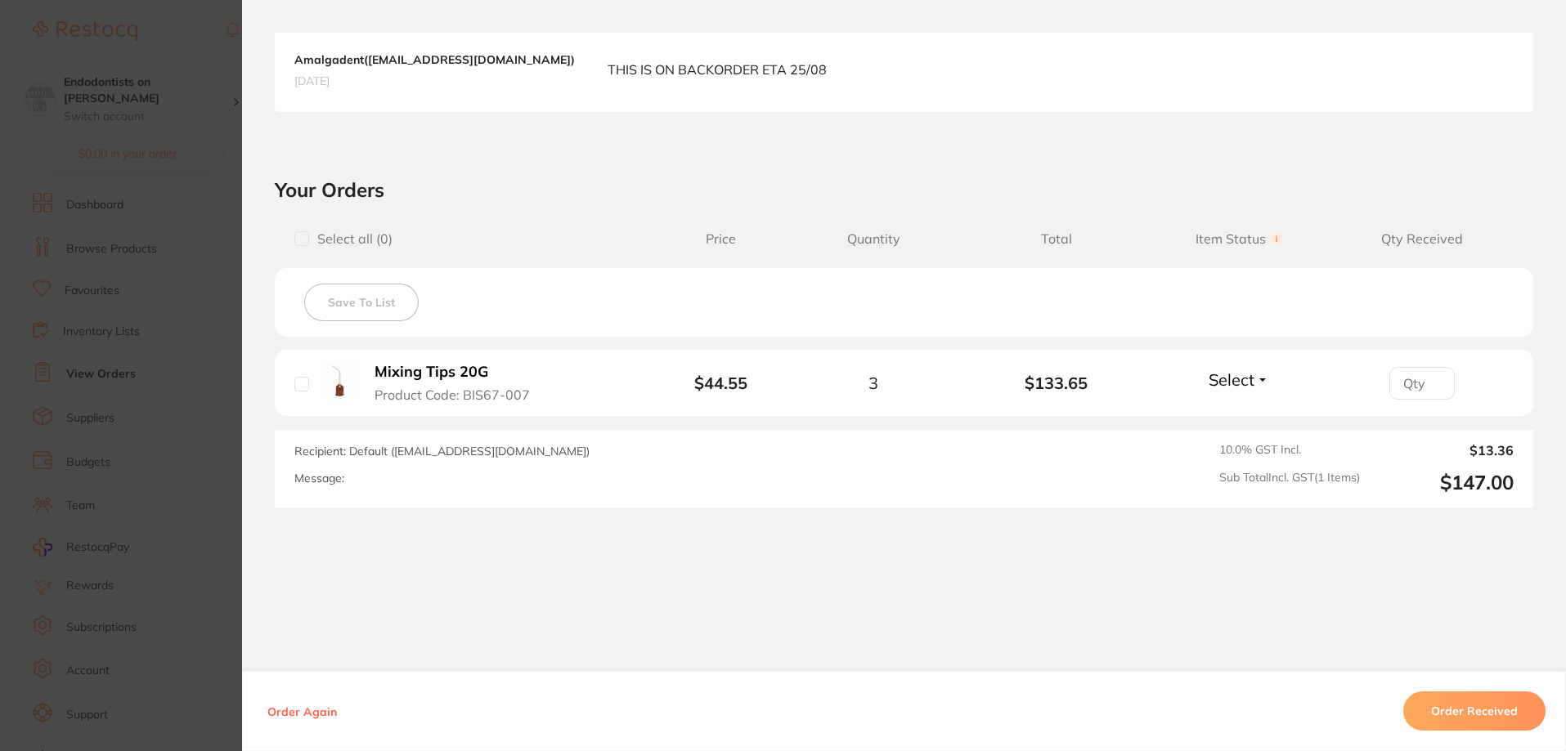
click at [1478, 688] on div "Order Again Order Received" at bounding box center [904, 711] width 1324 height 80
click at [1478, 700] on button "Order Received" at bounding box center [1474, 711] width 142 height 39
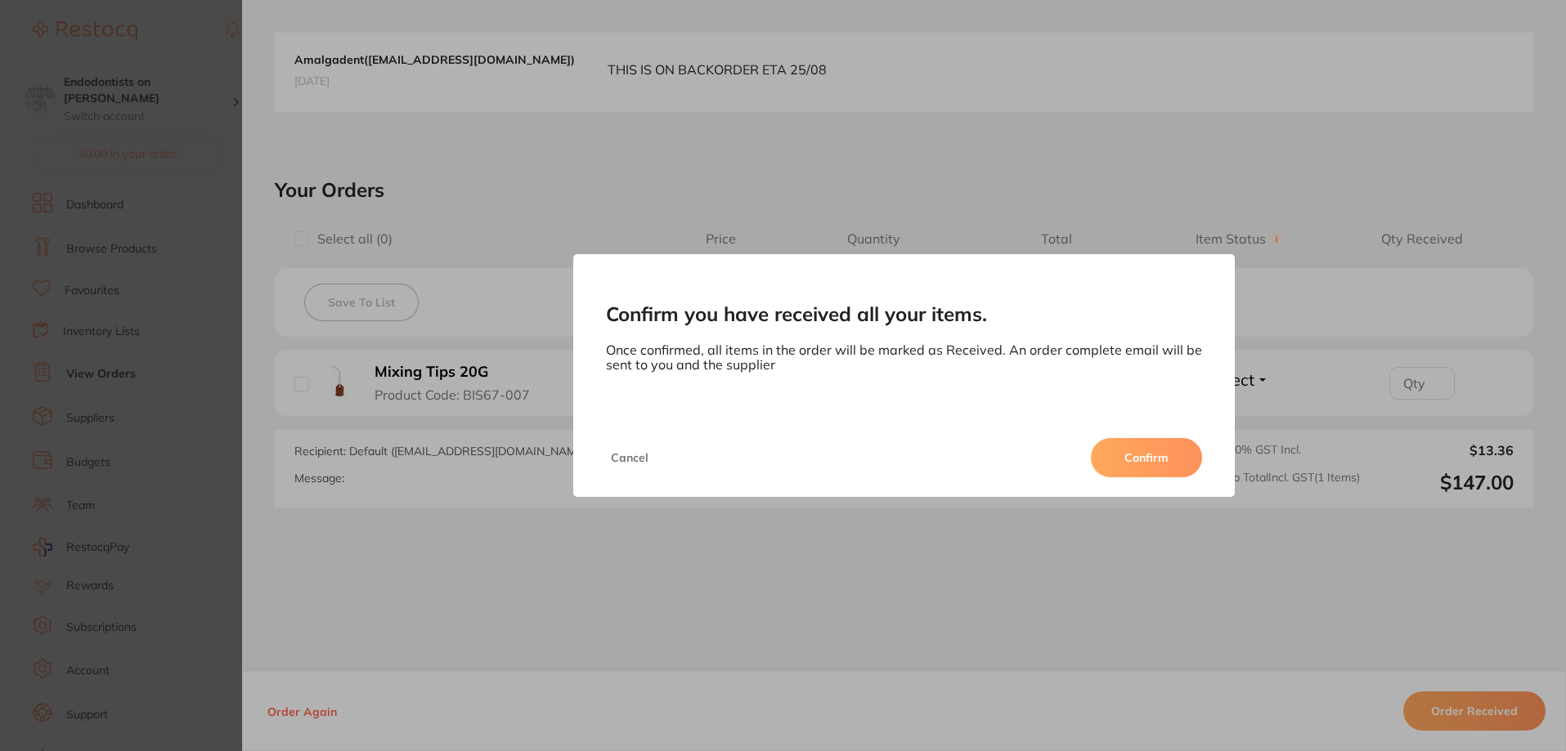
click at [1131, 464] on button "Confirm" at bounding box center [1146, 457] width 111 height 39
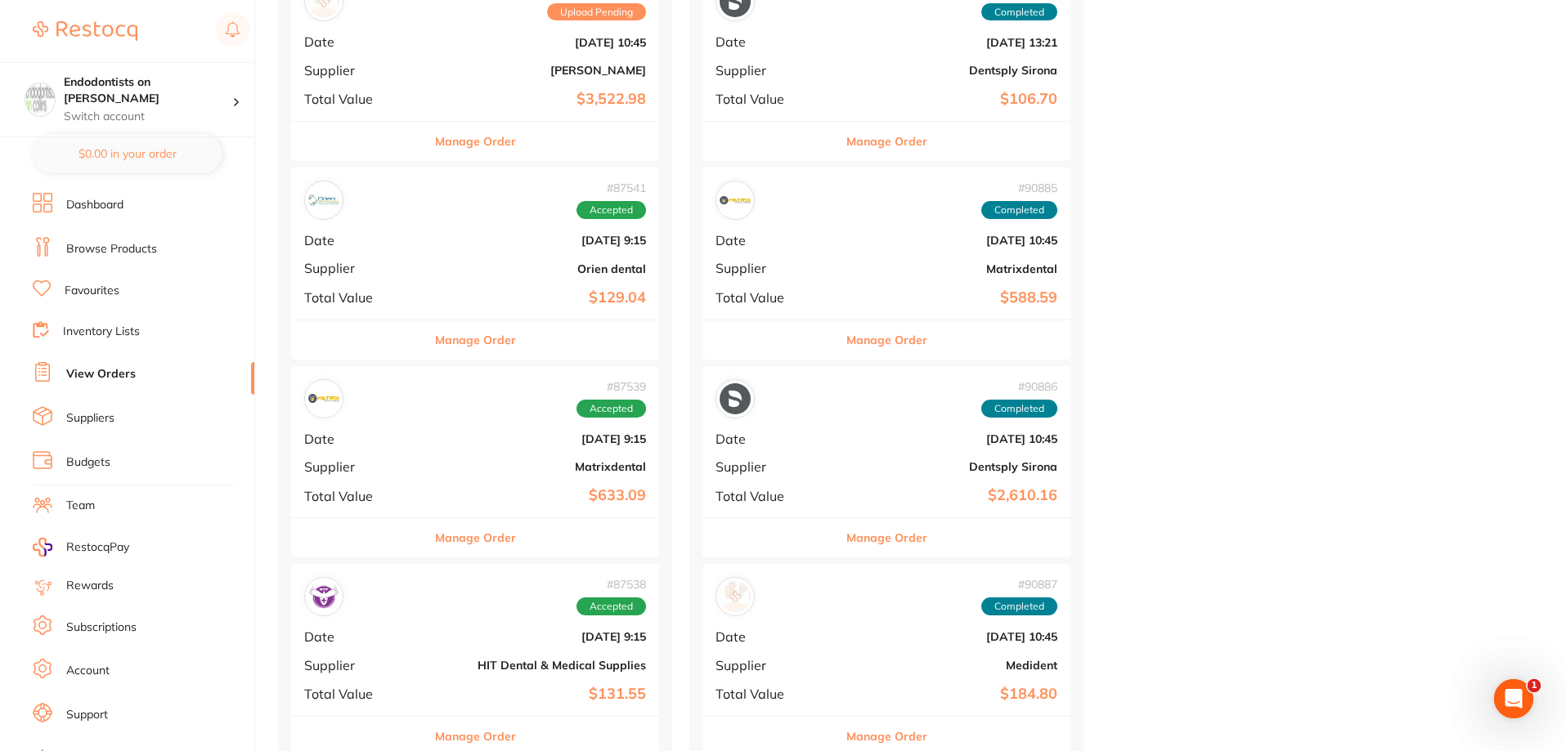
click at [494, 258] on div "# 87541 Accepted Date Jul 25 2025, 9:15 Supplier Orien dental Total Value $129.…" at bounding box center [475, 243] width 368 height 151
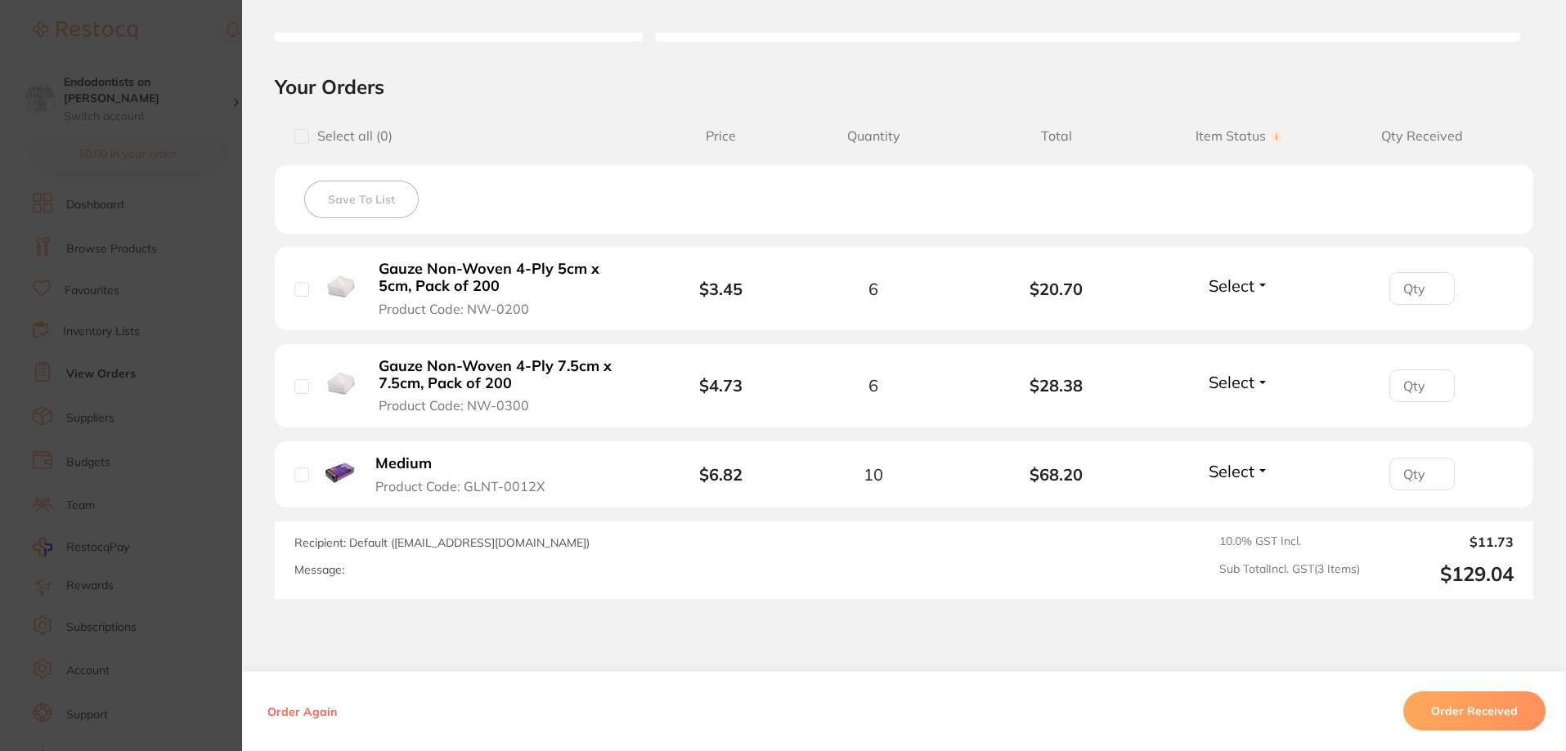
click at [1511, 708] on button "Order Received" at bounding box center [1474, 711] width 142 height 39
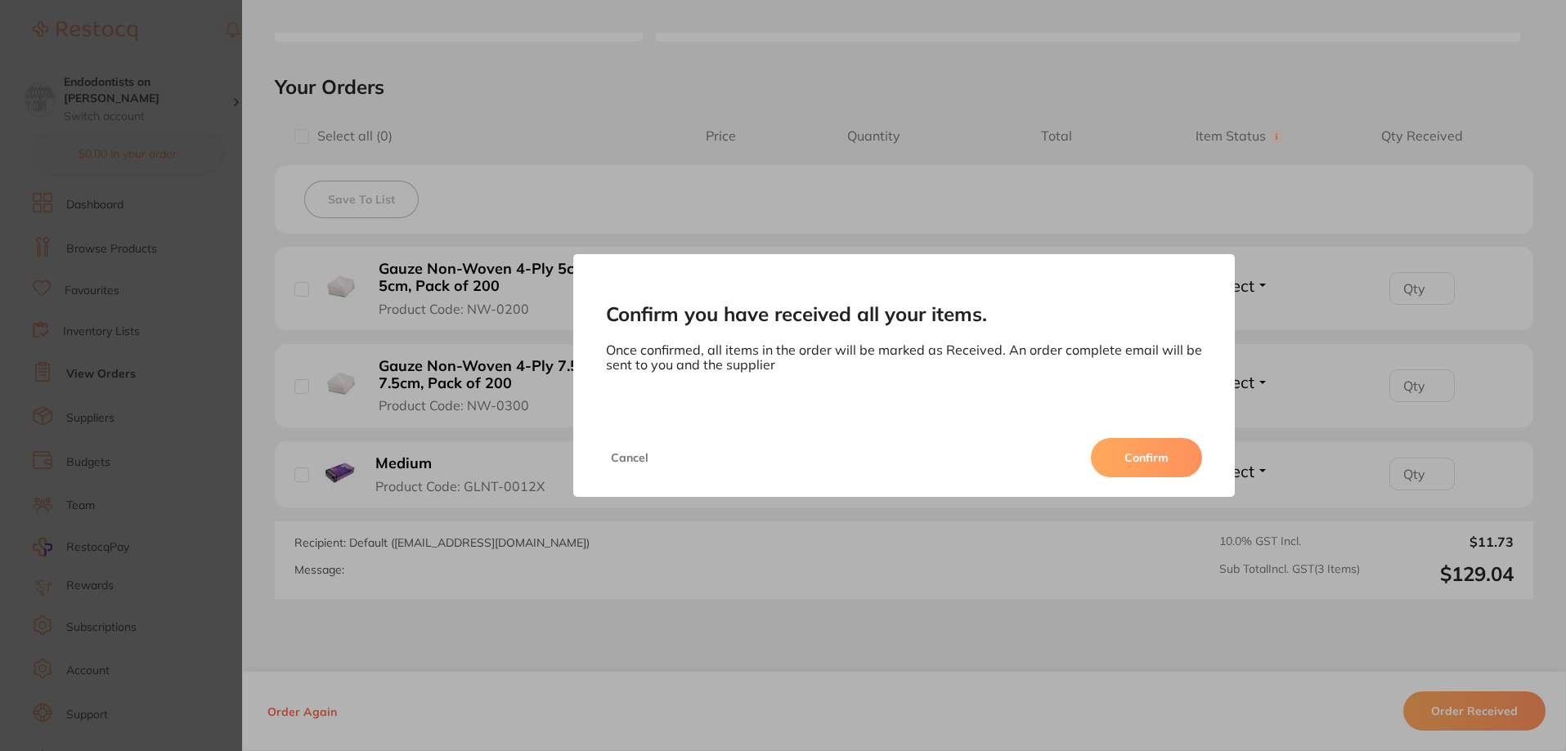
click at [1142, 467] on button "Confirm" at bounding box center [1146, 457] width 111 height 39
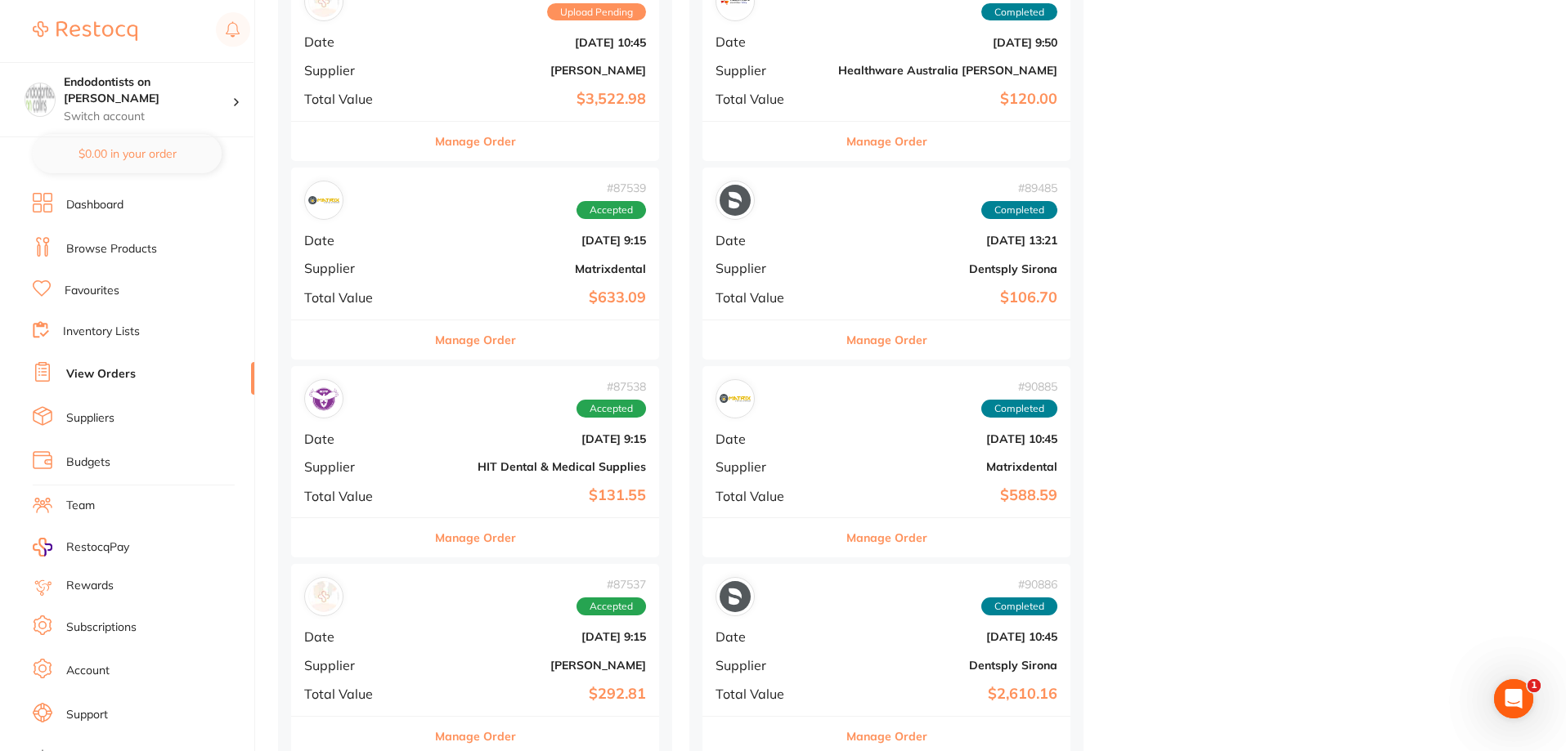
click at [476, 290] on b "$633.09" at bounding box center [536, 297] width 219 height 17
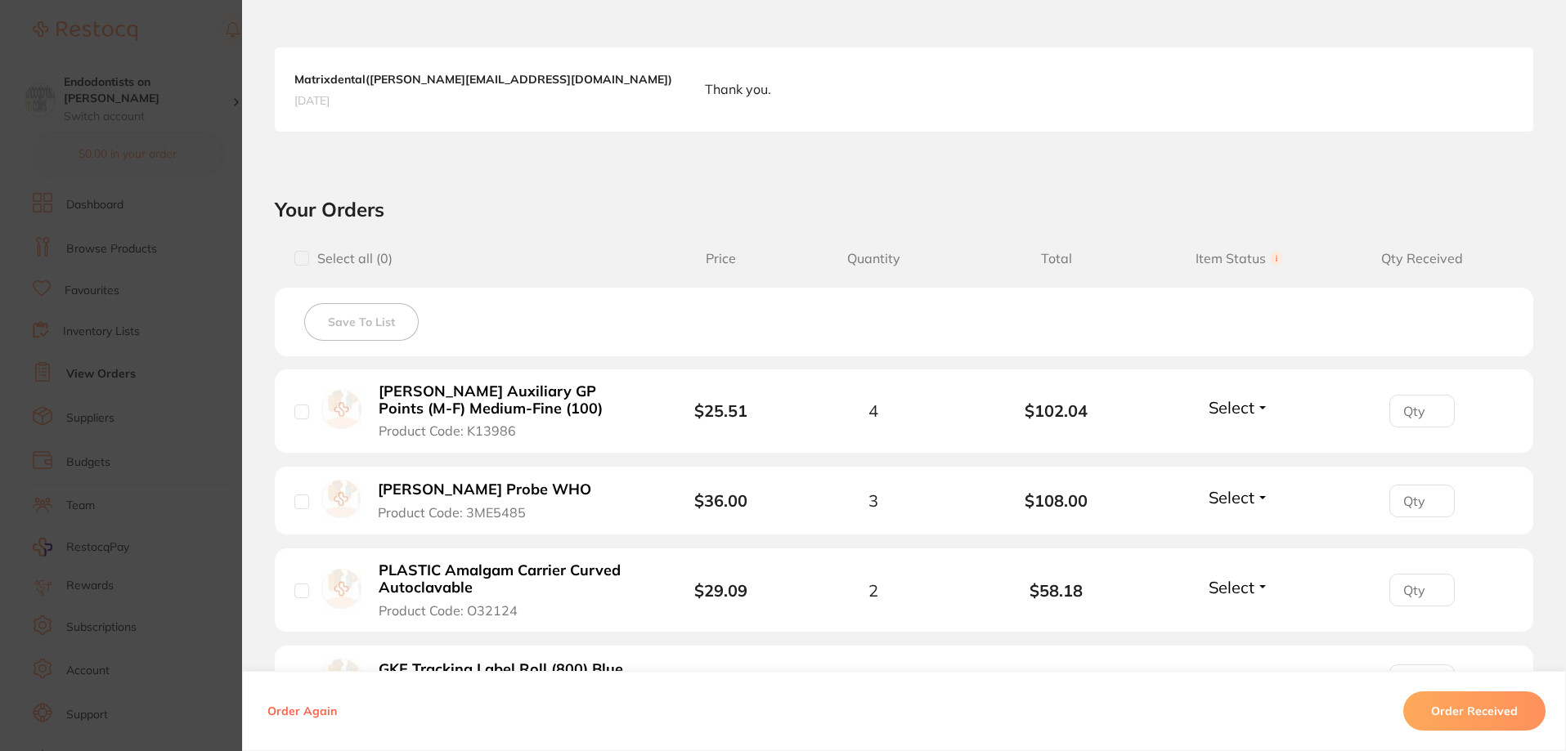
click at [1484, 715] on button "Order Received" at bounding box center [1474, 711] width 142 height 39
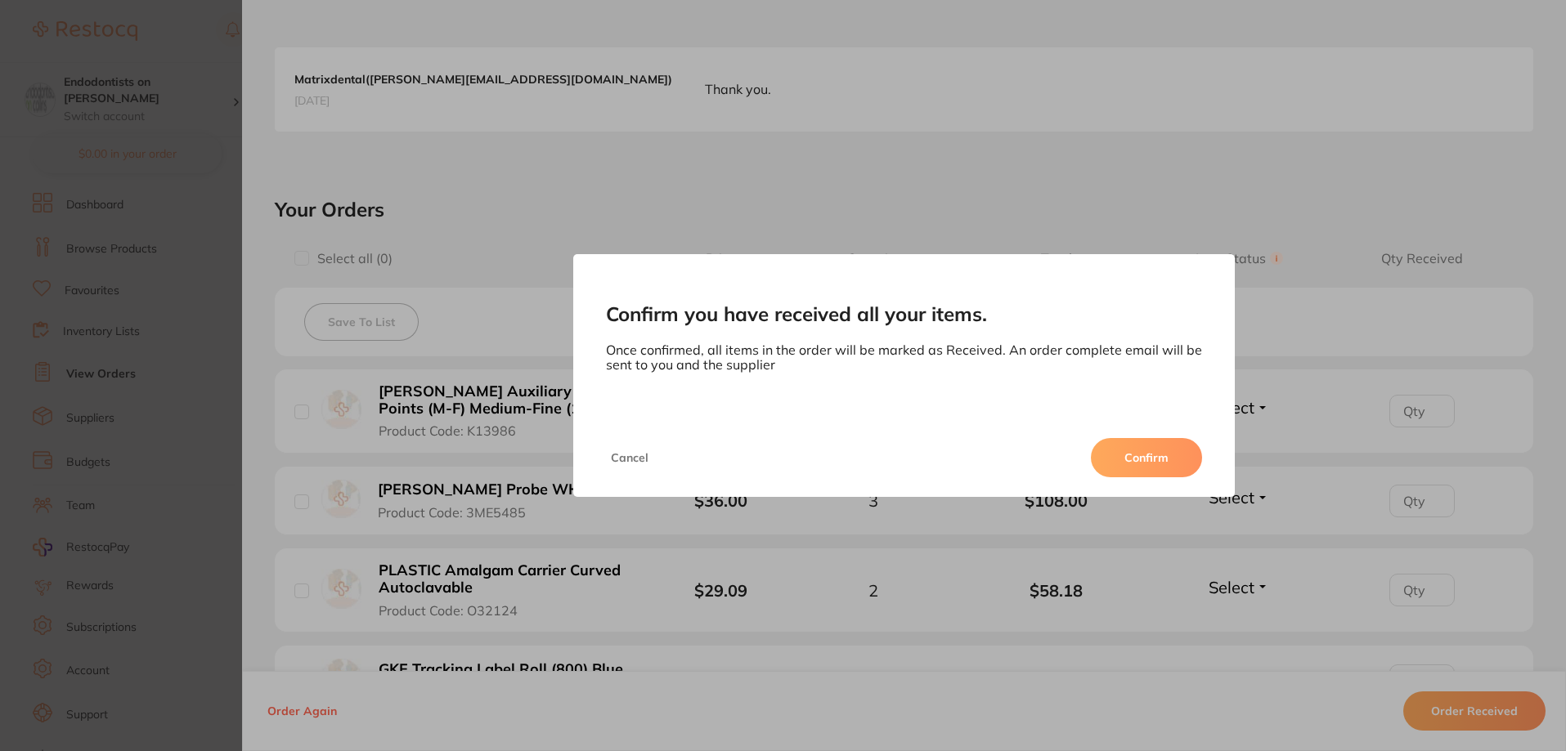
click at [1176, 451] on button "Confirm" at bounding box center [1146, 457] width 111 height 39
